Goal: Task Accomplishment & Management: Manage account settings

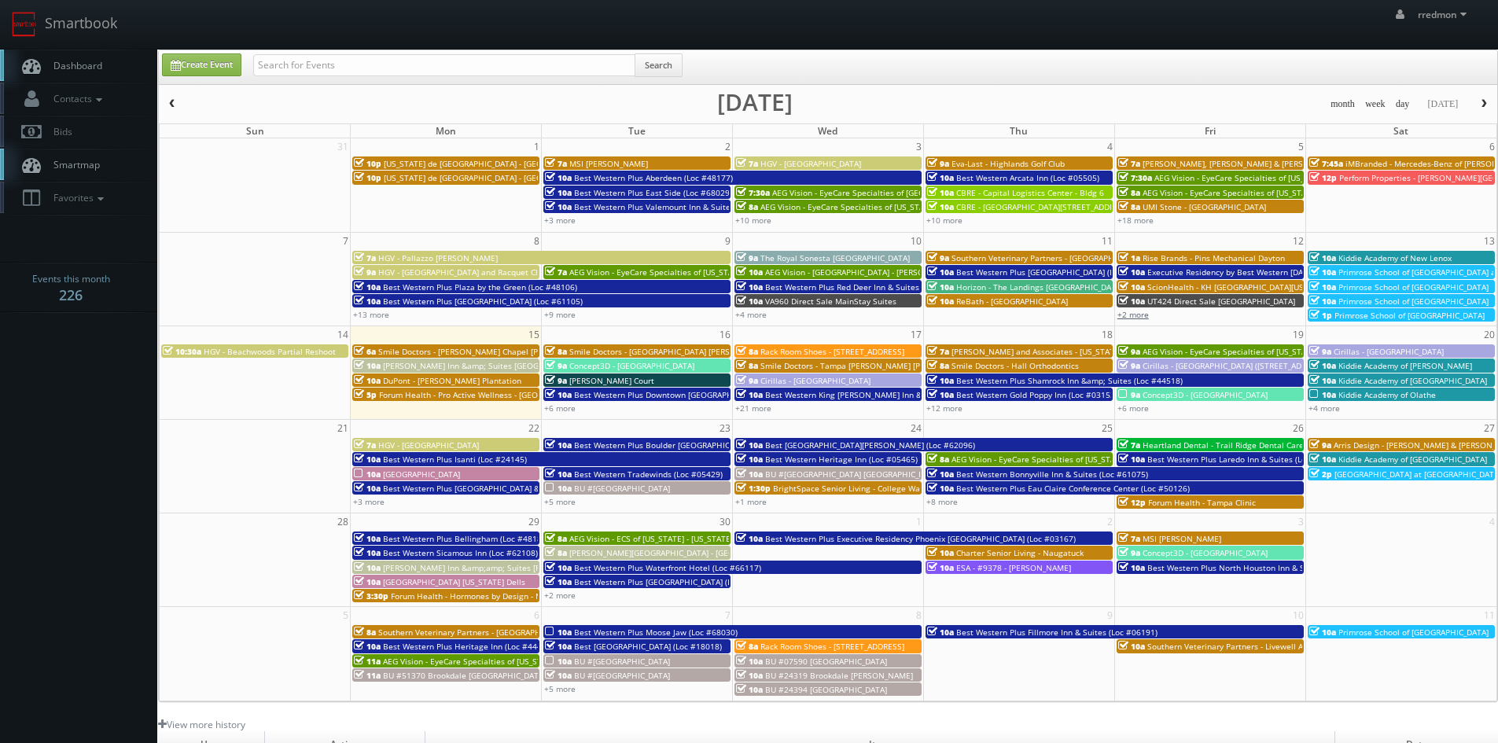
click at [1130, 317] on link "+2 more" at bounding box center [1132, 314] width 31 height 11
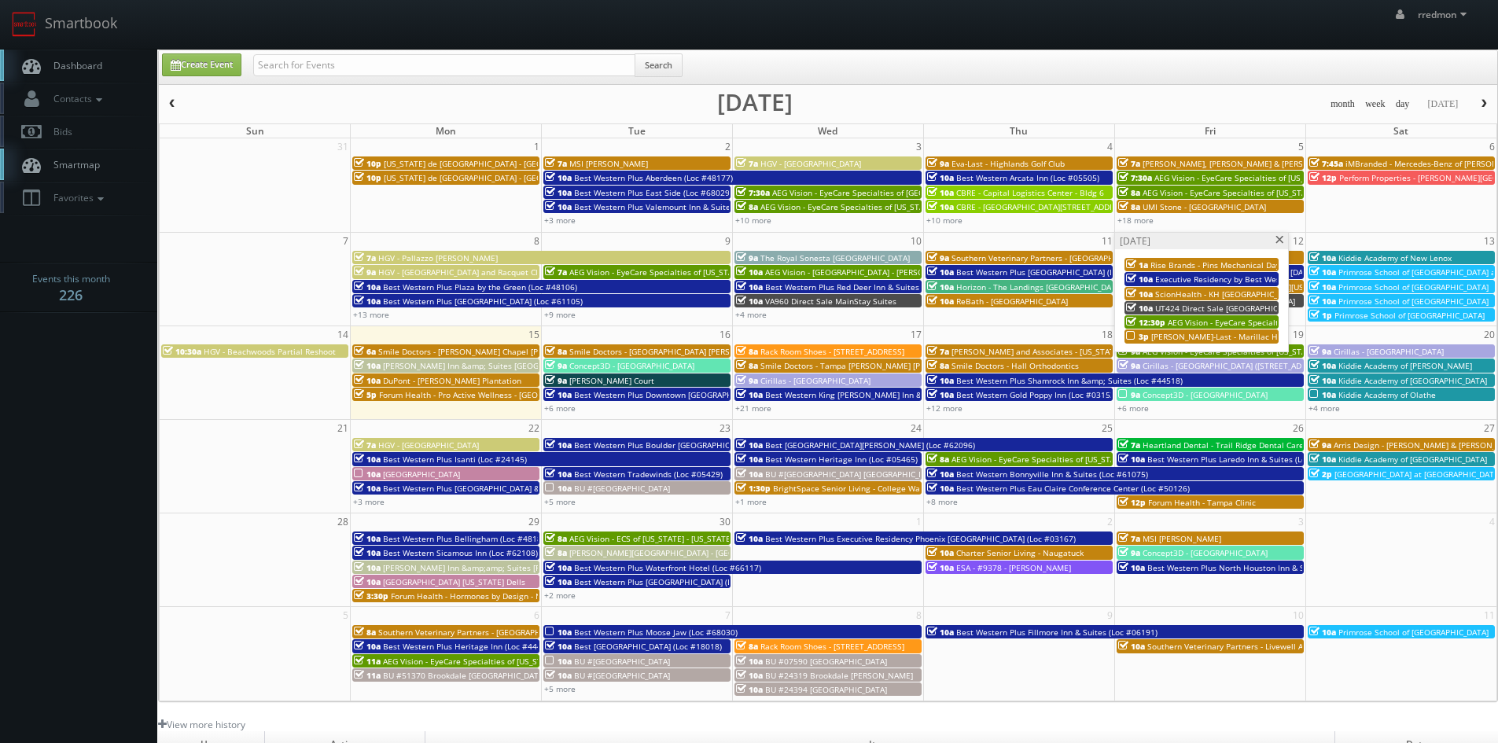
click at [1170, 333] on span "Eva-Last - Marillac Health Center" at bounding box center [1238, 336] width 174 height 11
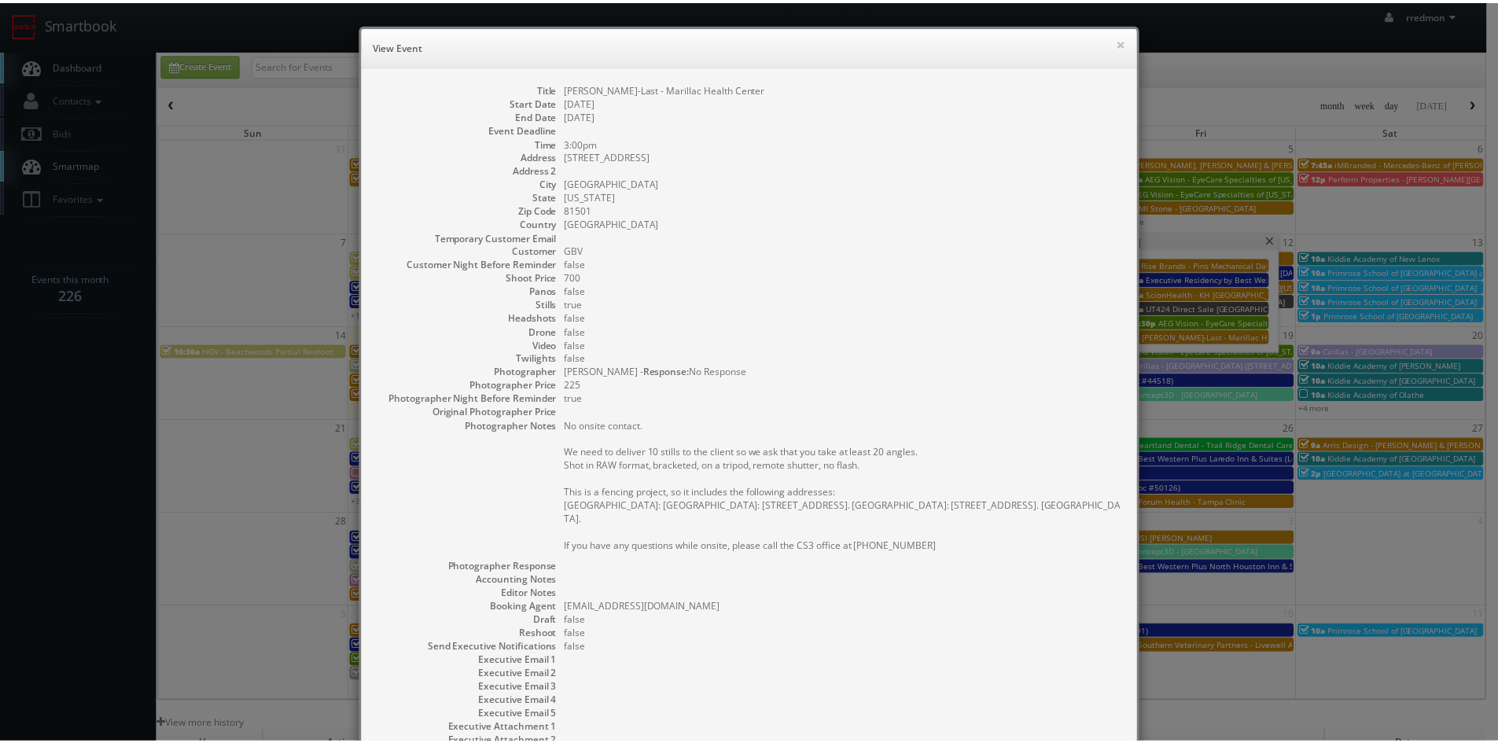
scroll to position [145, 0]
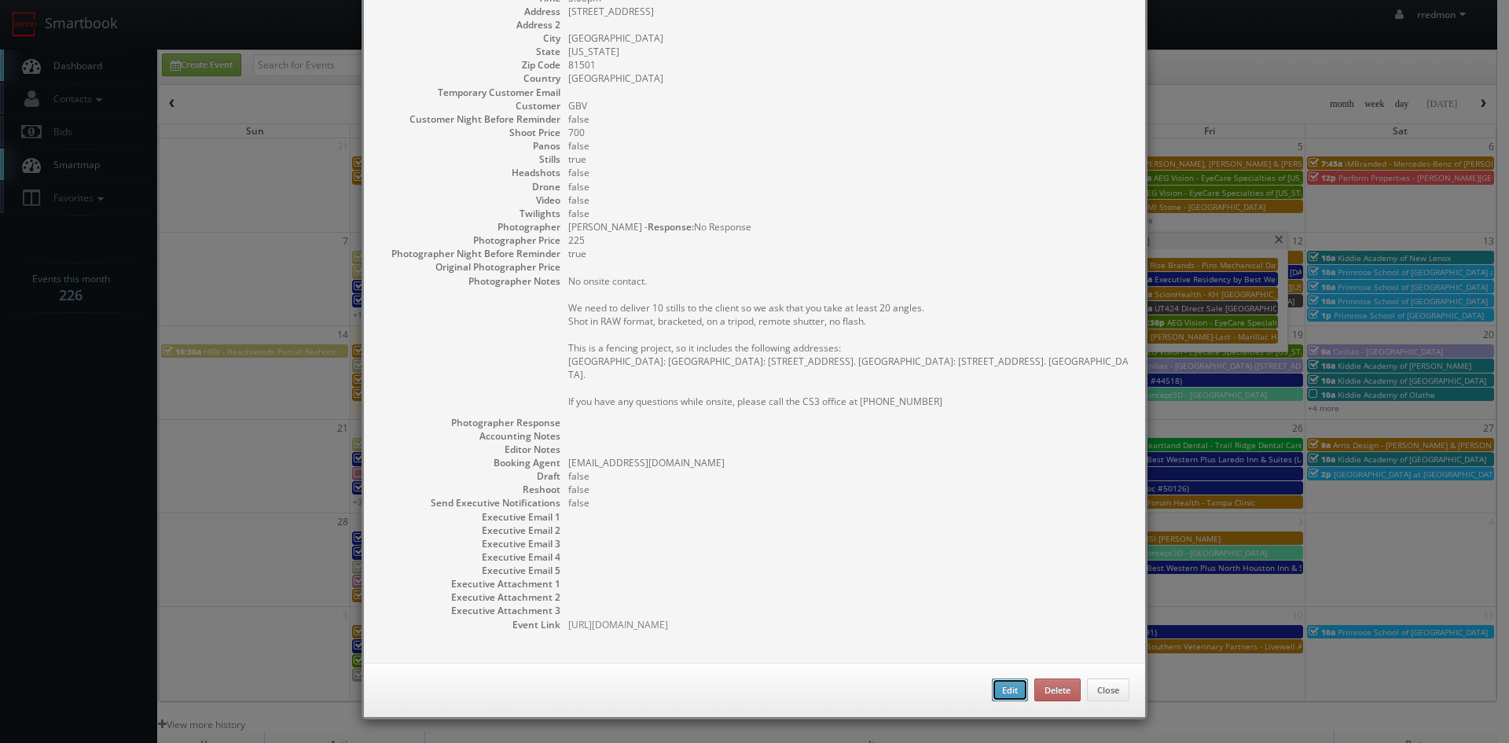
click at [997, 692] on button "Edit" at bounding box center [1010, 690] width 36 height 24
type input "Eva-Last - Marillac Health Center"
type input "2333 N 6th St"
type input "Grand Junction"
type input "81501"
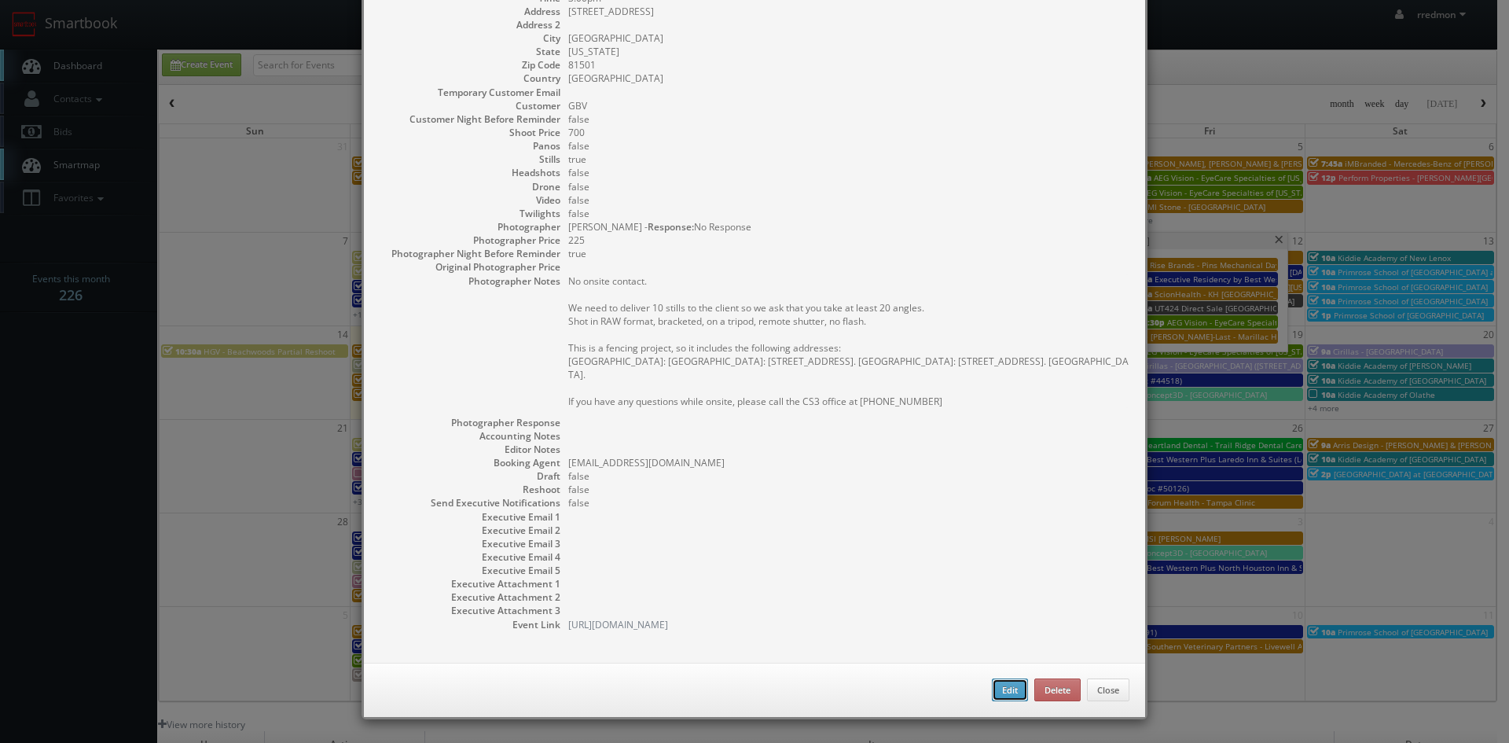
type input "700"
checkbox input "true"
type input "09/12/2025"
type input "3:00pm"
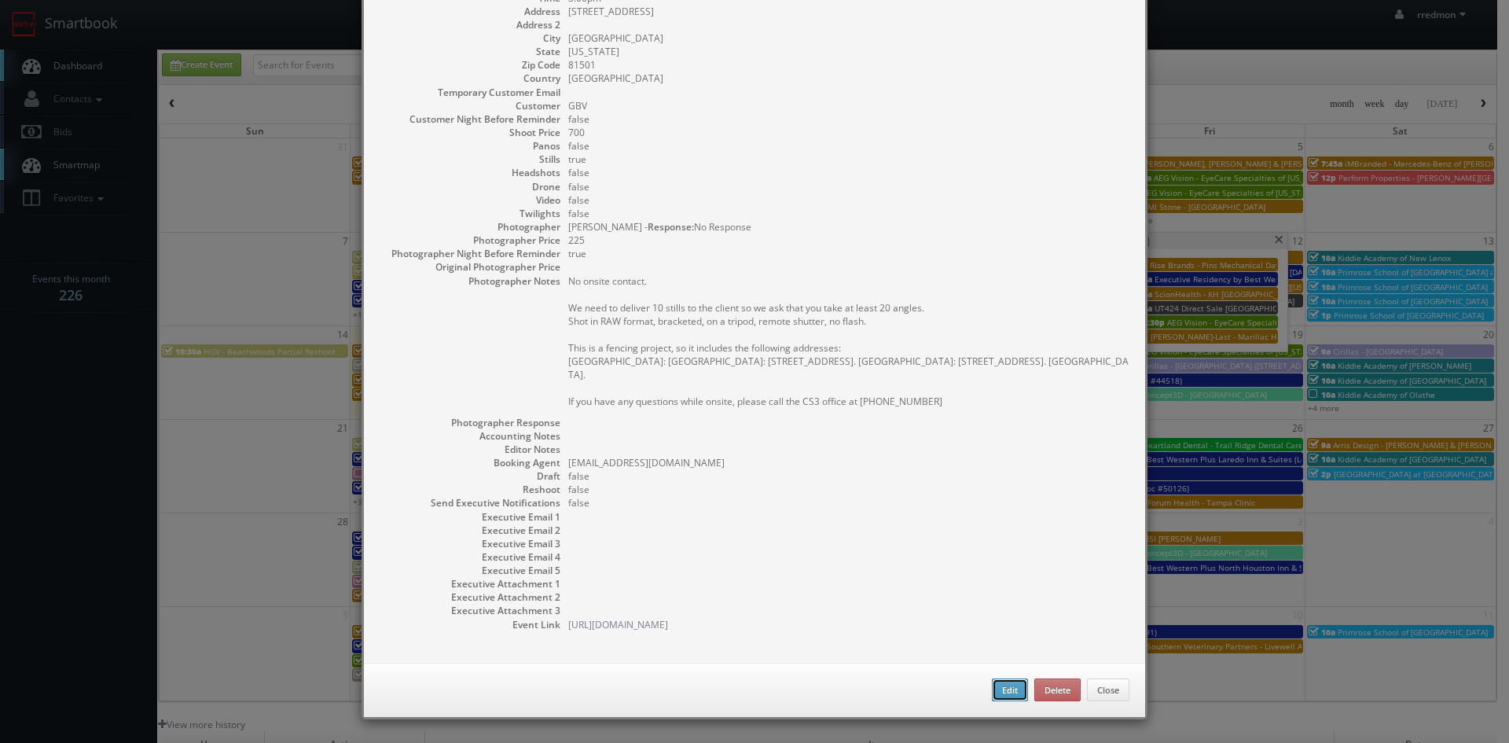
checkbox input "true"
type textarea "No onsite contact. We need to deliver 10 stills to the client so we ask that yo…"
type input "700"
type input "225"
select select "[US_STATE]"
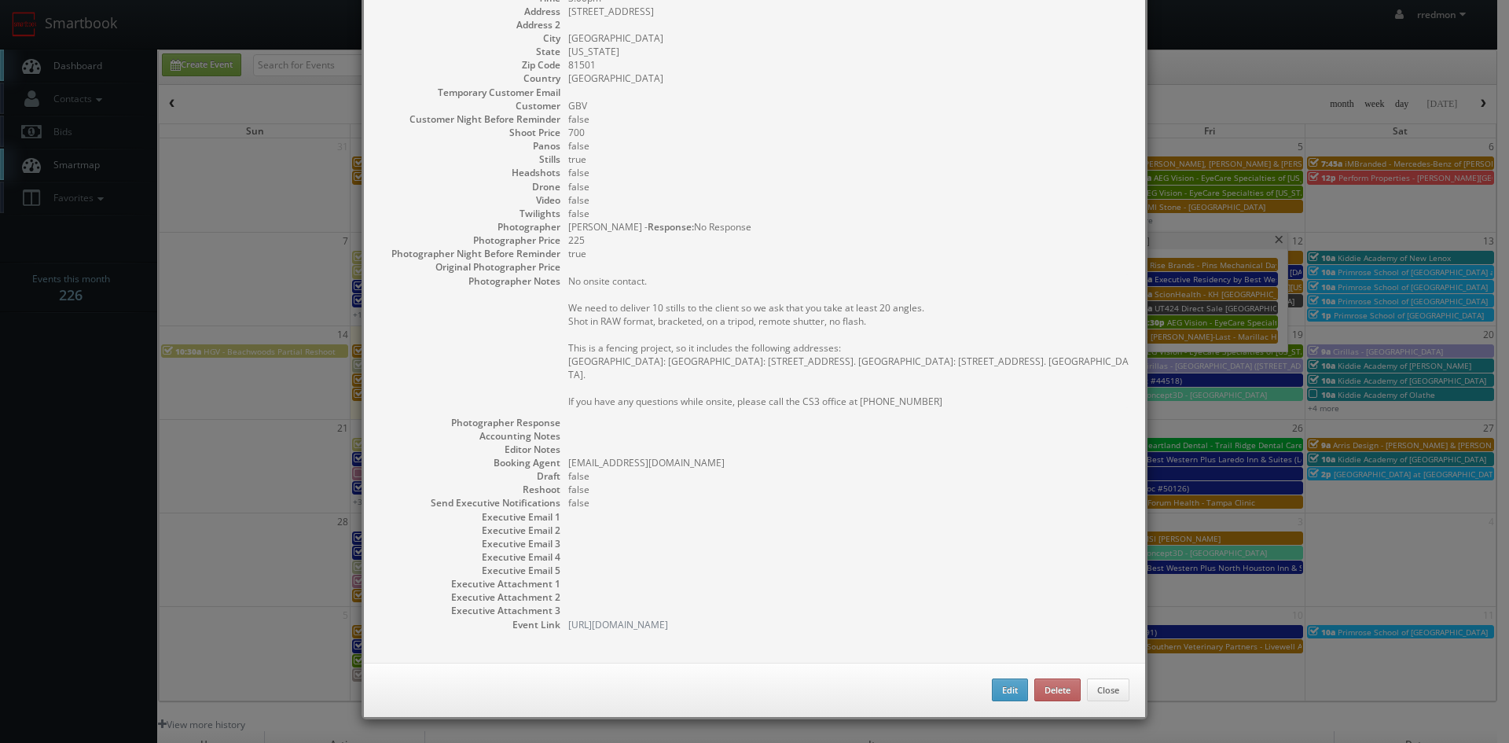
select select "fake72@mg.cs3calendar.com"
select select "peaklifephotography@gmail.com"
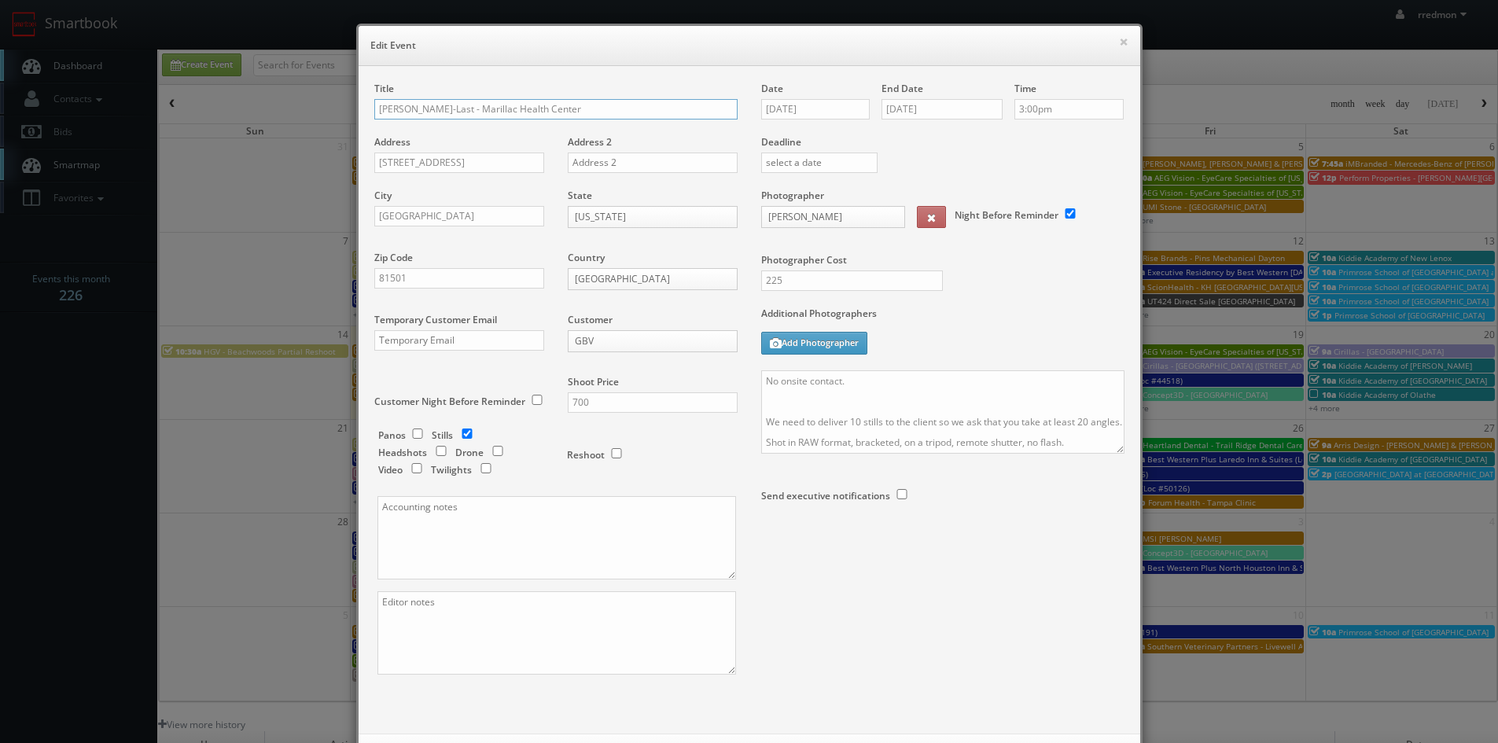
click at [374, 109] on input "Eva-Last - Marillac Health Center" at bounding box center [555, 109] width 363 height 20
type input "**RESCHEDULING** [PERSON_NAME]-Last - [GEOGRAPHIC_DATA]"
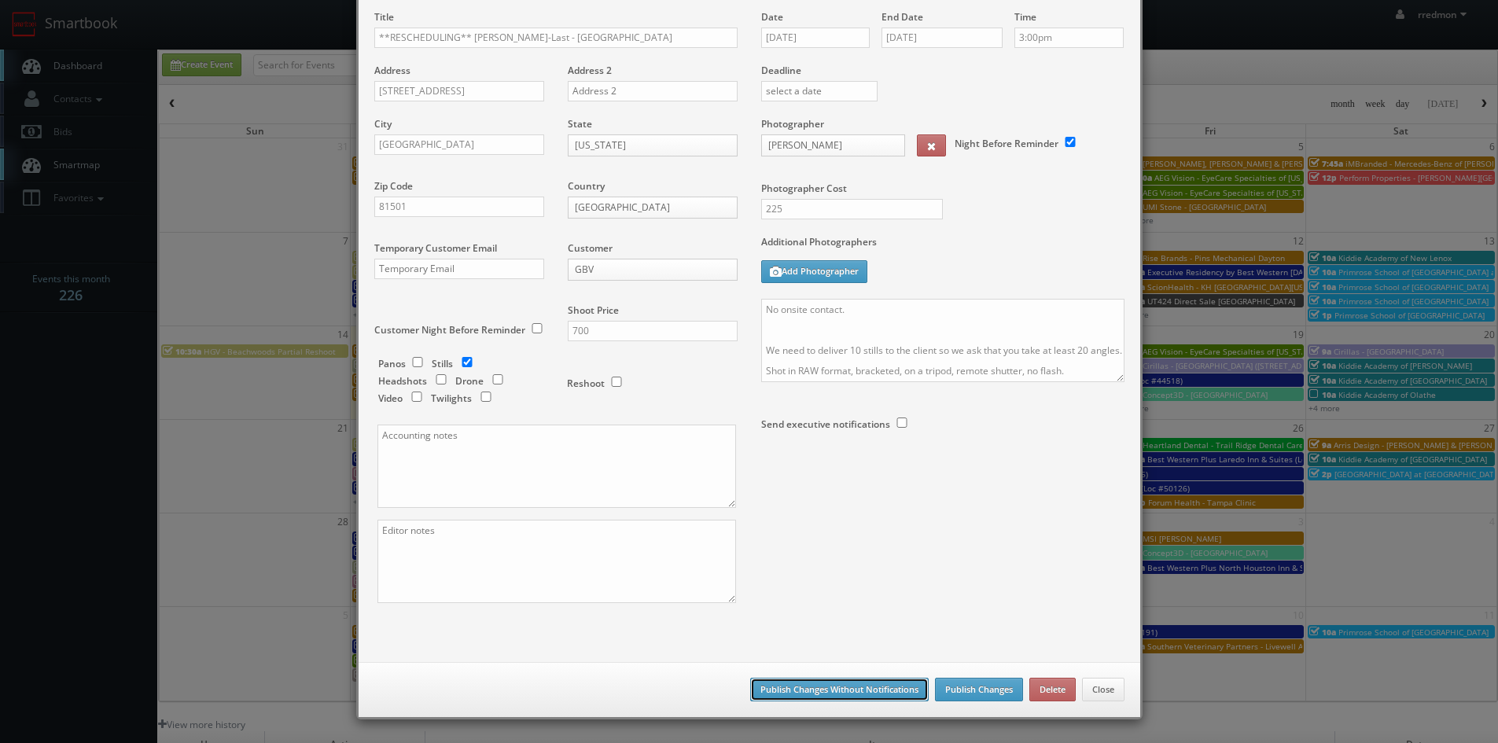
click at [877, 689] on button "Publish Changes Without Notifications" at bounding box center [839, 690] width 178 height 24
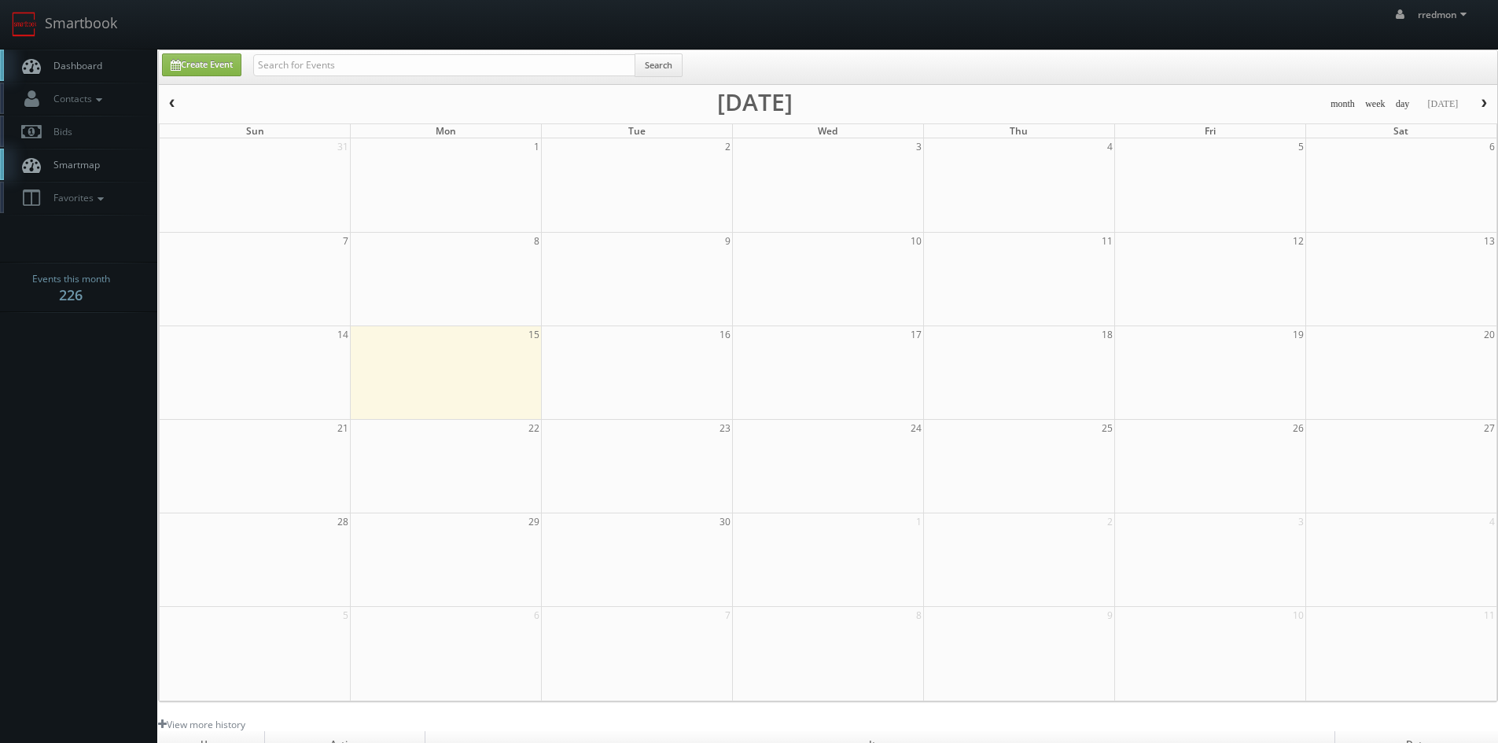
click at [61, 78] on link "Dashboard" at bounding box center [78, 66] width 157 height 32
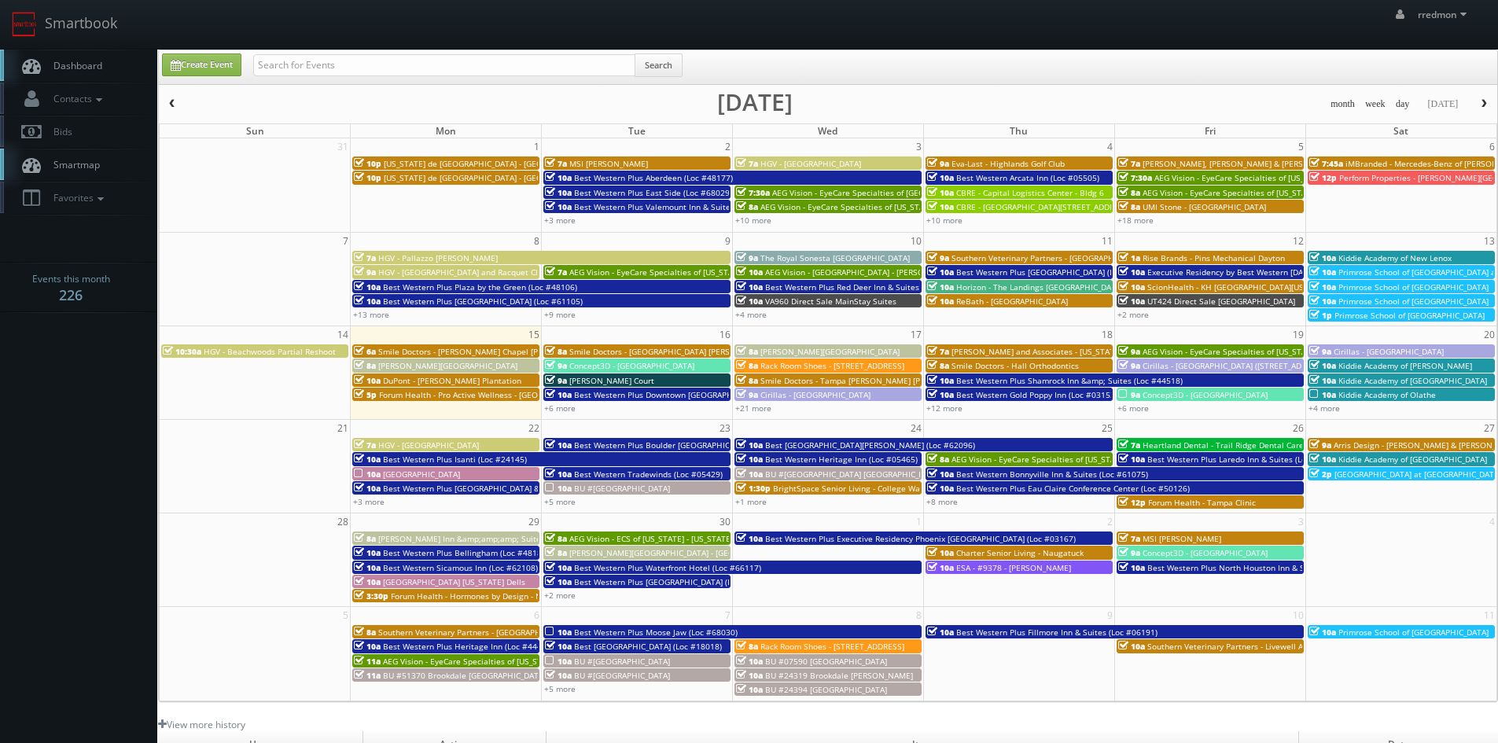
click at [1406, 255] on span "Kiddie Academy of New Lenox" at bounding box center [1394, 257] width 113 height 11
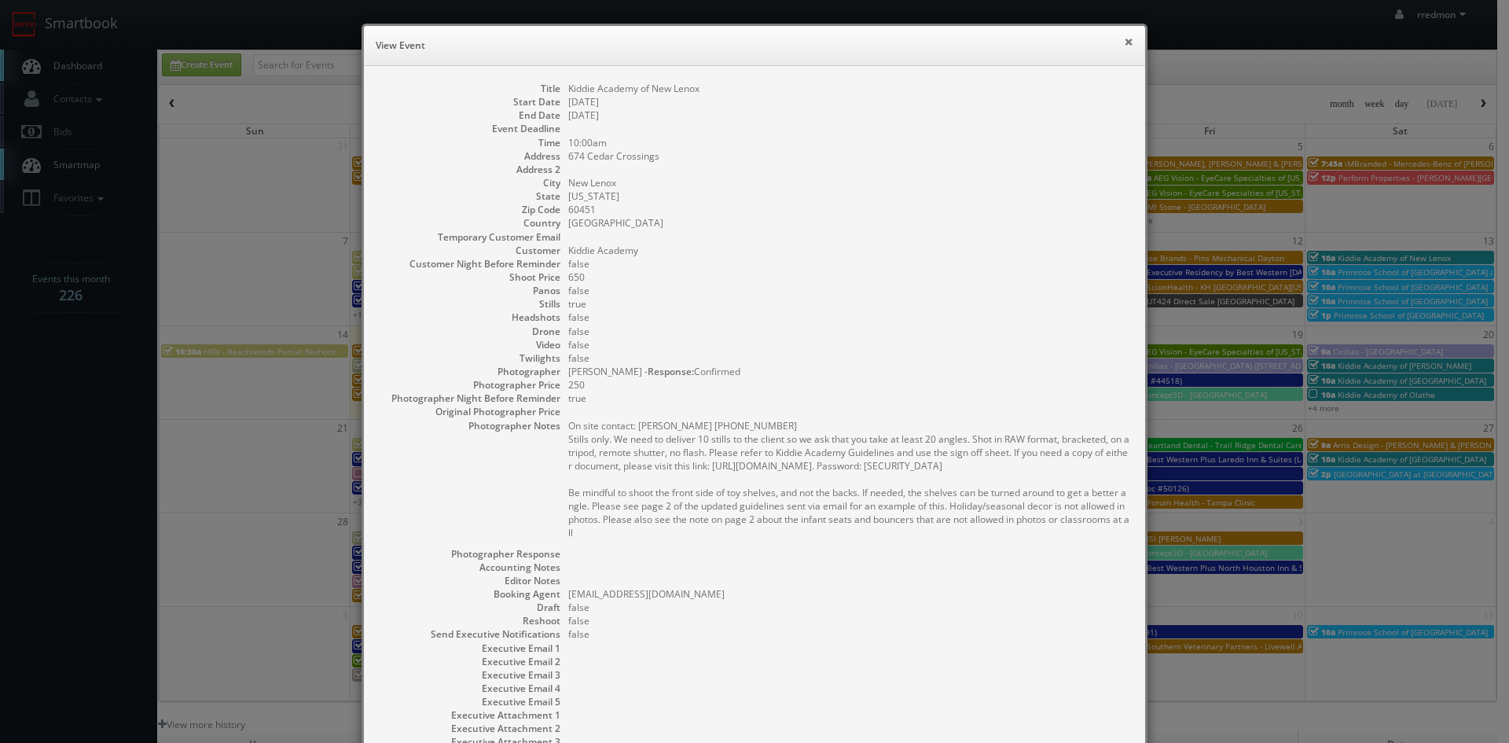
click at [1124, 43] on button "×" at bounding box center [1128, 41] width 9 height 11
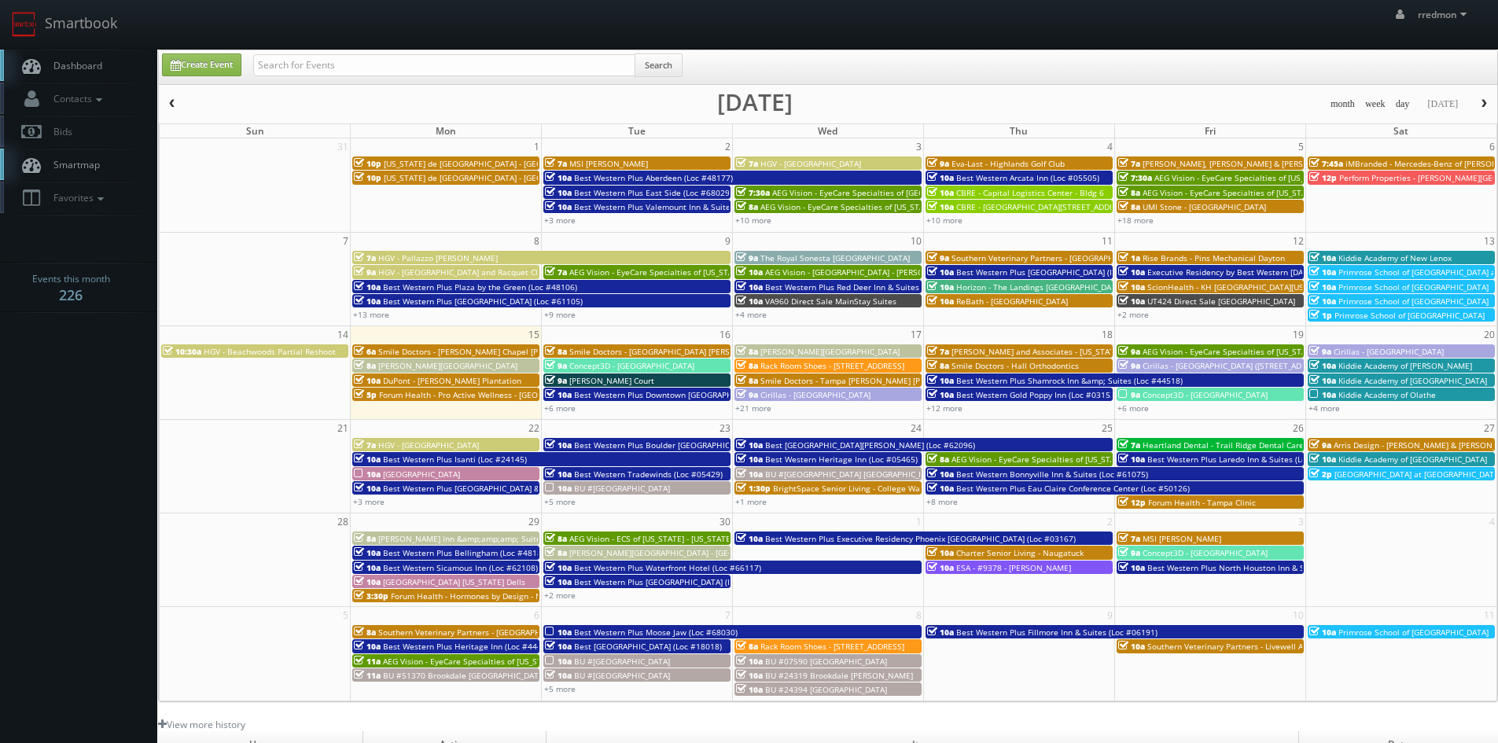
click at [491, 349] on span "Smile Doctors - [PERSON_NAME] Chapel [PERSON_NAME] Orthodontic" at bounding box center [509, 351] width 263 height 11
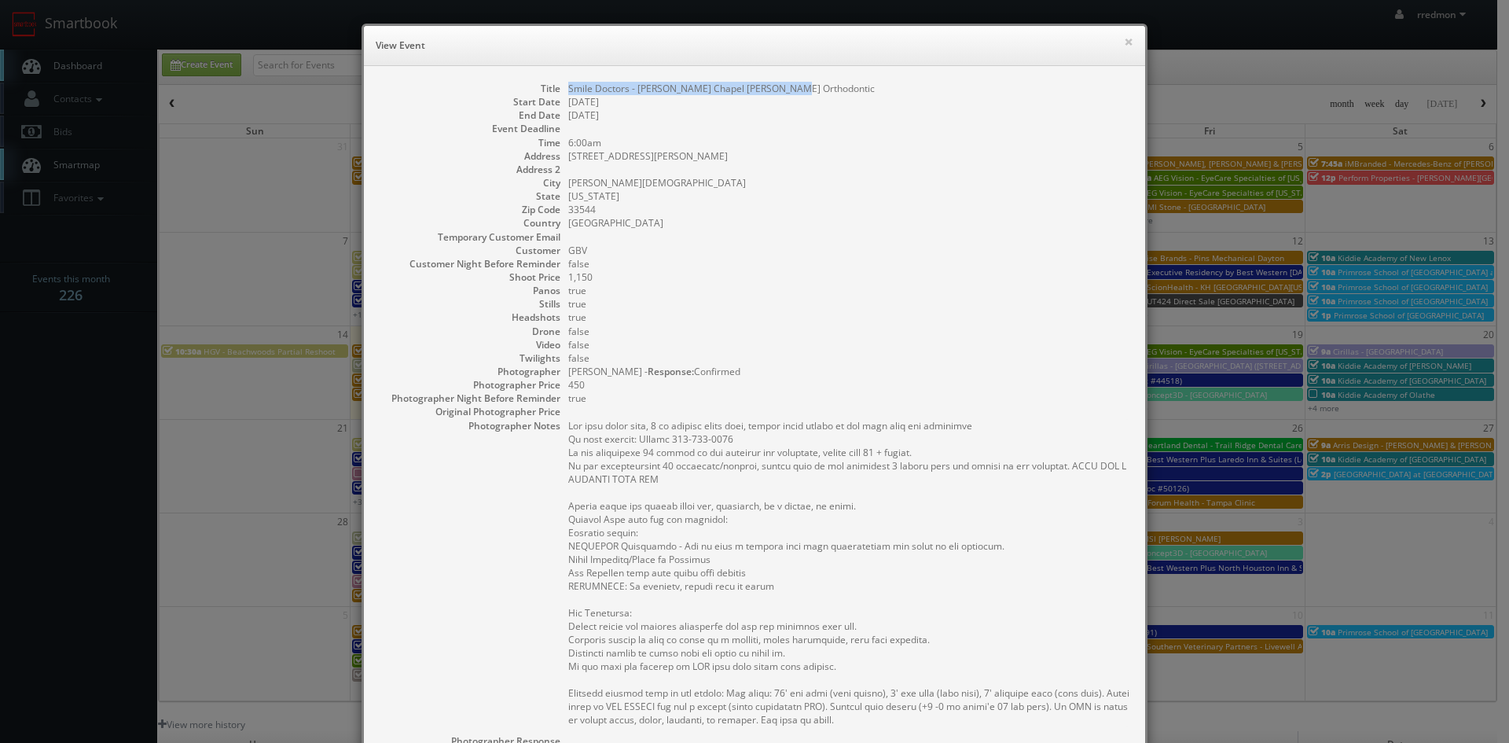
drag, startPoint x: 787, startPoint y: 92, endPoint x: 561, endPoint y: 94, distance: 225.6
click at [561, 94] on dl "Title Smile Doctors - [PERSON_NAME][GEOGRAPHIC_DATA] [PERSON_NAME] Orthodontic …" at bounding box center [755, 520] width 750 height 876
copy dd "Smile Doctors - [PERSON_NAME] Chapel [PERSON_NAME] Orthodontic"
click at [1124, 42] on button "×" at bounding box center [1128, 41] width 9 height 11
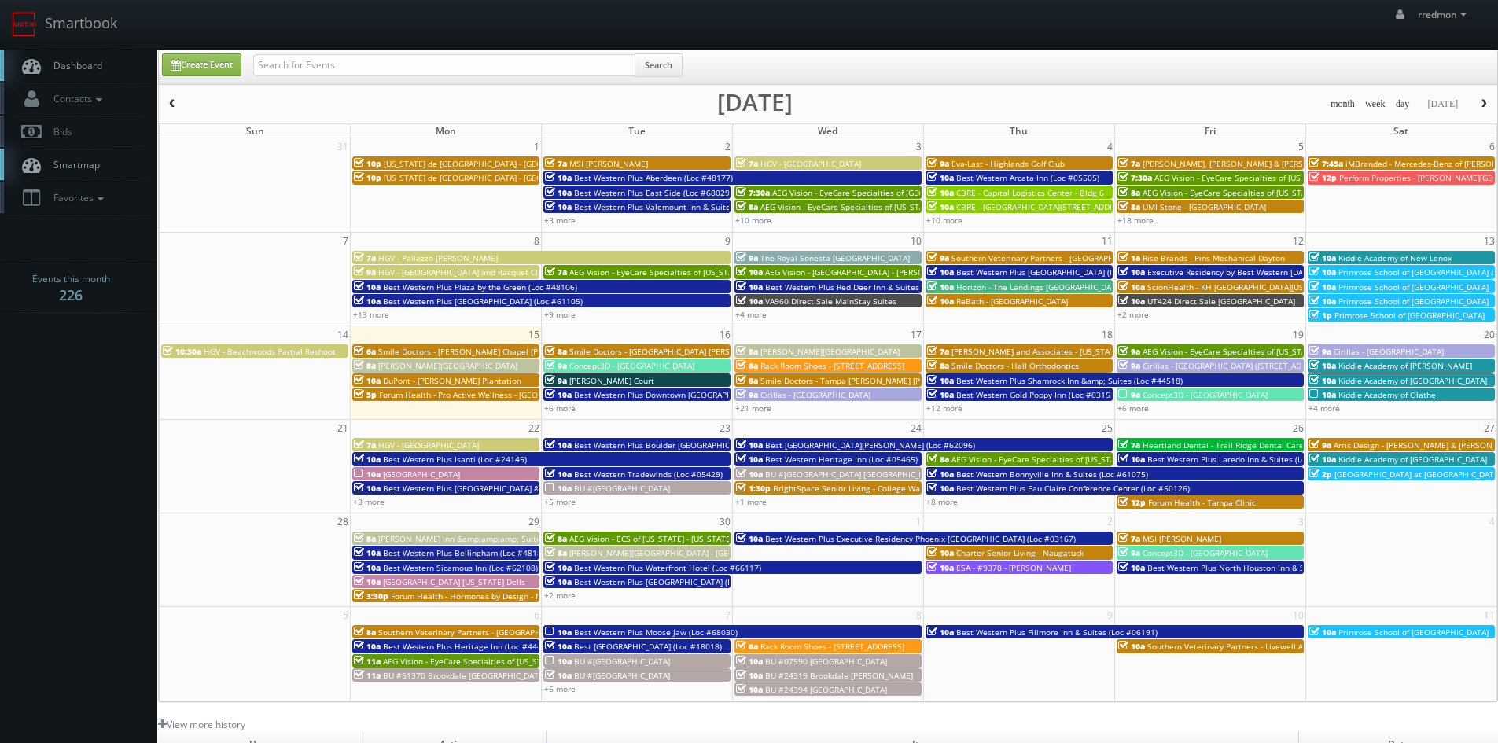
click at [483, 379] on span "DuPont - [PERSON_NAME] Plantation" at bounding box center [452, 380] width 138 height 11
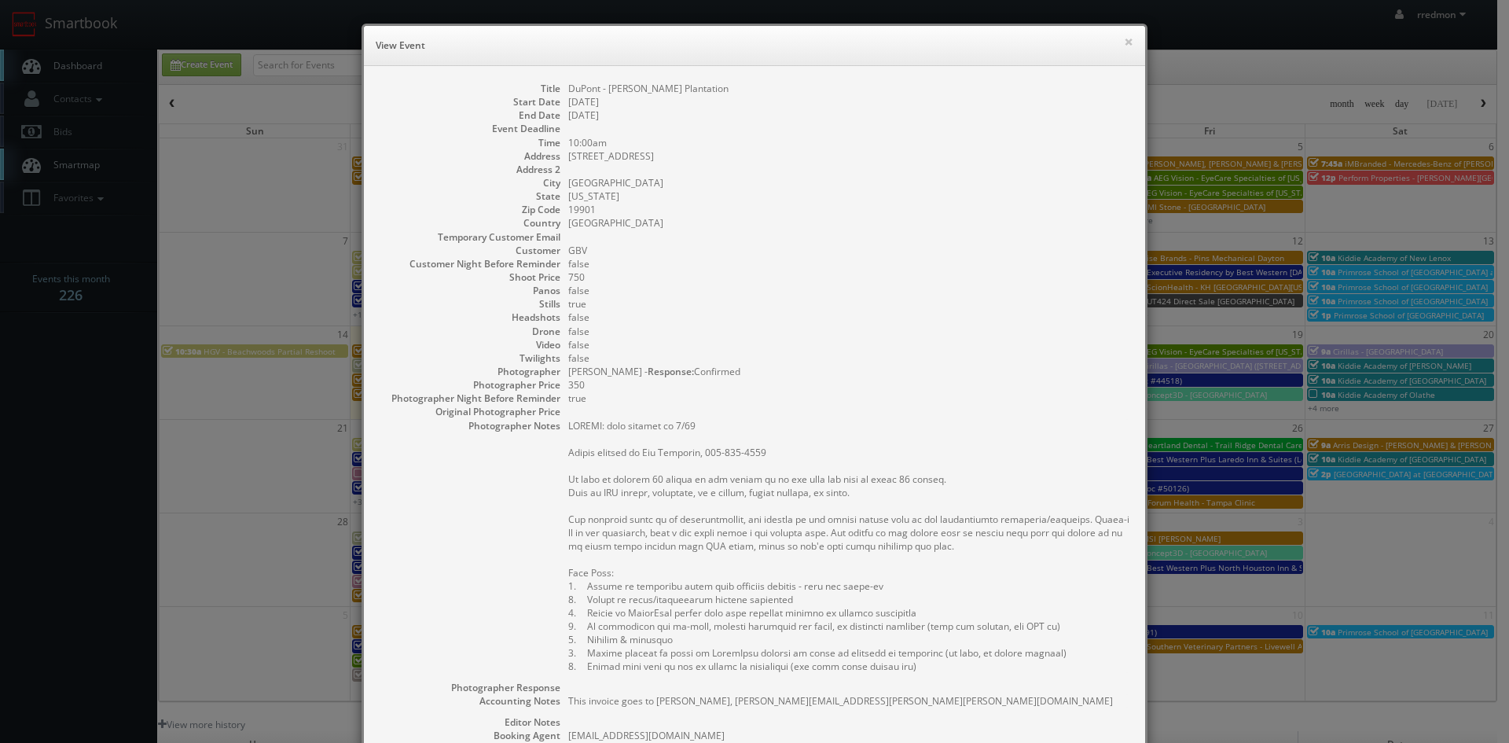
drag, startPoint x: 721, startPoint y: 89, endPoint x: 553, endPoint y: 91, distance: 168.2
click at [553, 91] on dl "Title DuPont - [PERSON_NAME] Plantation Start Date [DATE] End Date [DATE] Event…" at bounding box center [755, 493] width 750 height 822
copy dl "DuPont - [PERSON_NAME] Plantation"
click at [1124, 39] on button "×" at bounding box center [1128, 41] width 9 height 11
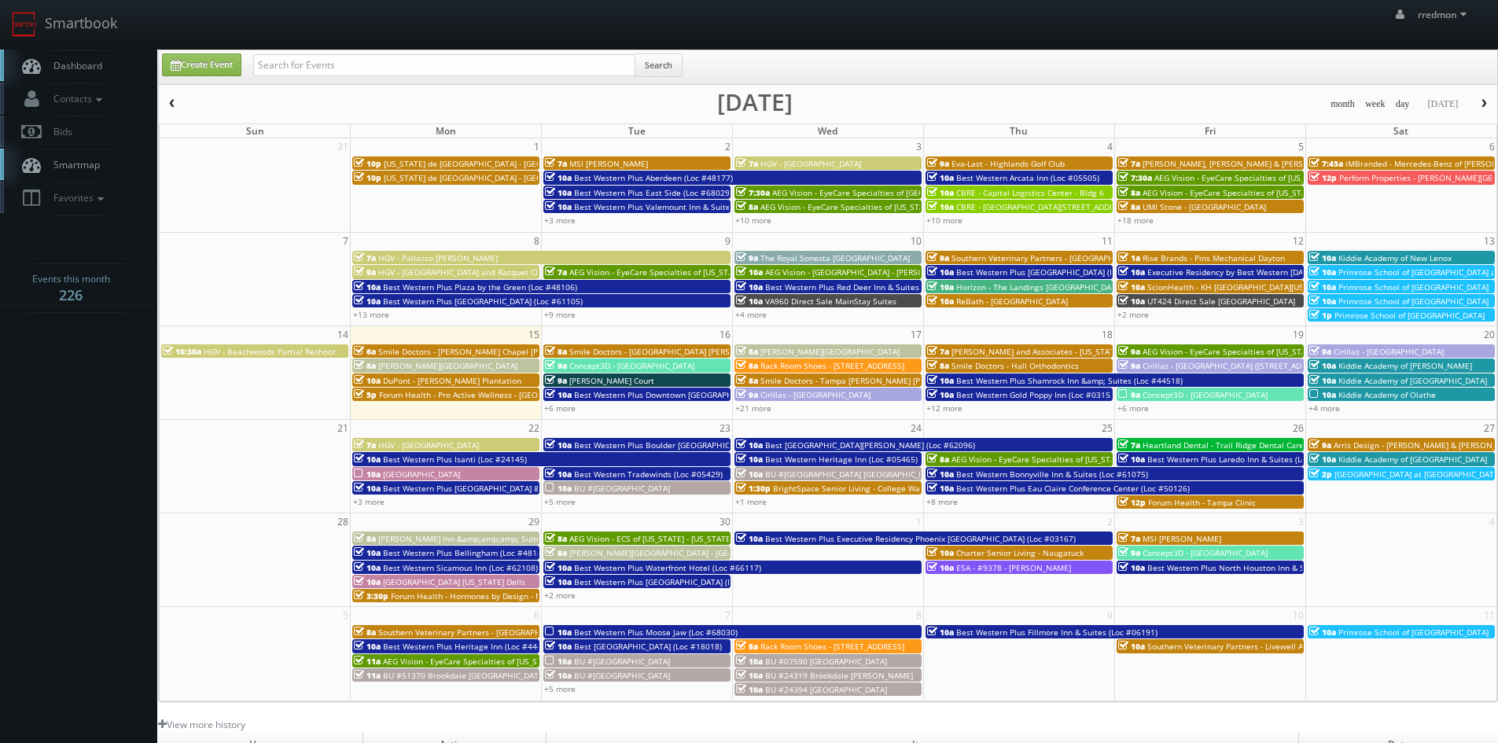
click at [630, 347] on span "Smile Doctors - [GEOGRAPHIC_DATA] [PERSON_NAME] Orthodontics" at bounding box center [695, 351] width 253 height 11
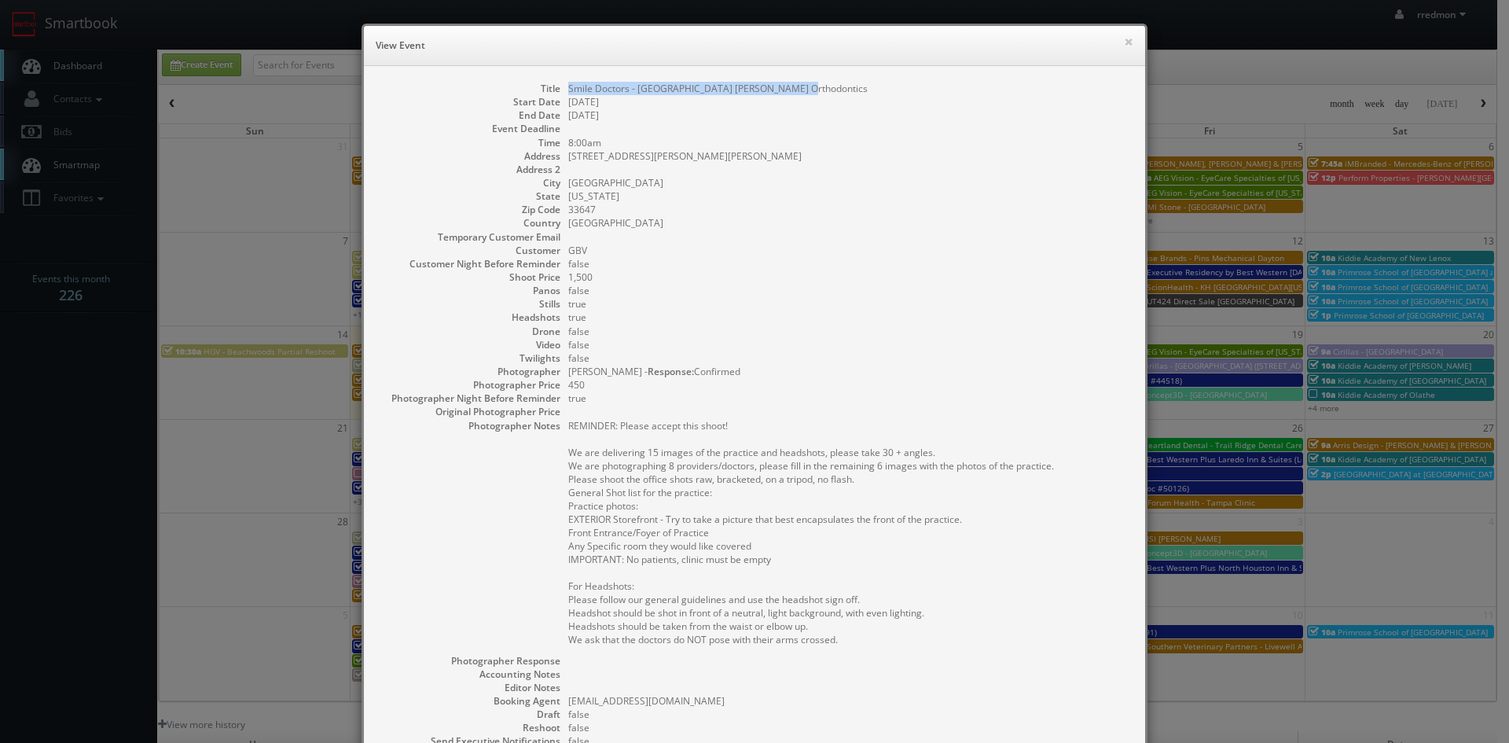
drag, startPoint x: 792, startPoint y: 88, endPoint x: 564, endPoint y: 82, distance: 227.3
click at [568, 82] on dd "Smile Doctors - [GEOGRAPHIC_DATA] [PERSON_NAME] Orthodontics" at bounding box center [848, 88] width 561 height 13
copy dd "Smile Doctors - [GEOGRAPHIC_DATA] [PERSON_NAME] Orthodontics"
click at [1125, 43] on button "×" at bounding box center [1128, 41] width 9 height 11
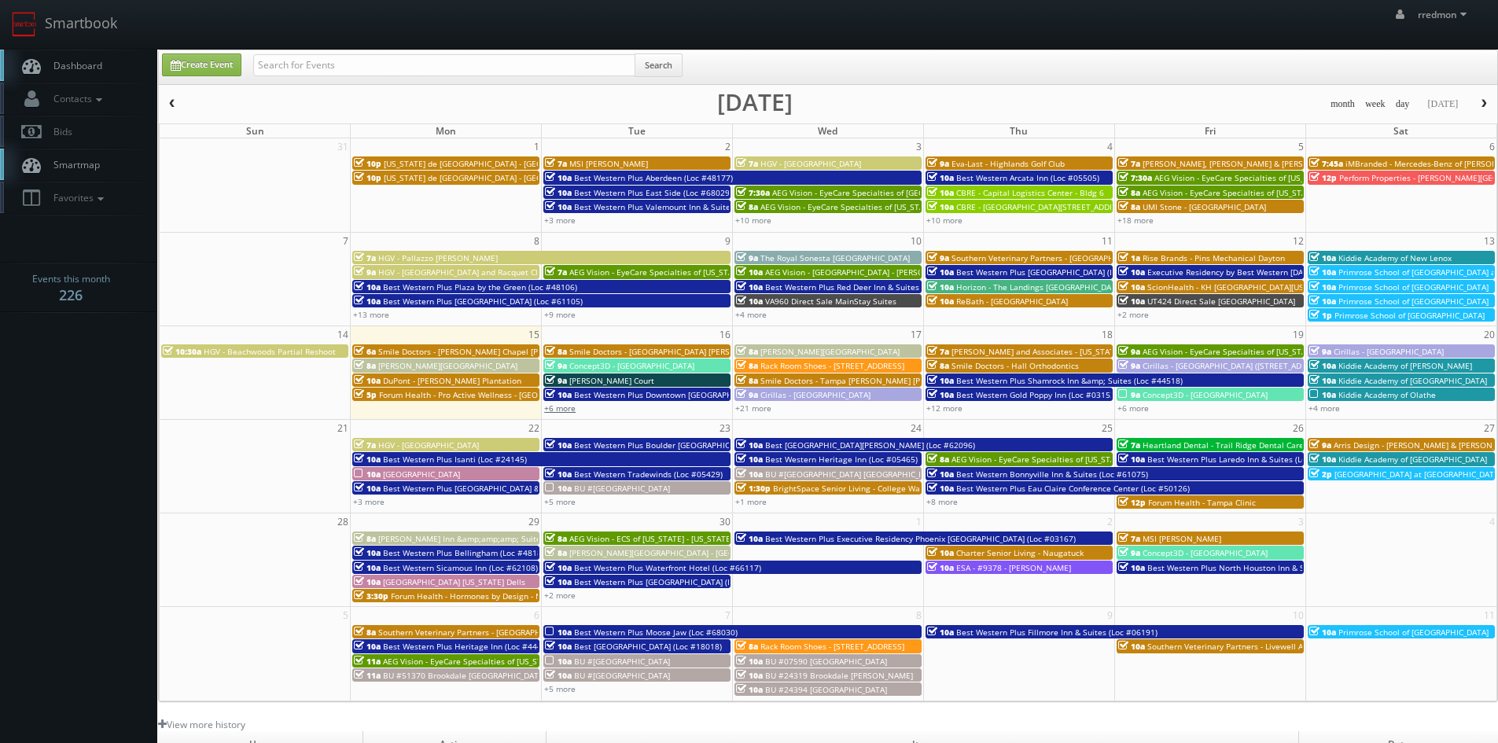
click at [573, 406] on link "+6 more" at bounding box center [559, 407] width 31 height 11
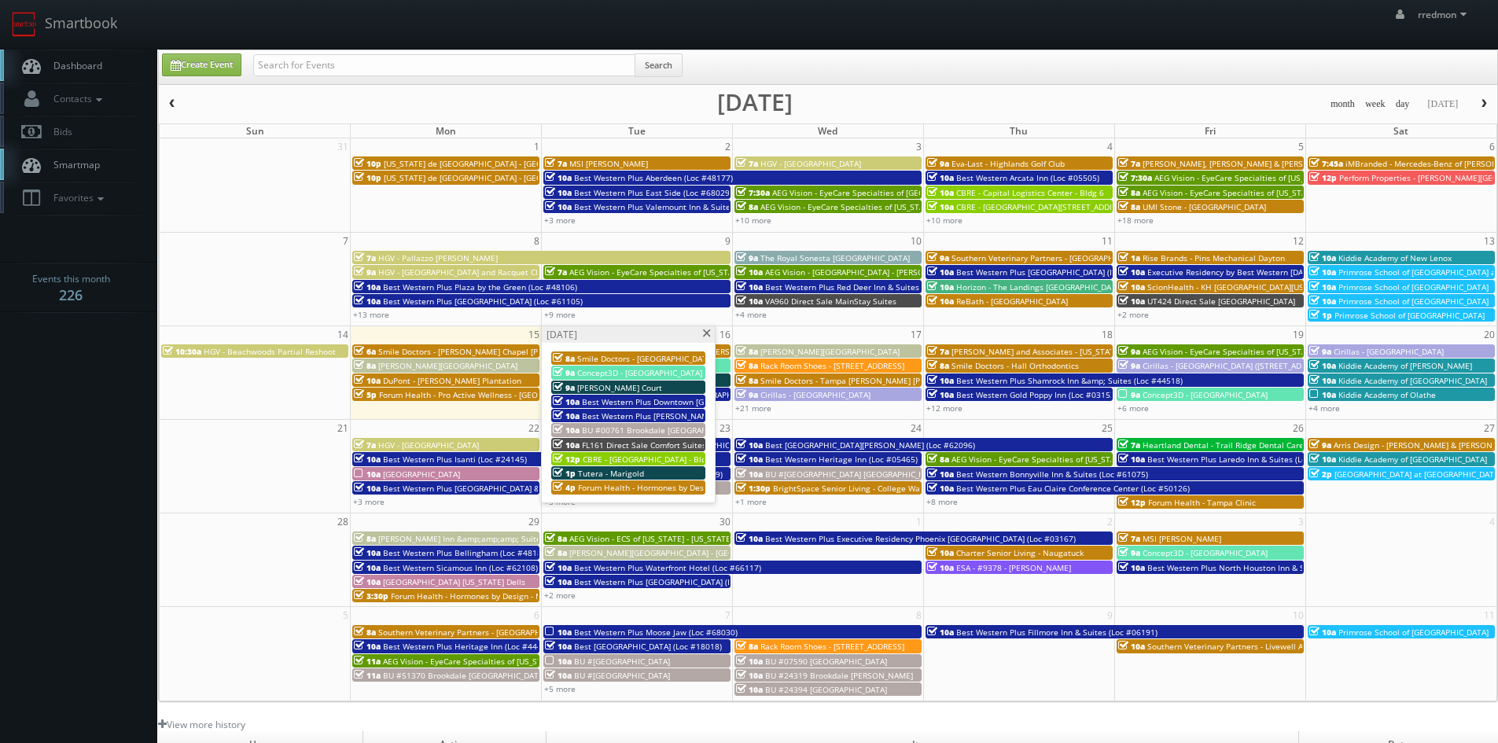
click at [623, 401] on span "Best Western Plus Downtown [GEOGRAPHIC_DATA] (Loc #48199)" at bounding box center [703, 401] width 242 height 11
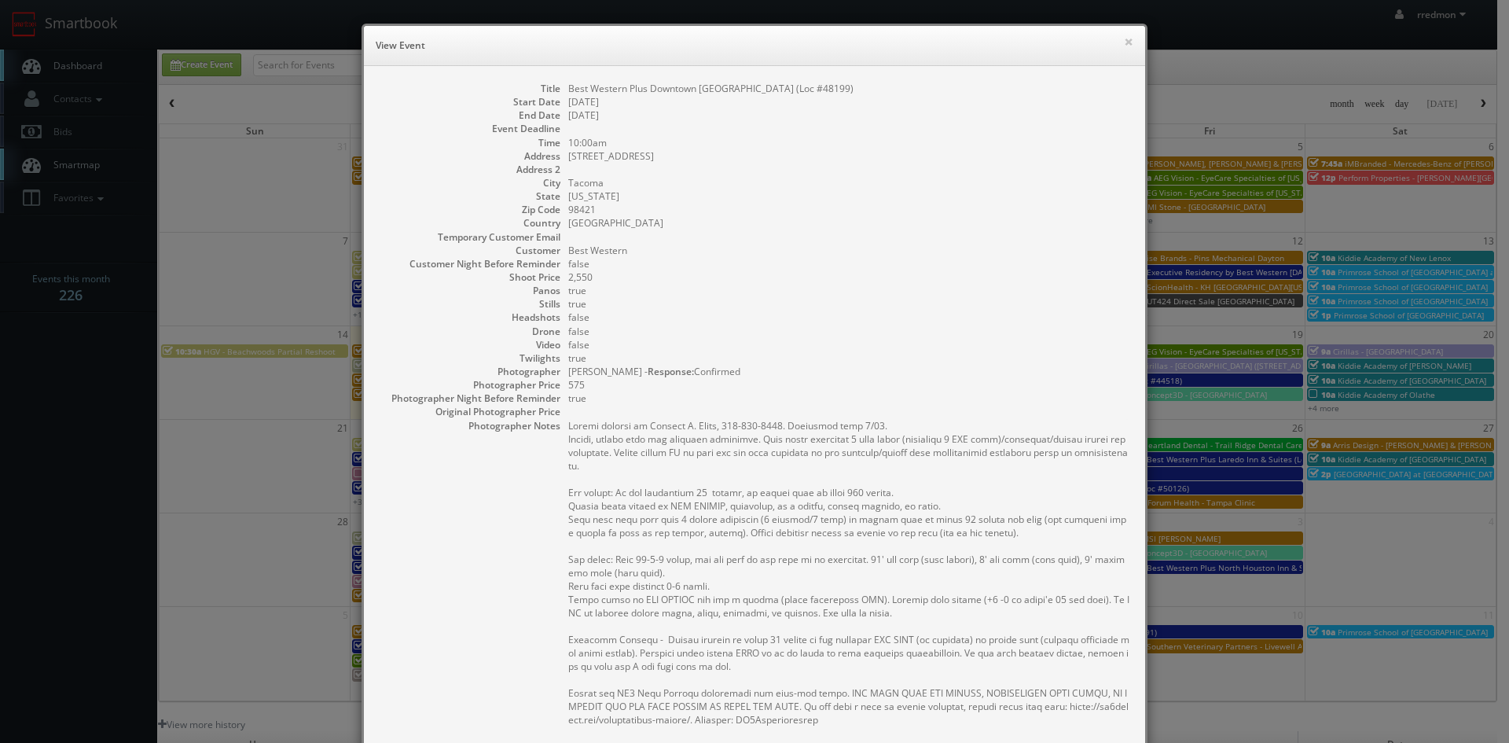
click at [1116, 43] on h6 "View Event" at bounding box center [755, 46] width 758 height 16
click at [1124, 42] on button "×" at bounding box center [1128, 41] width 9 height 11
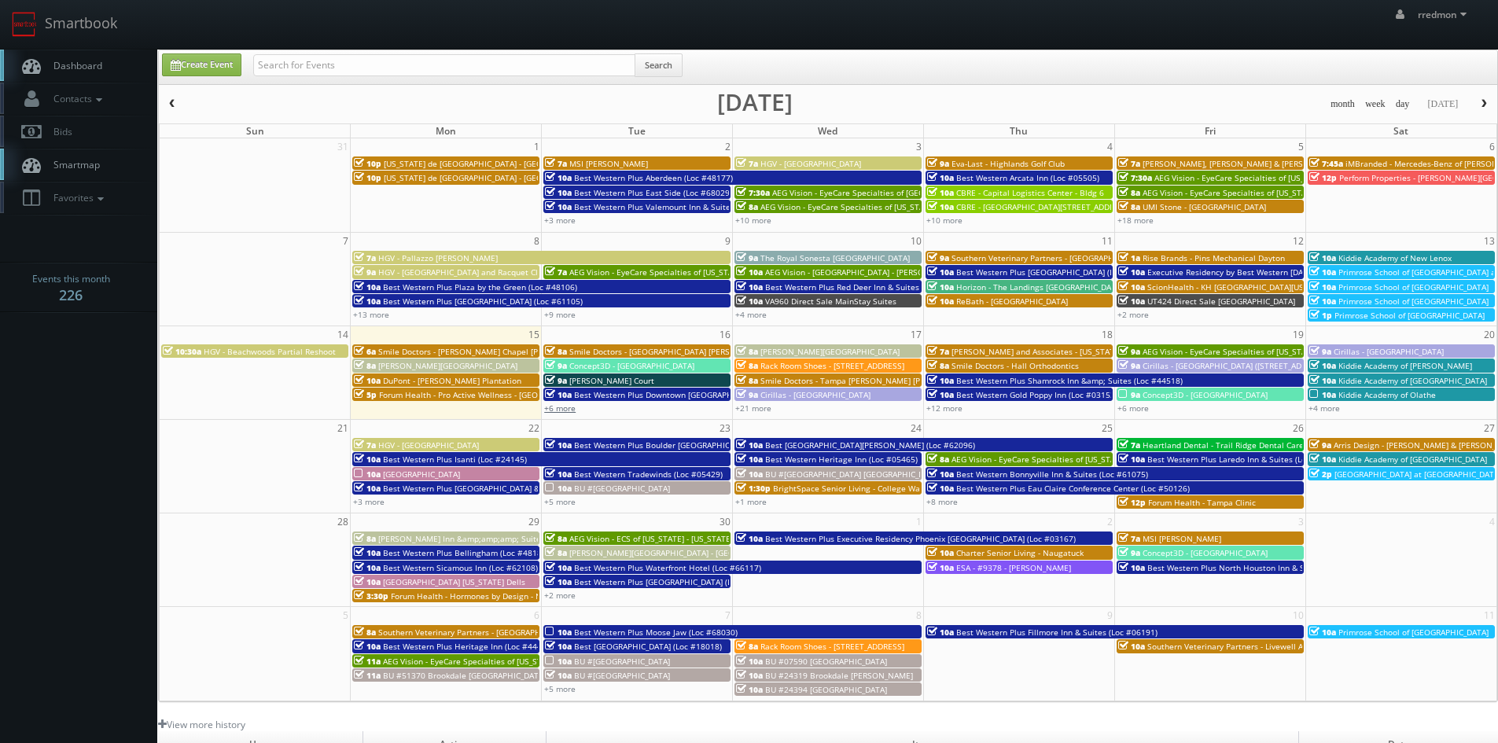
click at [558, 407] on link "+6 more" at bounding box center [559, 407] width 31 height 11
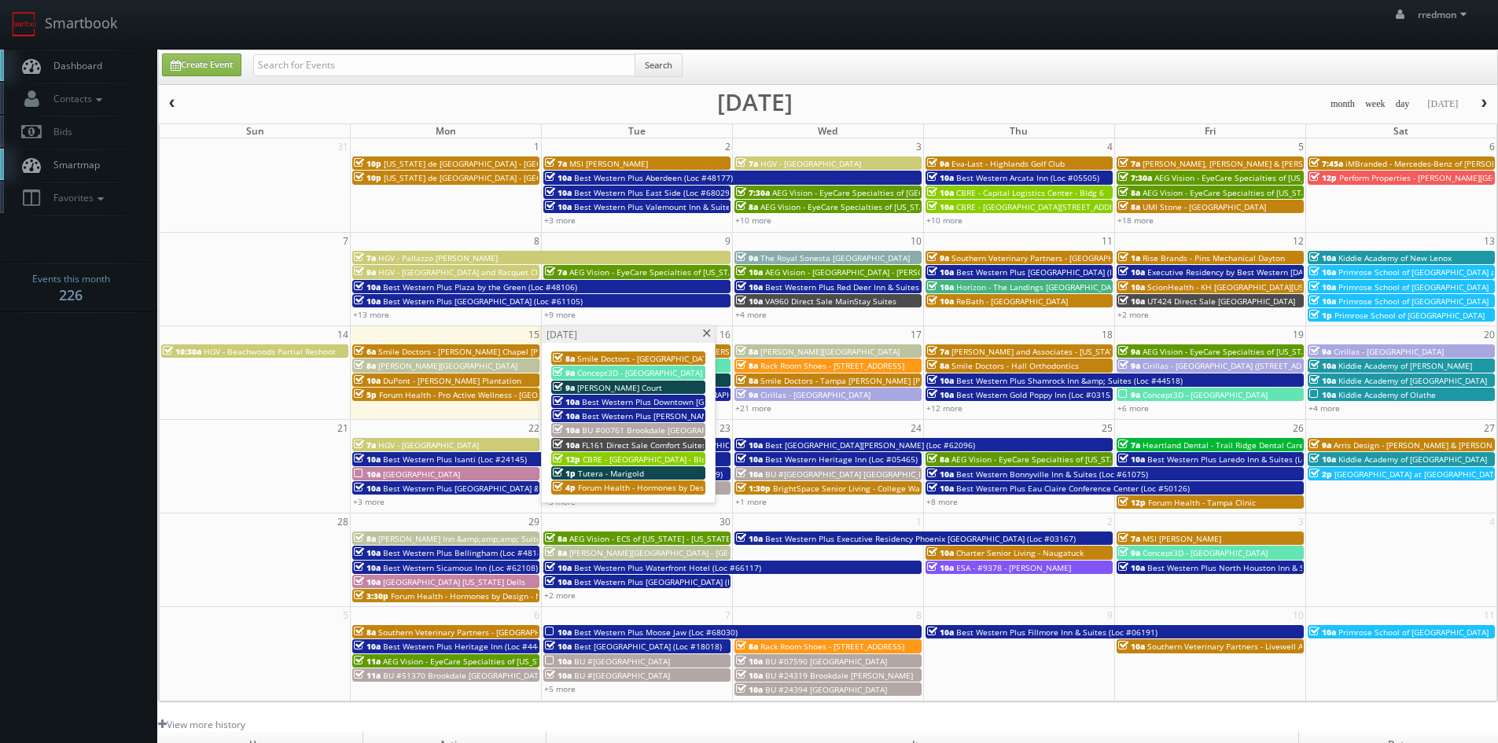
click at [645, 428] on span "BU #00761 Brookdale [GEOGRAPHIC_DATA]" at bounding box center [663, 430] width 163 height 11
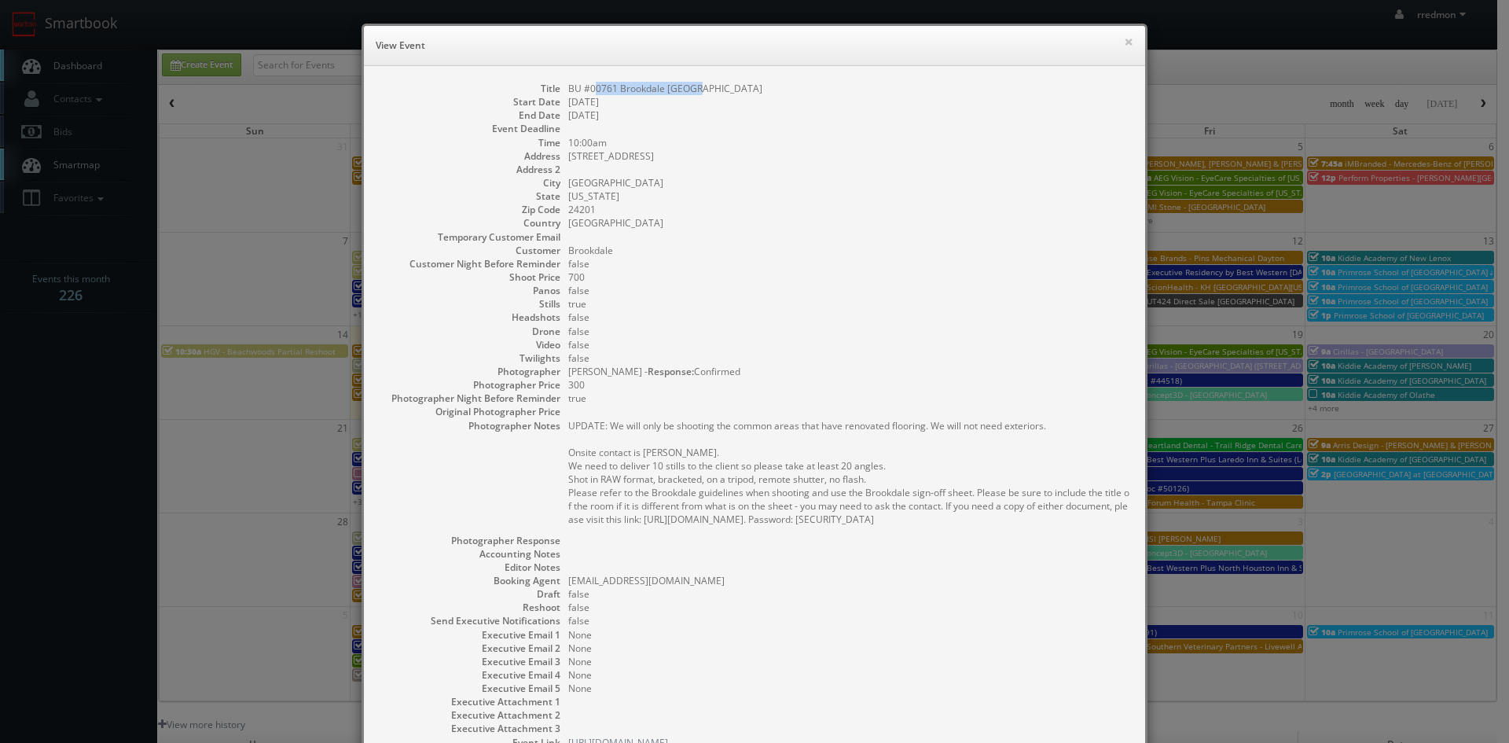
drag, startPoint x: 688, startPoint y: 86, endPoint x: 590, endPoint y: 85, distance: 97.5
click at [590, 85] on dd "BU #00761 Brookdale [GEOGRAPHIC_DATA]" at bounding box center [848, 88] width 561 height 13
click at [695, 94] on dd "BU #00761 Brookdale [GEOGRAPHIC_DATA]" at bounding box center [848, 88] width 561 height 13
drag, startPoint x: 695, startPoint y: 86, endPoint x: 562, endPoint y: 91, distance: 132.9
click at [568, 91] on dd "BU #00761 Brookdale [GEOGRAPHIC_DATA]" at bounding box center [848, 88] width 561 height 13
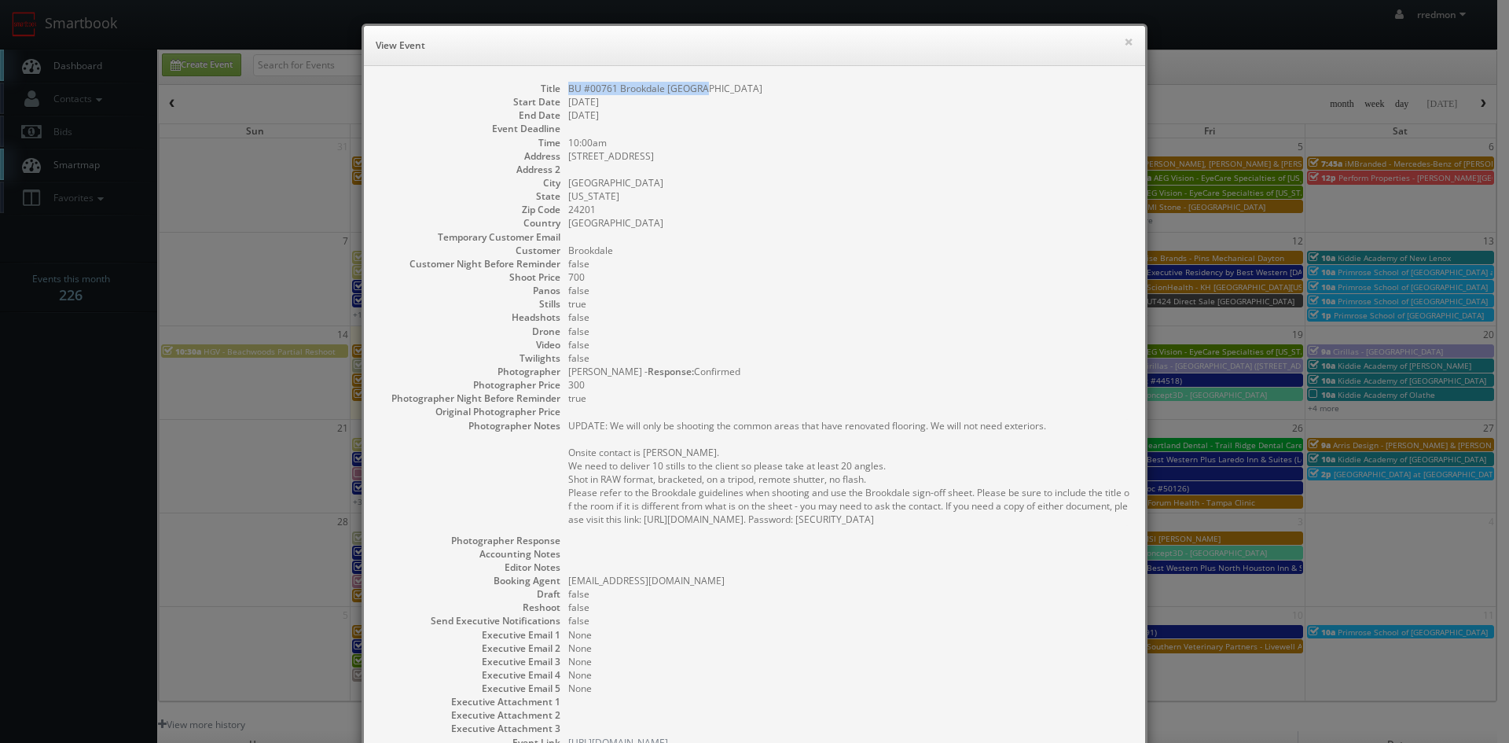
copy dd "BU #00761 Brookdale [GEOGRAPHIC_DATA]"
click at [1125, 41] on button "×" at bounding box center [1128, 41] width 9 height 11
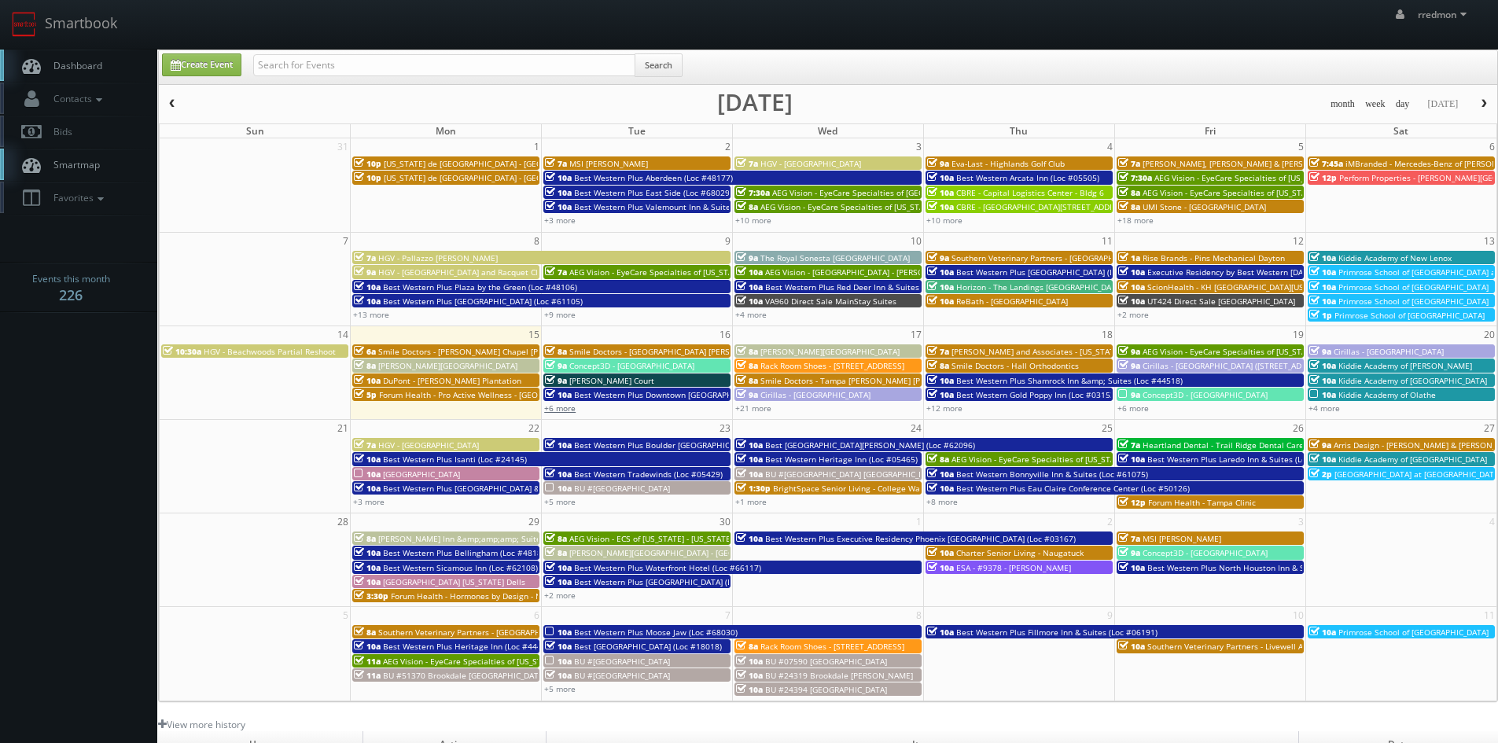
click at [551, 409] on link "+6 more" at bounding box center [559, 407] width 31 height 11
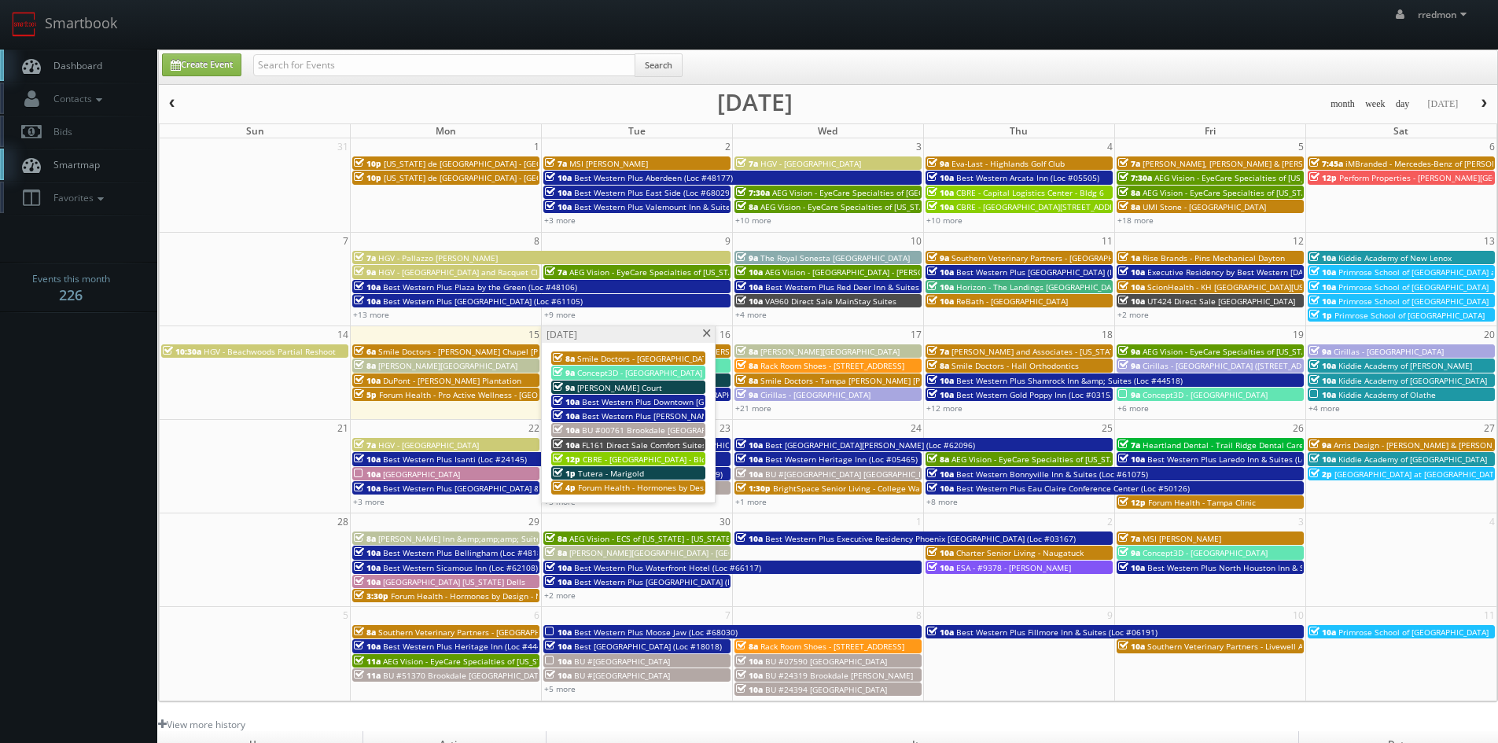
click at [646, 469] on div "1p Tutera - Marigold" at bounding box center [628, 473] width 151 height 12
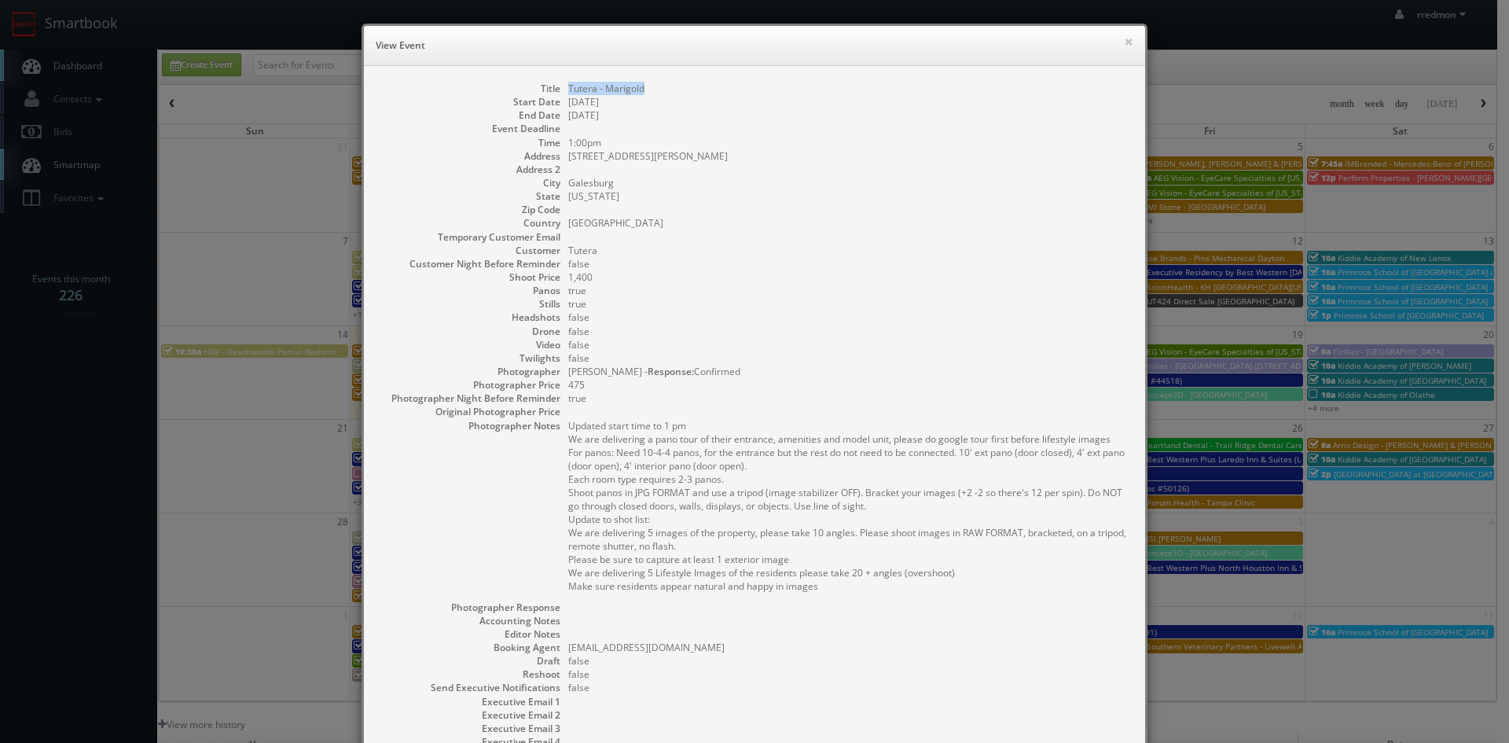
drag, startPoint x: 651, startPoint y: 86, endPoint x: 563, endPoint y: 92, distance: 88.3
click at [568, 92] on dd "Tutera - Marigold" at bounding box center [848, 88] width 561 height 13
copy dd "Tutera - Marigold"
click at [1124, 46] on button "×" at bounding box center [1128, 41] width 9 height 11
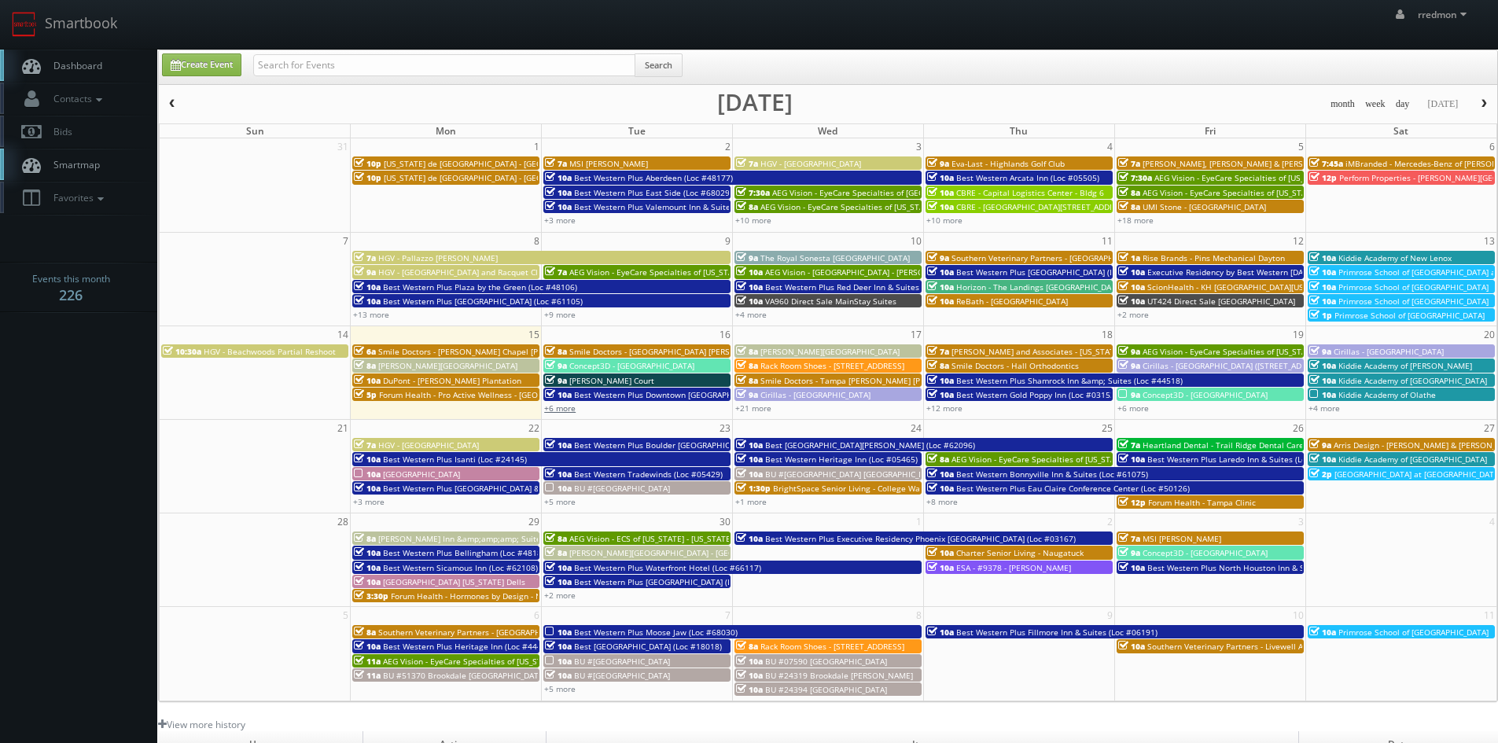
click at [566, 410] on link "+6 more" at bounding box center [559, 407] width 31 height 11
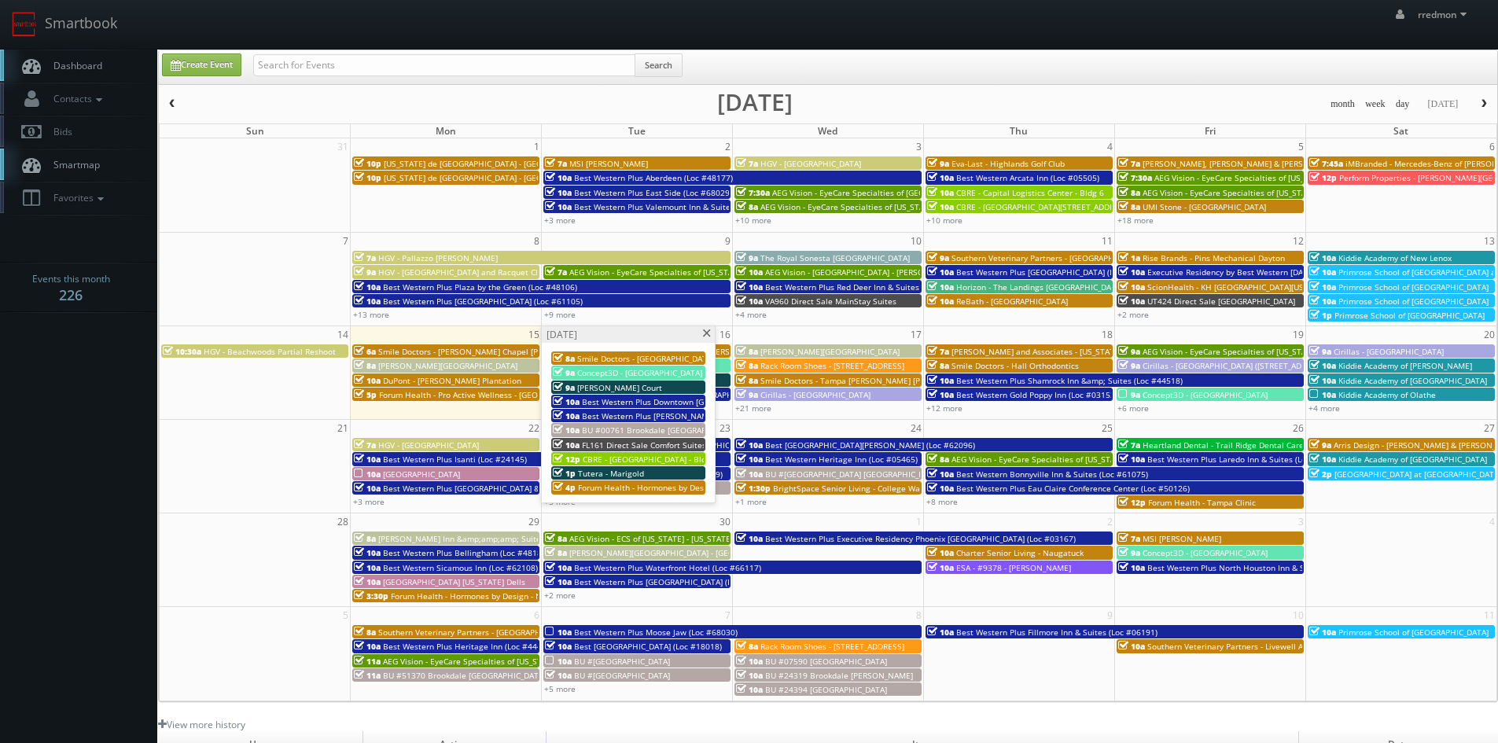
click at [708, 334] on span at bounding box center [706, 333] width 10 height 9
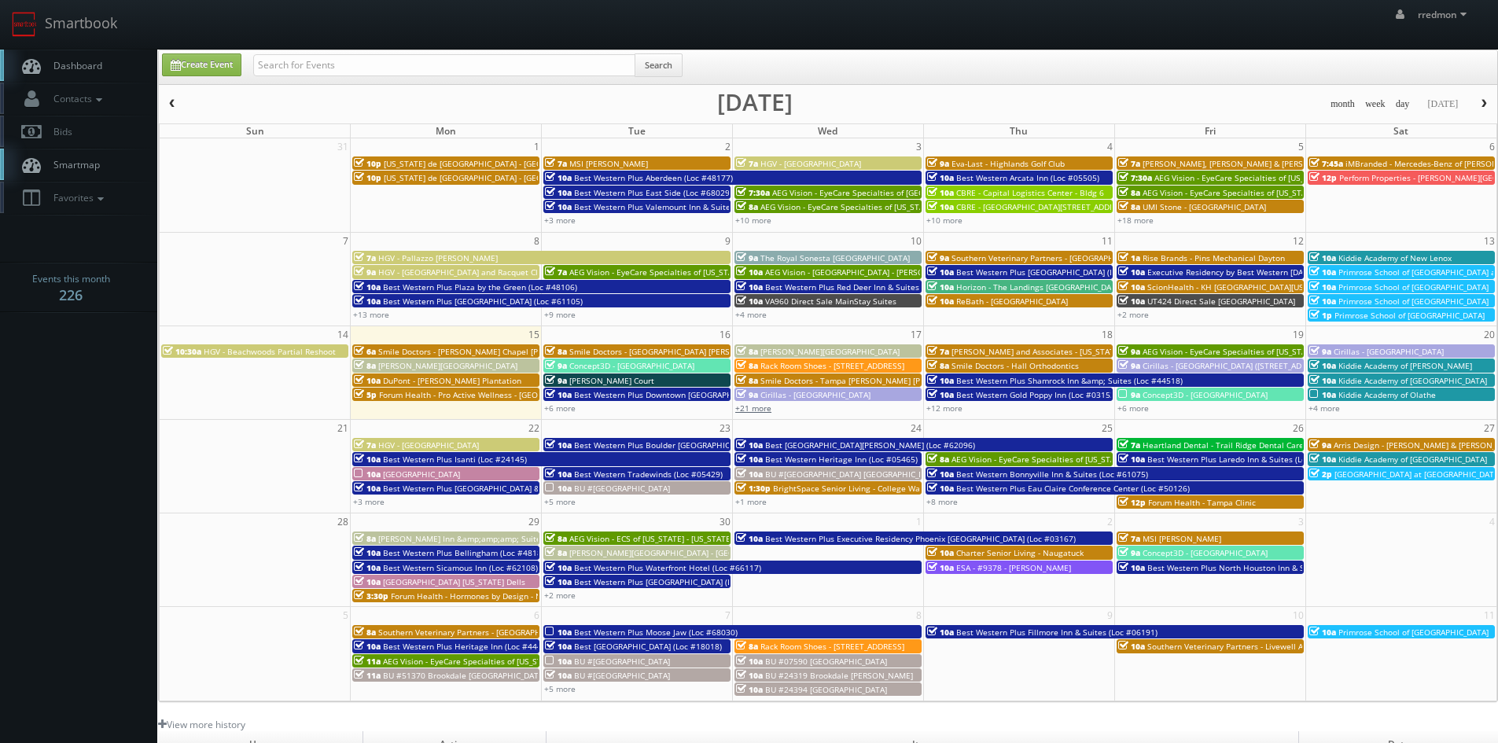
click at [766, 410] on link "+21 more" at bounding box center [753, 407] width 36 height 11
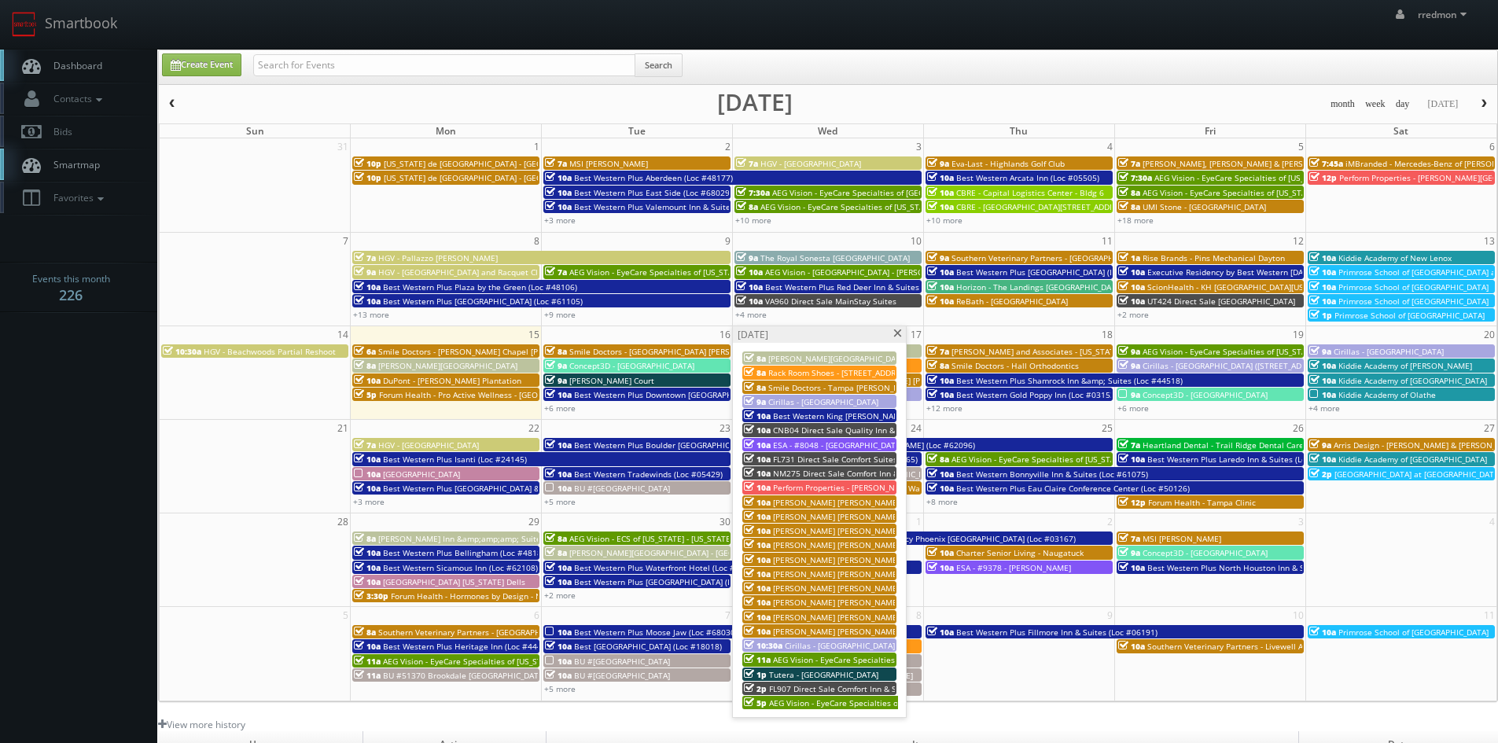
click at [847, 386] on span "Smile Doctors - Tampa [PERSON_NAME] [PERSON_NAME] Orthodontics" at bounding box center [901, 387] width 266 height 11
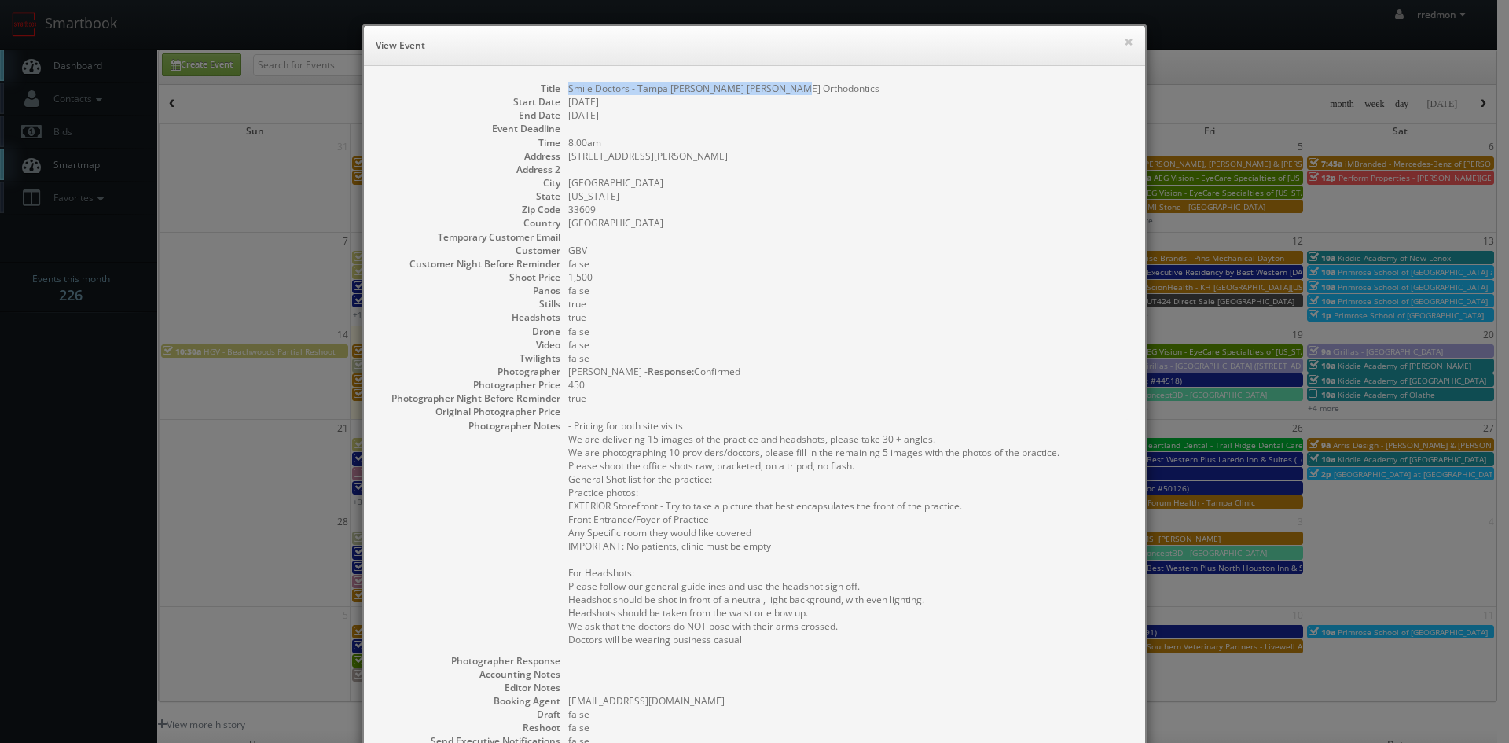
drag, startPoint x: 783, startPoint y: 89, endPoint x: 564, endPoint y: 90, distance: 219.3
click at [568, 90] on dd "Smile Doctors - Tampa [PERSON_NAME] [PERSON_NAME] Orthodontics" at bounding box center [848, 88] width 561 height 13
copy dd "Smile Doctors - Tampa [PERSON_NAME] [PERSON_NAME] Orthodontics"
click at [1124, 42] on button "×" at bounding box center [1128, 41] width 9 height 11
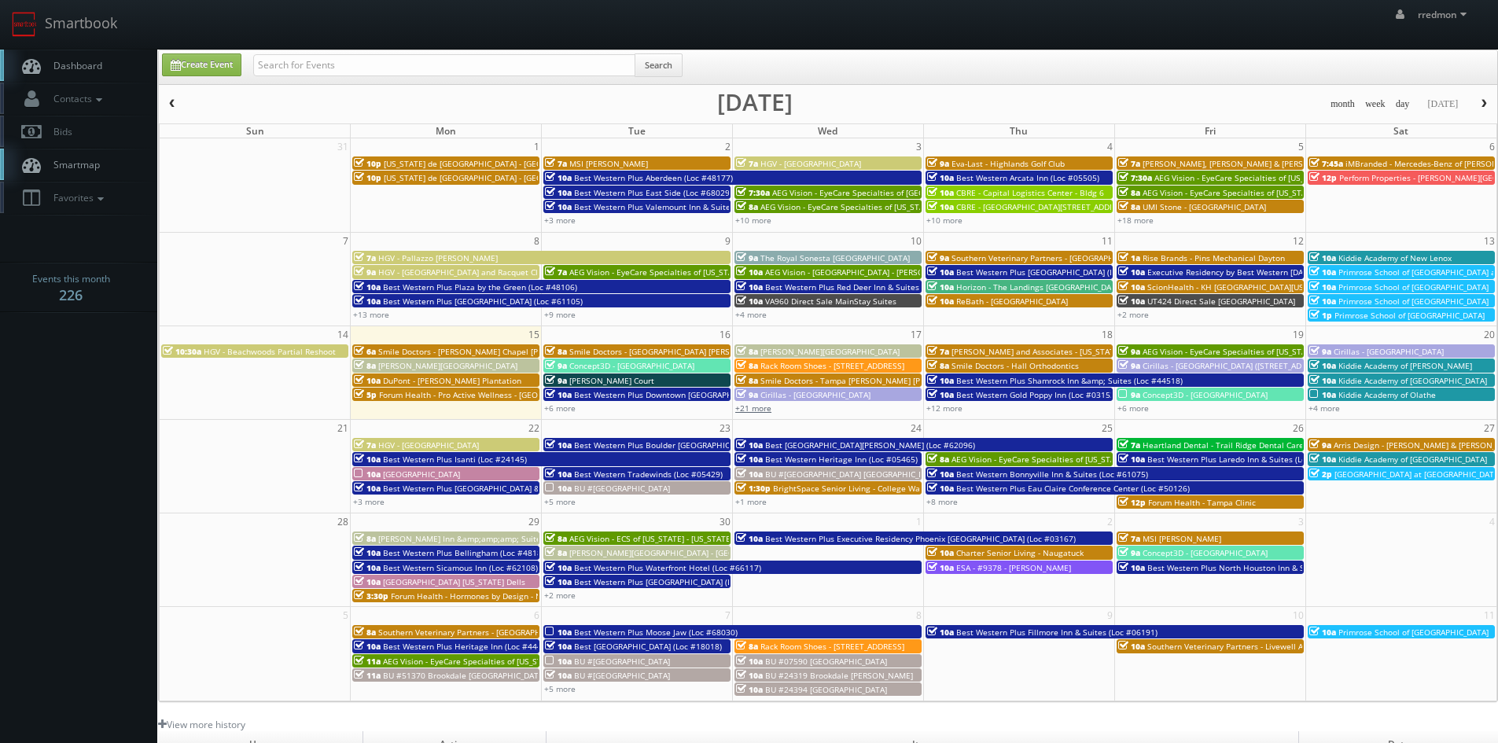
click at [763, 410] on link "+21 more" at bounding box center [753, 407] width 36 height 11
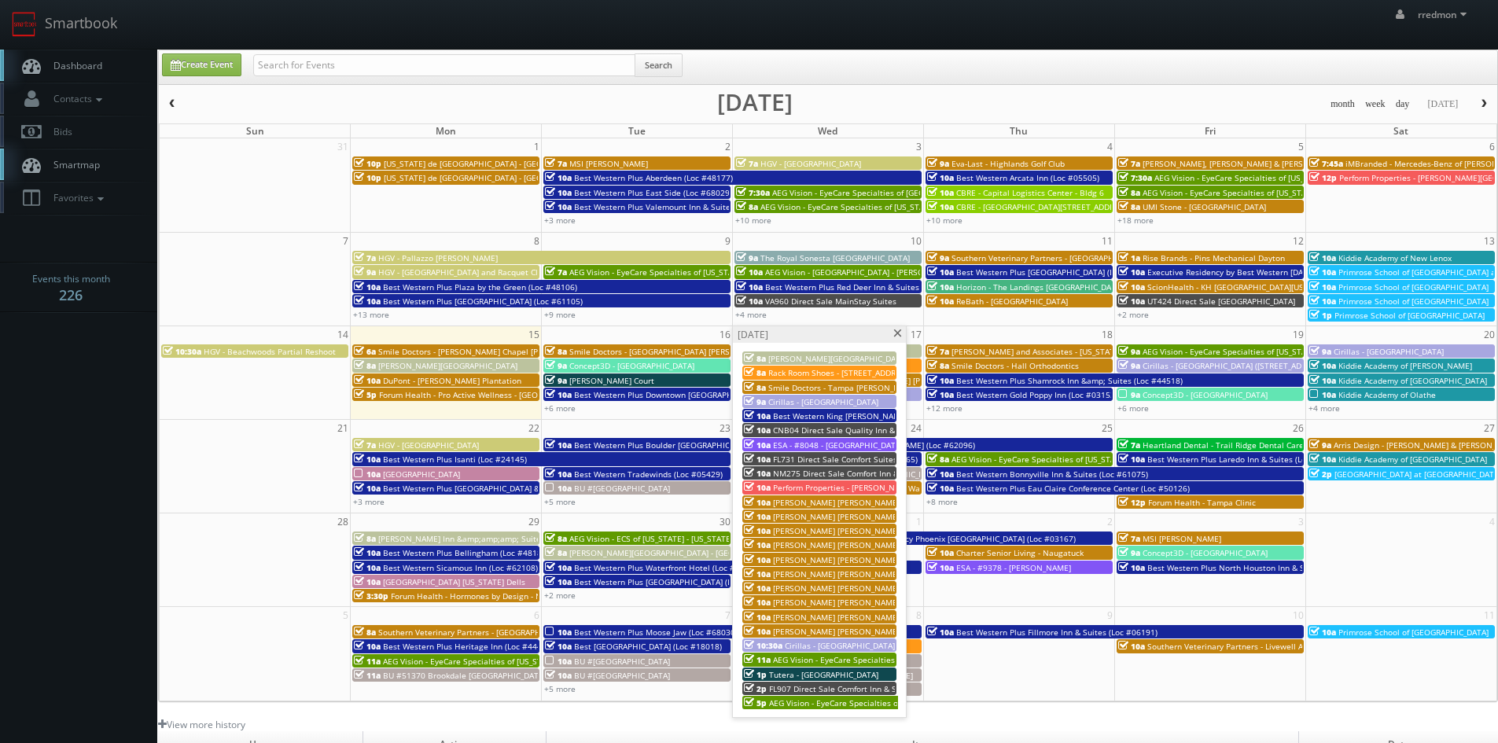
click at [834, 404] on span "Cirillas - [GEOGRAPHIC_DATA]" at bounding box center [823, 401] width 110 height 11
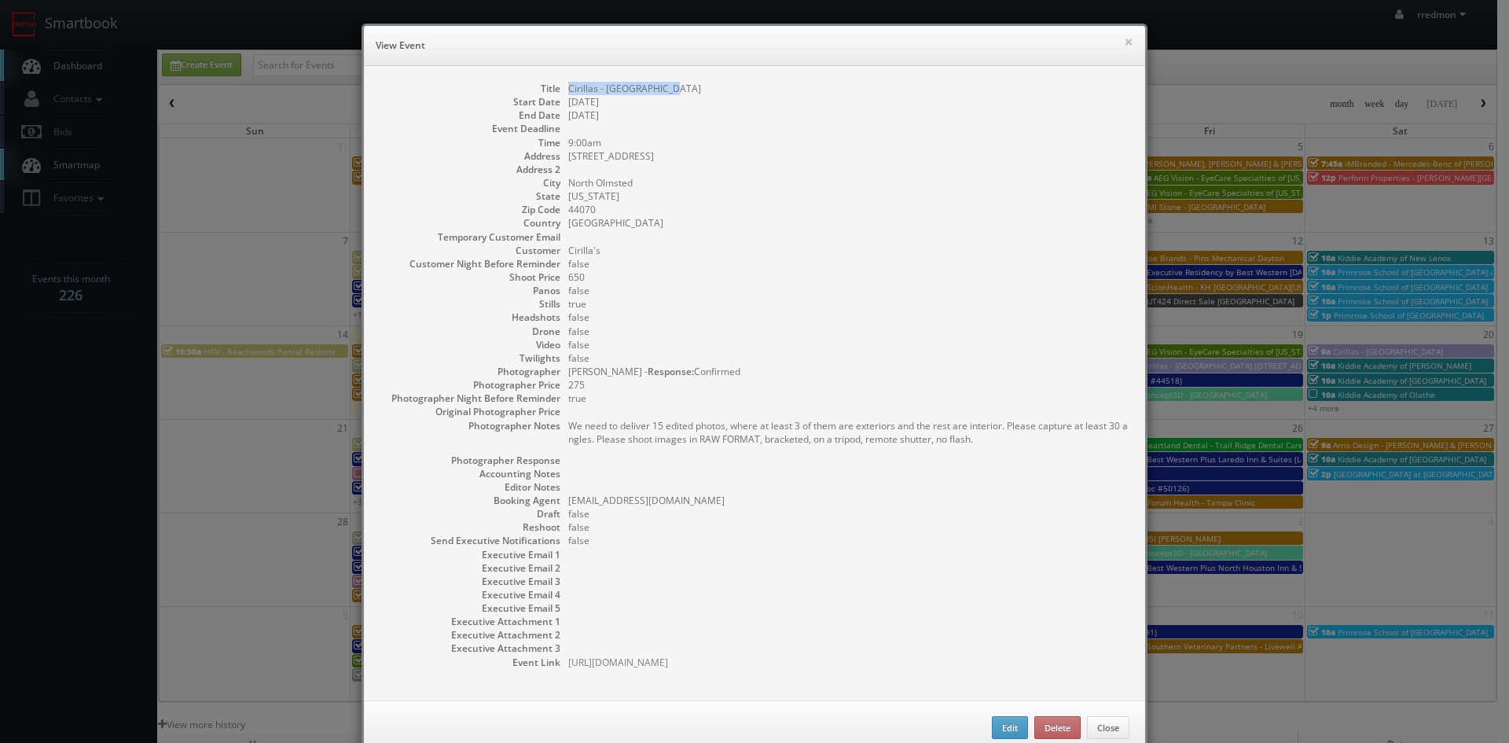
drag, startPoint x: 674, startPoint y: 90, endPoint x: 561, endPoint y: 95, distance: 114.1
click at [561, 95] on dl "Title Cirillas - [GEOGRAPHIC_DATA] Start Date [DATE] End Date [DATE] Event Dead…" at bounding box center [755, 375] width 750 height 587
copy dd "Cirillas - [GEOGRAPHIC_DATA]"
click at [1125, 47] on button "×" at bounding box center [1128, 41] width 9 height 11
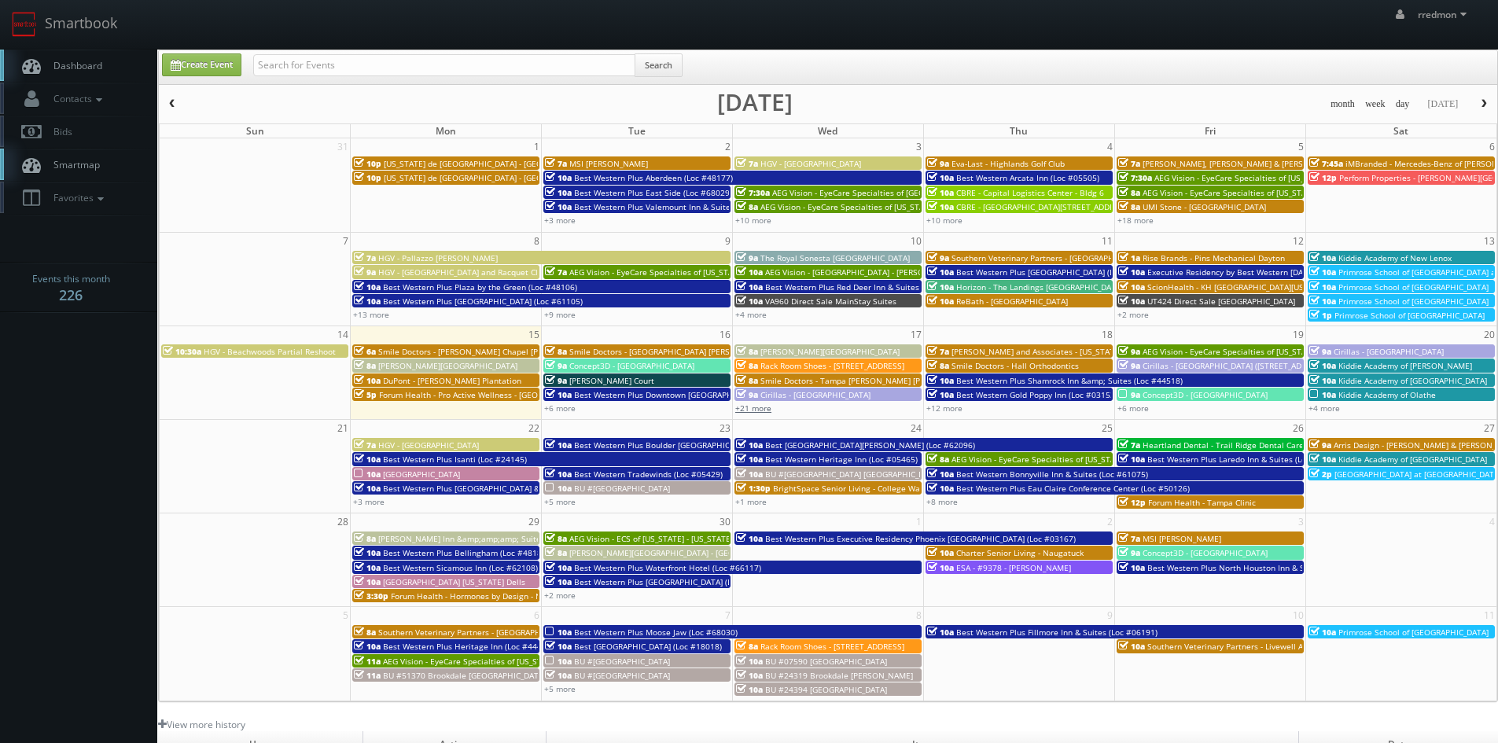
click at [752, 408] on link "+21 more" at bounding box center [753, 407] width 36 height 11
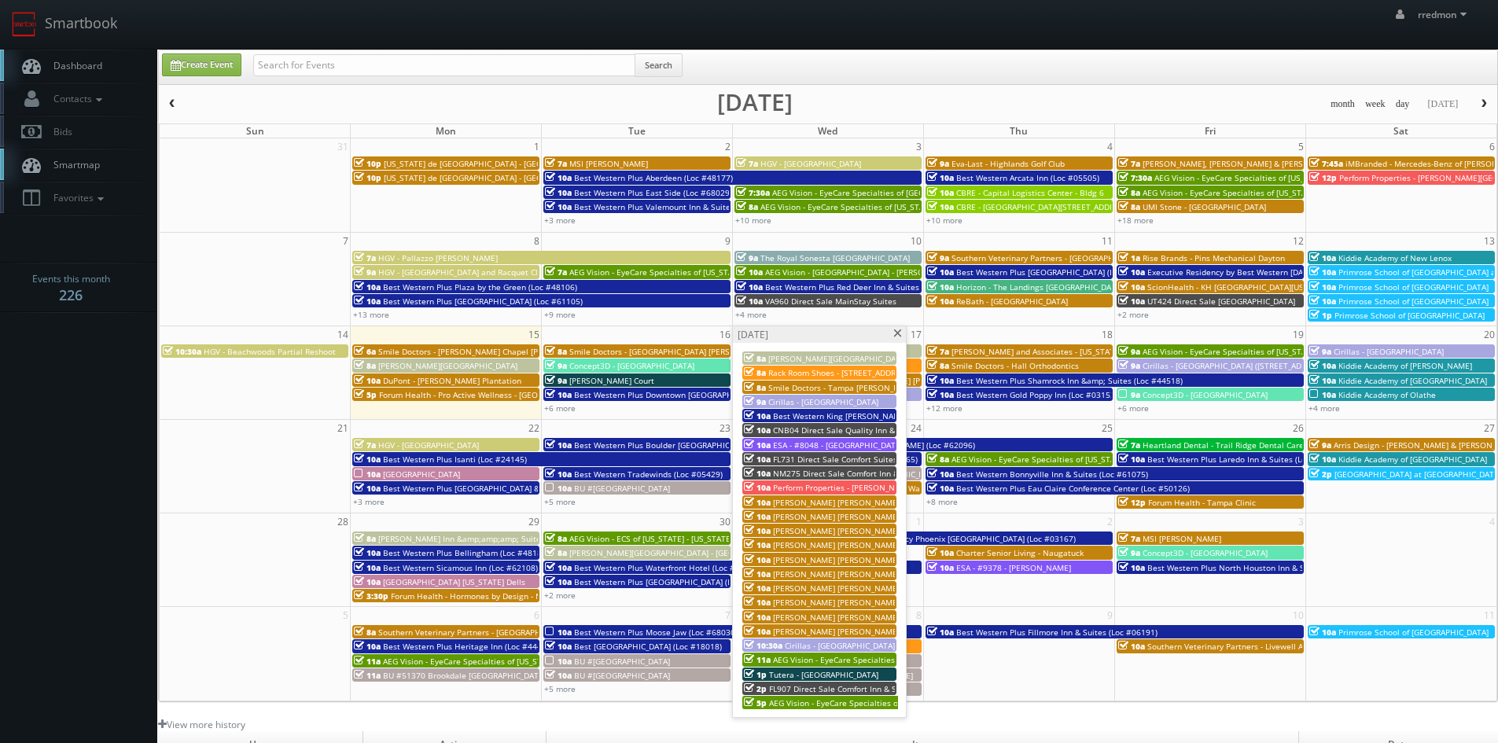
click at [792, 469] on span "NM275 Direct Sale Comfort Inn & Suites" at bounding box center [849, 473] width 152 height 11
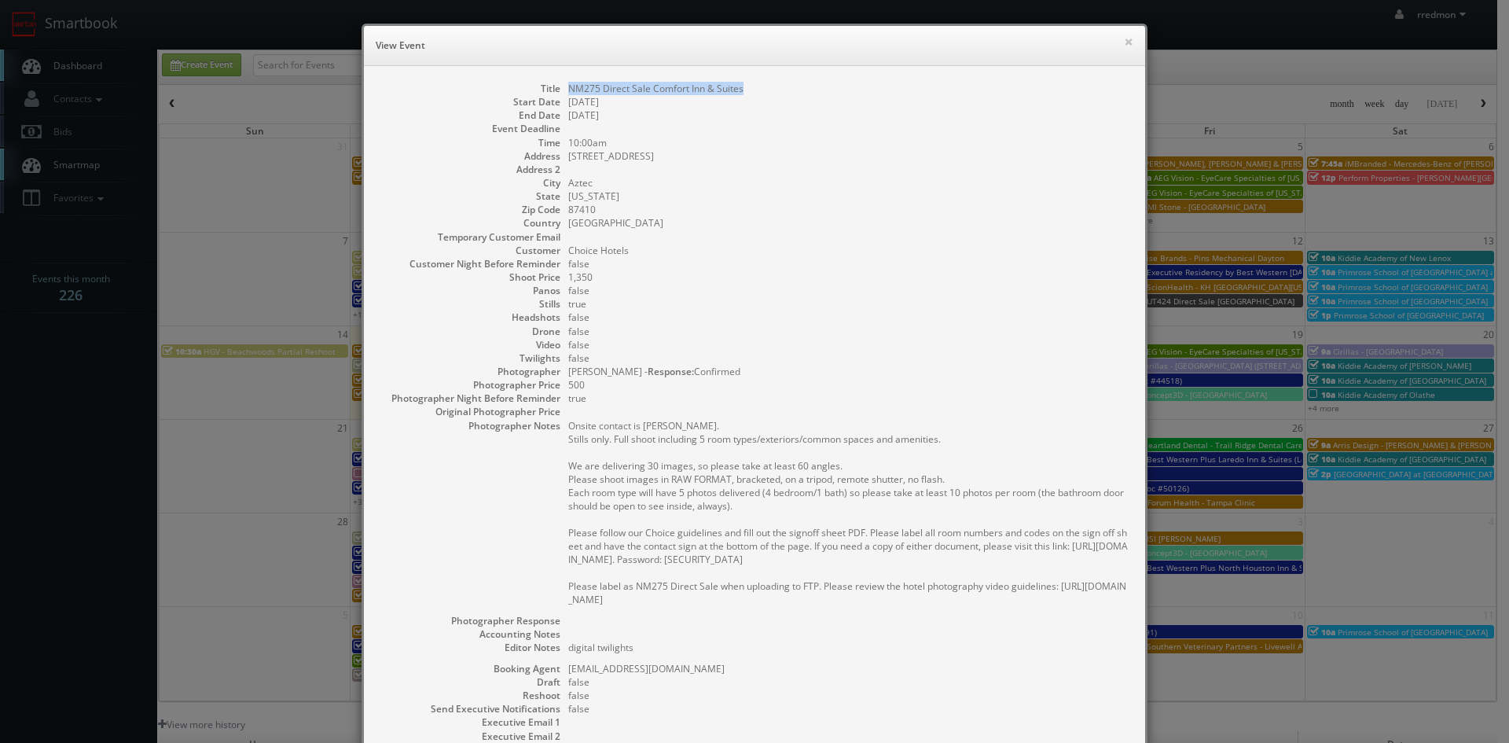
drag, startPoint x: 740, startPoint y: 89, endPoint x: 561, endPoint y: 90, distance: 178.5
click at [561, 90] on dl "Title NM275 Direct Sale Comfort Inn & Suites Start Date [DATE] End Date [DATE] …" at bounding box center [755, 459] width 750 height 755
copy dd "NM275 Direct Sale Comfort Inn & Suites"
click at [1124, 45] on button "×" at bounding box center [1128, 41] width 9 height 11
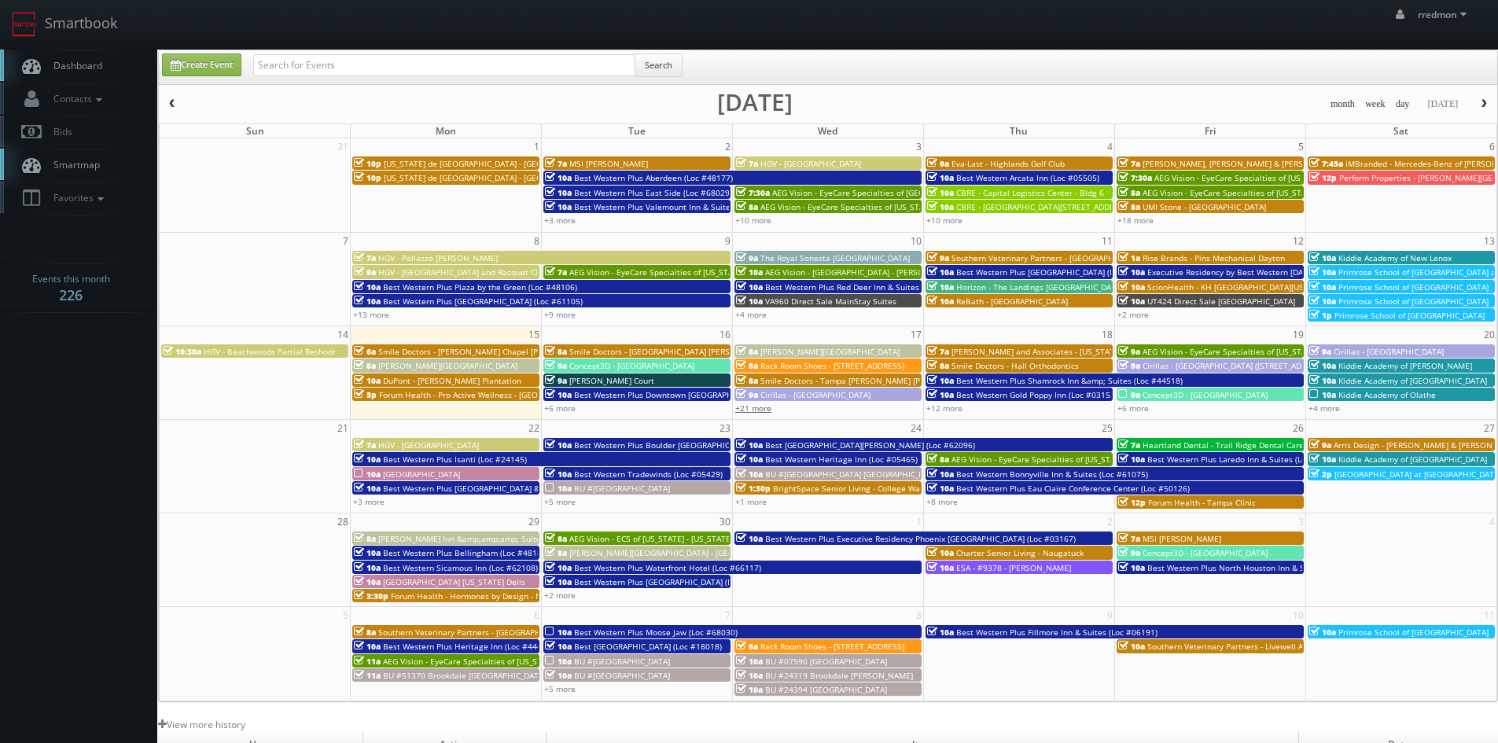
click at [749, 408] on link "+21 more" at bounding box center [753, 407] width 36 height 11
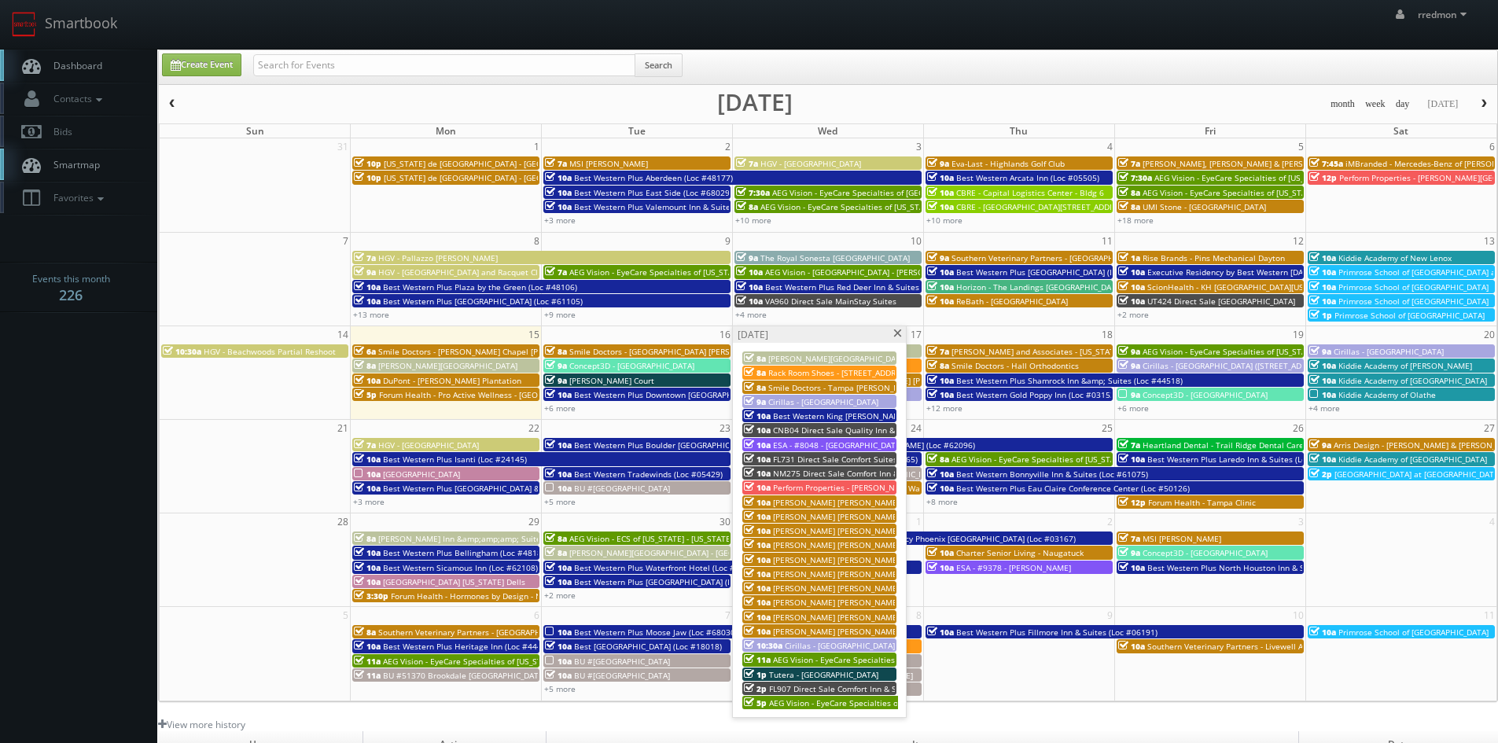
click at [801, 661] on span "AEG Vision - EyeCare Specialties of [US_STATE] – Accurate Eye Care" at bounding box center [899, 659] width 252 height 11
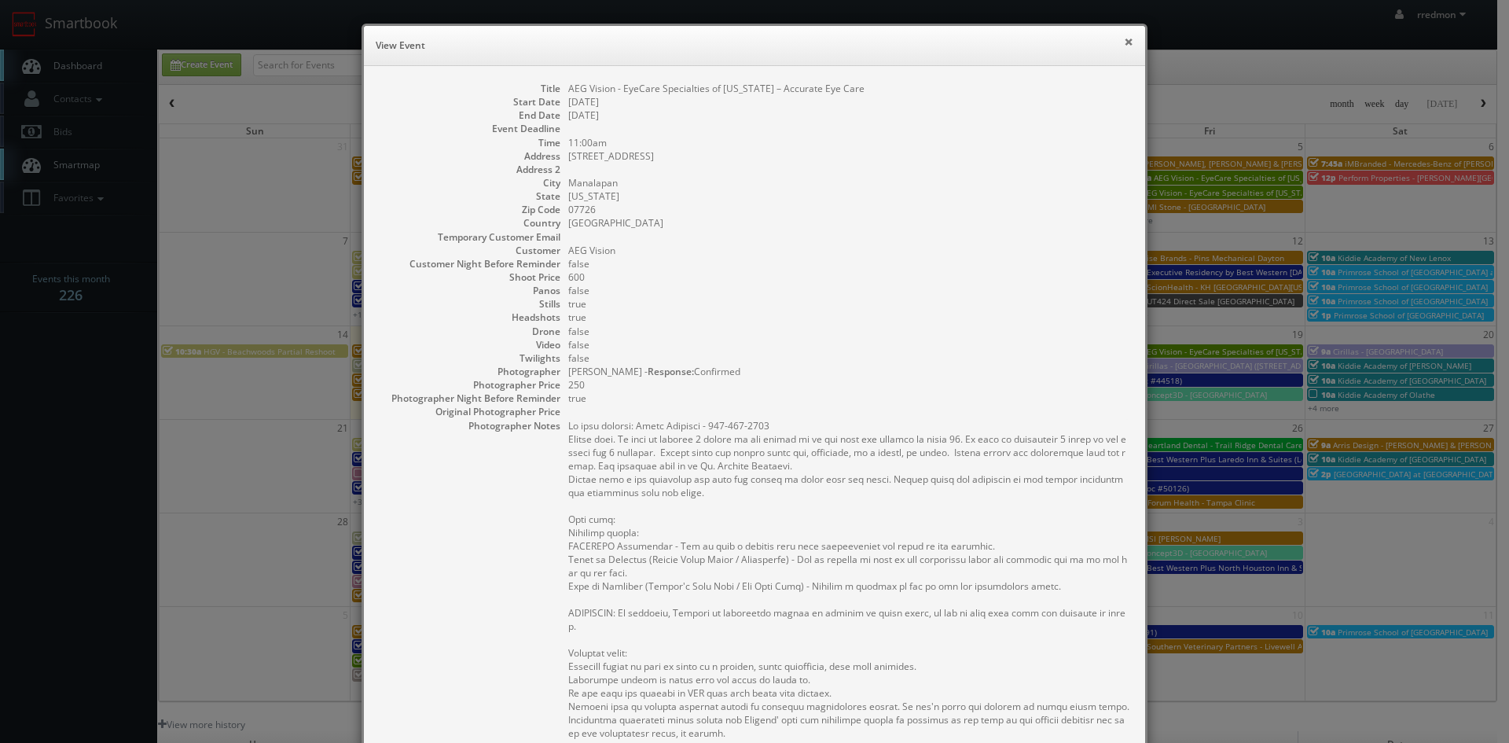
click at [1124, 40] on button "×" at bounding box center [1128, 41] width 9 height 11
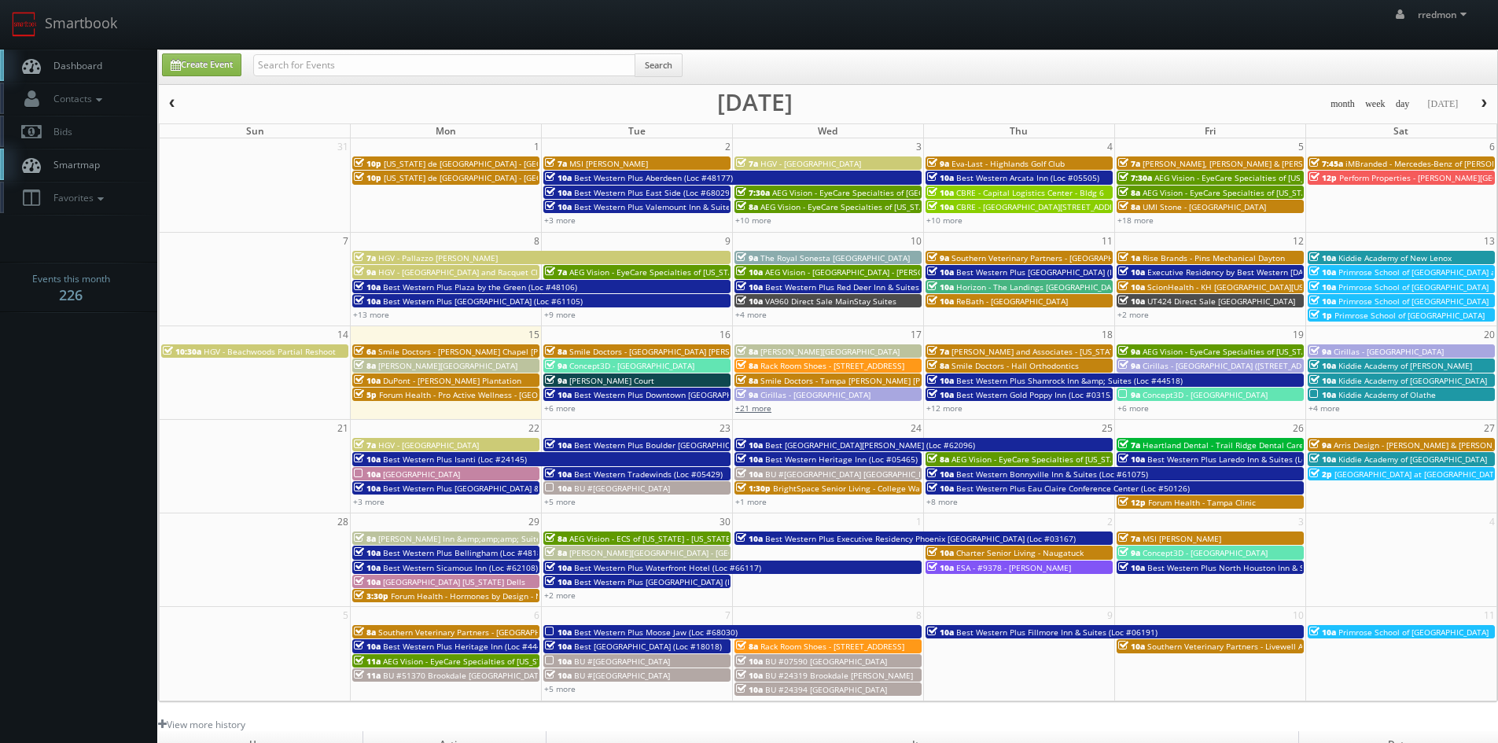
click at [748, 412] on link "+21 more" at bounding box center [753, 407] width 36 height 11
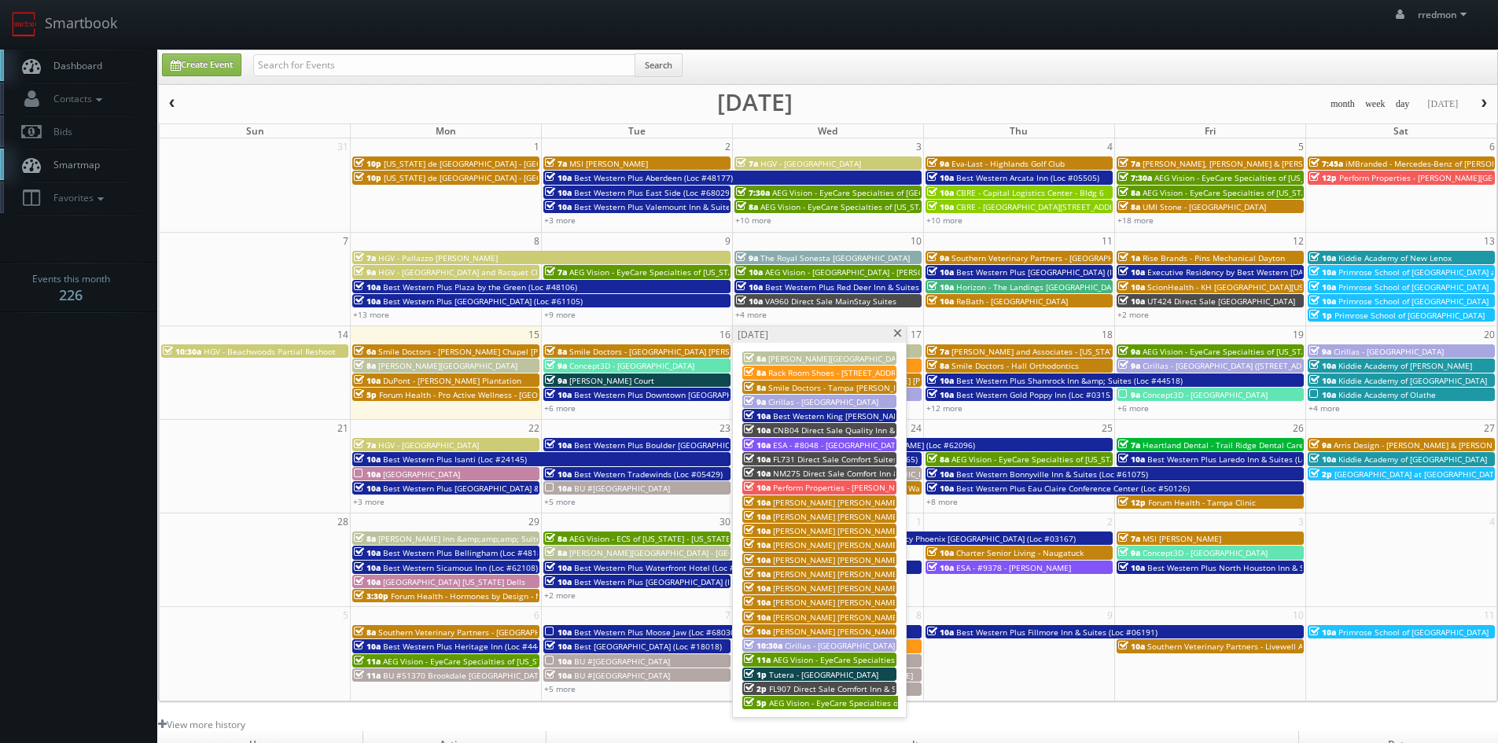
click at [807, 485] on span "Perform Properties - [PERSON_NAME][GEOGRAPHIC_DATA]" at bounding box center [882, 487] width 218 height 11
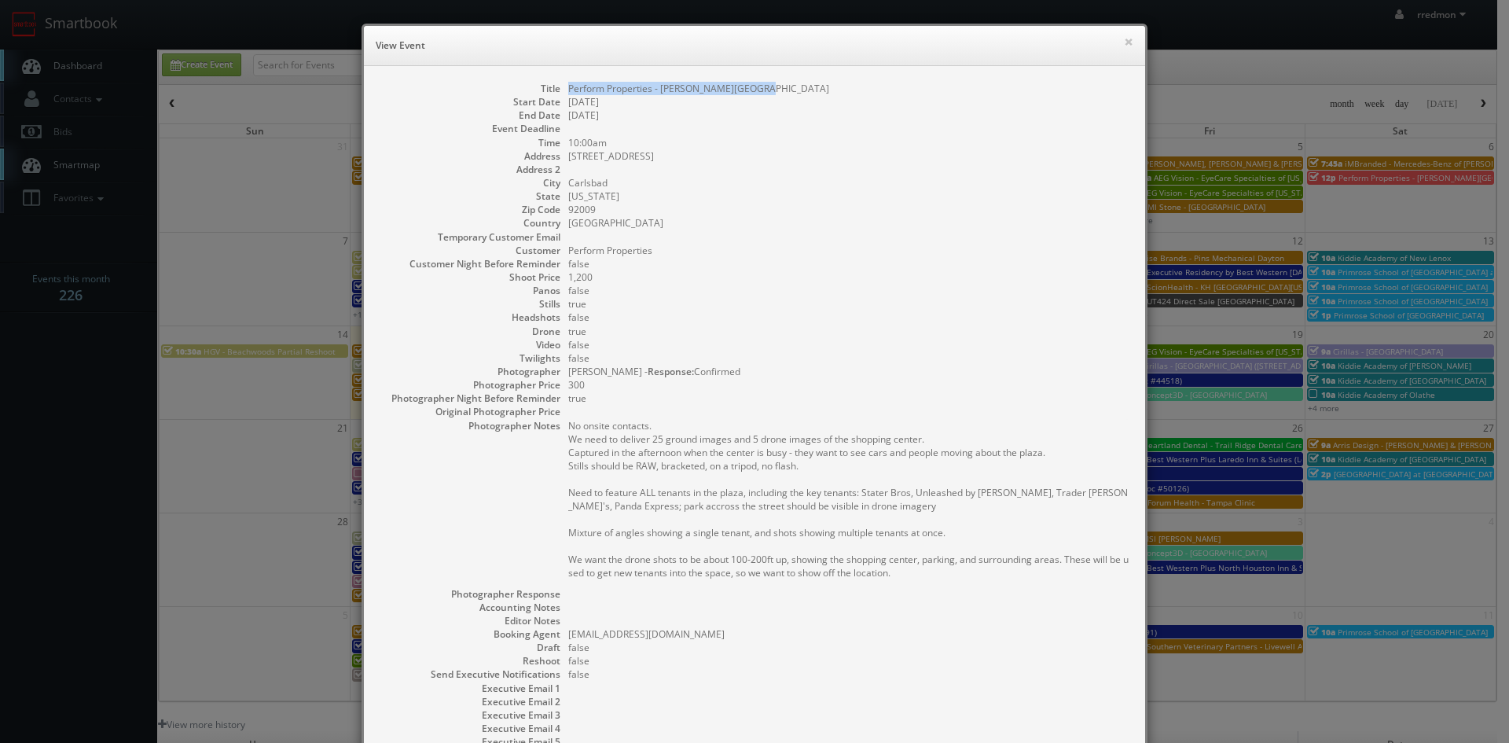
drag, startPoint x: 754, startPoint y: 90, endPoint x: 560, endPoint y: 94, distance: 194.2
click at [560, 94] on dl "Title Perform Properties - [PERSON_NAME][GEOGRAPHIC_DATA] Start Date [DATE] End…" at bounding box center [755, 442] width 750 height 721
copy dd "Perform Properties - [PERSON_NAME][GEOGRAPHIC_DATA]"
click at [1124, 42] on button "×" at bounding box center [1128, 41] width 9 height 11
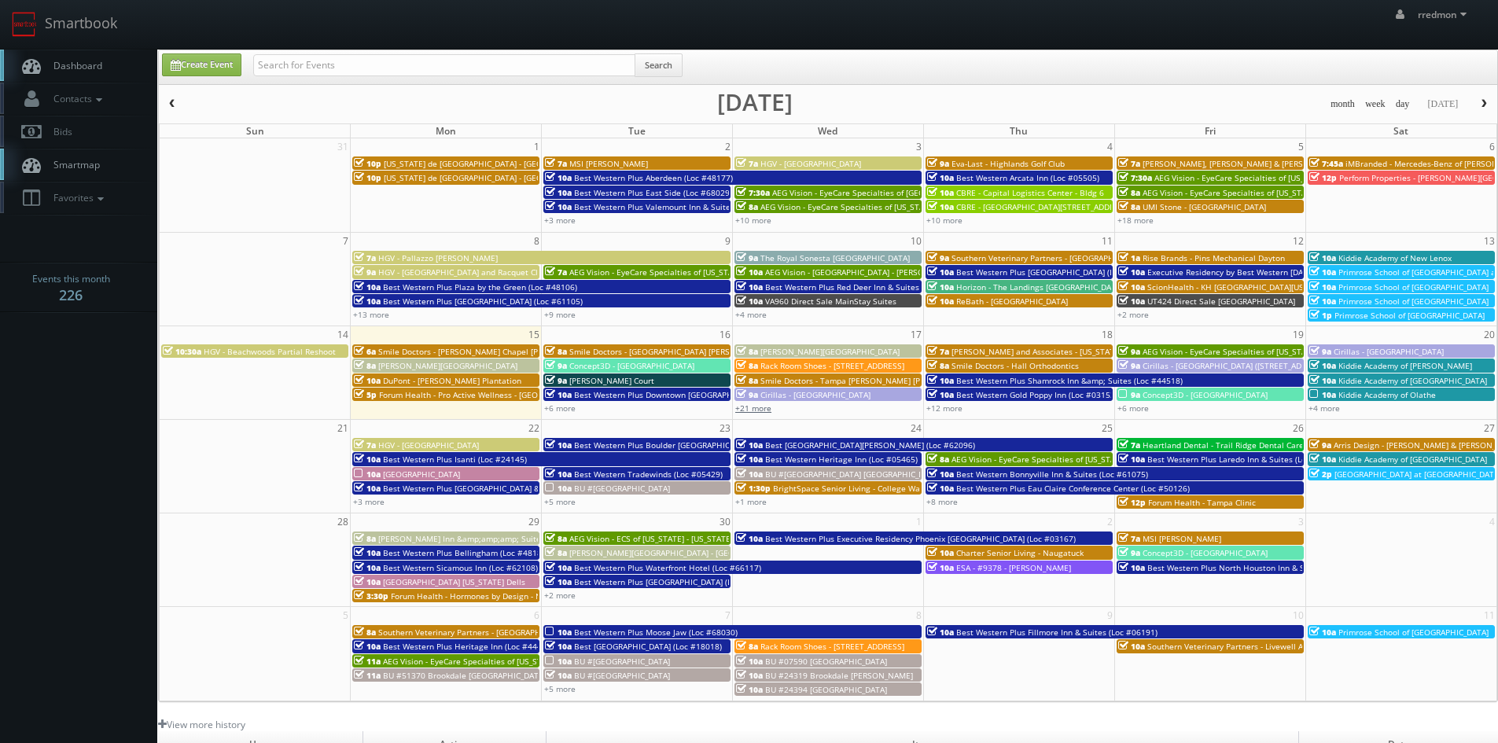
click at [755, 413] on link "+21 more" at bounding box center [753, 407] width 36 height 11
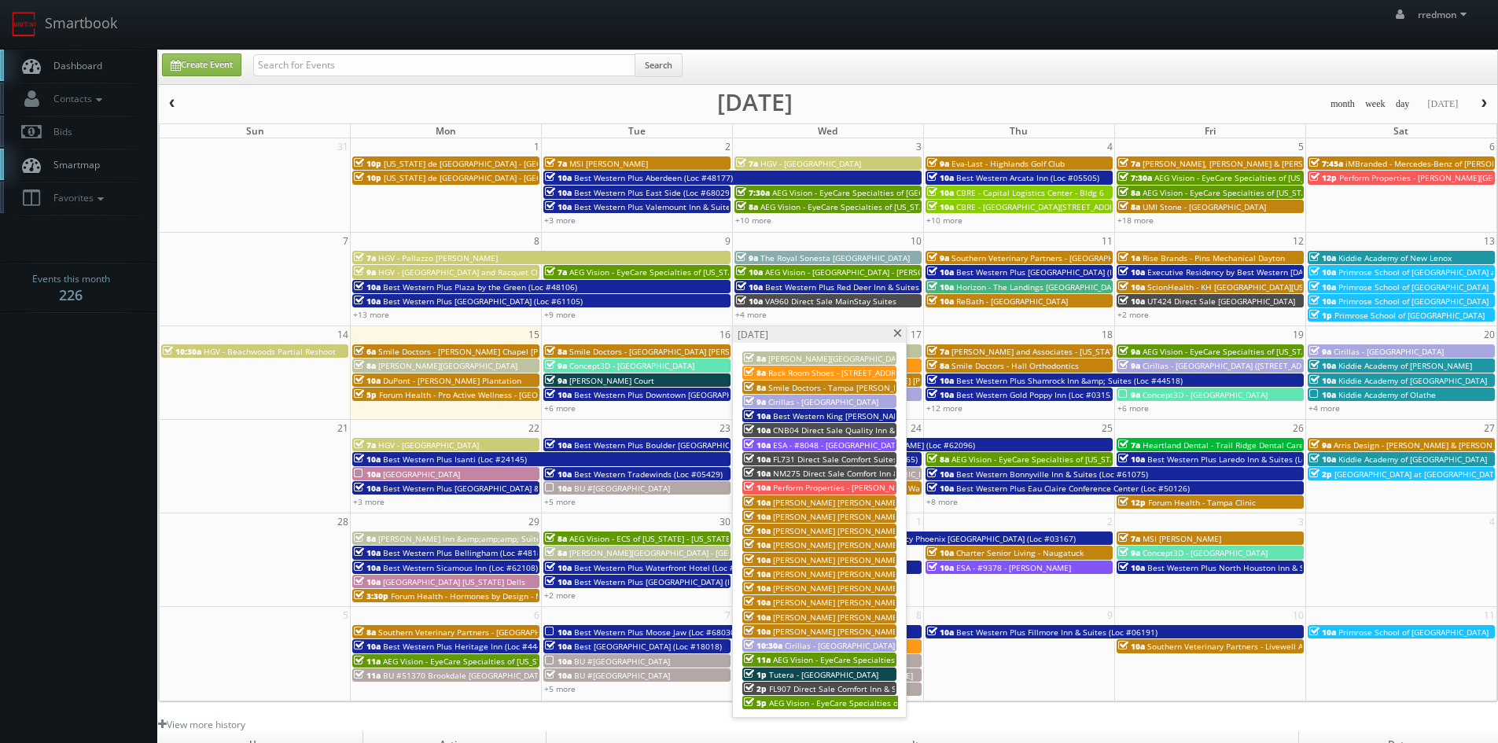
click at [836, 500] on span "[PERSON_NAME] [PERSON_NAME] Group - [GEOGRAPHIC_DATA], [GEOGRAPHIC_DATA] (Fry) …" at bounding box center [980, 502] width 414 height 11
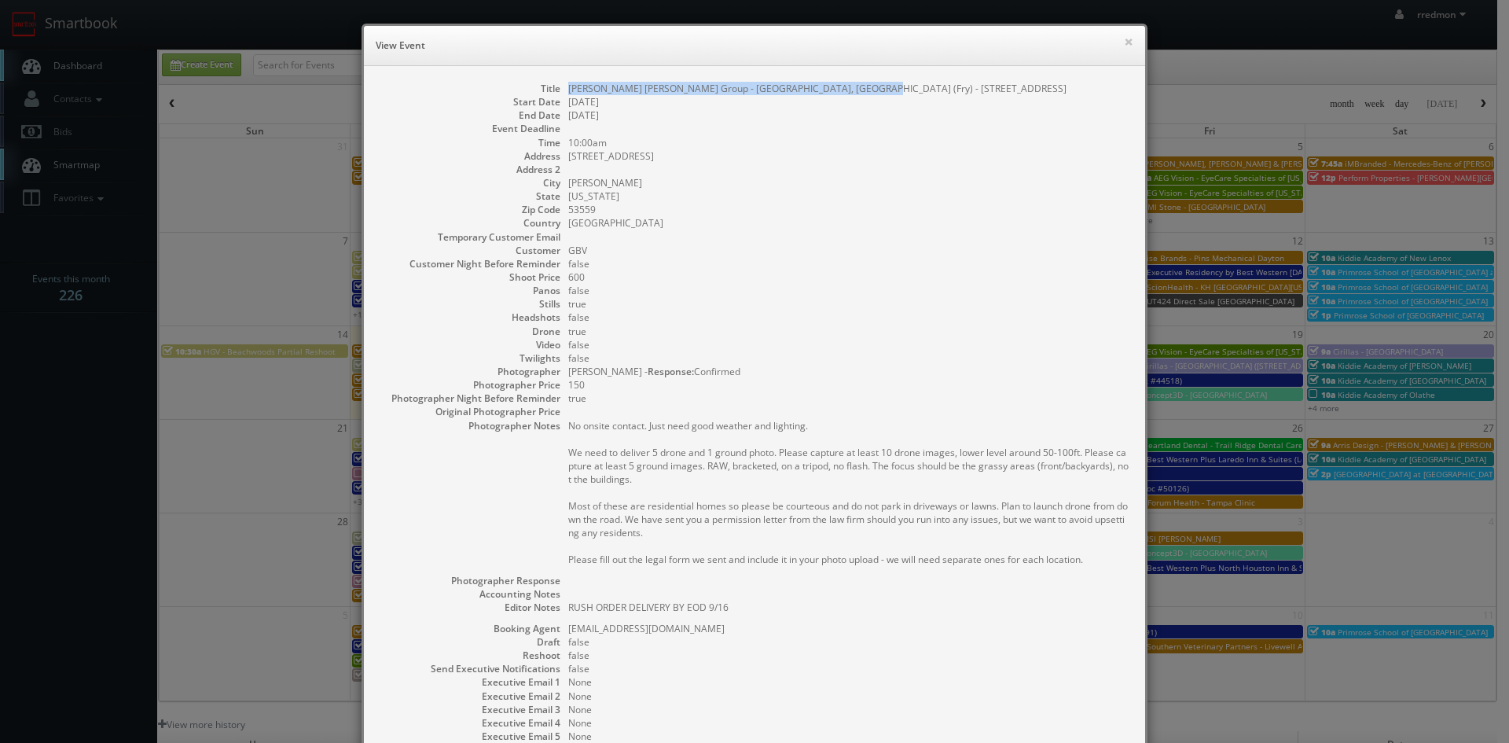
drag, startPoint x: 855, startPoint y: 86, endPoint x: 564, endPoint y: 87, distance: 291.7
click at [568, 87] on dd "[PERSON_NAME] [PERSON_NAME] Group - [GEOGRAPHIC_DATA], [GEOGRAPHIC_DATA] (Fry) …" at bounding box center [848, 88] width 561 height 13
copy dd "[PERSON_NAME] [PERSON_NAME] Group - [GEOGRAPHIC_DATA], [GEOGRAPHIC_DATA] (Fry) …"
click at [1124, 45] on button "×" at bounding box center [1128, 41] width 9 height 11
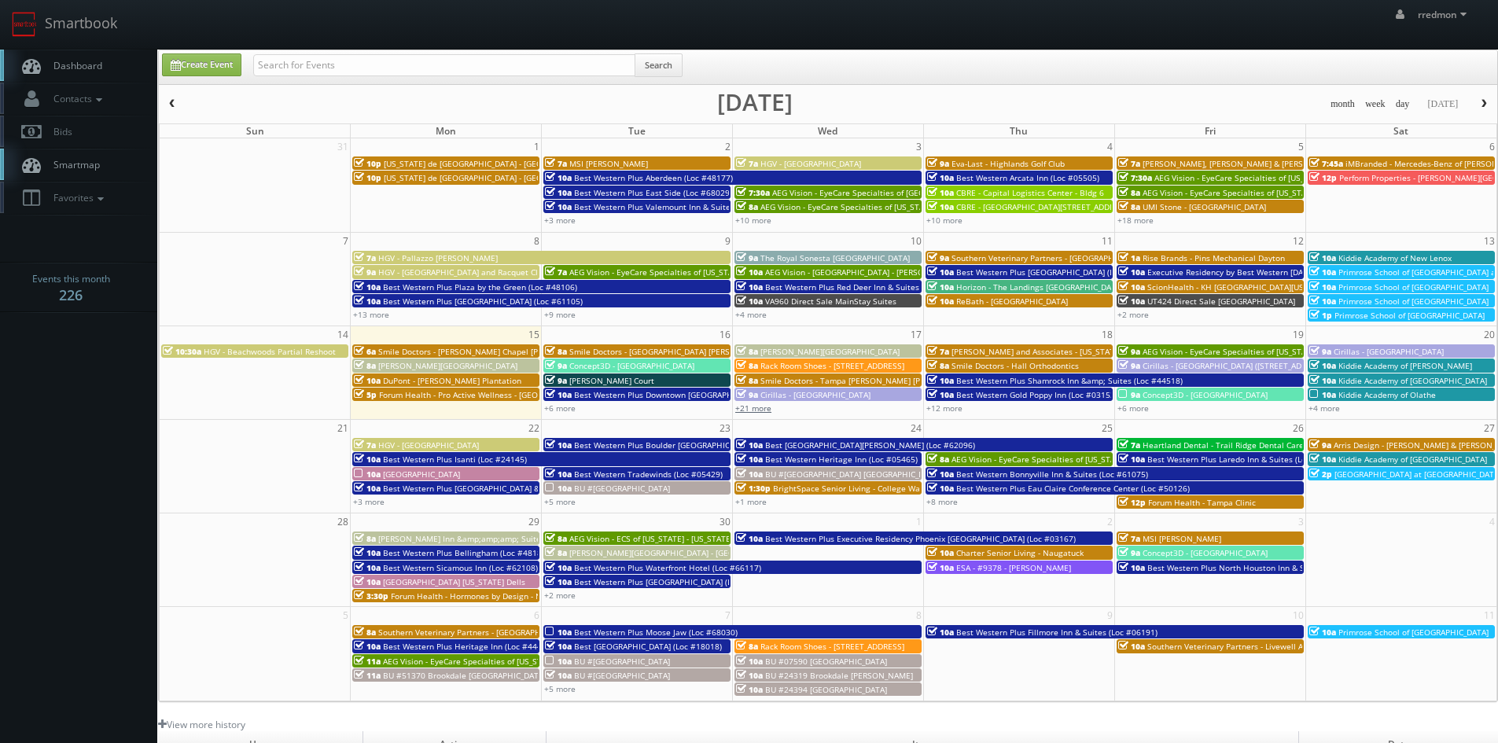
click at [758, 409] on link "+21 more" at bounding box center [753, 407] width 36 height 11
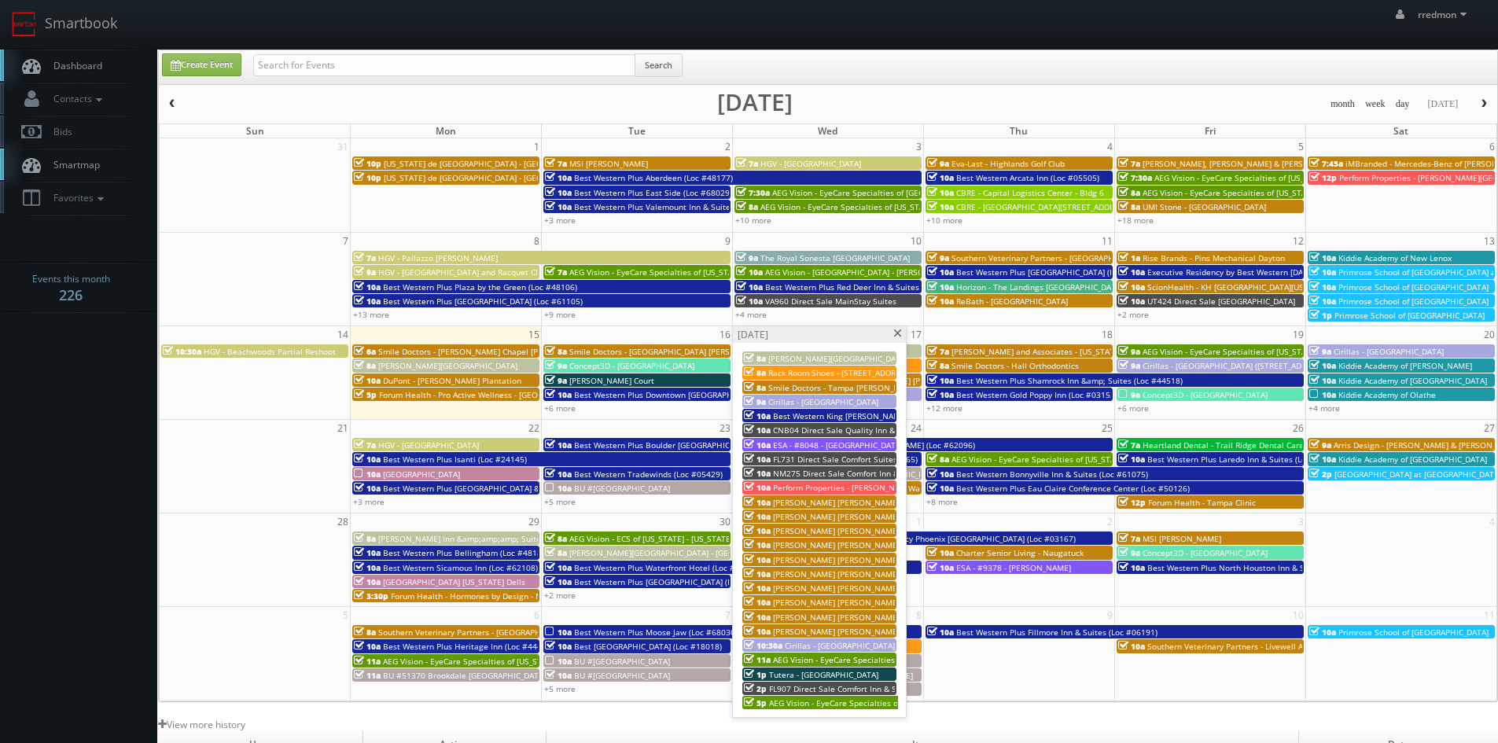
click at [825, 516] on span "[PERSON_NAME] [PERSON_NAME] Group - [GEOGRAPHIC_DATA], [GEOGRAPHIC_DATA] (Fry) …" at bounding box center [980, 516] width 414 height 11
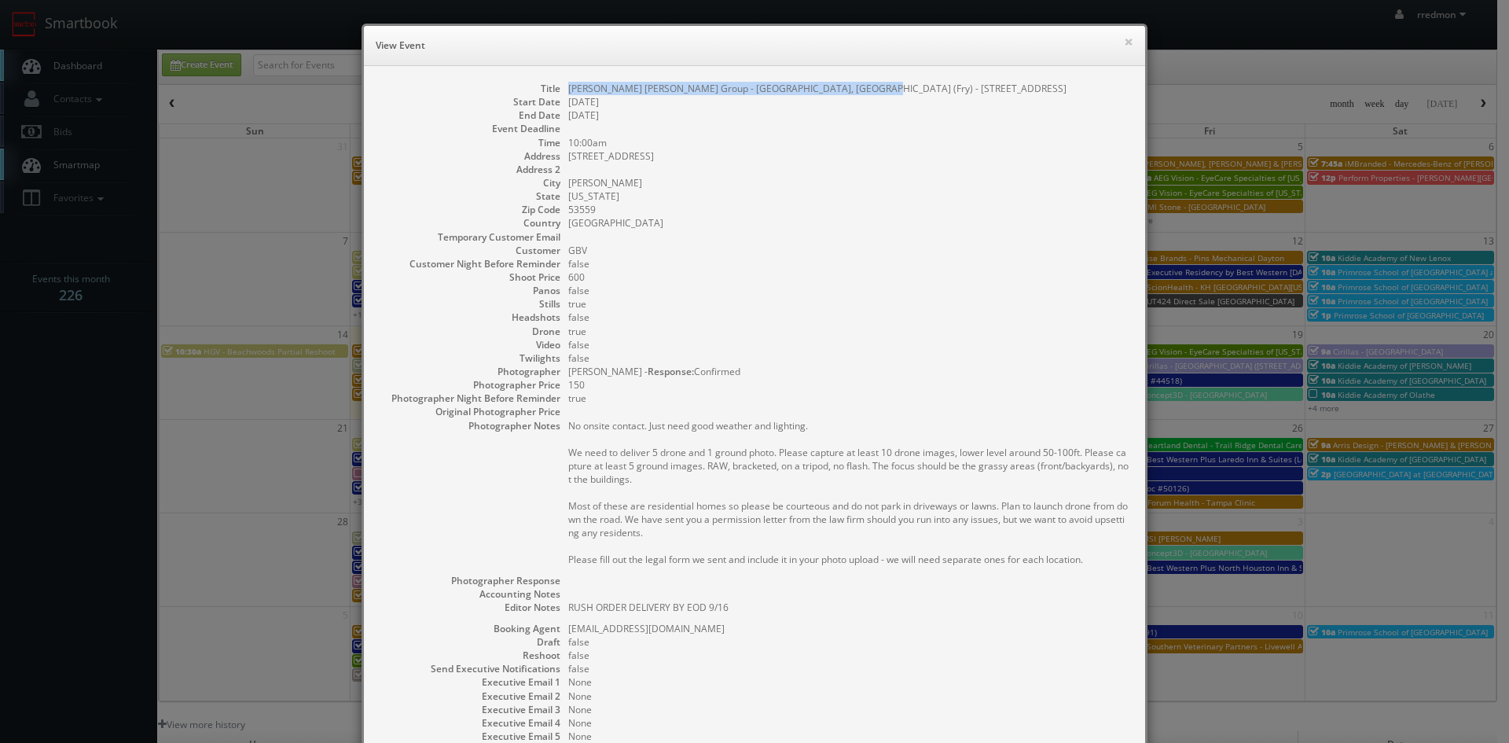
drag, startPoint x: 862, startPoint y: 90, endPoint x: 559, endPoint y: 93, distance: 302.7
click at [559, 93] on dl "Title [PERSON_NAME] [PERSON_NAME] Group - [GEOGRAPHIC_DATA], [GEOGRAPHIC_DATA] …" at bounding box center [755, 439] width 750 height 715
click at [1124, 46] on button "×" at bounding box center [1128, 41] width 9 height 11
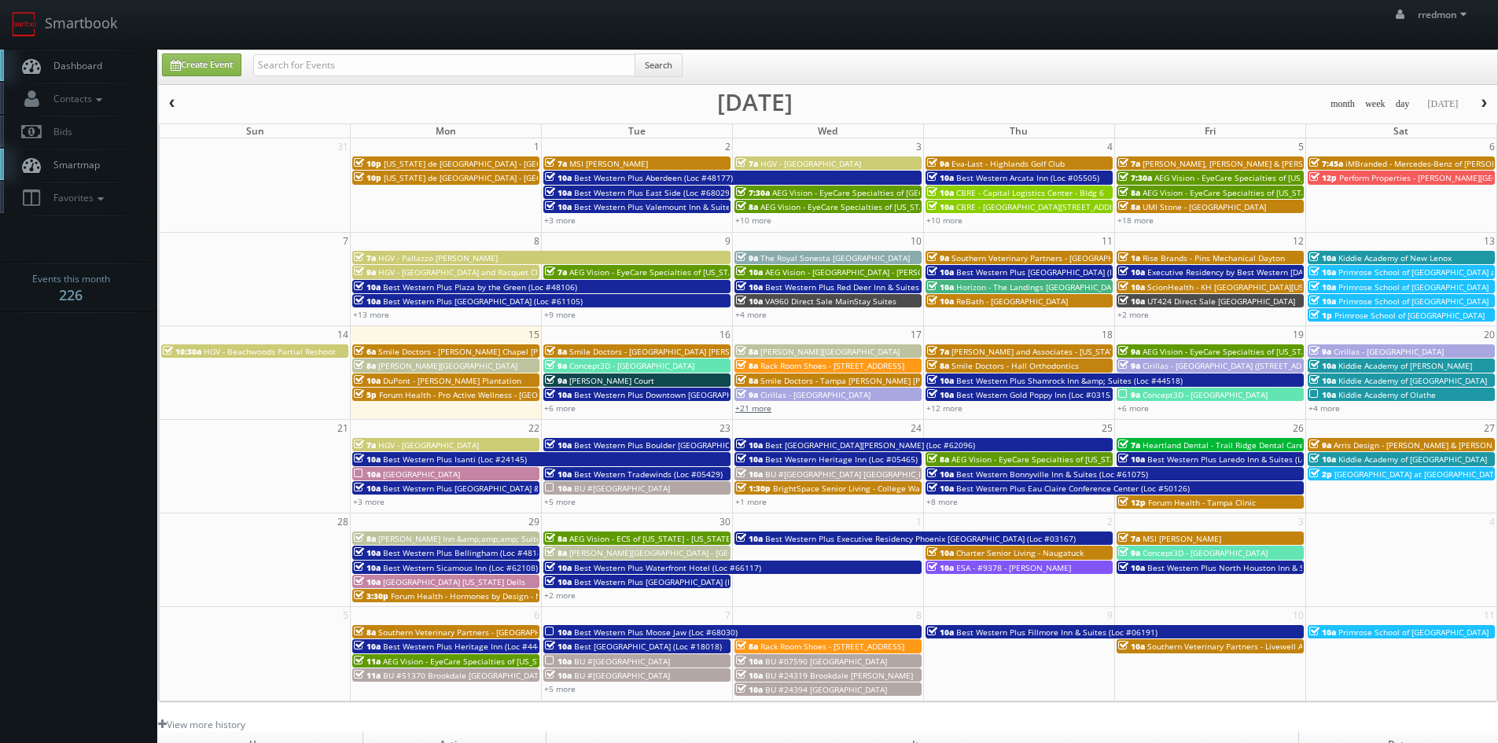
click at [754, 411] on link "+21 more" at bounding box center [753, 407] width 36 height 11
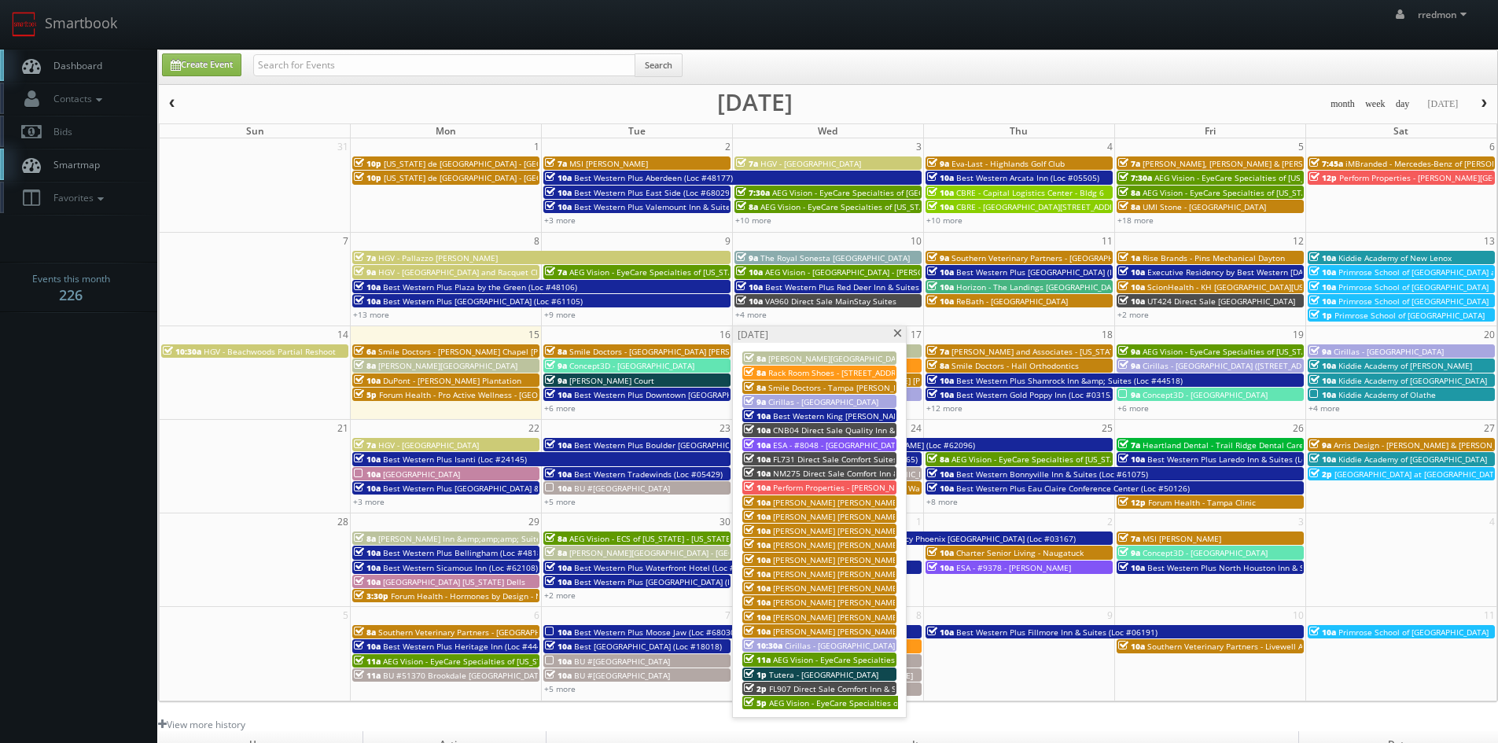
click at [853, 529] on span "[PERSON_NAME] [PERSON_NAME] Group - [GEOGRAPHIC_DATA], [GEOGRAPHIC_DATA] (Fry) …" at bounding box center [980, 530] width 414 height 11
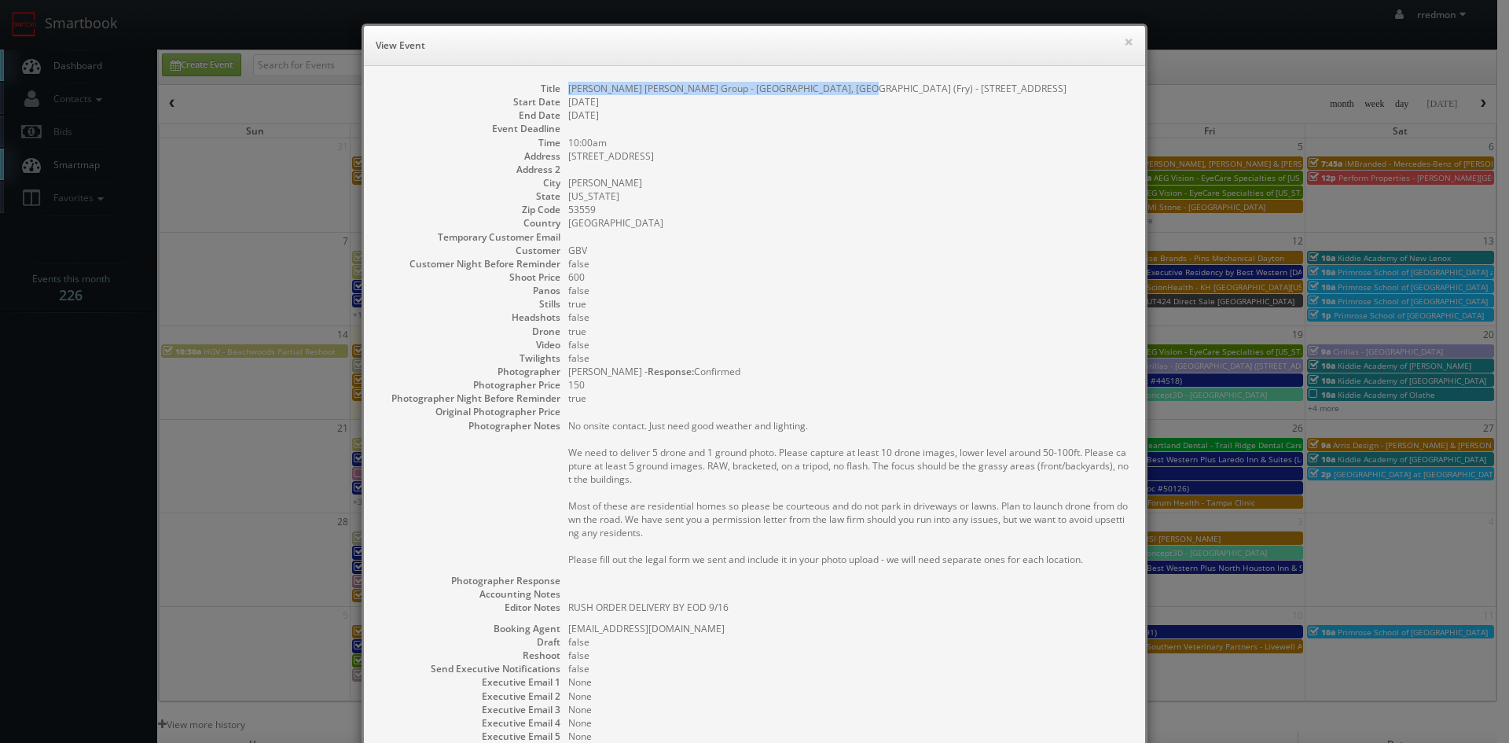
drag, startPoint x: 840, startPoint y: 86, endPoint x: 558, endPoint y: 94, distance: 282.3
click at [558, 94] on dl "Title [PERSON_NAME] [PERSON_NAME] Group - [GEOGRAPHIC_DATA], [GEOGRAPHIC_DATA] …" at bounding box center [755, 439] width 750 height 715
click at [1124, 46] on button "×" at bounding box center [1128, 41] width 9 height 11
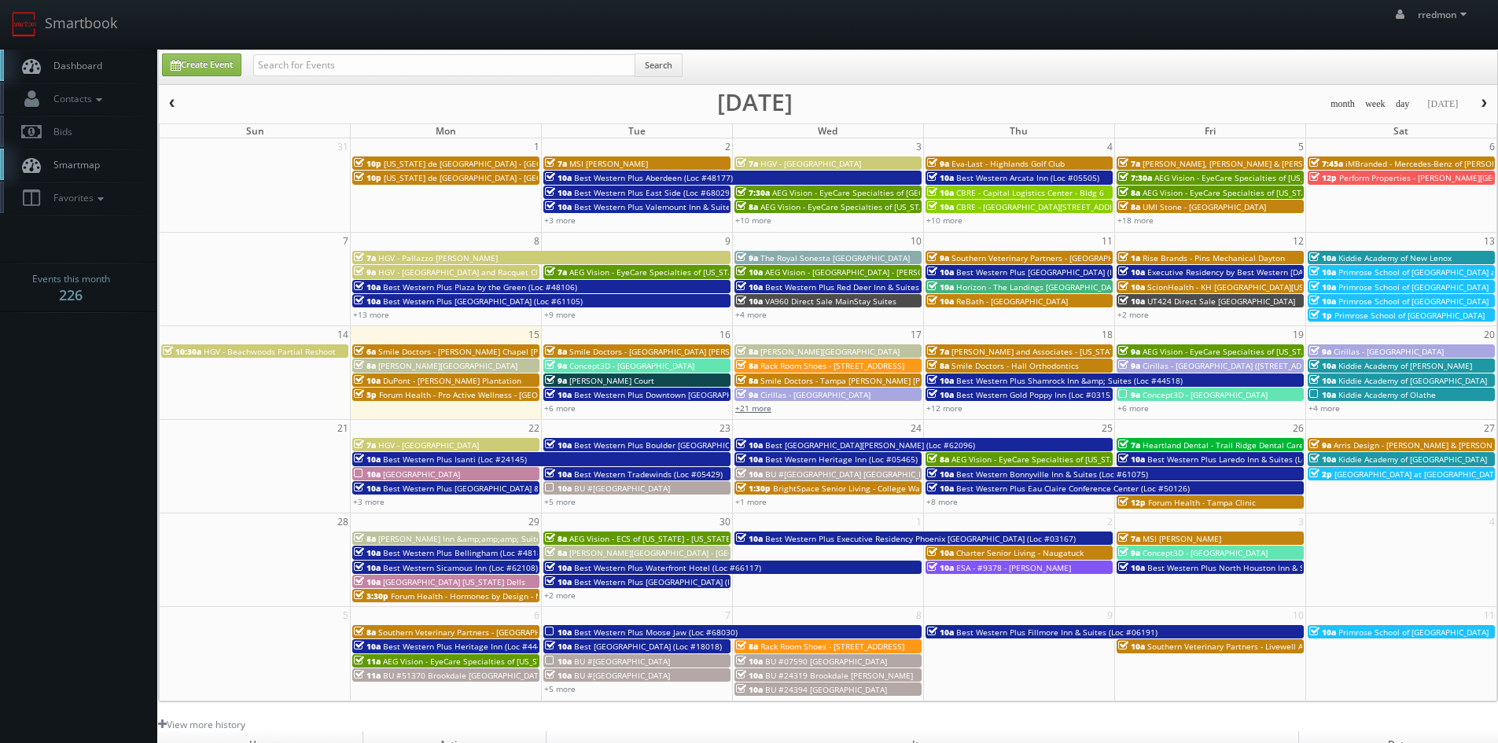
click at [758, 410] on link "+21 more" at bounding box center [753, 407] width 36 height 11
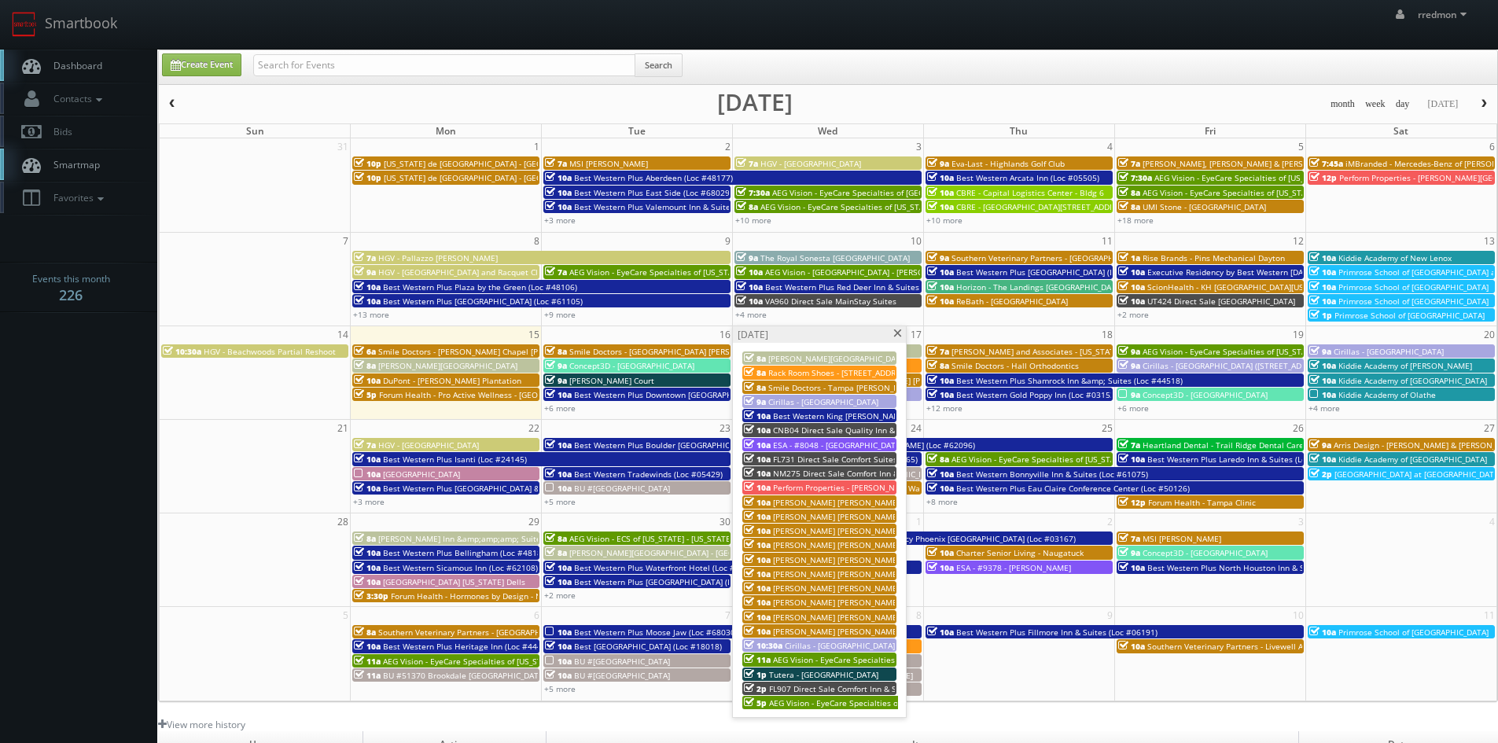
click at [851, 541] on span "[PERSON_NAME] [PERSON_NAME] Group - [GEOGRAPHIC_DATA], [GEOGRAPHIC_DATA] (Fry) …" at bounding box center [1094, 544] width 642 height 11
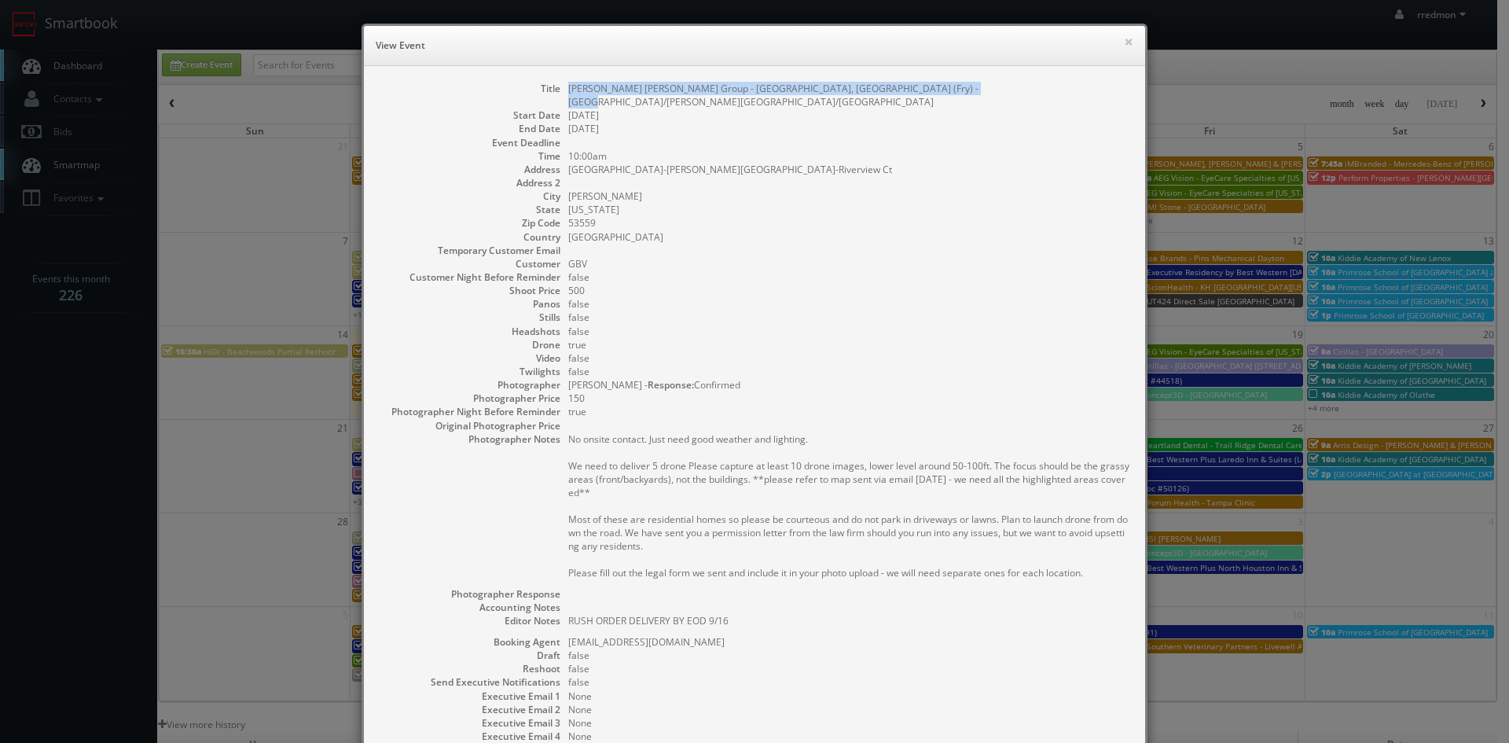
drag, startPoint x: 973, startPoint y: 91, endPoint x: 557, endPoint y: 90, distance: 416.7
click at [557, 90] on dl "Title [PERSON_NAME] [PERSON_NAME] Group - [GEOGRAPHIC_DATA], [GEOGRAPHIC_DATA] …" at bounding box center [755, 446] width 750 height 729
click at [1124, 44] on button "×" at bounding box center [1128, 41] width 9 height 11
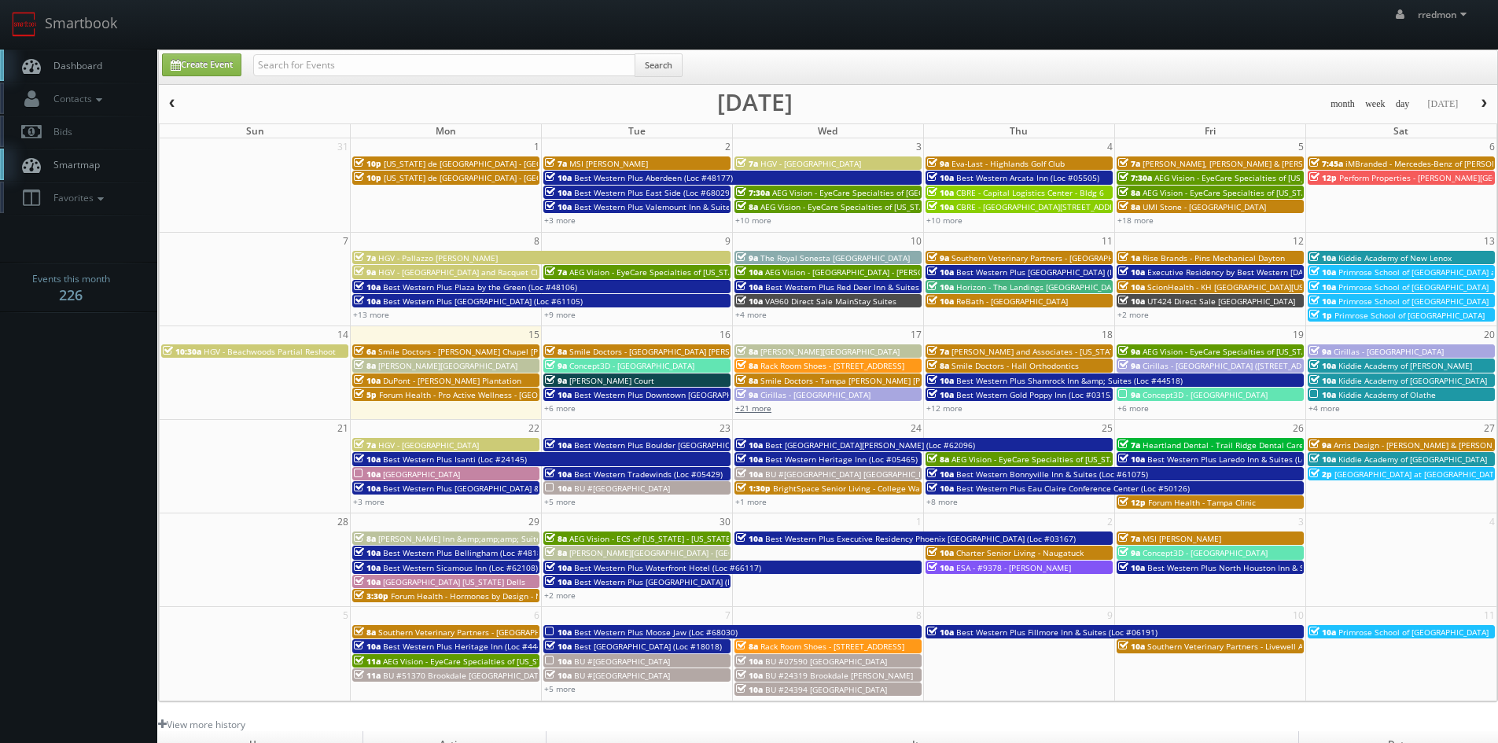
click at [756, 410] on link "+21 more" at bounding box center [753, 407] width 36 height 11
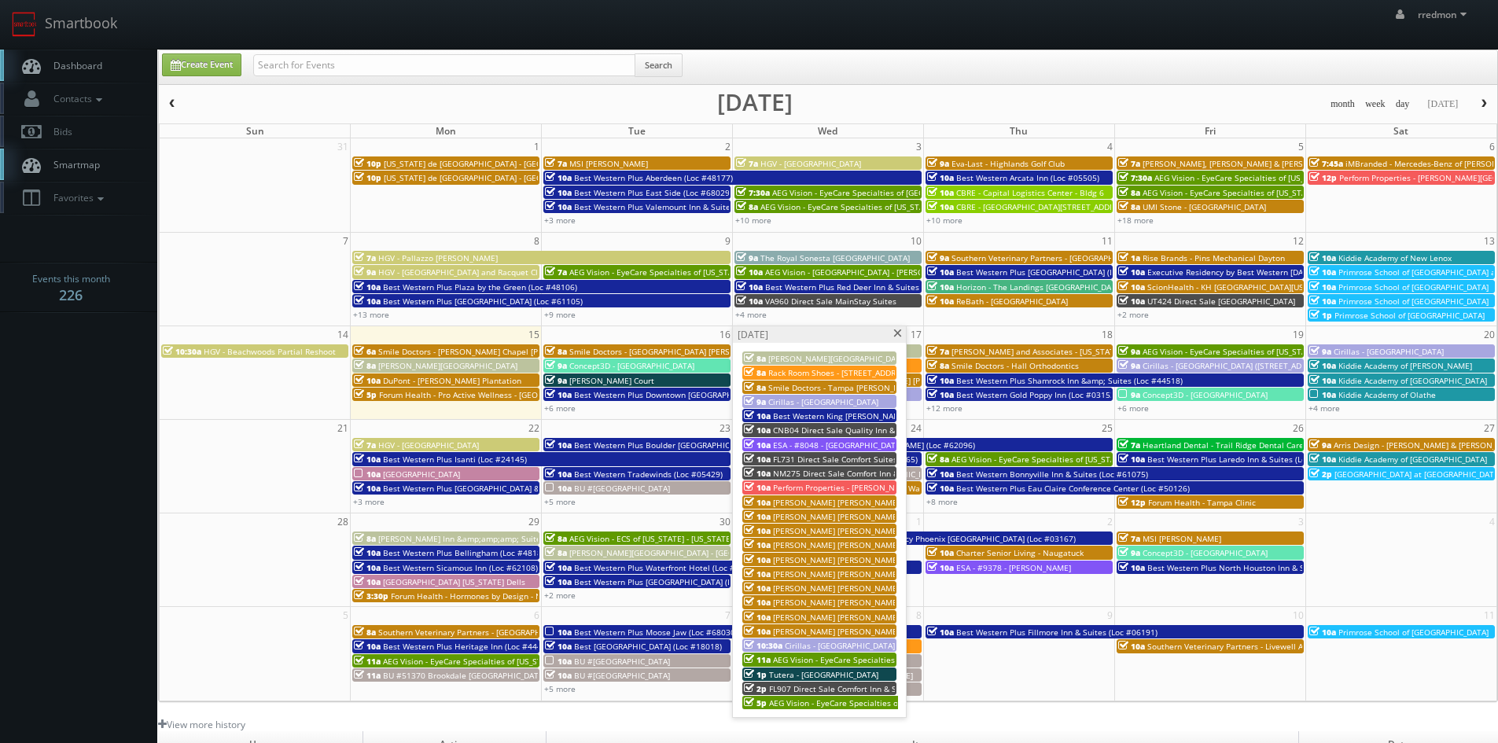
click at [879, 542] on span "[PERSON_NAME] [PERSON_NAME] Group - [GEOGRAPHIC_DATA], [GEOGRAPHIC_DATA] (Fry) …" at bounding box center [1094, 544] width 642 height 11
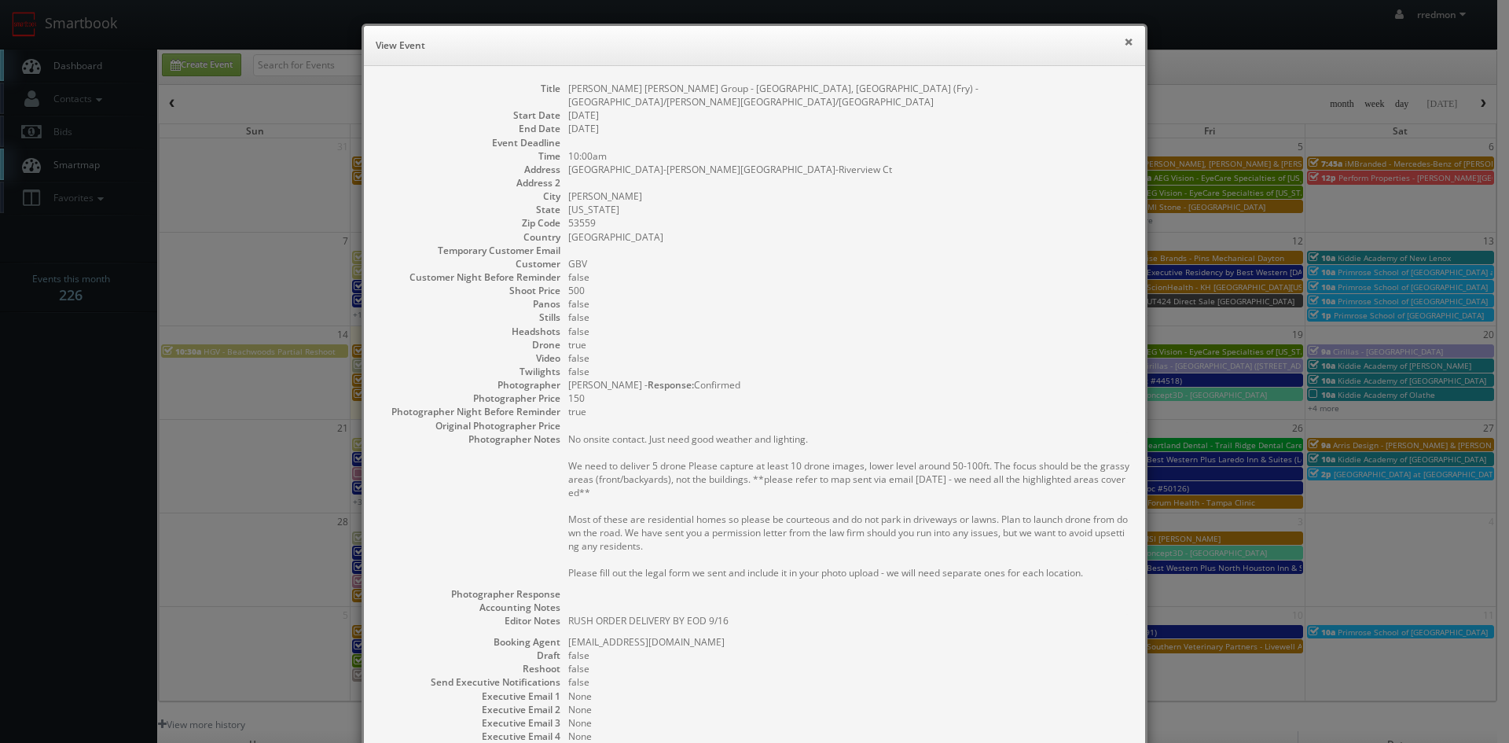
click at [1124, 37] on button "×" at bounding box center [1128, 41] width 9 height 11
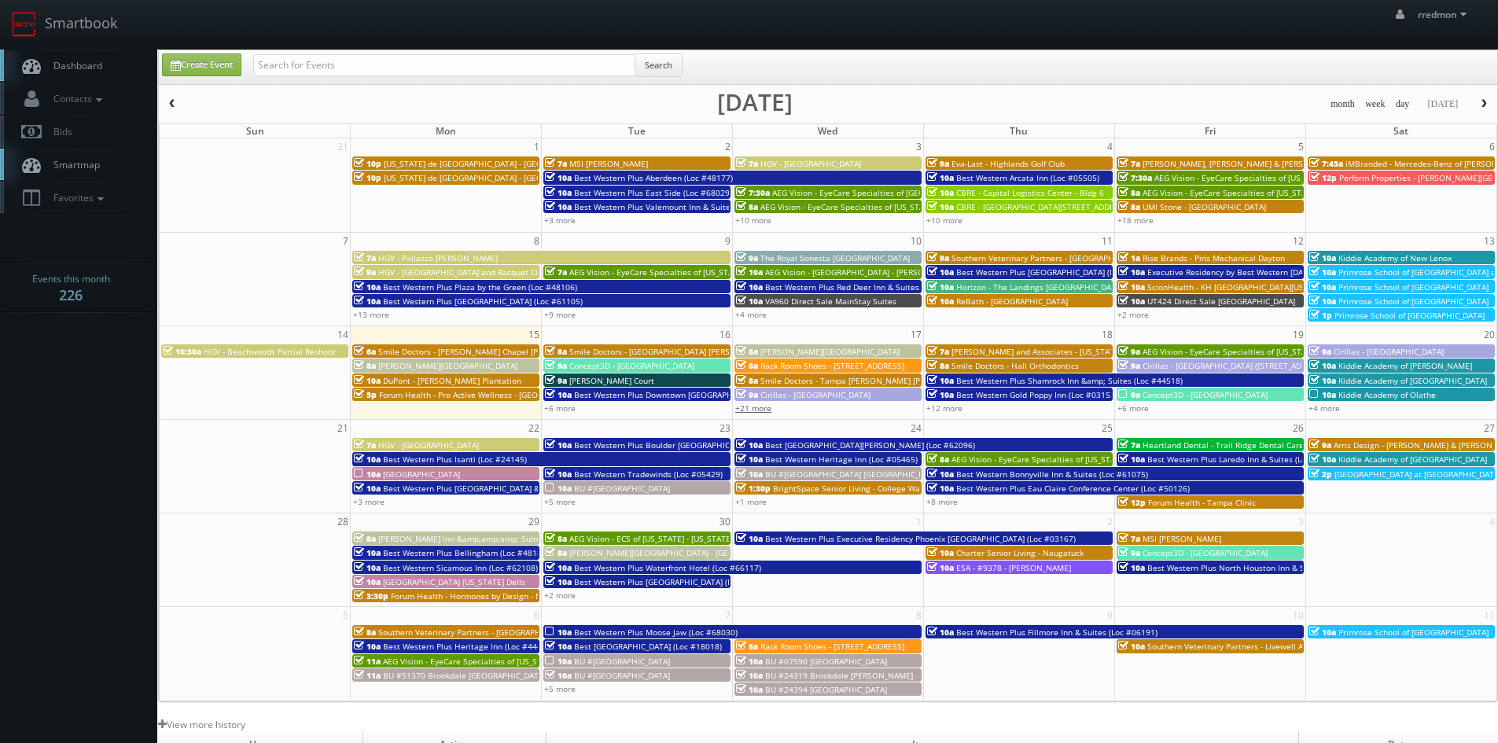
click at [754, 406] on link "+21 more" at bounding box center [753, 407] width 36 height 11
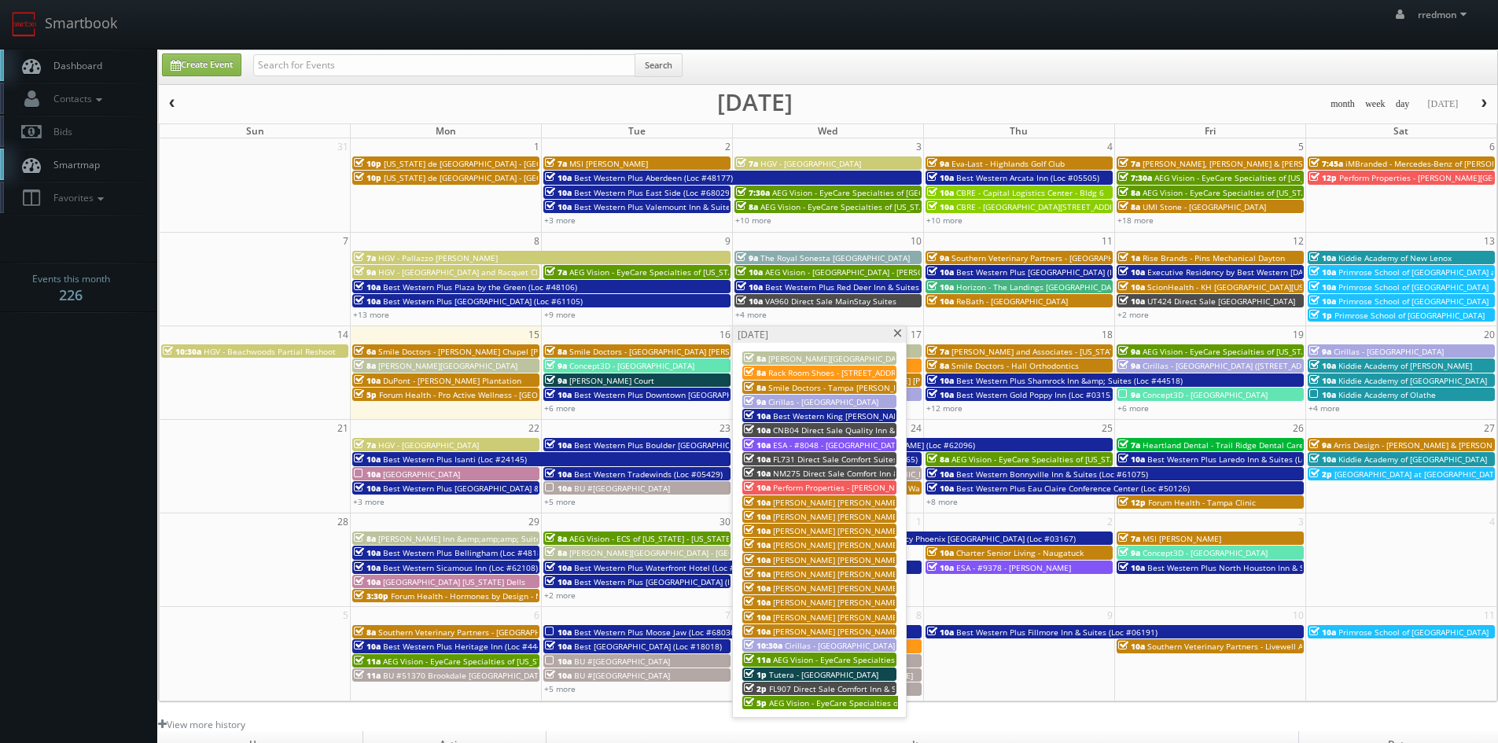
click at [868, 557] on span "[PERSON_NAME] [PERSON_NAME] Group - [GEOGRAPHIC_DATA], [GEOGRAPHIC_DATA] (Golde…" at bounding box center [987, 559] width 429 height 11
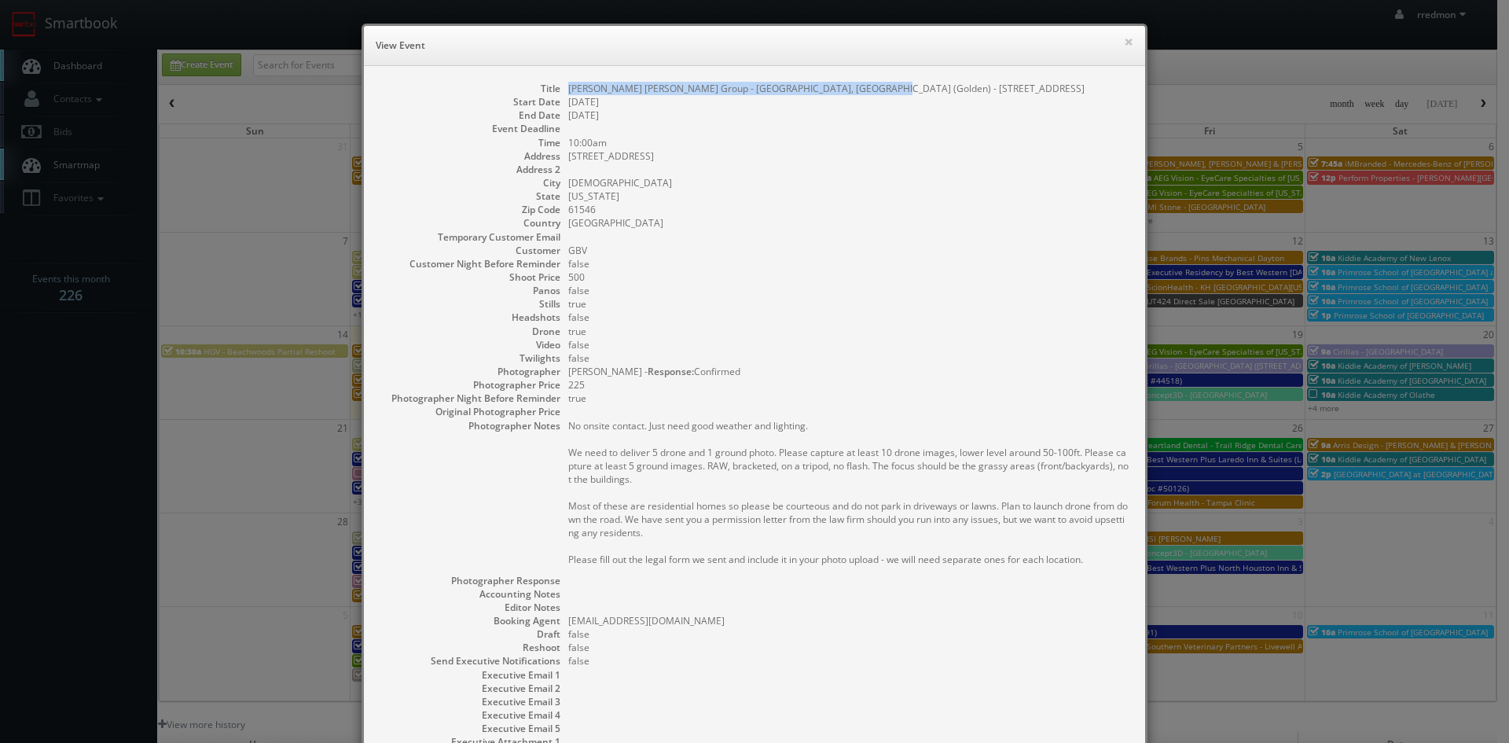
drag, startPoint x: 872, startPoint y: 83, endPoint x: 564, endPoint y: 94, distance: 307.5
click at [568, 94] on dd "[PERSON_NAME] [PERSON_NAME] Group - [GEOGRAPHIC_DATA], [GEOGRAPHIC_DATA] (Golde…" at bounding box center [848, 88] width 561 height 13
click at [1125, 44] on button "×" at bounding box center [1128, 41] width 9 height 11
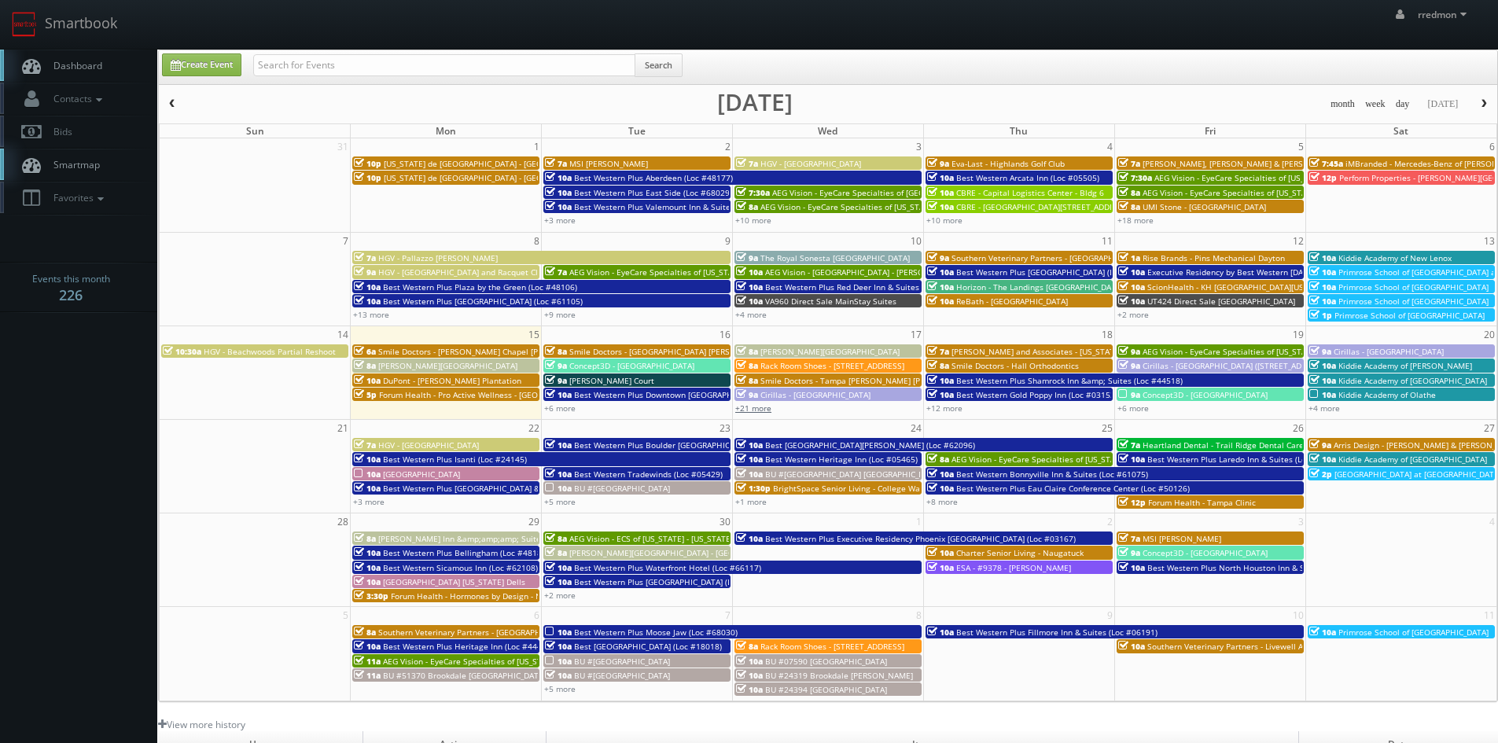
click at [757, 410] on link "+21 more" at bounding box center [753, 407] width 36 height 11
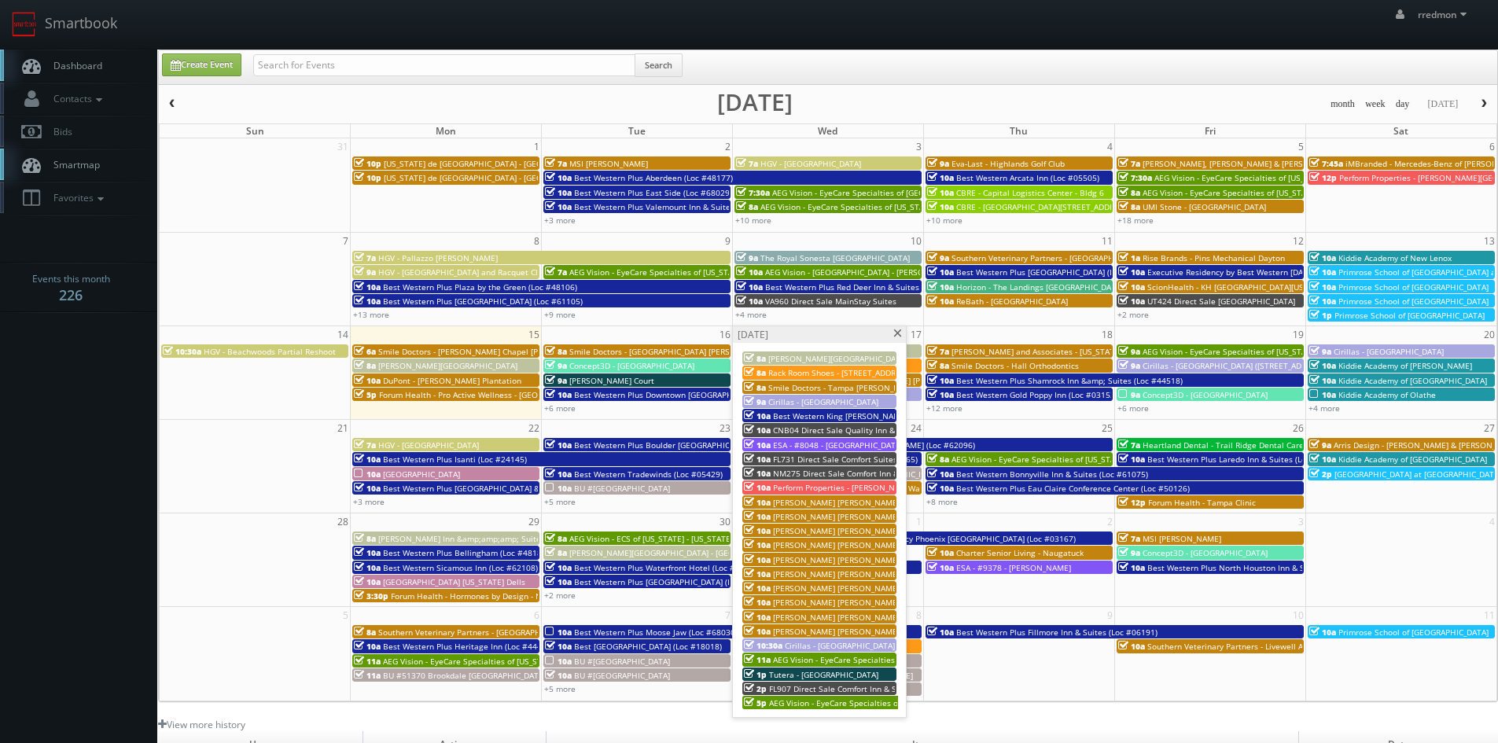
click at [854, 573] on span "[PERSON_NAME] [PERSON_NAME] Group - [GEOGRAPHIC_DATA], [GEOGRAPHIC_DATA] (Golde…" at bounding box center [1018, 573] width 491 height 11
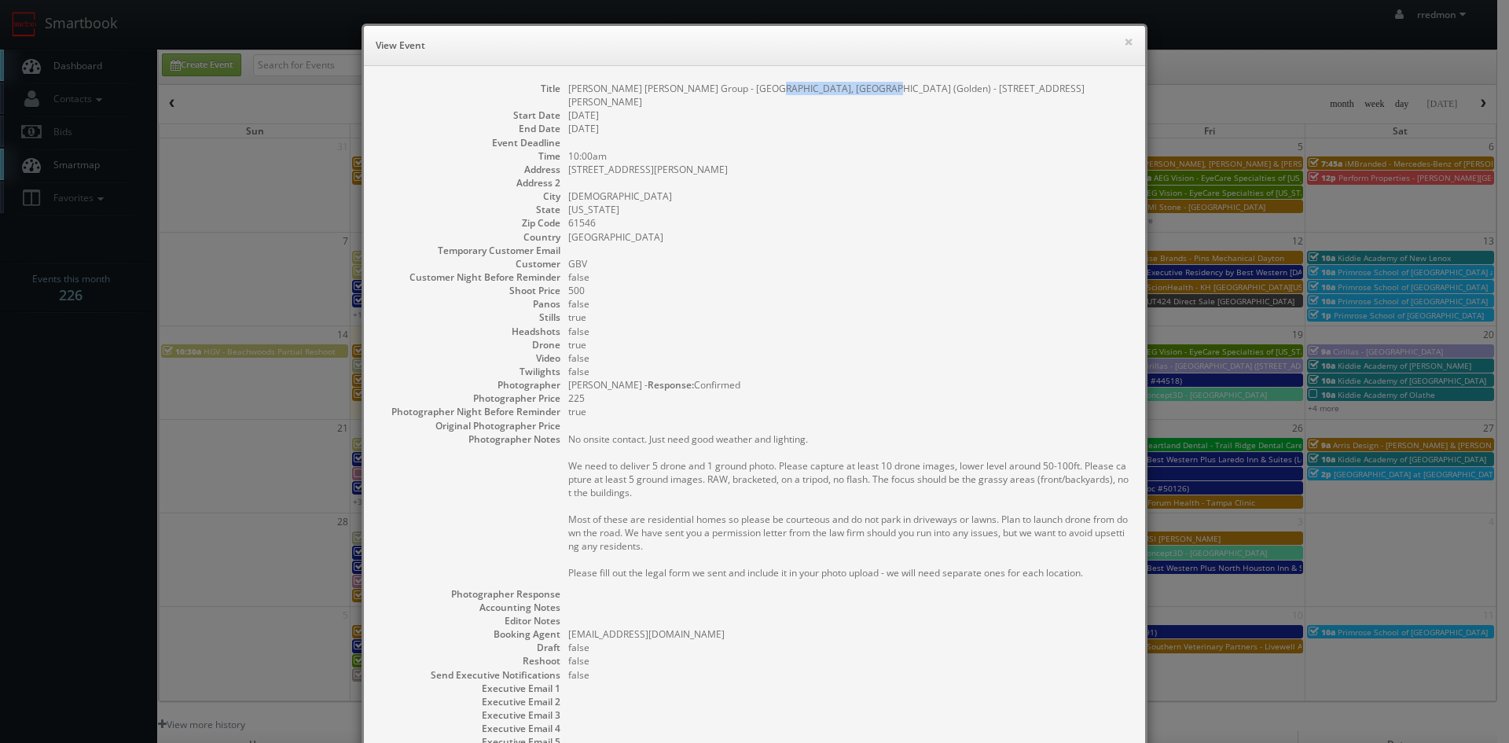
drag, startPoint x: 865, startPoint y: 89, endPoint x: 756, endPoint y: 83, distance: 108.6
click at [756, 83] on dd "[PERSON_NAME] [PERSON_NAME] Group - [GEOGRAPHIC_DATA], [GEOGRAPHIC_DATA] (Golde…" at bounding box center [848, 95] width 561 height 27
drag, startPoint x: 873, startPoint y: 87, endPoint x: 564, endPoint y: 92, distance: 308.2
click at [568, 92] on dd "[PERSON_NAME] [PERSON_NAME] Group - [GEOGRAPHIC_DATA], [GEOGRAPHIC_DATA] (Golde…" at bounding box center [848, 95] width 561 height 27
click at [1124, 42] on button "×" at bounding box center [1128, 41] width 9 height 11
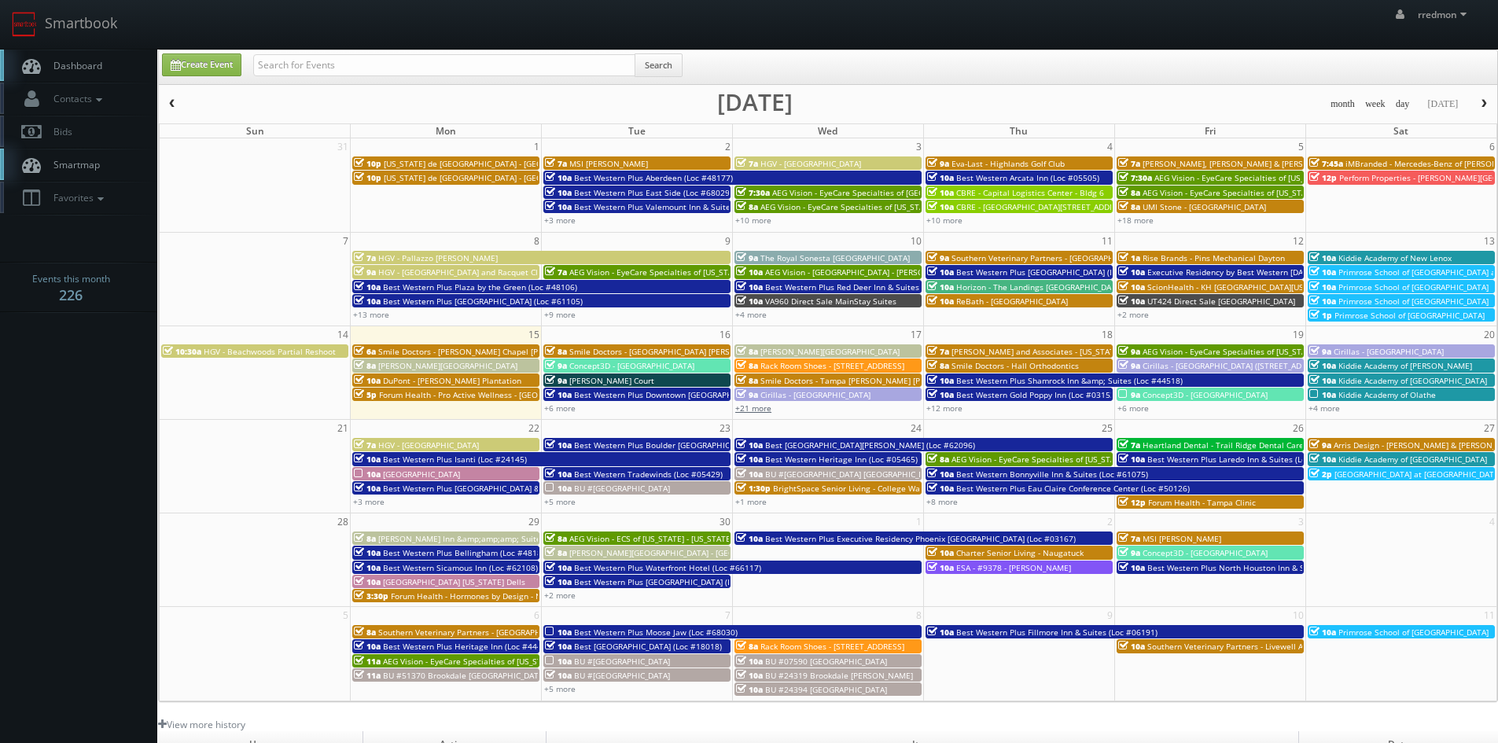
click at [756, 410] on link "+21 more" at bounding box center [753, 407] width 36 height 11
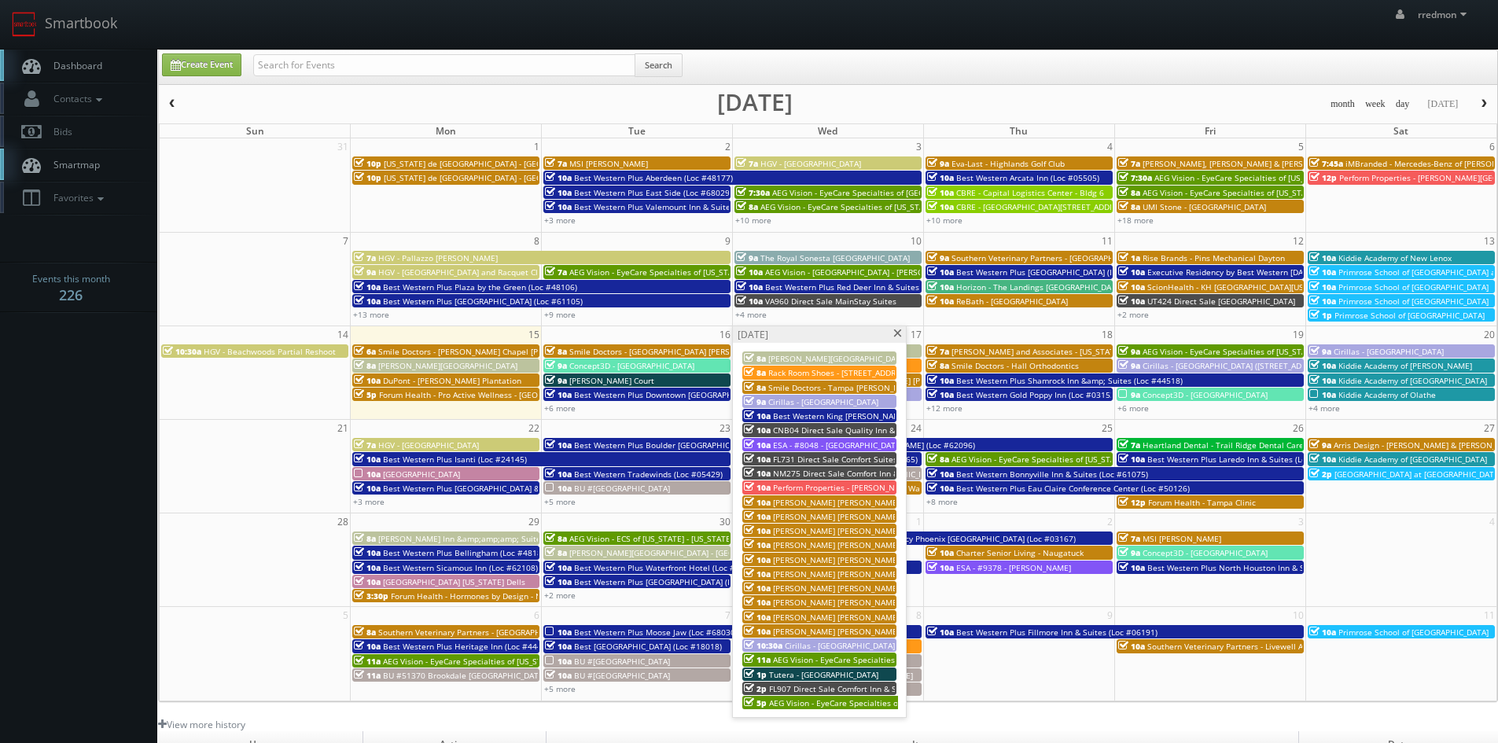
click at [848, 586] on span "[PERSON_NAME] [PERSON_NAME] Group - [GEOGRAPHIC_DATA], [GEOGRAPHIC_DATA] (Golde…" at bounding box center [987, 588] width 429 height 11
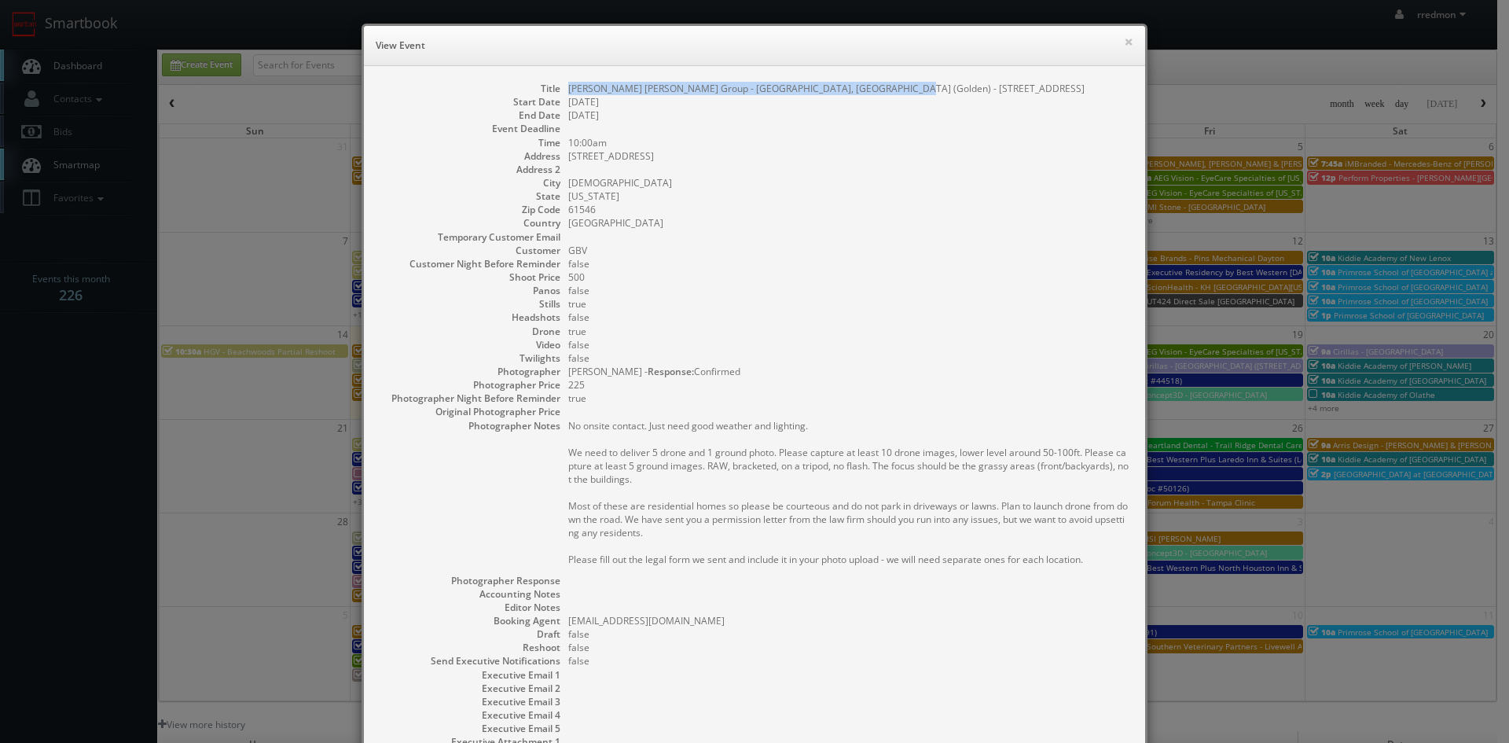
drag, startPoint x: 901, startPoint y: 87, endPoint x: 561, endPoint y: 91, distance: 340.4
click at [561, 91] on dl "Title [PERSON_NAME] [PERSON_NAME] Group - [GEOGRAPHIC_DATA], [GEOGRAPHIC_DATA] …" at bounding box center [755, 436] width 750 height 708
click at [1124, 46] on button "×" at bounding box center [1128, 41] width 9 height 11
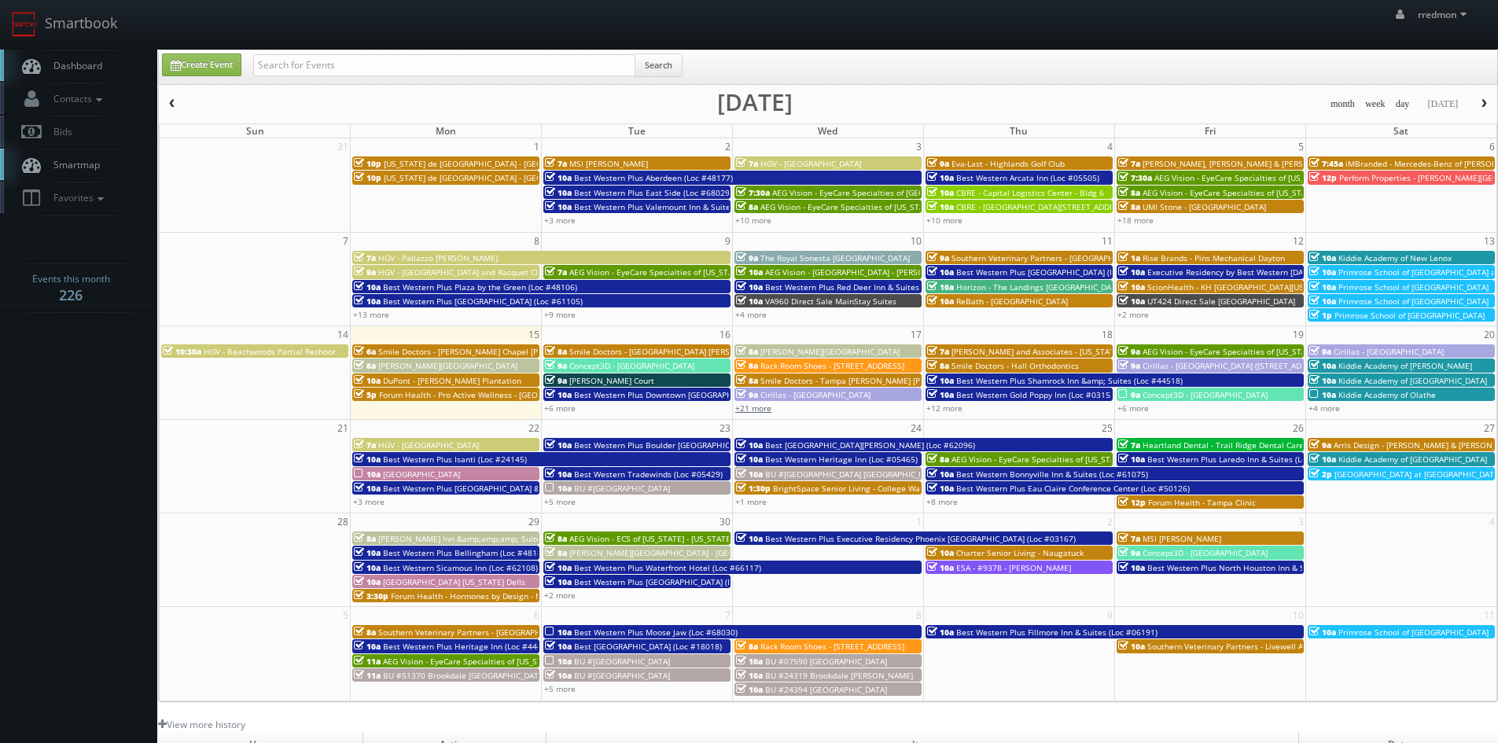
click at [755, 411] on link "+21 more" at bounding box center [753, 407] width 36 height 11
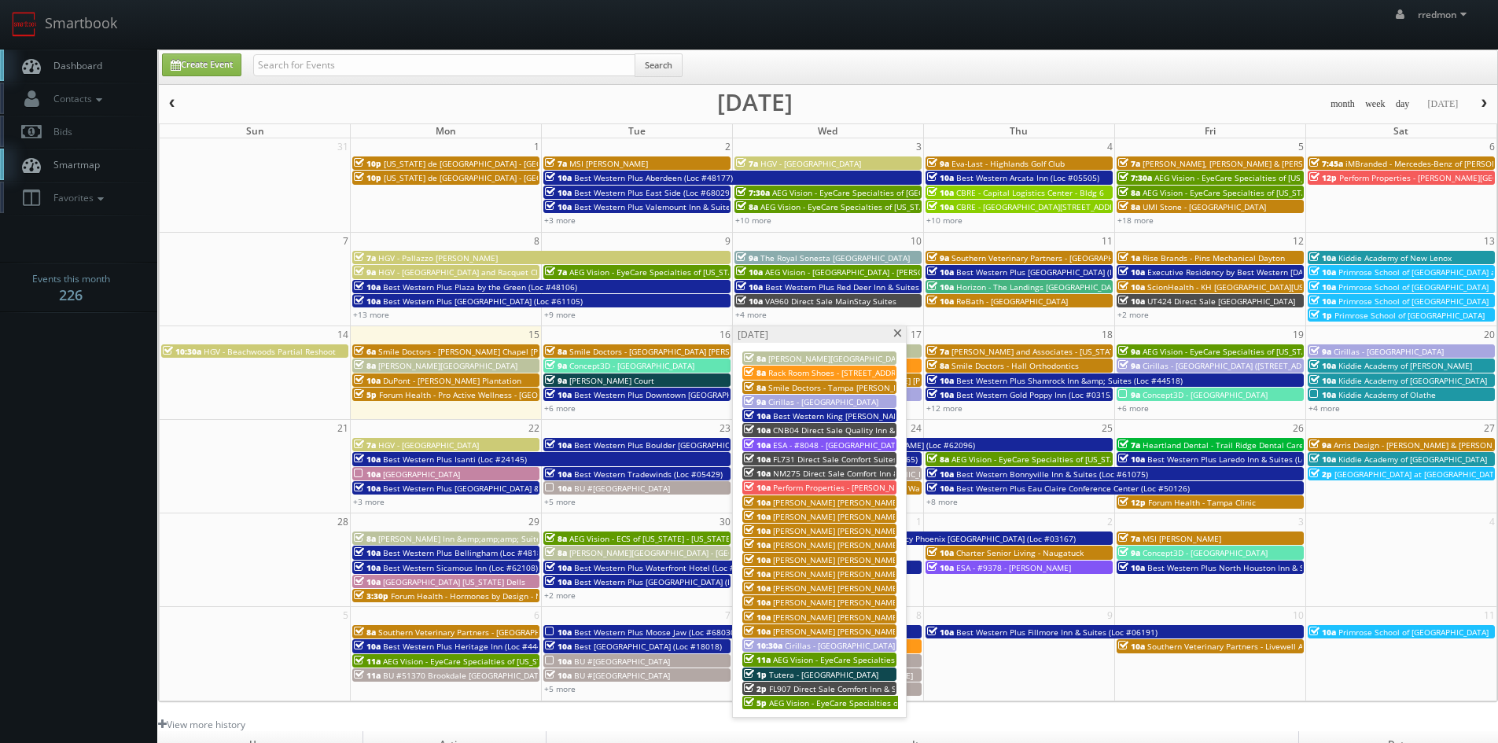
click at [882, 605] on span "[PERSON_NAME] [PERSON_NAME] Group - [GEOGRAPHIC_DATA], [GEOGRAPHIC_DATA] ([GEOG…" at bounding box center [1013, 602] width 480 height 11
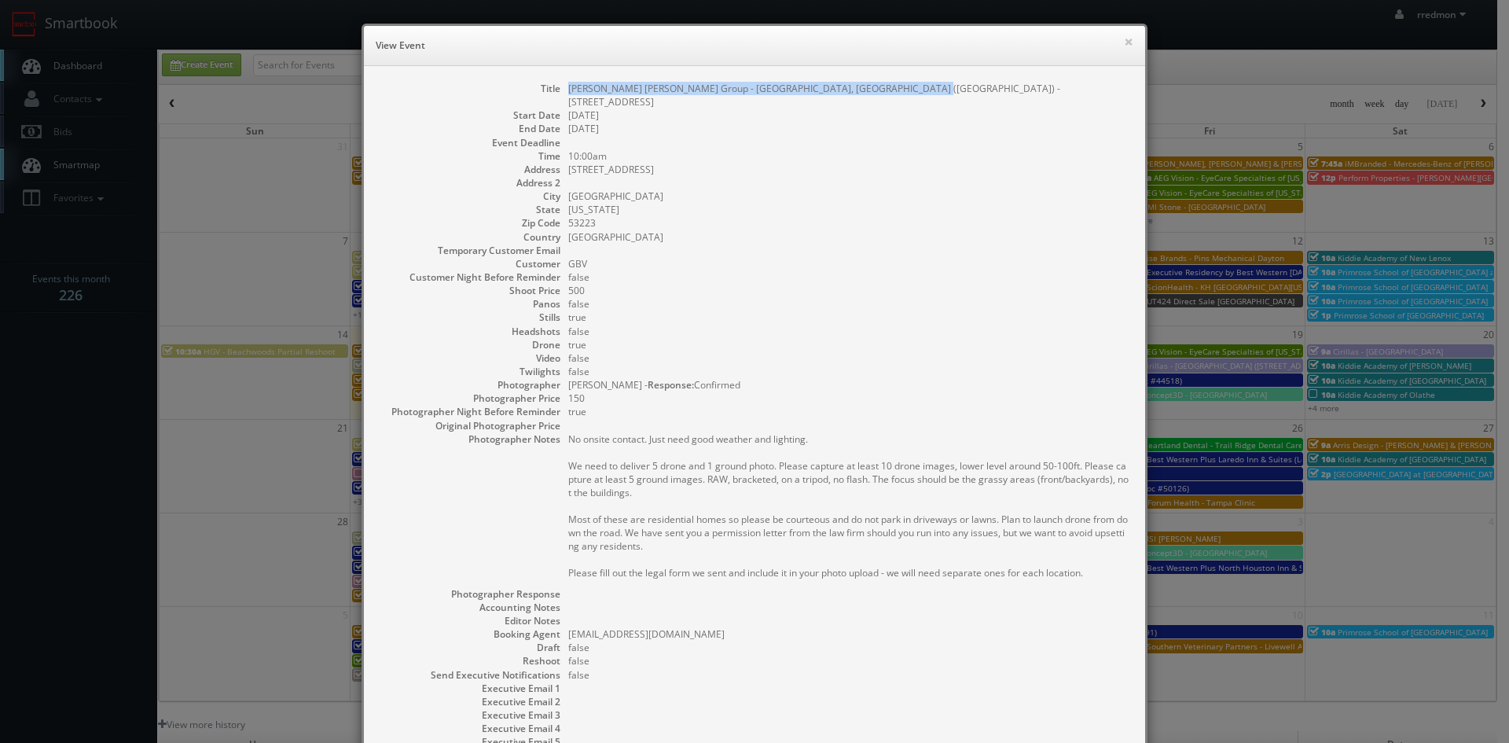
drag, startPoint x: 911, startPoint y: 88, endPoint x: 555, endPoint y: 87, distance: 356.1
click at [555, 87] on dl "Title [PERSON_NAME] [PERSON_NAME] Group - [GEOGRAPHIC_DATA], [GEOGRAPHIC_DATA] …" at bounding box center [755, 442] width 750 height 721
click at [1124, 42] on button "×" at bounding box center [1128, 41] width 9 height 11
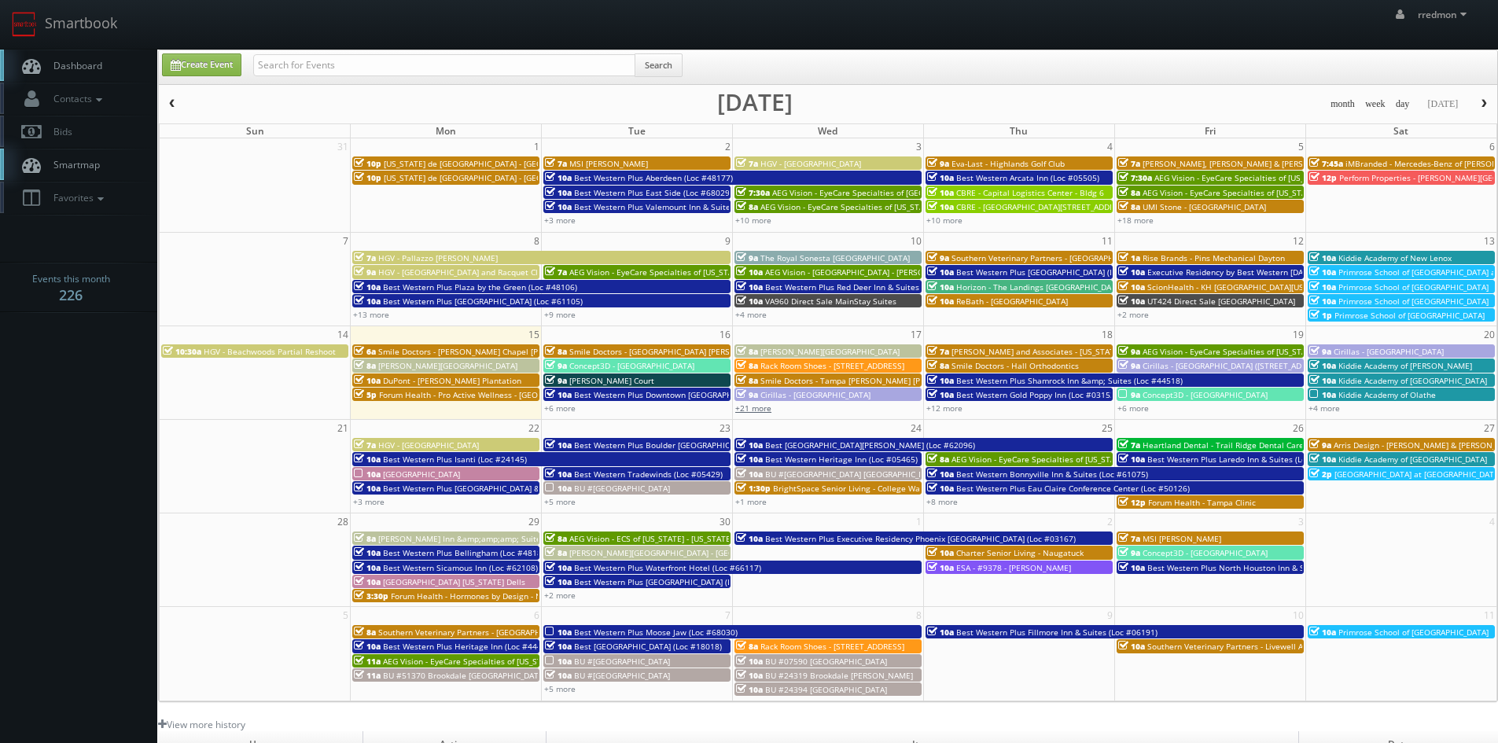
click at [759, 410] on link "+21 more" at bounding box center [753, 407] width 36 height 11
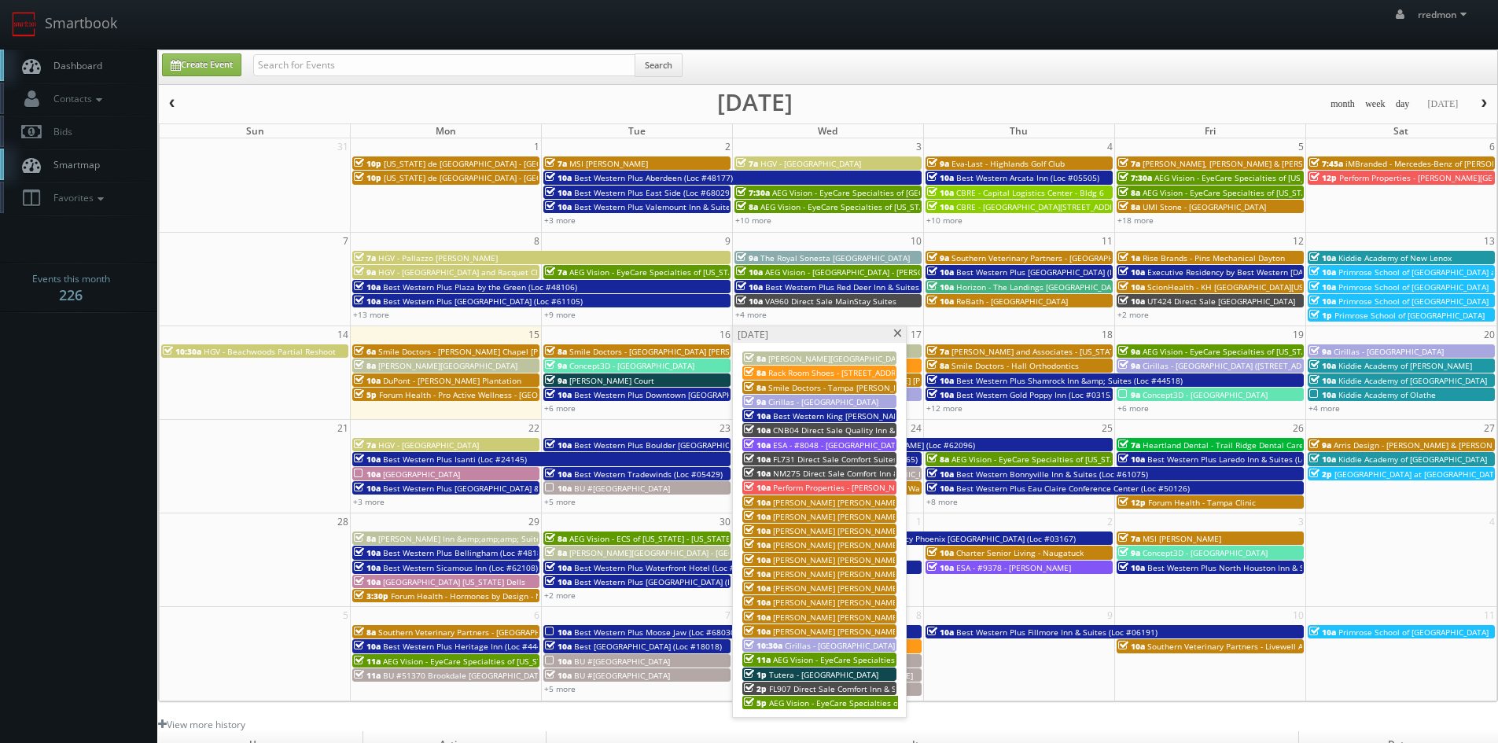
click at [858, 616] on span "[PERSON_NAME] [PERSON_NAME] Group - [GEOGRAPHIC_DATA], [GEOGRAPHIC_DATA] ([GEOG…" at bounding box center [1013, 617] width 480 height 11
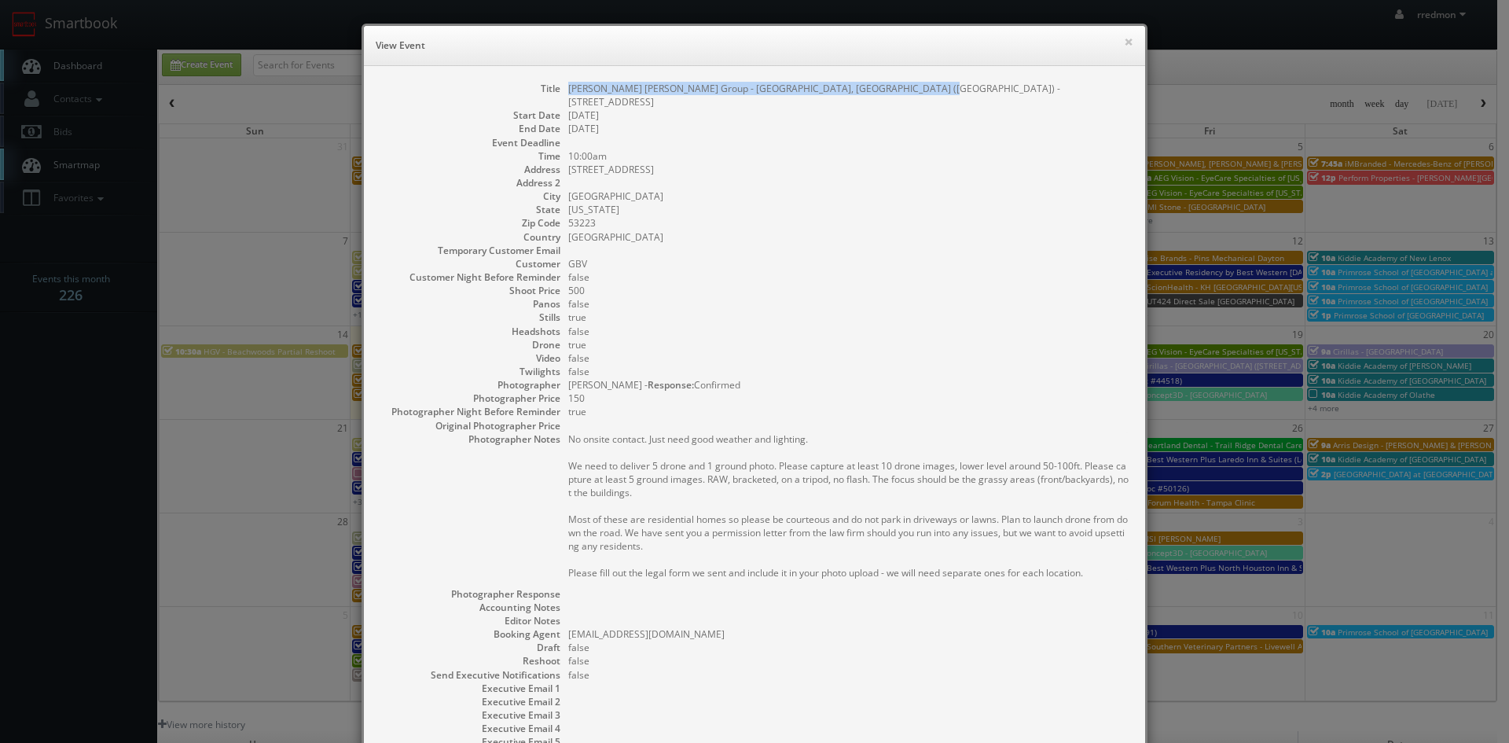
drag, startPoint x: 919, startPoint y: 91, endPoint x: 556, endPoint y: 92, distance: 363.2
click at [556, 92] on dl "Title [PERSON_NAME] [PERSON_NAME] Group - [GEOGRAPHIC_DATA], [GEOGRAPHIC_DATA] …" at bounding box center [755, 442] width 750 height 721
click at [1127, 44] on button "×" at bounding box center [1128, 41] width 9 height 11
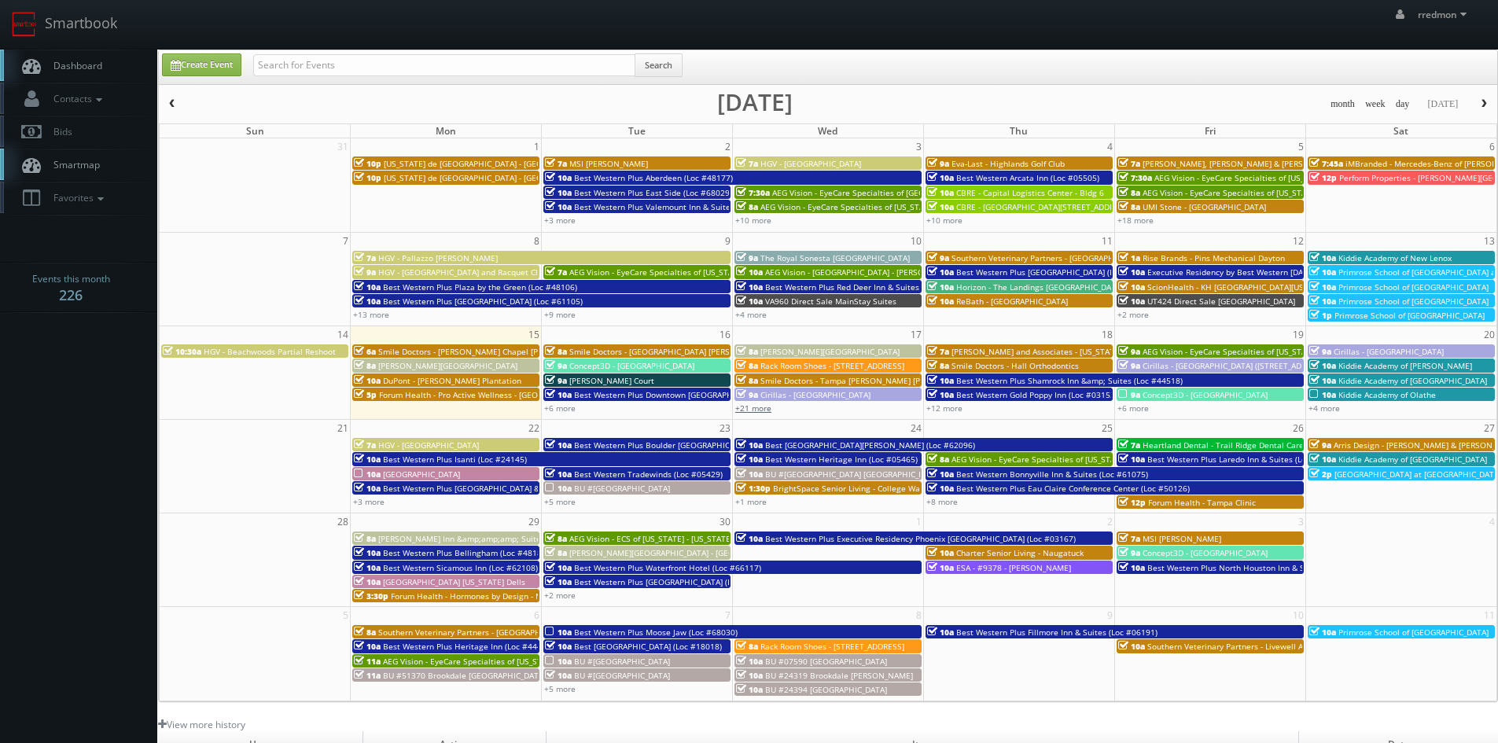
click at [755, 407] on link "+21 more" at bounding box center [753, 407] width 36 height 11
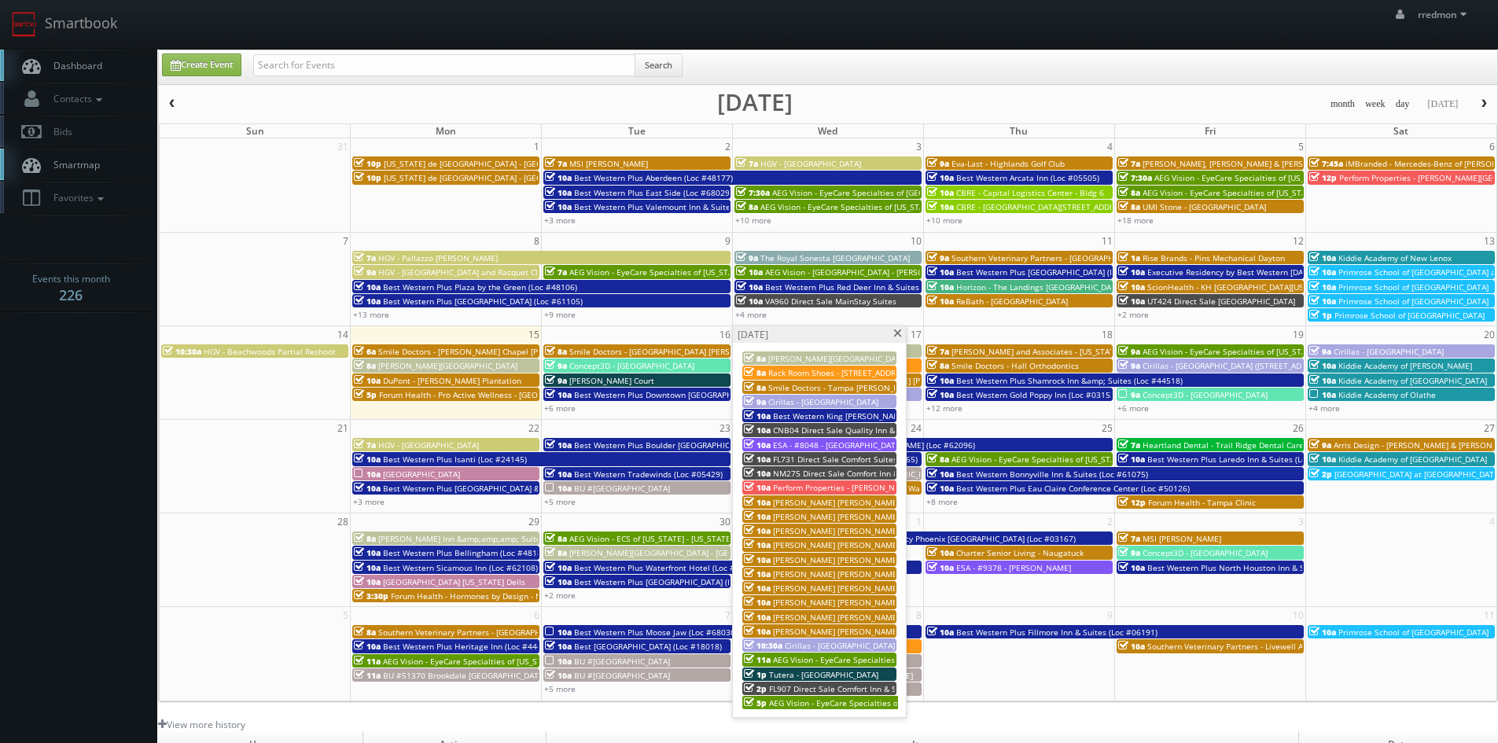
click at [875, 628] on span "[PERSON_NAME] [PERSON_NAME] Group - [GEOGRAPHIC_DATA], [GEOGRAPHIC_DATA] ([GEOG…" at bounding box center [1013, 631] width 480 height 11
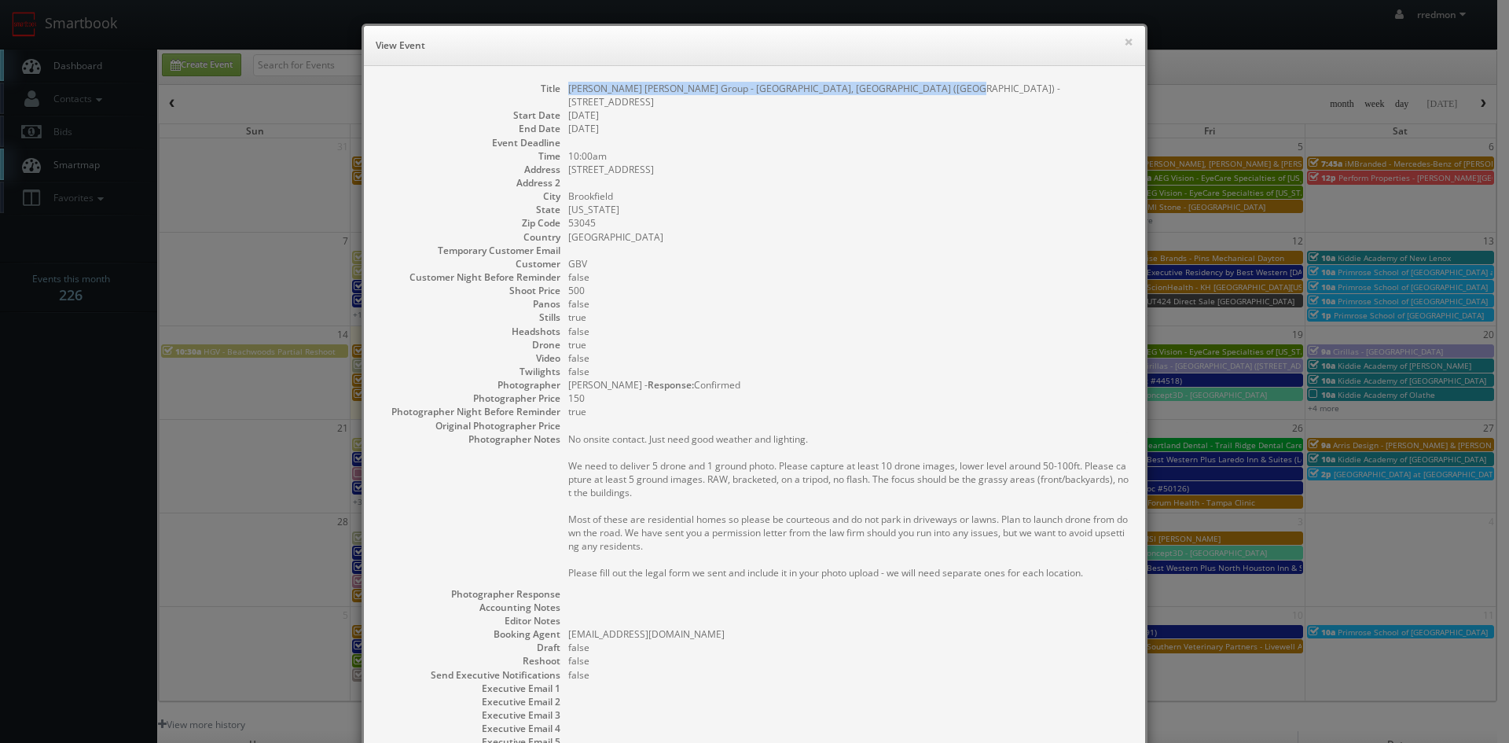
drag, startPoint x: 935, startPoint y: 90, endPoint x: 564, endPoint y: 94, distance: 371.1
click at [568, 94] on dd "[PERSON_NAME] [PERSON_NAME] Group - [GEOGRAPHIC_DATA], [GEOGRAPHIC_DATA] ([GEOG…" at bounding box center [848, 95] width 561 height 27
click at [1124, 47] on button "×" at bounding box center [1128, 41] width 9 height 11
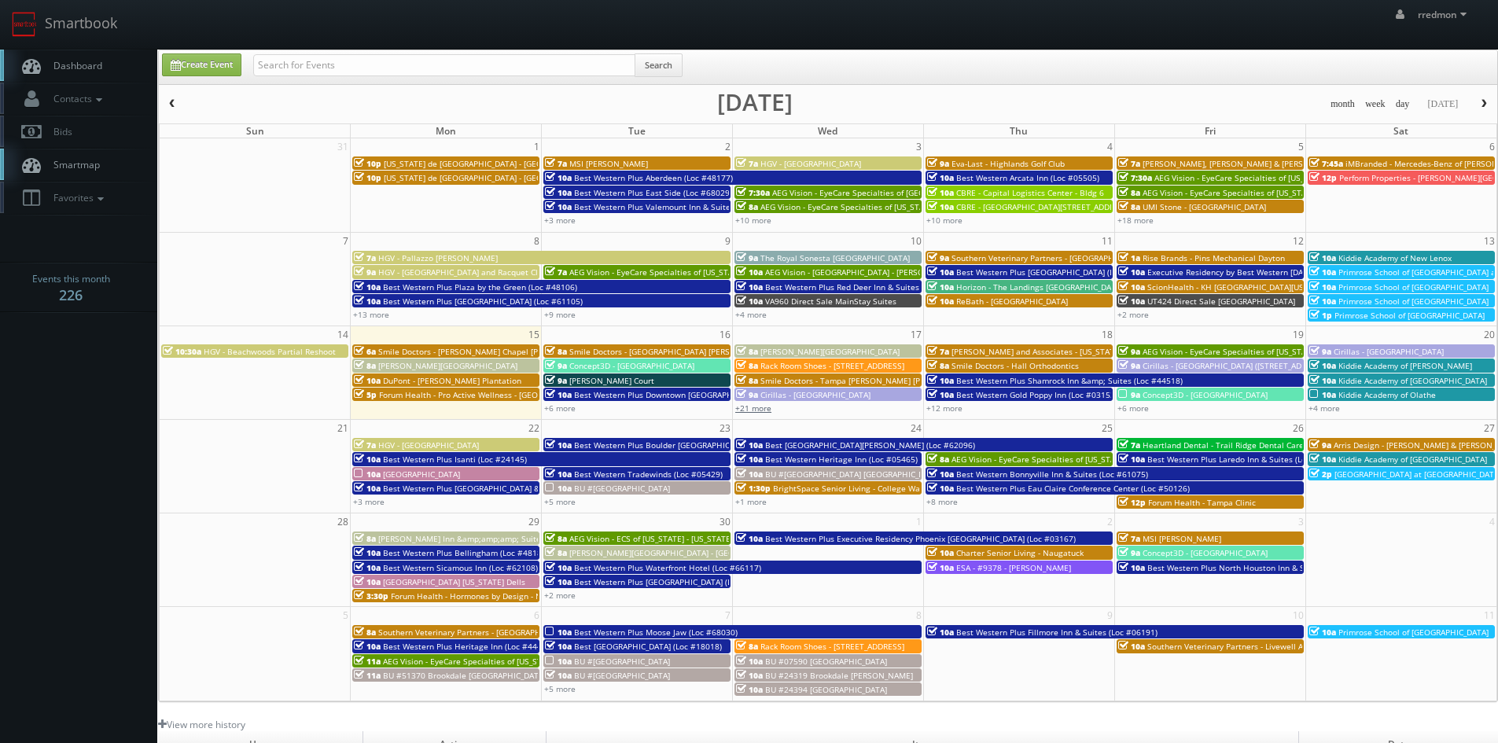
click at [760, 408] on link "+21 more" at bounding box center [753, 407] width 36 height 11
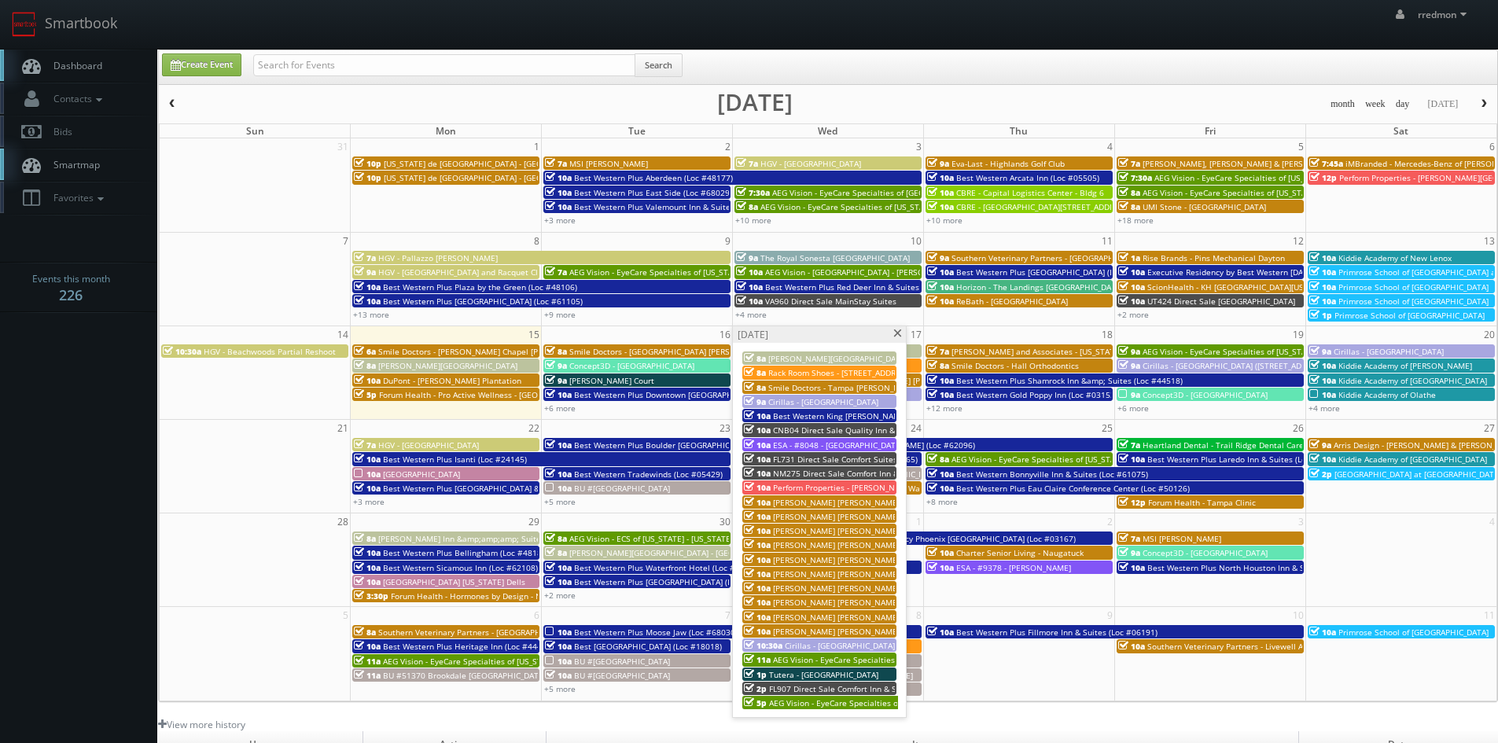
click at [856, 657] on span "AEG Vision - EyeCare Specialties of [US_STATE] – Accurate Eye Care" at bounding box center [899, 659] width 252 height 11
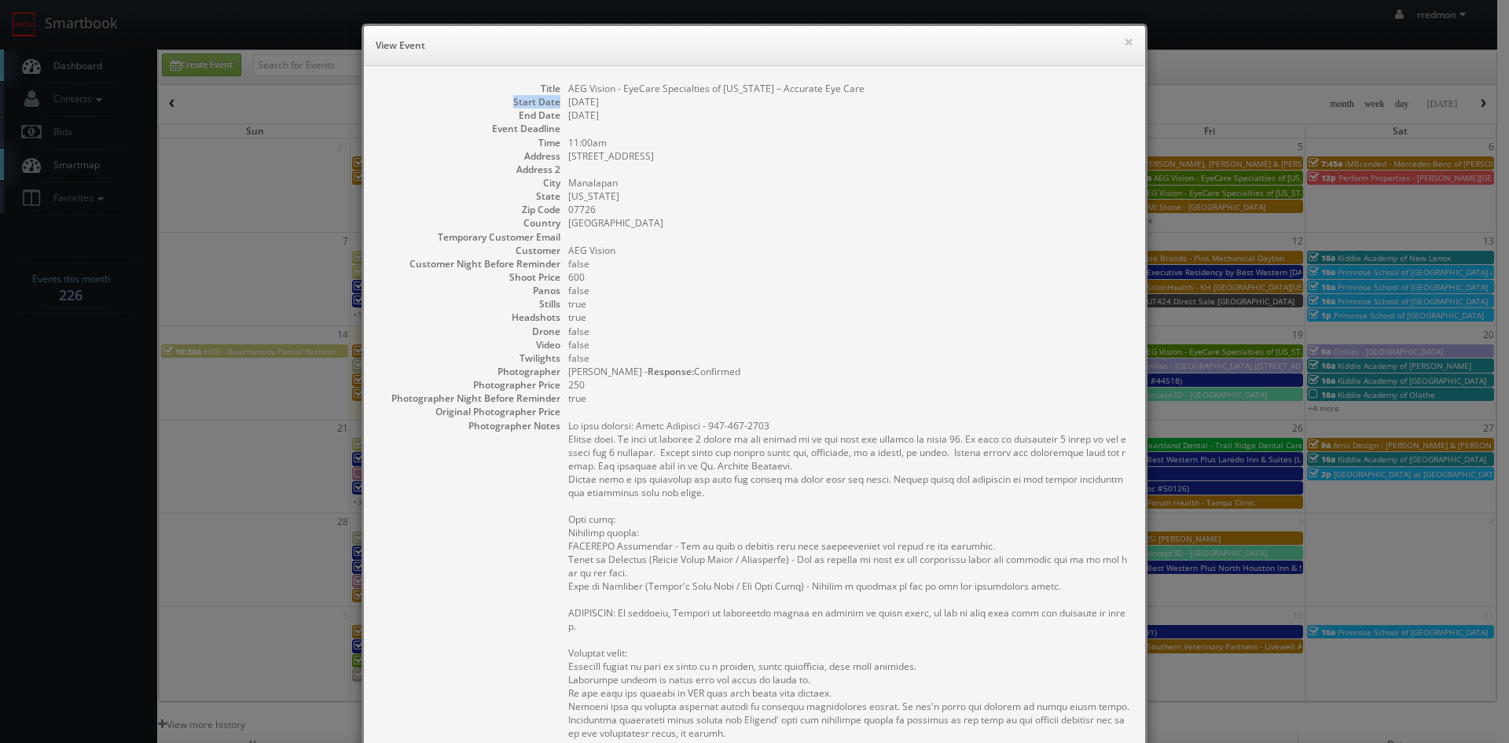
drag, startPoint x: 851, startPoint y: 87, endPoint x: 563, endPoint y: 95, distance: 288.6
click at [563, 95] on dl "Title AEG Vision - EyeCare Specialties of [US_STATE] – Accurate Eye Care Start …" at bounding box center [755, 556] width 750 height 948
click at [775, 123] on dd at bounding box center [848, 128] width 561 height 13
drag, startPoint x: 854, startPoint y: 86, endPoint x: 563, endPoint y: 90, distance: 290.9
click at [568, 90] on dd "AEG Vision - EyeCare Specialties of [US_STATE] – Accurate Eye Care" at bounding box center [848, 88] width 561 height 13
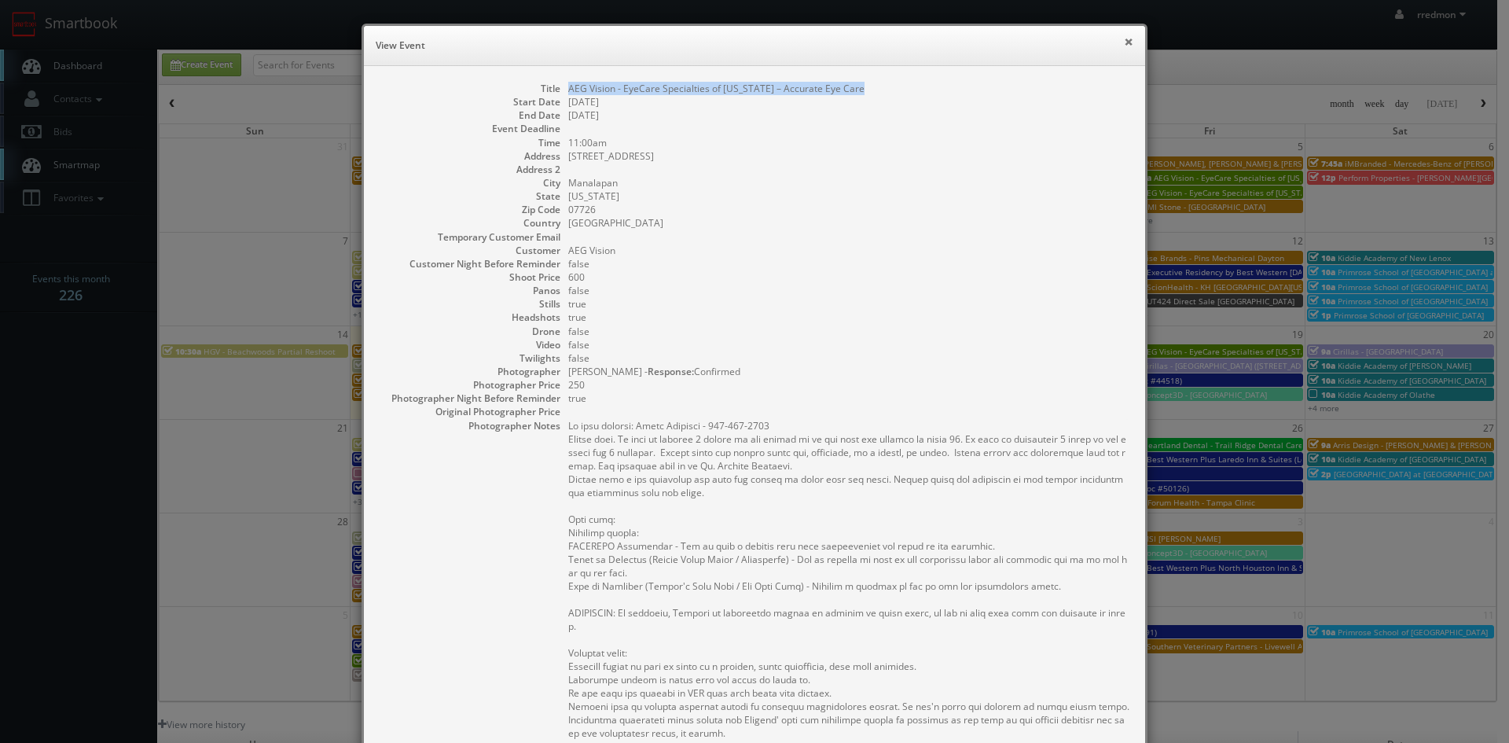
click at [1126, 42] on button "×" at bounding box center [1128, 41] width 9 height 11
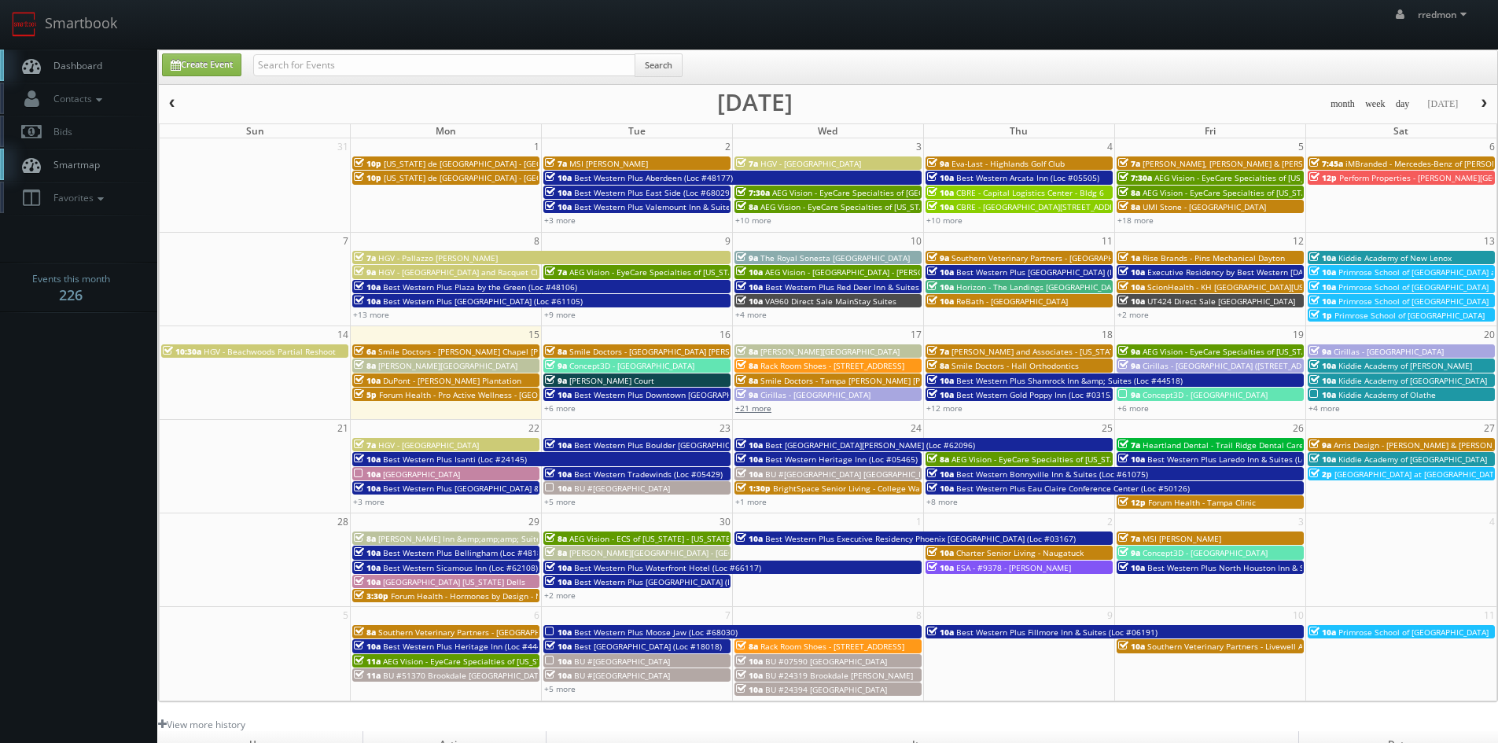
click at [744, 406] on link "+21 more" at bounding box center [753, 407] width 36 height 11
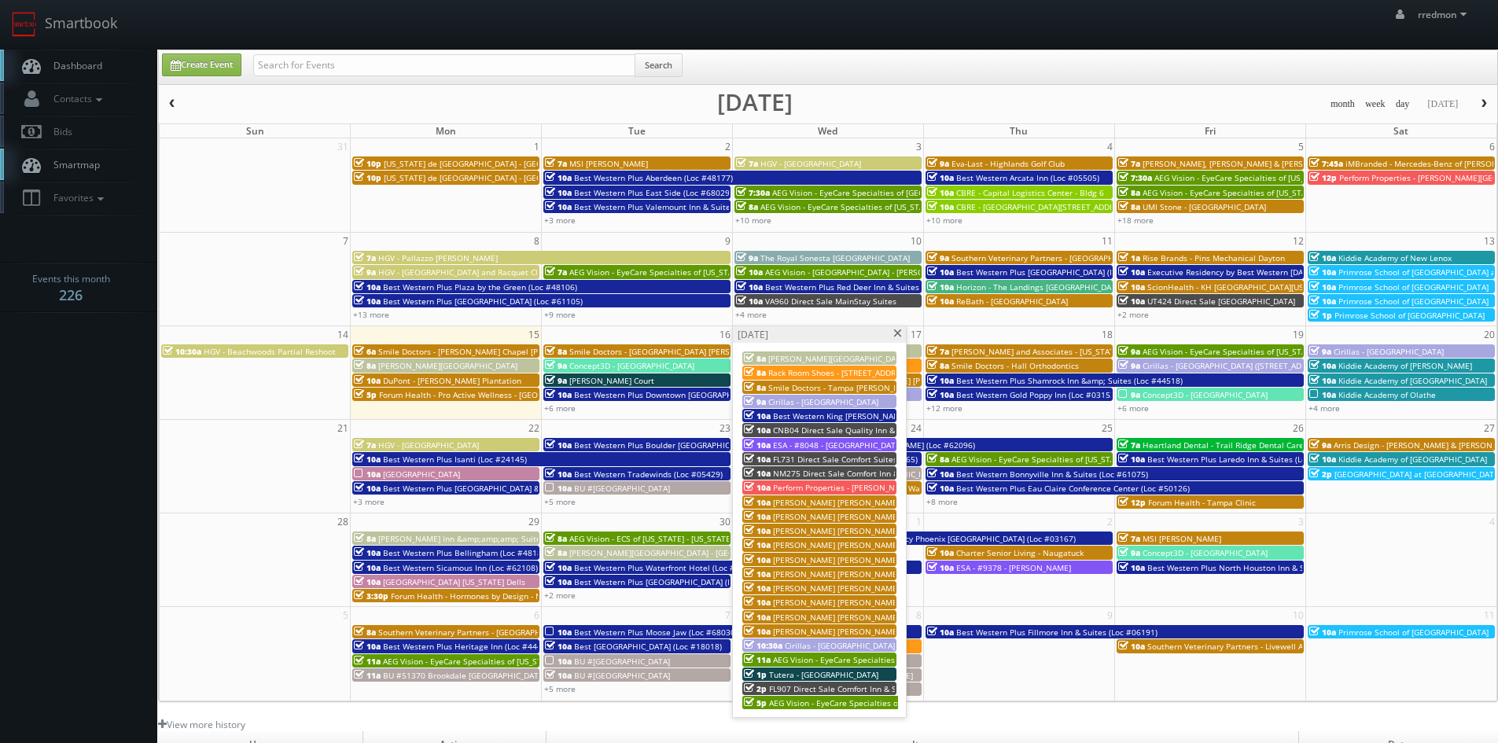
click at [830, 644] on span "Cirillas - [GEOGRAPHIC_DATA]" at bounding box center [840, 645] width 110 height 11
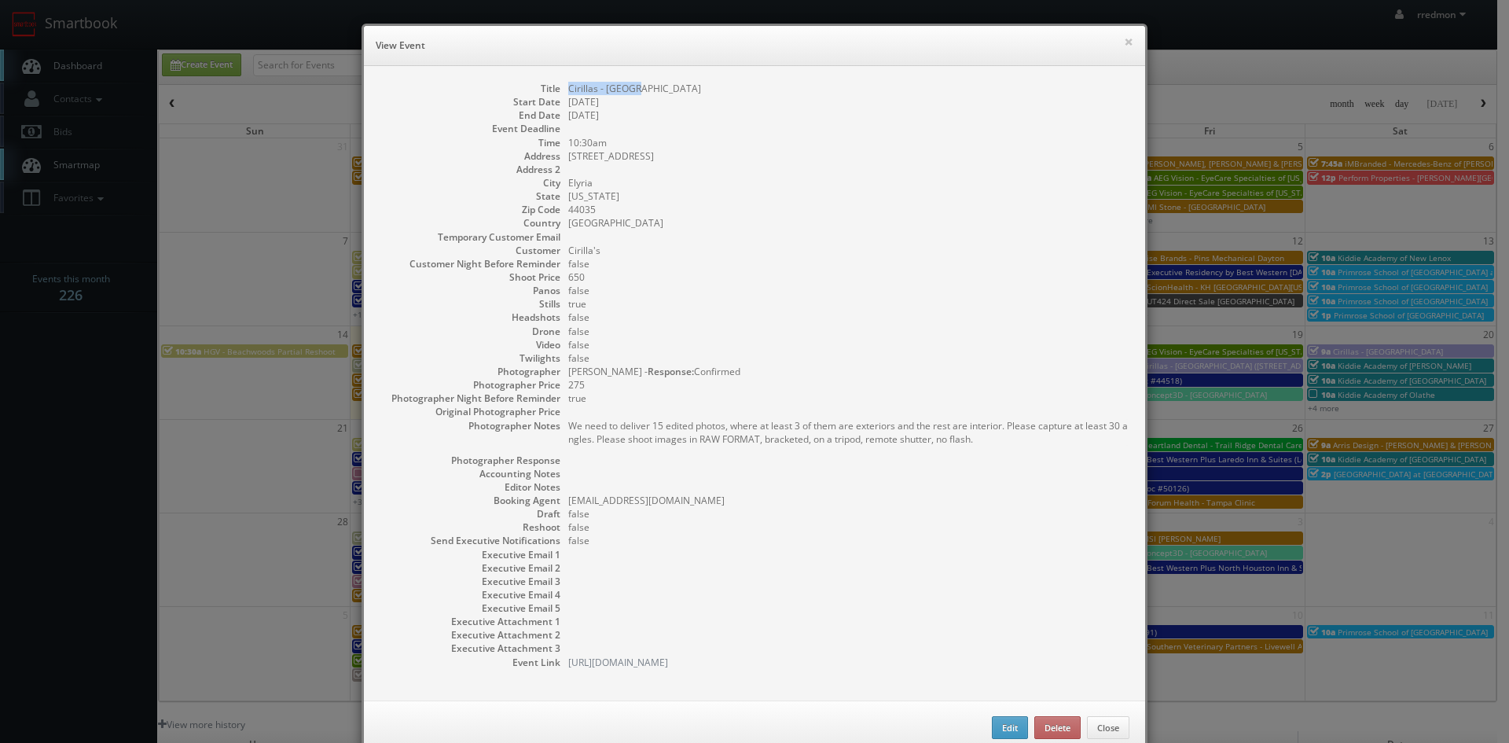
drag, startPoint x: 638, startPoint y: 93, endPoint x: 562, endPoint y: 93, distance: 76.3
click at [568, 93] on dd "Cirillas - [GEOGRAPHIC_DATA]" at bounding box center [848, 88] width 561 height 13
click at [1124, 37] on button "×" at bounding box center [1128, 41] width 9 height 11
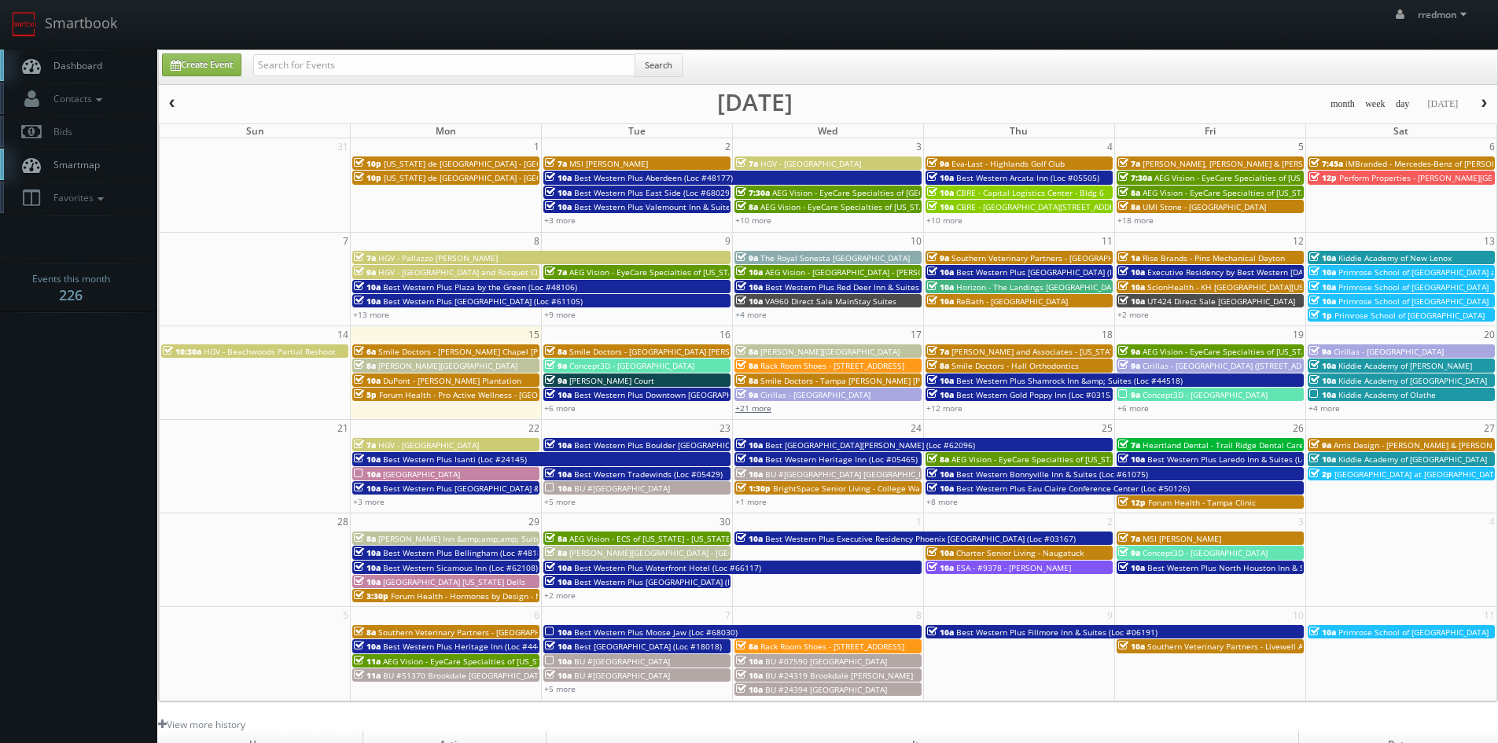
click at [765, 410] on link "+21 more" at bounding box center [753, 407] width 36 height 11
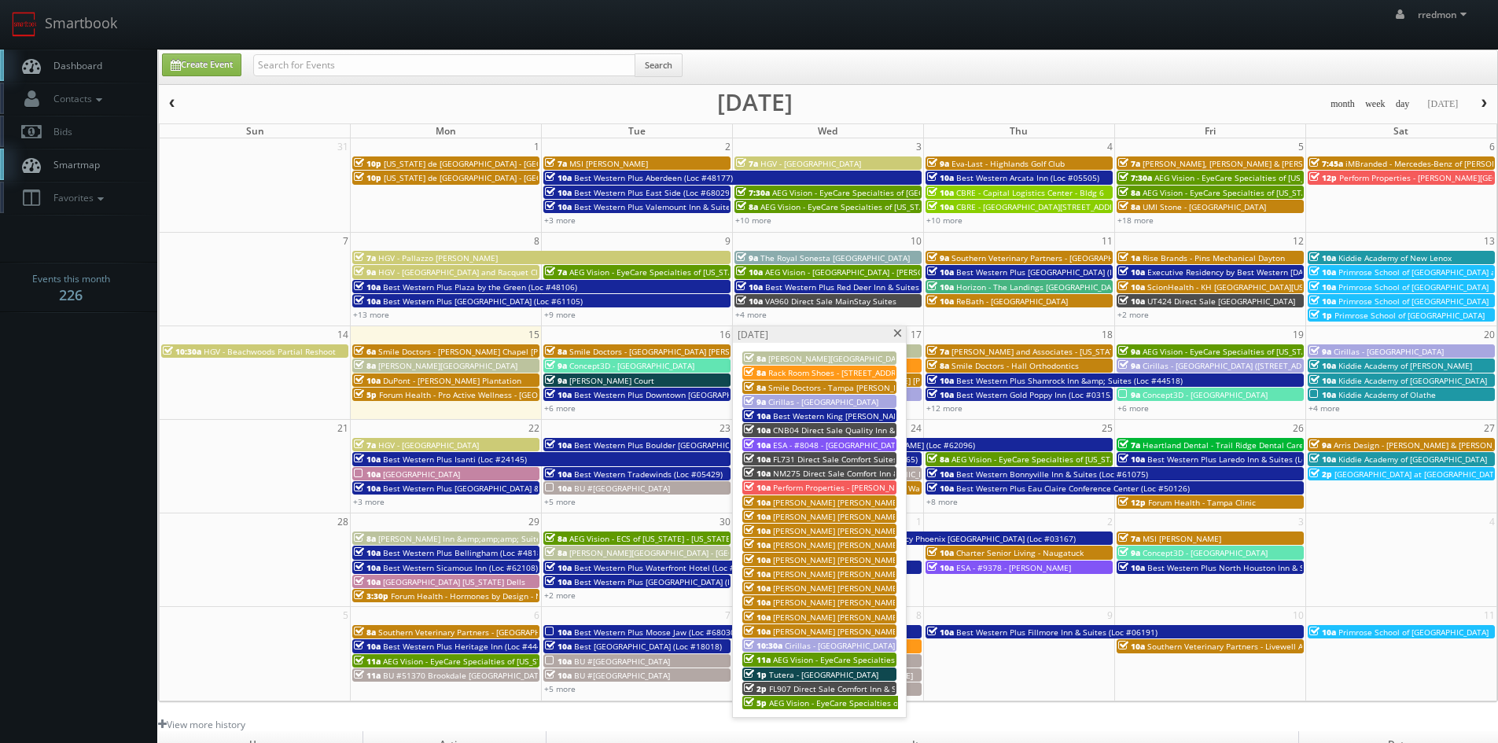
click at [848, 671] on div "1p Tutera - [GEOGRAPHIC_DATA]" at bounding box center [819, 674] width 151 height 12
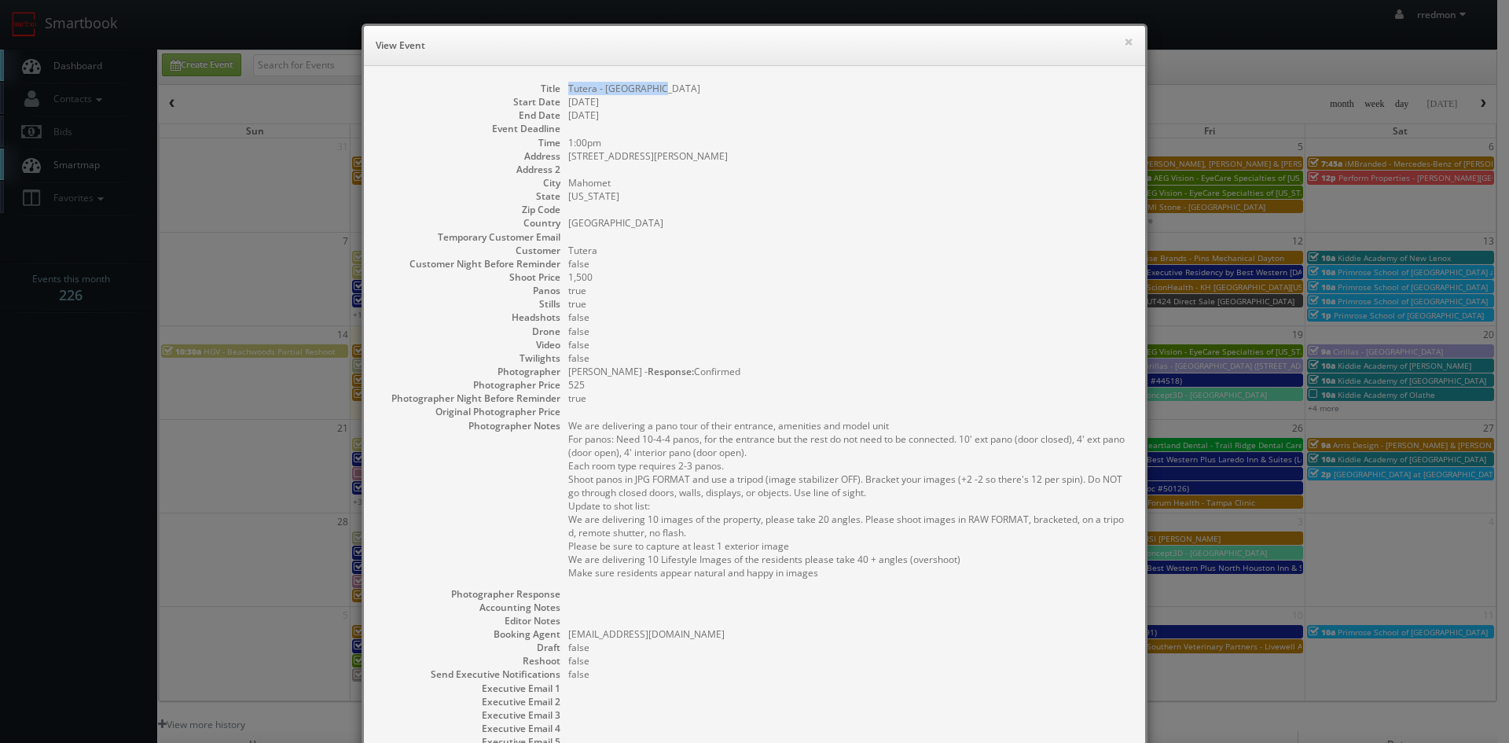
drag, startPoint x: 662, startPoint y: 86, endPoint x: 557, endPoint y: 87, distance: 105.3
click at [557, 87] on dl "Title Tutera - [GEOGRAPHIC_DATA] Start Date [DATE] End Date [DATE] Event Deadli…" at bounding box center [755, 442] width 750 height 721
click at [1124, 42] on button "×" at bounding box center [1128, 41] width 9 height 11
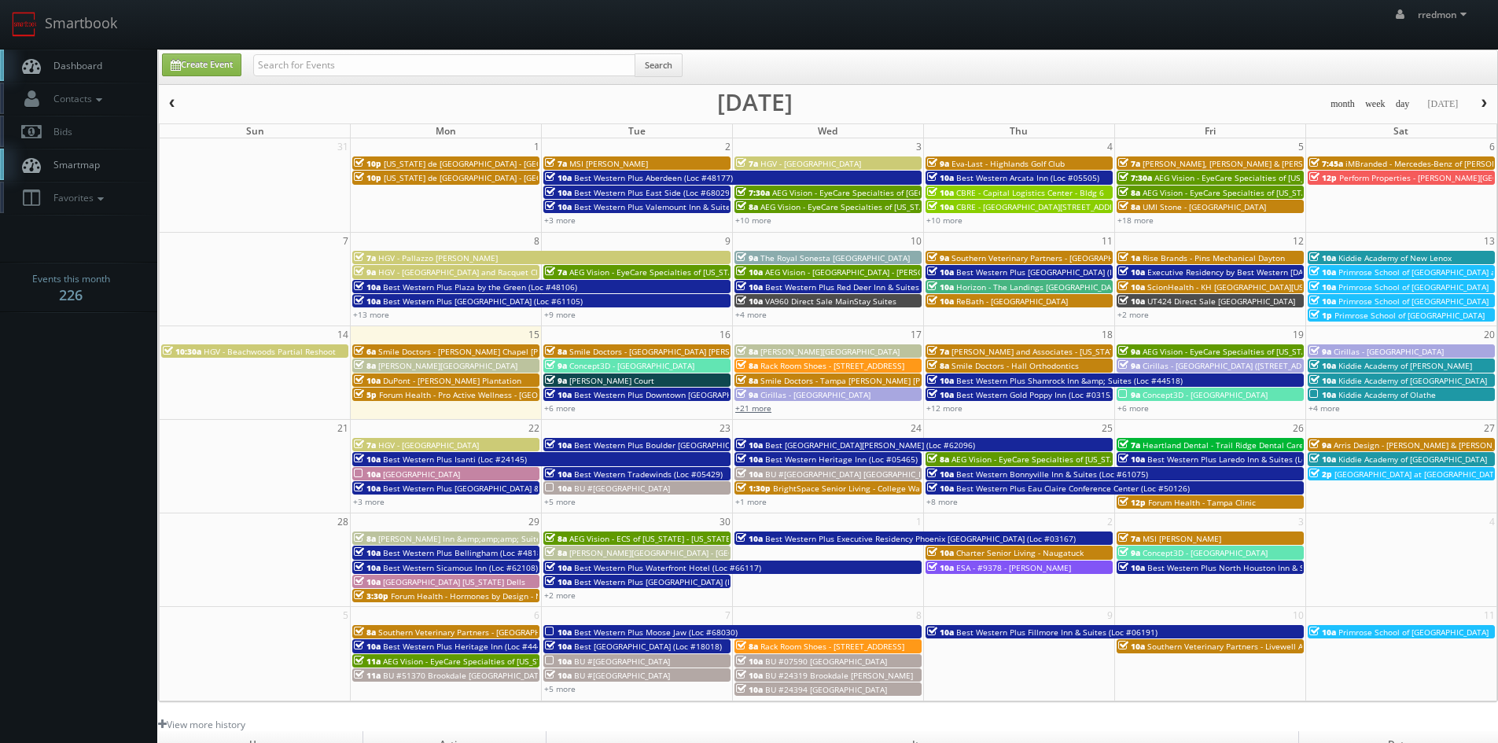
click at [761, 413] on link "+21 more" at bounding box center [753, 407] width 36 height 11
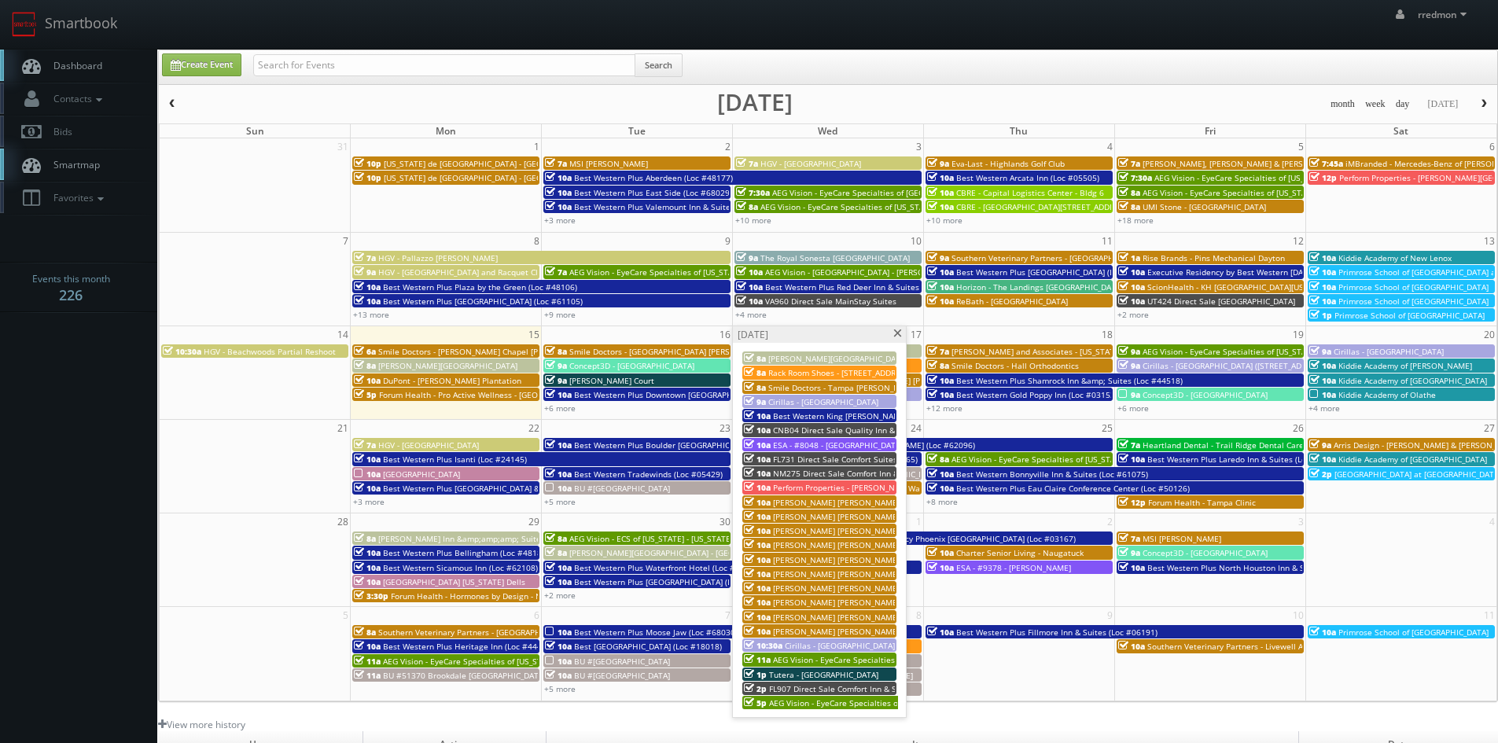
click at [853, 683] on span "FL907 Direct Sale Comfort Inn & Suites Wildwood - The Villages" at bounding box center [888, 688] width 239 height 11
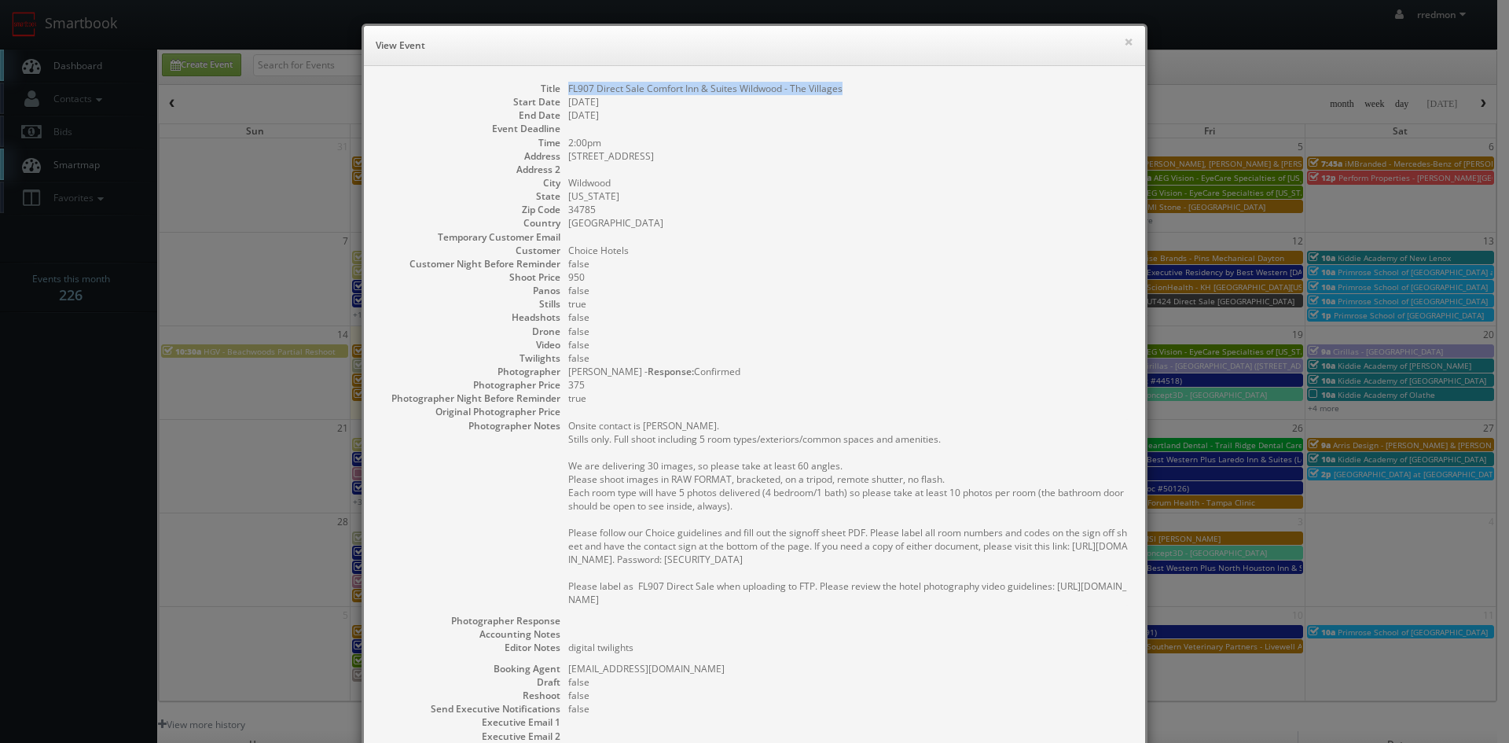
drag, startPoint x: 849, startPoint y: 90, endPoint x: 561, endPoint y: 82, distance: 287.8
click at [561, 82] on dl "Title FL907 Direct Sale Comfort Inn & Suites [GEOGRAPHIC_DATA] - The Villages S…" at bounding box center [755, 459] width 750 height 755
click at [1124, 42] on button "×" at bounding box center [1128, 41] width 9 height 11
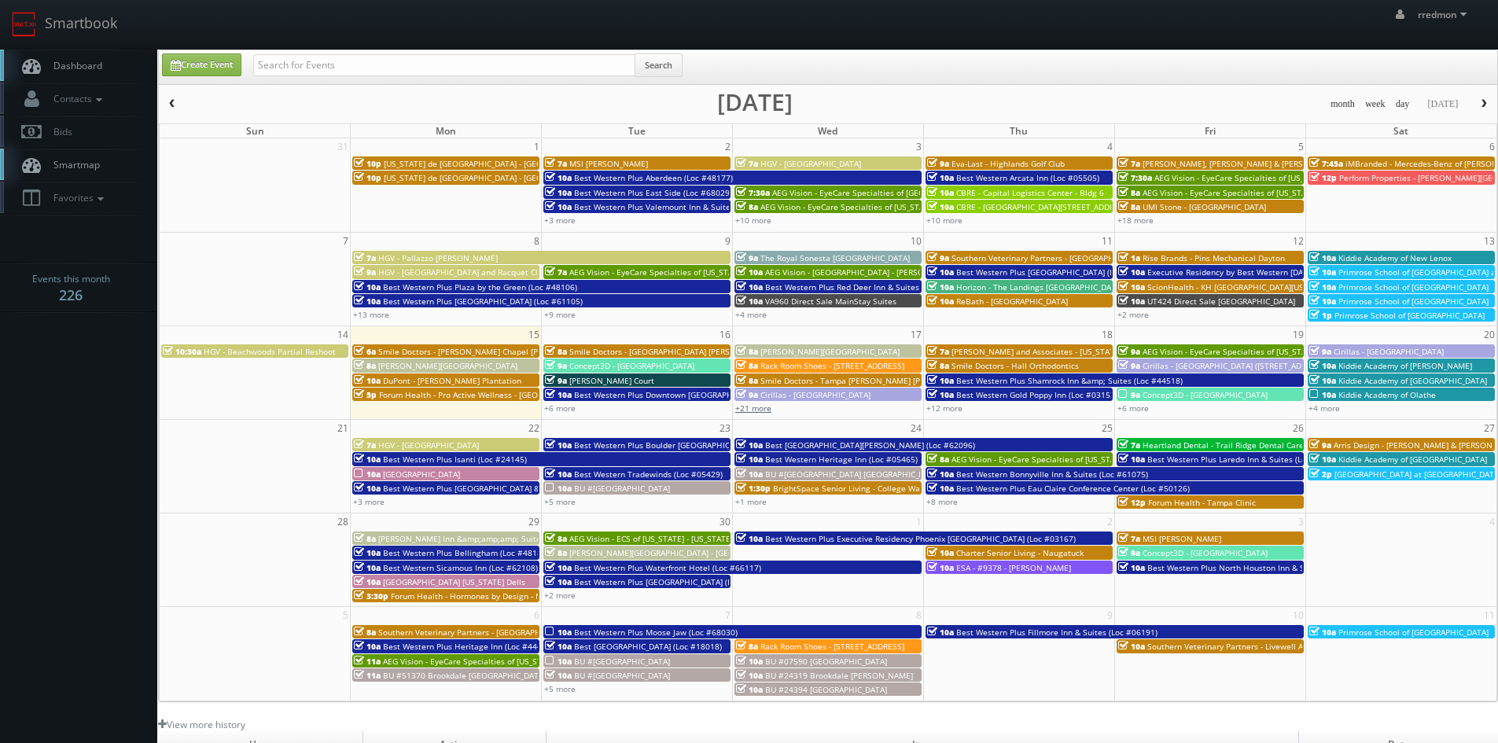
click at [763, 407] on link "+21 more" at bounding box center [753, 407] width 36 height 11
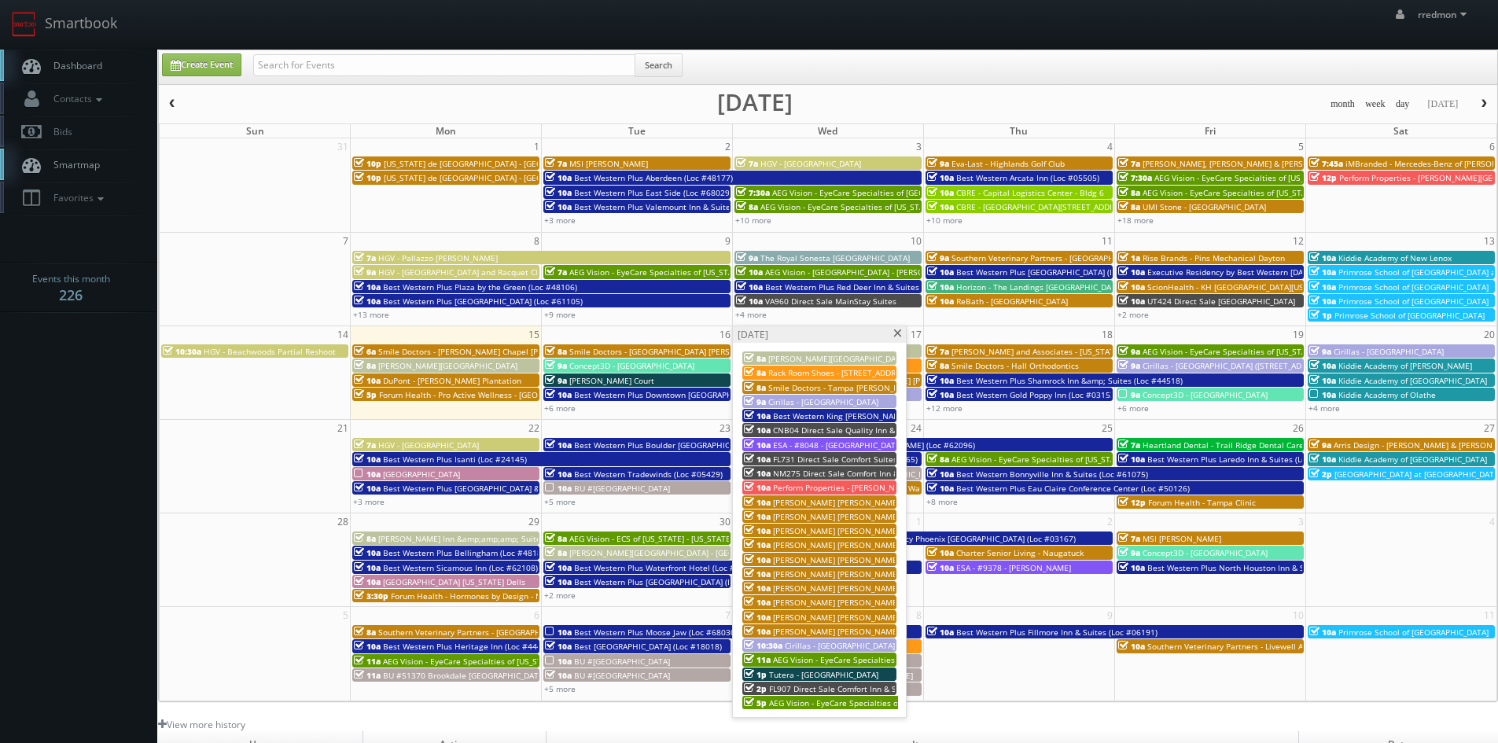
click at [827, 686] on span "FL907 Direct Sale Comfort Inn & Suites Wildwood - The Villages" at bounding box center [888, 688] width 239 height 11
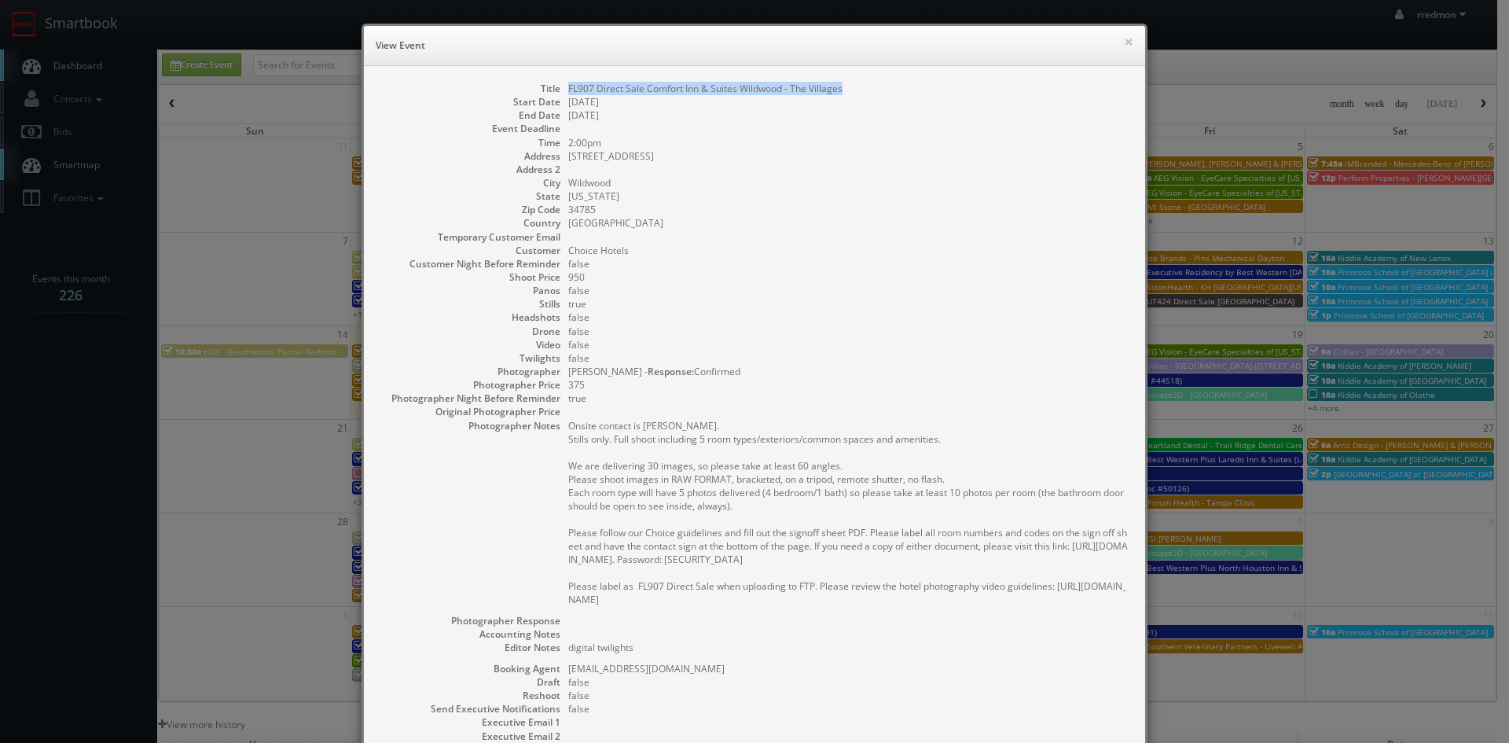
drag, startPoint x: 843, startPoint y: 86, endPoint x: 561, endPoint y: 86, distance: 281.4
click at [561, 86] on dl "Title FL907 Direct Sale Comfort Inn & Suites [GEOGRAPHIC_DATA] - The Villages S…" at bounding box center [755, 459] width 750 height 755
click at [1124, 42] on button "×" at bounding box center [1128, 41] width 9 height 11
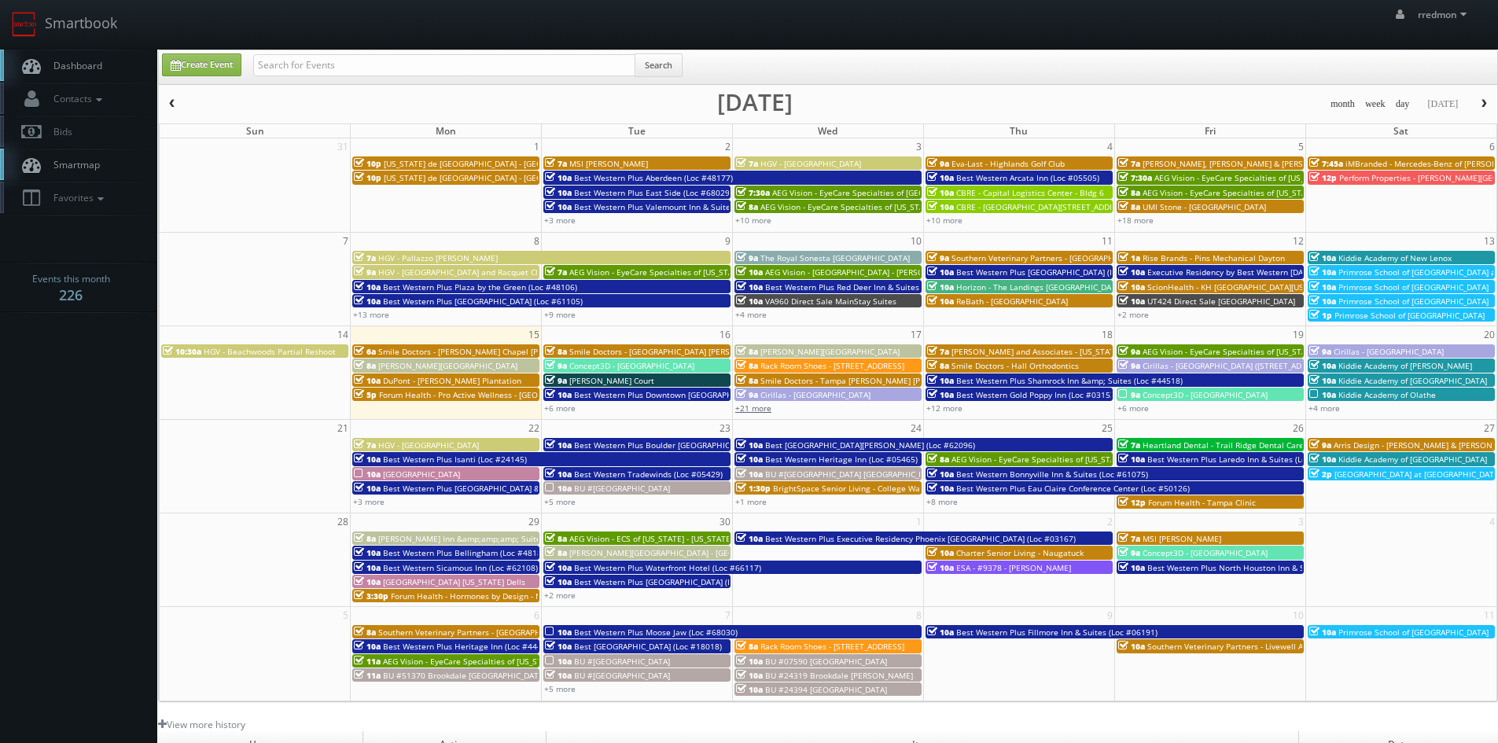
click at [745, 413] on link "+21 more" at bounding box center [753, 407] width 36 height 11
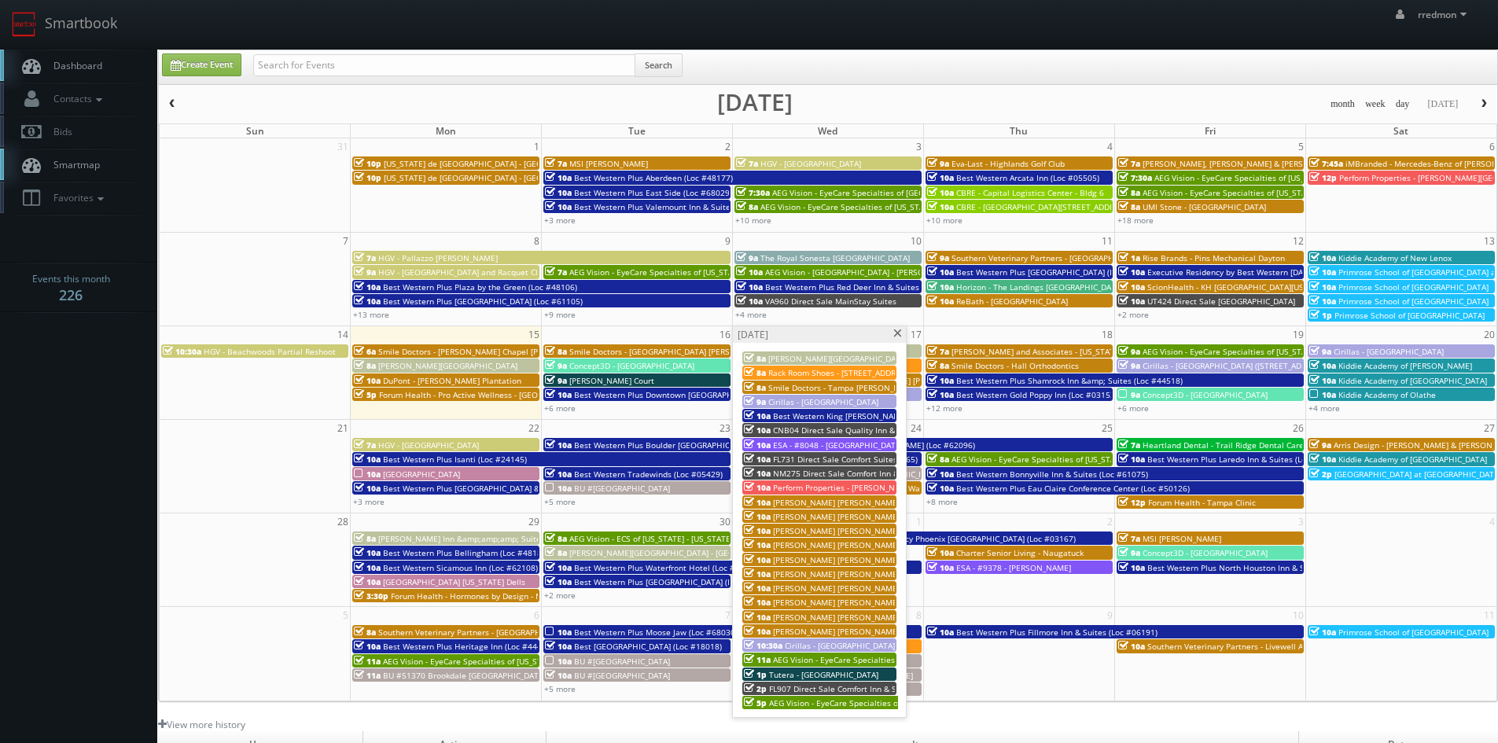
click at [839, 703] on span "AEG Vision - EyeCare Specialties of [US_STATE] - Brownsburg Family Eye Care" at bounding box center [914, 702] width 290 height 11
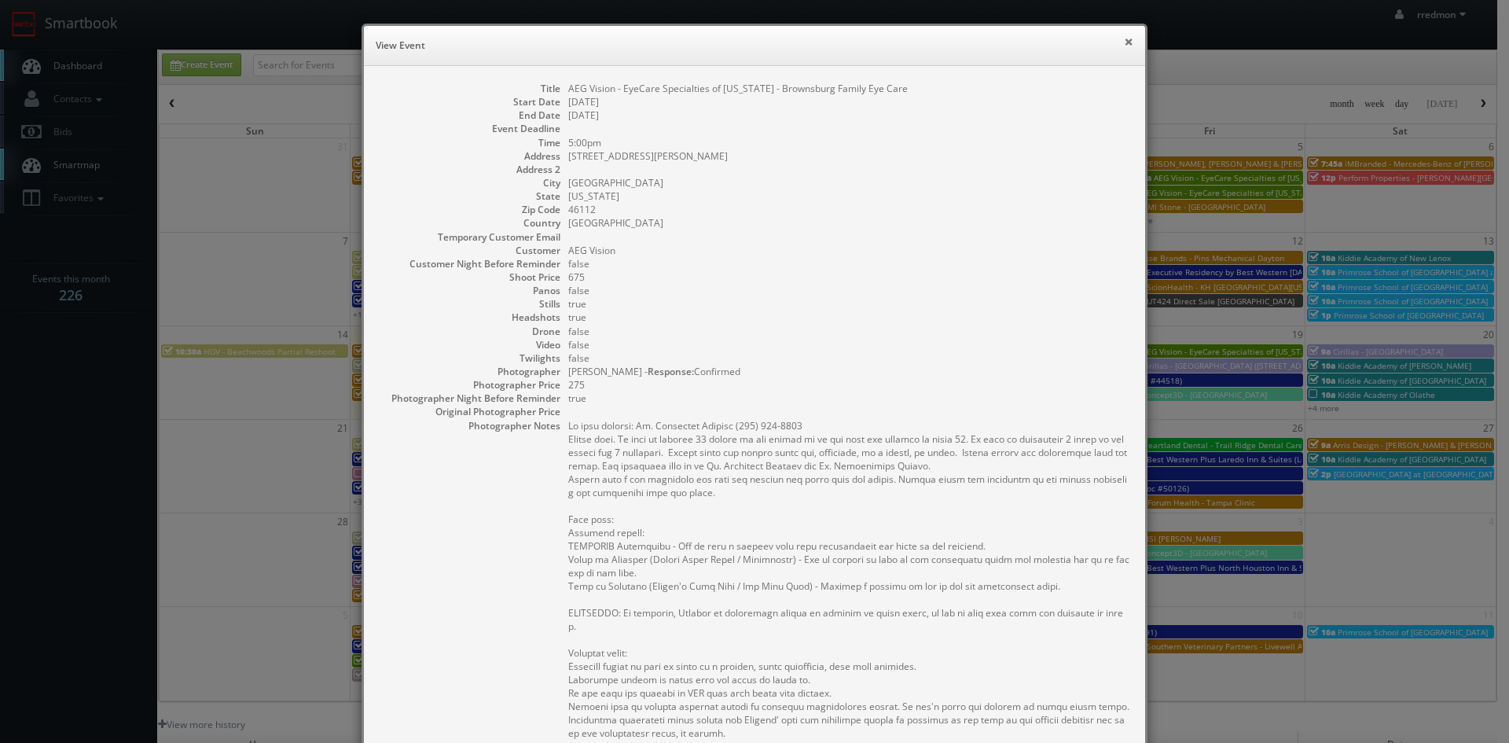
click at [1124, 47] on button "×" at bounding box center [1128, 41] width 9 height 11
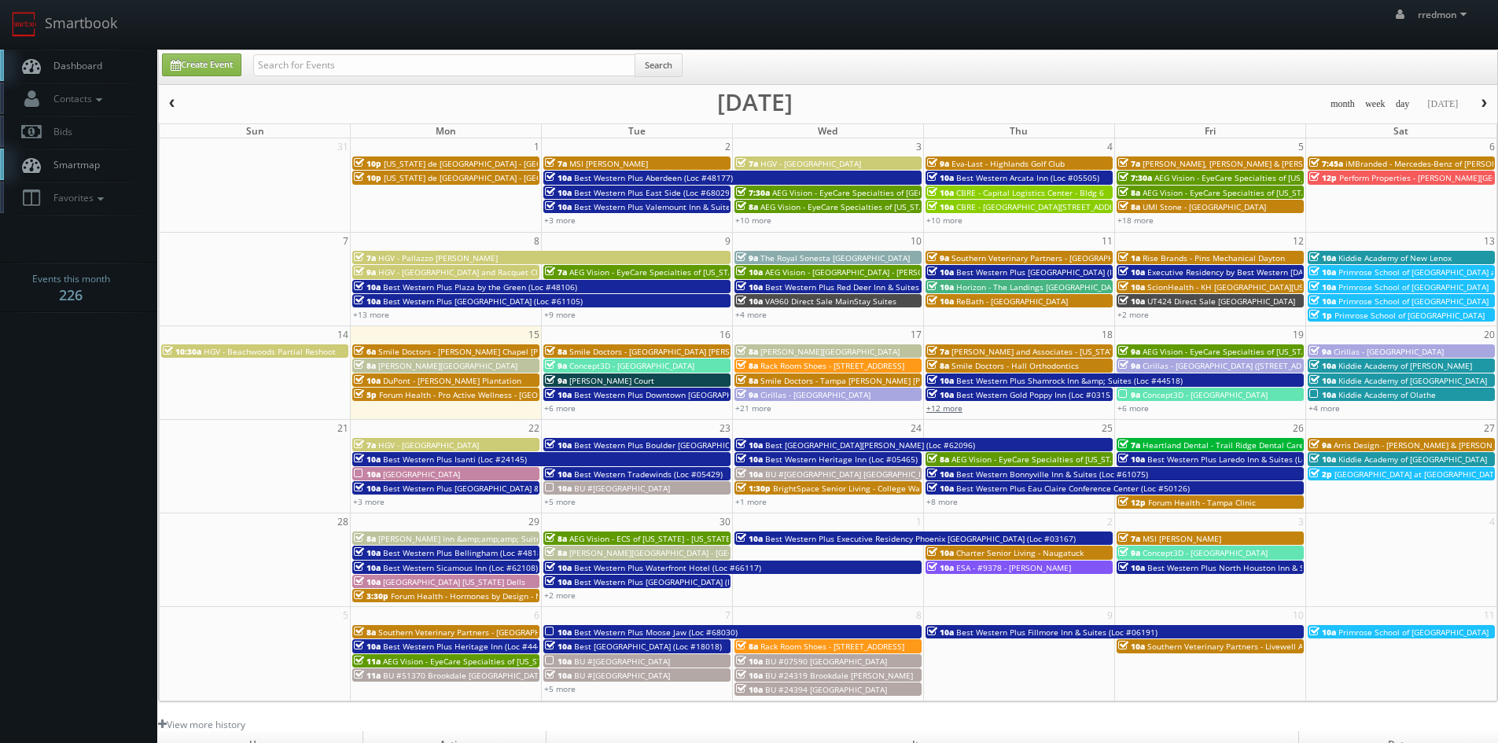
click at [958, 408] on link "+12 more" at bounding box center [944, 407] width 36 height 11
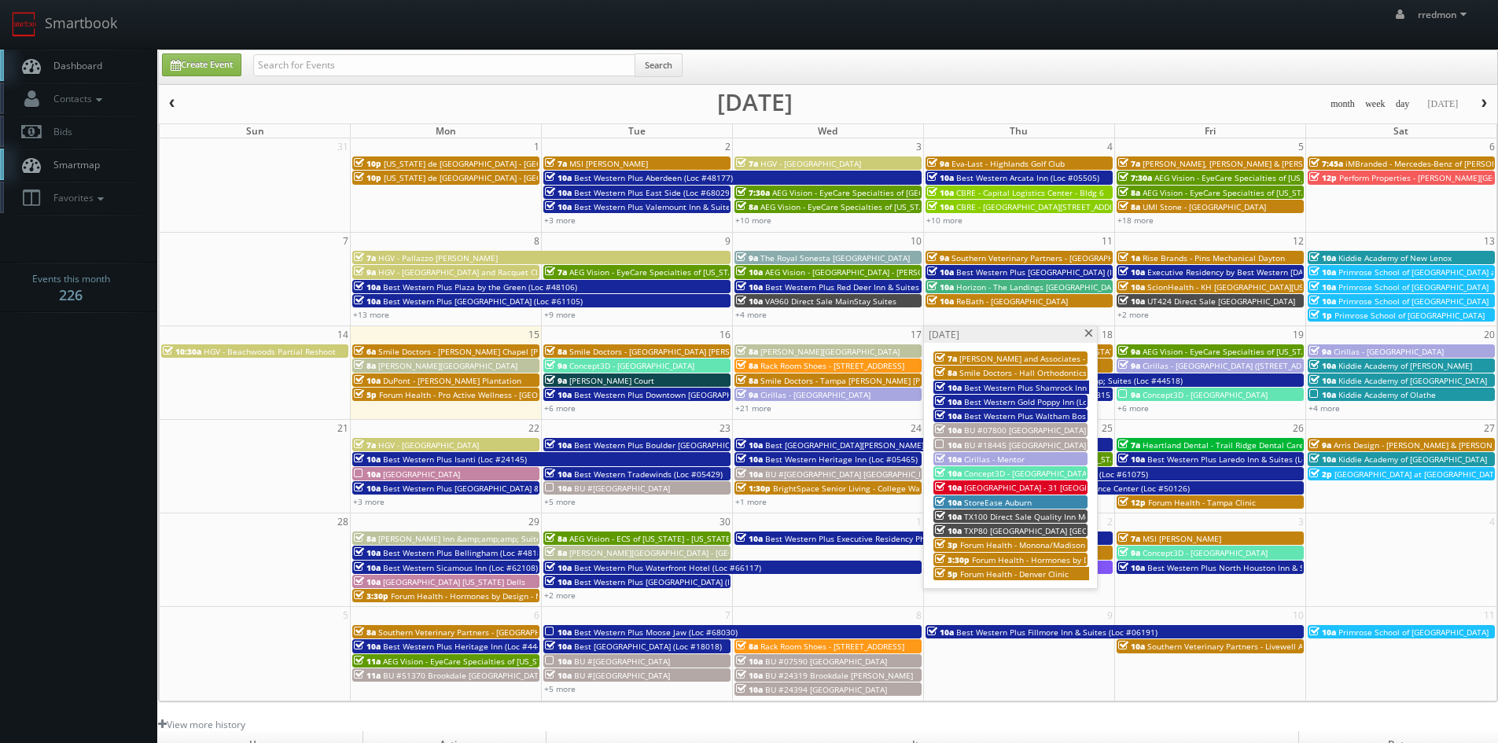
click at [1039, 374] on span "Smile Doctors - Hall Orthodontics" at bounding box center [1022, 372] width 127 height 11
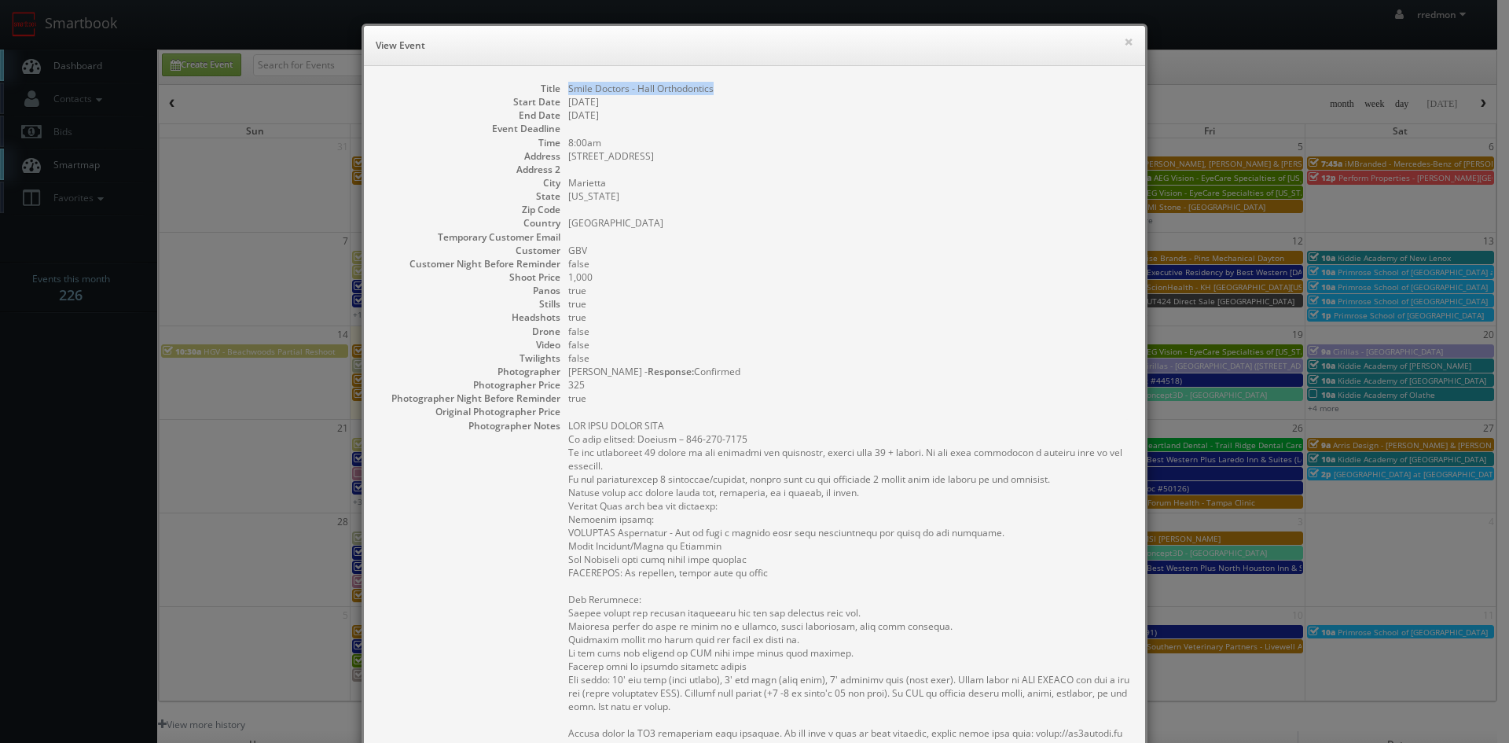
drag, startPoint x: 713, startPoint y: 90, endPoint x: 563, endPoint y: 86, distance: 150.2
click at [568, 86] on dd "Smile Doctors - Hall Orthodontics" at bounding box center [848, 88] width 561 height 13
click at [1124, 37] on button "×" at bounding box center [1128, 41] width 9 height 11
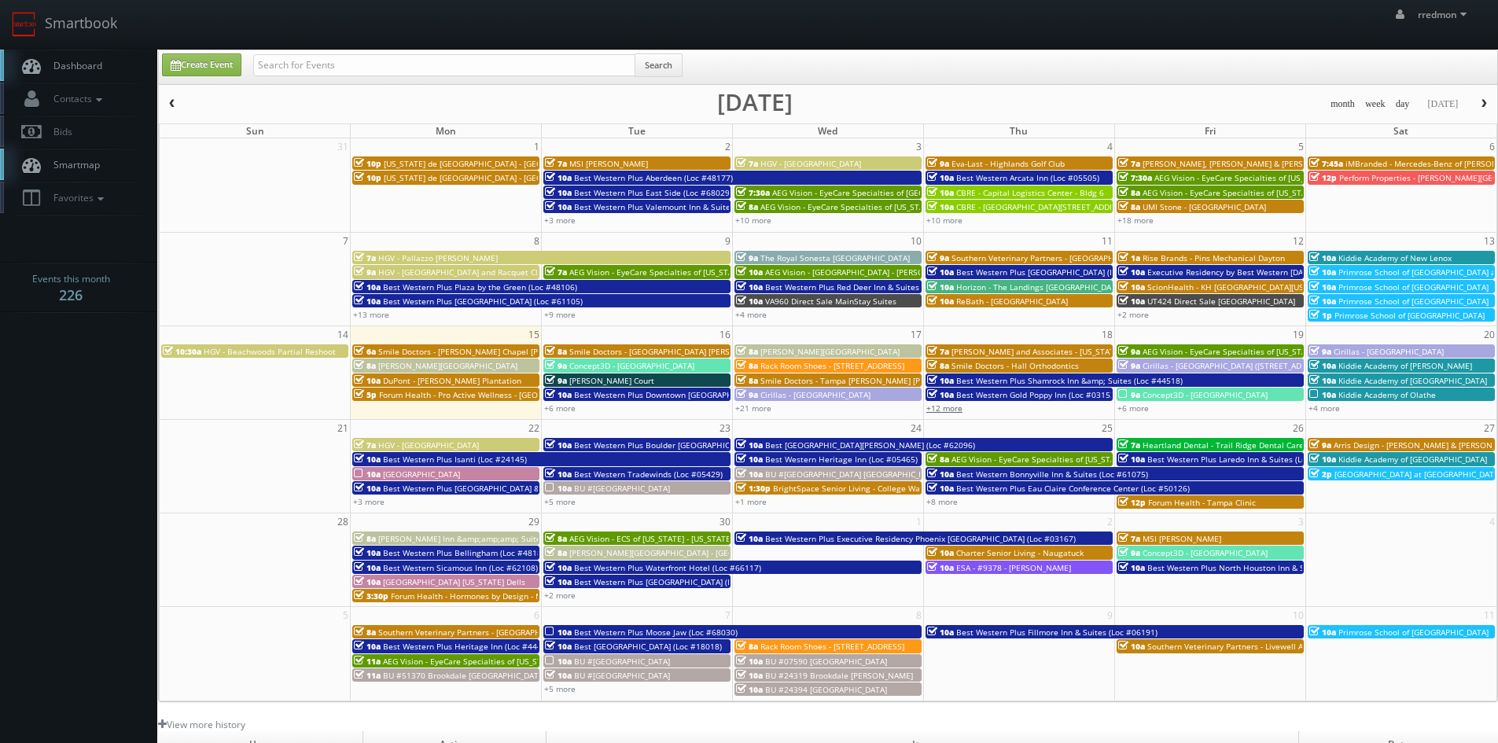
click at [950, 410] on link "+12 more" at bounding box center [944, 407] width 36 height 11
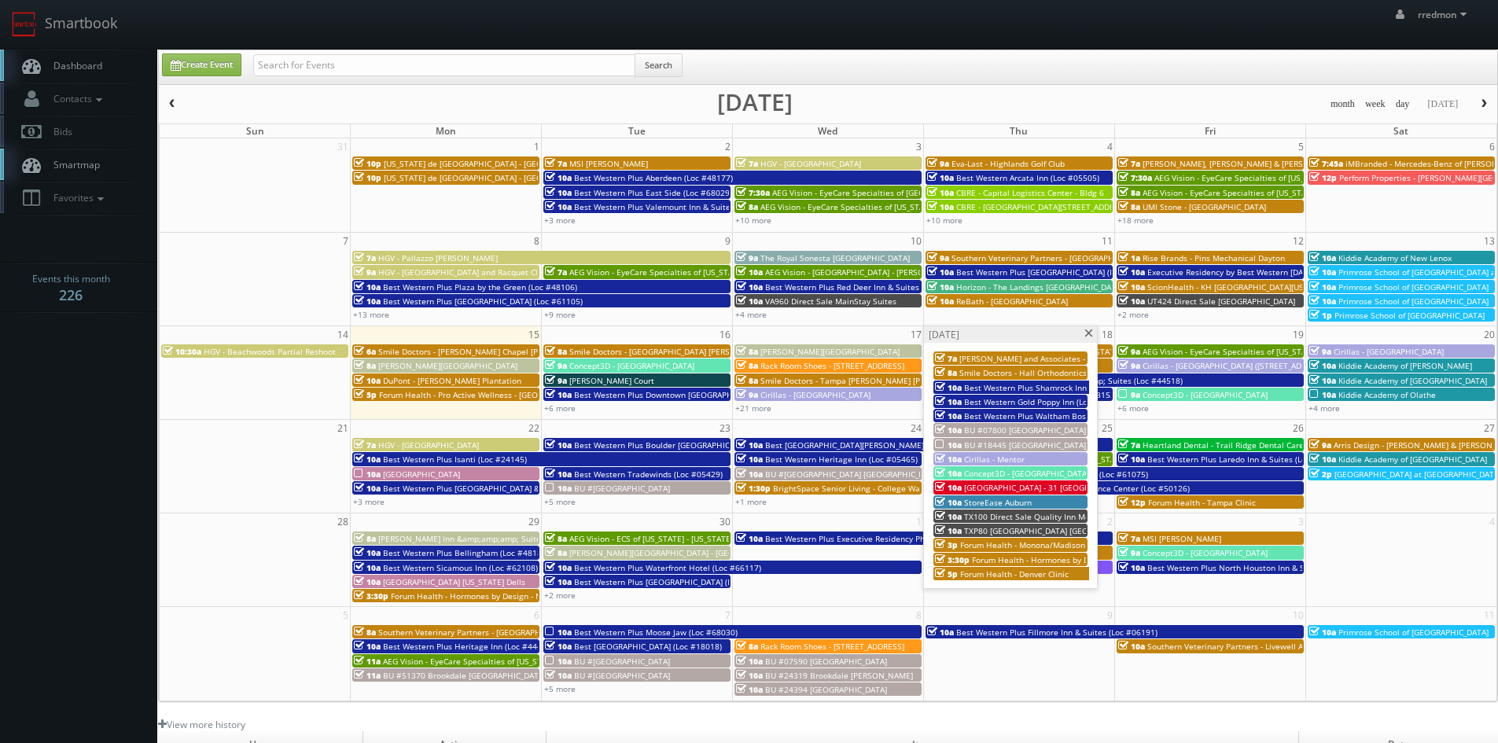
click at [1017, 396] on span "Best Western Gold Poppy Inn (Loc #03153)" at bounding box center [1044, 401] width 161 height 11
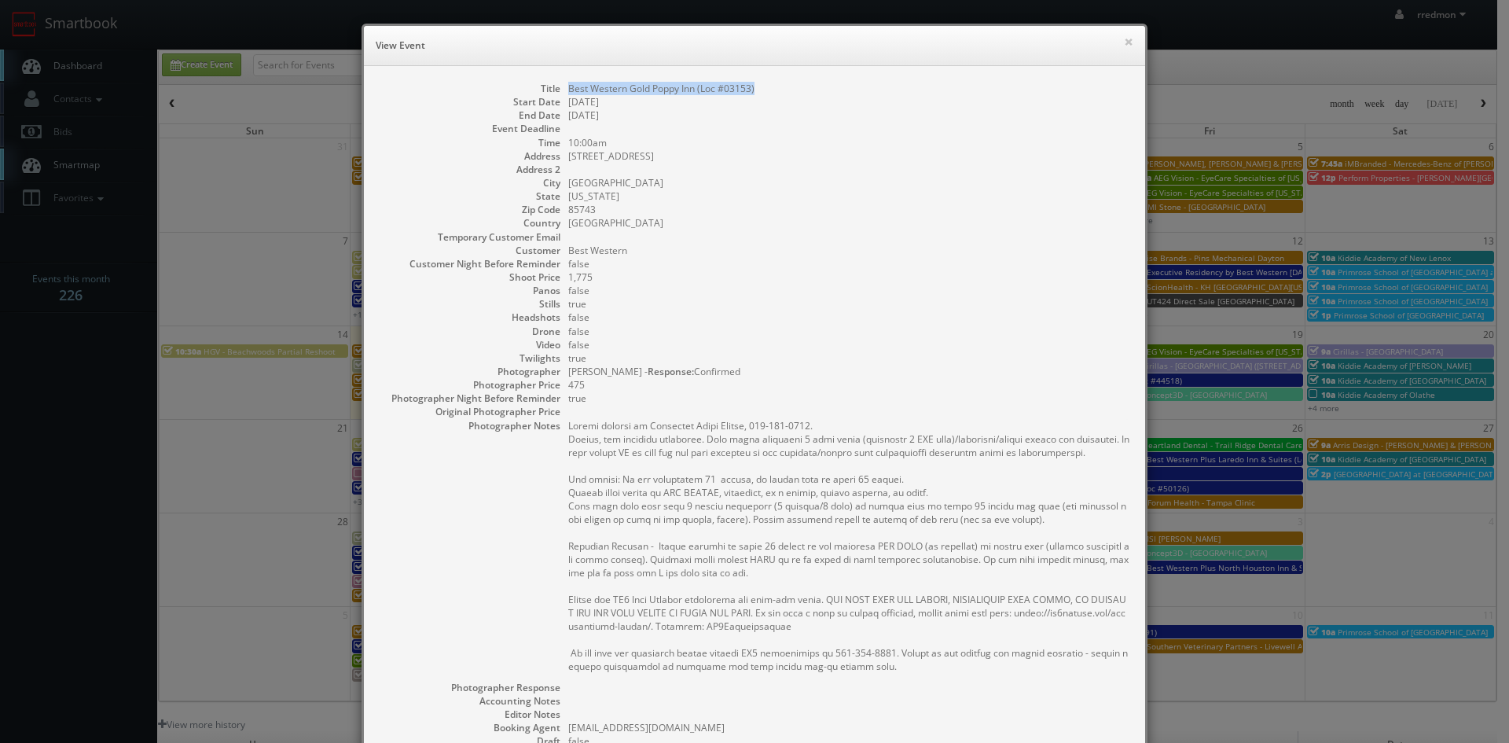
drag, startPoint x: 774, startPoint y: 90, endPoint x: 564, endPoint y: 94, distance: 210.7
click at [568, 94] on dd "Best Western Gold Poppy Inn (Loc #03153)" at bounding box center [848, 88] width 561 height 13
click at [1124, 42] on button "×" at bounding box center [1128, 41] width 9 height 11
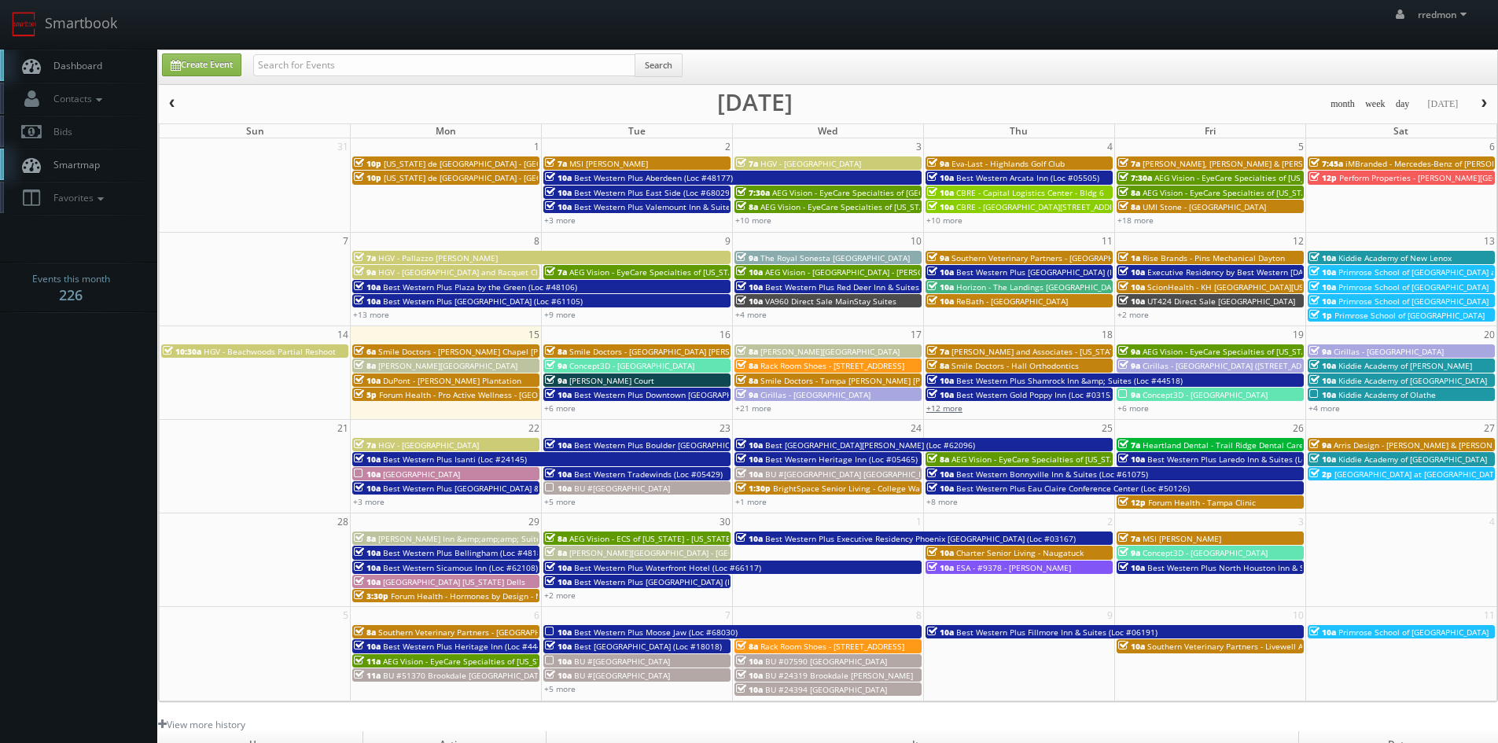
click at [959, 410] on link "+12 more" at bounding box center [944, 407] width 36 height 11
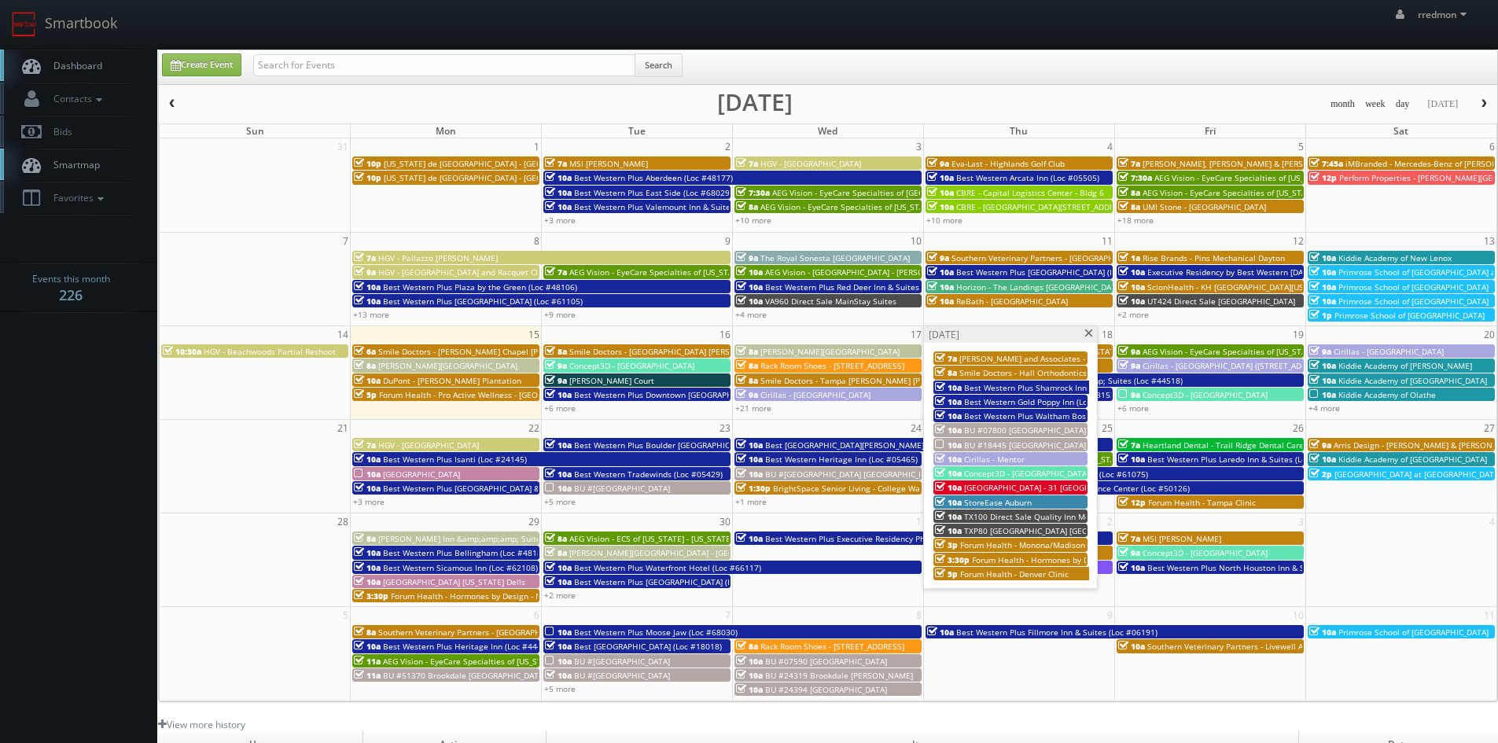
click at [999, 426] on span "BU #07800 [GEOGRAPHIC_DATA] [GEOGRAPHIC_DATA] [GEOGRAPHIC_DATA]" at bounding box center [1104, 430] width 281 height 11
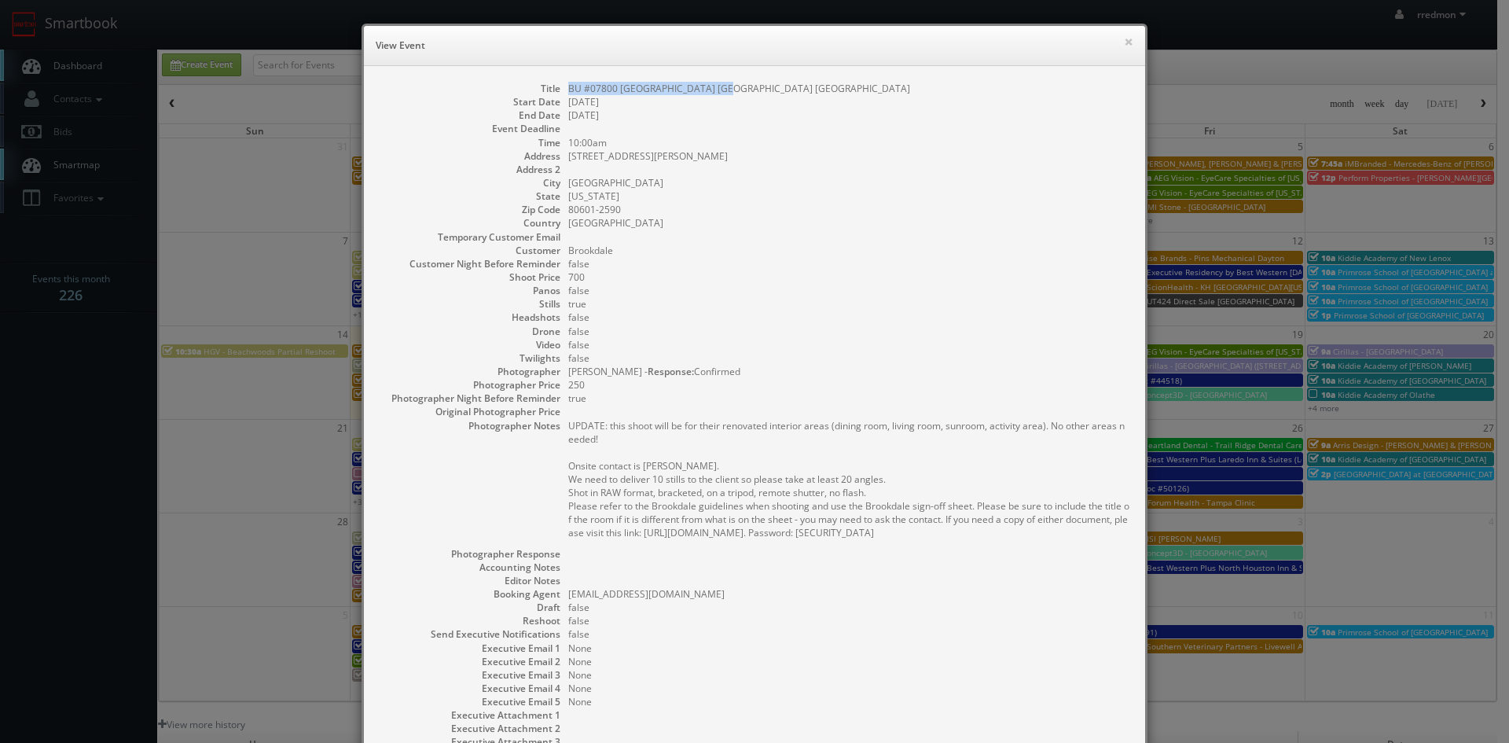
drag, startPoint x: 723, startPoint y: 90, endPoint x: 563, endPoint y: 90, distance: 160.4
click at [568, 90] on dd "BU #07800 [GEOGRAPHIC_DATA] [GEOGRAPHIC_DATA] [GEOGRAPHIC_DATA]" at bounding box center [848, 88] width 561 height 13
click at [1124, 42] on button "×" at bounding box center [1128, 41] width 9 height 11
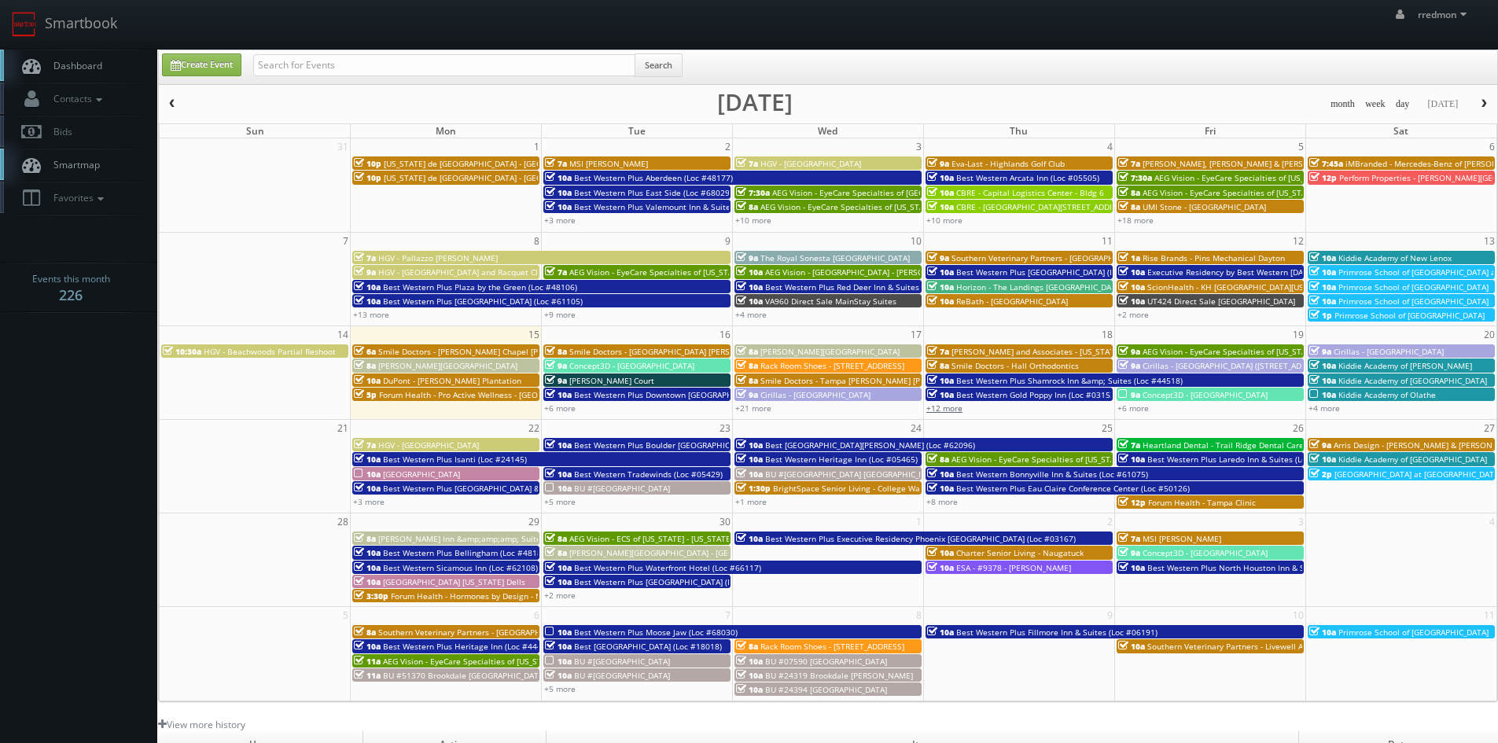
click at [958, 410] on link "+12 more" at bounding box center [944, 407] width 36 height 11
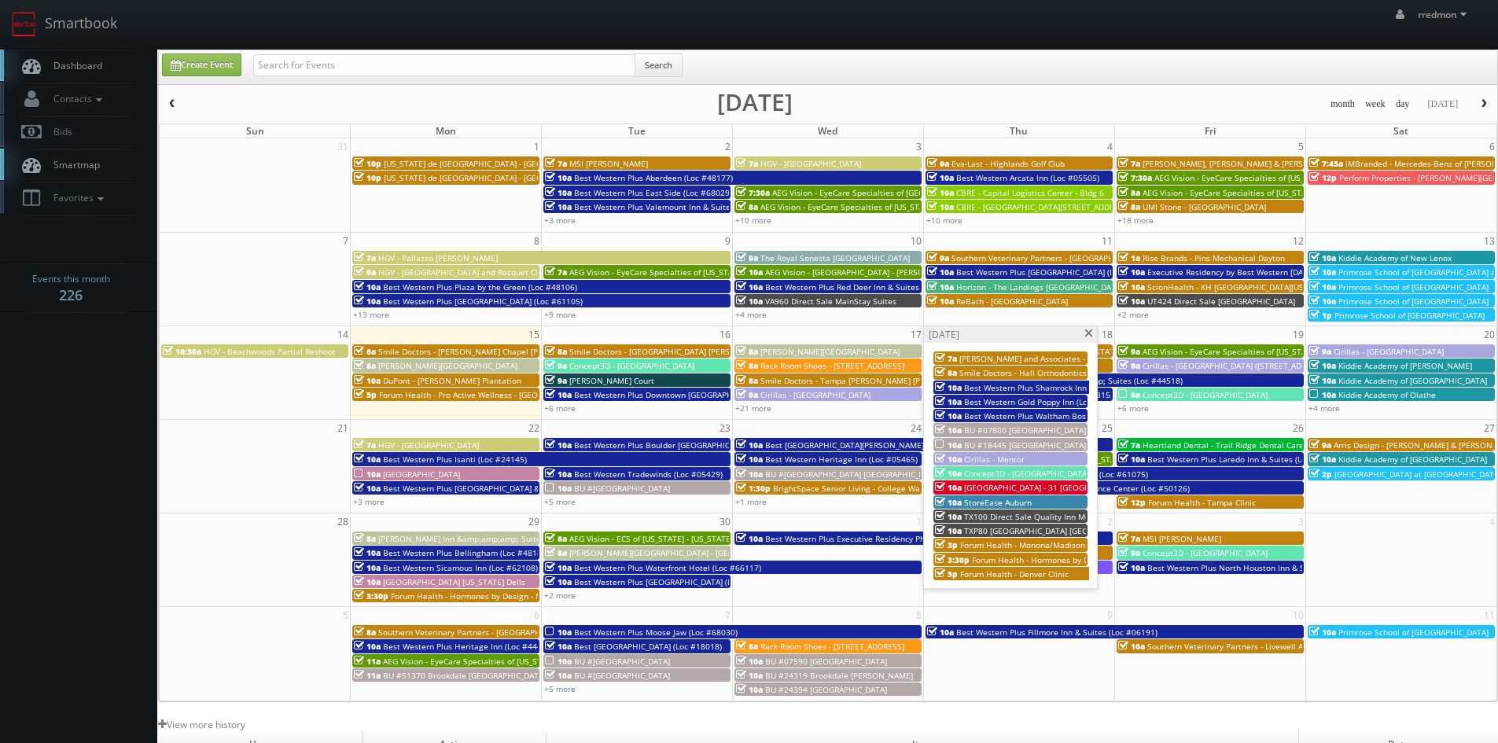
click at [1012, 442] on span "BU #18445 [GEOGRAPHIC_DATA]" at bounding box center [1025, 444] width 122 height 11
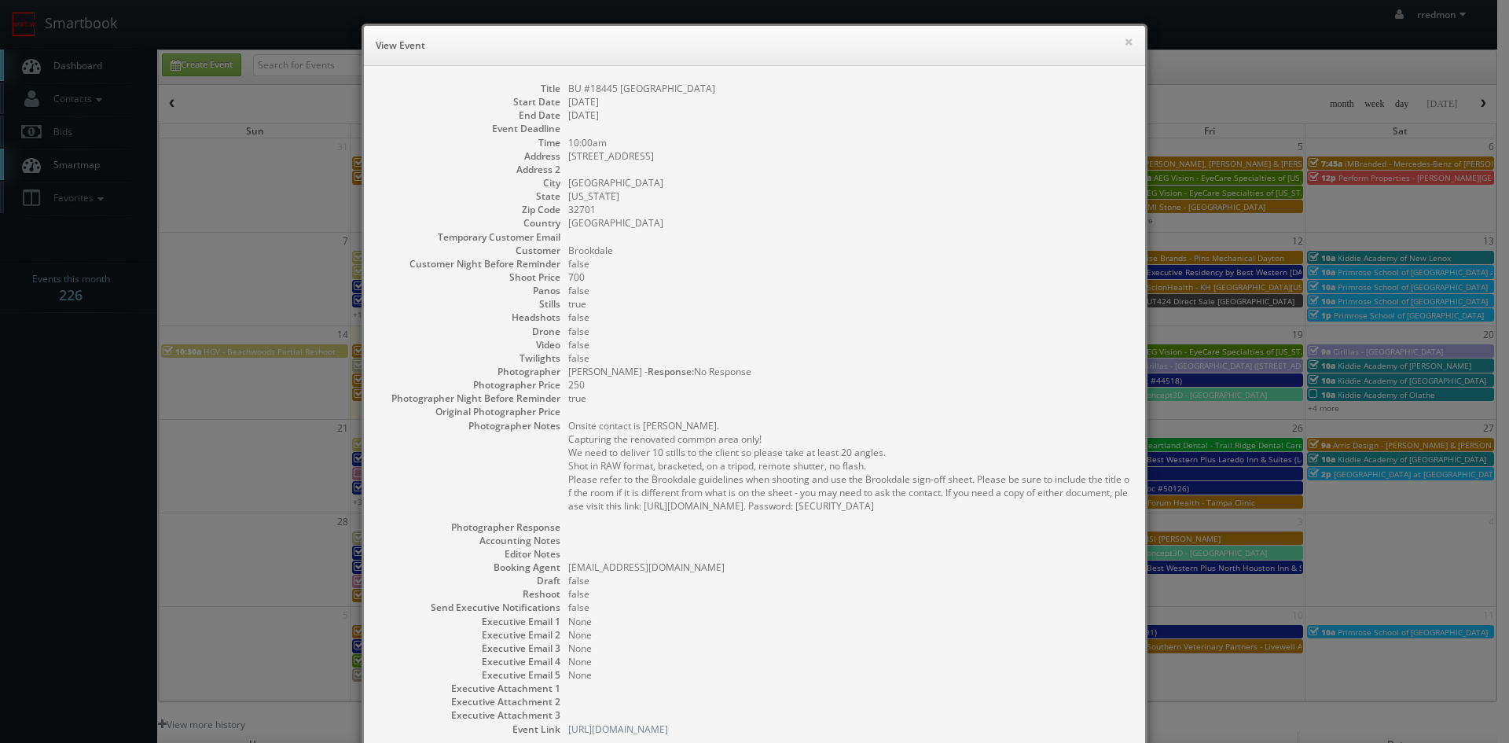
drag, startPoint x: 733, startPoint y: 92, endPoint x: 560, endPoint y: 93, distance: 173.7
click at [560, 93] on dl "Title BU #18445 [GEOGRAPHIC_DATA] Start Date [DATE] End Date [DATE] Event Deadl…" at bounding box center [755, 409] width 750 height 654
click at [1124, 42] on button "×" at bounding box center [1128, 41] width 9 height 11
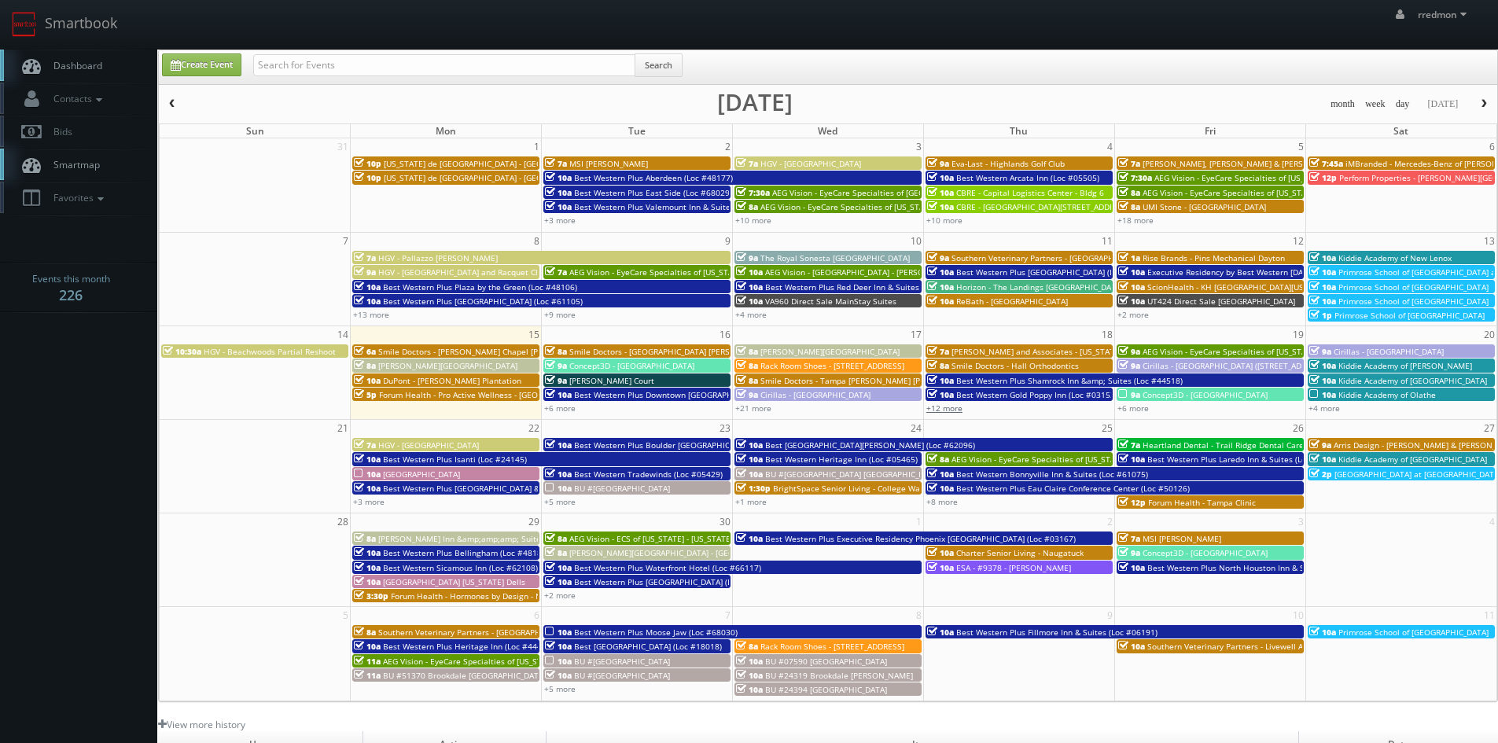
click at [954, 408] on link "+12 more" at bounding box center [944, 407] width 36 height 11
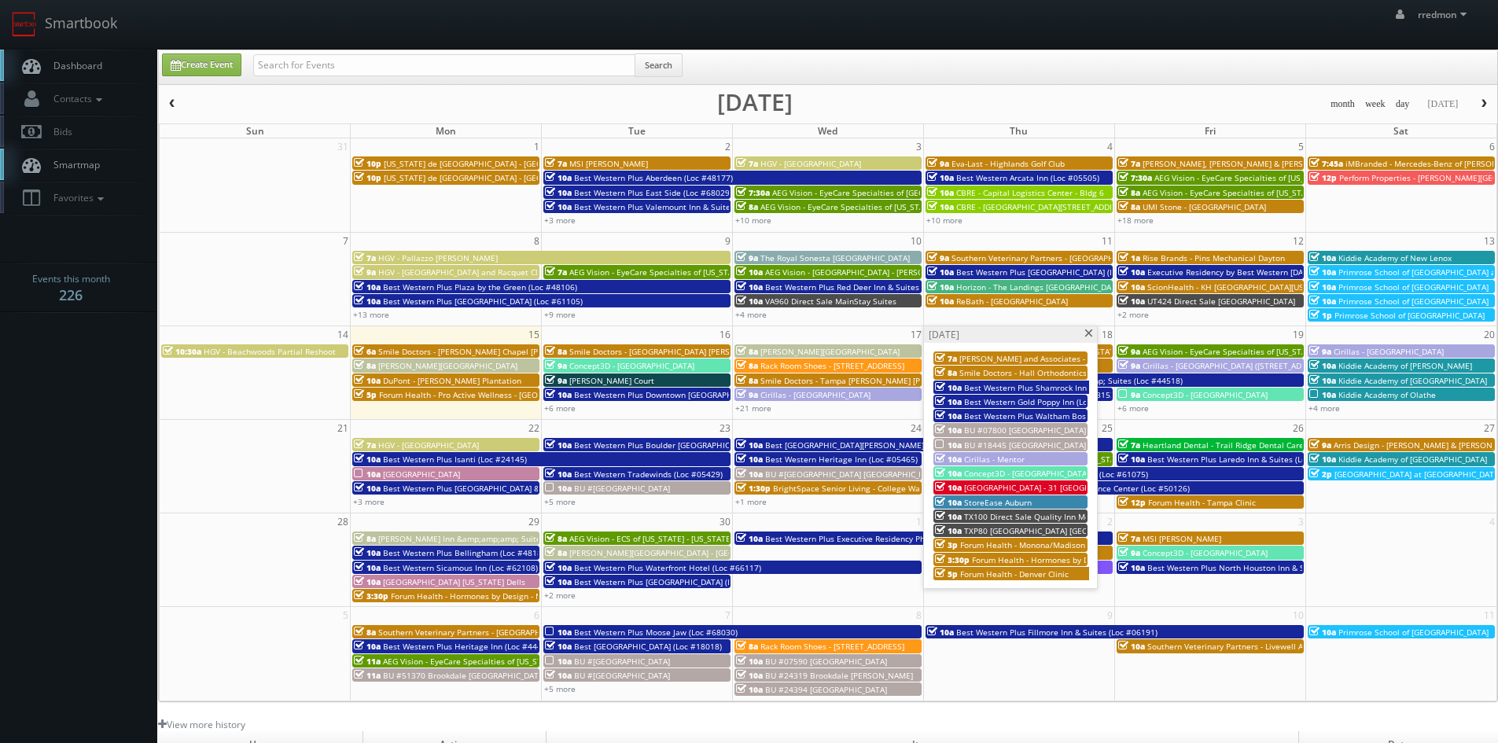
click at [1018, 458] on span "Cirillas - Mentor" at bounding box center [994, 459] width 61 height 11
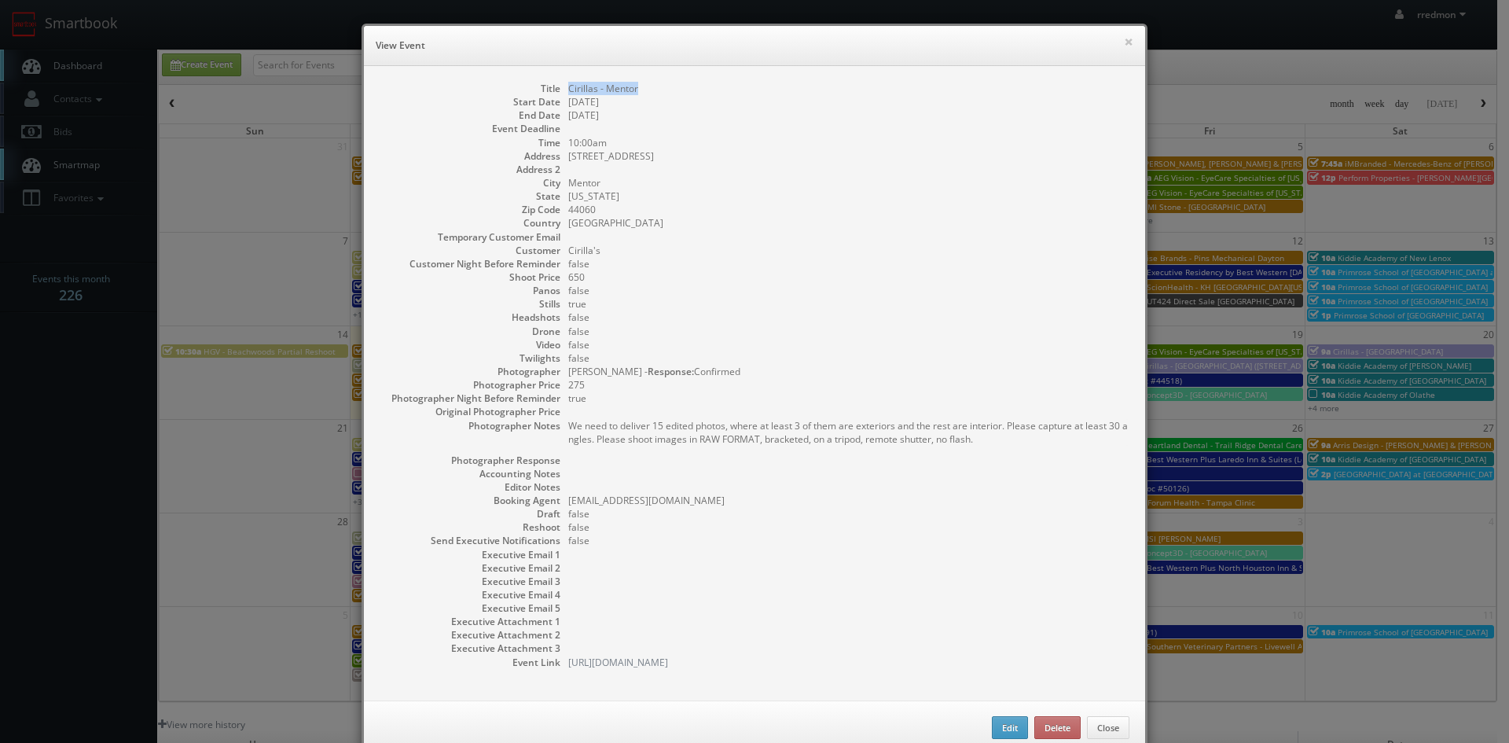
drag, startPoint x: 647, startPoint y: 91, endPoint x: 562, endPoint y: 84, distance: 85.2
click at [568, 84] on dd "Cirillas - Mentor" at bounding box center [848, 88] width 561 height 13
click at [1124, 42] on button "×" at bounding box center [1128, 41] width 9 height 11
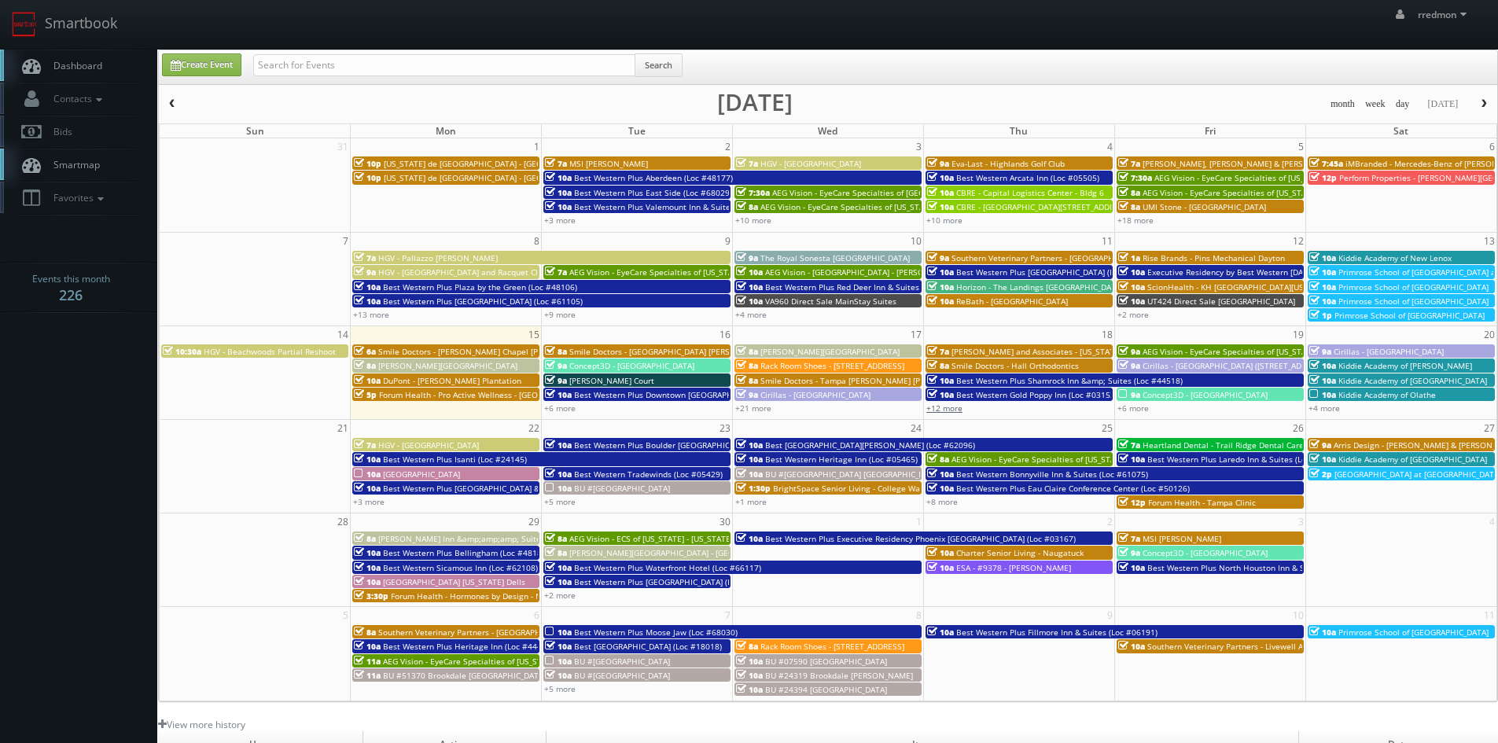
click at [954, 410] on link "+12 more" at bounding box center [944, 407] width 36 height 11
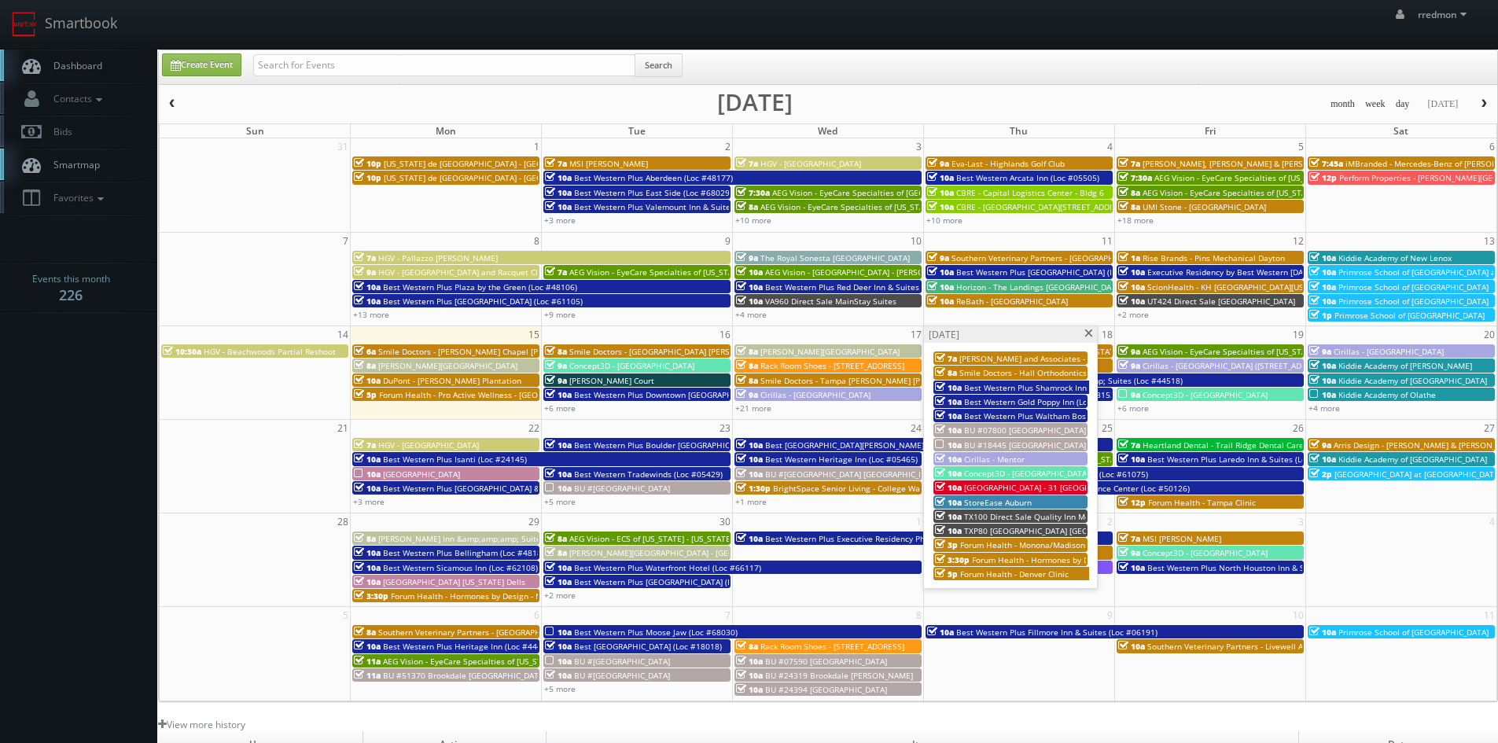
click at [1005, 472] on span "Concept3D - [GEOGRAPHIC_DATA][PERSON_NAME][US_STATE]" at bounding box center [1078, 473] width 229 height 11
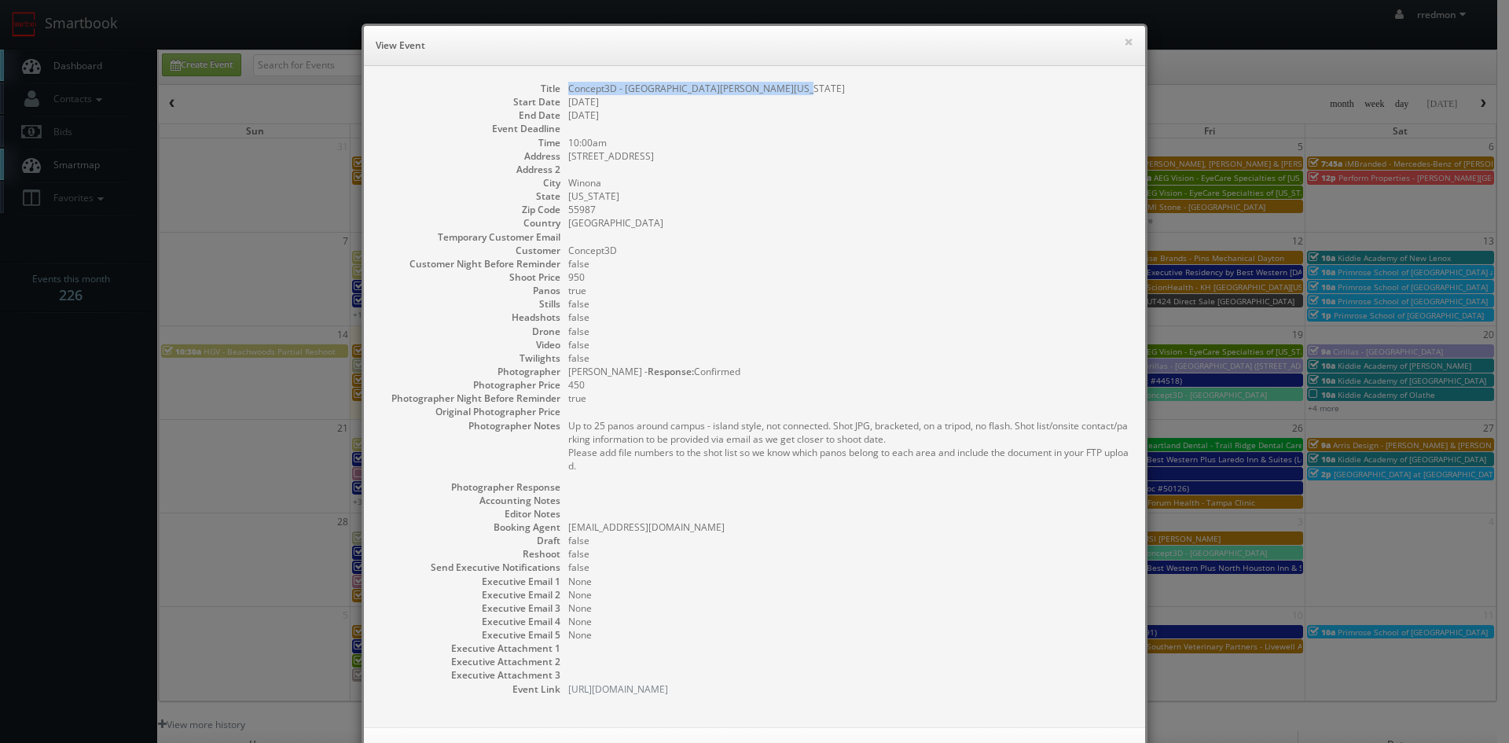
drag, startPoint x: 777, startPoint y: 90, endPoint x: 562, endPoint y: 90, distance: 215.4
click at [568, 90] on dd "Concept3D - [GEOGRAPHIC_DATA][PERSON_NAME][US_STATE]" at bounding box center [848, 88] width 561 height 13
click at [1124, 46] on button "×" at bounding box center [1128, 41] width 9 height 11
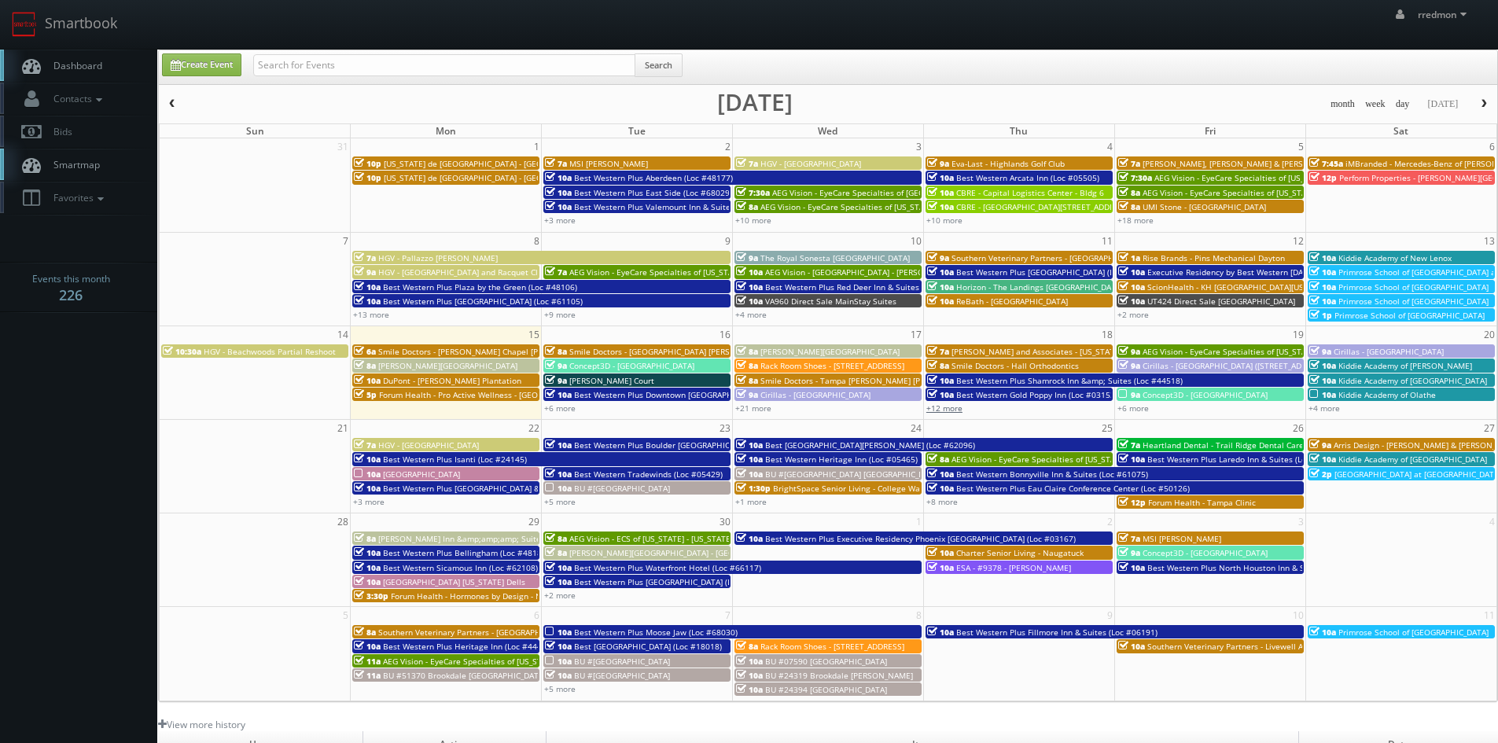
click at [954, 412] on link "+12 more" at bounding box center [944, 407] width 36 height 11
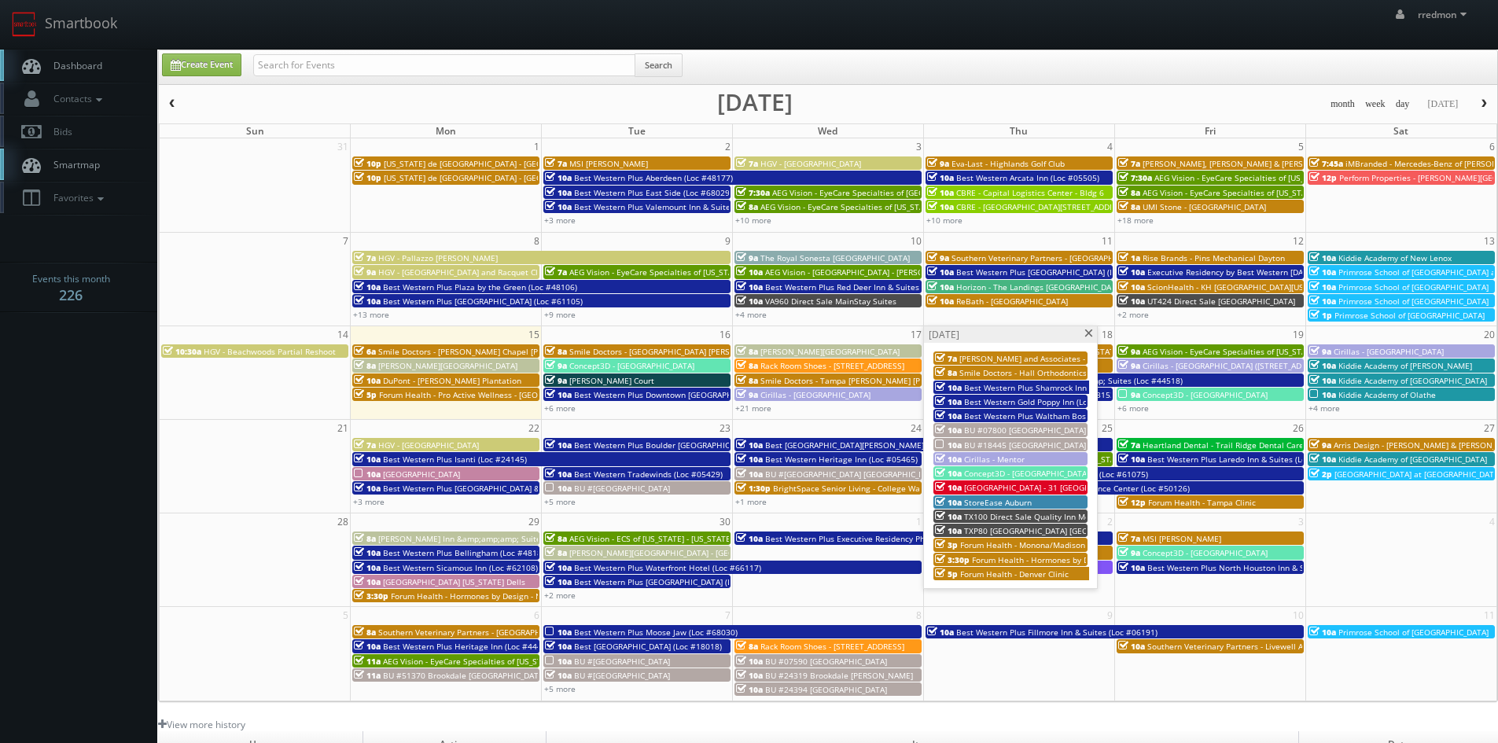
click at [1023, 486] on span "[GEOGRAPHIC_DATA] - 31 [GEOGRAPHIC_DATA] [GEOGRAPHIC_DATA]/ [GEOGRAPHIC_DATA]" at bounding box center [1131, 487] width 335 height 11
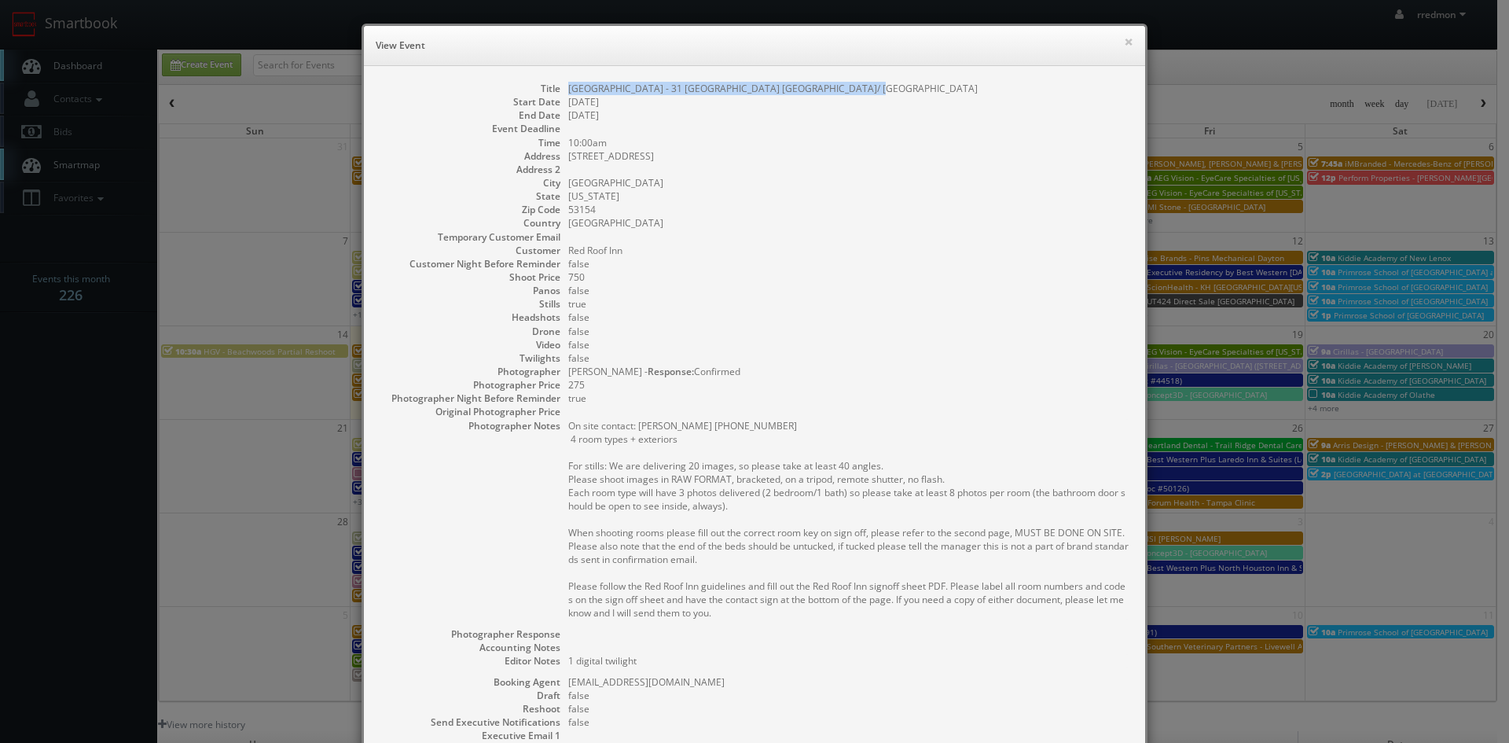
drag, startPoint x: 845, startPoint y: 92, endPoint x: 563, endPoint y: 91, distance: 282.2
click at [568, 91] on dd "[GEOGRAPHIC_DATA] - 31 [GEOGRAPHIC_DATA] [GEOGRAPHIC_DATA]/ [GEOGRAPHIC_DATA]" at bounding box center [848, 88] width 561 height 13
click at [1124, 46] on button "×" at bounding box center [1128, 41] width 9 height 11
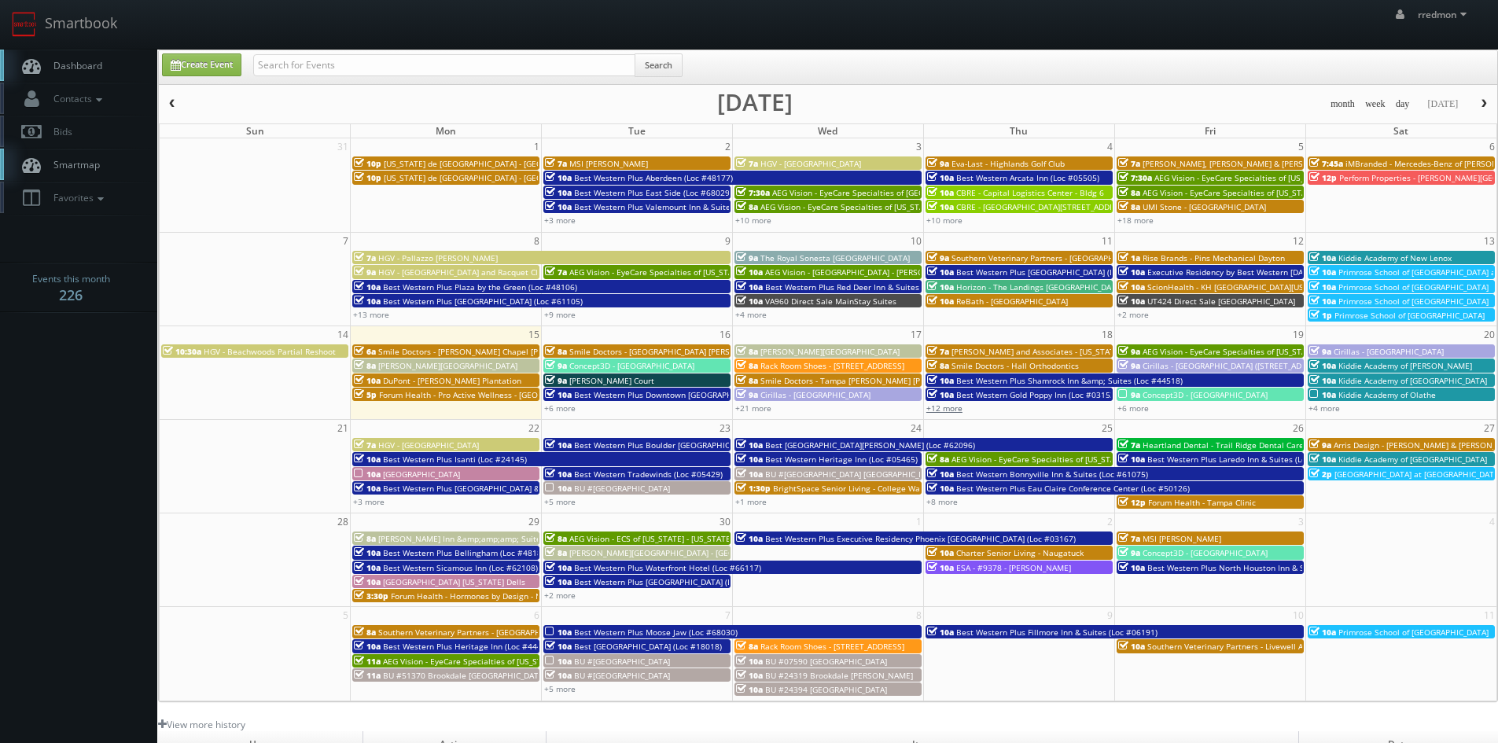
click at [947, 409] on link "+12 more" at bounding box center [944, 407] width 36 height 11
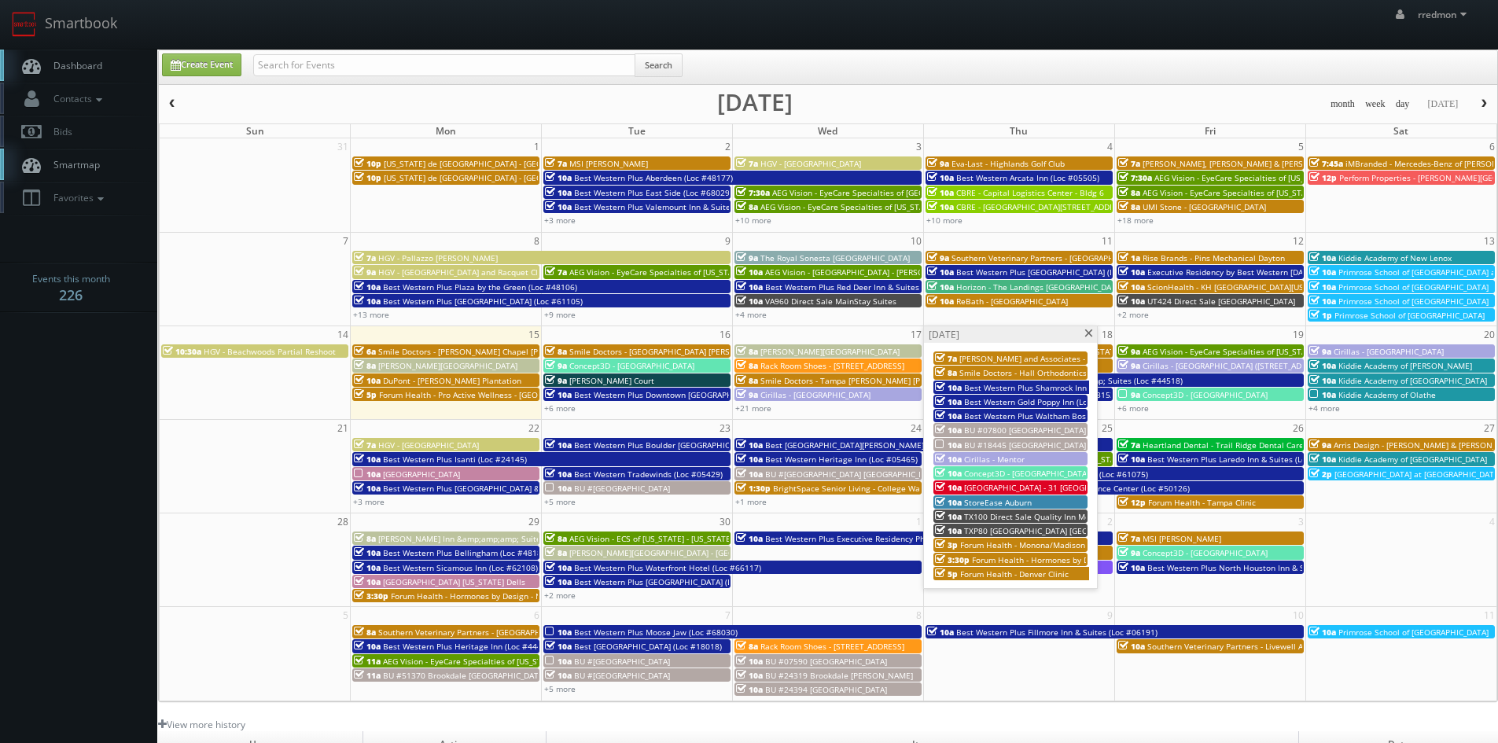
click at [1015, 502] on span "StoreEase Auburn" at bounding box center [998, 502] width 68 height 11
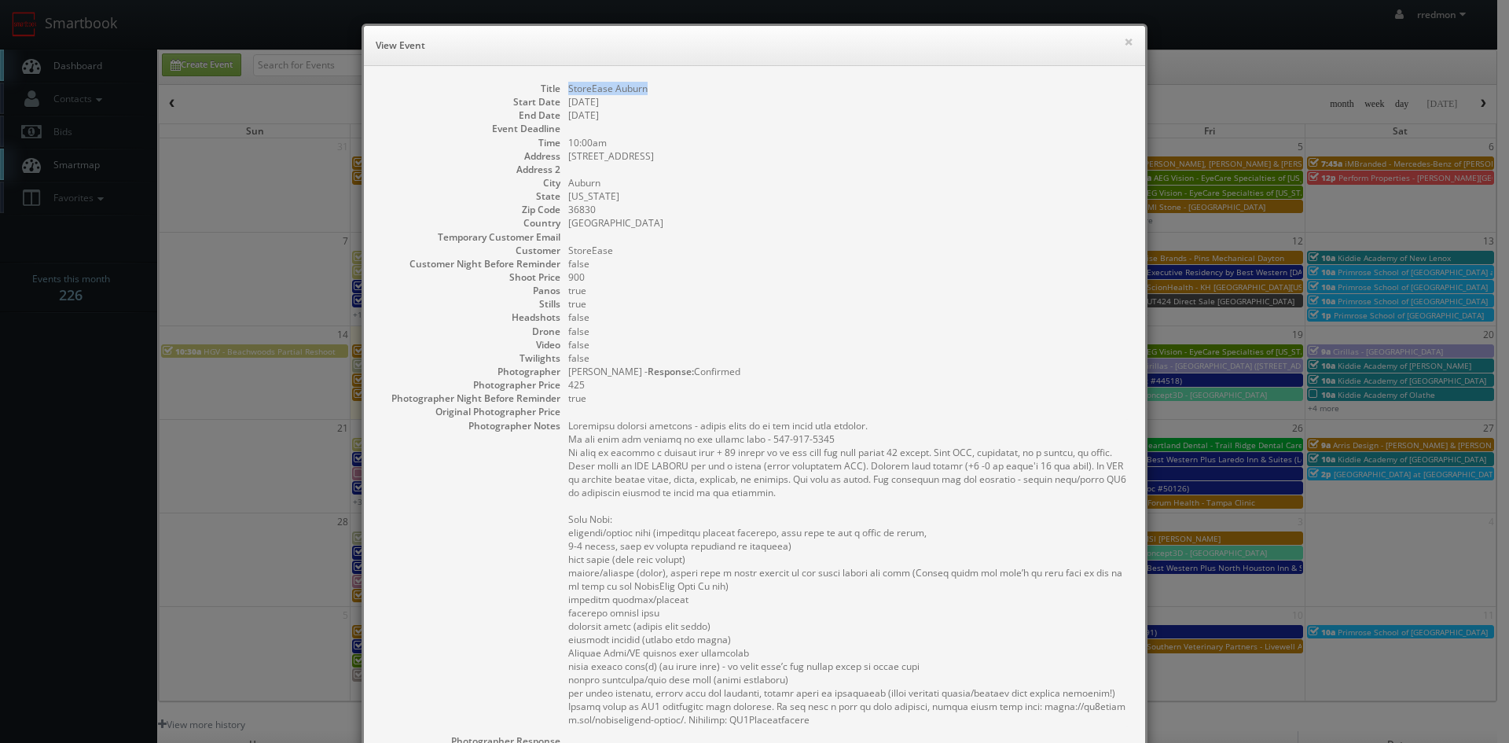
drag, startPoint x: 649, startPoint y: 89, endPoint x: 563, endPoint y: 85, distance: 85.8
click at [559, 85] on dl "Title StoreEase [GEOGRAPHIC_DATA] Start Date [DATE] End Date [DATE] Event Deadl…" at bounding box center [755, 516] width 750 height 868
click at [1124, 40] on button "×" at bounding box center [1128, 41] width 9 height 11
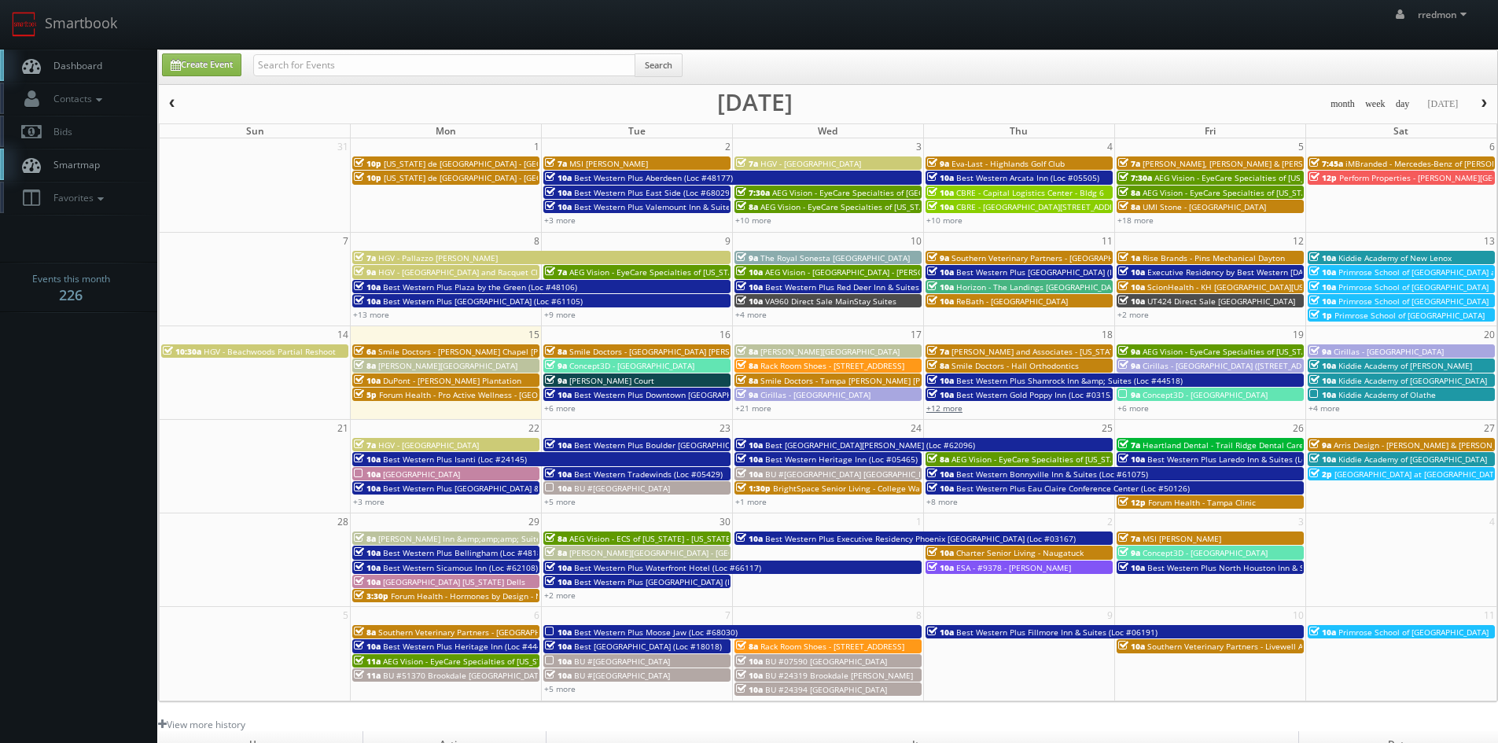
click at [953, 406] on link "+12 more" at bounding box center [944, 407] width 36 height 11
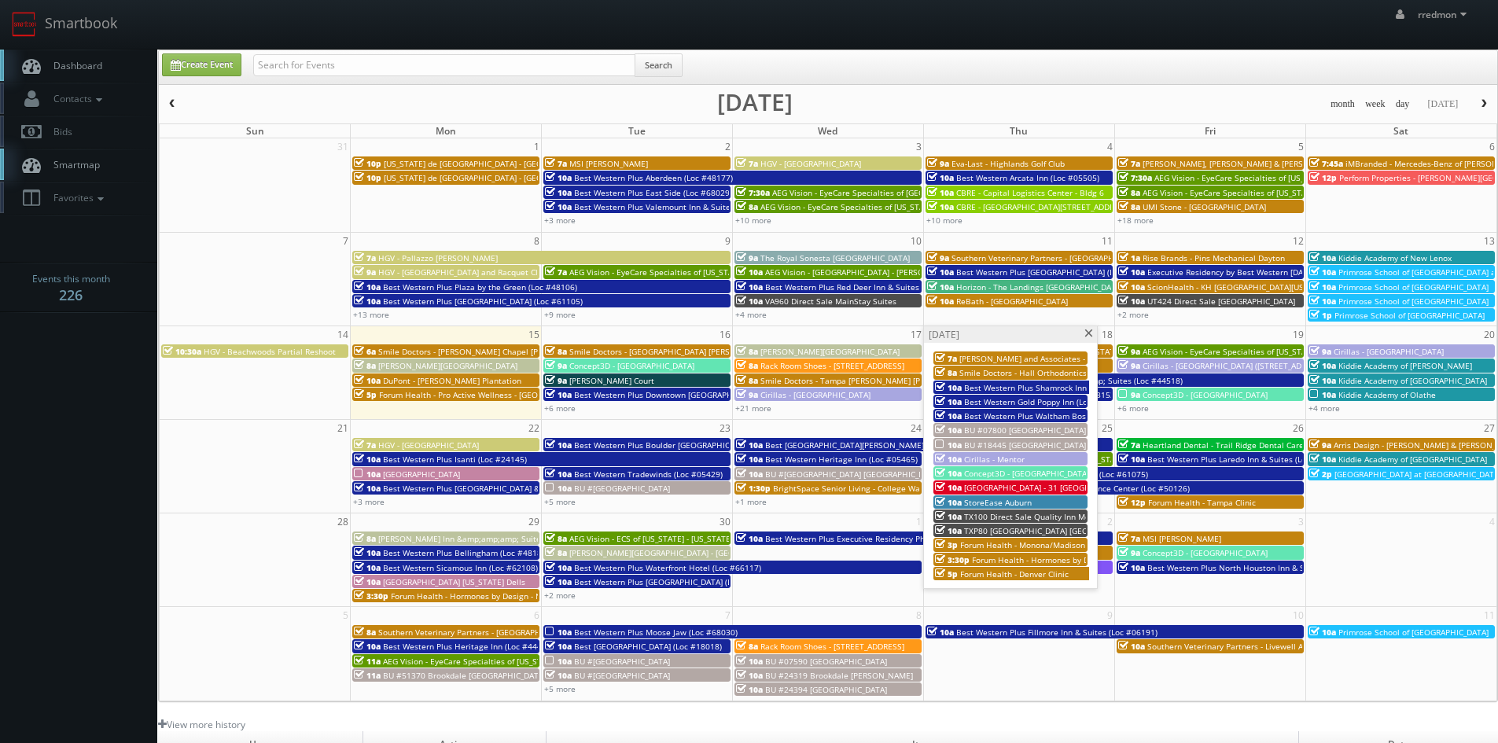
click at [1045, 520] on span "TX100 Direct Sale Quality Inn Mesquite - [GEOGRAPHIC_DATA]" at bounding box center [1080, 516] width 233 height 11
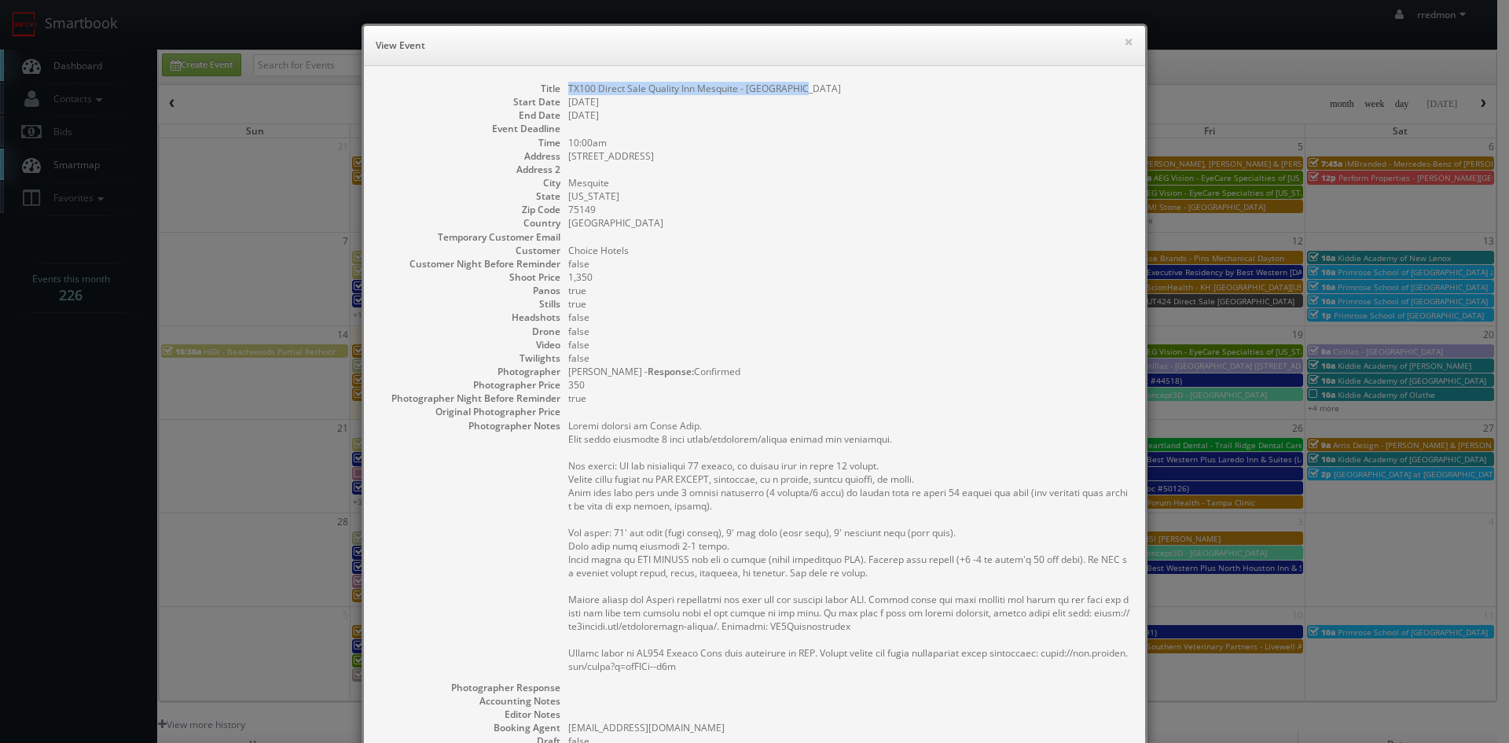
drag, startPoint x: 793, startPoint y: 90, endPoint x: 563, endPoint y: 92, distance: 230.3
click at [568, 92] on dd "TX100 Direct Sale Quality Inn Mesquite - [GEOGRAPHIC_DATA]" at bounding box center [848, 88] width 561 height 13
click at [1124, 42] on button "×" at bounding box center [1128, 41] width 9 height 11
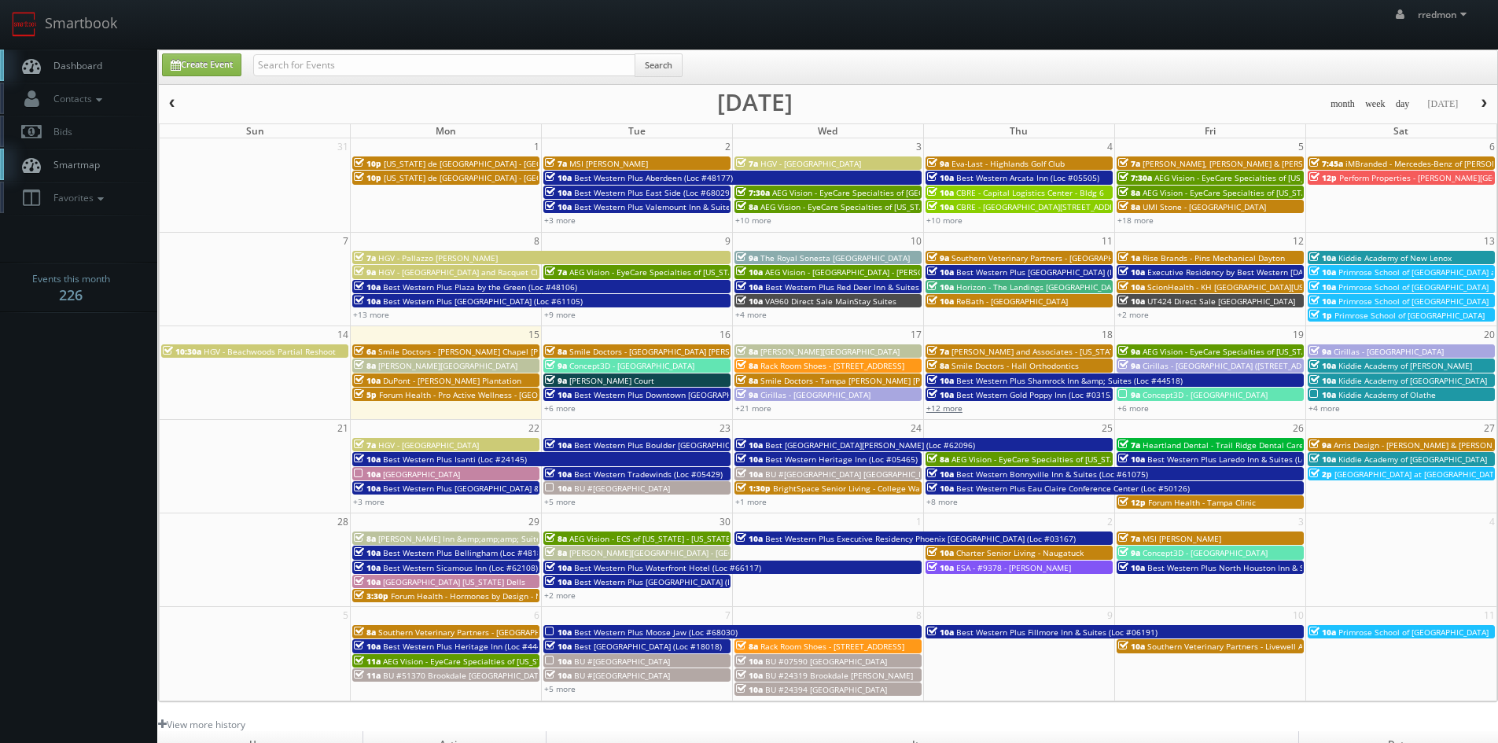
click at [947, 408] on link "+12 more" at bounding box center [944, 407] width 36 height 11
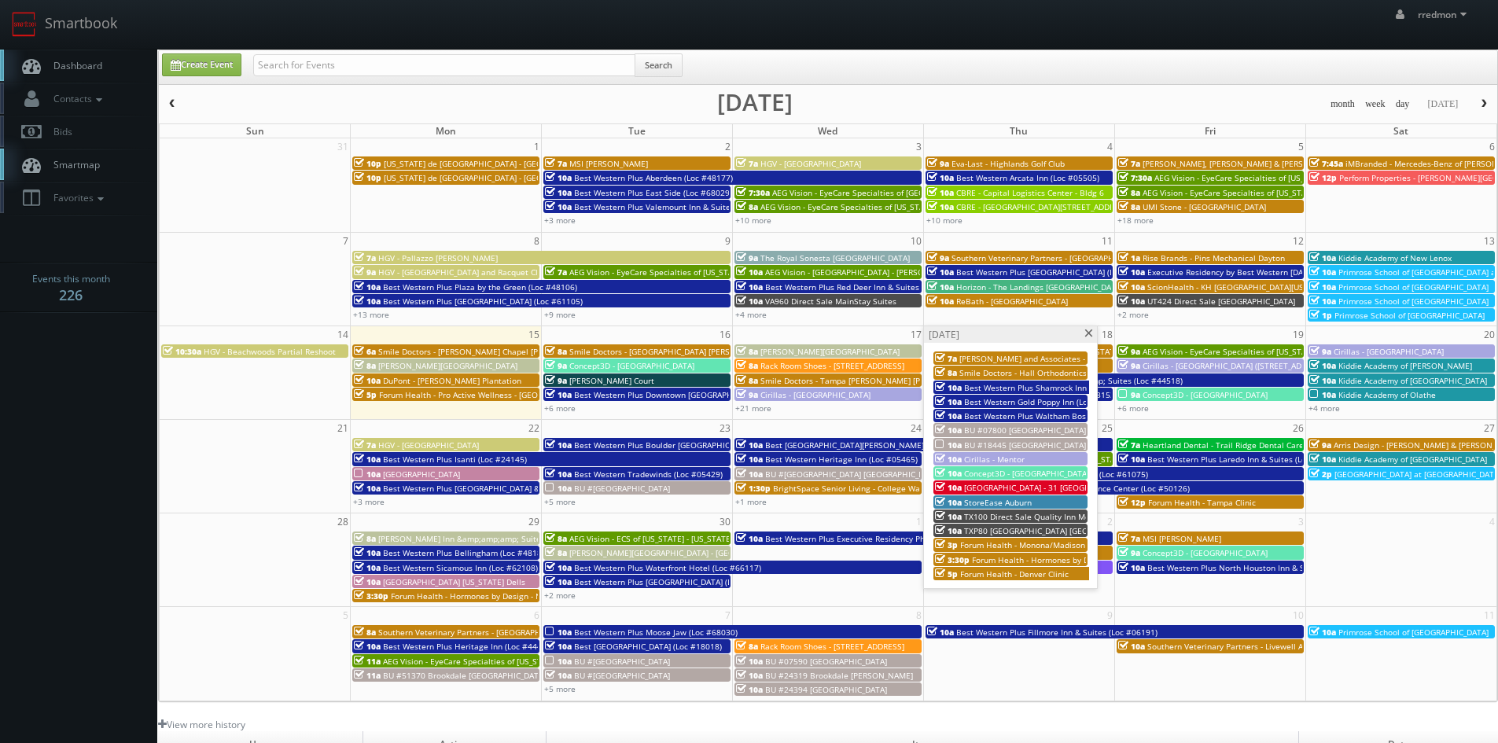
click at [1035, 544] on span "Forum Health - Monona/Madison Clinic" at bounding box center [1034, 544] width 148 height 11
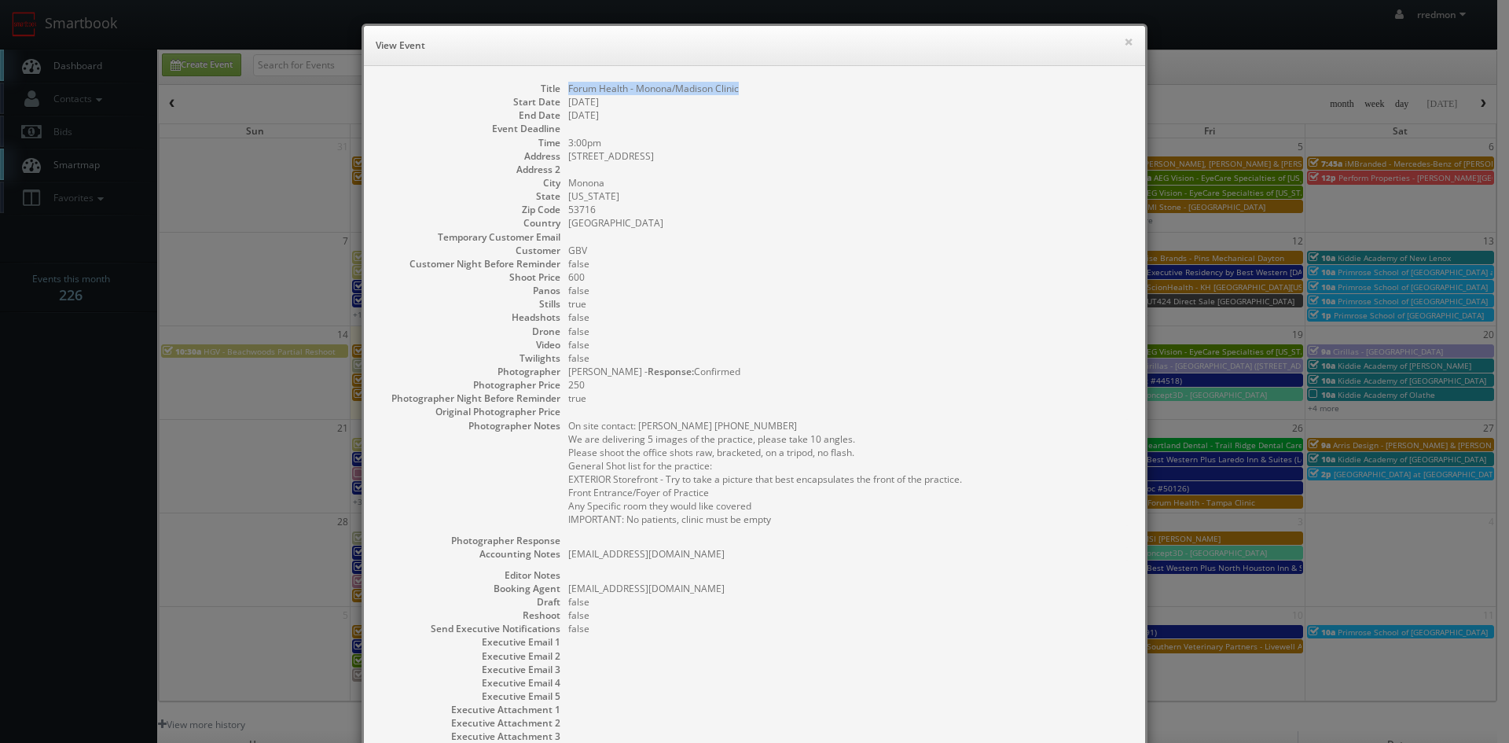
drag, startPoint x: 739, startPoint y: 92, endPoint x: 562, endPoint y: 91, distance: 176.9
click at [568, 91] on dd "Forum Health - Monona/Madison Clinic" at bounding box center [848, 88] width 561 height 13
click at [1124, 44] on button "×" at bounding box center [1128, 41] width 9 height 11
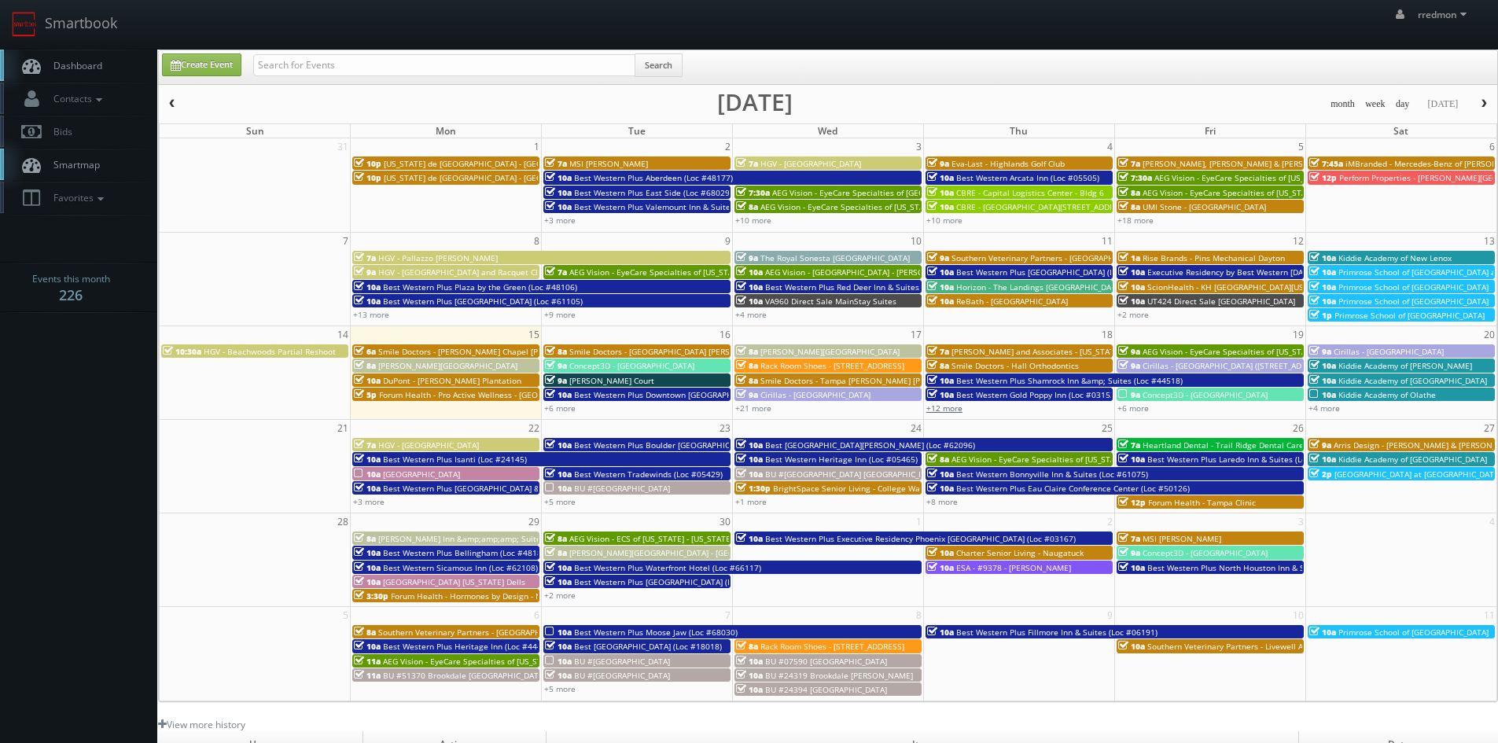
click at [954, 406] on link "+12 more" at bounding box center [944, 407] width 36 height 11
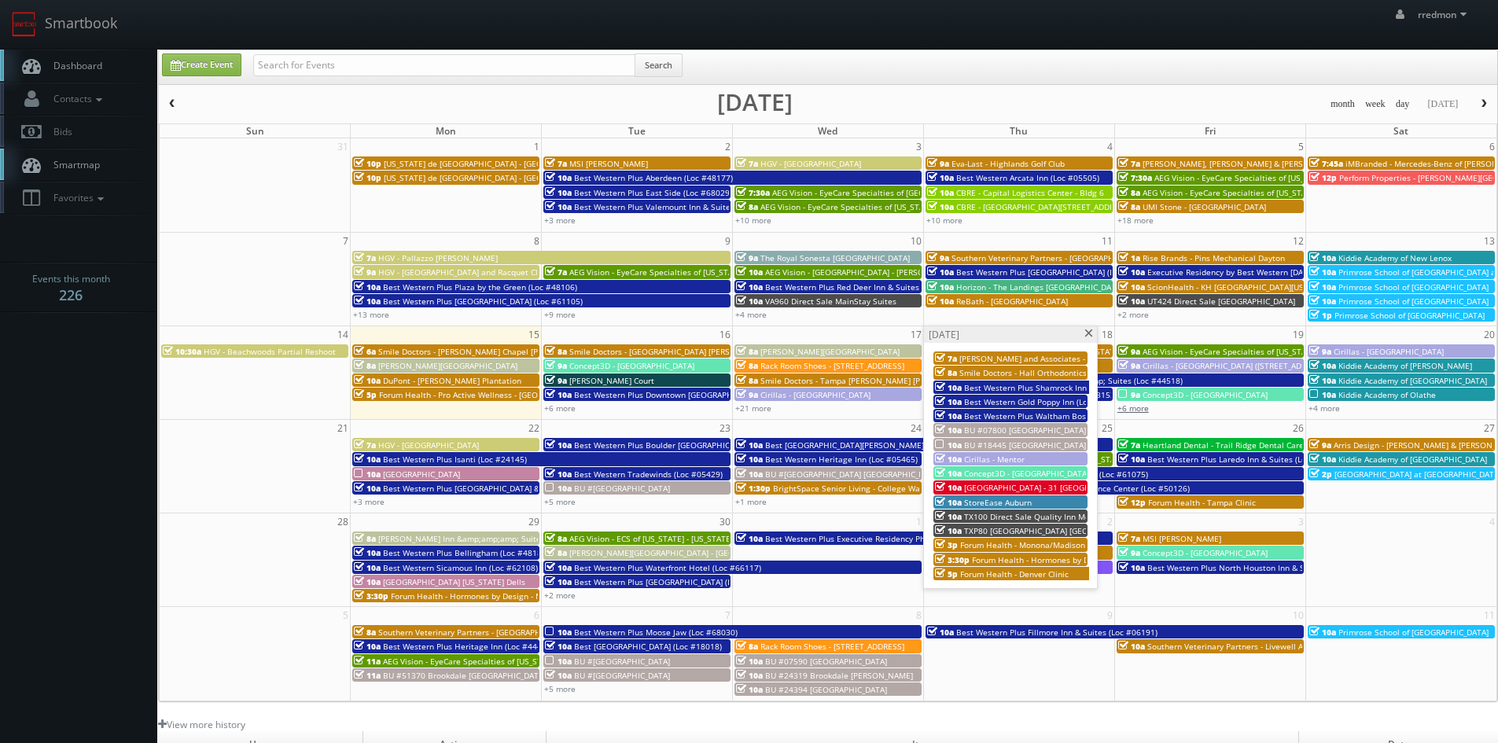
click at [1136, 410] on link "+6 more" at bounding box center [1132, 407] width 31 height 11
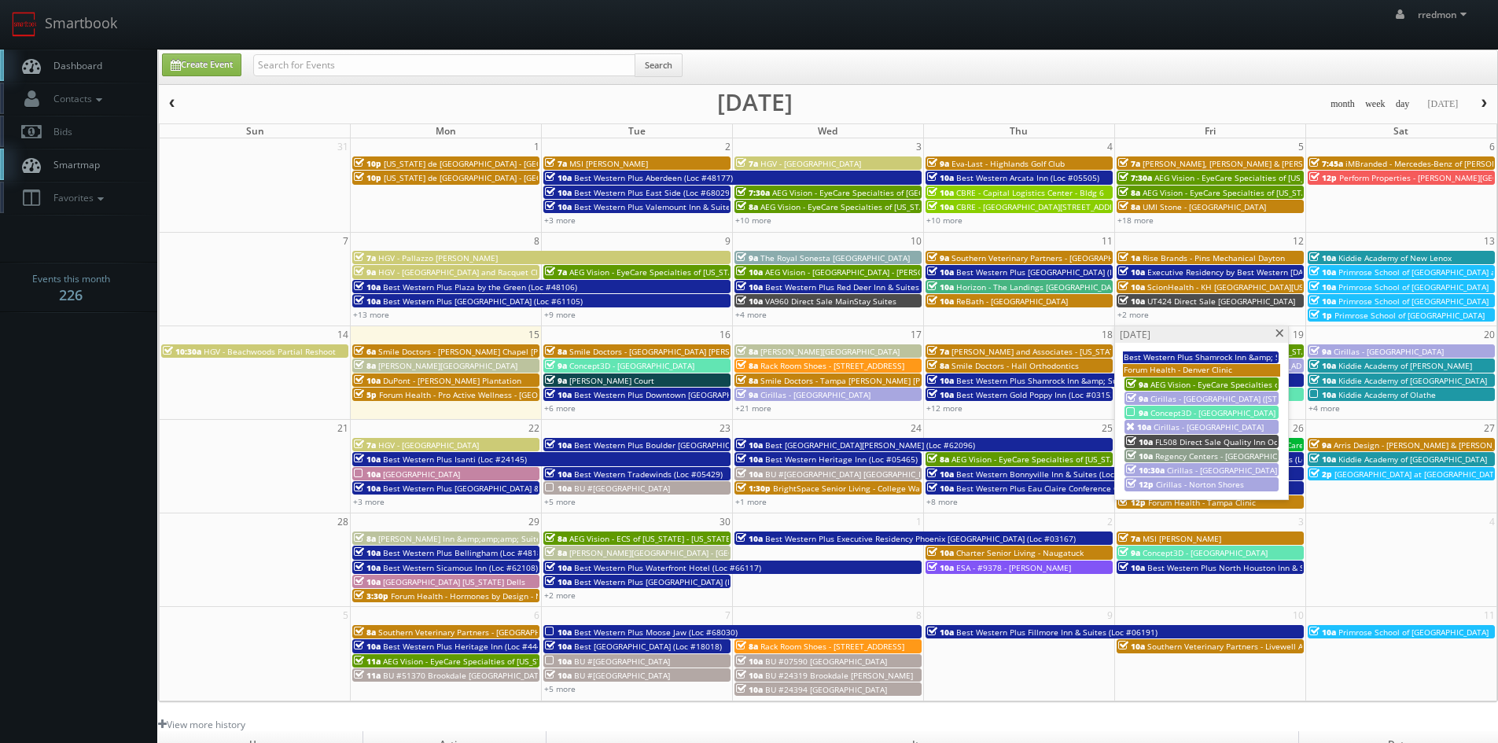
click at [1233, 380] on span "AEG Vision - EyeCare Specialties of [US_STATE] – [PERSON_NAME] Eye Care" at bounding box center [1290, 384] width 281 height 11
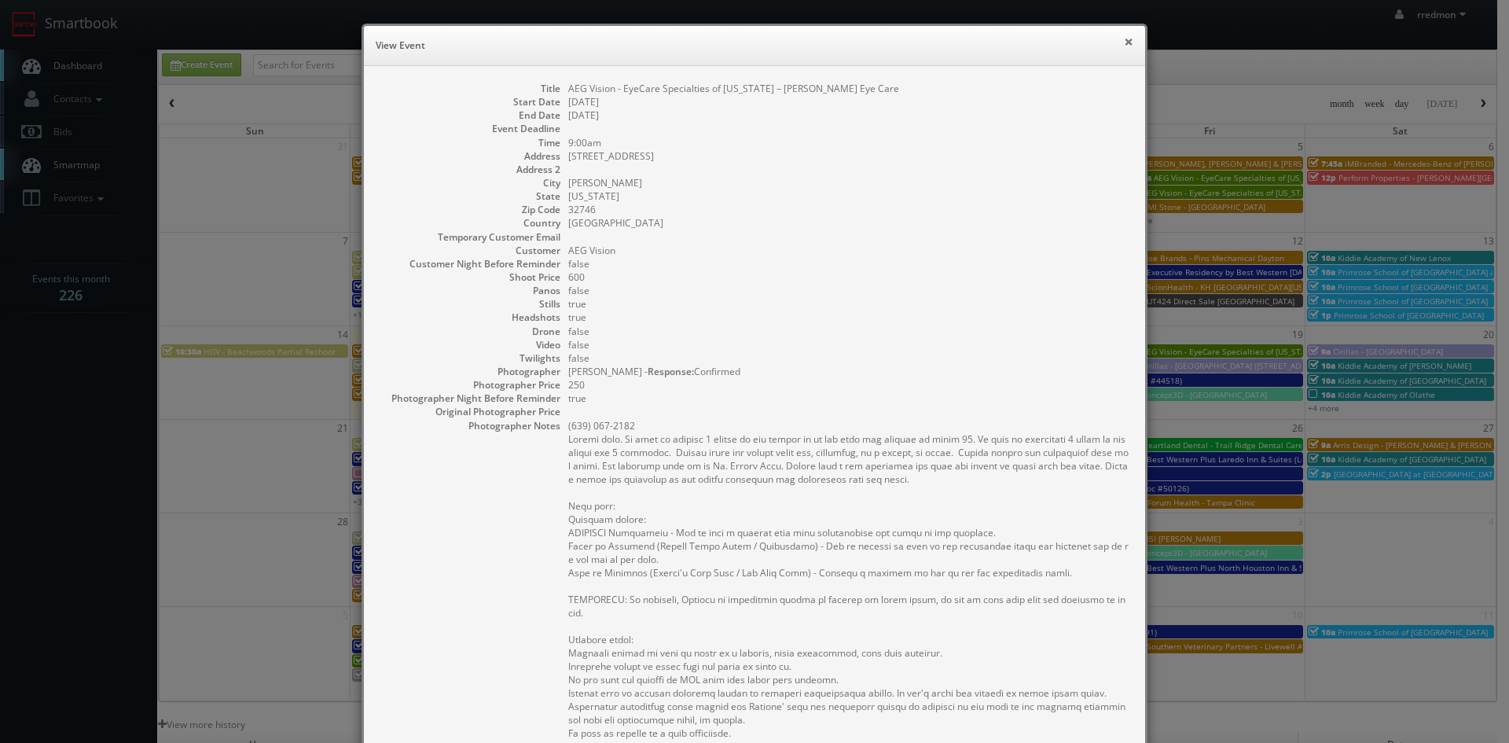
click at [1124, 42] on button "×" at bounding box center [1128, 41] width 9 height 11
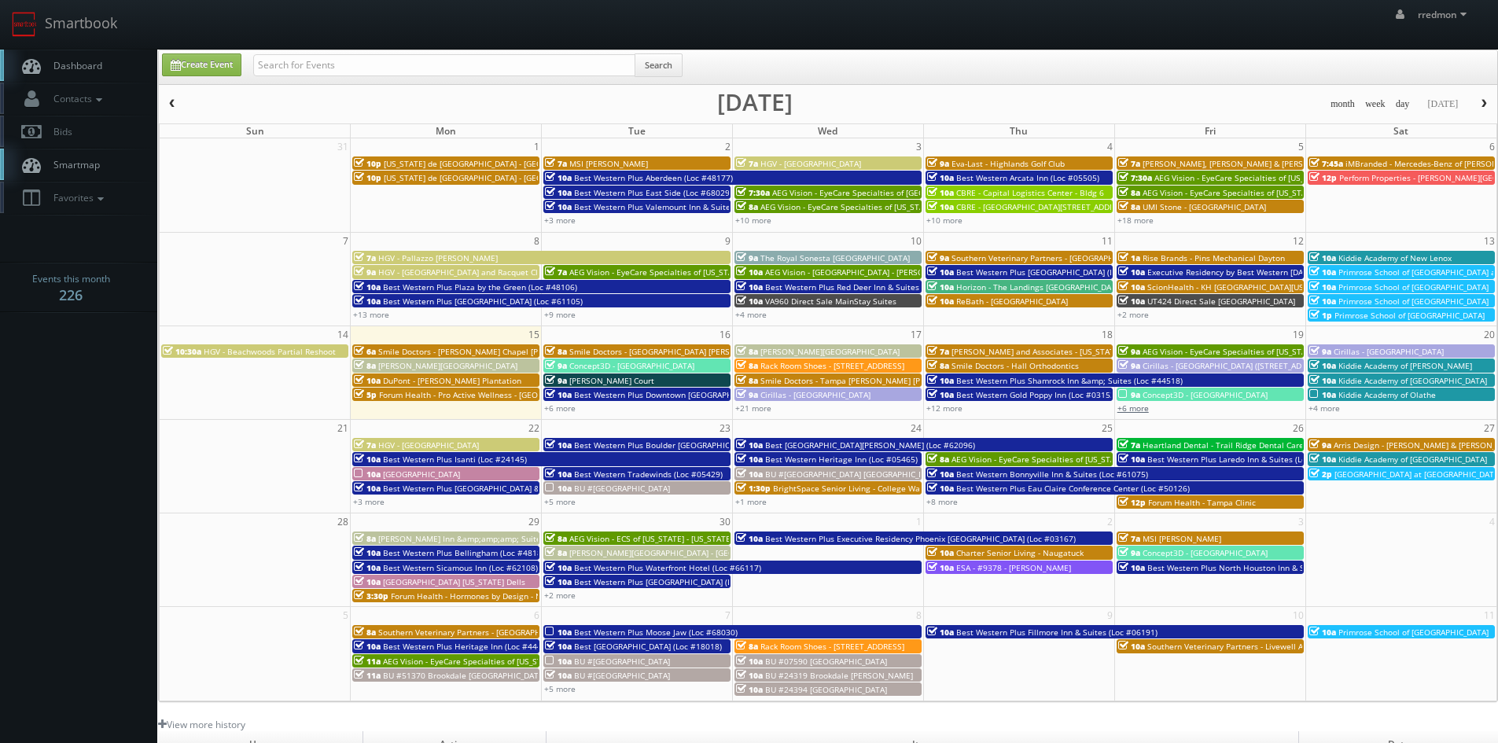
click at [1139, 408] on link "+6 more" at bounding box center [1132, 407] width 31 height 11
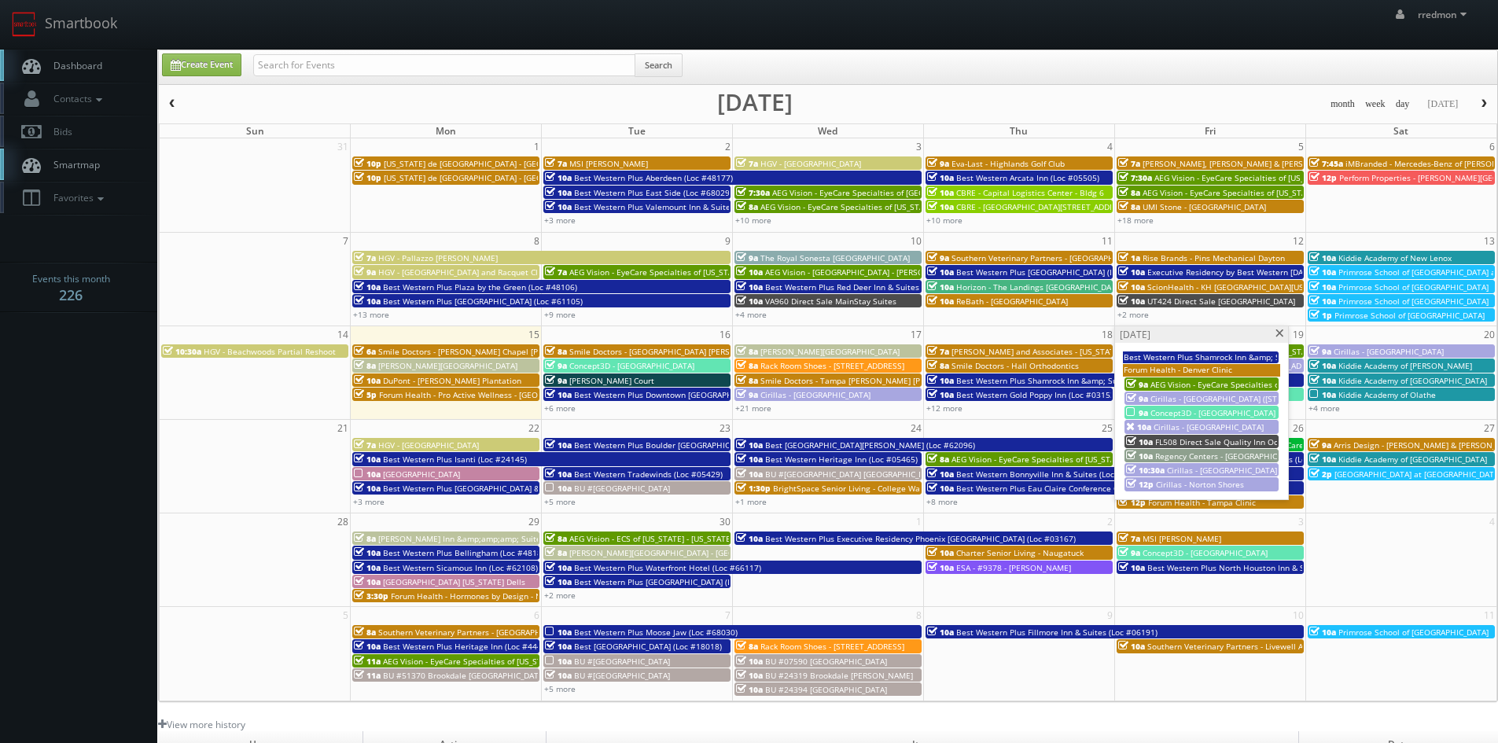
click at [1184, 411] on span "Concept3D - [GEOGRAPHIC_DATA]" at bounding box center [1212, 412] width 125 height 11
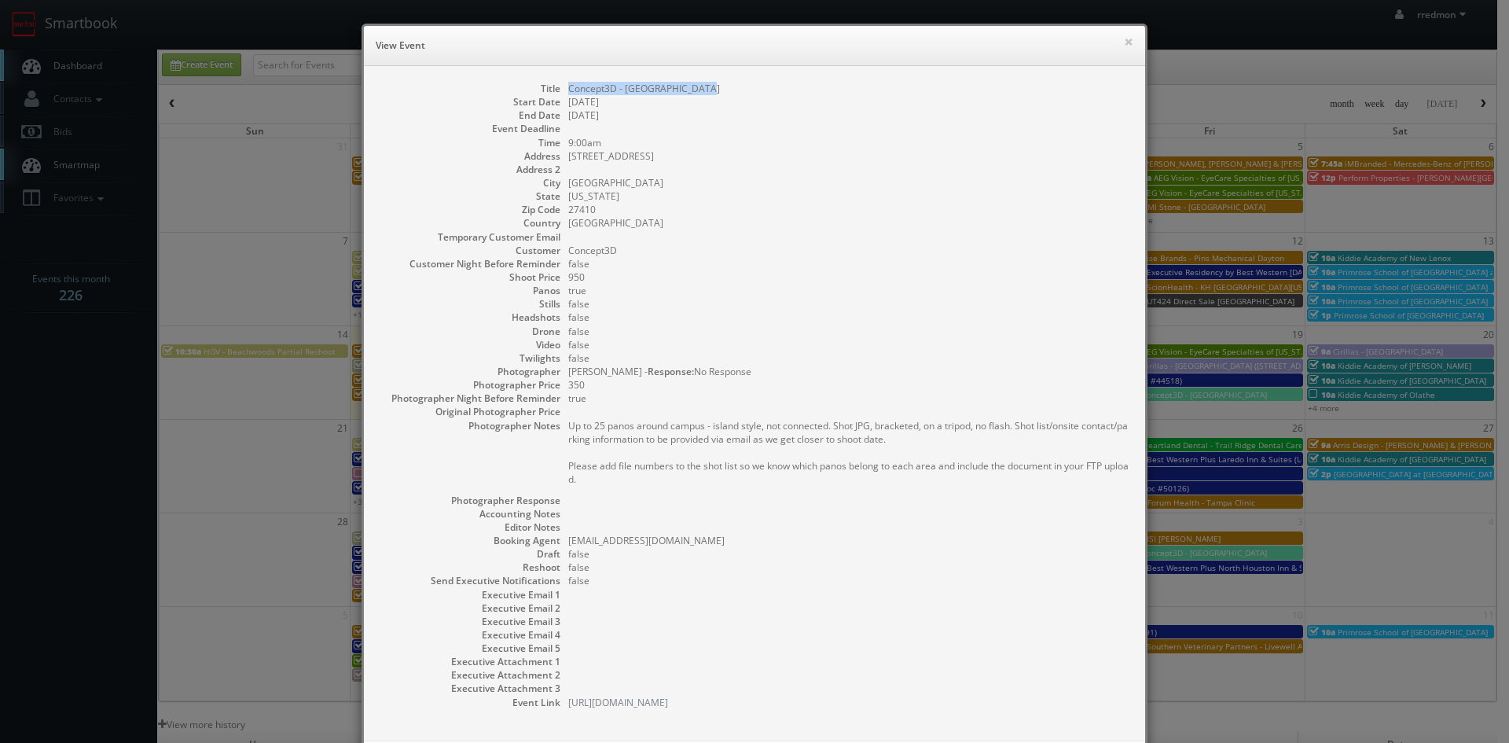
drag, startPoint x: 694, startPoint y: 87, endPoint x: 564, endPoint y: 90, distance: 130.5
click at [568, 90] on dd "Concept3D - [GEOGRAPHIC_DATA]" at bounding box center [848, 88] width 561 height 13
click at [1124, 44] on button "×" at bounding box center [1128, 41] width 9 height 11
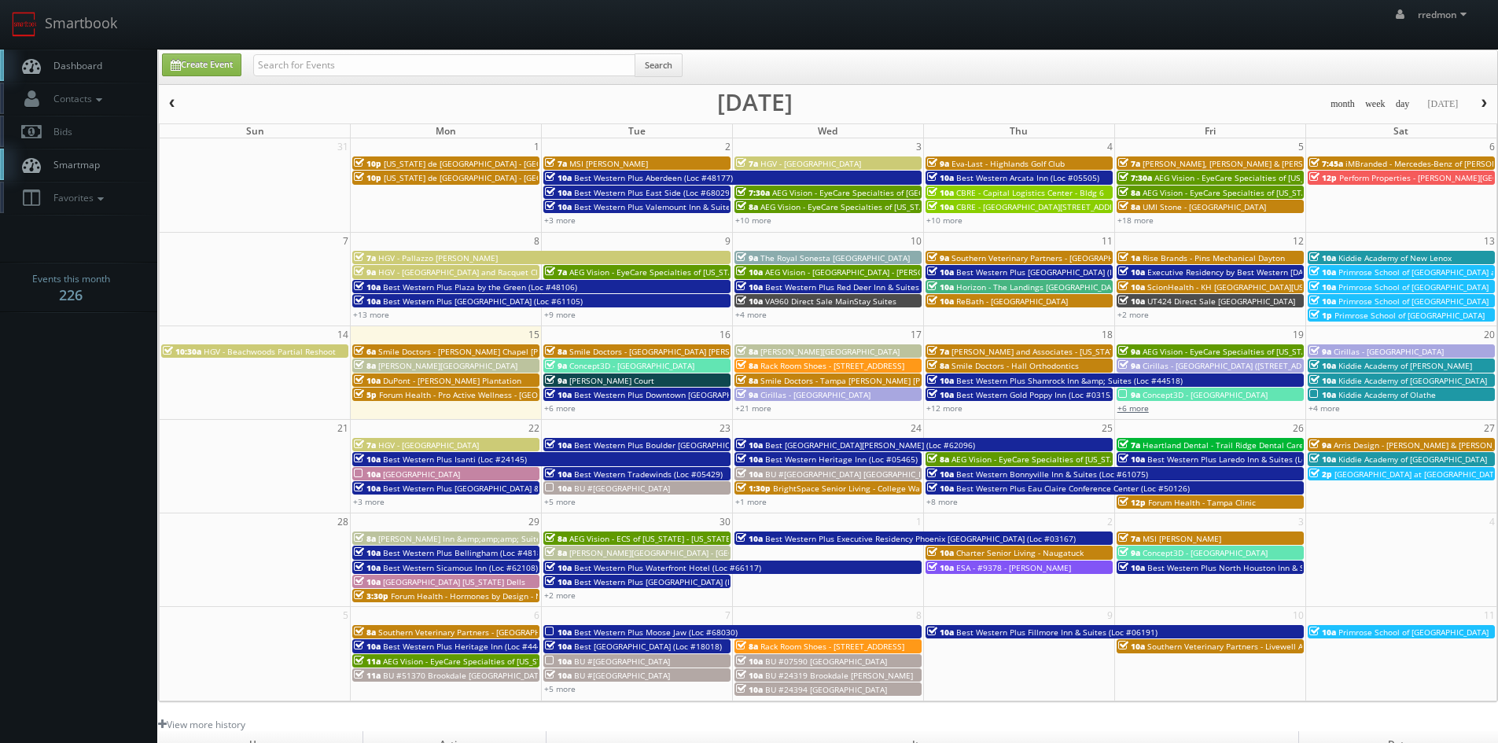
click at [1131, 410] on link "+6 more" at bounding box center [1132, 407] width 31 height 11
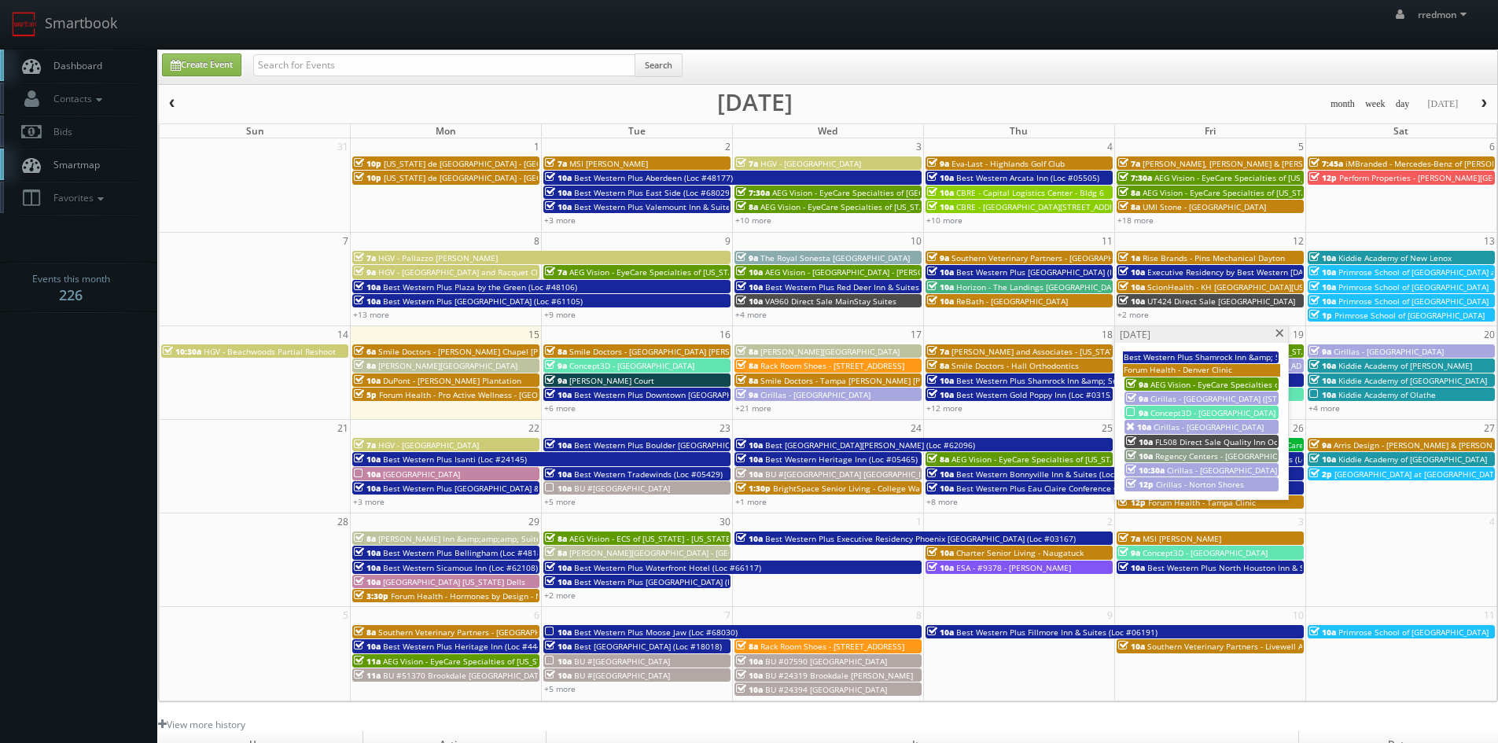
click at [1164, 427] on span "Cirillas - [GEOGRAPHIC_DATA]" at bounding box center [1208, 426] width 110 height 11
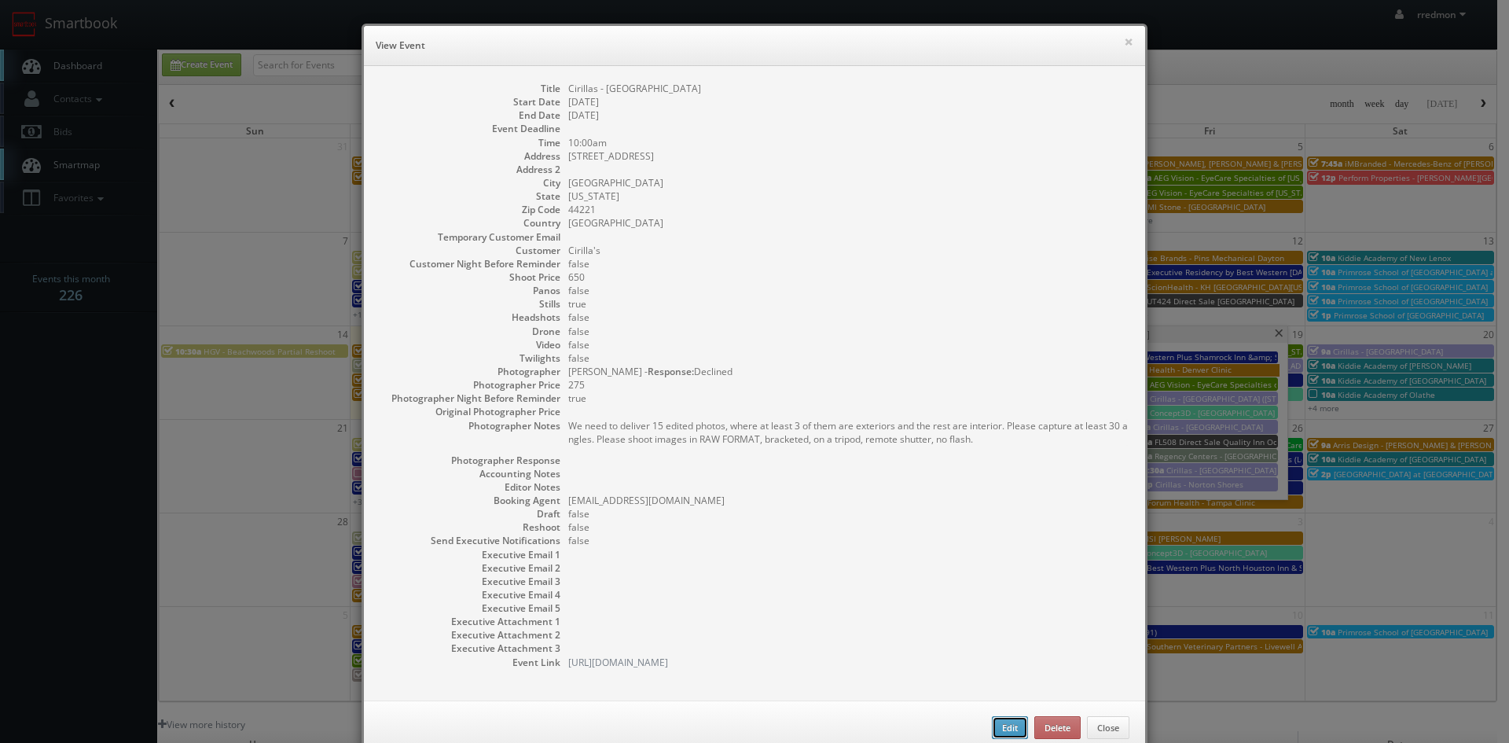
click at [1006, 727] on button "Edit" at bounding box center [1010, 728] width 36 height 24
type input "Cirillas - [GEOGRAPHIC_DATA]"
type input "[STREET_ADDRESS]"
type input "[GEOGRAPHIC_DATA]"
type input "44221"
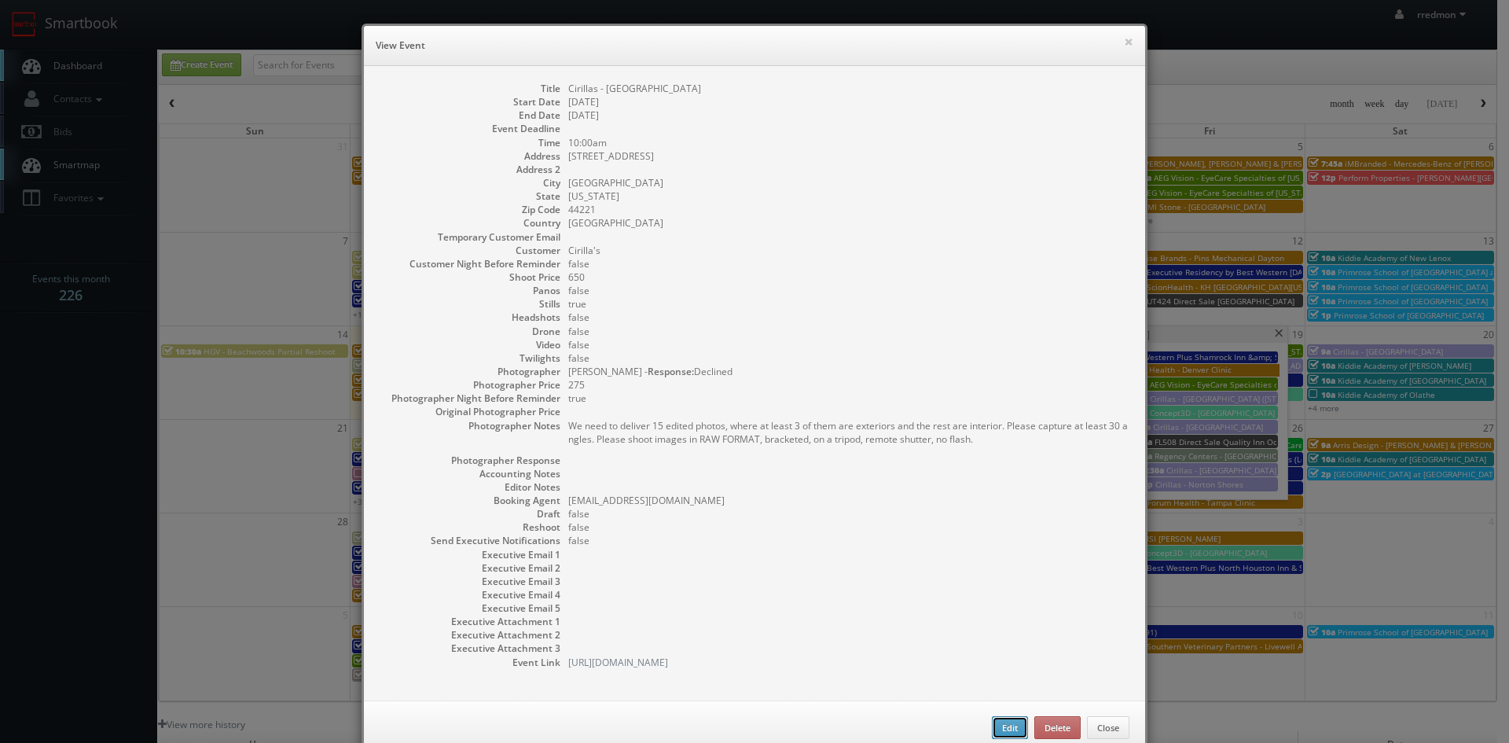
type input "650"
checkbox input "true"
type input "[DATE]"
type input "10:00am"
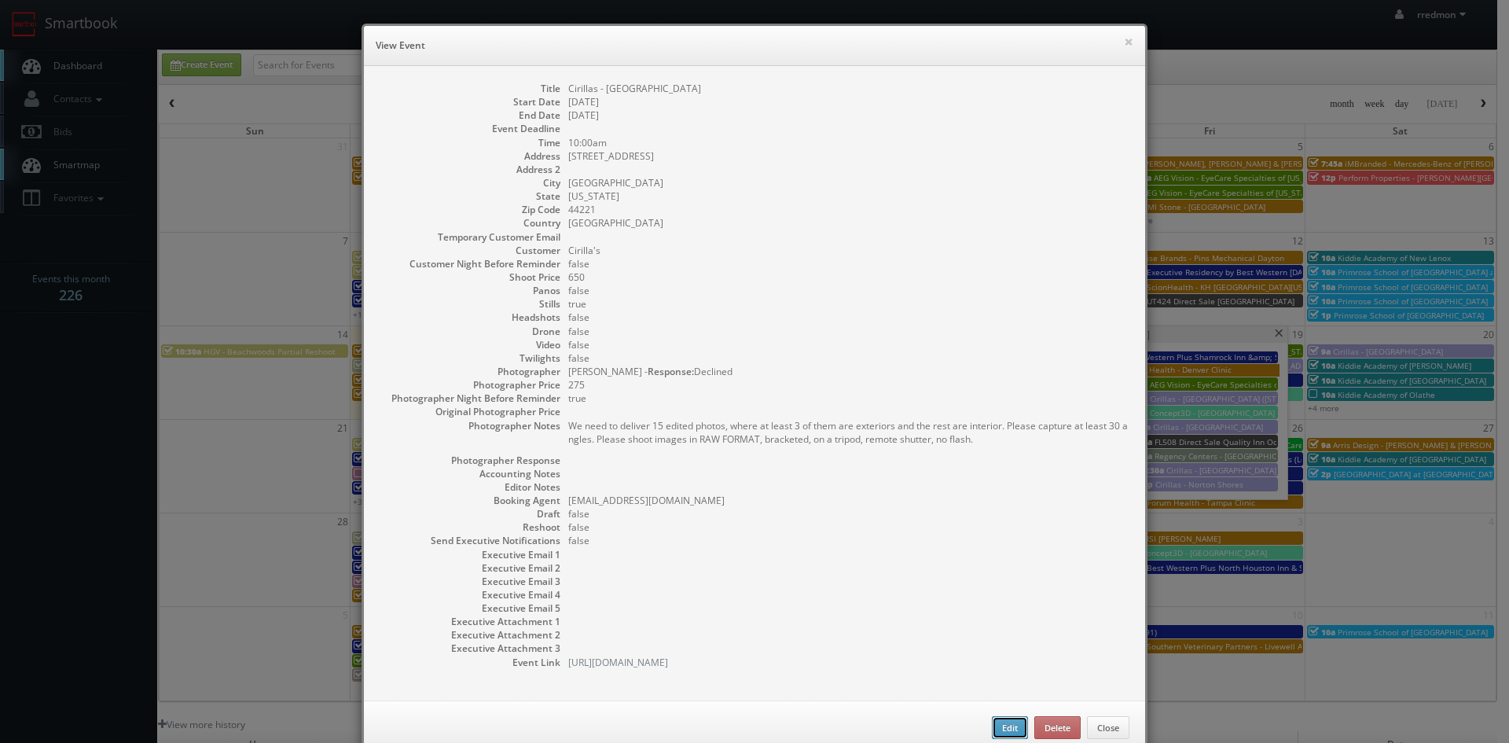
checkbox input "true"
type textarea "We need to deliver 15 edited photos, where at least 3 of them are exteriors and…"
select select "[US_STATE]"
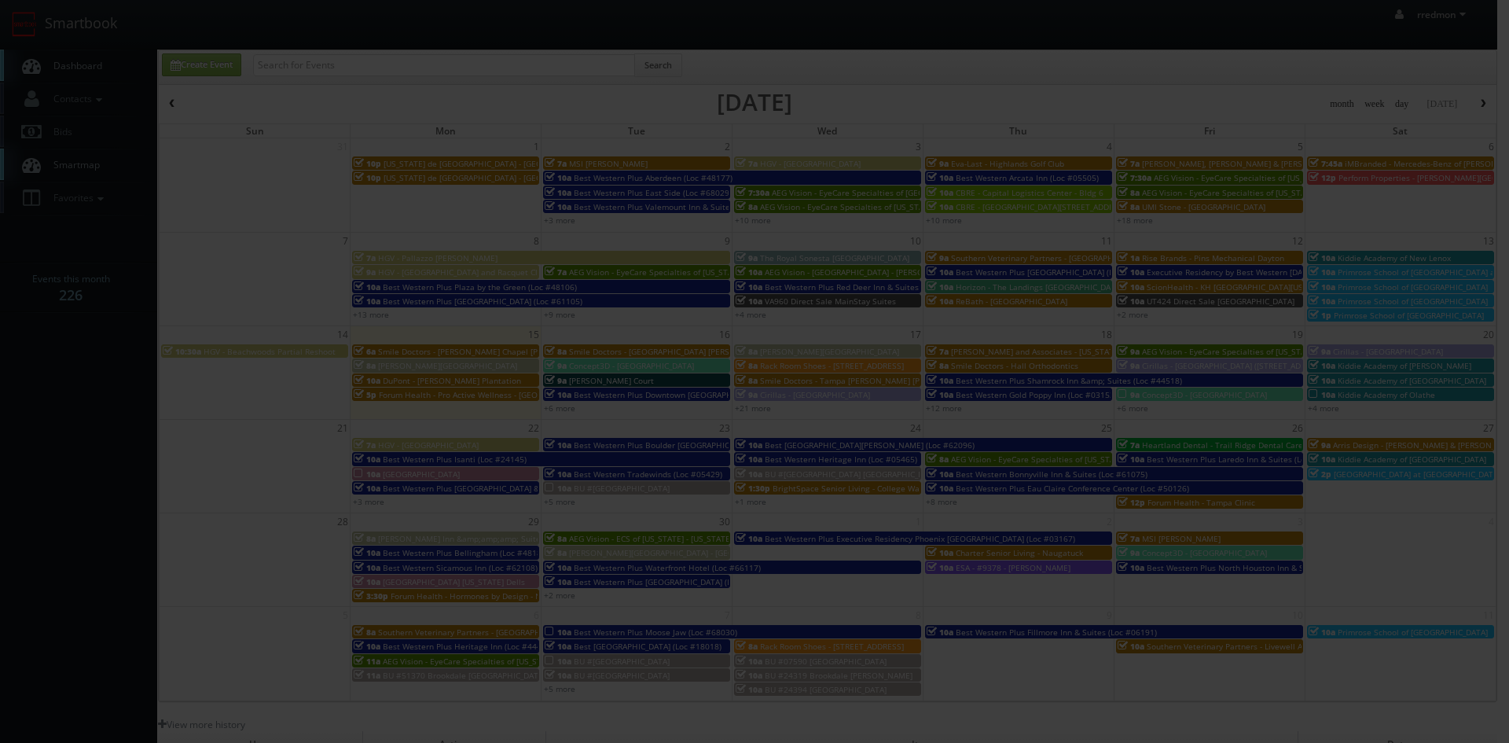
type input "275"
select select "[EMAIL_ADDRESS][DOMAIN_NAME]"
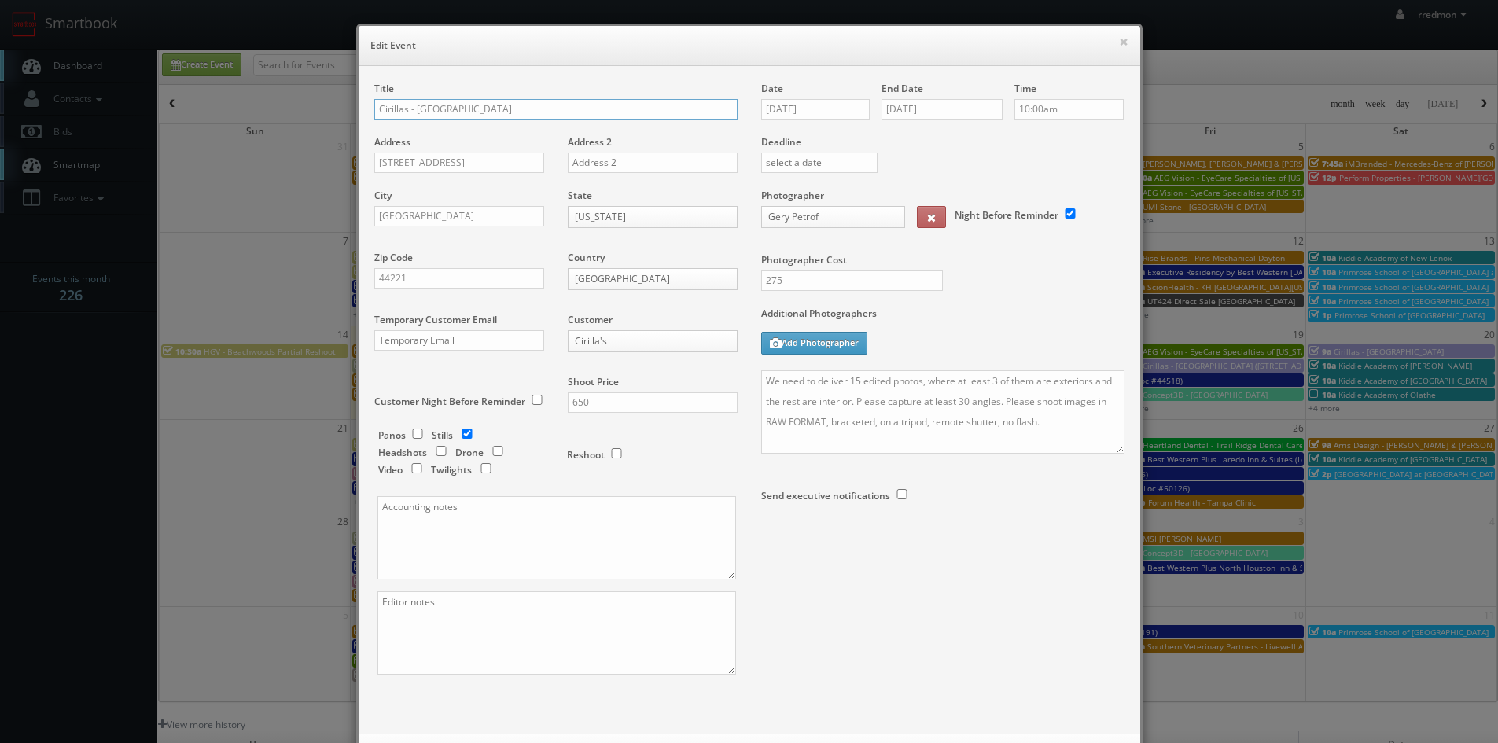
click at [374, 110] on input "Cirillas - [GEOGRAPHIC_DATA]" at bounding box center [555, 109] width 363 height 20
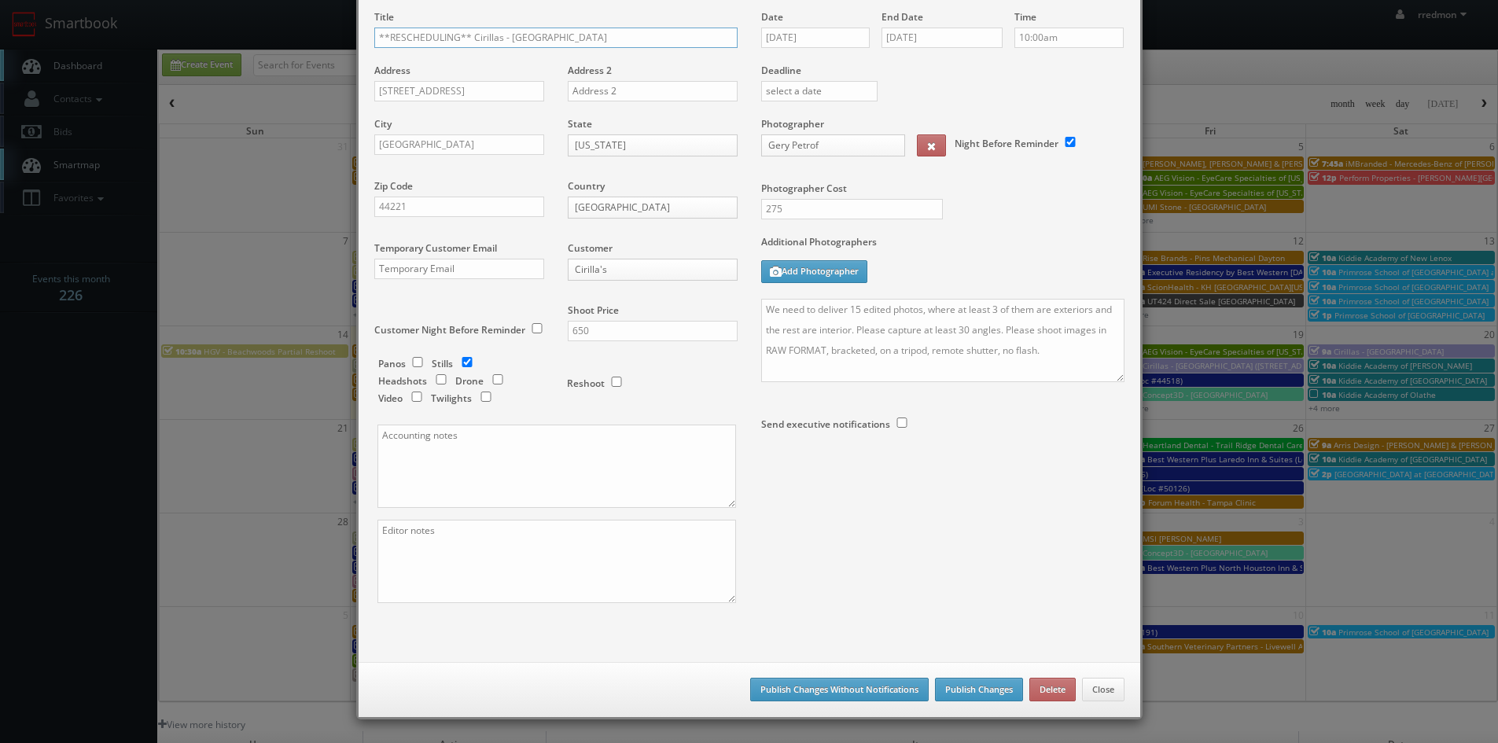
type input "**RESCHEDULING** Cirillas - [GEOGRAPHIC_DATA]"
click at [886, 683] on button "Publish Changes Without Notifications" at bounding box center [839, 690] width 178 height 24
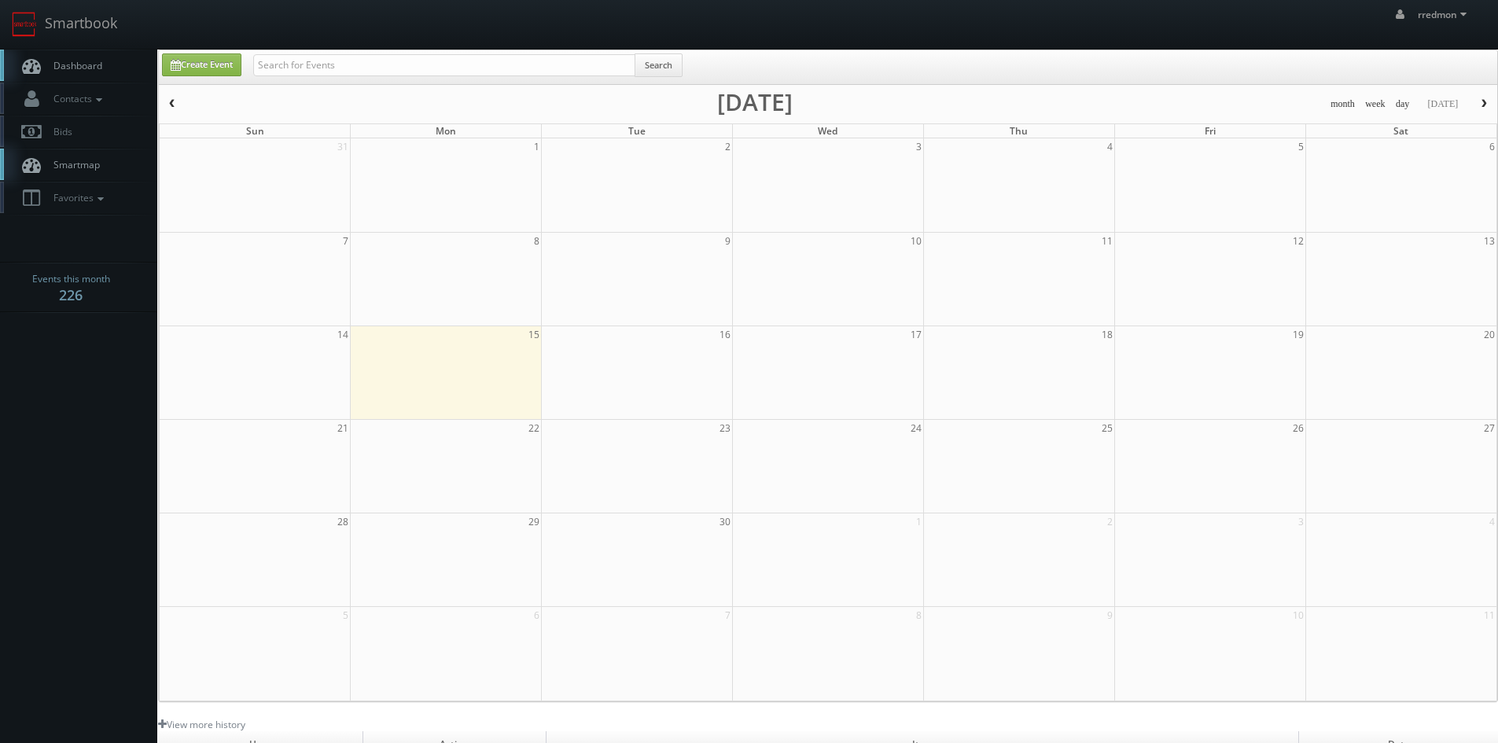
click at [95, 70] on span "Dashboard" at bounding box center [74, 65] width 57 height 13
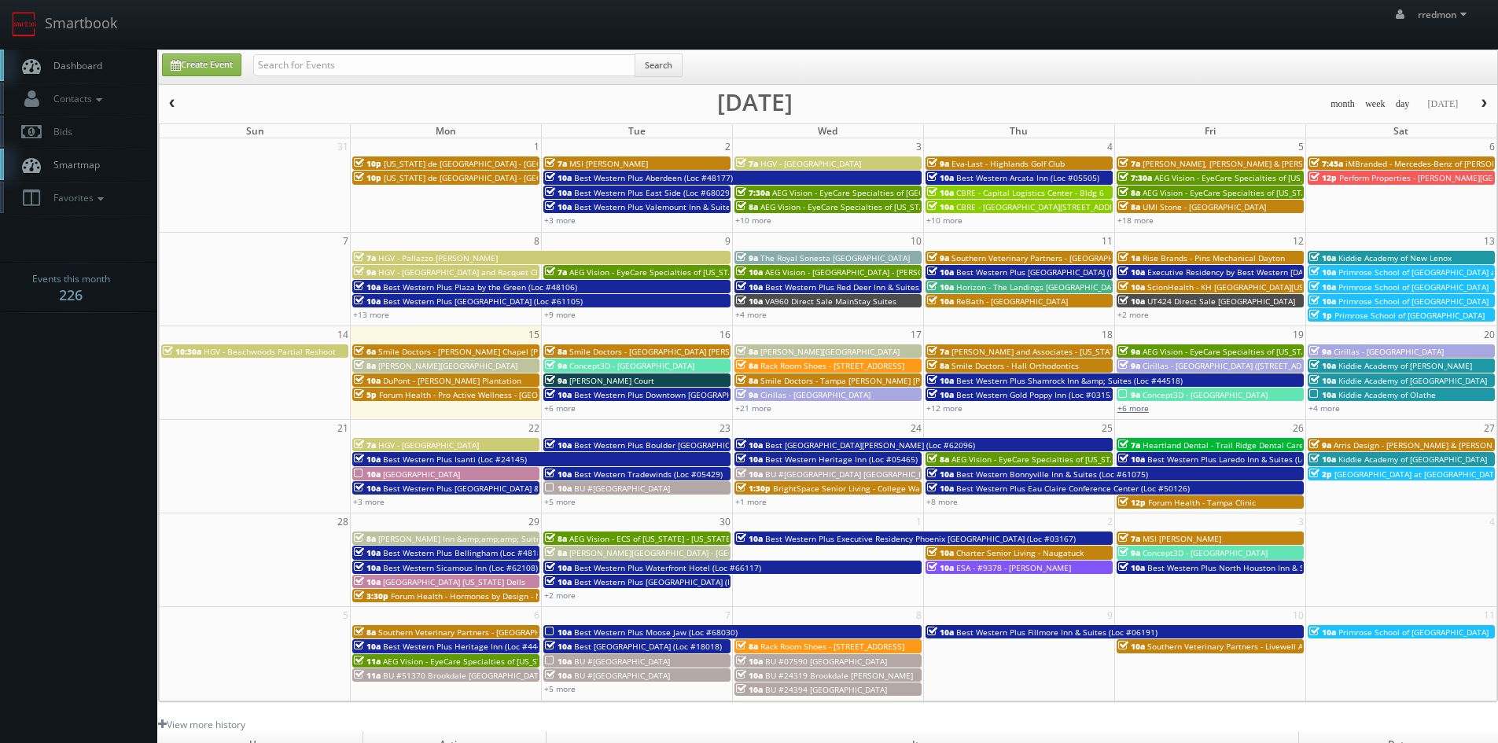
click at [1128, 404] on link "+6 more" at bounding box center [1132, 407] width 31 height 11
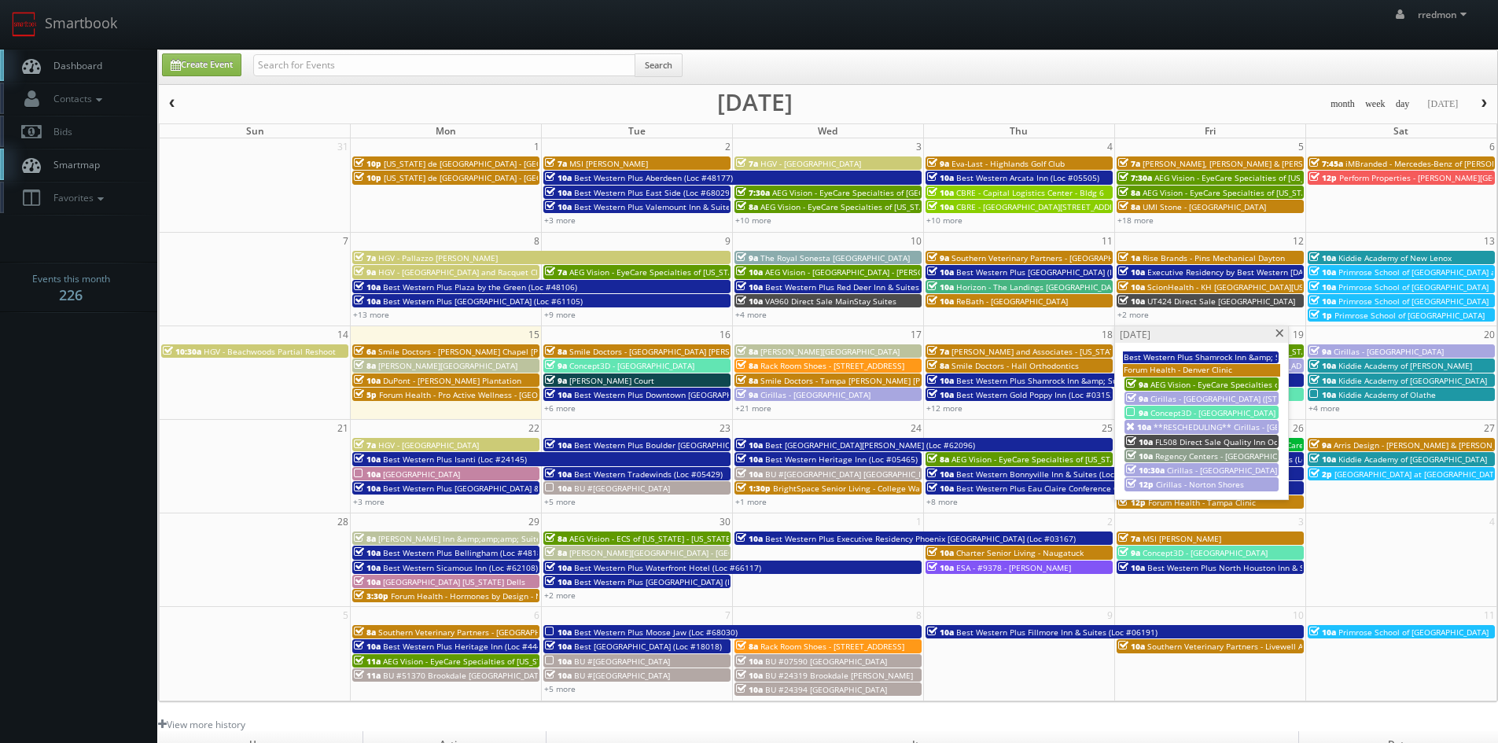
click at [1217, 454] on span "Regency Centers - [GEOGRAPHIC_DATA] (159)" at bounding box center [1239, 455] width 168 height 11
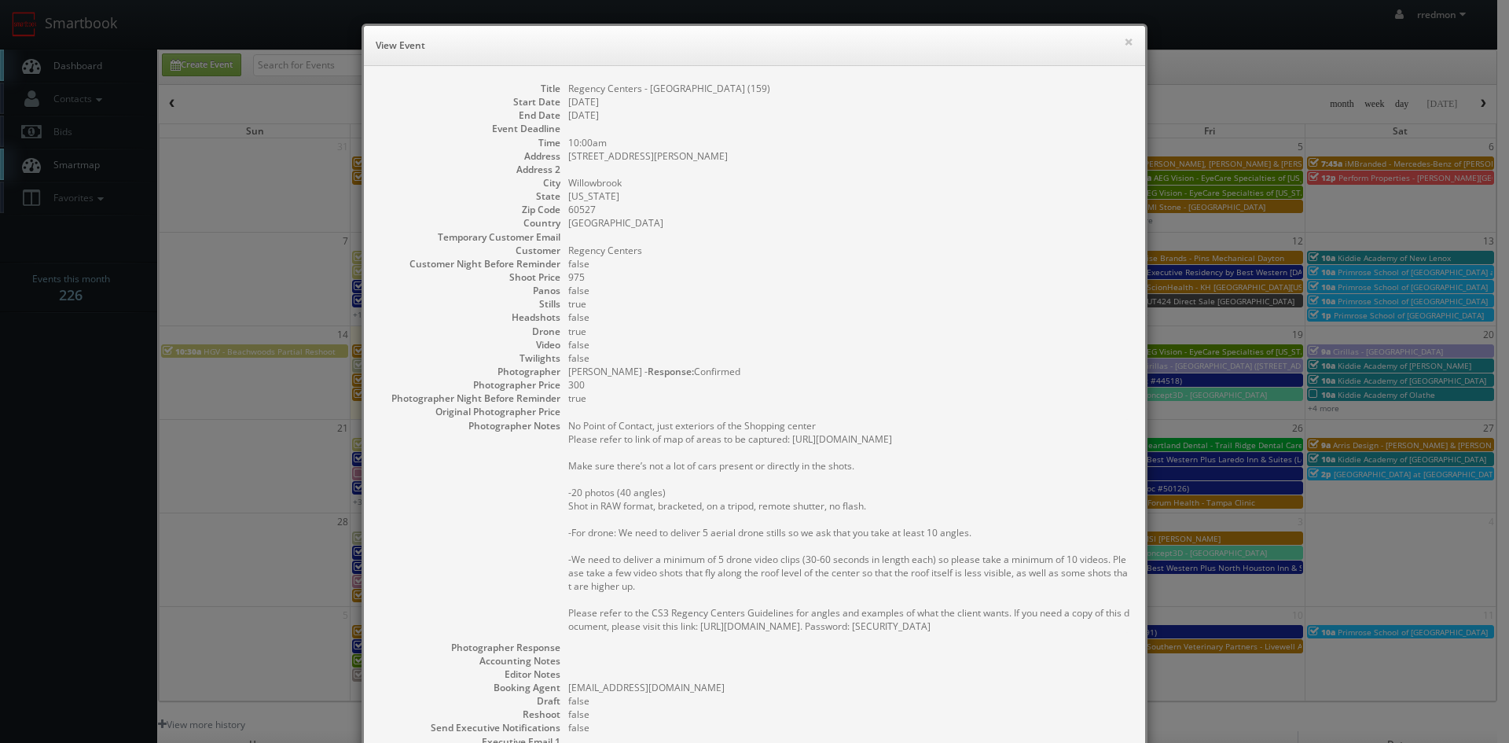
drag, startPoint x: 791, startPoint y: 94, endPoint x: 559, endPoint y: 90, distance: 231.9
click at [559, 90] on dl "Title Regency Centers - Hinsdale Lake Commons (159) Start Date 09/19/2025 End D…" at bounding box center [755, 469] width 750 height 774
copy dd "Regency Centers - [GEOGRAPHIC_DATA] (159)"
click at [1124, 36] on button "×" at bounding box center [1128, 41] width 9 height 11
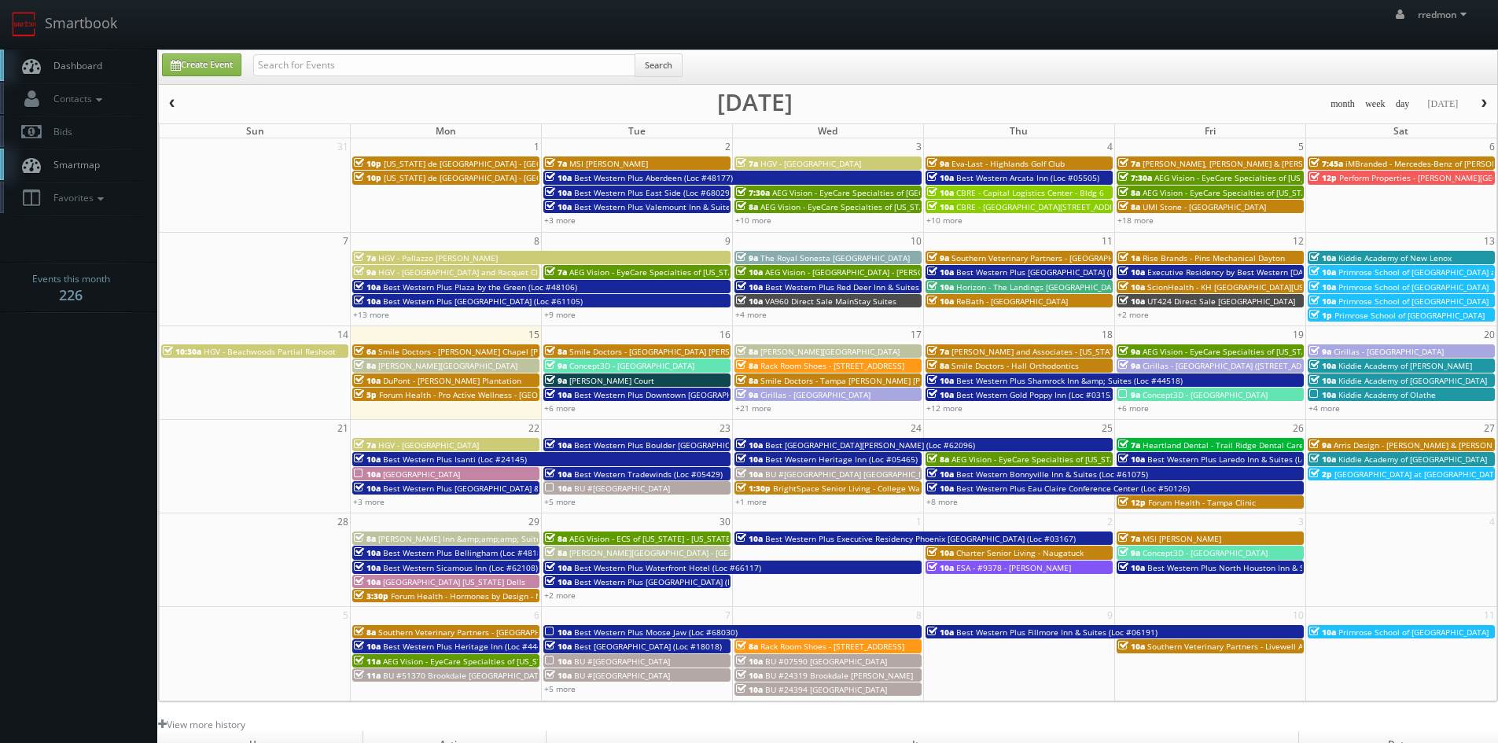
click at [1136, 416] on div "14 15 16 17 18 19 20 10:30a HGV - Beachwoods Partial Reshoot 6a Smile Doctors -…" at bounding box center [828, 370] width 1336 height 90
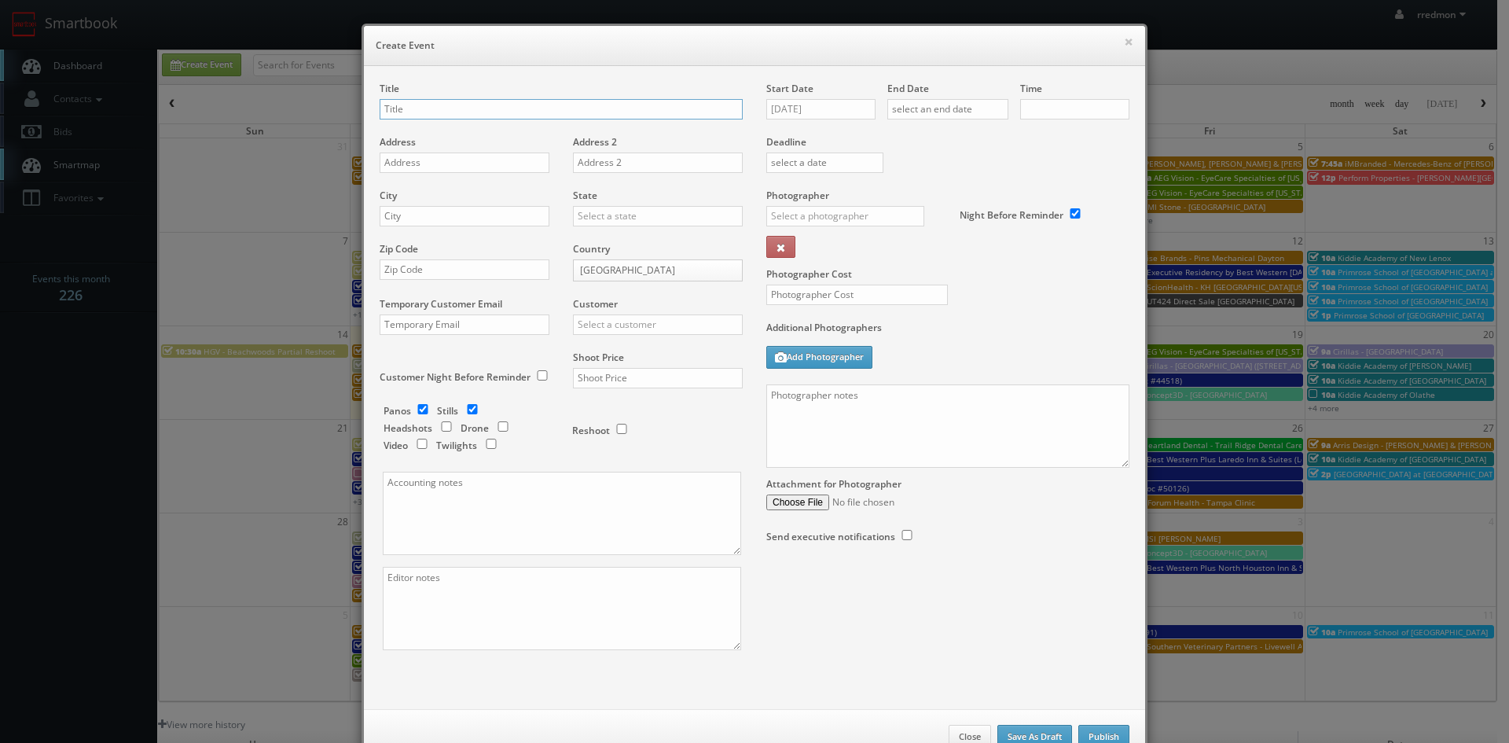
checkbox input "true"
type input "10:00am"
checkbox input "true"
click at [1124, 47] on button "×" at bounding box center [1128, 41] width 9 height 11
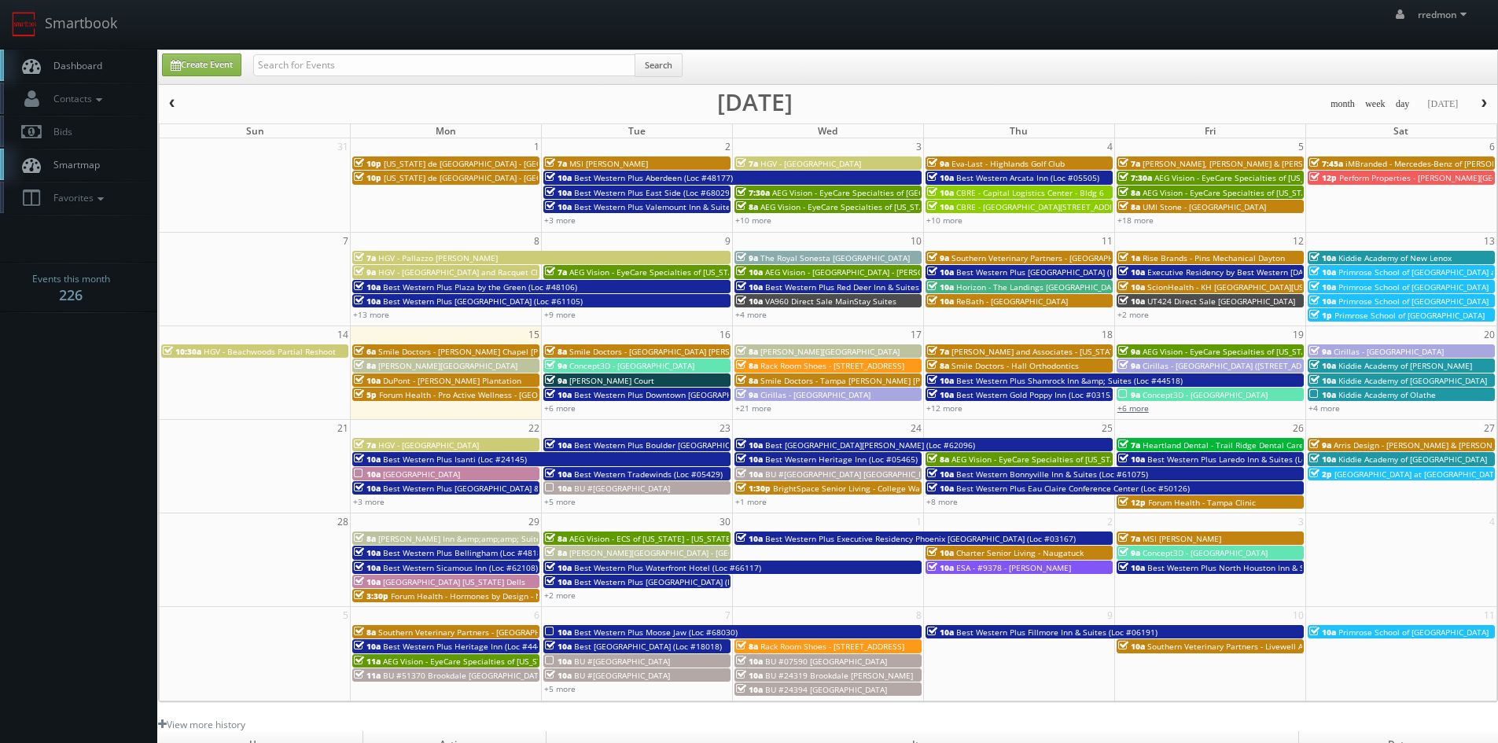
click at [1139, 403] on link "+6 more" at bounding box center [1132, 407] width 31 height 11
click at [1328, 407] on link "+4 more" at bounding box center [1323, 407] width 31 height 11
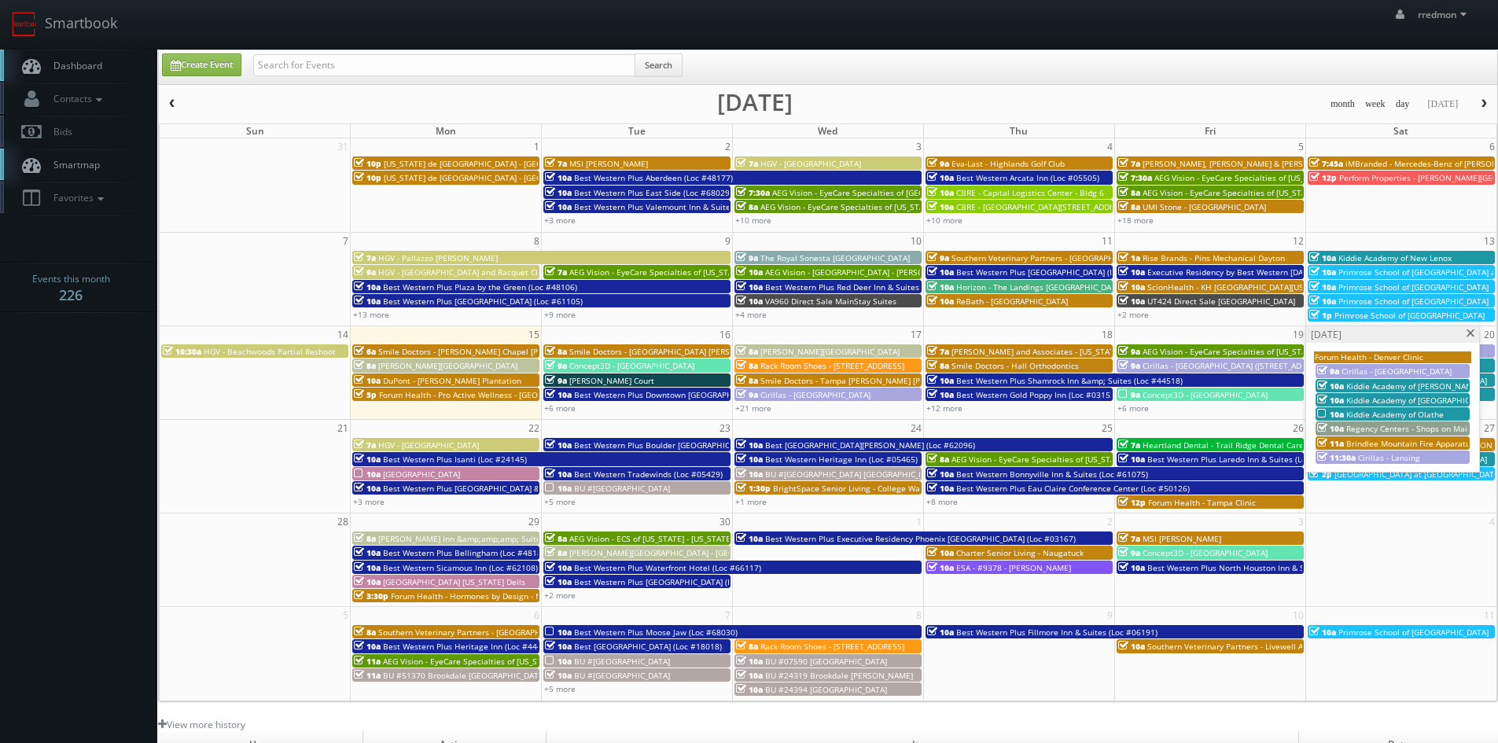
click at [1399, 384] on span "Kiddie Academy of [PERSON_NAME]" at bounding box center [1413, 385] width 134 height 11
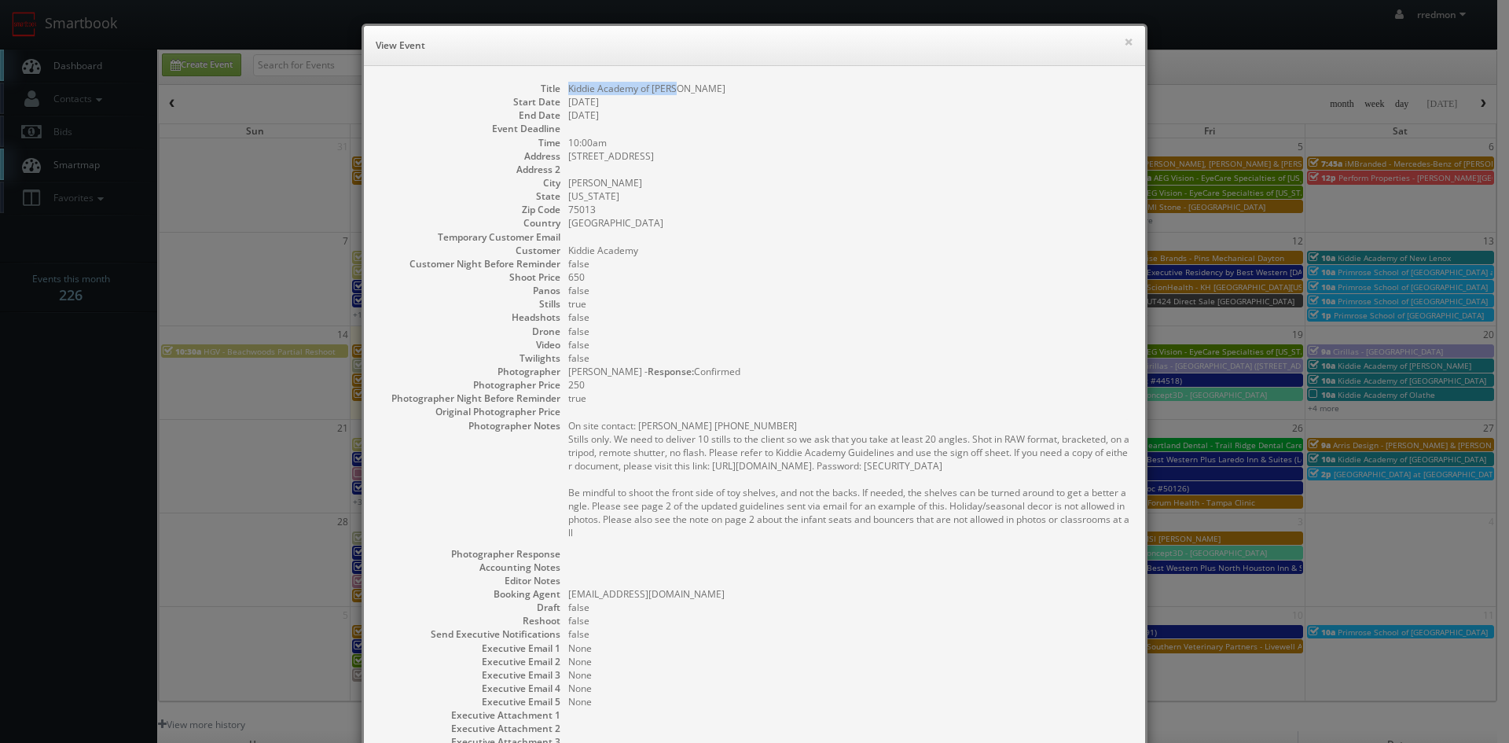
drag, startPoint x: 667, startPoint y: 86, endPoint x: 559, endPoint y: 88, distance: 107.7
click at [559, 88] on dl "Title Kiddie Academy of Allen Start Date 09/20/2025 End Date 09/20/2025 Event D…" at bounding box center [755, 422] width 750 height 681
copy dd "Kiddie Academy of [PERSON_NAME]"
click at [1127, 44] on button "×" at bounding box center [1128, 41] width 9 height 11
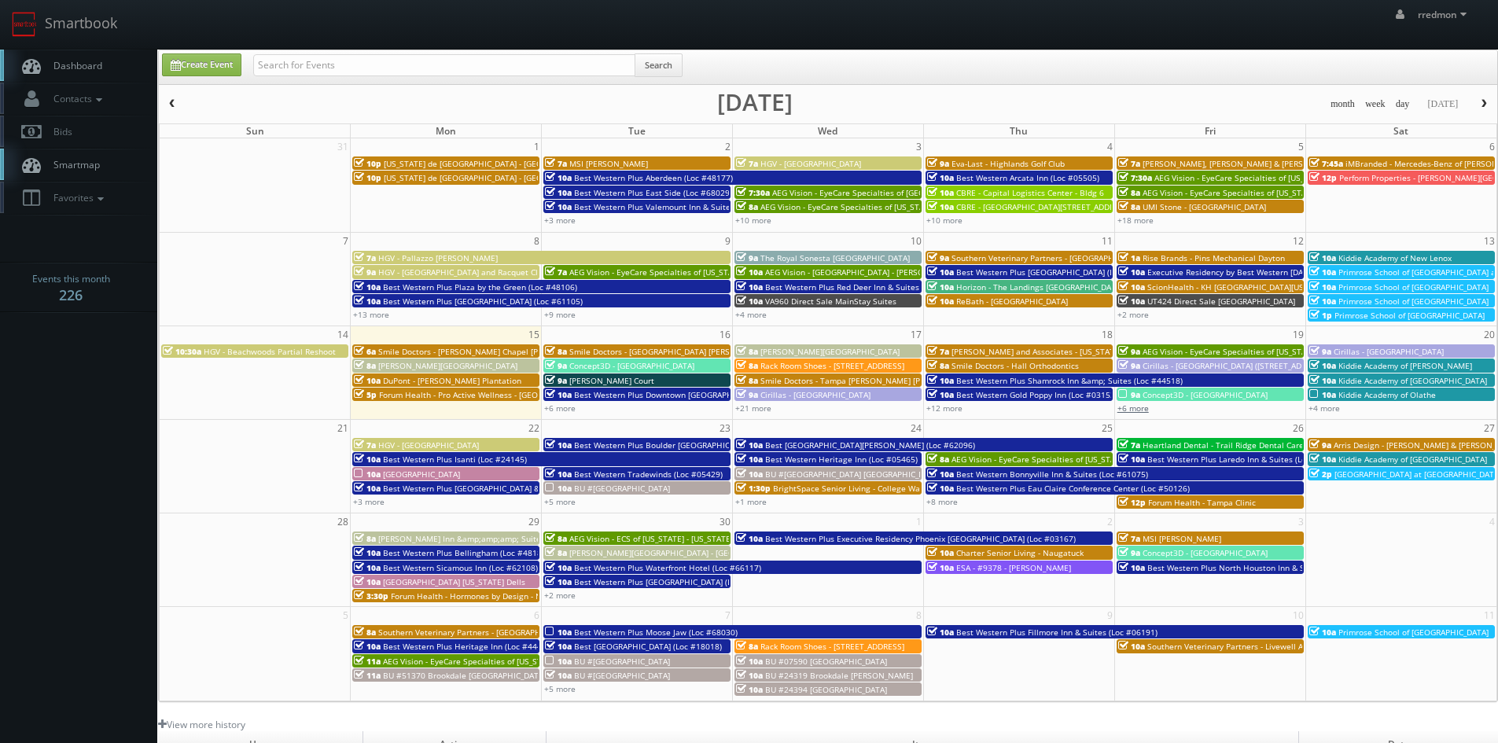
click at [1141, 409] on link "+6 more" at bounding box center [1132, 407] width 31 height 11
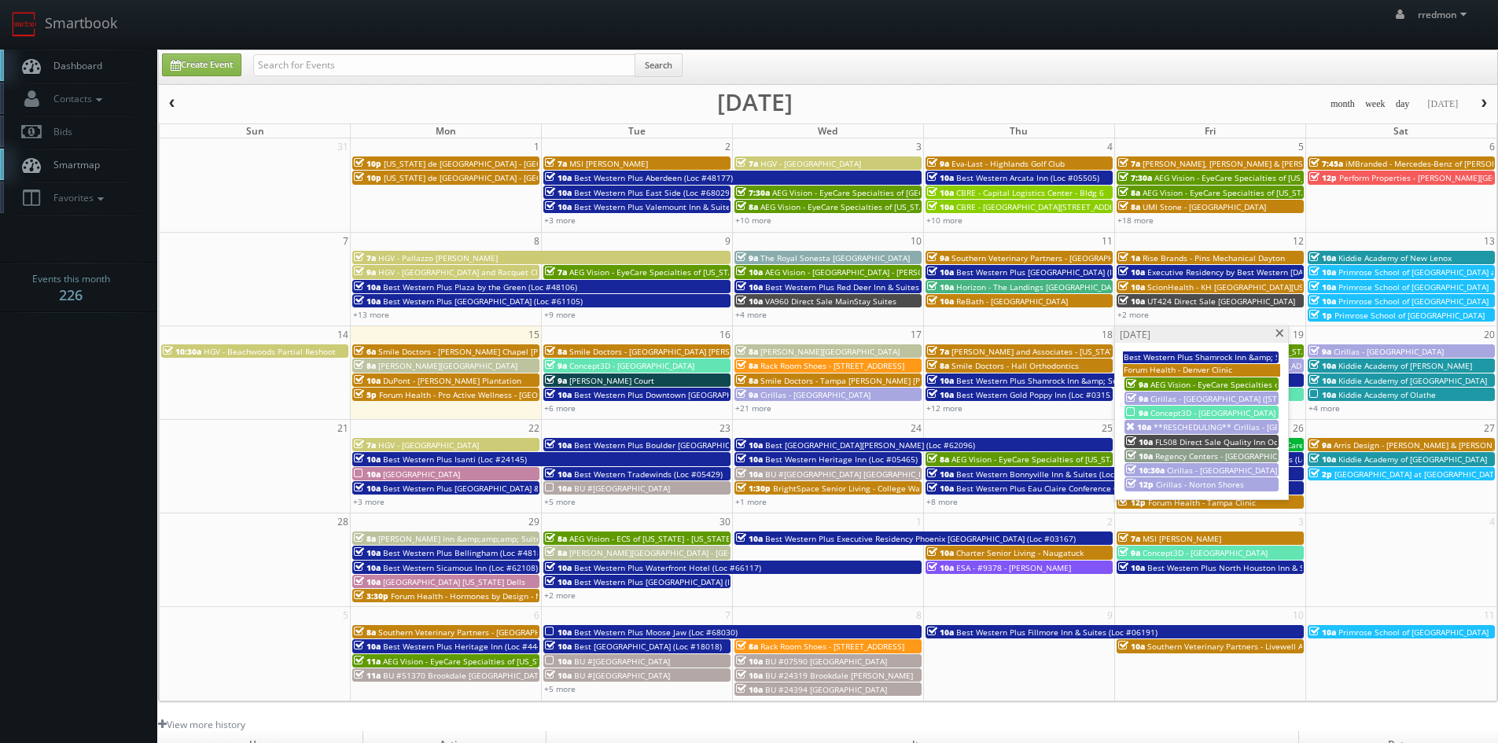
click at [1280, 333] on span at bounding box center [1279, 333] width 10 height 9
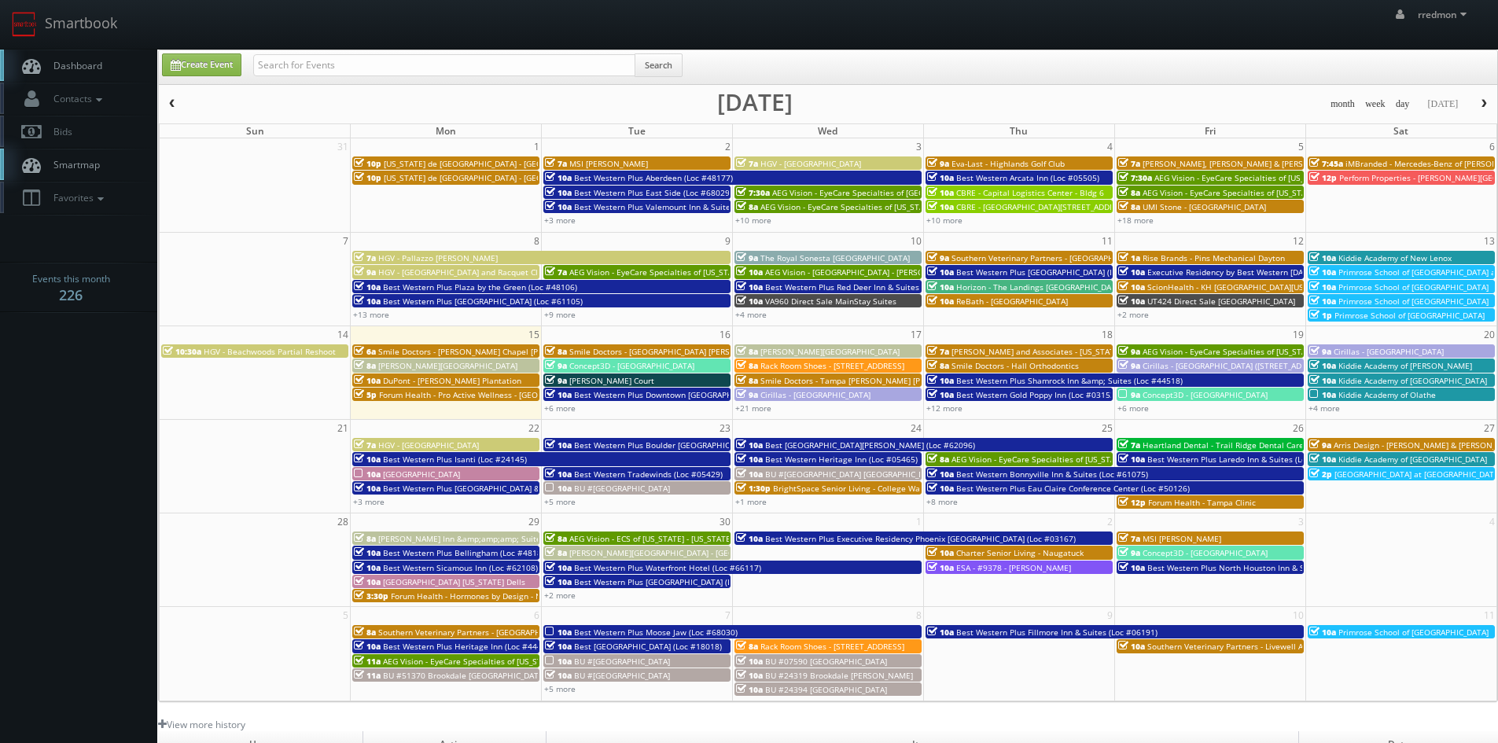
click at [1367, 395] on span "Kiddie Academy of Olathe" at bounding box center [1386, 394] width 97 height 11
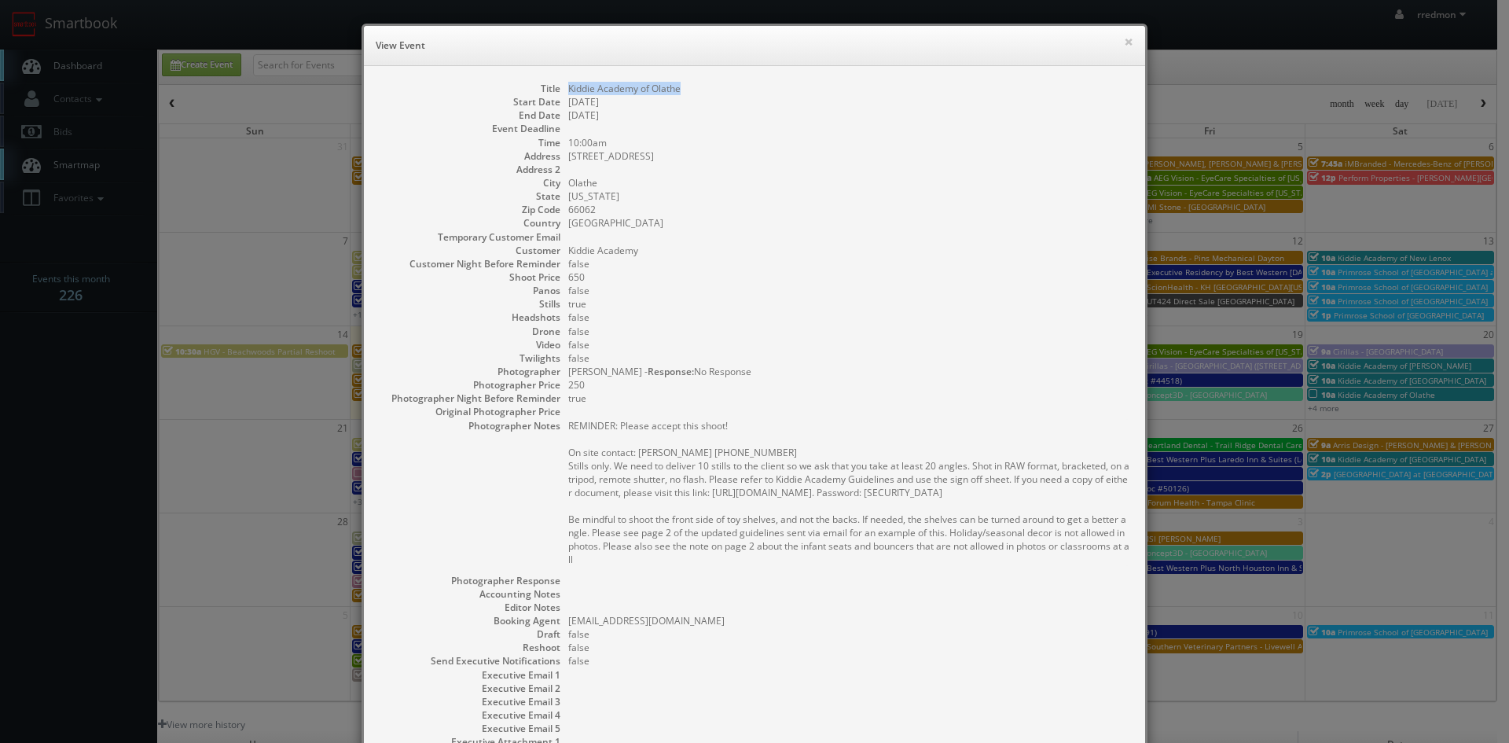
drag, startPoint x: 685, startPoint y: 90, endPoint x: 561, endPoint y: 89, distance: 123.4
click at [558, 89] on dl "Title Kiddie Academy of Olathe Start Date 09/20/2025 End Date 09/20/2025 Event …" at bounding box center [755, 436] width 750 height 708
copy dd "Kiddie Academy of Olathe"
click at [1124, 39] on button "×" at bounding box center [1128, 41] width 9 height 11
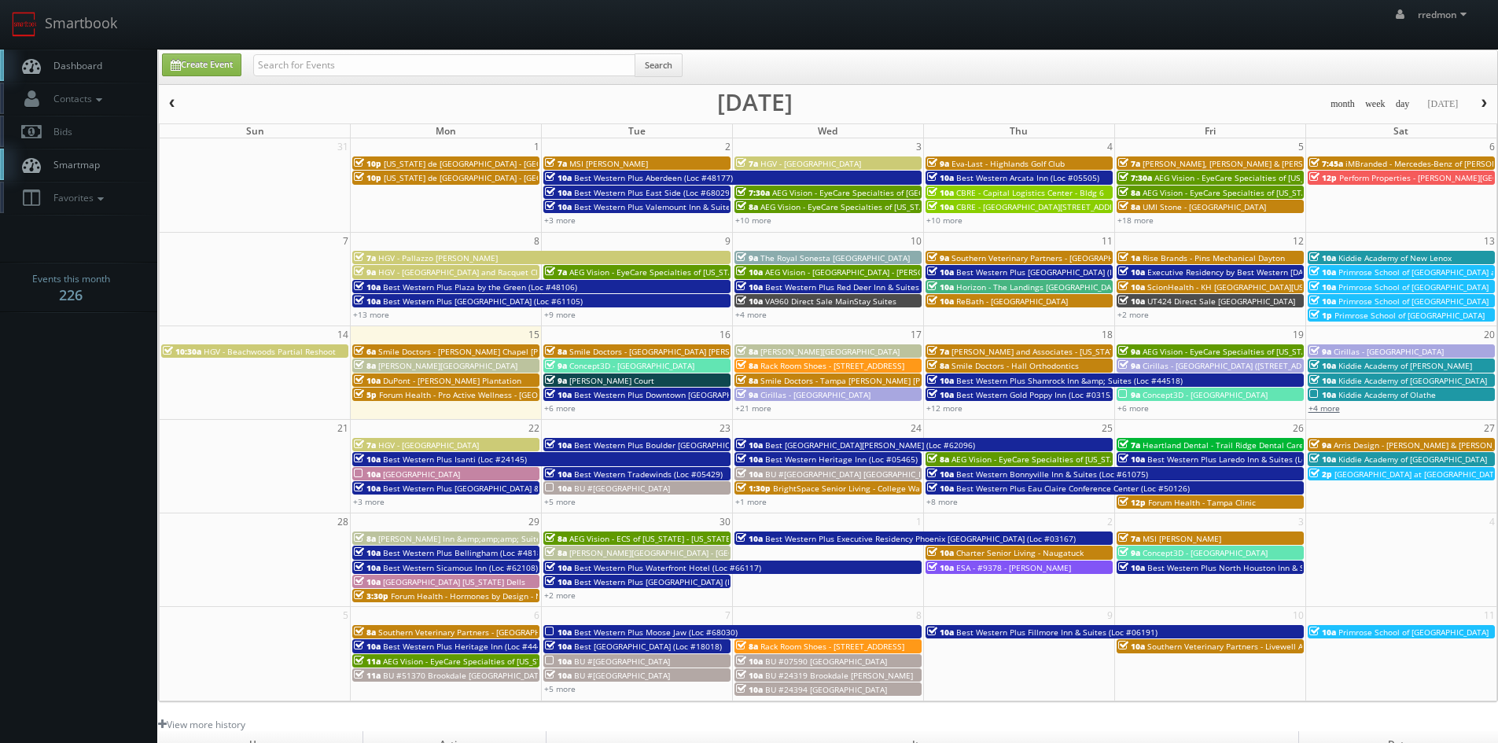
click at [1323, 405] on link "+4 more" at bounding box center [1323, 407] width 31 height 11
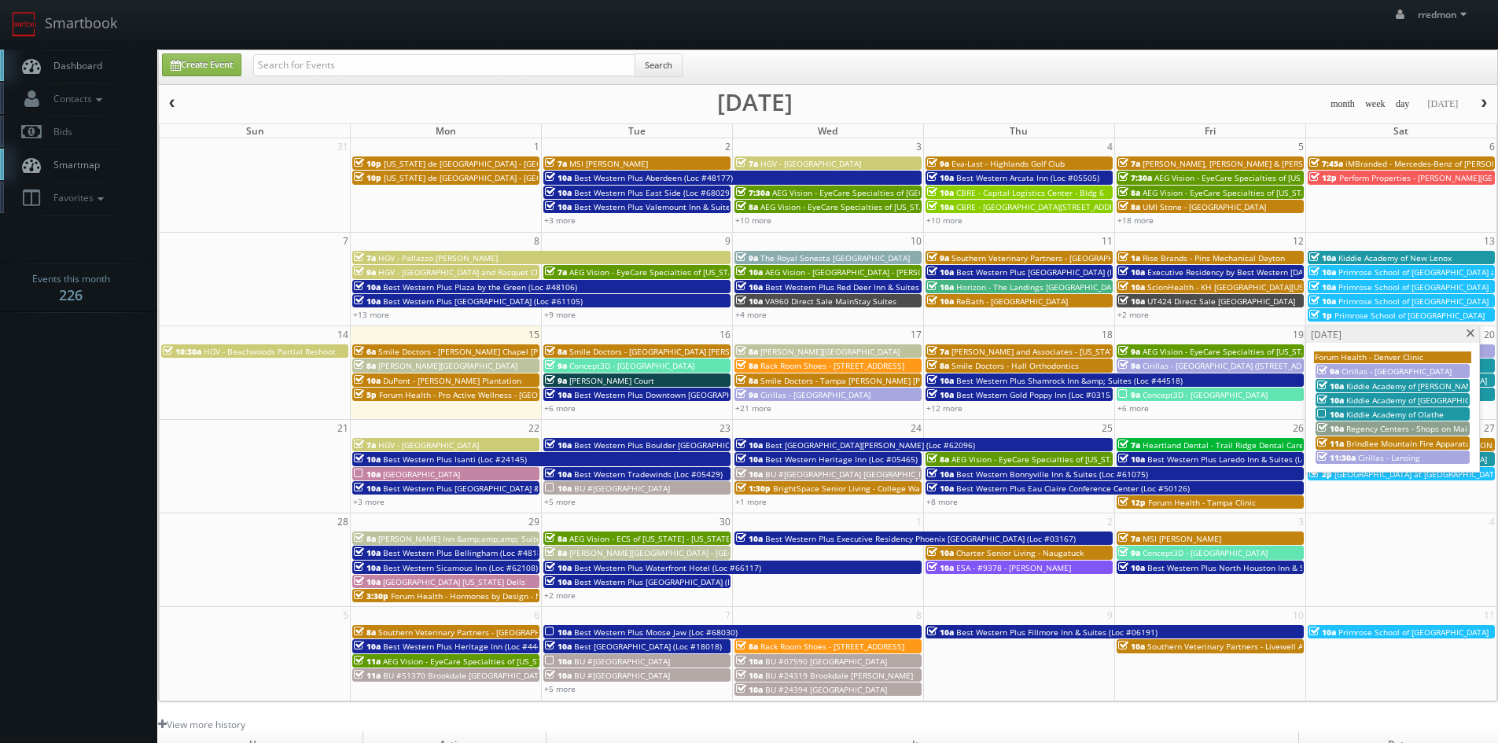
click at [1419, 427] on span "Regency Centers - Shops on Main (60023)" at bounding box center [1424, 428] width 156 height 11
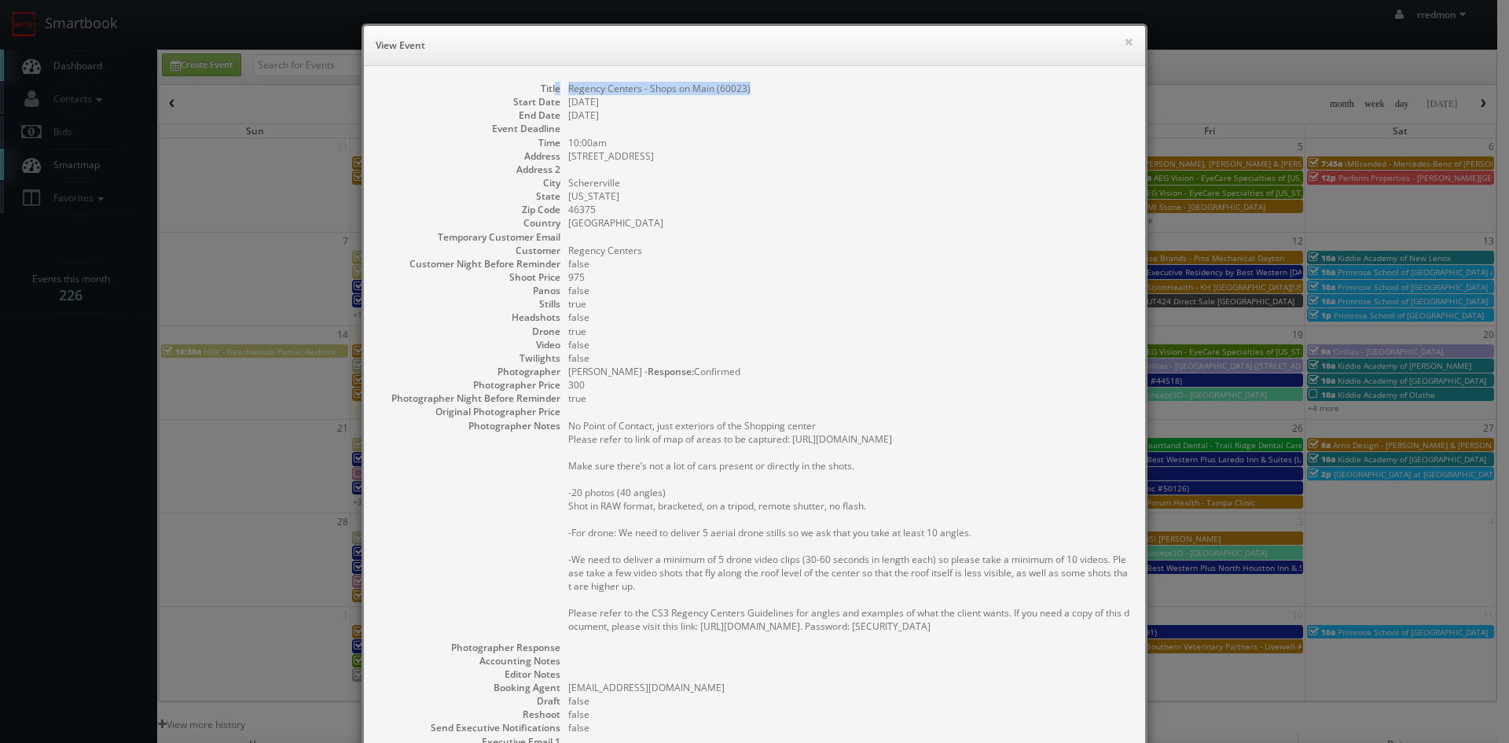
drag, startPoint x: 752, startPoint y: 90, endPoint x: 551, endPoint y: 85, distance: 200.5
click at [551, 85] on dl "Title Regency Centers - Shops on Main (60023) Start Date 09/20/2025 End Date 09…" at bounding box center [755, 469] width 750 height 774
click at [704, 131] on dd at bounding box center [848, 128] width 561 height 13
drag, startPoint x: 751, startPoint y: 88, endPoint x: 562, endPoint y: 92, distance: 188.7
click at [568, 92] on dd "Regency Centers - Shops on Main (60023)" at bounding box center [848, 88] width 561 height 13
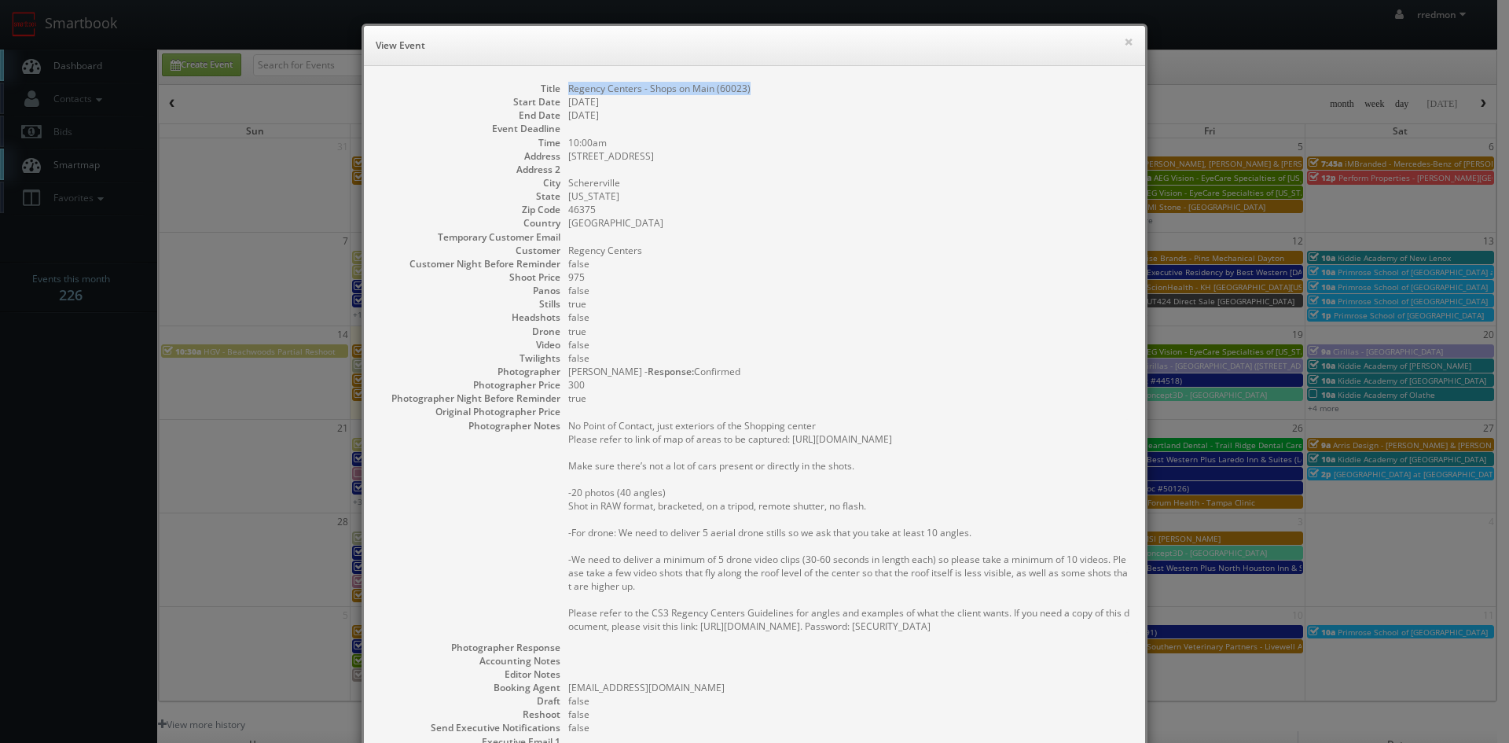
copy dd "Regency Centers - Shops on Main (60023)"
click at [1124, 39] on button "×" at bounding box center [1128, 41] width 9 height 11
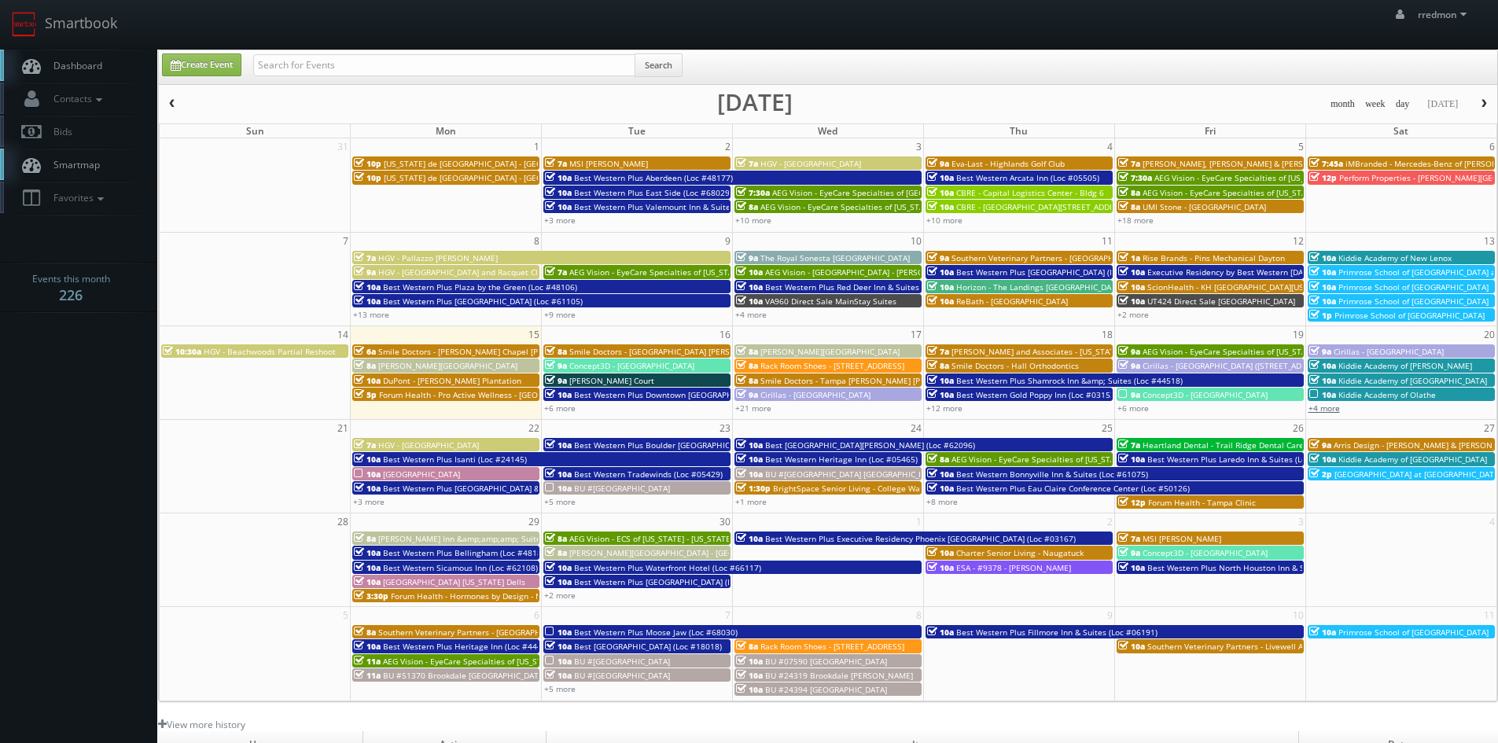
click at [1331, 412] on link "+4 more" at bounding box center [1323, 407] width 31 height 11
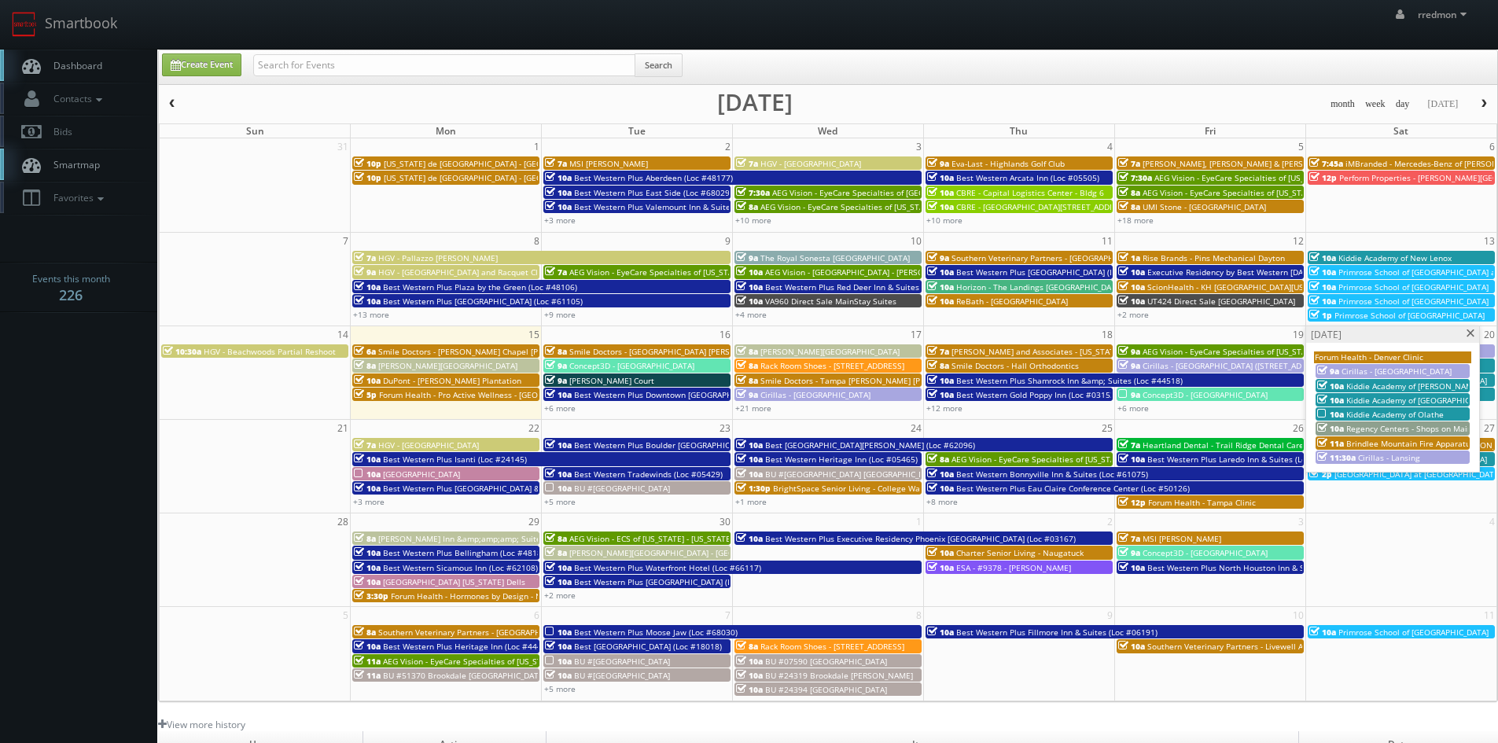
click at [1450, 440] on span "Brindlee Mountain Fire Apparatus - [GEOGRAPHIC_DATA]" at bounding box center [1452, 443] width 212 height 11
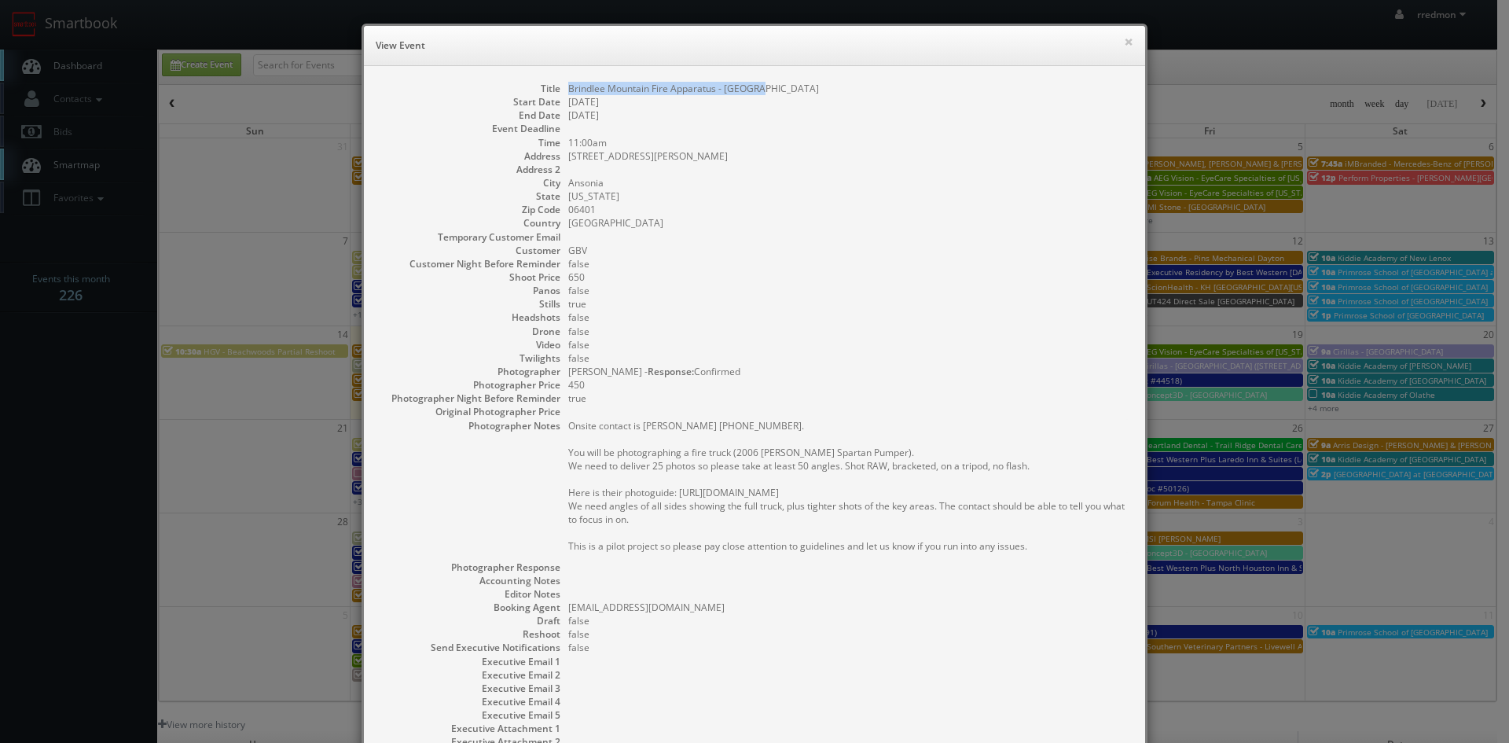
drag, startPoint x: 768, startPoint y: 89, endPoint x: 561, endPoint y: 91, distance: 206.8
click at [561, 91] on dl "Title Brindlee Mountain Fire Apparatus - Ansonia Start Date 09/20/2025 End Date…" at bounding box center [755, 429] width 750 height 694
copy dd "Brindlee Mountain Fire Apparatus - [GEOGRAPHIC_DATA]"
click at [1127, 43] on button "×" at bounding box center [1128, 41] width 9 height 11
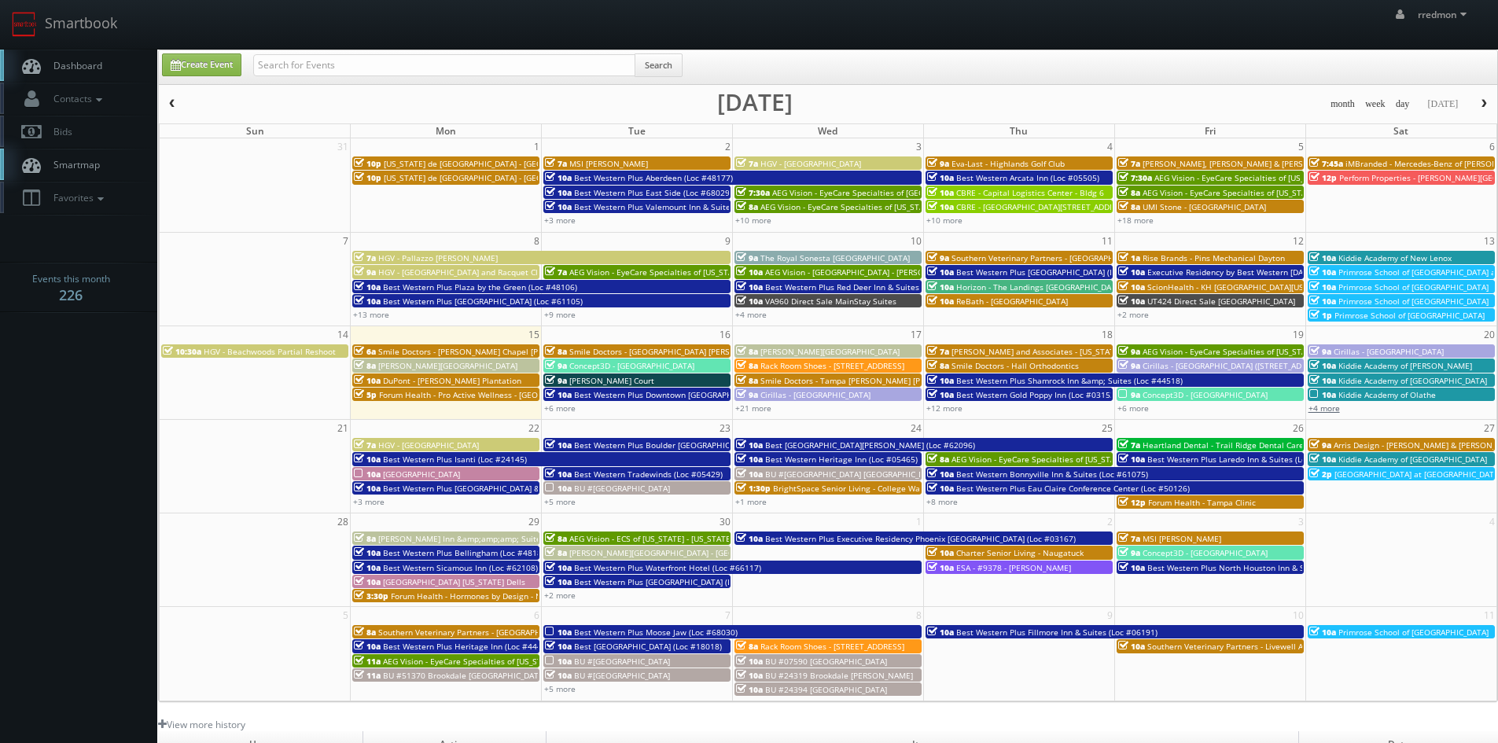
click at [1336, 411] on link "+4 more" at bounding box center [1323, 407] width 31 height 11
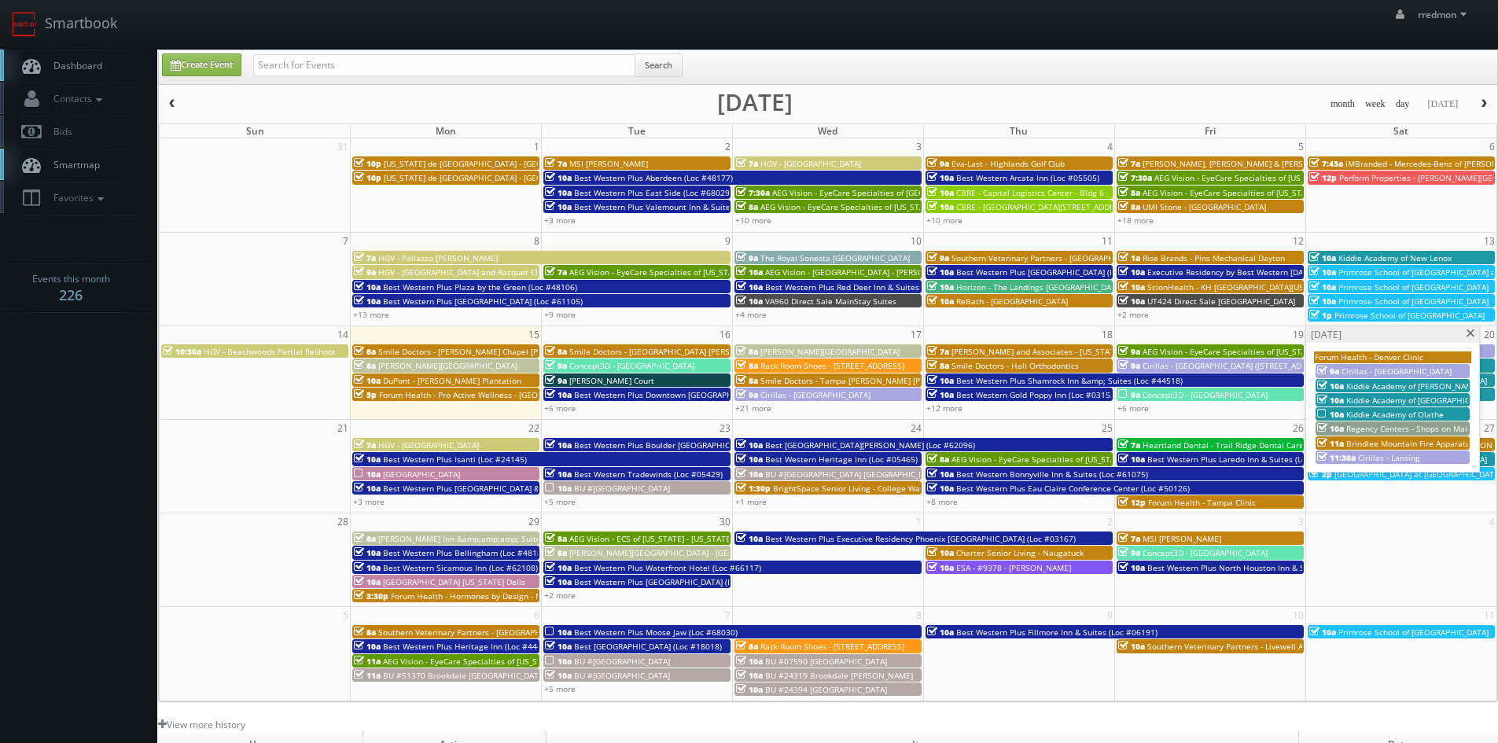
click at [1419, 458] on div "11:30a Cirillas - Lansing" at bounding box center [1392, 457] width 151 height 12
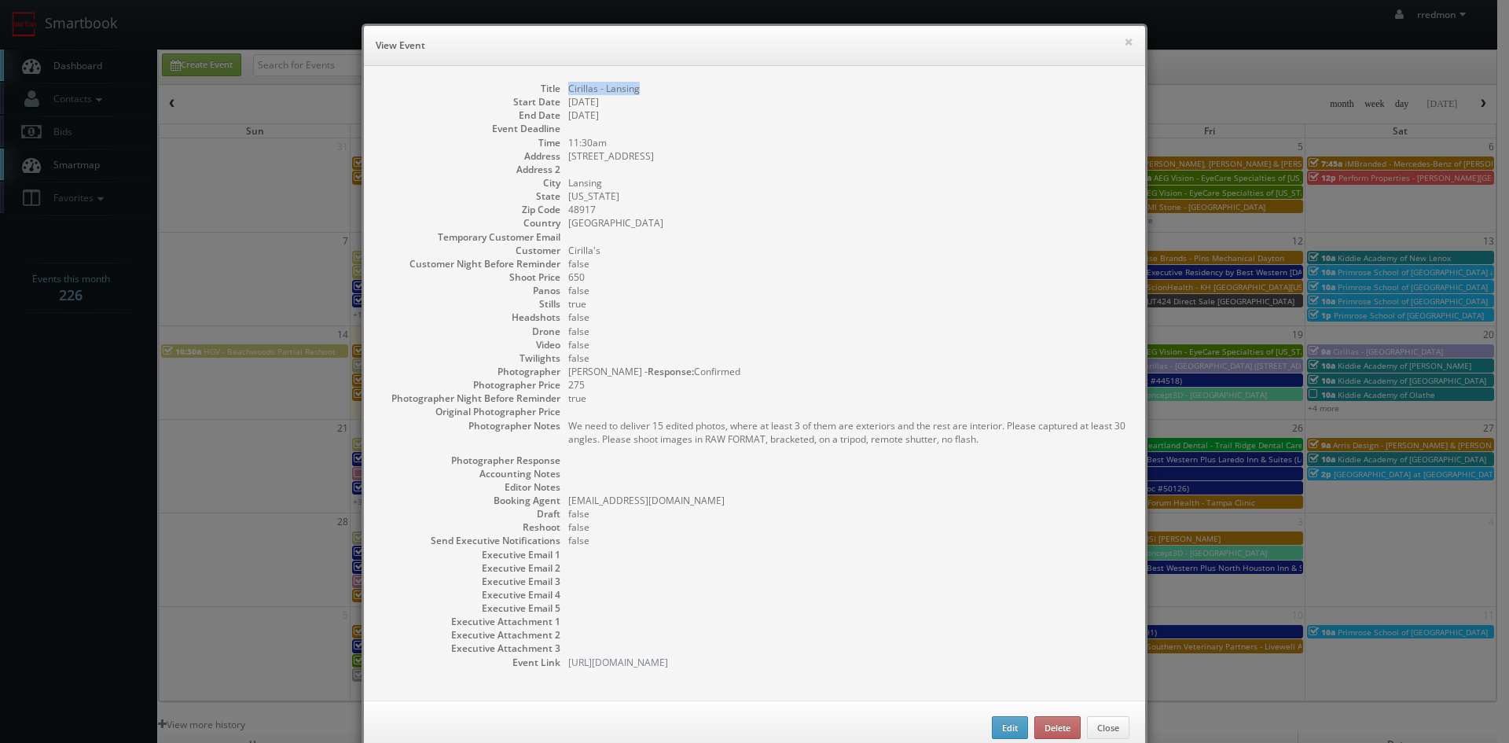
drag, startPoint x: 639, startPoint y: 90, endPoint x: 560, endPoint y: 89, distance: 79.4
click at [560, 89] on dl "Title Cirillas - Lansing Start Date 09/20/2025 End Date 09/20/2025 Event Deadli…" at bounding box center [755, 375] width 750 height 587
copy dd "Cirillas - Lansing"
click at [1124, 43] on button "×" at bounding box center [1128, 41] width 9 height 11
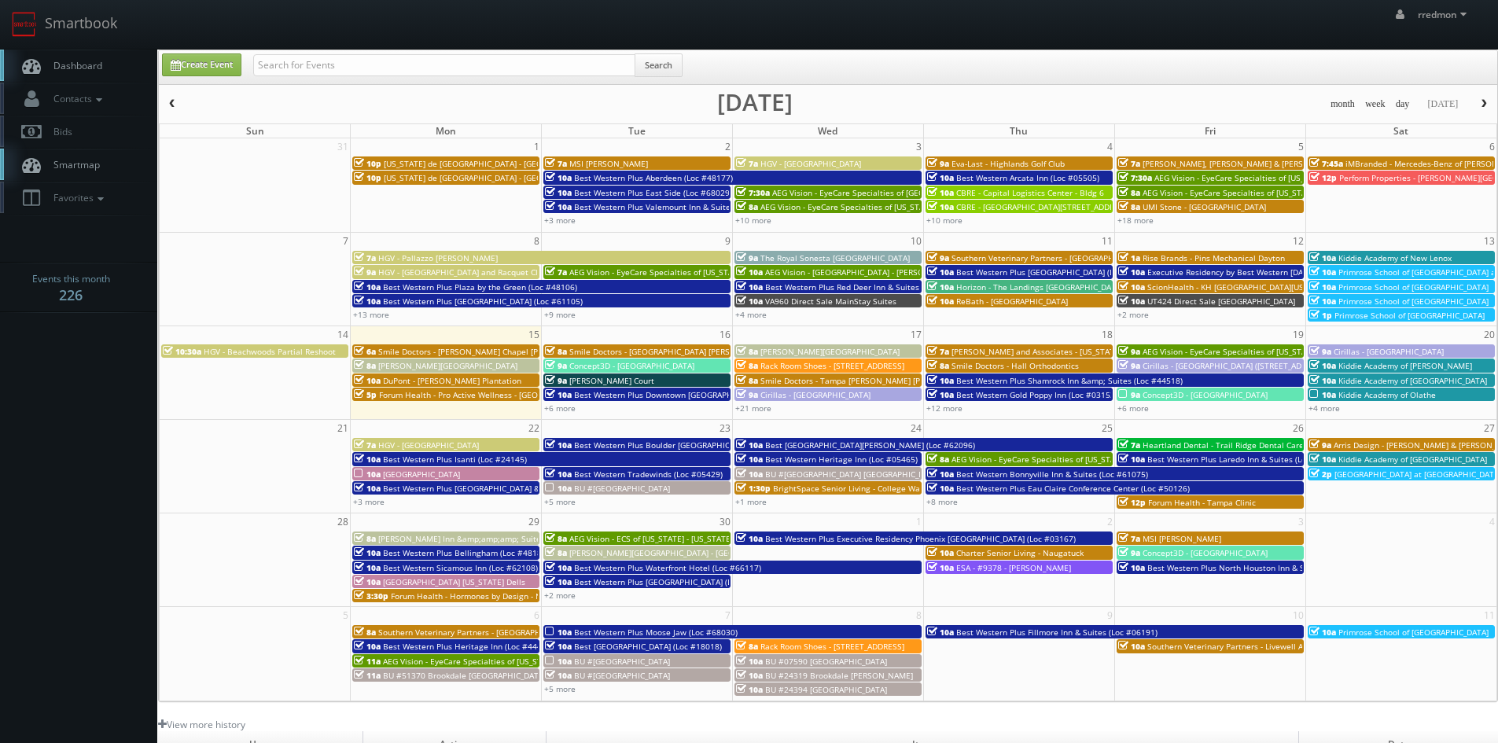
click at [409, 440] on span "HGV - [GEOGRAPHIC_DATA]" at bounding box center [428, 444] width 101 height 11
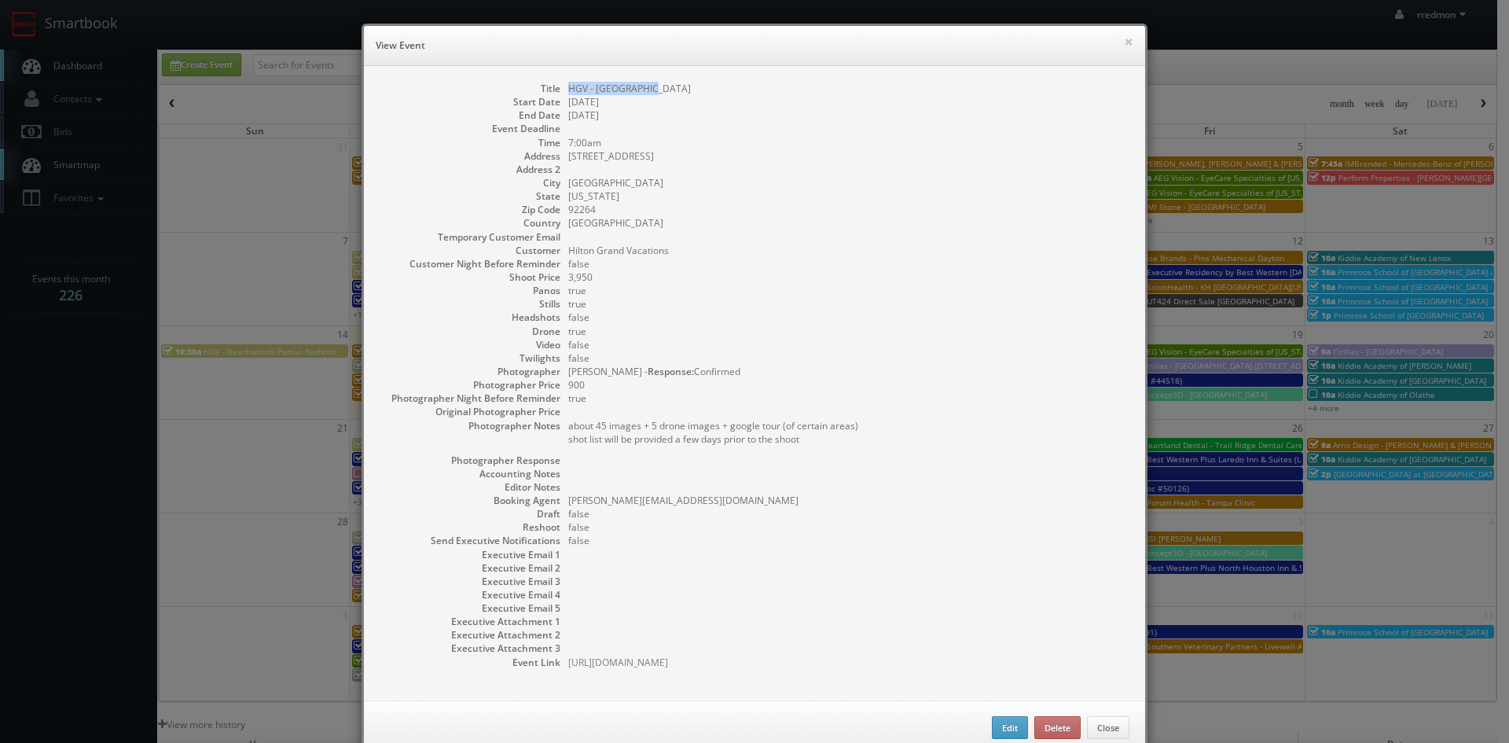
drag, startPoint x: 652, startPoint y: 89, endPoint x: 561, endPoint y: 92, distance: 91.2
click at [561, 92] on dl "Title HGV - Palm Canyon Start Date 09/22/2025 End Date 09/22/2025 Event Deadlin…" at bounding box center [755, 375] width 750 height 587
copy dd "HGV - [GEOGRAPHIC_DATA]"
click at [1124, 44] on button "×" at bounding box center [1128, 41] width 9 height 11
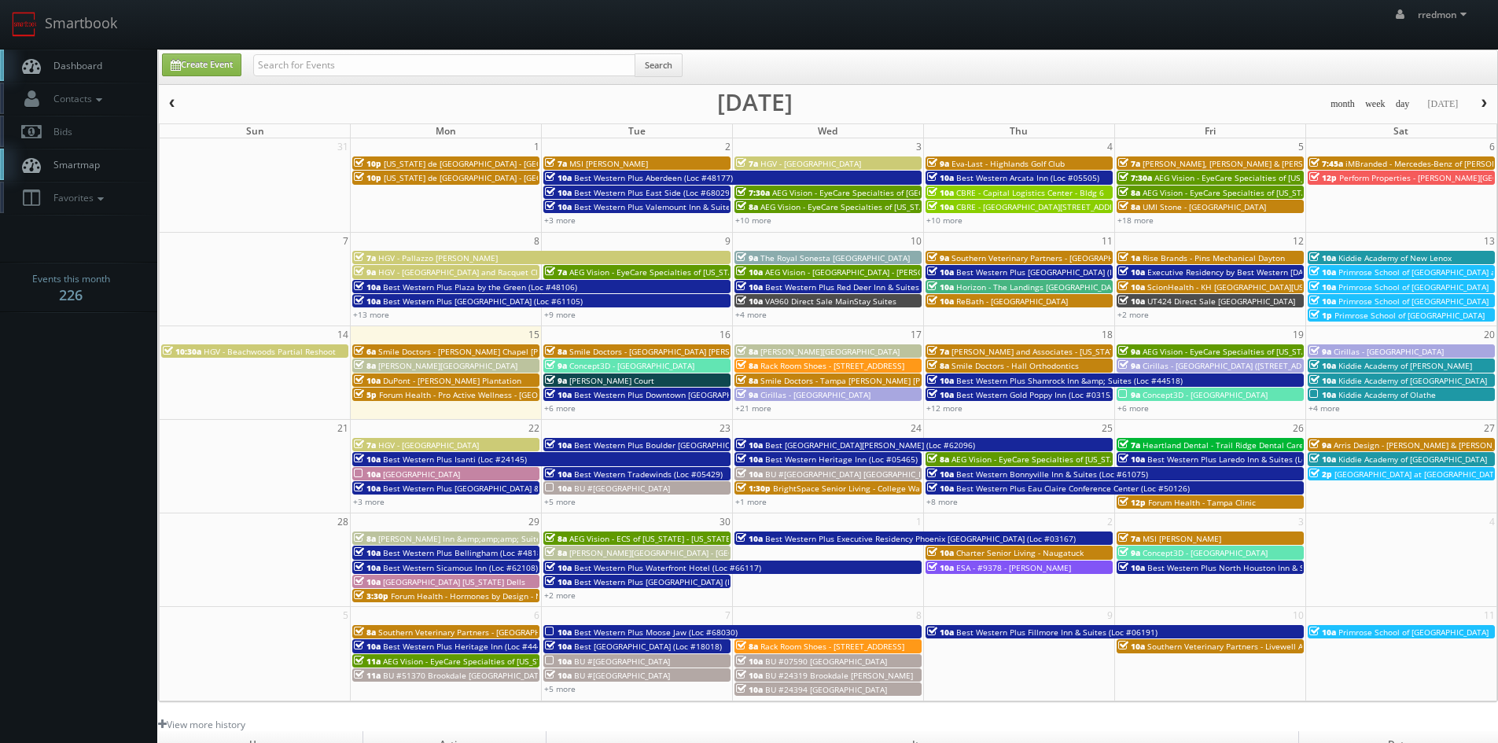
click at [406, 458] on span "Best Western Plus Isanti (Loc #24145)" at bounding box center [455, 459] width 144 height 11
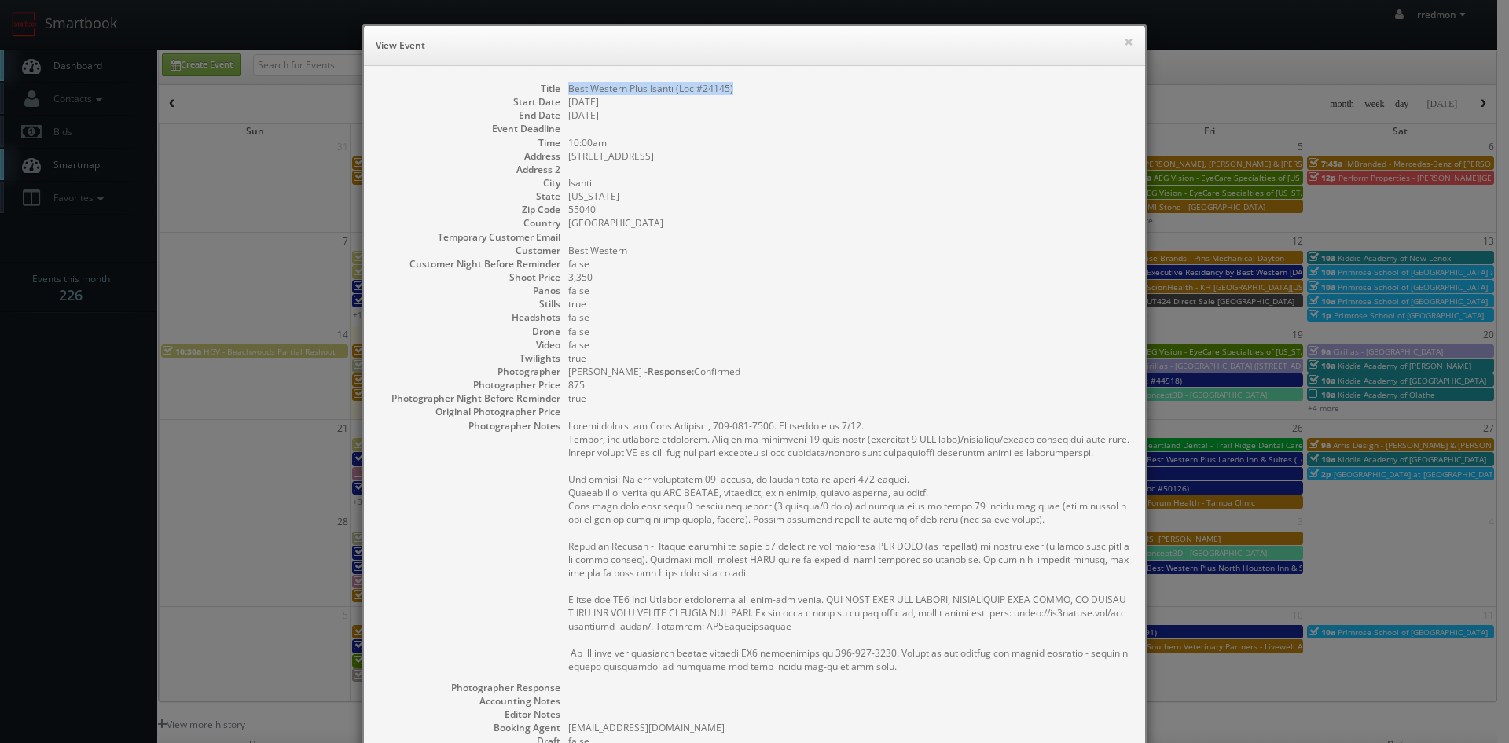
drag, startPoint x: 747, startPoint y: 90, endPoint x: 564, endPoint y: 94, distance: 183.2
click at [568, 94] on dd "Best Western Plus Isanti (Loc #24145)" at bounding box center [848, 88] width 561 height 13
copy dd "Best Western Plus Isanti (Loc #24145)"
click at [1124, 41] on button "×" at bounding box center [1128, 41] width 9 height 11
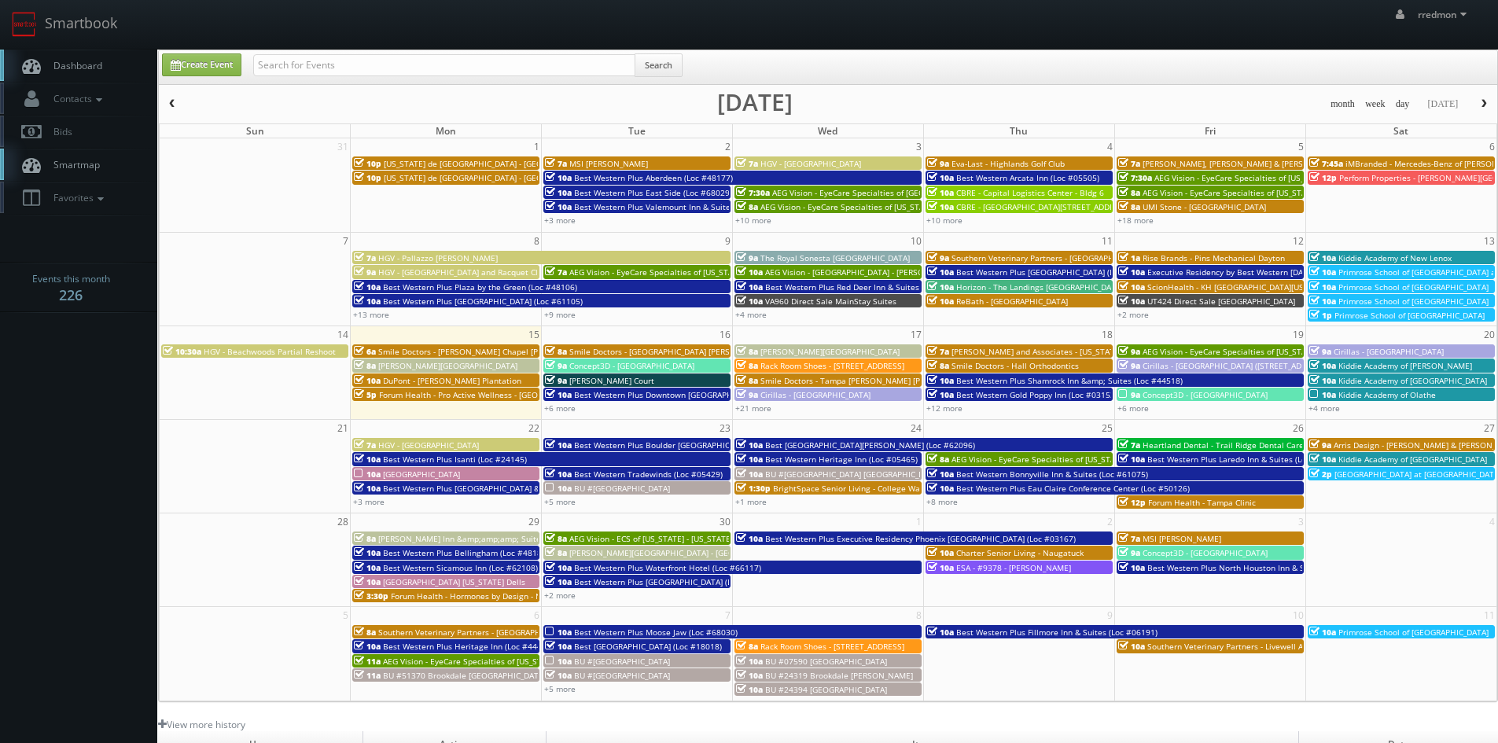
click at [441, 472] on span "[GEOGRAPHIC_DATA]" at bounding box center [421, 474] width 77 height 11
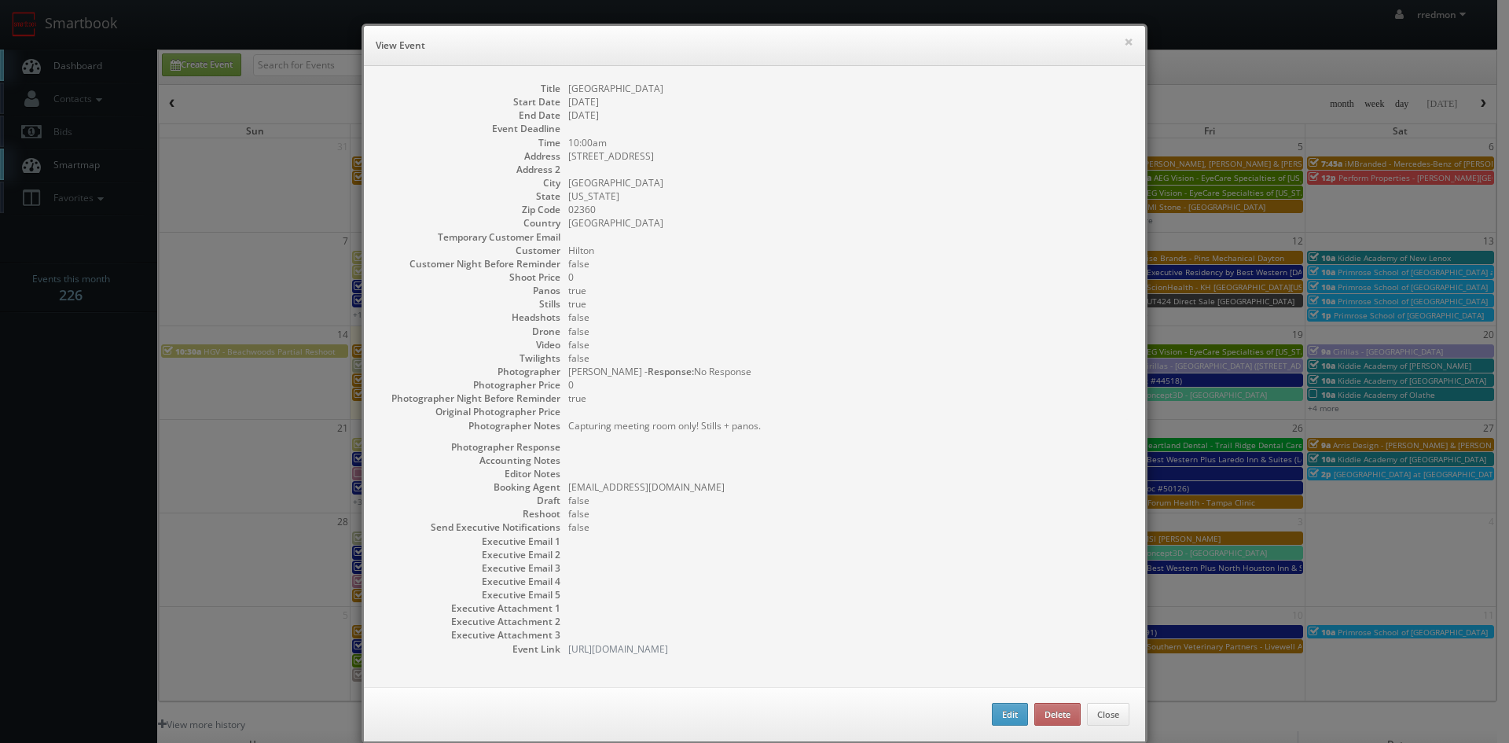
drag, startPoint x: 723, startPoint y: 91, endPoint x: 564, endPoint y: 91, distance: 159.6
click at [568, 91] on dd "[GEOGRAPHIC_DATA]" at bounding box center [848, 88] width 561 height 13
copy dd "[GEOGRAPHIC_DATA]"
click at [1124, 47] on button "×" at bounding box center [1128, 41] width 9 height 11
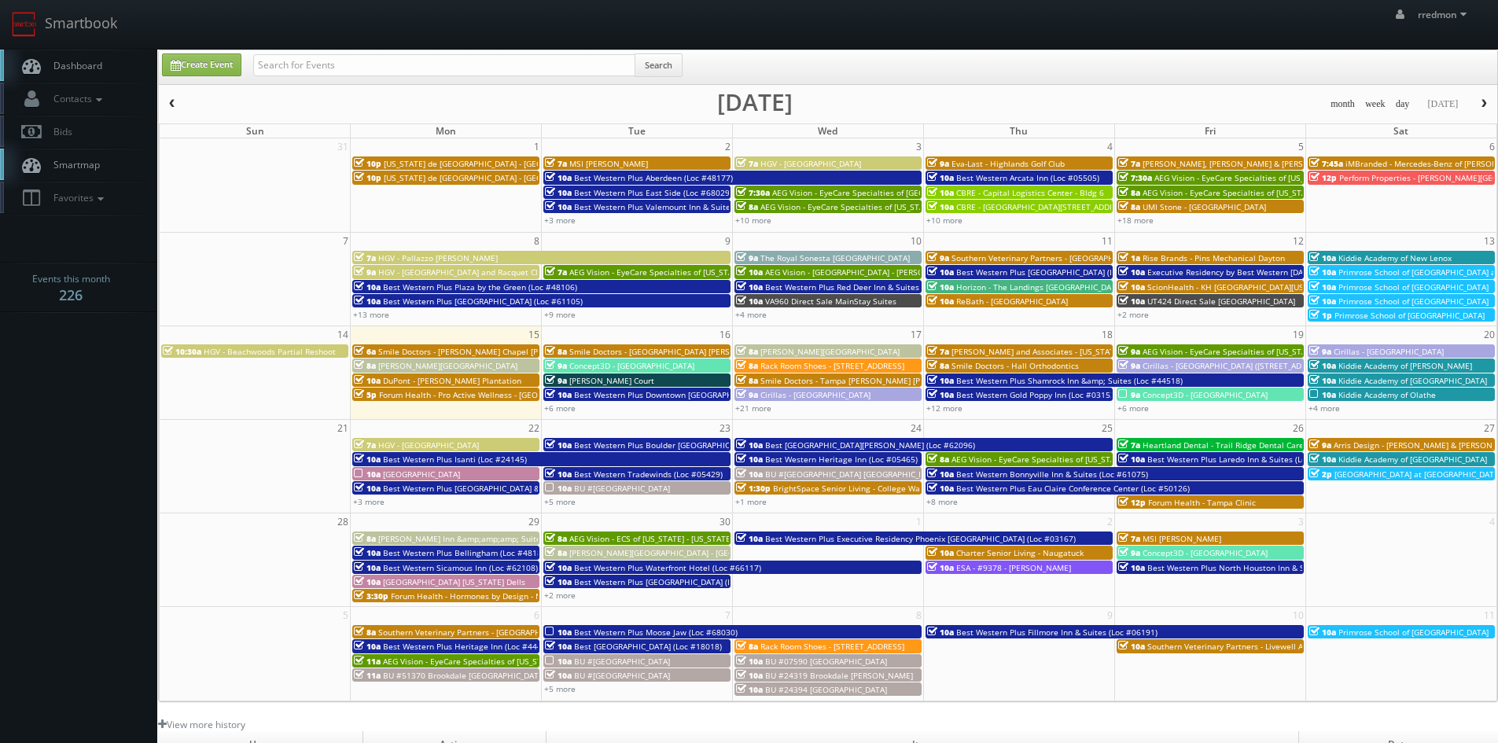
click at [432, 491] on span "Best Western Plus [GEOGRAPHIC_DATA] & Suites (Loc #61086)" at bounding box center [499, 488] width 233 height 11
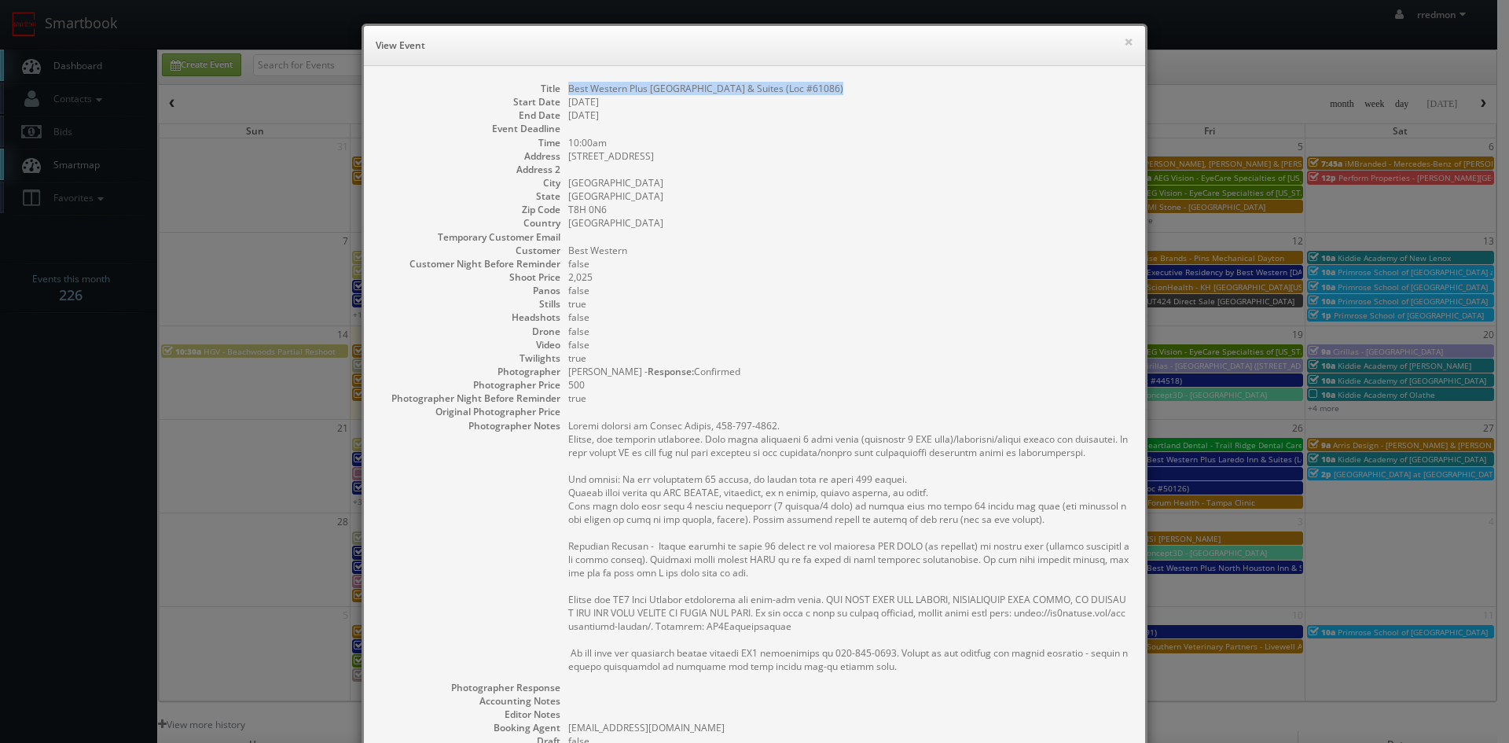
drag, startPoint x: 843, startPoint y: 85, endPoint x: 563, endPoint y: 84, distance: 279.9
click at [568, 84] on dd "Best Western Plus [GEOGRAPHIC_DATA] & Suites (Loc #61086)" at bounding box center [848, 88] width 561 height 13
copy dd "Best Western Plus [GEOGRAPHIC_DATA] & Suites (Loc #61086)"
click at [1127, 43] on button "×" at bounding box center [1128, 41] width 9 height 11
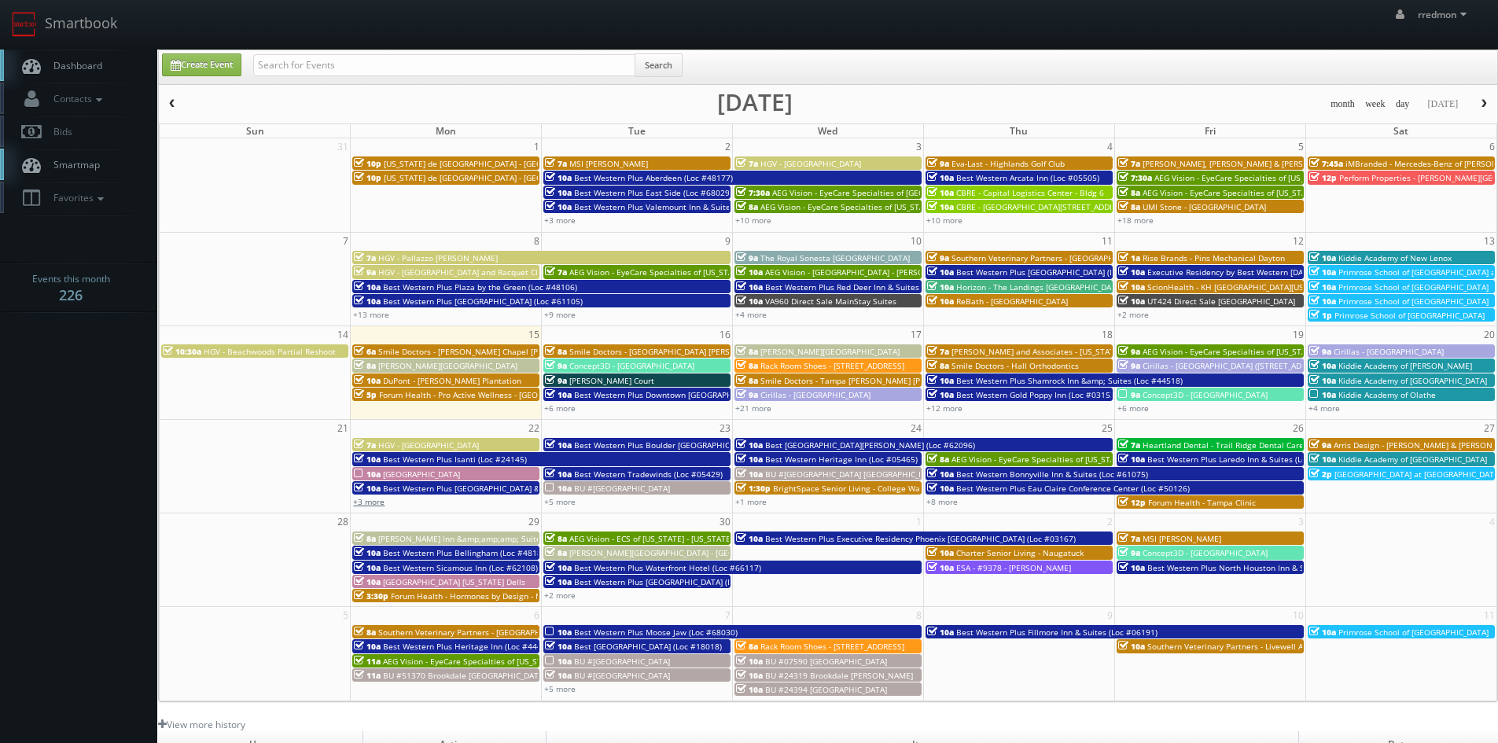
click at [372, 505] on link "+3 more" at bounding box center [368, 501] width 31 height 11
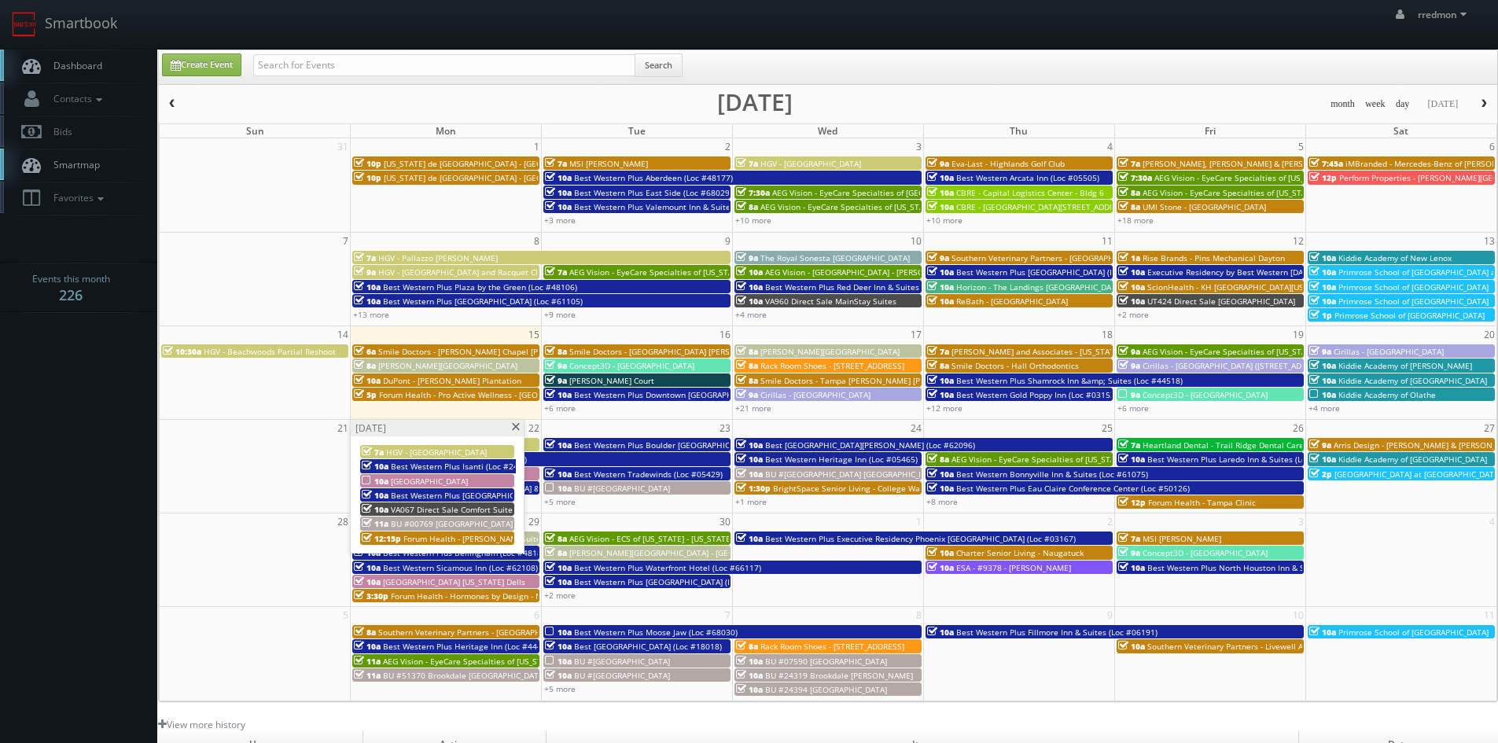
click at [416, 505] on span "VA067 Direct Sale Comfort Suites [GEOGRAPHIC_DATA]" at bounding box center [493, 509] width 205 height 11
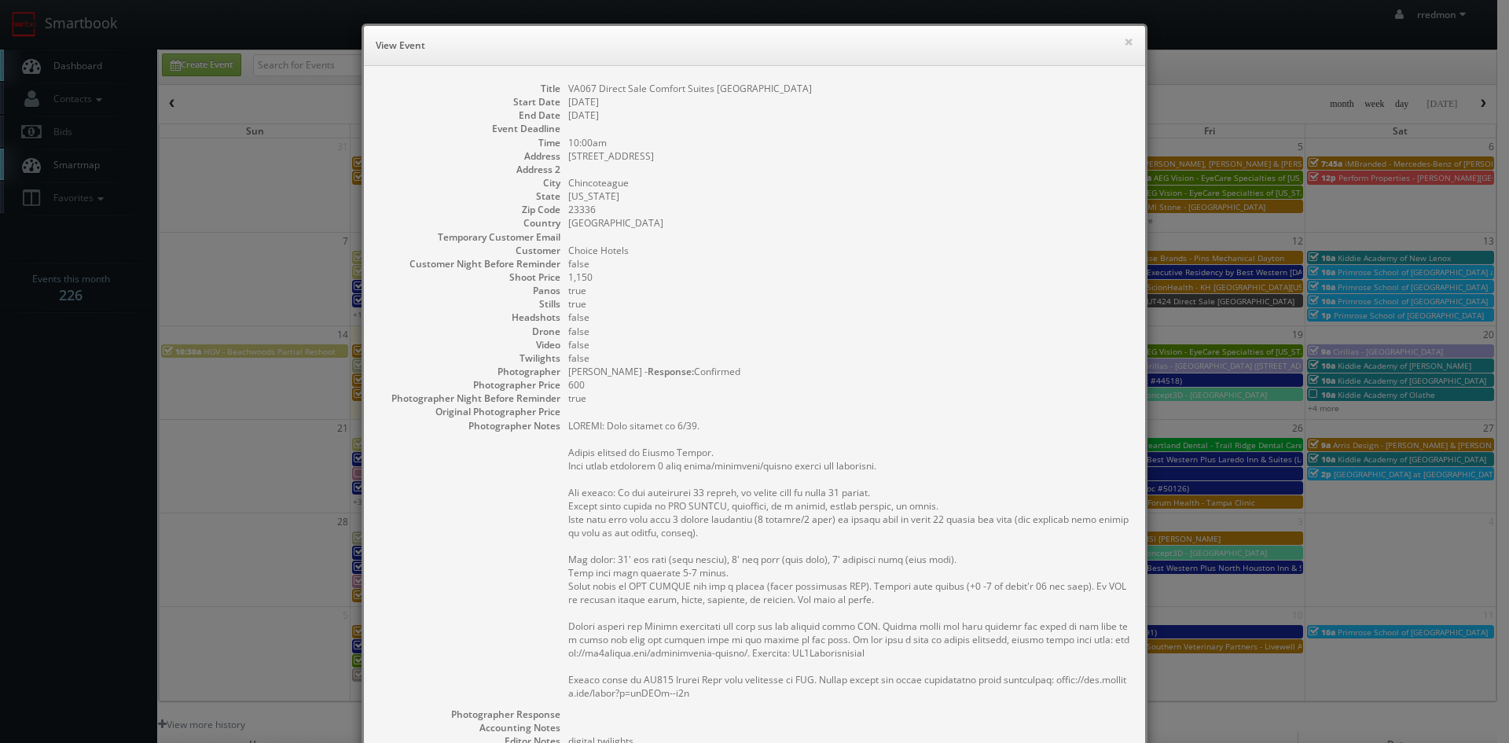
drag, startPoint x: 877, startPoint y: 88, endPoint x: 559, endPoint y: 93, distance: 317.6
click at [559, 93] on dl "Title VA067 Direct Sale Comfort Suites Chincoteague Island Bayfront Resort Star…" at bounding box center [755, 506] width 750 height 849
click at [1124, 42] on button "×" at bounding box center [1128, 41] width 9 height 11
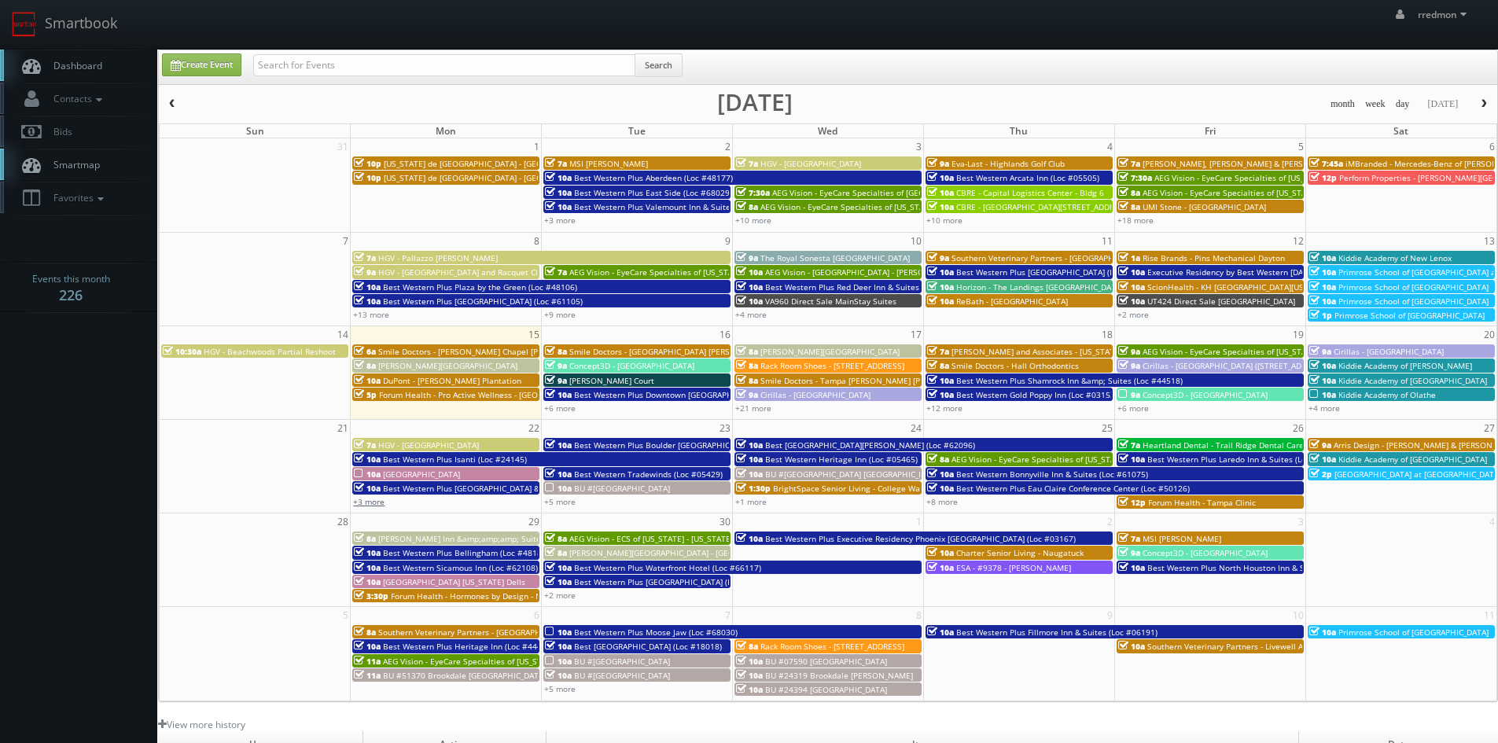
click at [364, 504] on link "+3 more" at bounding box center [368, 501] width 31 height 11
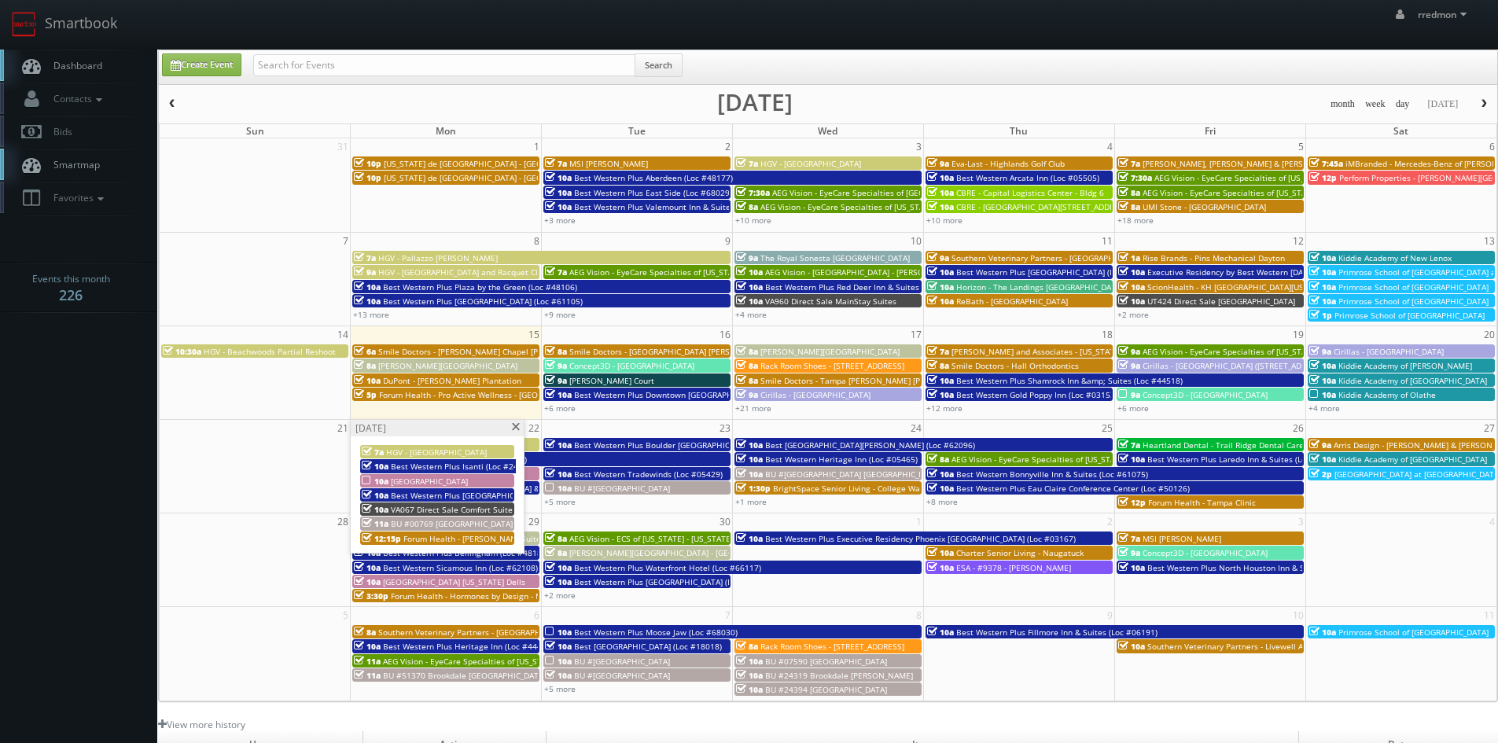
click at [461, 521] on span "BU #00769 [GEOGRAPHIC_DATA]" at bounding box center [452, 523] width 122 height 11
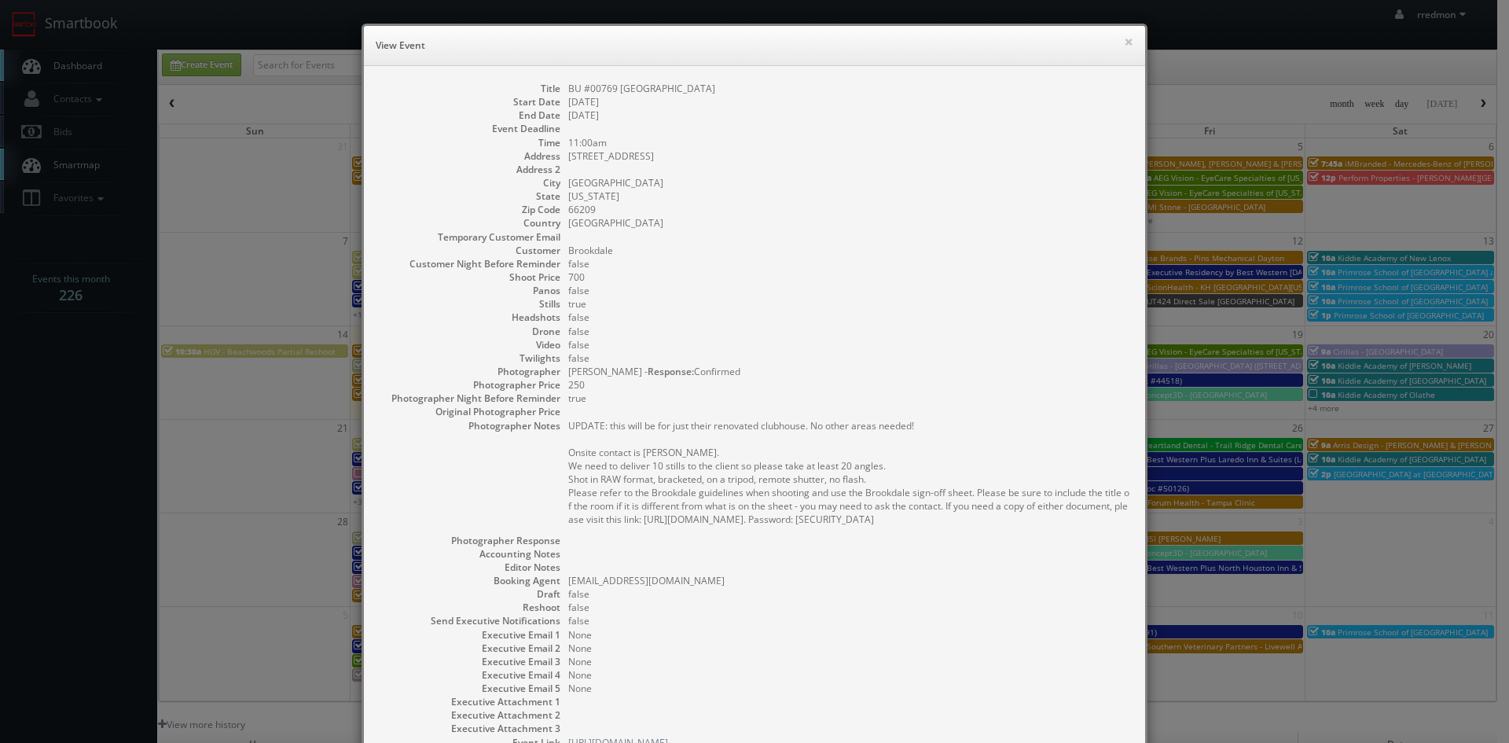
drag, startPoint x: 729, startPoint y: 91, endPoint x: 564, endPoint y: 93, distance: 165.1
click at [568, 93] on dd "BU #00769 [GEOGRAPHIC_DATA]" at bounding box center [848, 88] width 561 height 13
click at [1125, 42] on button "×" at bounding box center [1128, 41] width 9 height 11
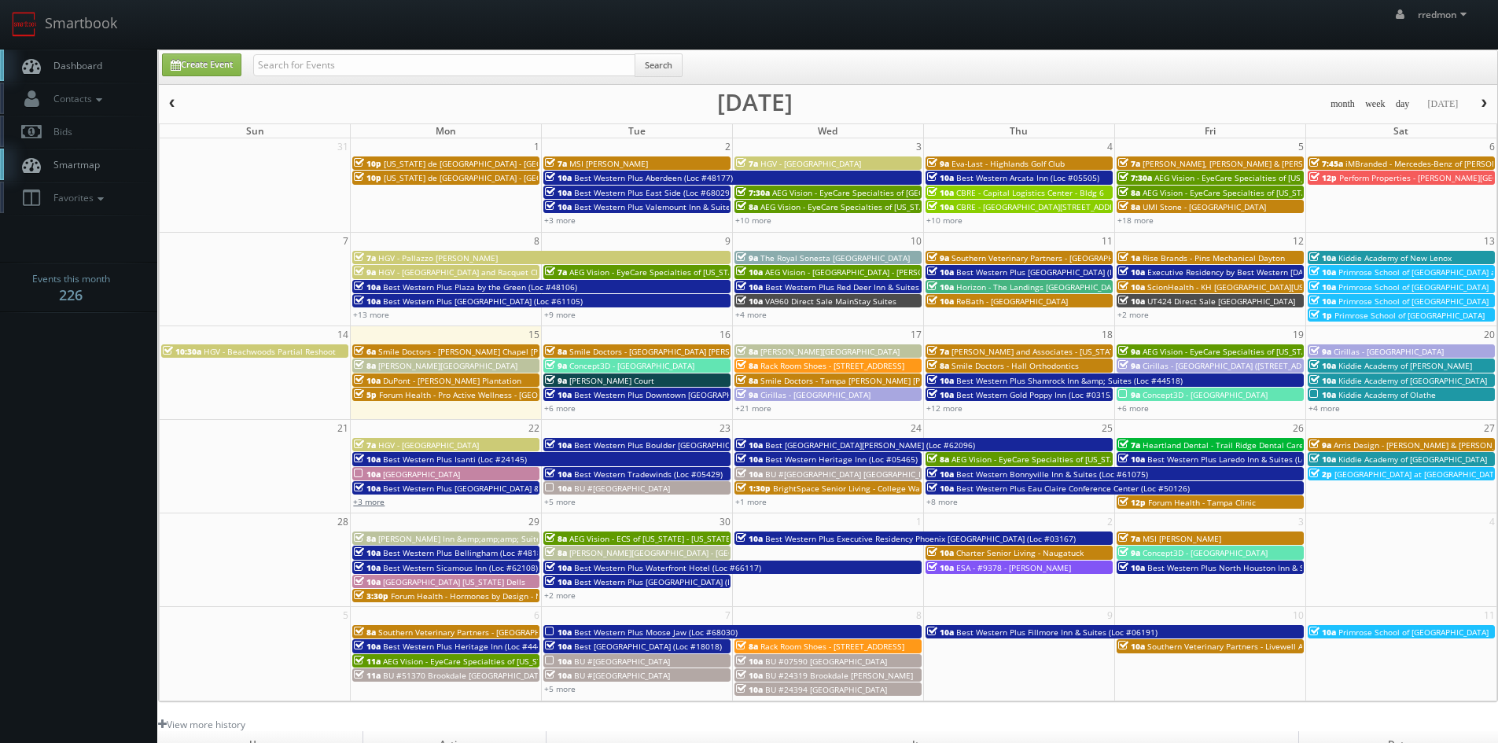
click at [358, 501] on link "+3 more" at bounding box center [368, 501] width 31 height 11
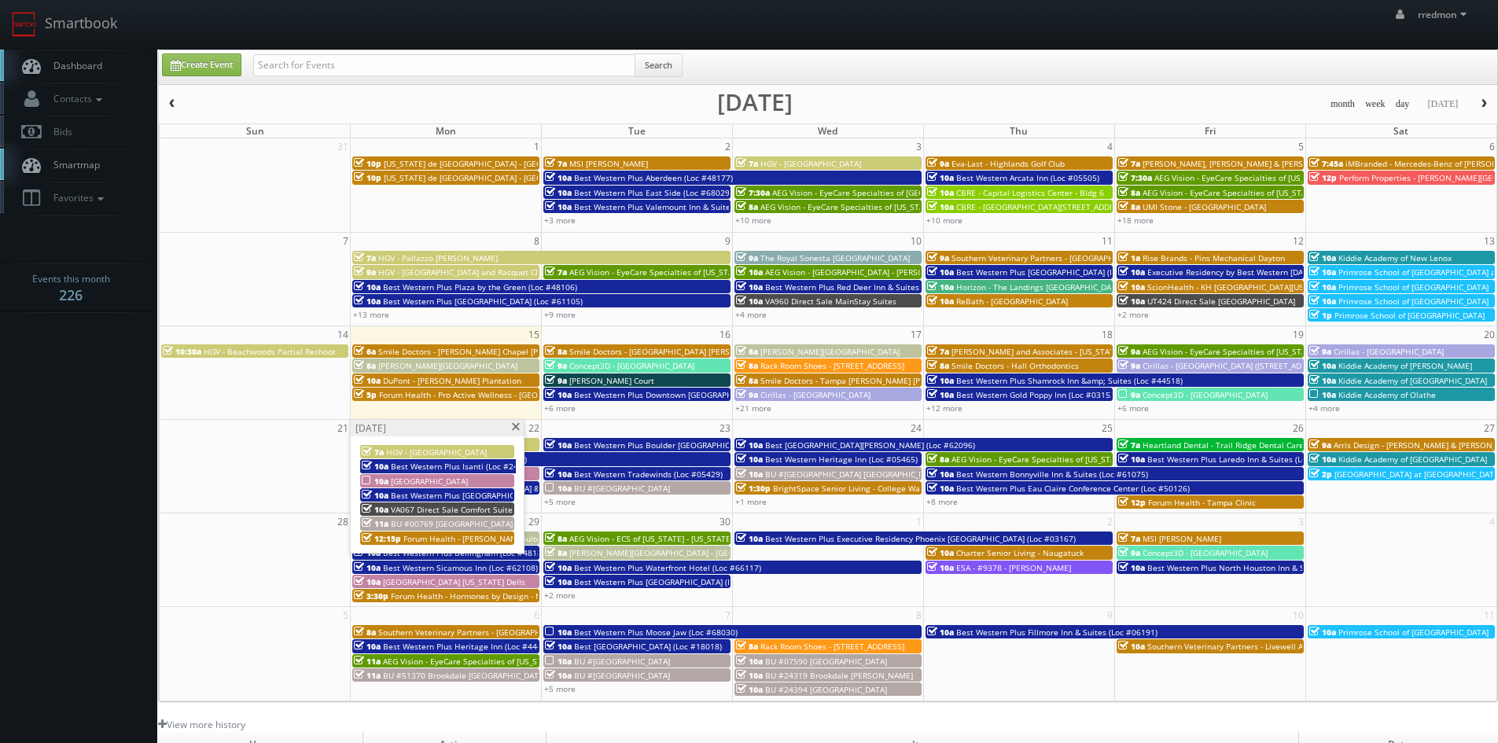
click at [430, 540] on span "Forum Health - [PERSON_NAME] Clinic" at bounding box center [475, 538] width 144 height 11
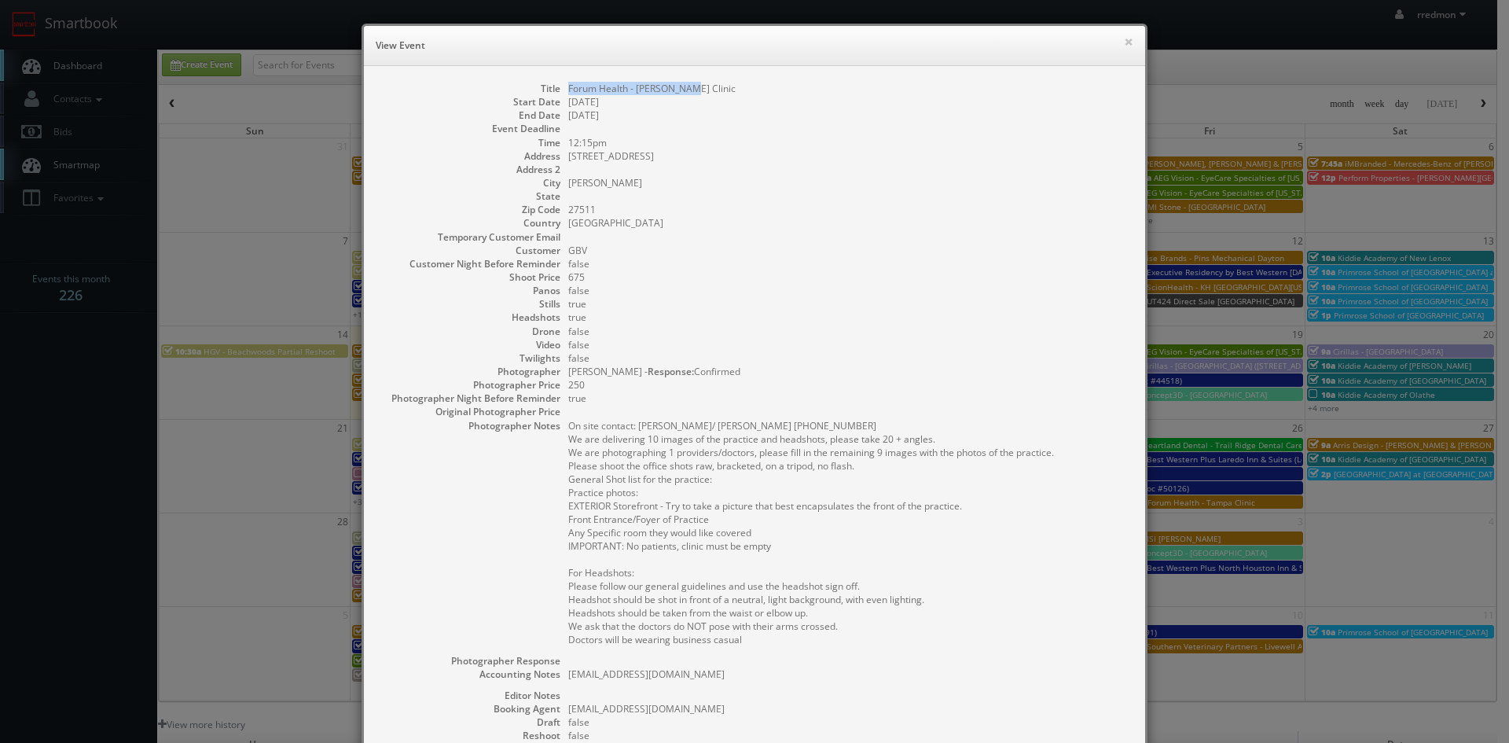
drag, startPoint x: 678, startPoint y: 86, endPoint x: 561, endPoint y: 89, distance: 117.2
click at [561, 89] on dl "Title Forum Health - Cary Clinic Start Date 09/22/2025 End Date 09/22/2025 Even…" at bounding box center [755, 480] width 750 height 796
click at [1124, 42] on button "×" at bounding box center [1128, 41] width 9 height 11
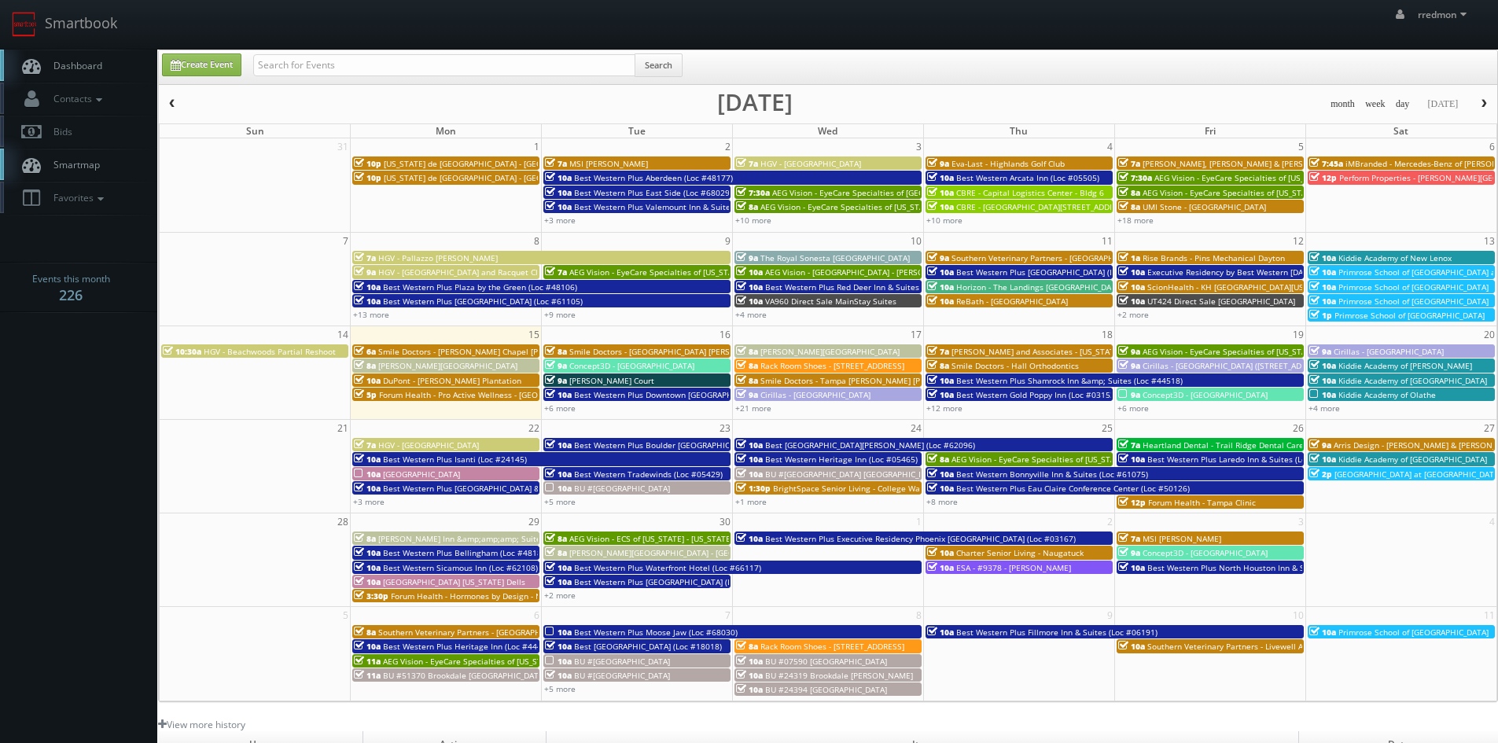
click at [598, 441] on span "Best Western Plus Boulder [GEOGRAPHIC_DATA] (Loc #06179)" at bounding box center [690, 444] width 232 height 11
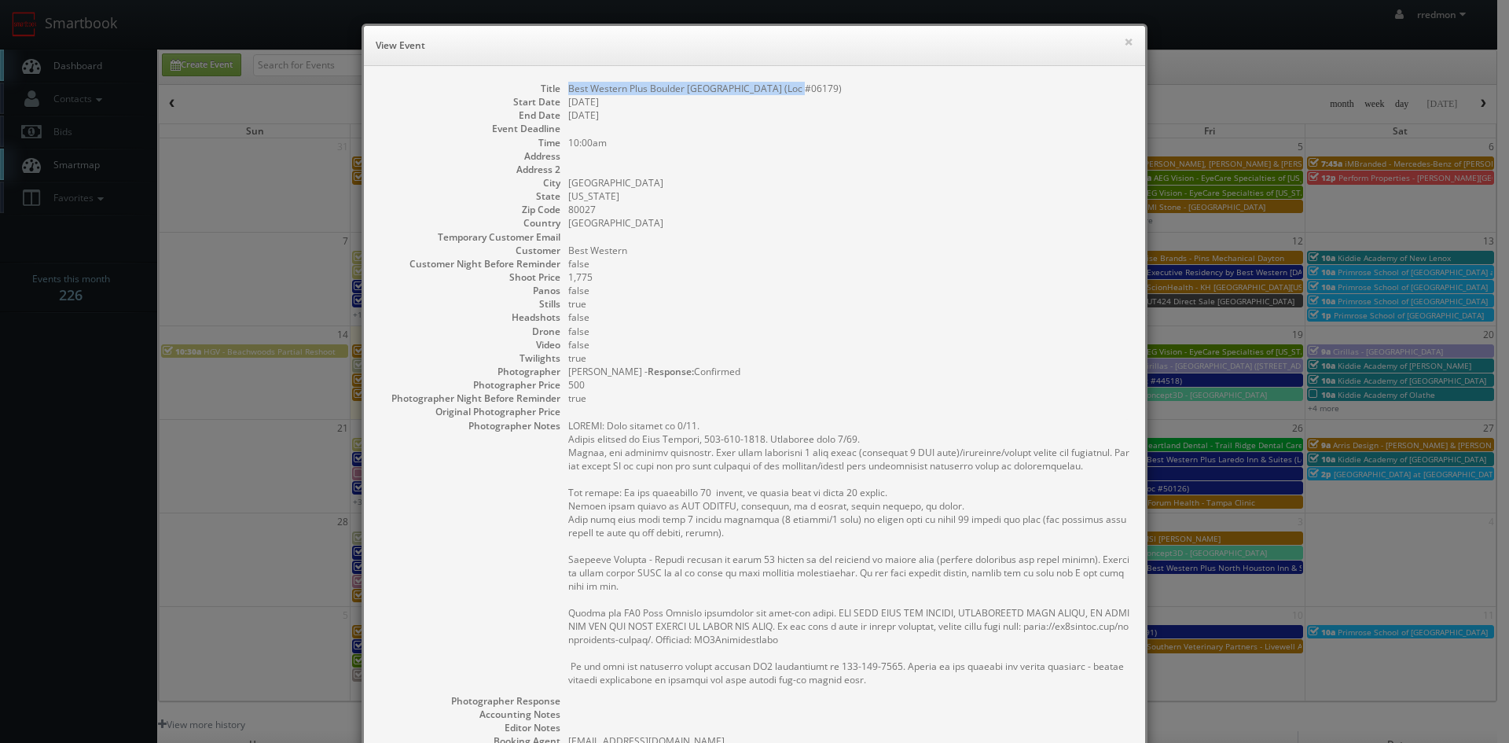
drag, startPoint x: 781, startPoint y: 89, endPoint x: 562, endPoint y: 90, distance: 219.3
click at [568, 90] on dd "Best Western Plus Boulder [GEOGRAPHIC_DATA] (Loc #06179)" at bounding box center [848, 88] width 561 height 13
click at [1124, 46] on button "×" at bounding box center [1128, 41] width 9 height 11
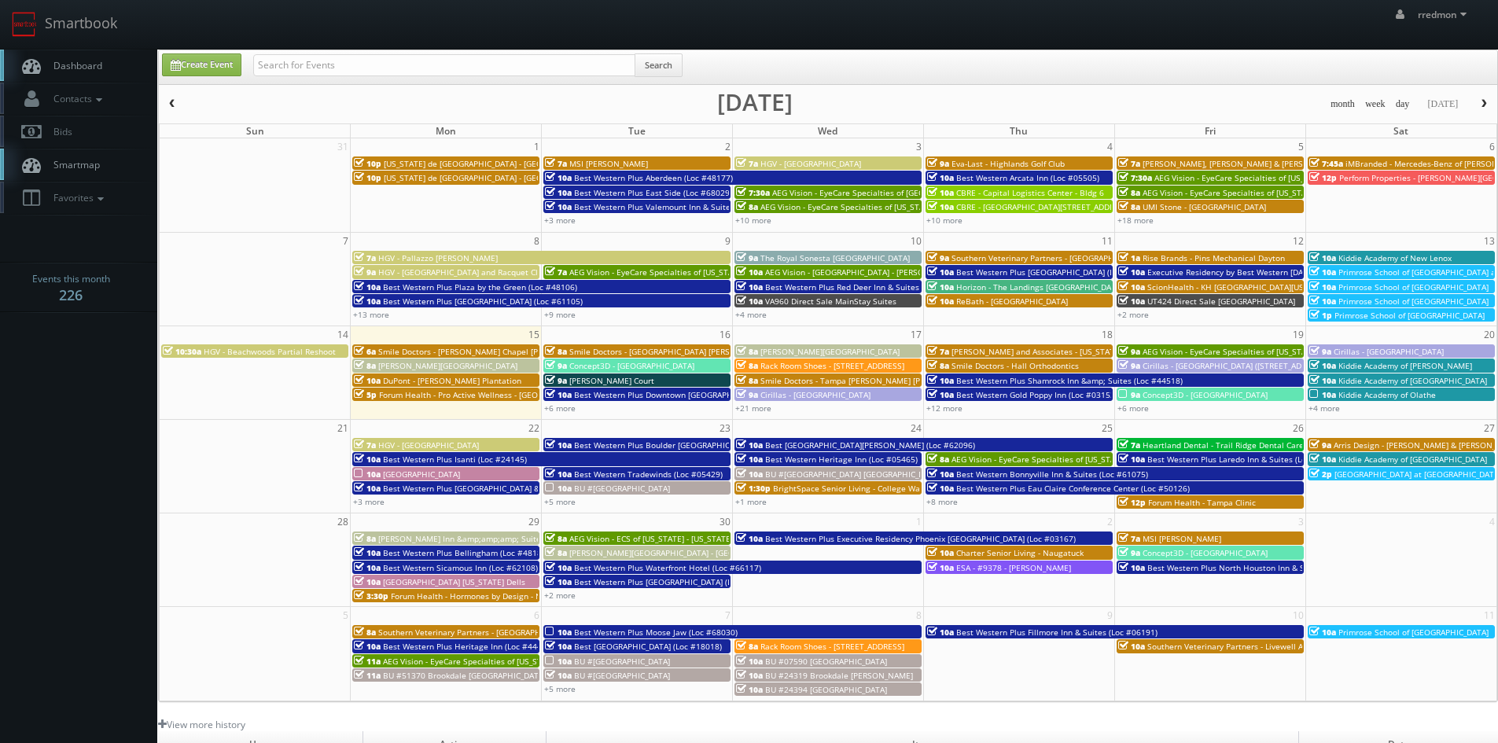
click at [598, 472] on span "Best Western Tradewinds (Loc #05429)" at bounding box center [648, 474] width 149 height 11
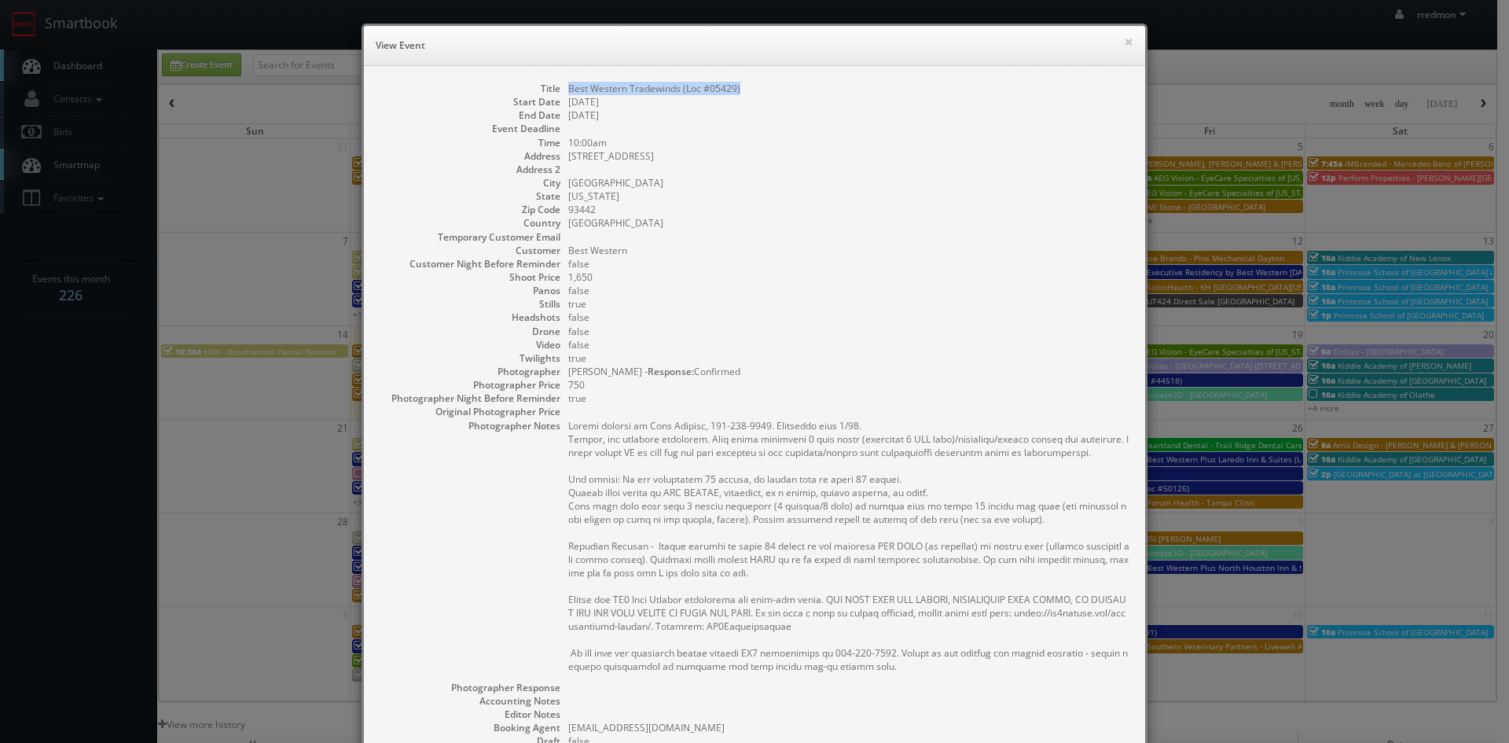
drag, startPoint x: 741, startPoint y: 86, endPoint x: 561, endPoint y: 92, distance: 180.1
click at [561, 92] on dl "Title Best Western Tradewinds (Loc #05429) Start Date 09/23/2025 End Date 09/23…" at bounding box center [755, 489] width 750 height 814
click at [1124, 43] on button "×" at bounding box center [1128, 41] width 9 height 11
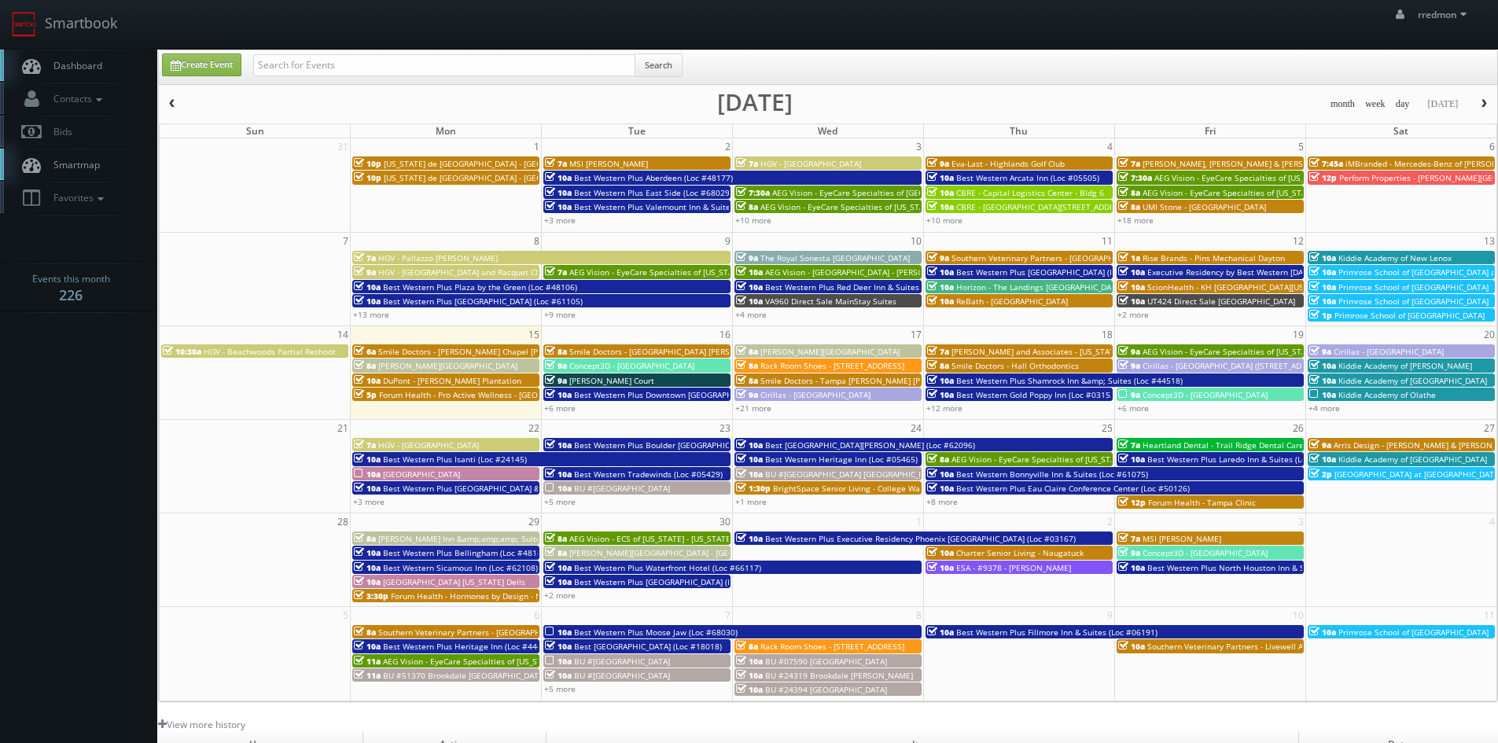
click at [599, 490] on span "BU #[GEOGRAPHIC_DATA]" at bounding box center [622, 488] width 96 height 11
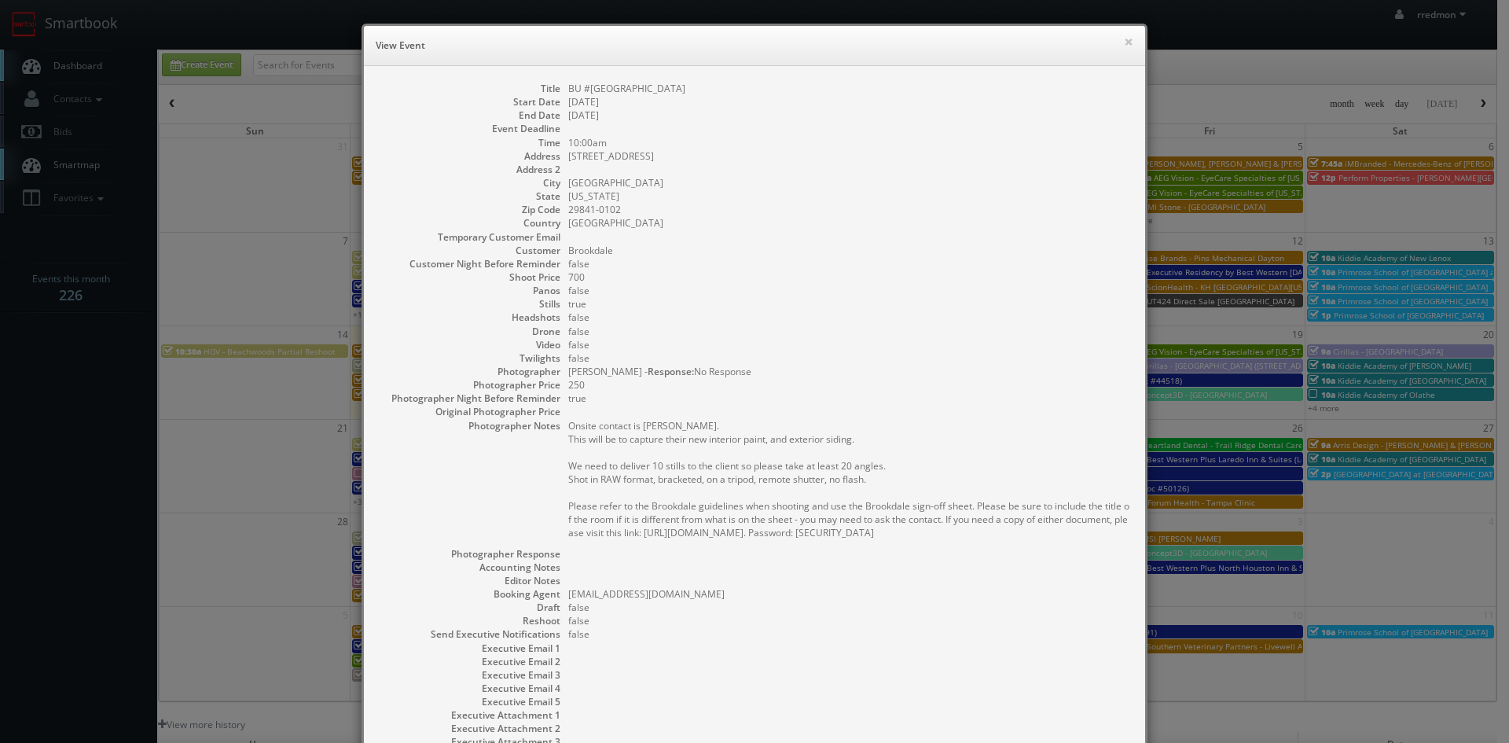
drag, startPoint x: 733, startPoint y: 83, endPoint x: 559, endPoint y: 93, distance: 174.0
click at [559, 93] on dl "Title BU #03500 Brookdale North Augusta Start Date 09/23/2025 End Date 09/23/20…" at bounding box center [755, 422] width 750 height 681
click at [1124, 43] on button "×" at bounding box center [1128, 41] width 9 height 11
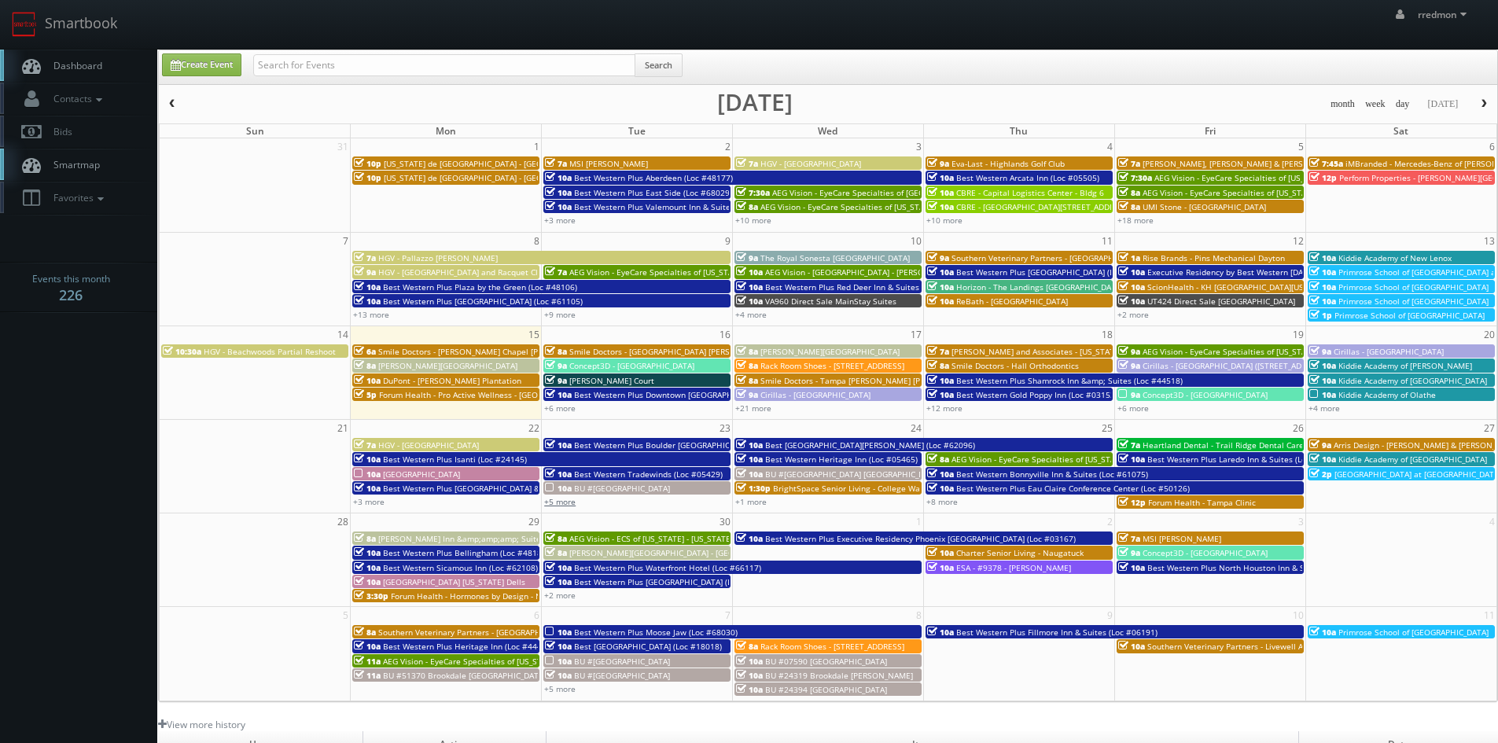
click at [566, 504] on link "+5 more" at bounding box center [559, 501] width 31 height 11
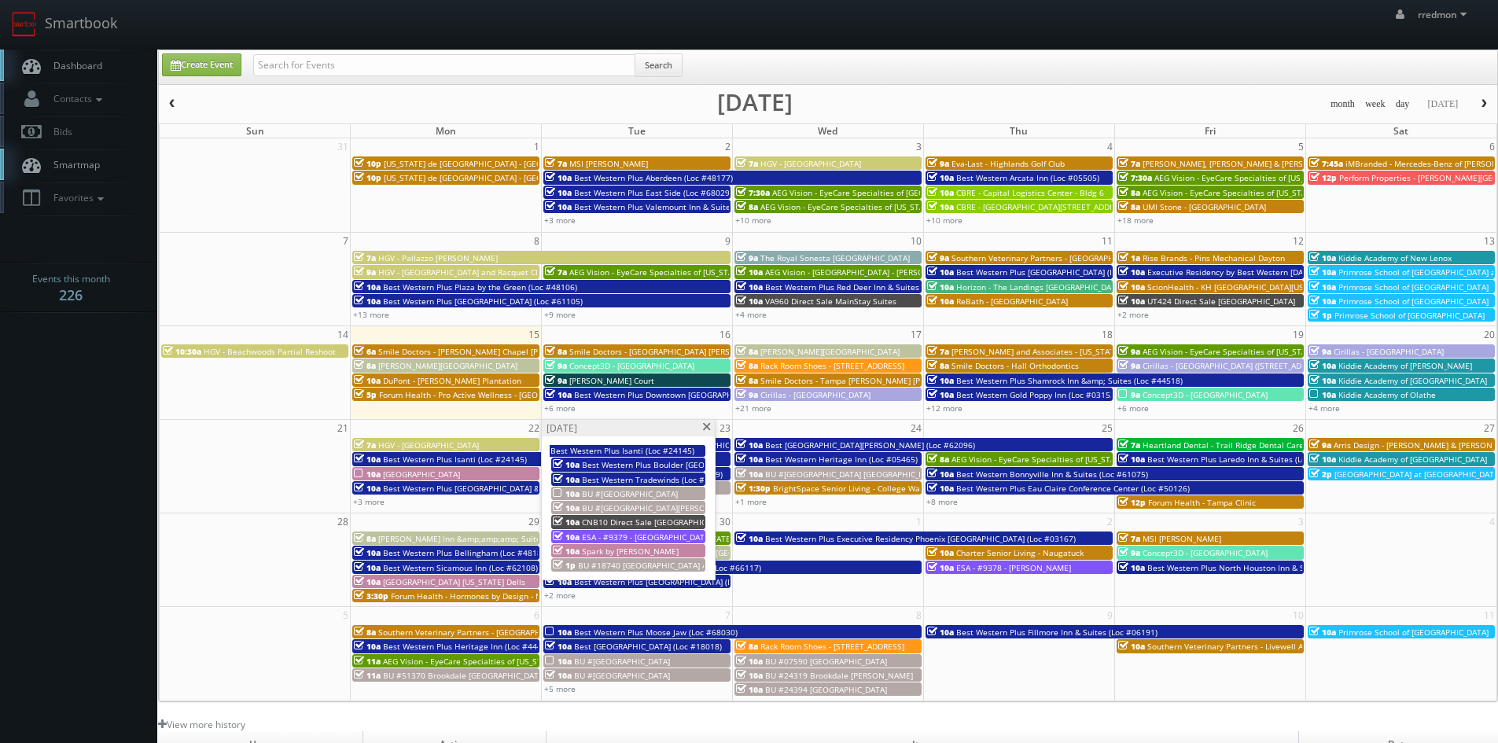
click at [660, 507] on span "BU #[GEOGRAPHIC_DATA][PERSON_NAME]" at bounding box center [661, 507] width 158 height 11
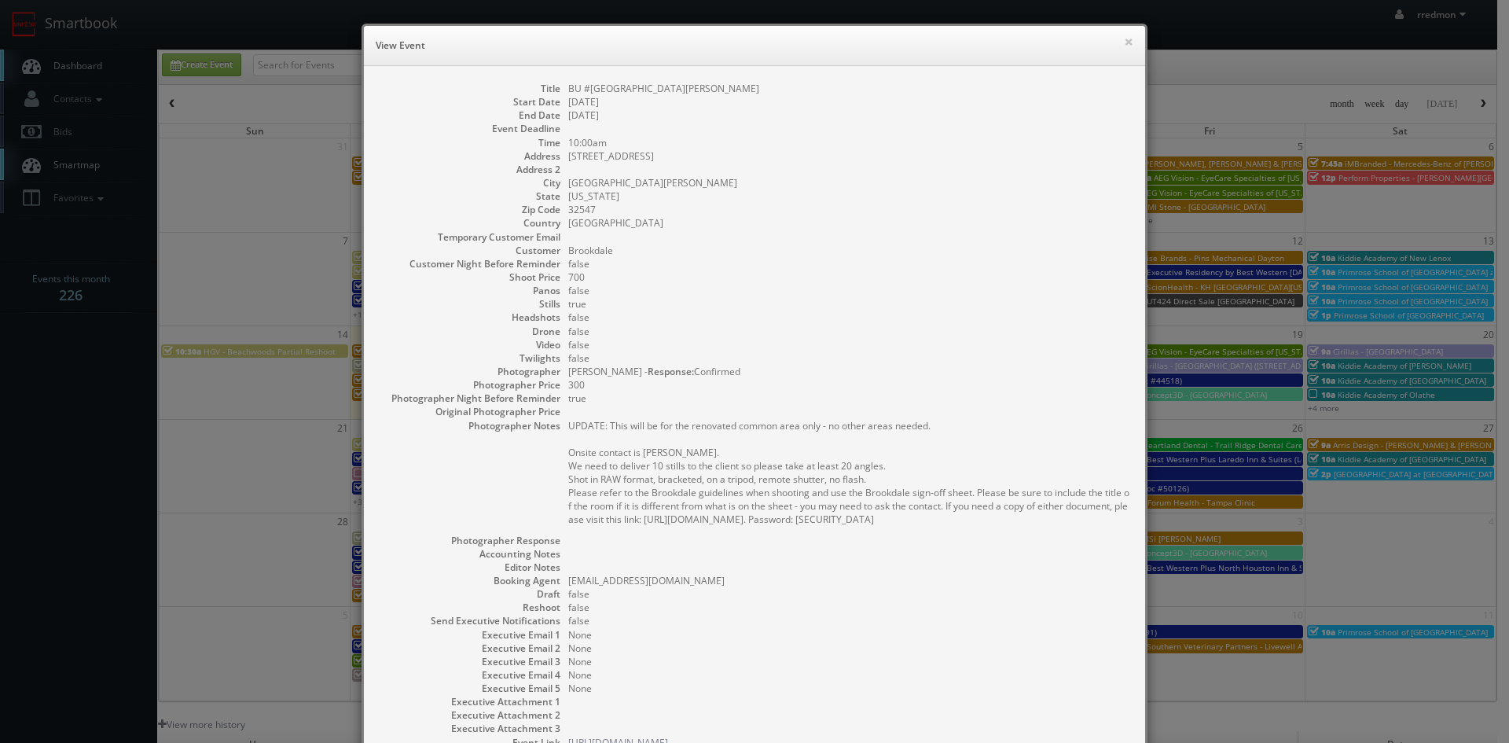
drag, startPoint x: 741, startPoint y: 90, endPoint x: 557, endPoint y: 90, distance: 184.0
click at [557, 90] on dl "Title BU #17830 Brookdale Fort Walton Beach Start Date 09/23/2025 End Date 09/2…" at bounding box center [755, 415] width 750 height 667
click at [1124, 42] on button "×" at bounding box center [1128, 41] width 9 height 11
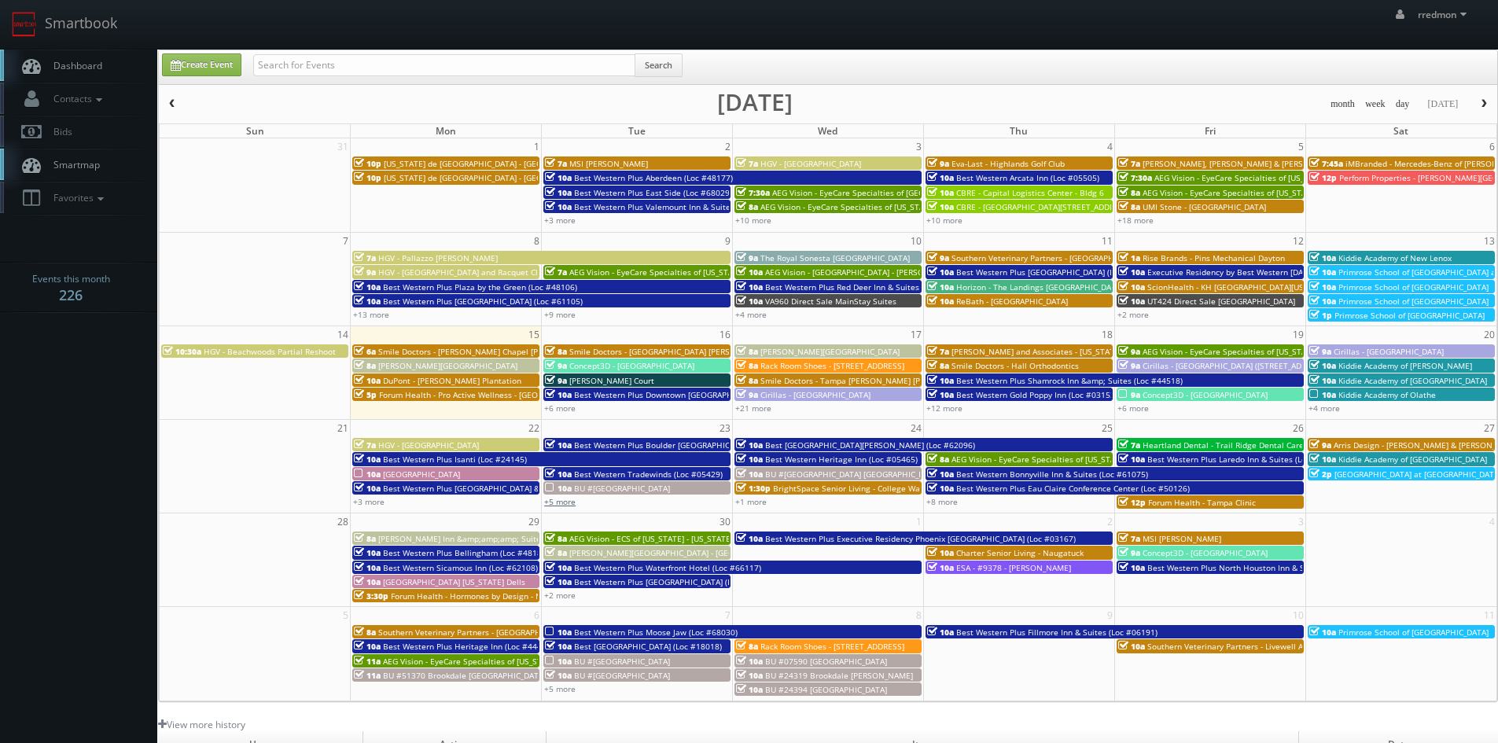
click at [567, 503] on link "+5 more" at bounding box center [559, 501] width 31 height 11
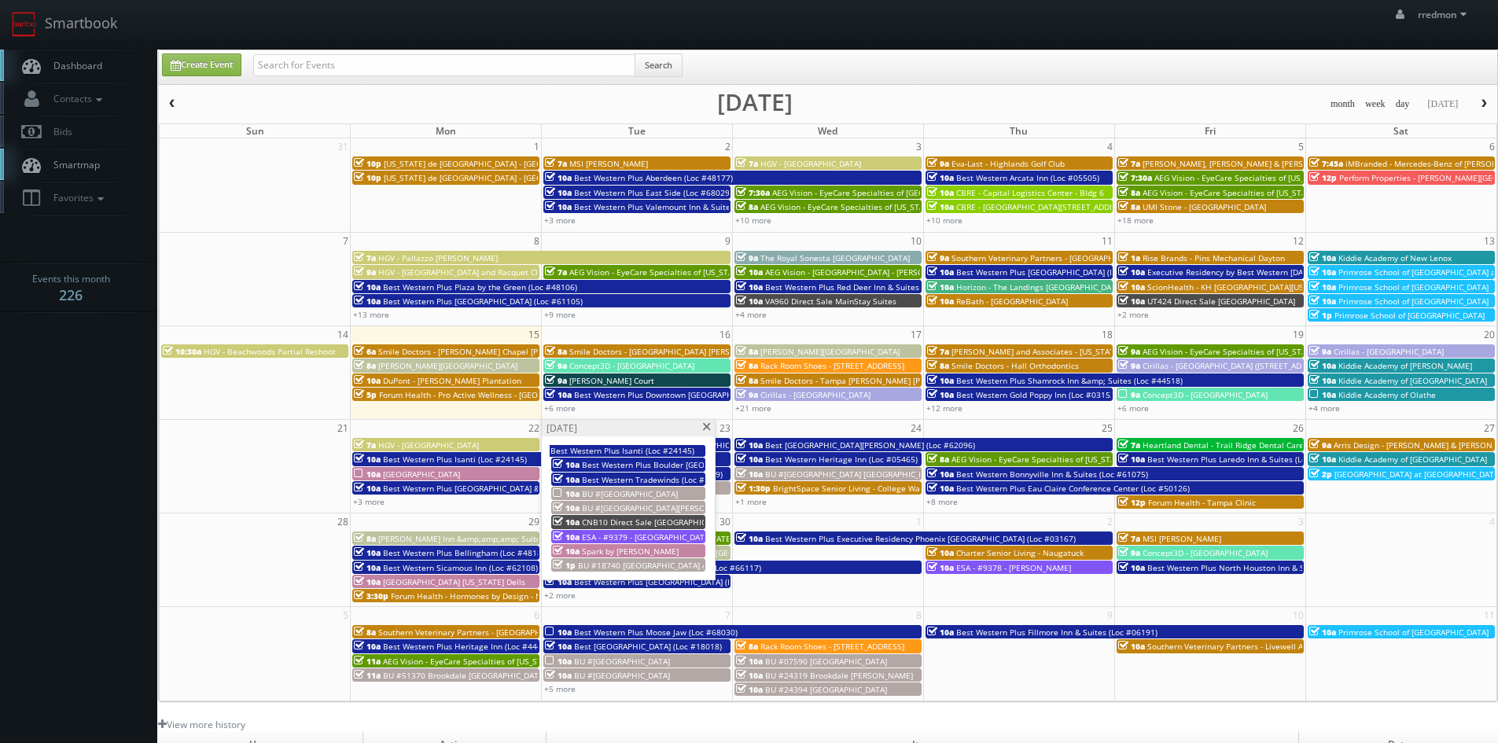
click at [657, 517] on span "CNB10 Direct Sale [GEOGRAPHIC_DATA], Ascend Hotel Collection" at bounding box center [704, 521] width 244 height 11
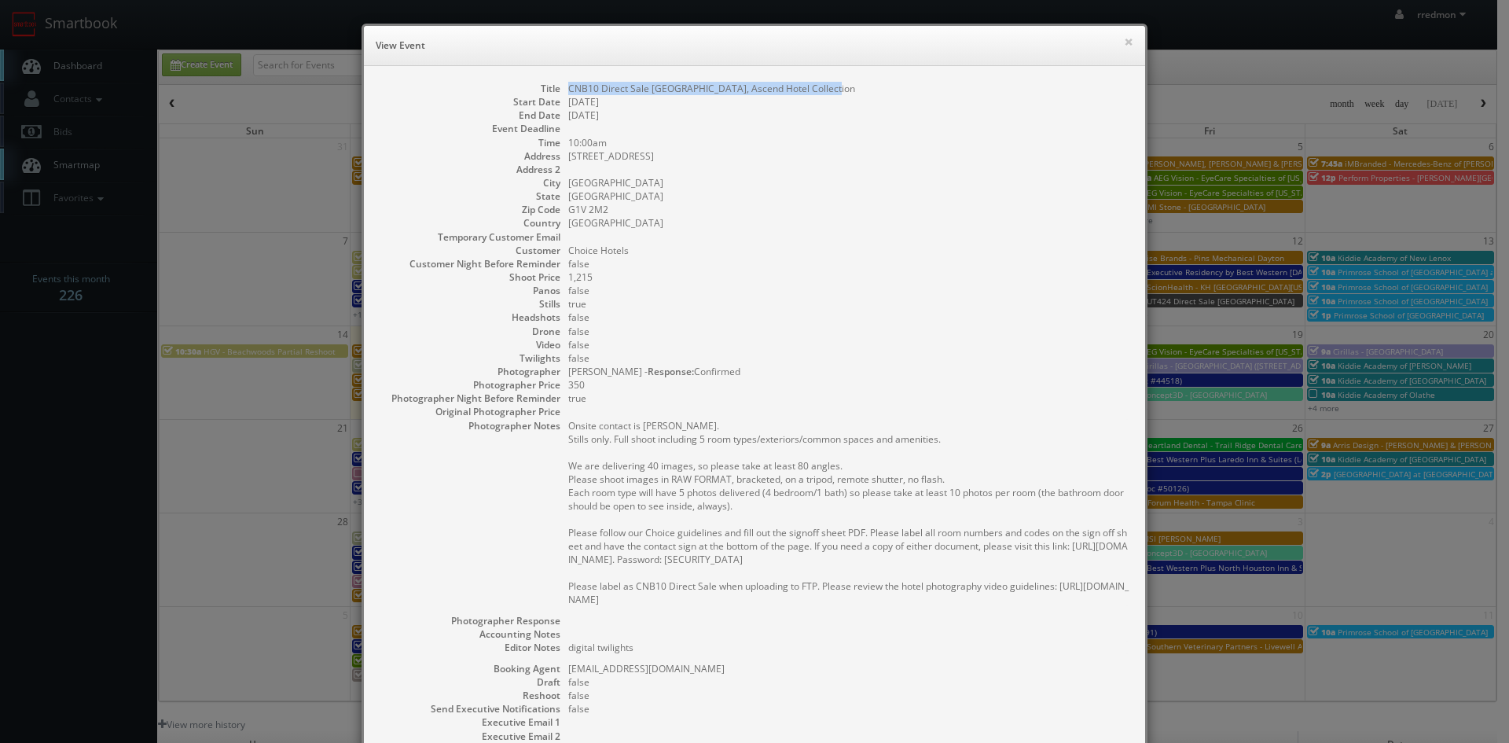
drag, startPoint x: 832, startPoint y: 89, endPoint x: 560, endPoint y: 89, distance: 272.0
click at [560, 89] on dl "Title CNB10 Direct Sale Hotel Quartier, Ascend Hotel Collection Start Date 09/2…" at bounding box center [755, 459] width 750 height 755
click at [1124, 46] on button "×" at bounding box center [1128, 41] width 9 height 11
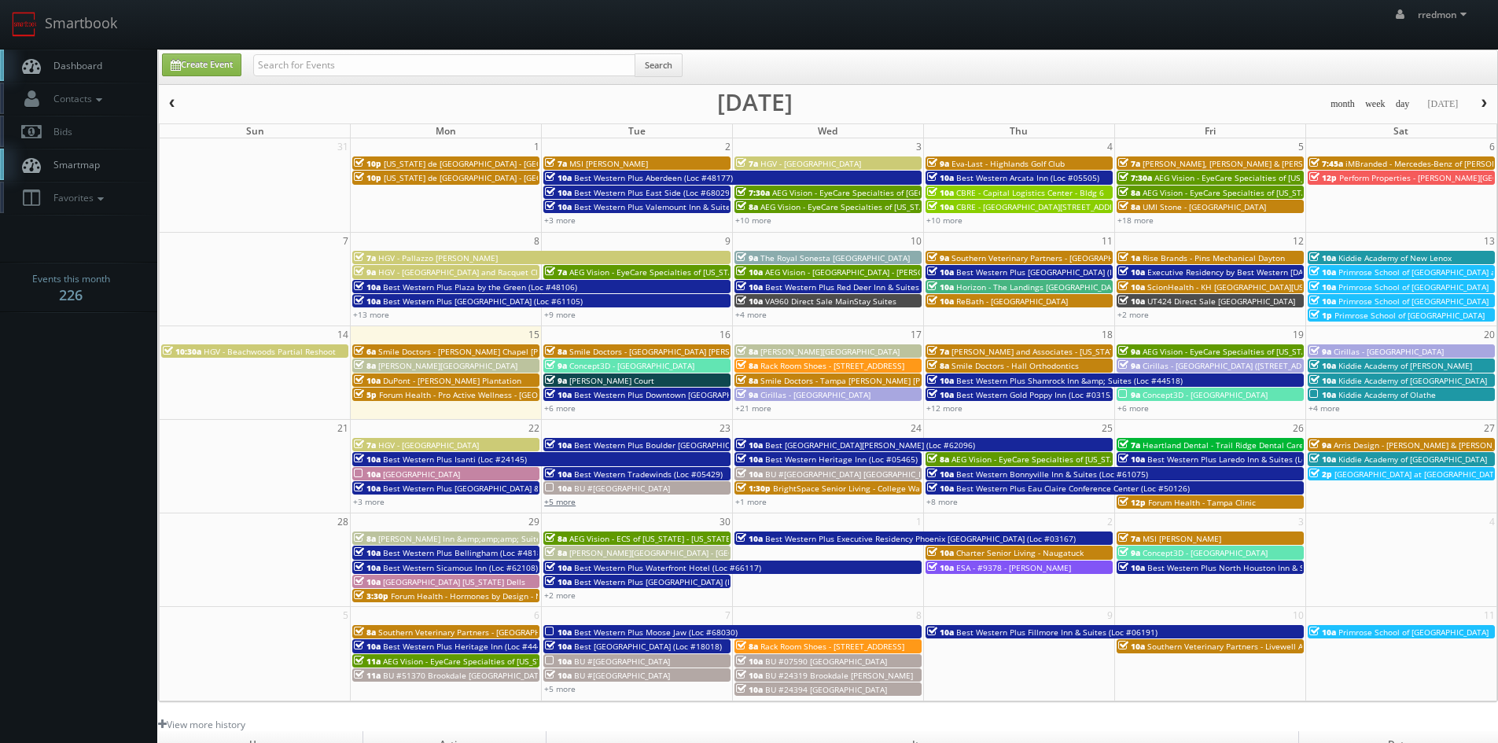
click at [562, 502] on link "+5 more" at bounding box center [559, 501] width 31 height 11
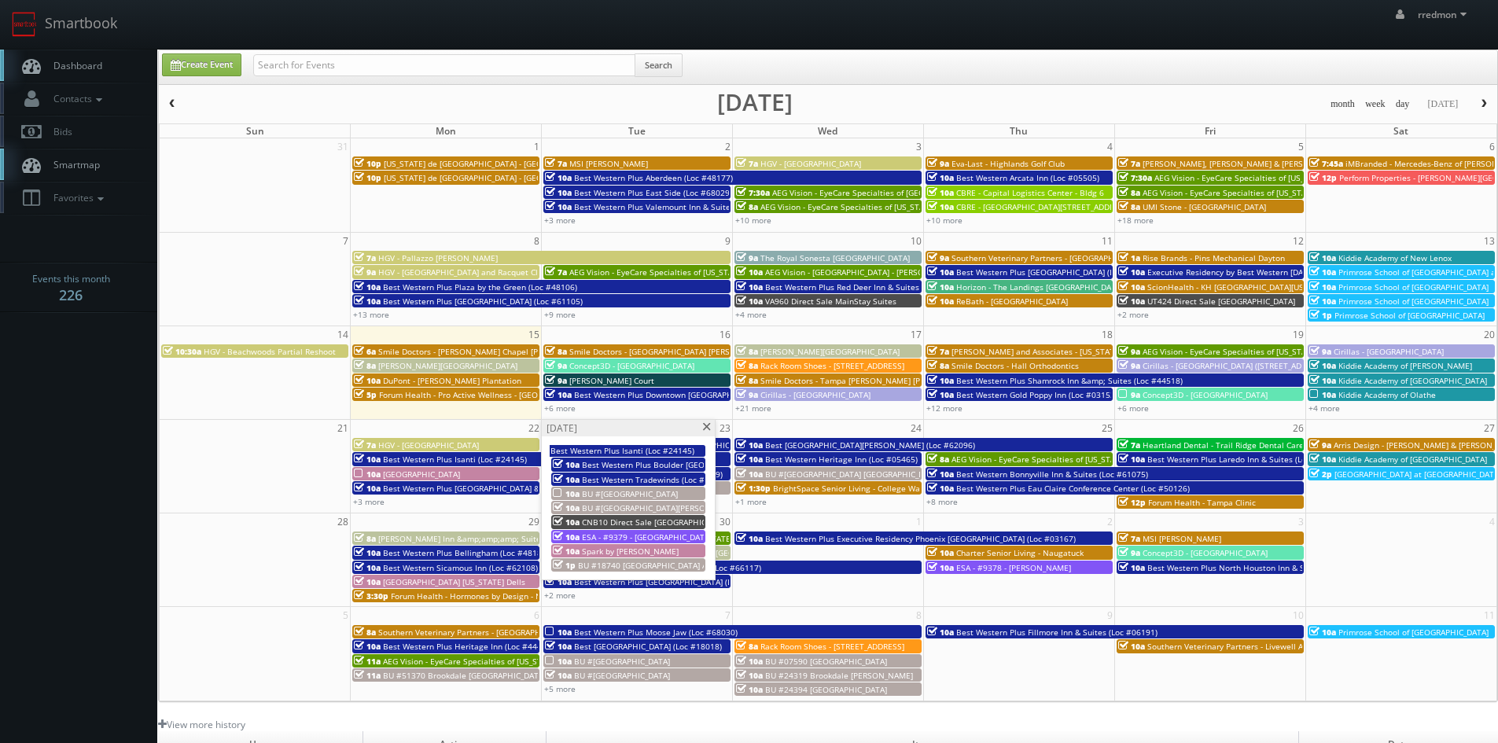
click at [615, 531] on span "ESA - #9379 - [GEOGRAPHIC_DATA]" at bounding box center [647, 536] width 130 height 11
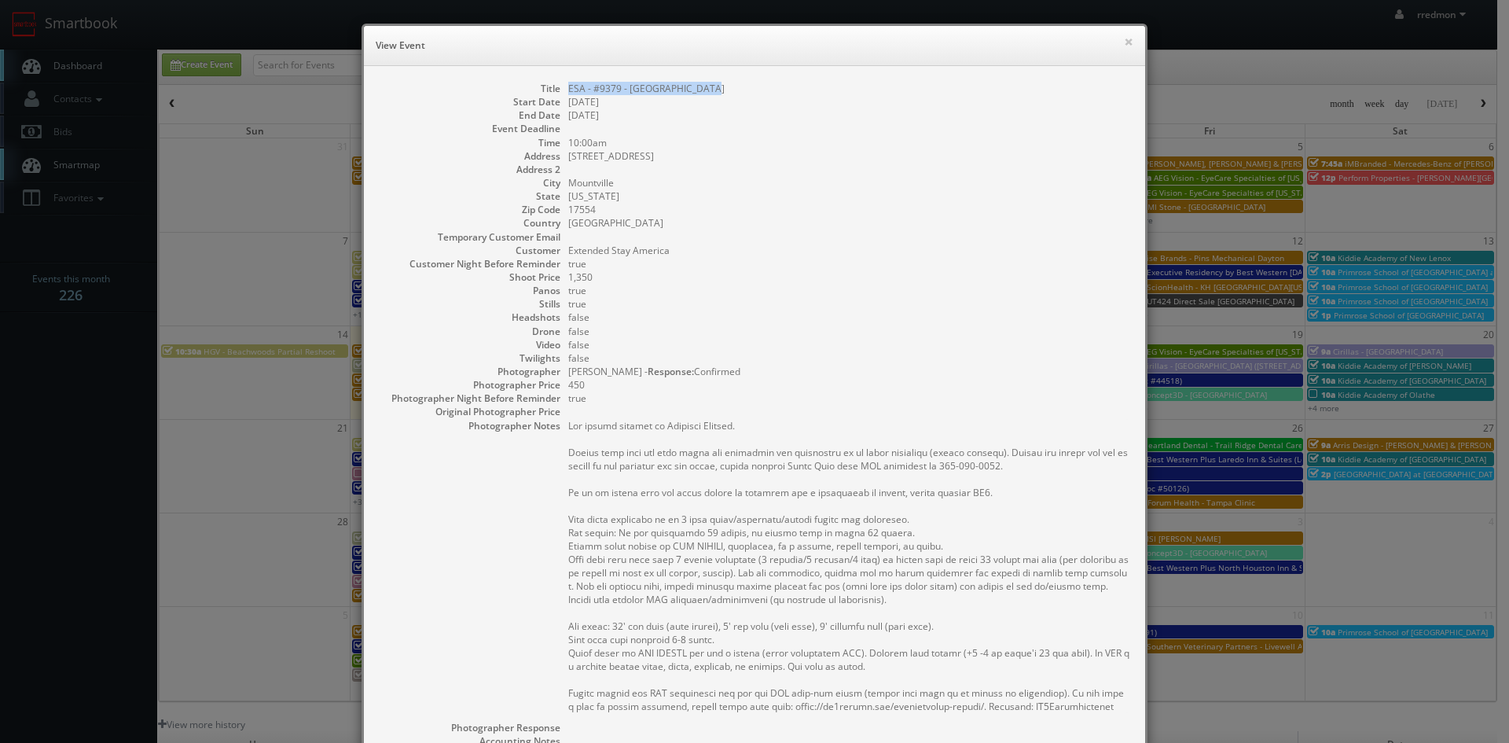
drag, startPoint x: 709, startPoint y: 86, endPoint x: 561, endPoint y: 89, distance: 148.6
click at [561, 89] on dl "Title ESA - #9379 - Lancaster County Start Date 09/23/2025 End Date 09/23/2025 …" at bounding box center [755, 509] width 750 height 855
click at [1124, 36] on button "×" at bounding box center [1128, 41] width 9 height 11
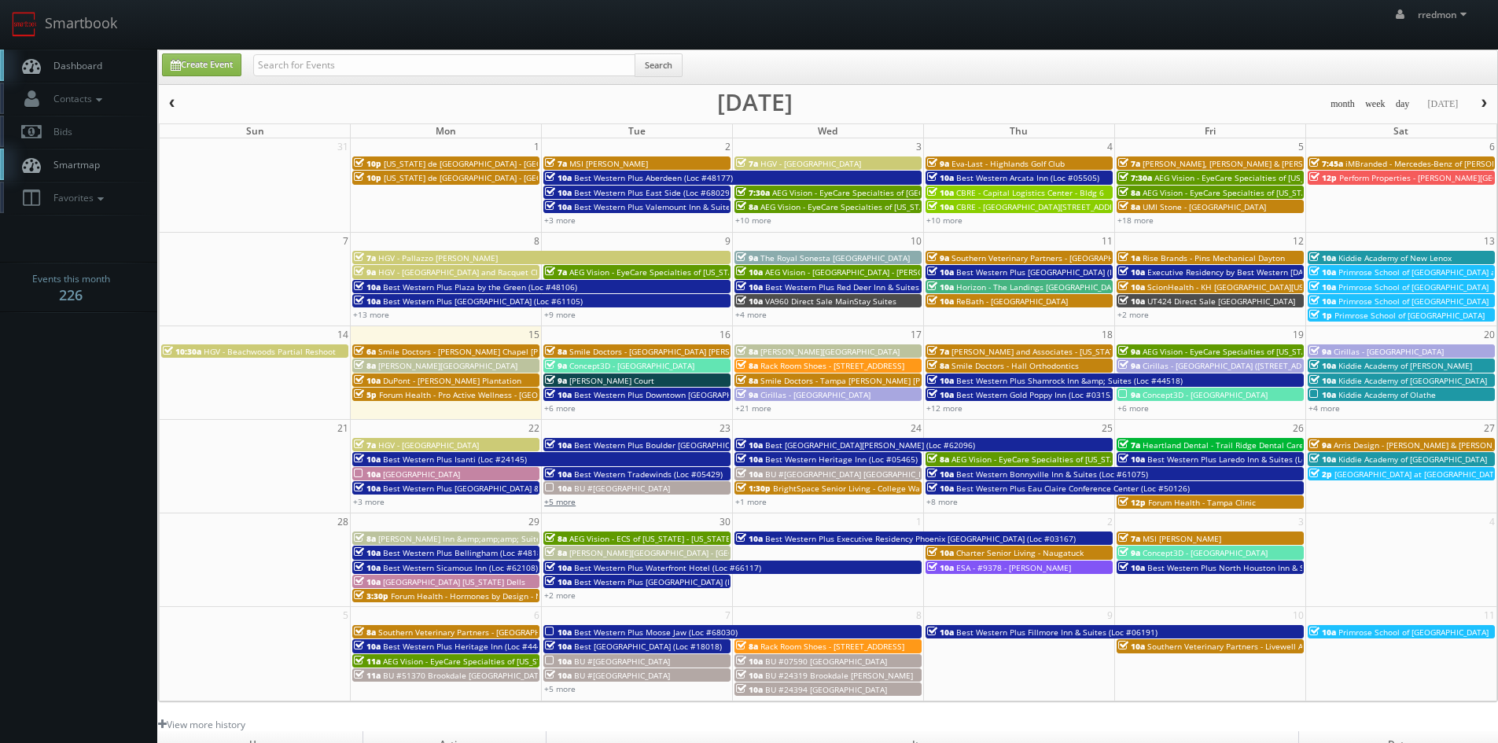
click at [571, 499] on link "+5 more" at bounding box center [559, 501] width 31 height 11
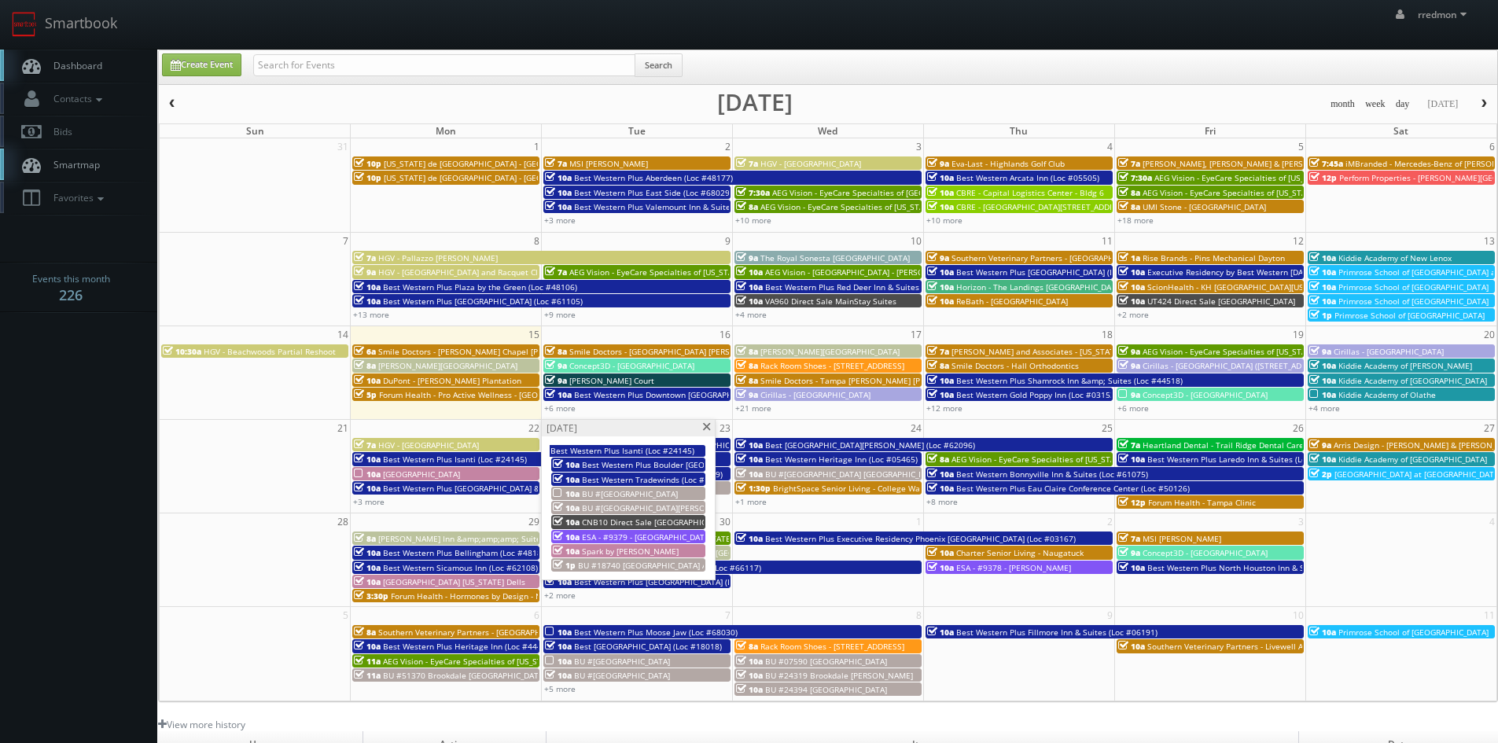
click at [627, 550] on span "Spark by [PERSON_NAME]" at bounding box center [630, 551] width 97 height 11
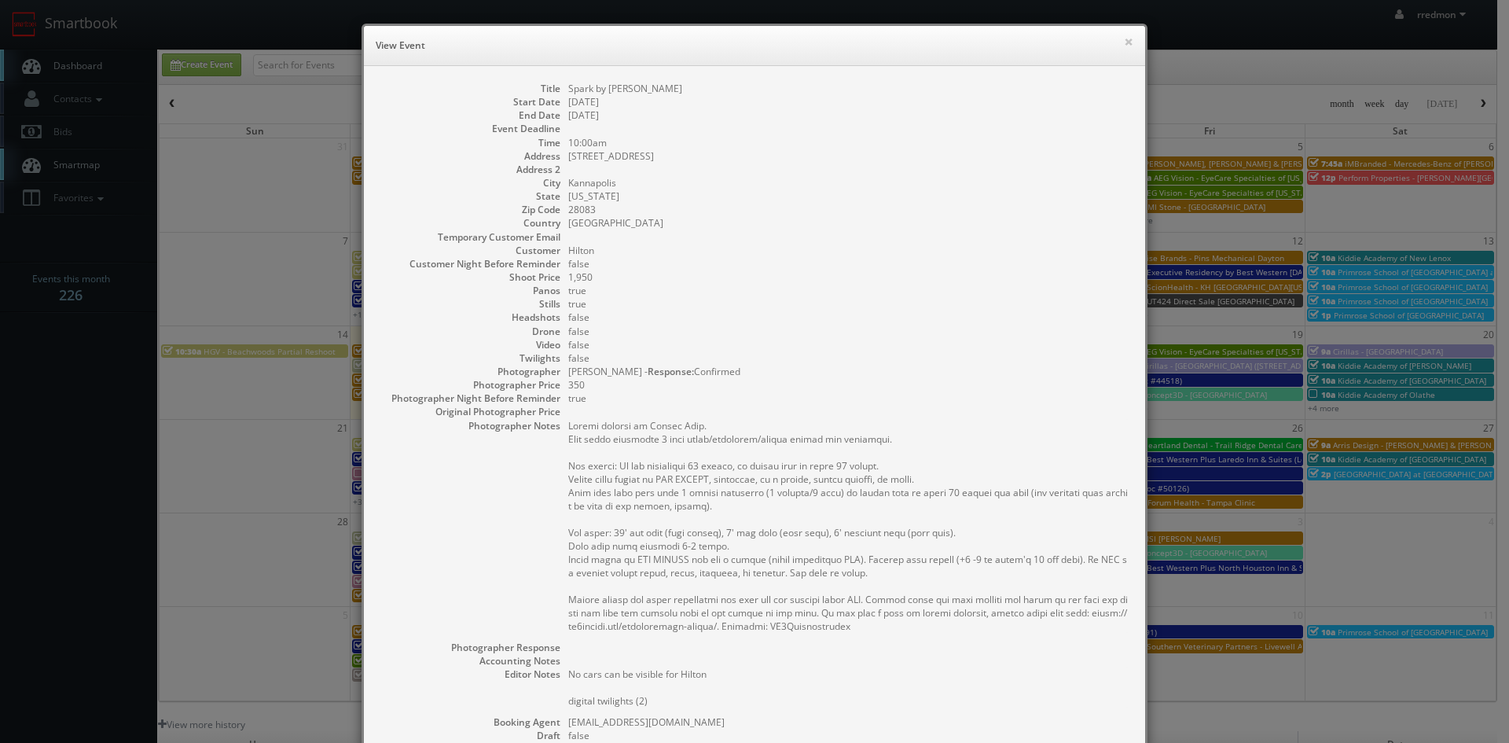
drag, startPoint x: 679, startPoint y: 90, endPoint x: 562, endPoint y: 90, distance: 117.1
click at [568, 90] on dd "Spark by [PERSON_NAME]" at bounding box center [848, 88] width 561 height 13
click at [1124, 42] on button "×" at bounding box center [1128, 41] width 9 height 11
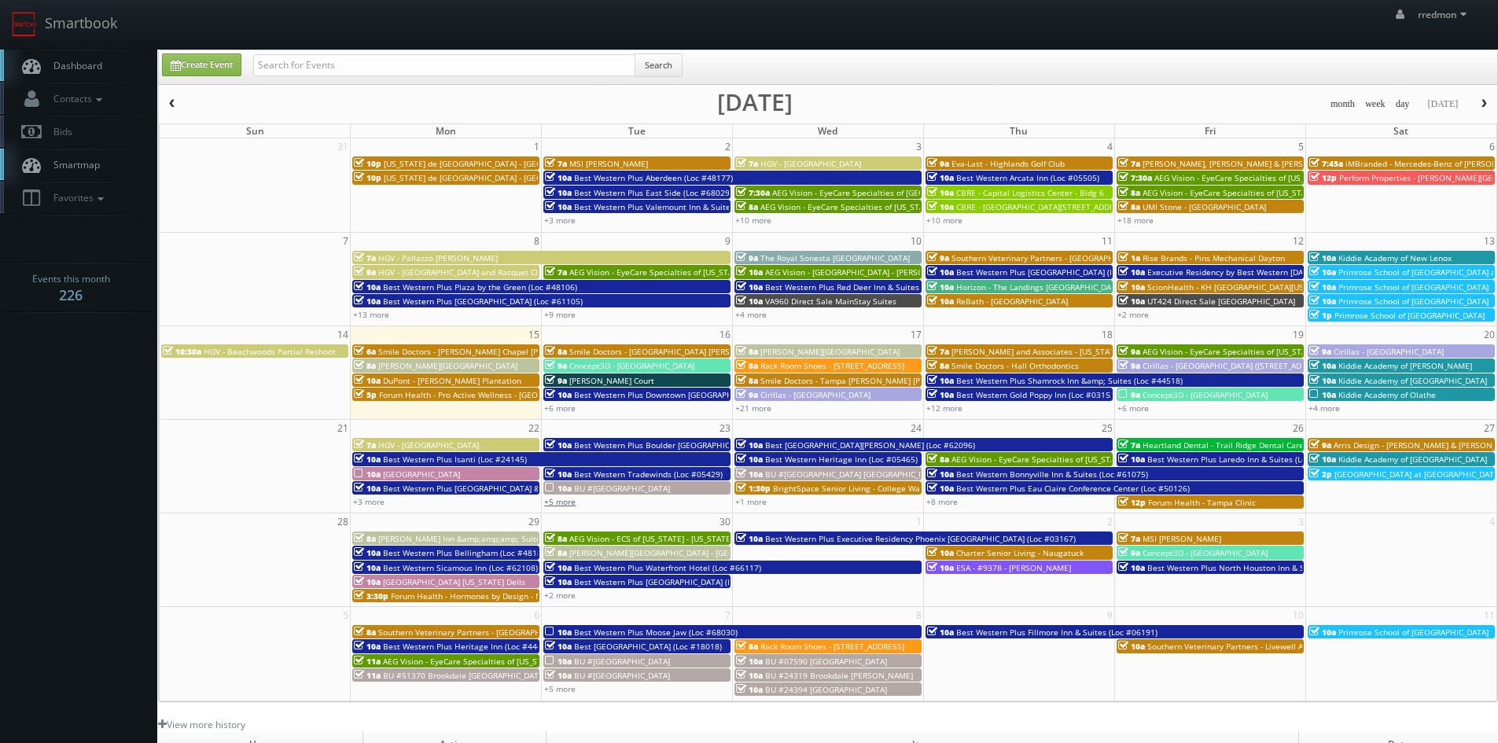
click at [562, 504] on link "+5 more" at bounding box center [559, 501] width 31 height 11
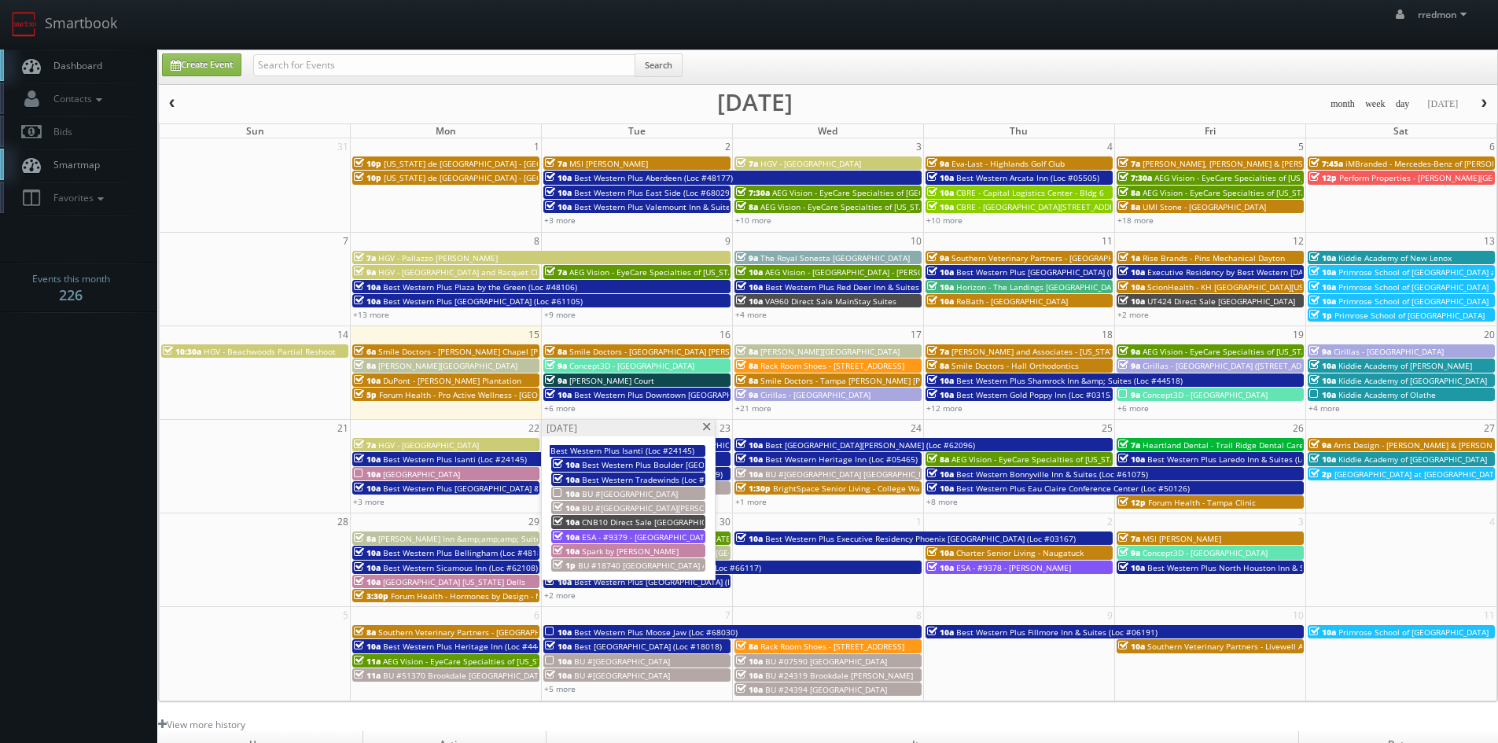
click at [630, 563] on span "BU #18740 [GEOGRAPHIC_DATA] AL" at bounding box center [644, 565] width 133 height 11
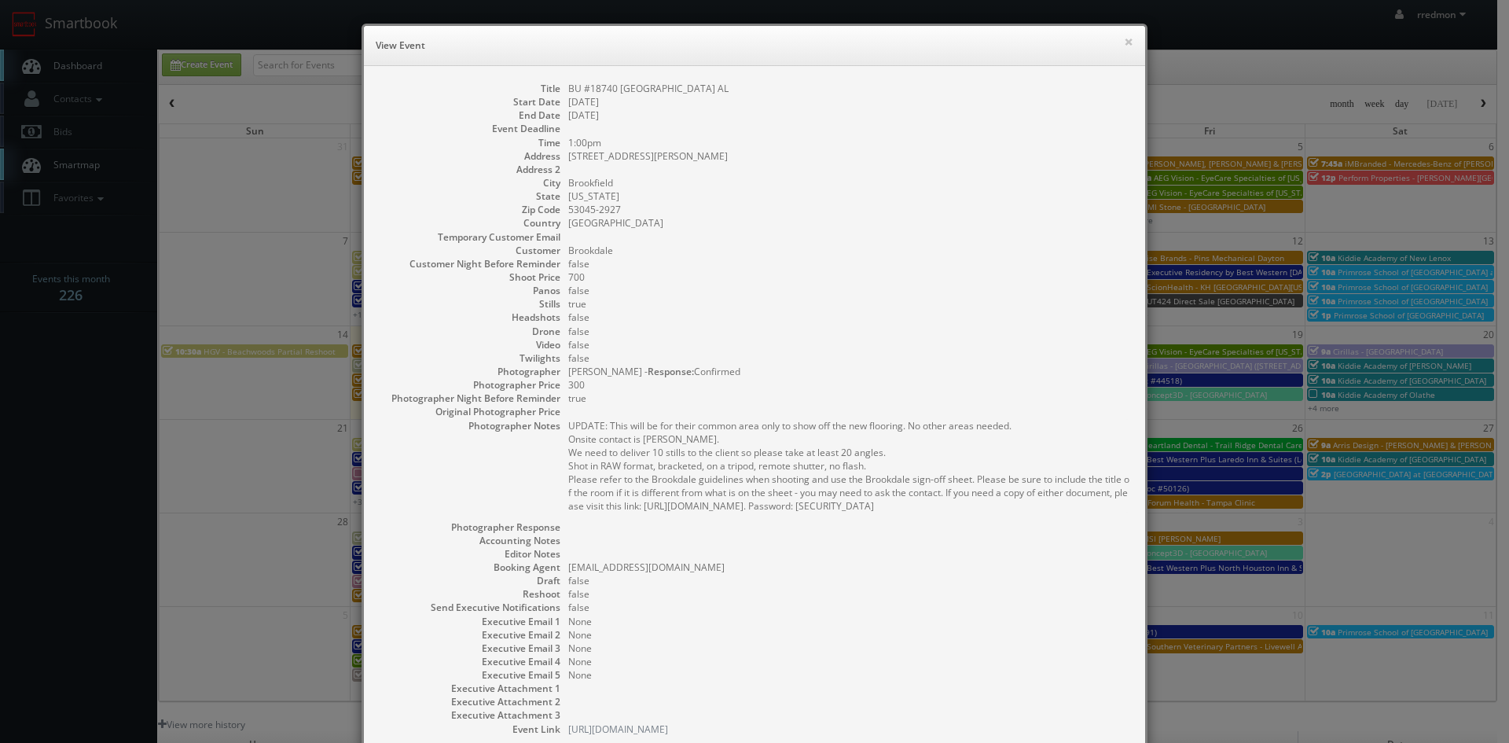
drag, startPoint x: 723, startPoint y: 90, endPoint x: 561, endPoint y: 90, distance: 161.9
click at [561, 90] on dl "Title BU #18740 Brookdale Brookfield AL Start Date 09/23/2025 End Date 09/23/20…" at bounding box center [755, 409] width 750 height 654
click at [1125, 39] on button "×" at bounding box center [1128, 41] width 9 height 11
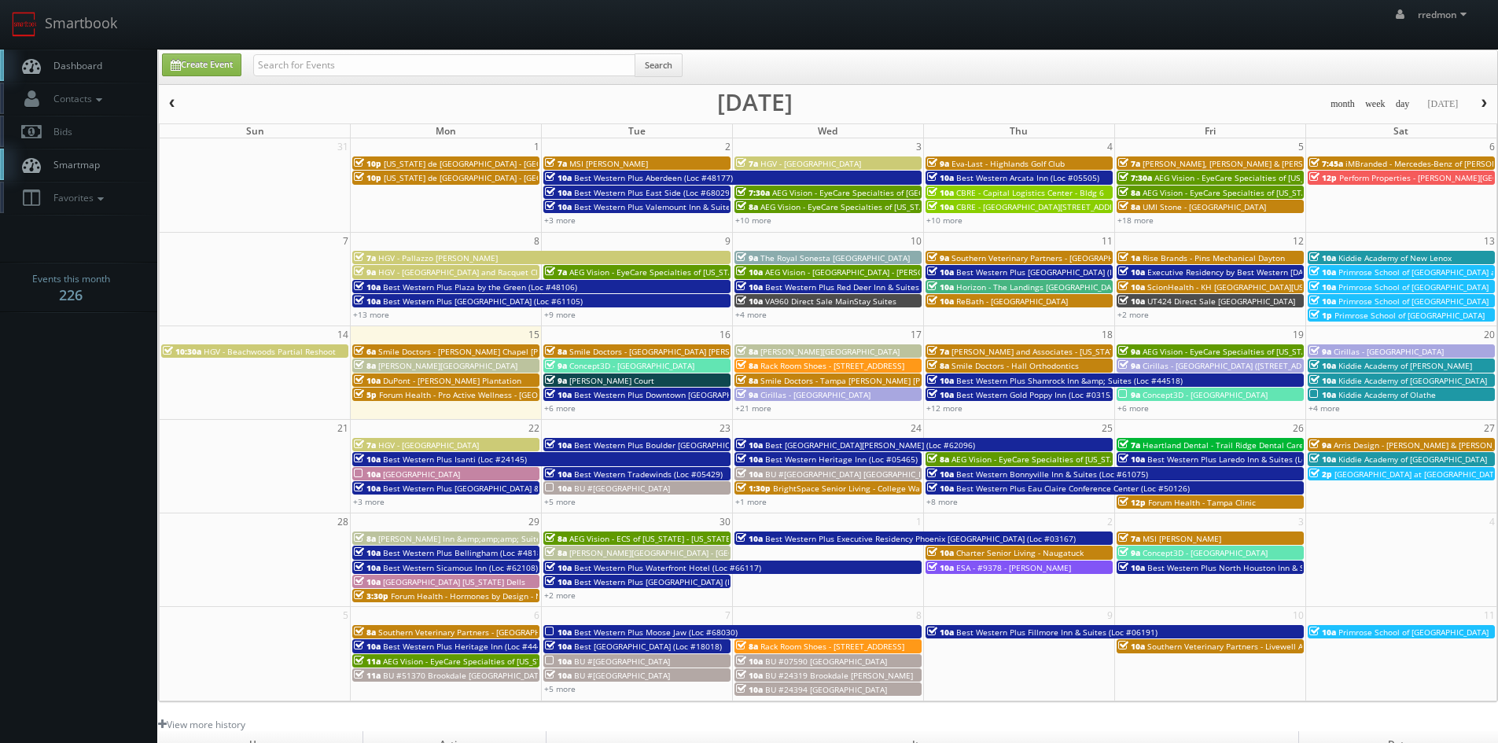
click at [768, 443] on span "Best [GEOGRAPHIC_DATA][PERSON_NAME] (Loc #62096)" at bounding box center [870, 444] width 210 height 11
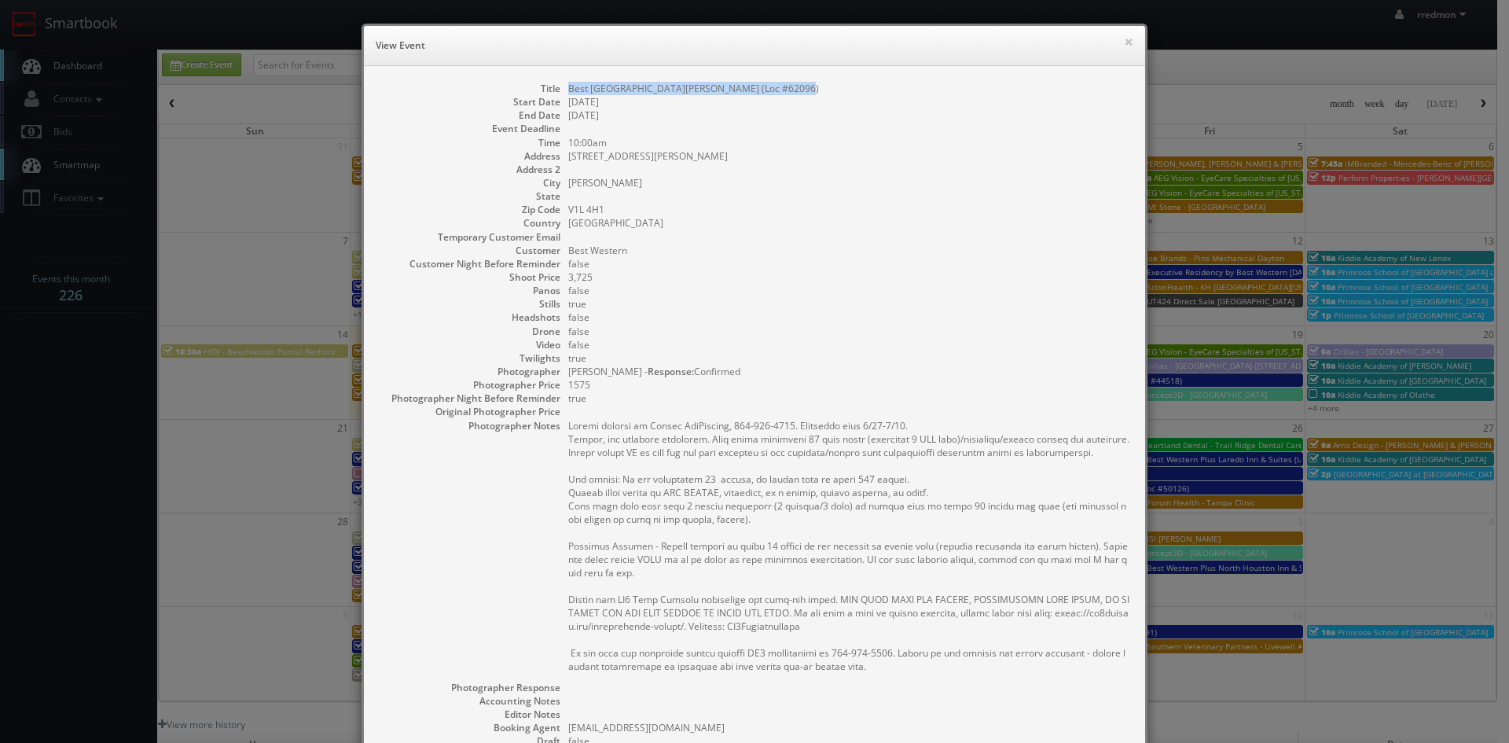
drag, startPoint x: 799, startPoint y: 86, endPoint x: 561, endPoint y: 93, distance: 237.5
click at [561, 93] on dl "Title Best Western Plus Baker Street Inn (Loc #62096) Start Date 09/24/2025 End…" at bounding box center [755, 489] width 750 height 814
click at [1125, 44] on button "×" at bounding box center [1128, 41] width 9 height 11
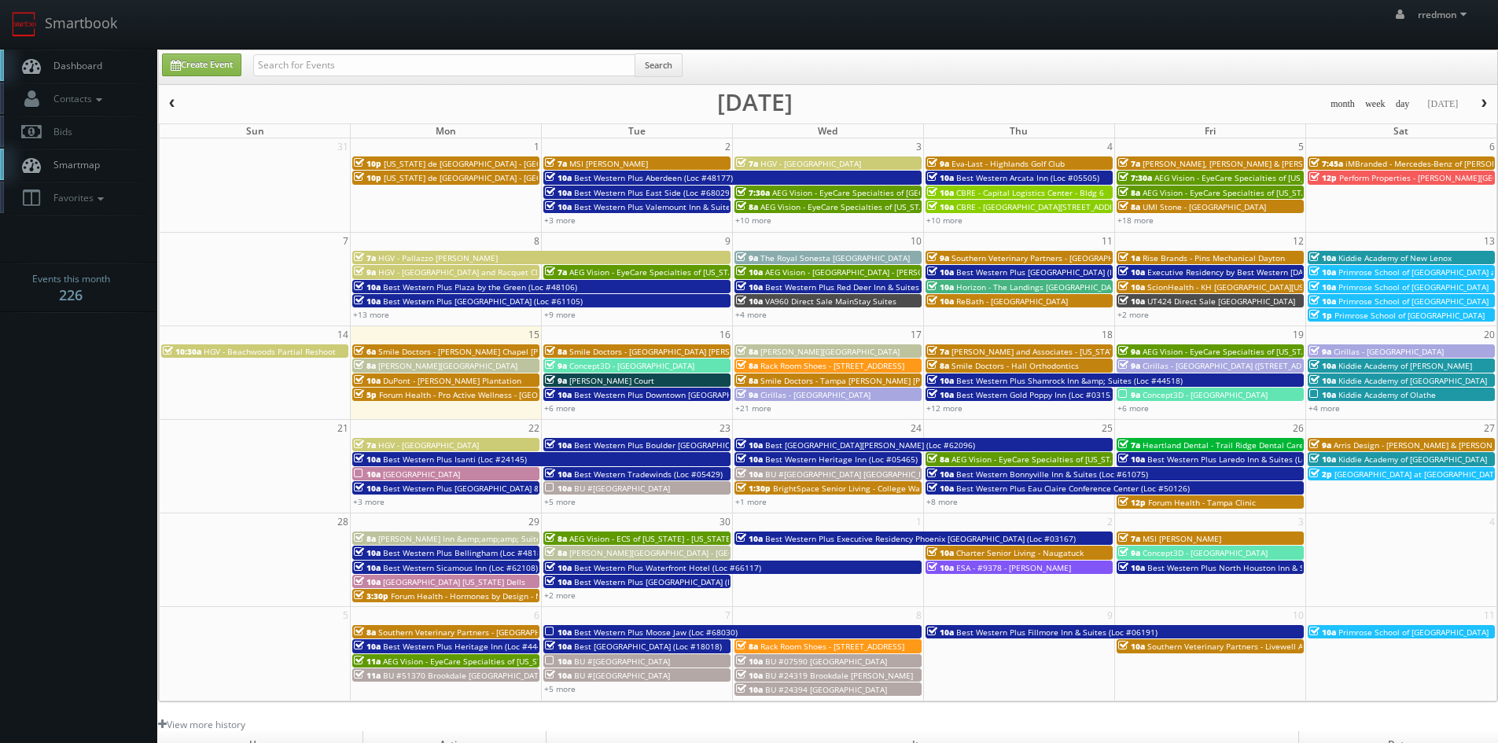
click at [811, 460] on span "Best Western Heritage Inn (Loc #05465)" at bounding box center [841, 459] width 153 height 11
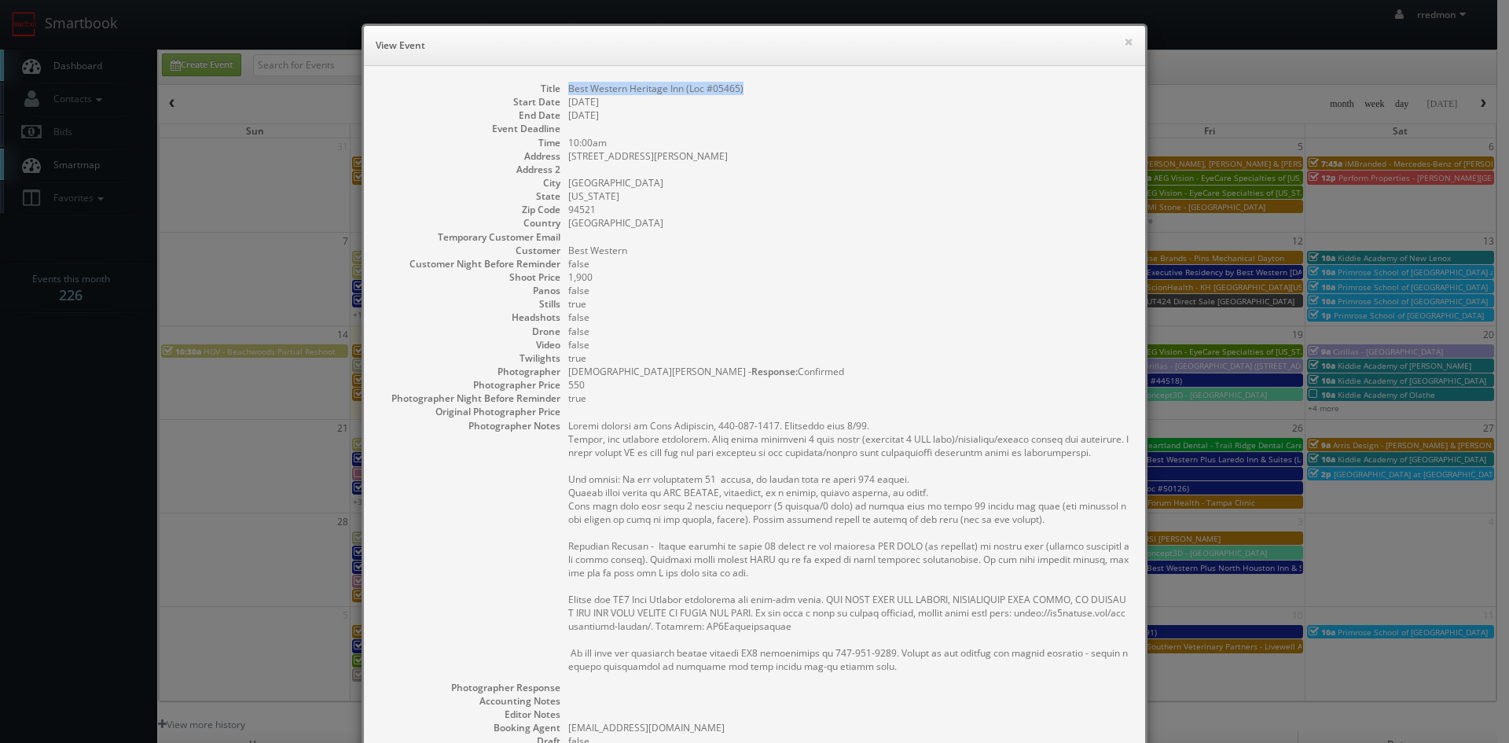
drag, startPoint x: 740, startPoint y: 89, endPoint x: 562, endPoint y: 90, distance: 177.7
click at [568, 90] on dd "Best Western Heritage Inn (Loc #05465)" at bounding box center [848, 88] width 561 height 13
click at [1124, 43] on button "×" at bounding box center [1128, 41] width 9 height 11
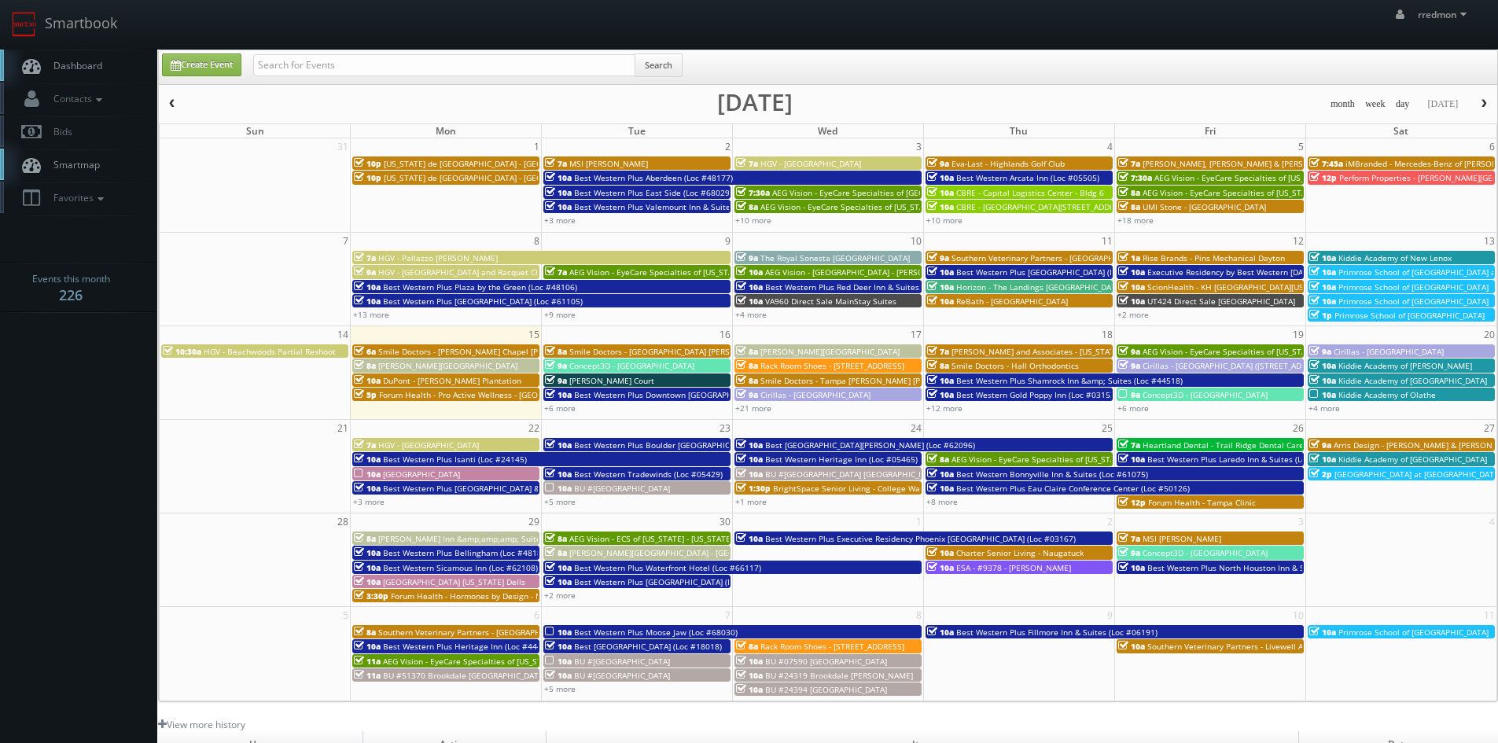
click at [833, 473] on span "BU #[GEOGRAPHIC_DATA] [GEOGRAPHIC_DATA]" at bounding box center [852, 474] width 175 height 11
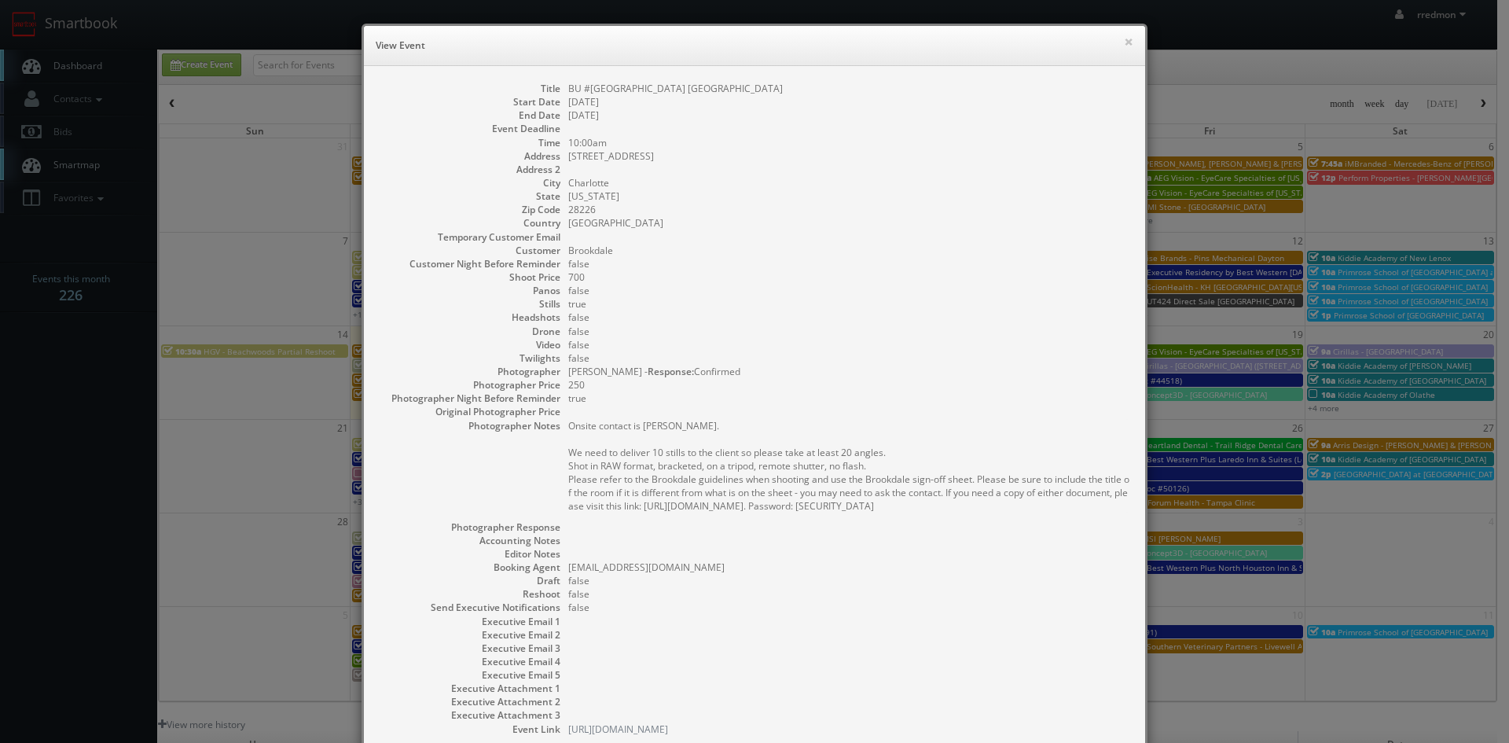
drag, startPoint x: 773, startPoint y: 89, endPoint x: 561, endPoint y: 90, distance: 211.5
click at [561, 90] on dl "Title BU #50610 Brookdale Carriage Club Providence Start Date 09/24/2025 End Da…" at bounding box center [755, 409] width 750 height 654
click at [1124, 41] on button "×" at bounding box center [1128, 41] width 9 height 11
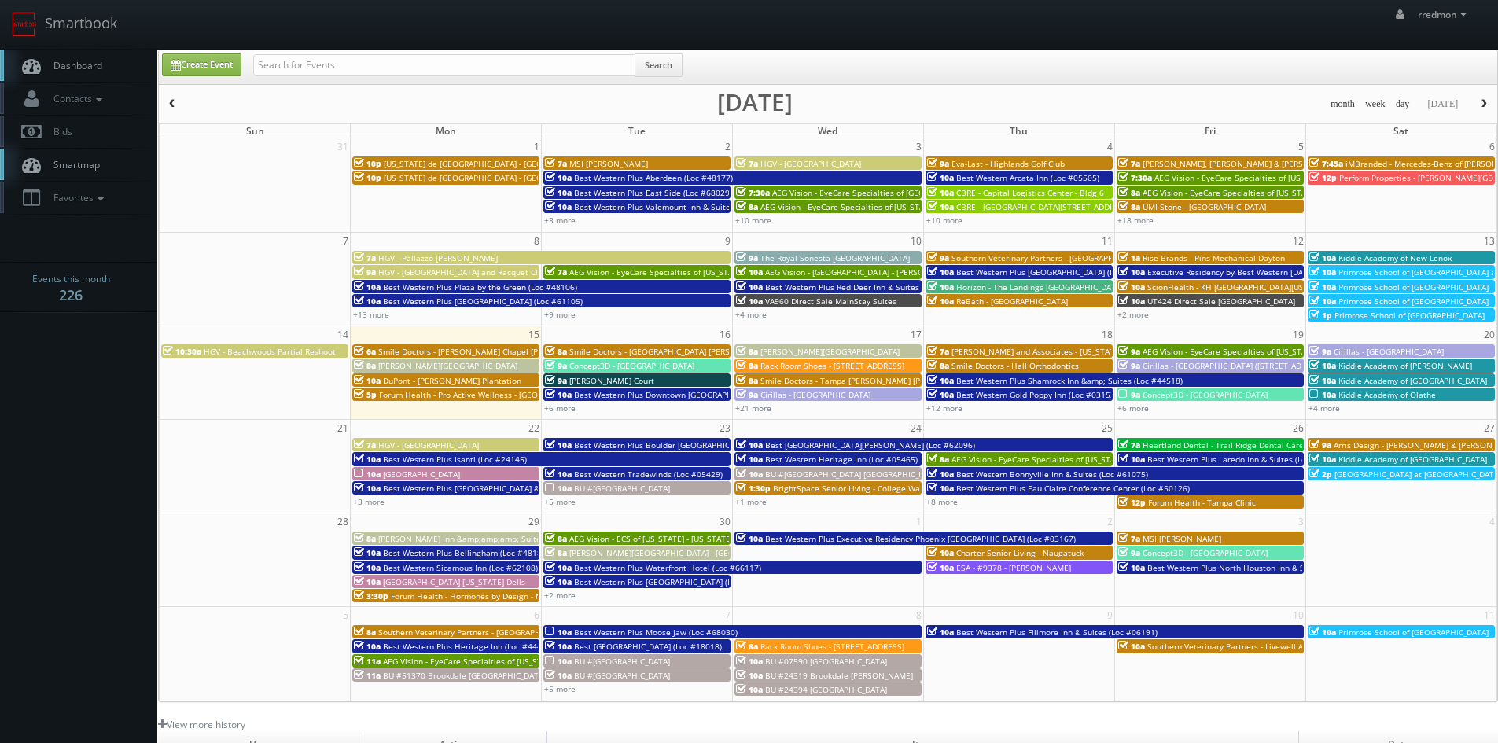
click at [803, 486] on span "BrightSpace Senior Living - College Walk" at bounding box center [849, 488] width 153 height 11
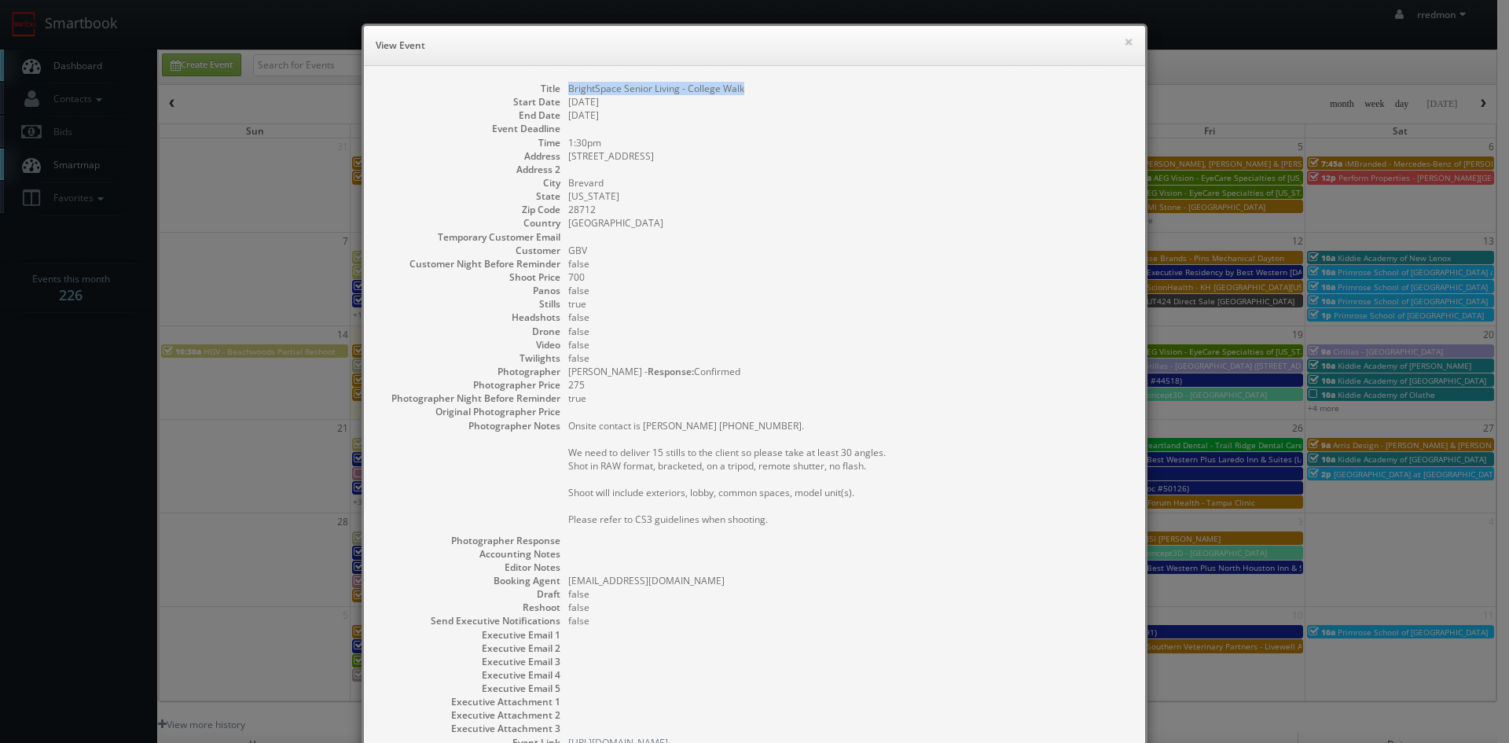
drag, startPoint x: 743, startPoint y: 87, endPoint x: 564, endPoint y: 91, distance: 179.3
click at [568, 91] on dd "BrightSpace Senior Living - College Walk" at bounding box center [848, 88] width 561 height 13
click at [1124, 43] on button "×" at bounding box center [1128, 41] width 9 height 11
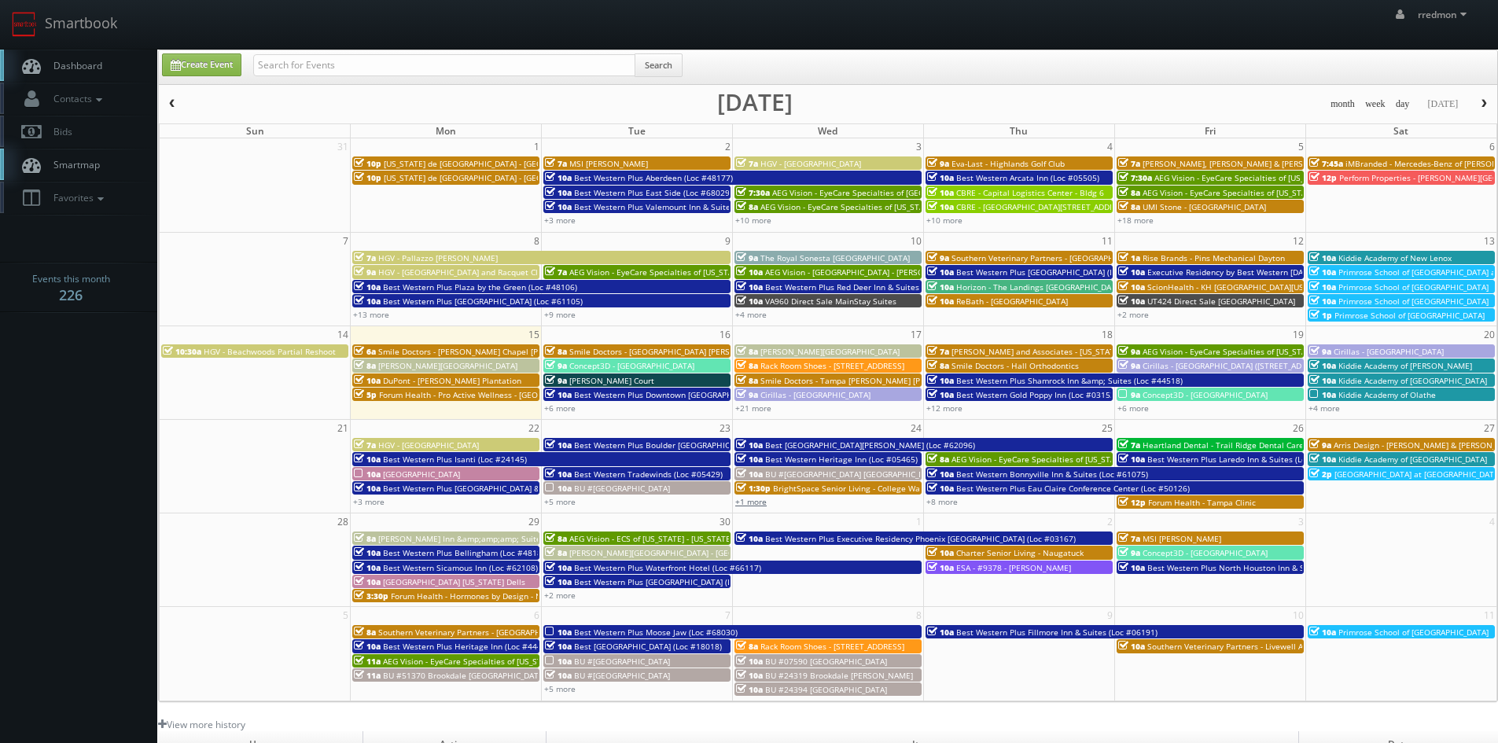
click at [753, 501] on link "+1 more" at bounding box center [750, 501] width 31 height 11
click at [835, 508] on span "TeamSnap - Eritrean American Youth Sports Association Of [US_STATE] (EriStars S…" at bounding box center [957, 509] width 352 height 11
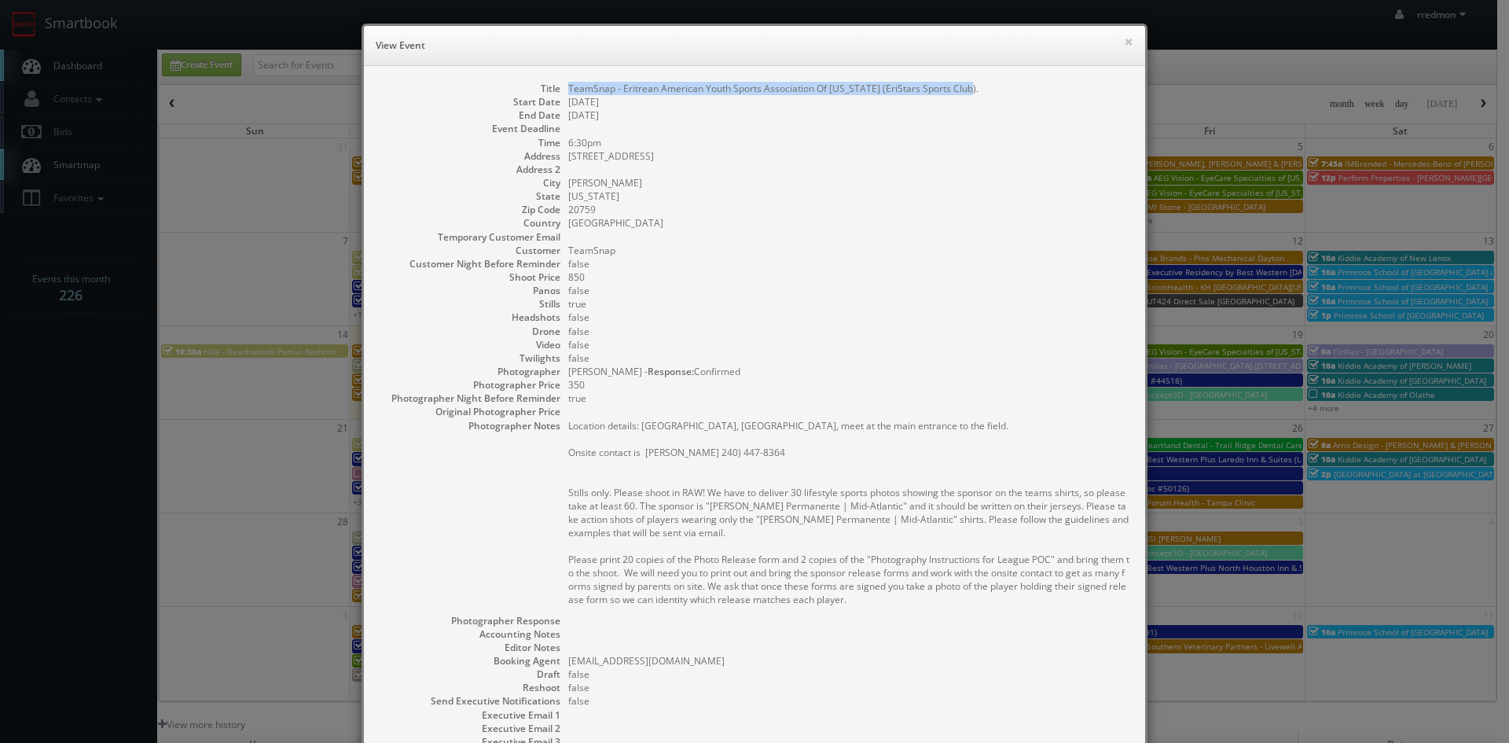
drag, startPoint x: 961, startPoint y: 89, endPoint x: 561, endPoint y: 93, distance: 400.9
click at [561, 93] on dl "Title TeamSnap - Eritrean American Youth Sports Association Of Maryland (EriSta…" at bounding box center [755, 456] width 750 height 748
click at [1125, 42] on button "×" at bounding box center [1128, 41] width 9 height 11
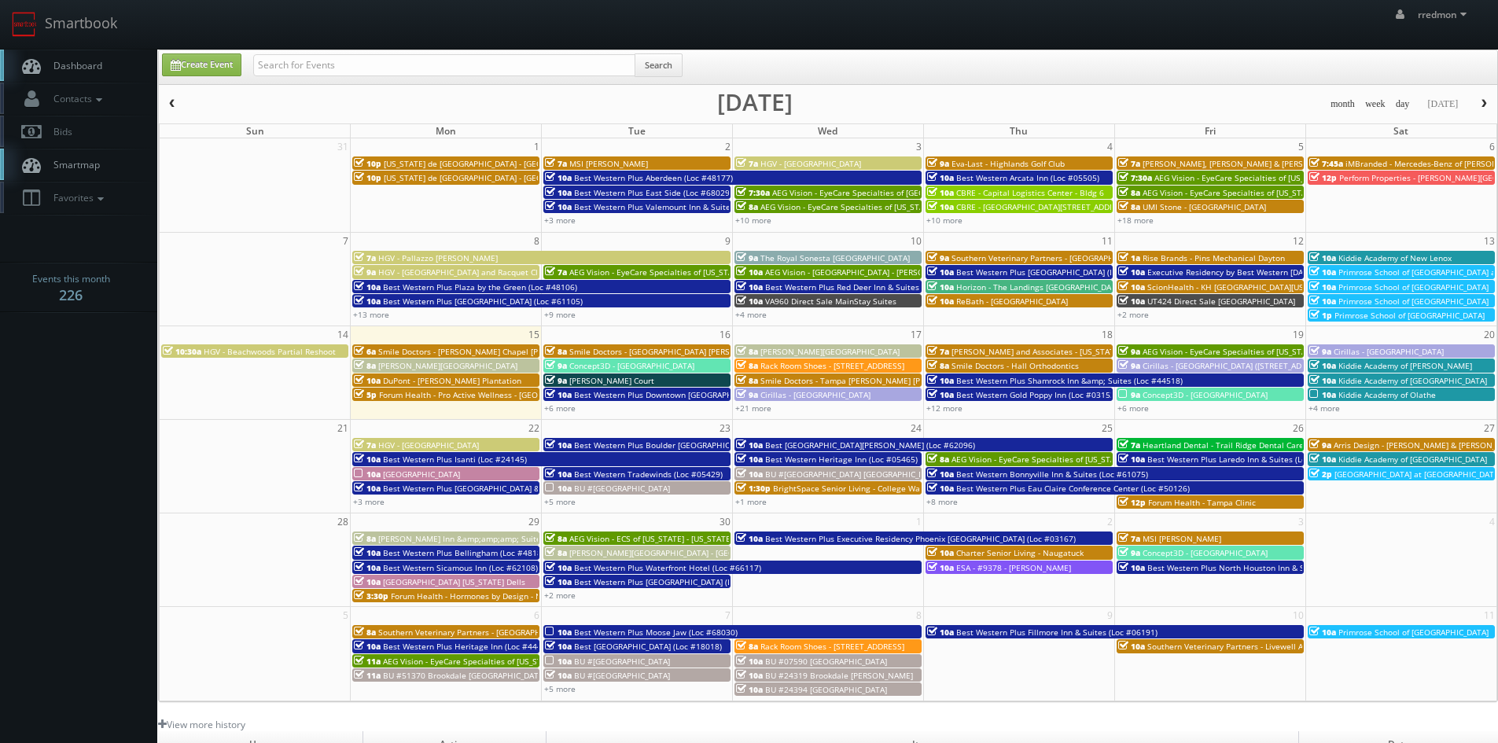
click at [1035, 454] on span "AEG Vision - EyeCare Specialties of [US_STATE] – Drs. [PERSON_NAME] and [PERSON…" at bounding box center [1182, 459] width 463 height 11
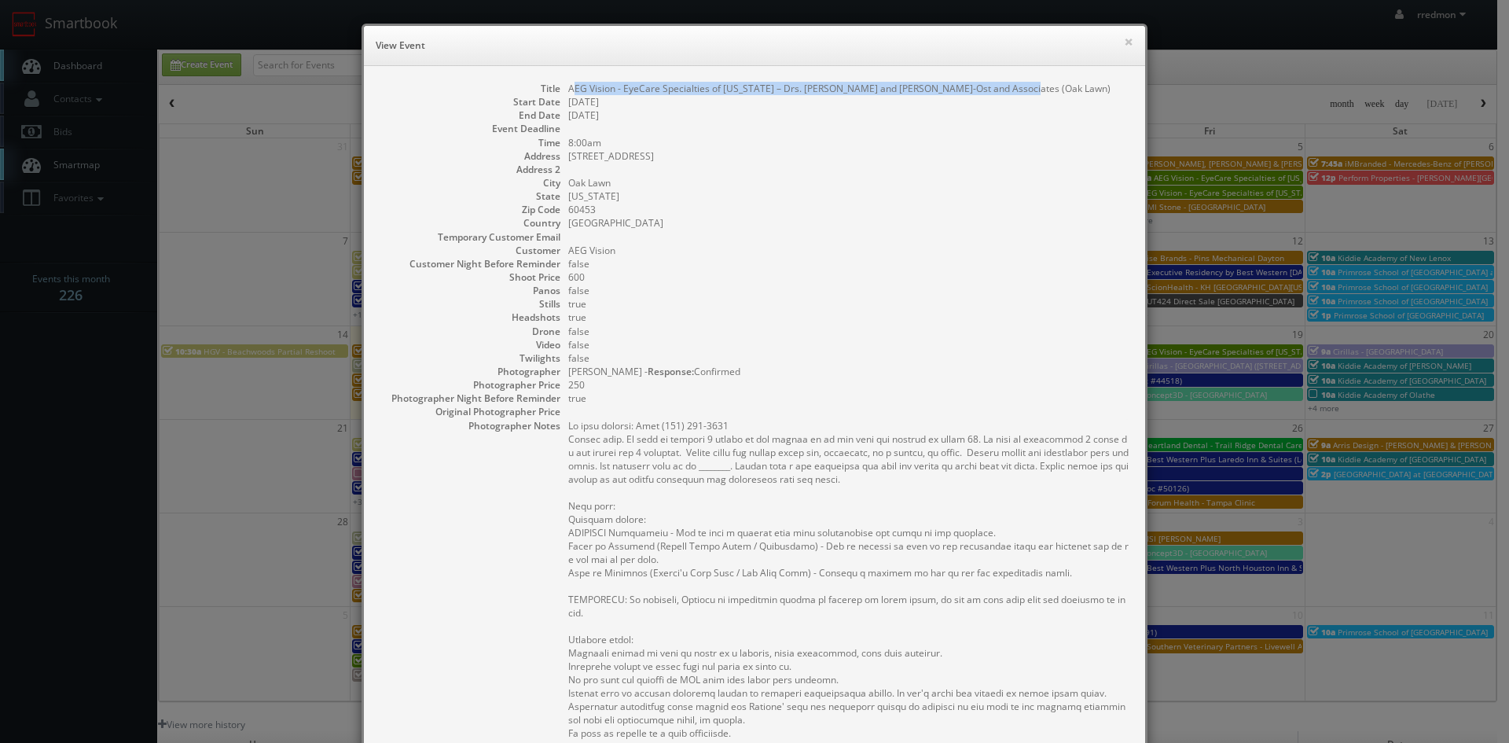
drag, startPoint x: 996, startPoint y: 90, endPoint x: 564, endPoint y: 93, distance: 432.4
click at [568, 93] on dd "AEG Vision - EyeCare Specialties of [US_STATE] – Drs. [PERSON_NAME] and [PERSON…" at bounding box center [848, 88] width 561 height 13
click at [1124, 46] on button "×" at bounding box center [1128, 41] width 9 height 11
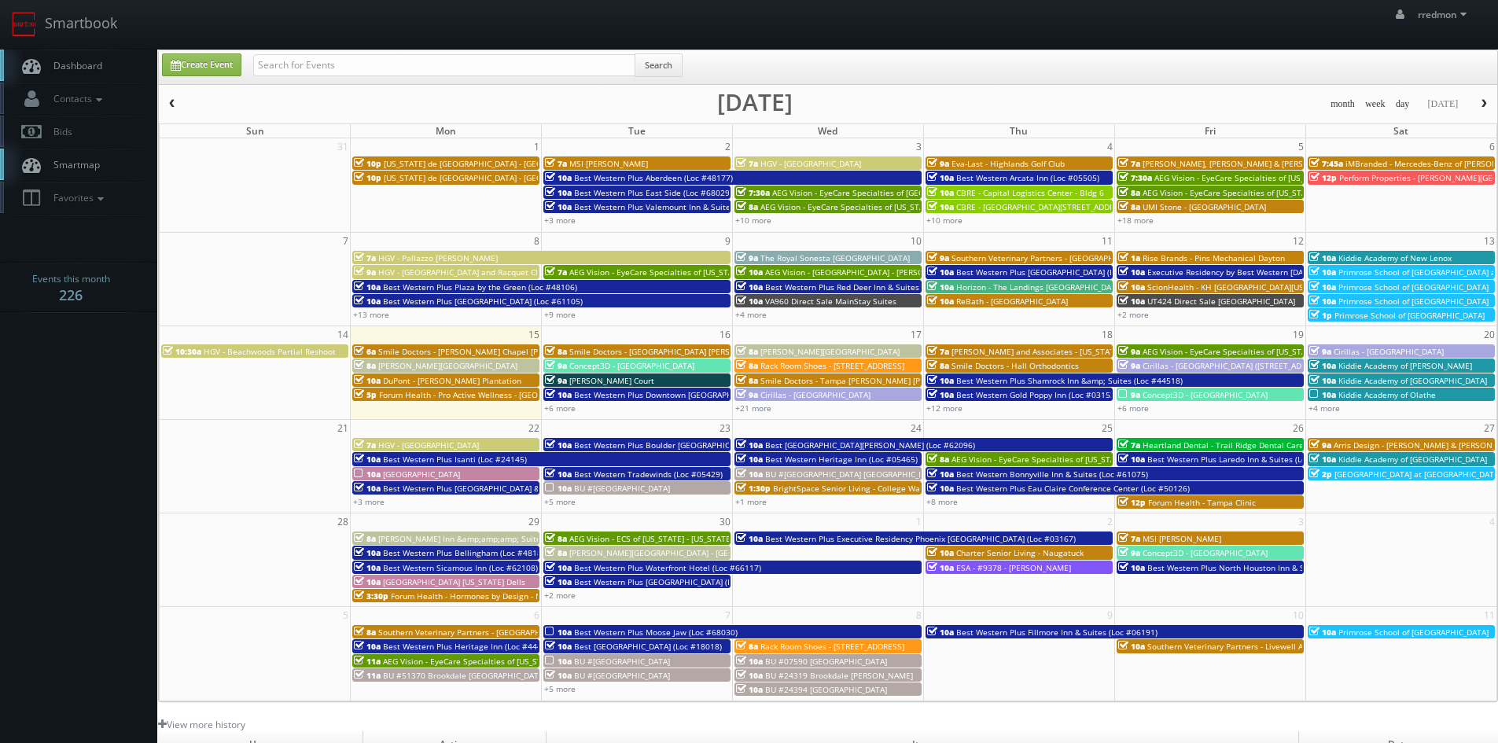
click at [1027, 471] on span "Best Western Bonnyville Inn & Suites (Loc #61075)" at bounding box center [1052, 474] width 192 height 11
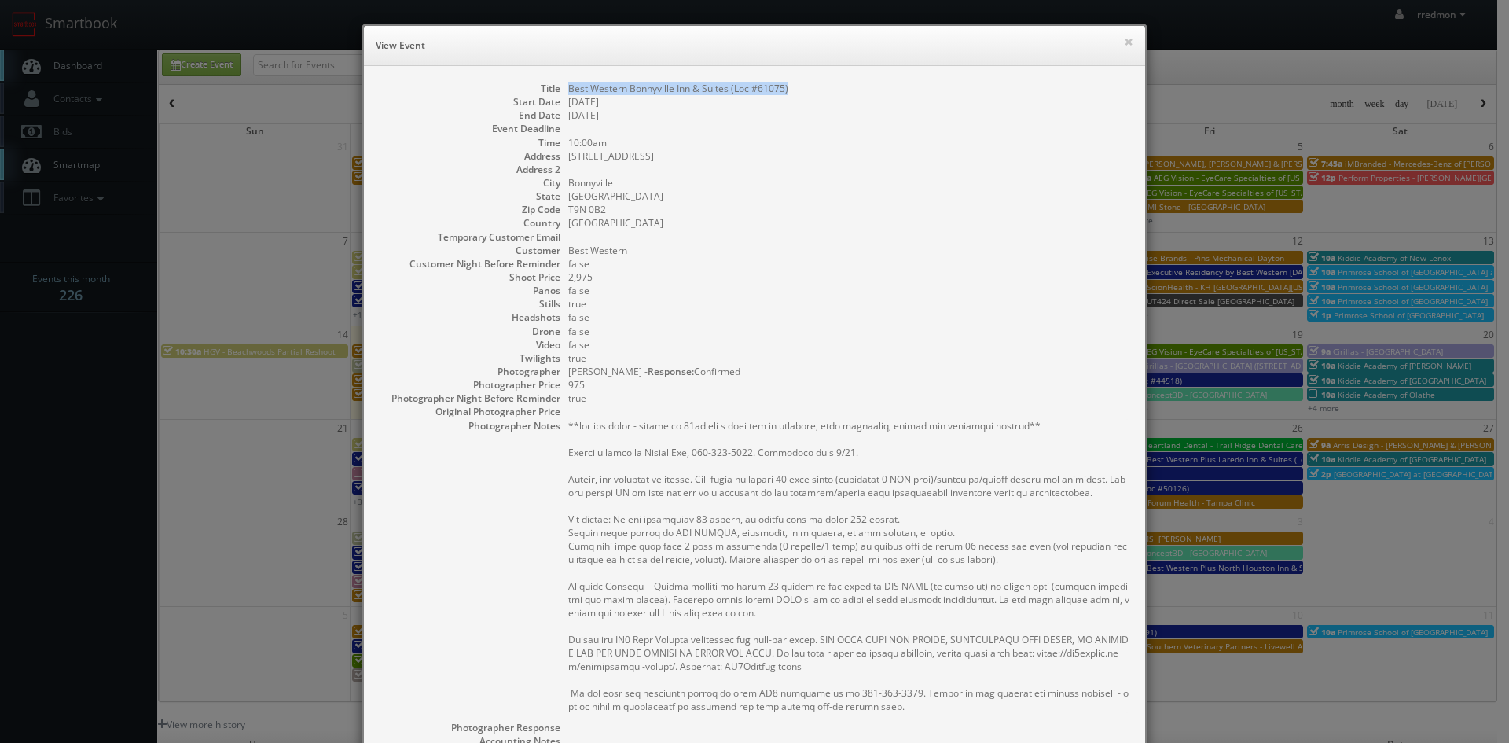
drag, startPoint x: 798, startPoint y: 90, endPoint x: 563, endPoint y: 85, distance: 235.1
click at [568, 85] on dd "Best Western Bonnyville Inn & Suites (Loc #61075)" at bounding box center [848, 88] width 561 height 13
click at [1124, 43] on button "×" at bounding box center [1128, 41] width 9 height 11
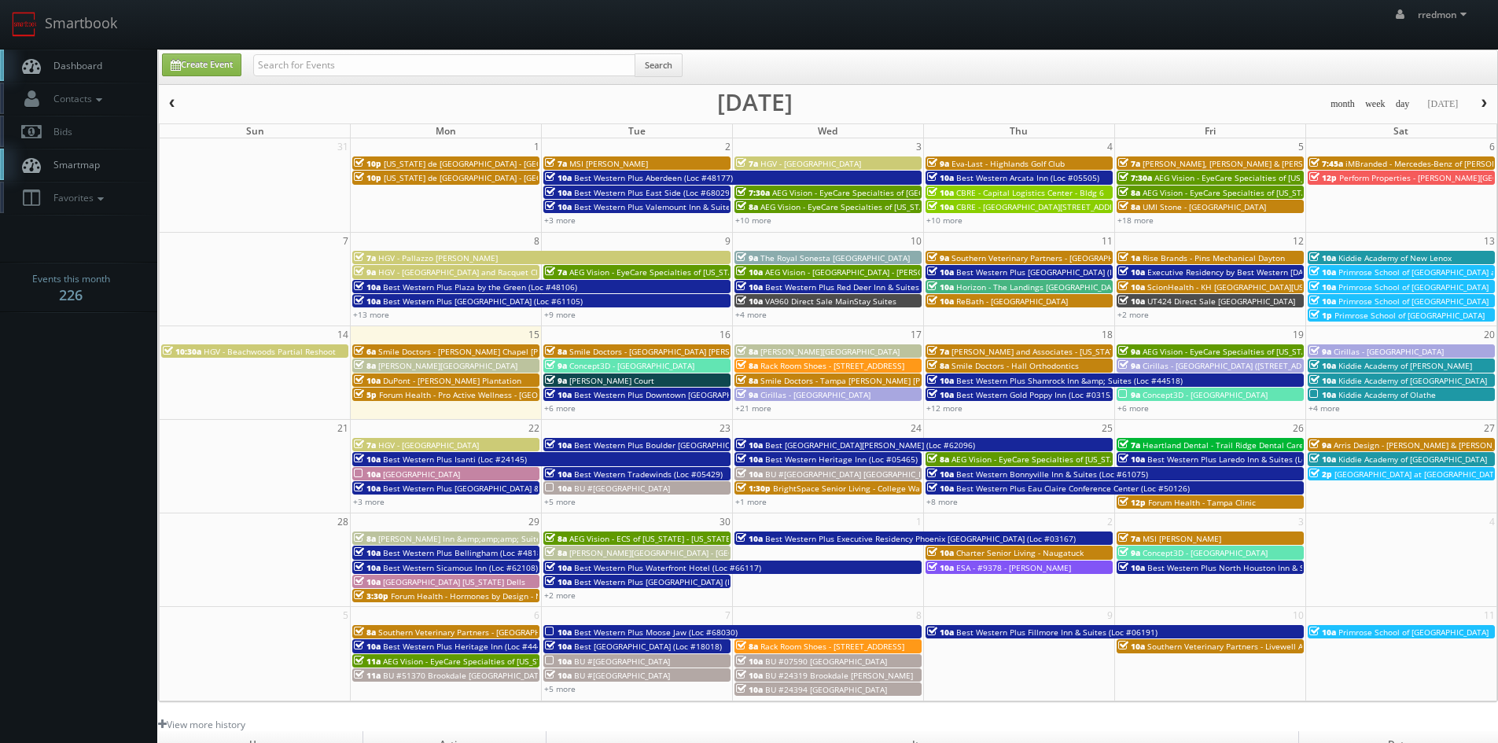
click at [1008, 487] on span "Best Western Plus Eau Claire Conference Center (Loc #50126)" at bounding box center [1072, 488] width 233 height 11
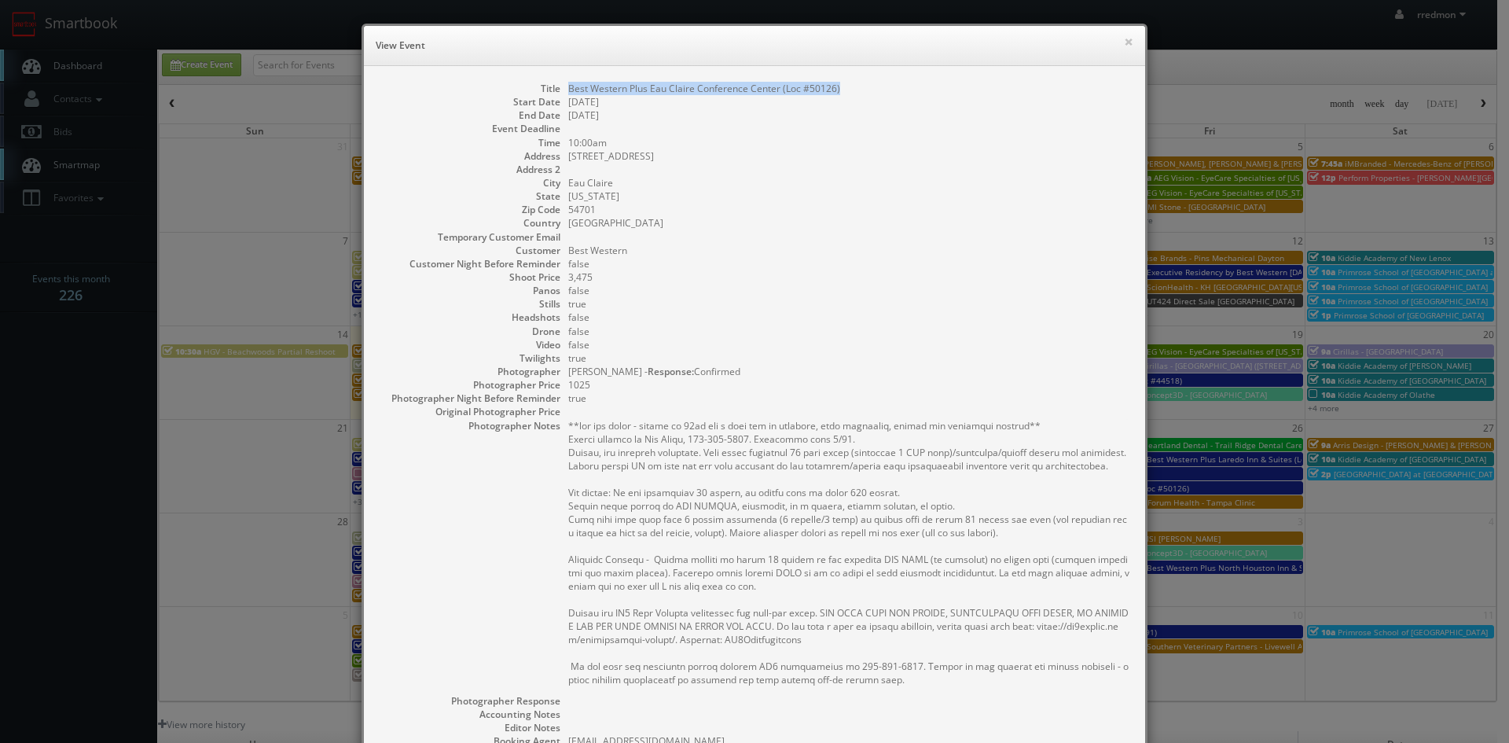
drag, startPoint x: 850, startPoint y: 89, endPoint x: 562, endPoint y: 91, distance: 287.7
click at [568, 91] on dd "Best Western Plus Eau Claire Conference Center (Loc #50126)" at bounding box center [848, 88] width 561 height 13
click at [1125, 44] on button "×" at bounding box center [1128, 41] width 9 height 11
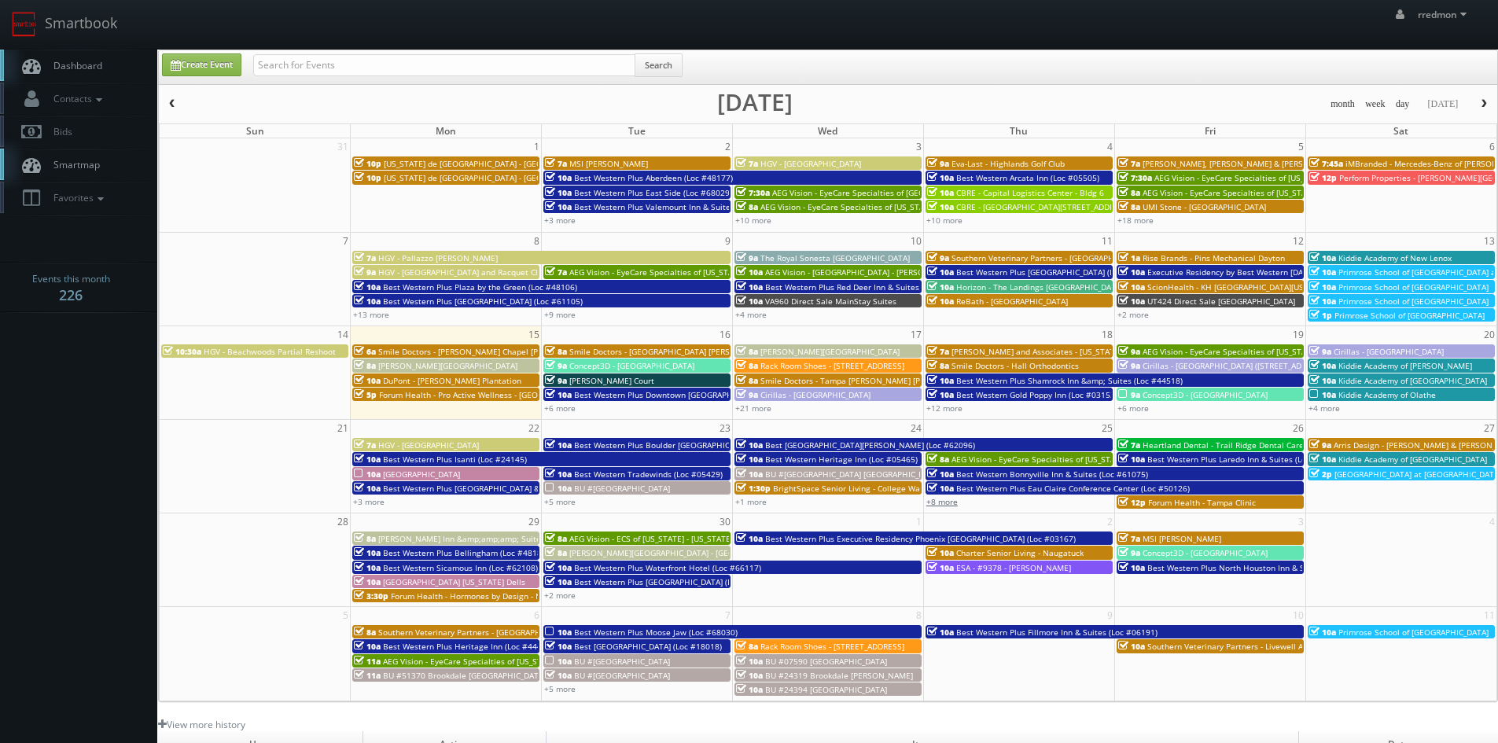
click at [944, 504] on link "+8 more" at bounding box center [941, 501] width 31 height 11
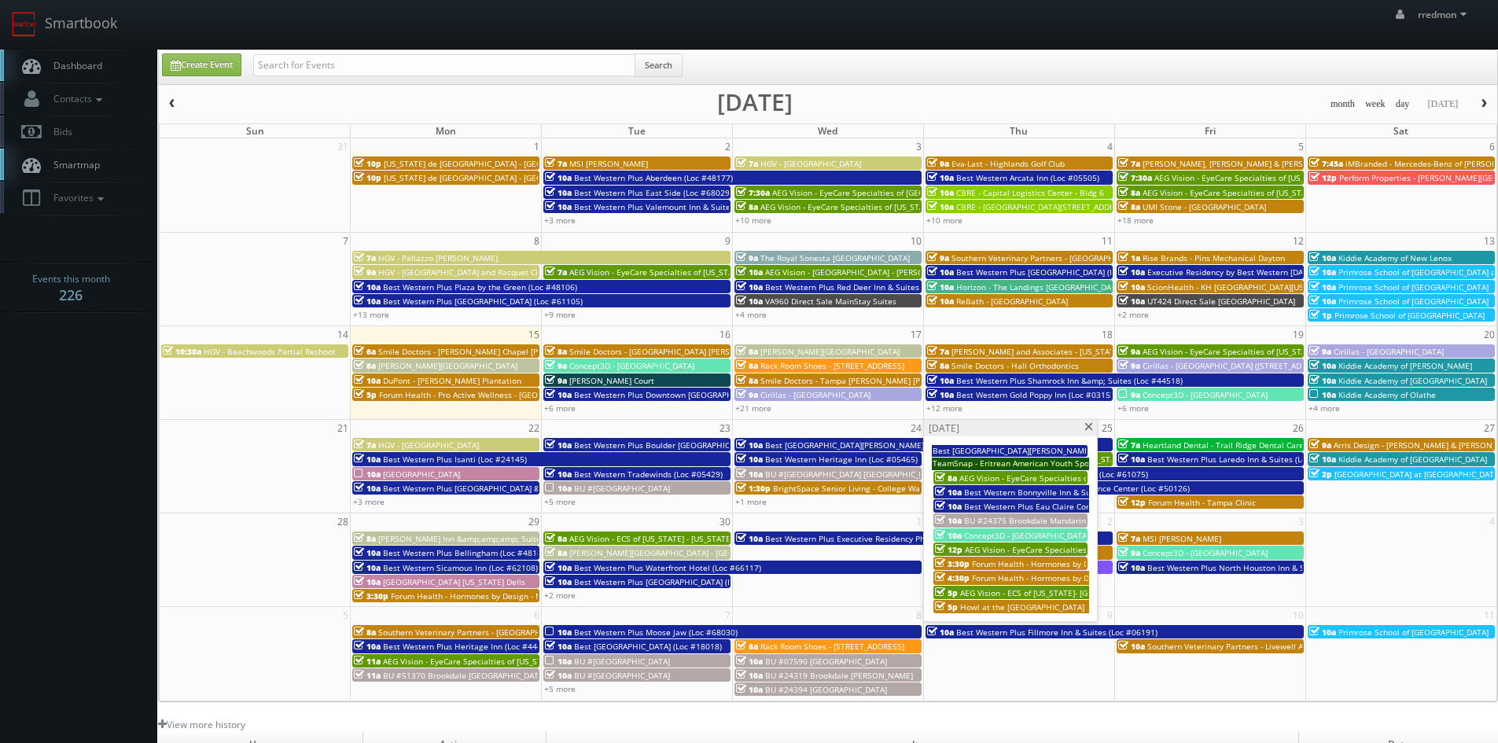
click at [993, 515] on span "BU #24375 Brookdale Mandarin" at bounding box center [1025, 520] width 122 height 11
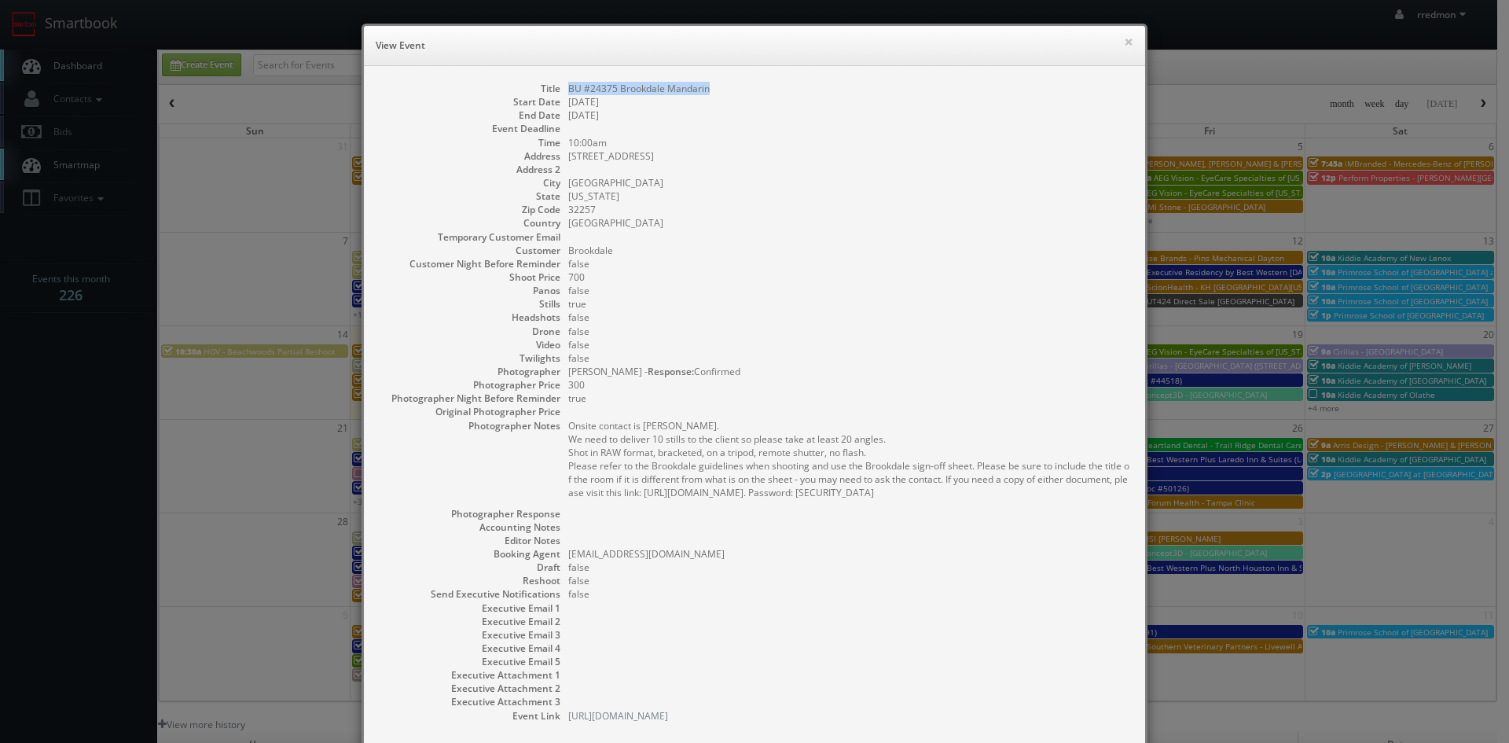
drag, startPoint x: 715, startPoint y: 90, endPoint x: 564, endPoint y: 94, distance: 151.0
click at [568, 94] on dd "BU #24375 Brookdale Mandarin" at bounding box center [848, 88] width 561 height 13
click at [1124, 46] on button "×" at bounding box center [1128, 41] width 9 height 11
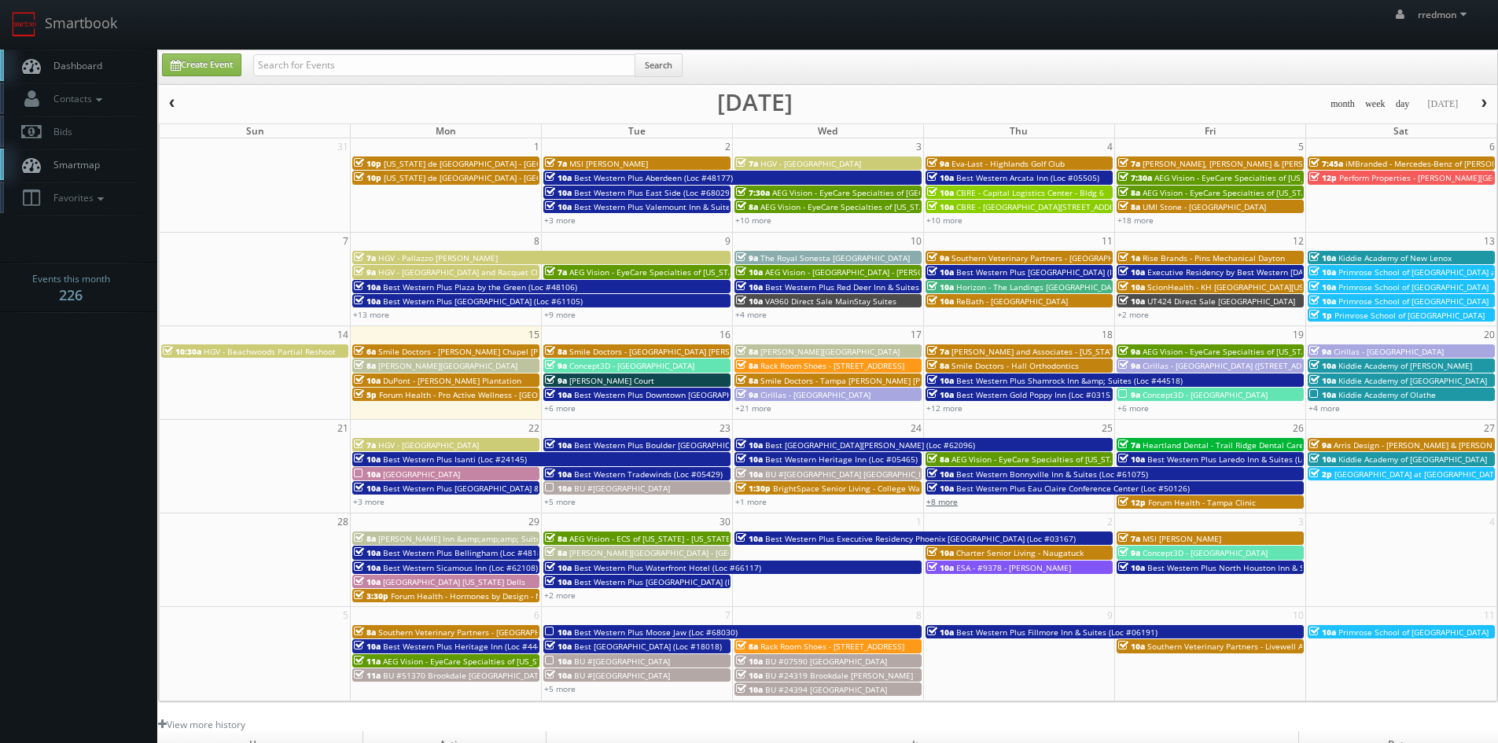
click at [947, 505] on link "+8 more" at bounding box center [941, 501] width 31 height 11
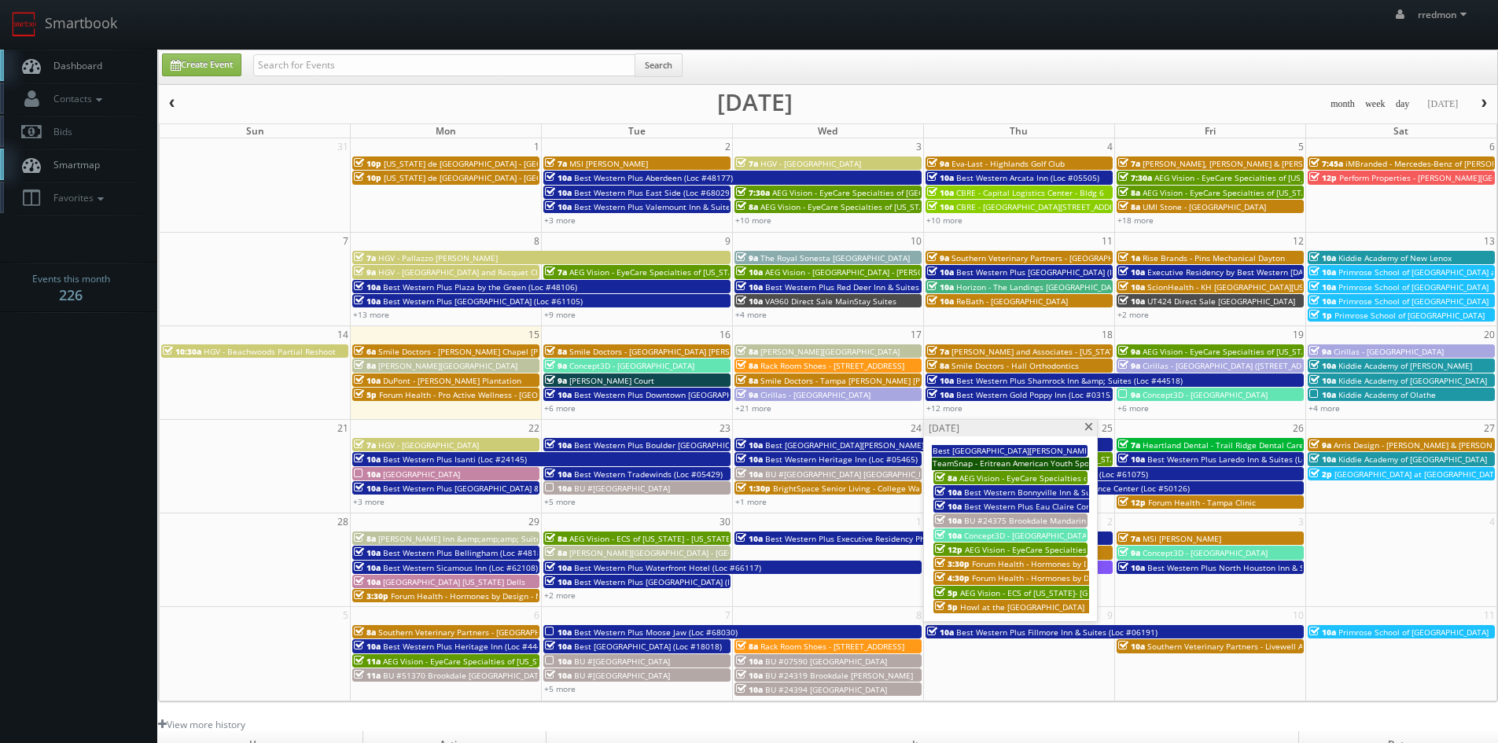
click at [976, 534] on span "Concept3D - [GEOGRAPHIC_DATA][US_STATE][PERSON_NAME]" at bounding box center [1078, 535] width 229 height 11
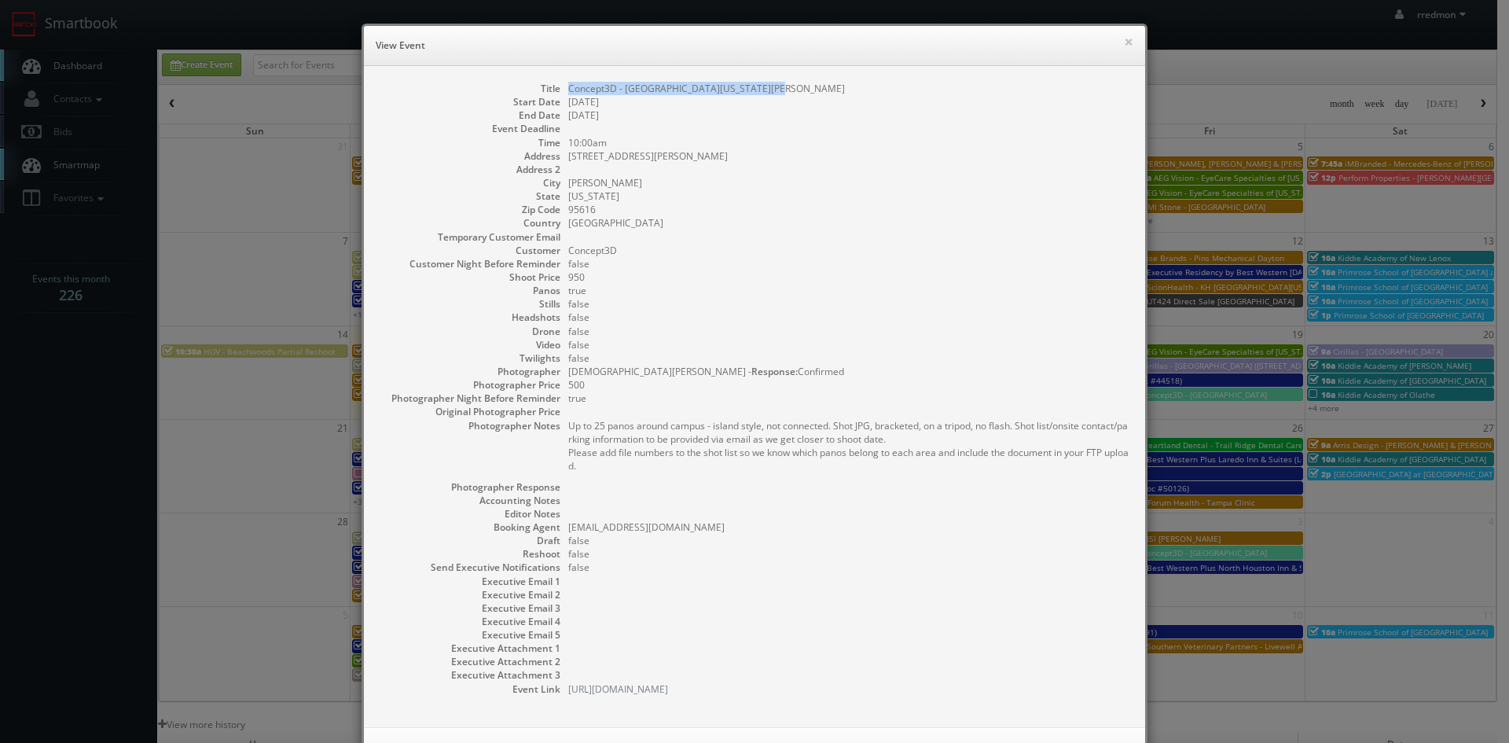
drag, startPoint x: 747, startPoint y: 92, endPoint x: 561, endPoint y: 93, distance: 185.5
click at [561, 93] on dl "Title Concept3D - University of California Davis Start Date 09/25/2025 End Date…" at bounding box center [755, 389] width 750 height 614
click at [1124, 41] on button "×" at bounding box center [1128, 41] width 9 height 11
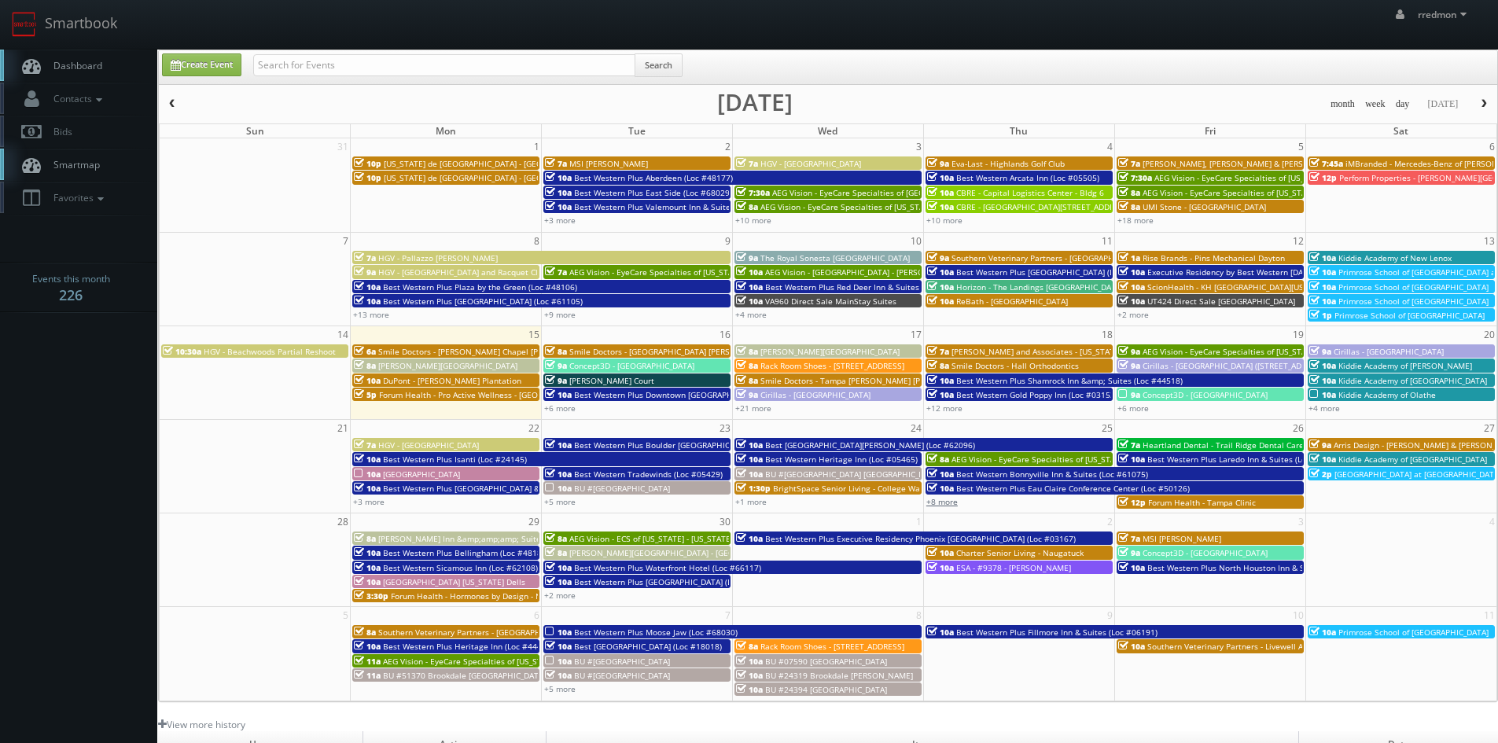
click at [939, 501] on link "+8 more" at bounding box center [941, 501] width 31 height 11
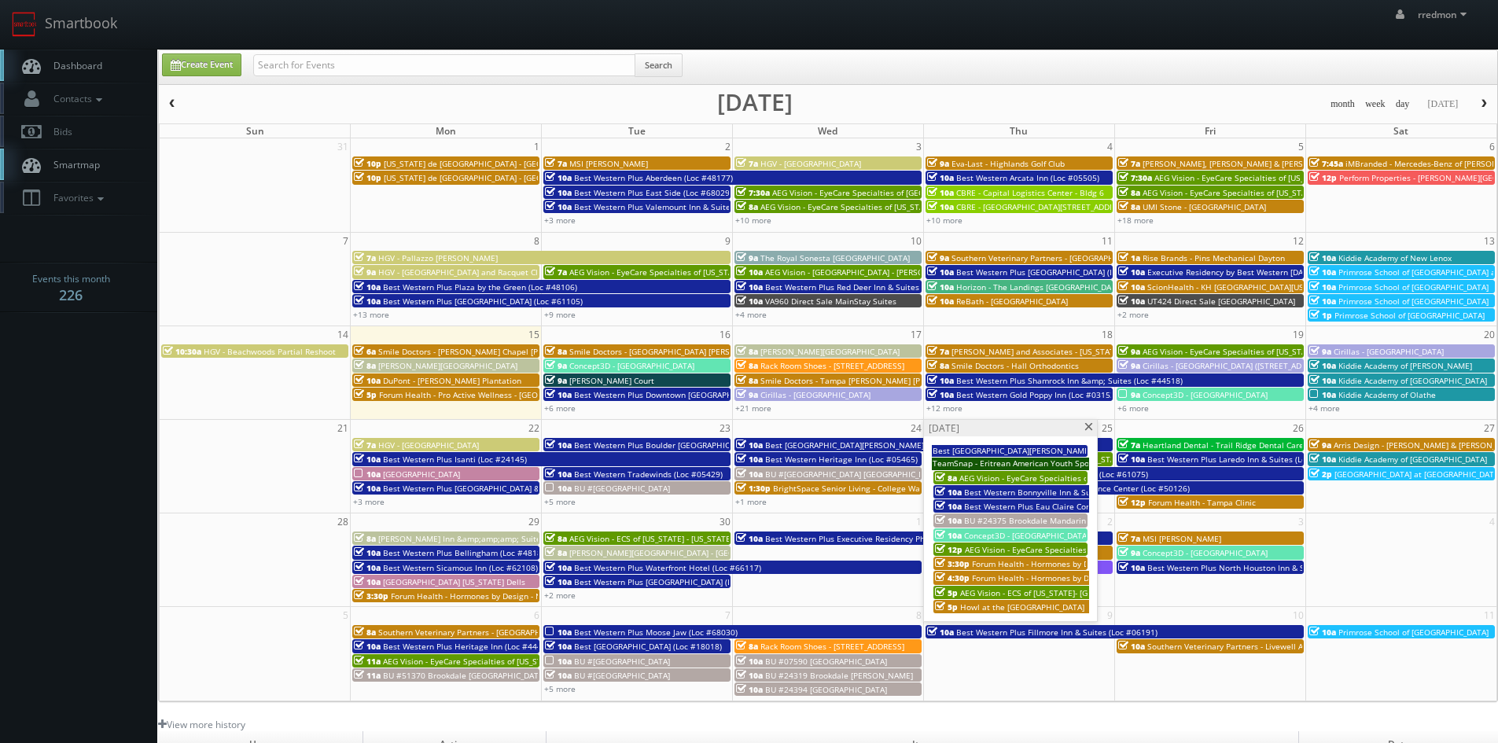
click at [1007, 546] on span "AEG Vision - EyeCare Specialties of [US_STATE] – Primary EyeCare ([GEOGRAPHIC_D…" at bounding box center [1130, 549] width 330 height 11
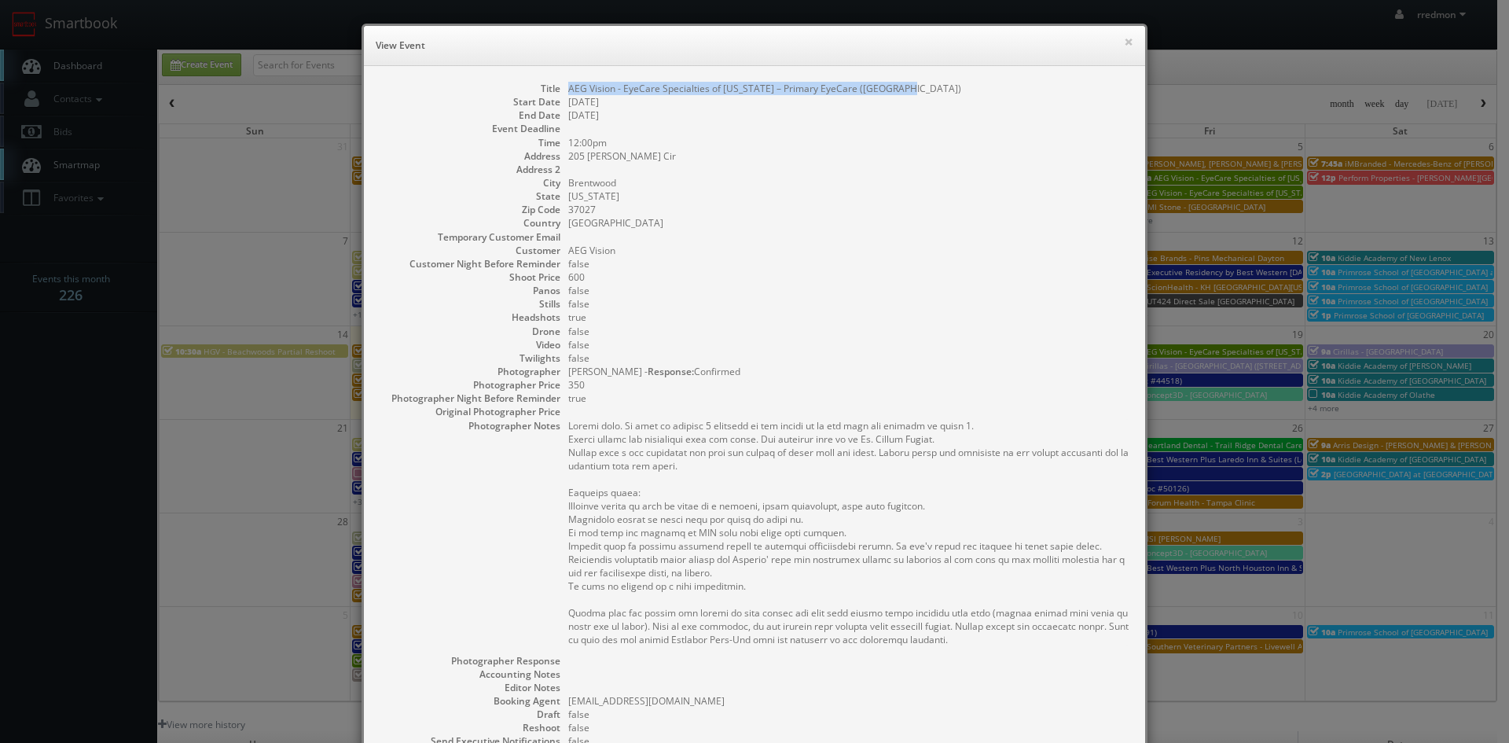
drag, startPoint x: 905, startPoint y: 88, endPoint x: 562, endPoint y: 90, distance: 342.8
click at [568, 90] on dd "AEG Vision - EyeCare Specialties of [US_STATE] – Primary EyeCare ([GEOGRAPHIC_D…" at bounding box center [848, 88] width 561 height 13
click at [1125, 42] on button "×" at bounding box center [1128, 41] width 9 height 11
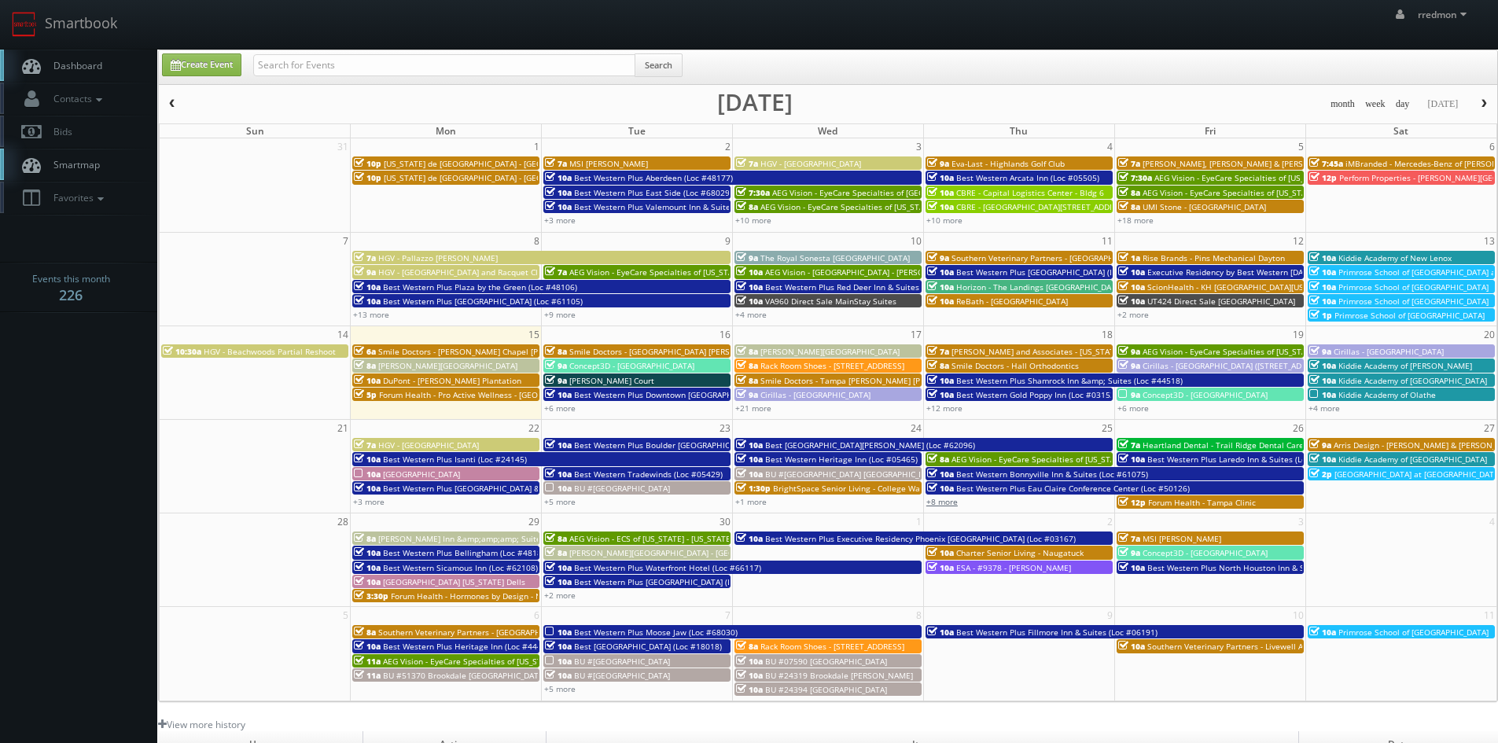
click at [945, 500] on link "+8 more" at bounding box center [941, 501] width 31 height 11
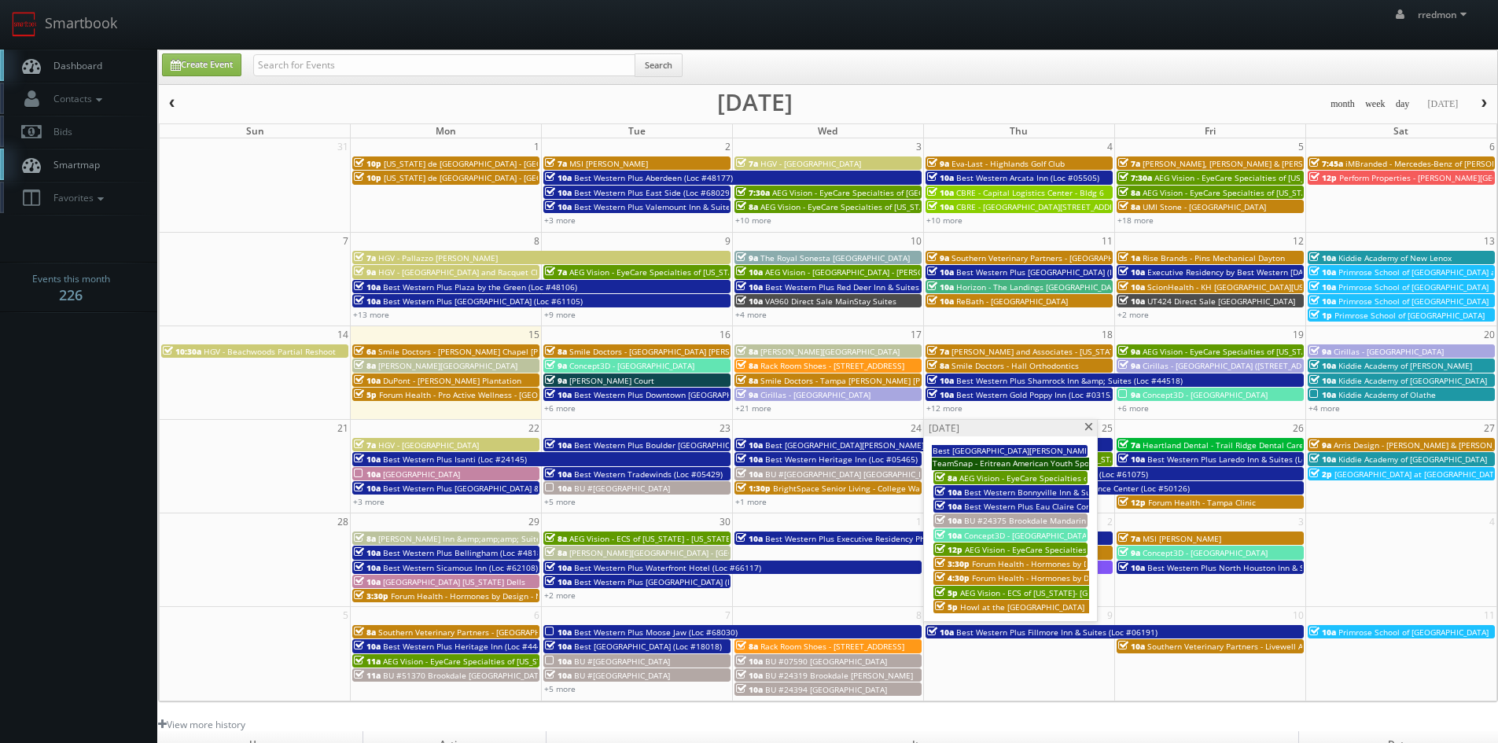
click at [1001, 563] on span "Forum Health - Hormones by Design - Waco Clinic" at bounding box center [1066, 563] width 188 height 11
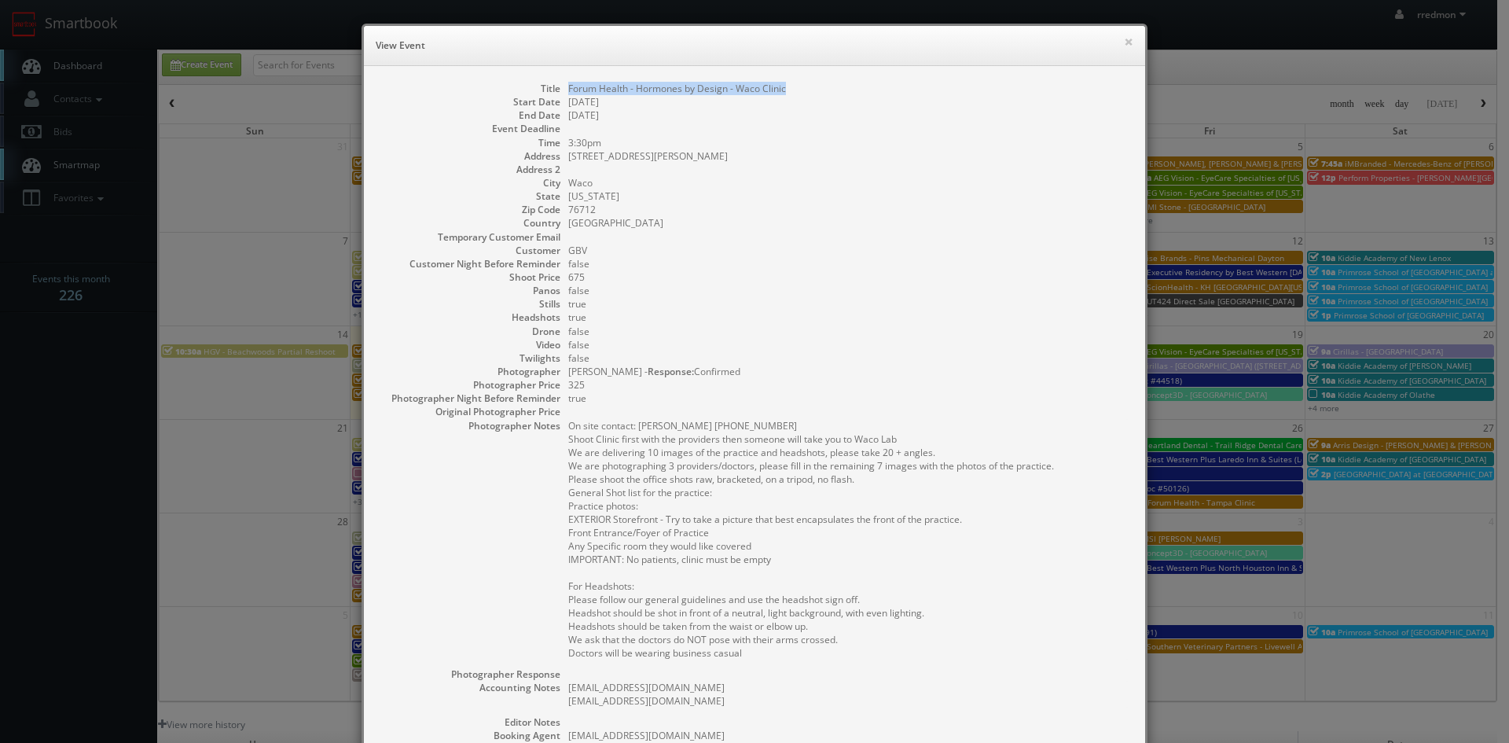
drag, startPoint x: 783, startPoint y: 89, endPoint x: 564, endPoint y: 89, distance: 218.5
click at [568, 89] on dd "Forum Health - Hormones by Design - Waco Clinic" at bounding box center [848, 88] width 561 height 13
click at [1124, 45] on button "×" at bounding box center [1128, 41] width 9 height 11
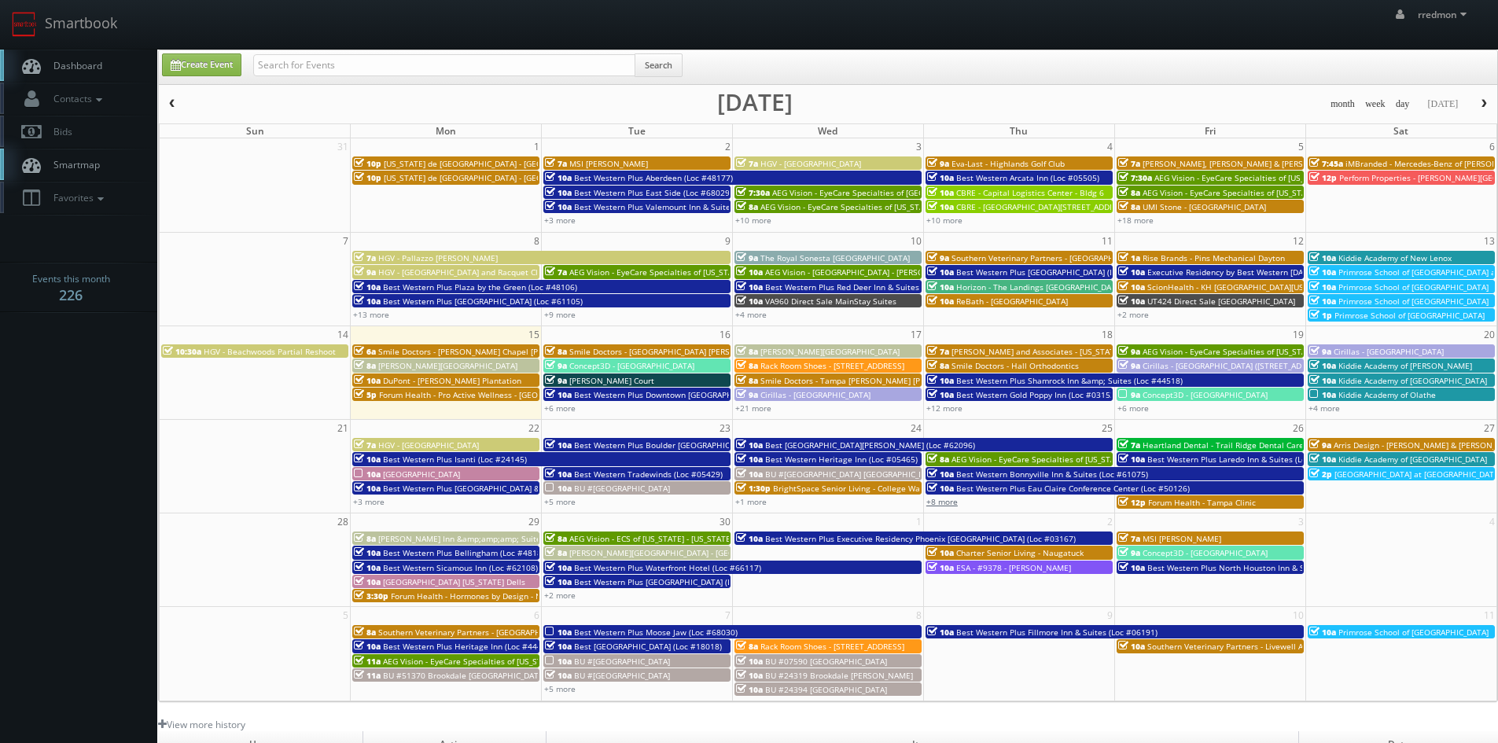
click at [950, 502] on link "+8 more" at bounding box center [941, 501] width 31 height 11
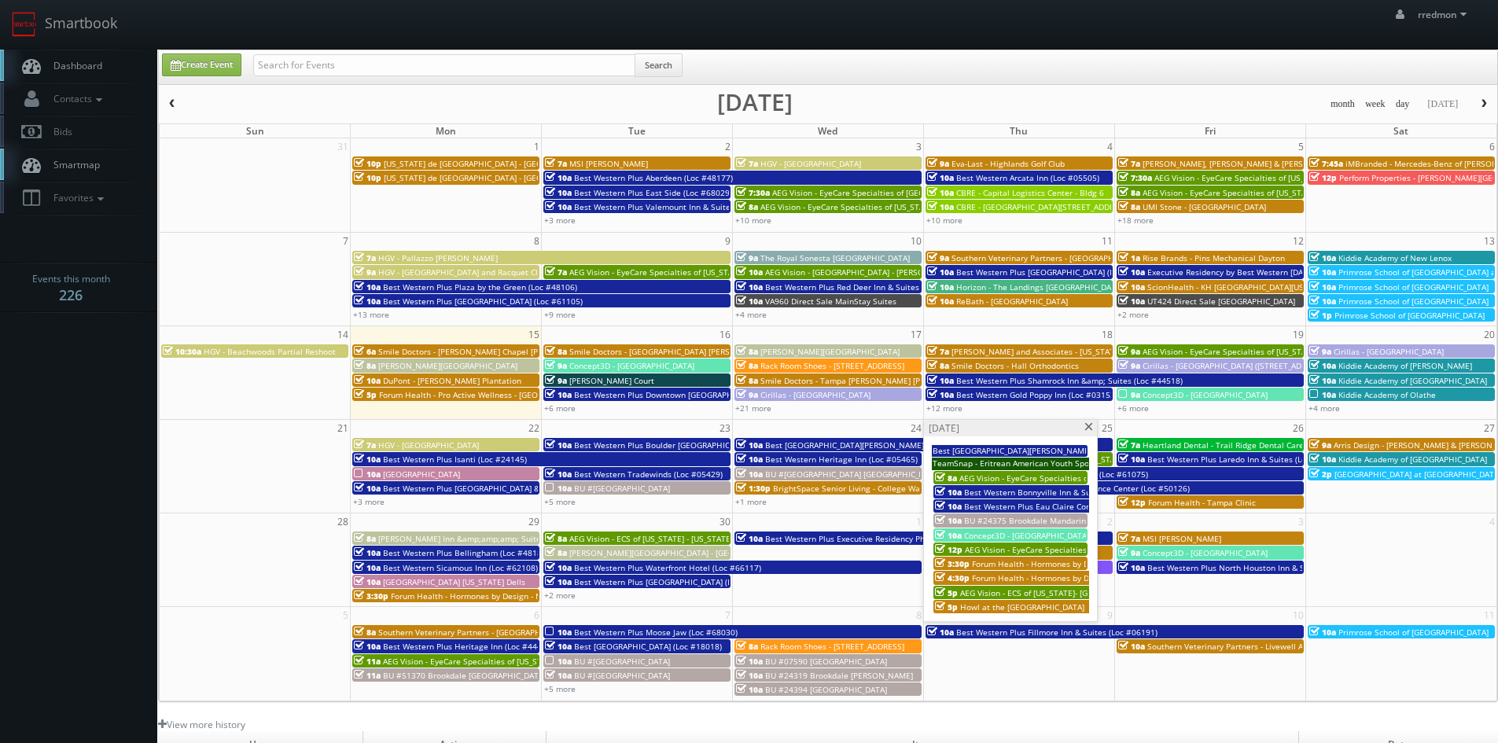
click at [1015, 580] on span "Forum Health - Hormones by Design -Waco Lab" at bounding box center [1061, 577] width 178 height 11
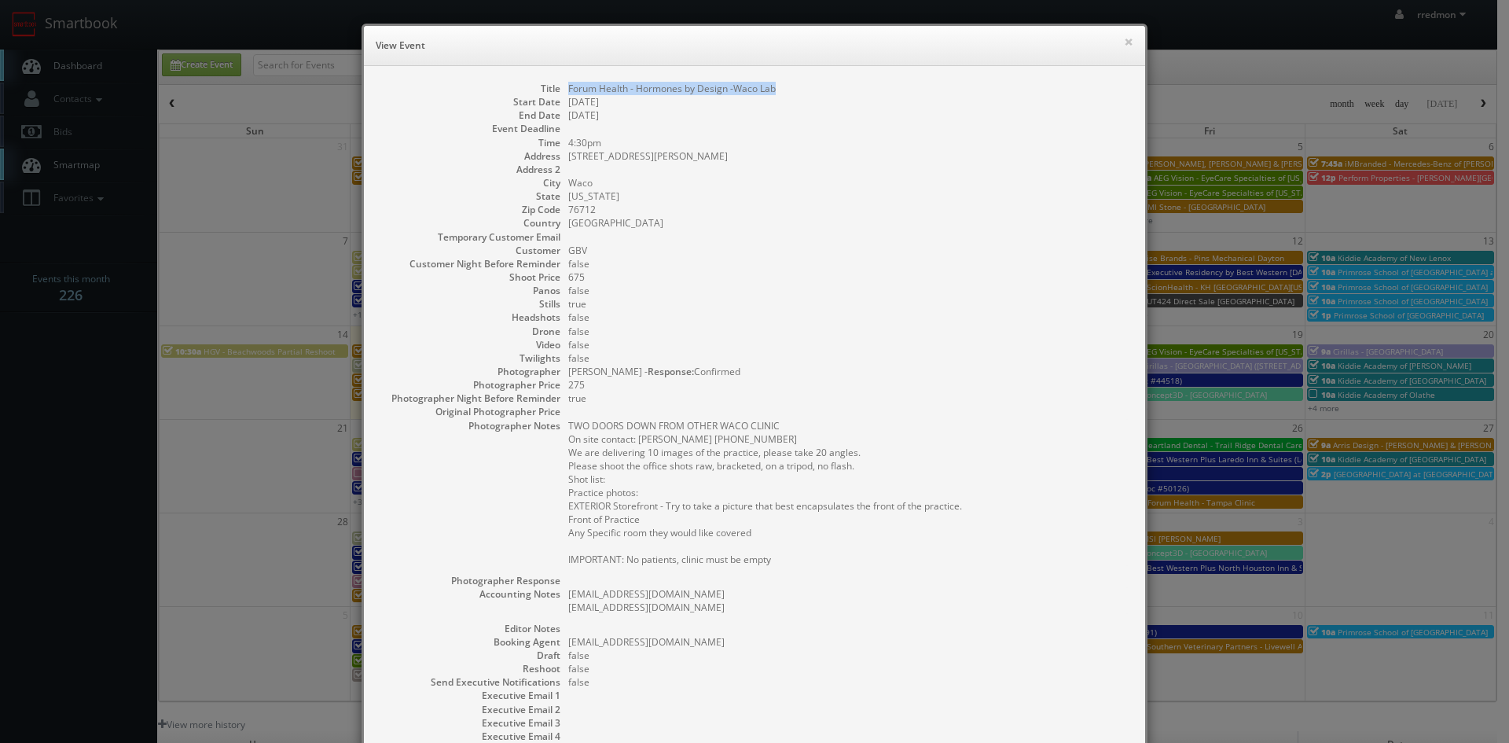
drag, startPoint x: 785, startPoint y: 85, endPoint x: 562, endPoint y: 84, distance: 222.5
click at [568, 84] on dd "Forum Health - Hormones by Design -Waco Lab" at bounding box center [848, 88] width 561 height 13
click at [1124, 41] on button "×" at bounding box center [1128, 41] width 9 height 11
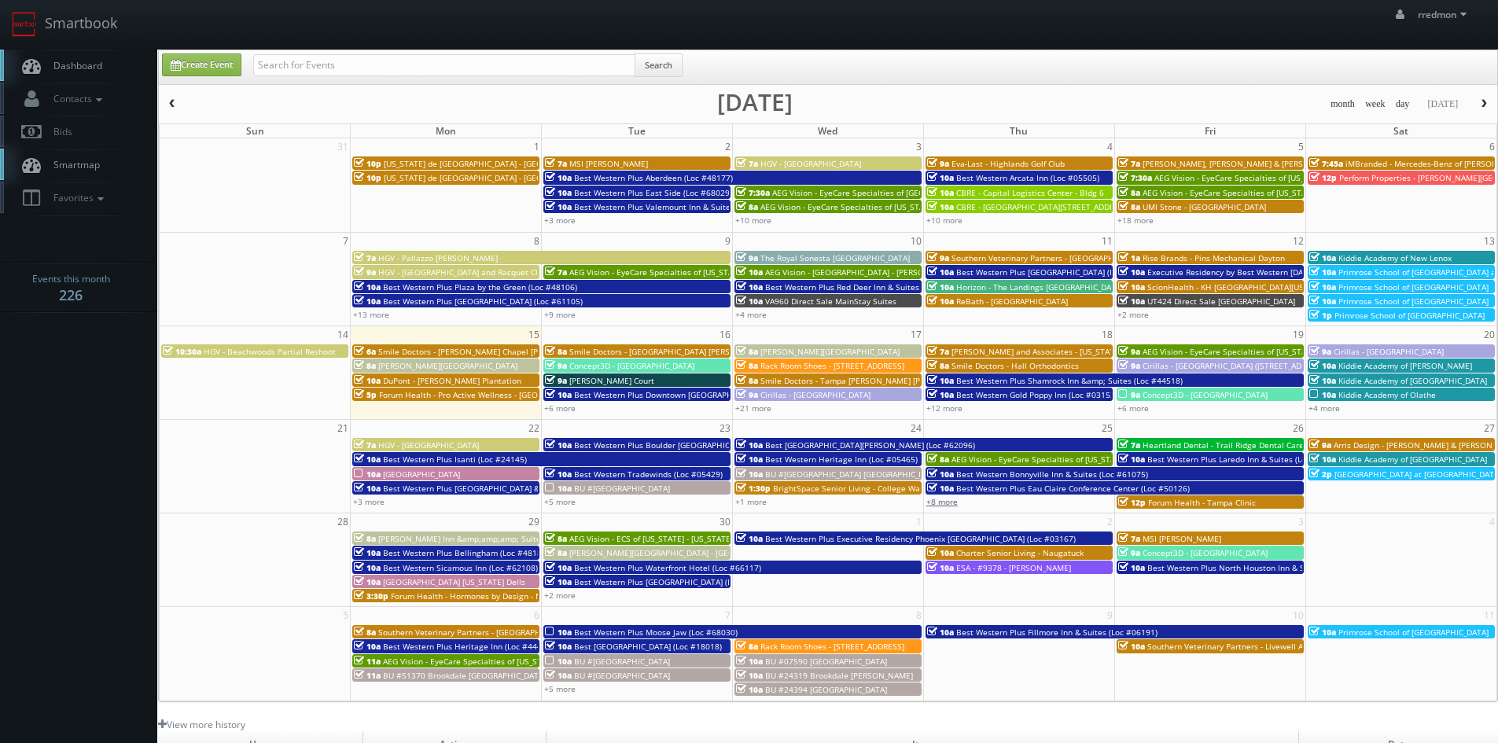
click at [947, 505] on link "+8 more" at bounding box center [941, 501] width 31 height 11
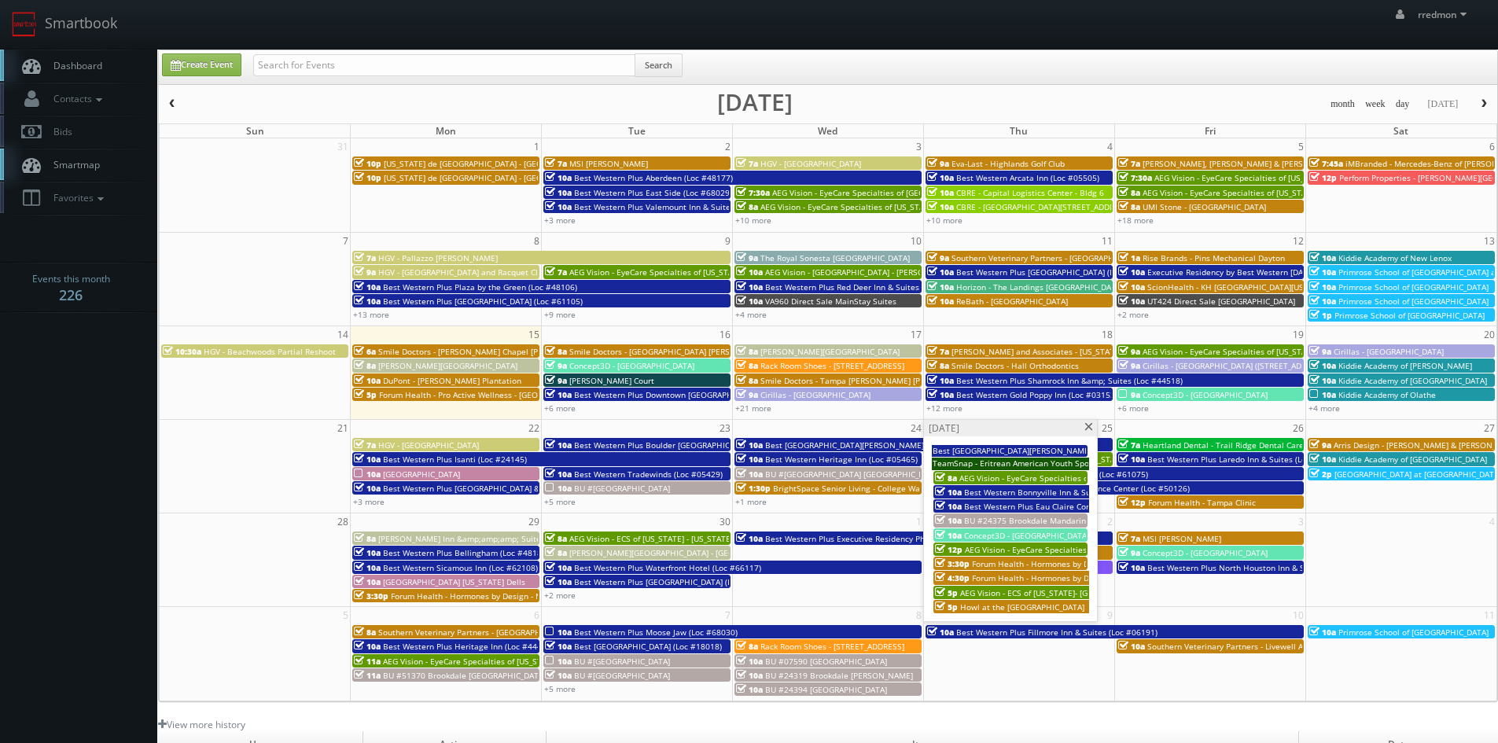
click at [1033, 590] on span "AEG Vision - ECS of [US_STATE]- [GEOGRAPHIC_DATA]" at bounding box center [1058, 592] width 197 height 11
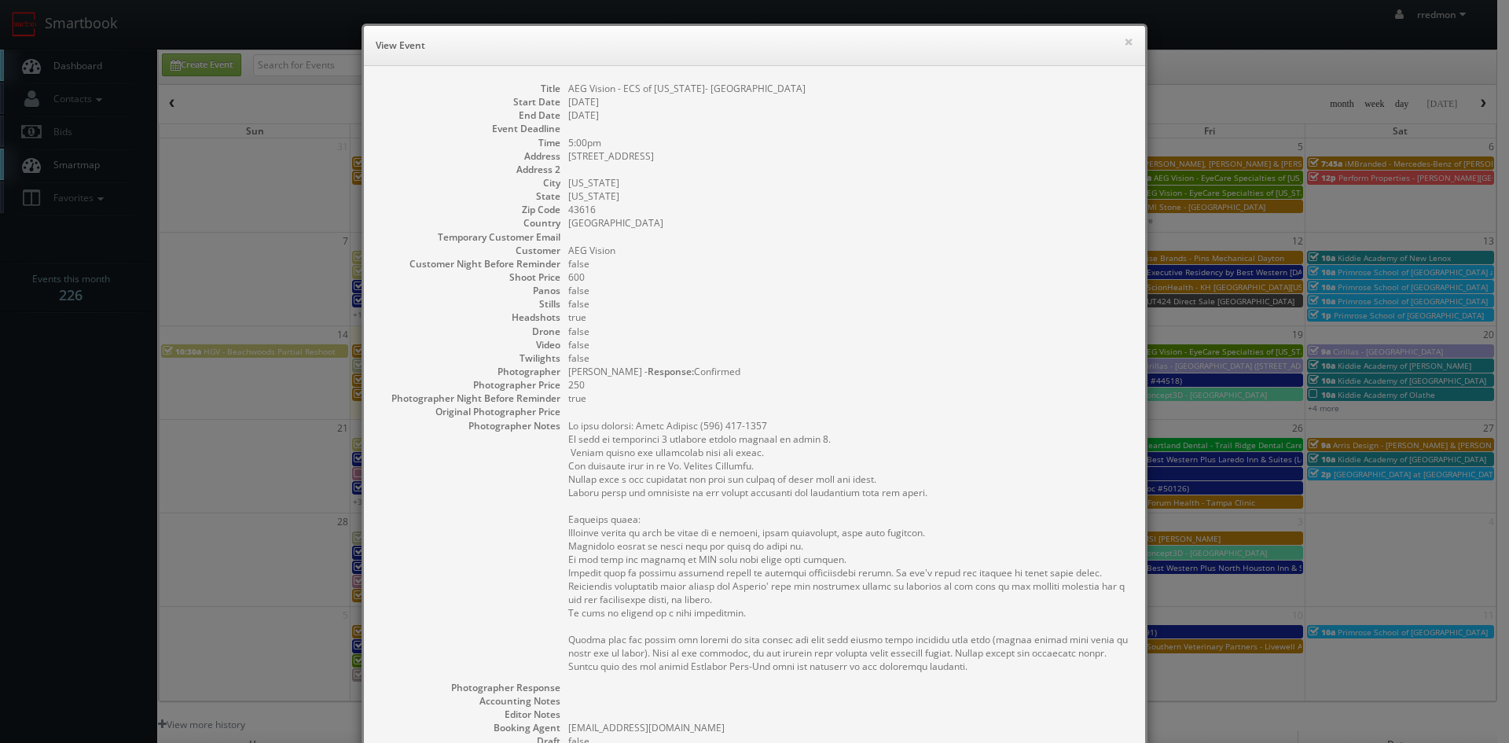
drag, startPoint x: 798, startPoint y: 91, endPoint x: 561, endPoint y: 94, distance: 237.4
click at [561, 94] on dl "Title AEG Vision - ECS of Ohio- Maumee Bay Vision Center Start Date 09/25/2025 …" at bounding box center [755, 489] width 750 height 814
click at [1124, 45] on button "×" at bounding box center [1128, 41] width 9 height 11
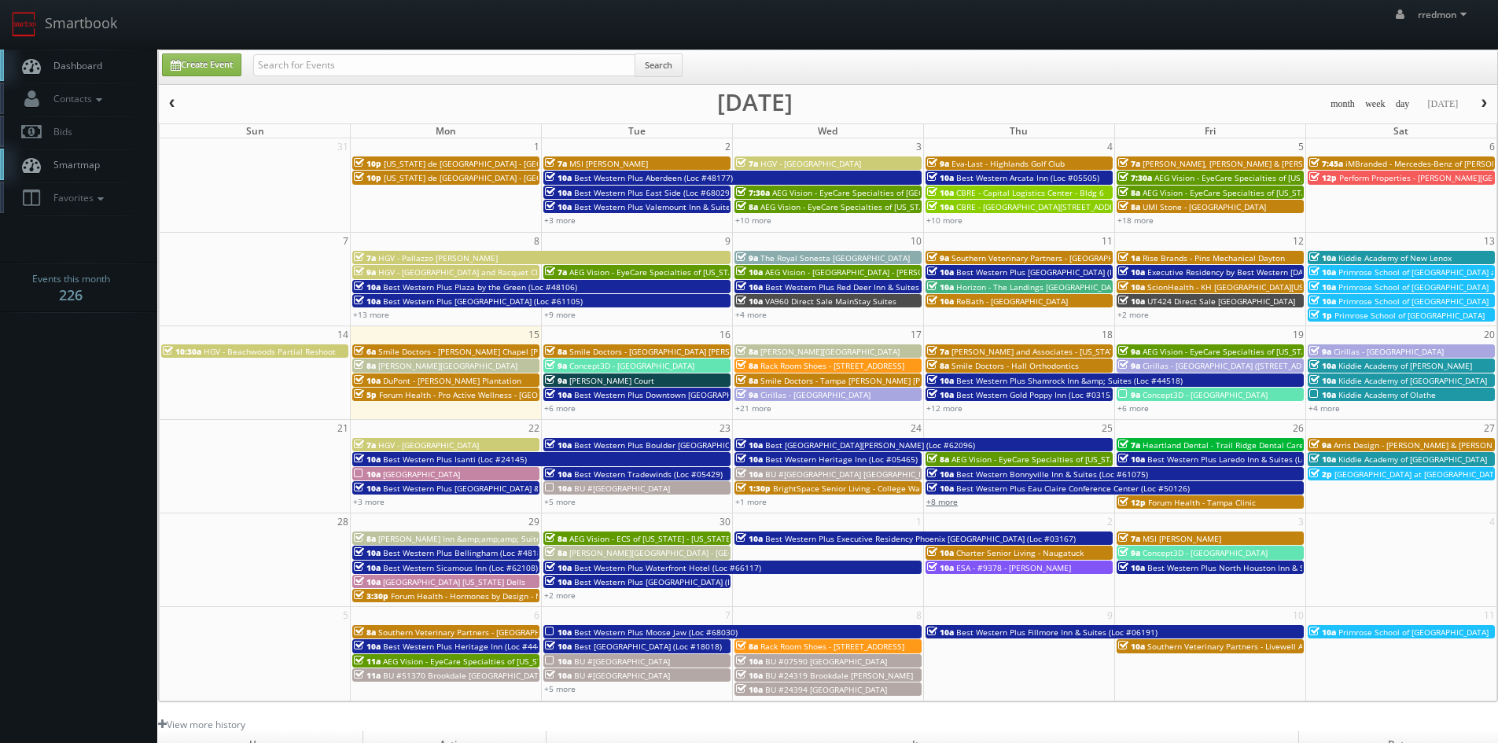
click at [953, 505] on link "+8 more" at bounding box center [941, 501] width 31 height 11
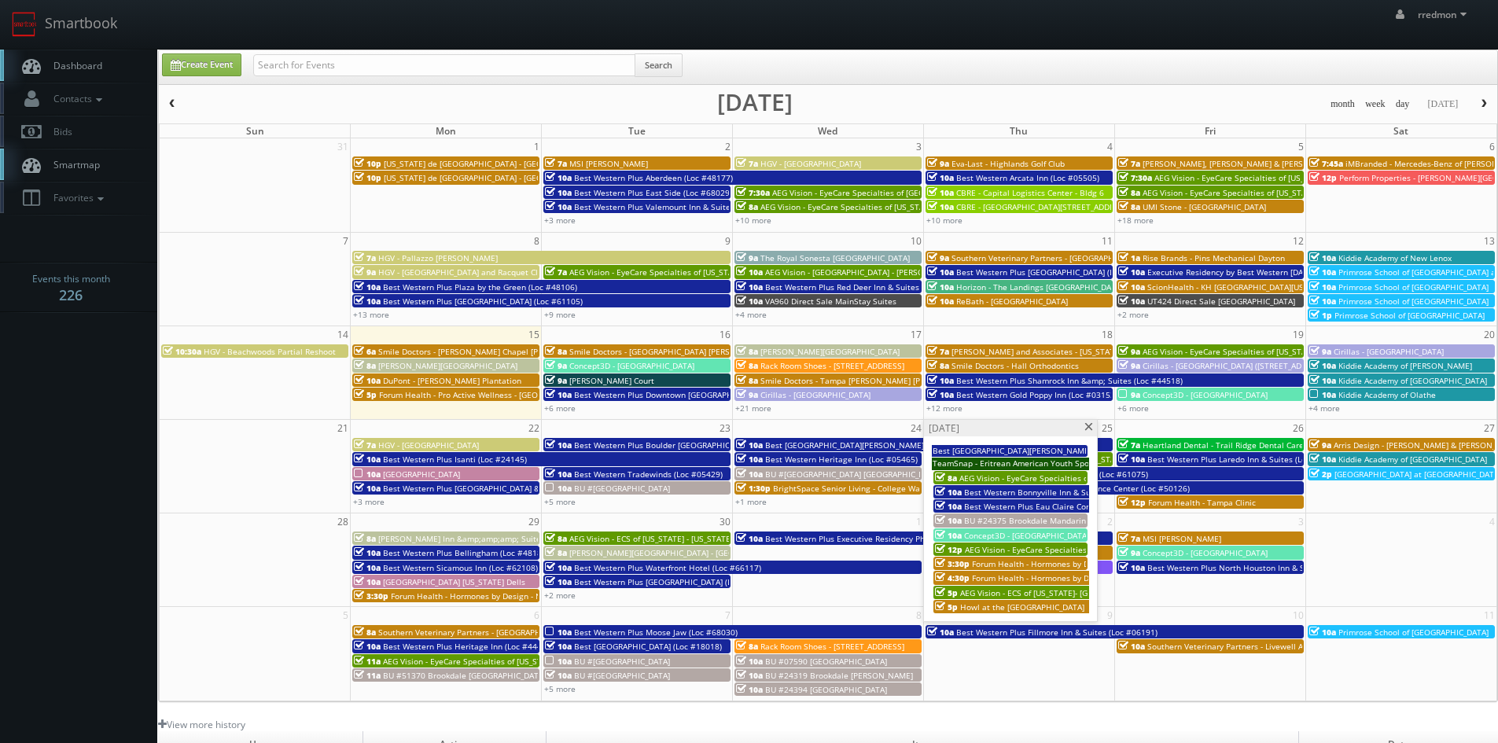
click at [1030, 605] on span "Howl at the [GEOGRAPHIC_DATA]" at bounding box center [1022, 606] width 124 height 11
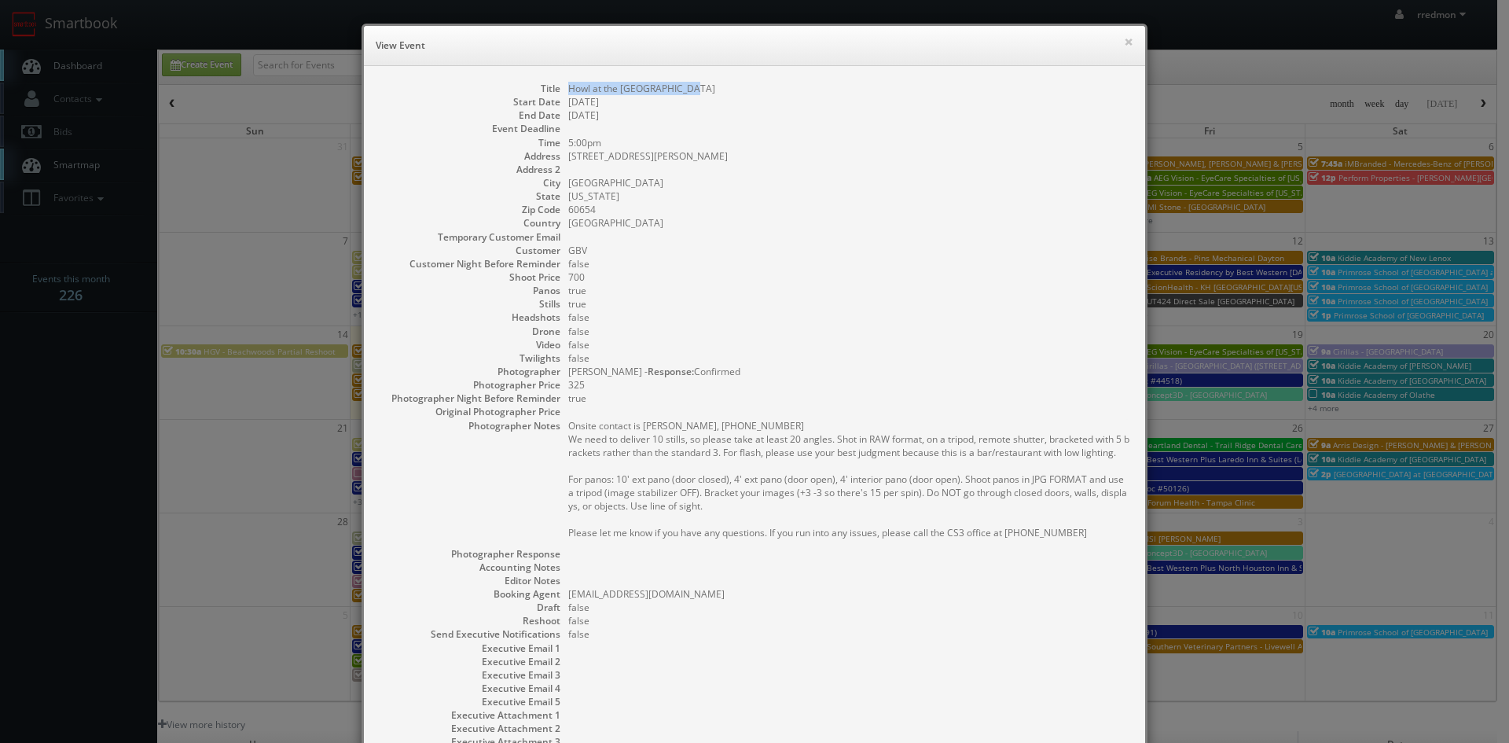
drag, startPoint x: 683, startPoint y: 90, endPoint x: 559, endPoint y: 89, distance: 124.2
click at [559, 89] on dl "Title Howl at the Moon - Chicago Start Date 09/25/2025 End Date 09/26/2025 Even…" at bounding box center [755, 422] width 750 height 681
click at [1124, 41] on button "×" at bounding box center [1128, 41] width 9 height 11
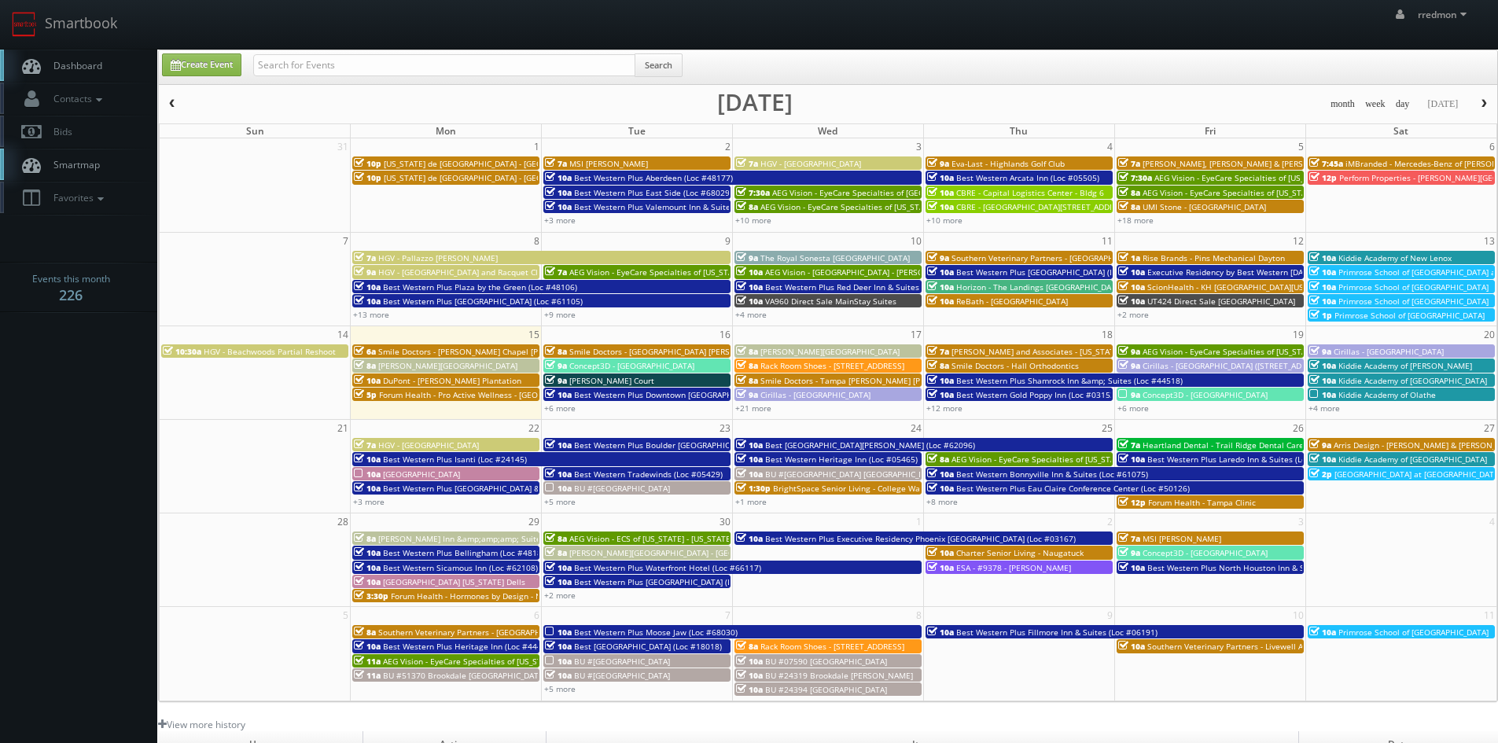
click at [1180, 442] on span "Heartland Dental - Trail Ridge Dental Care" at bounding box center [1222, 444] width 161 height 11
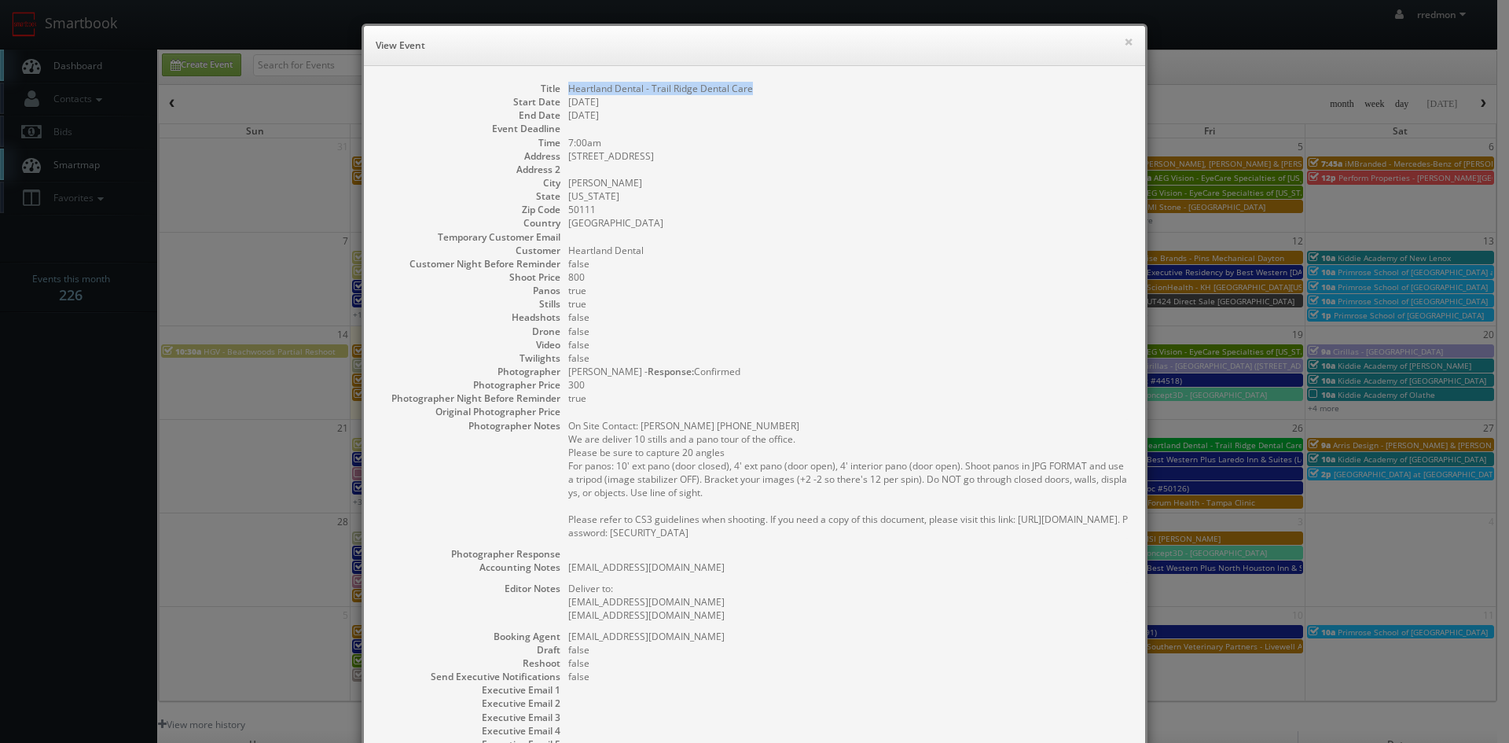
drag, startPoint x: 759, startPoint y: 94, endPoint x: 563, endPoint y: 83, distance: 196.8
click at [568, 83] on dd "Heartland Dental - Trail Ridge Dental Care" at bounding box center [848, 88] width 561 height 13
click at [1127, 46] on button "×" at bounding box center [1128, 41] width 9 height 11
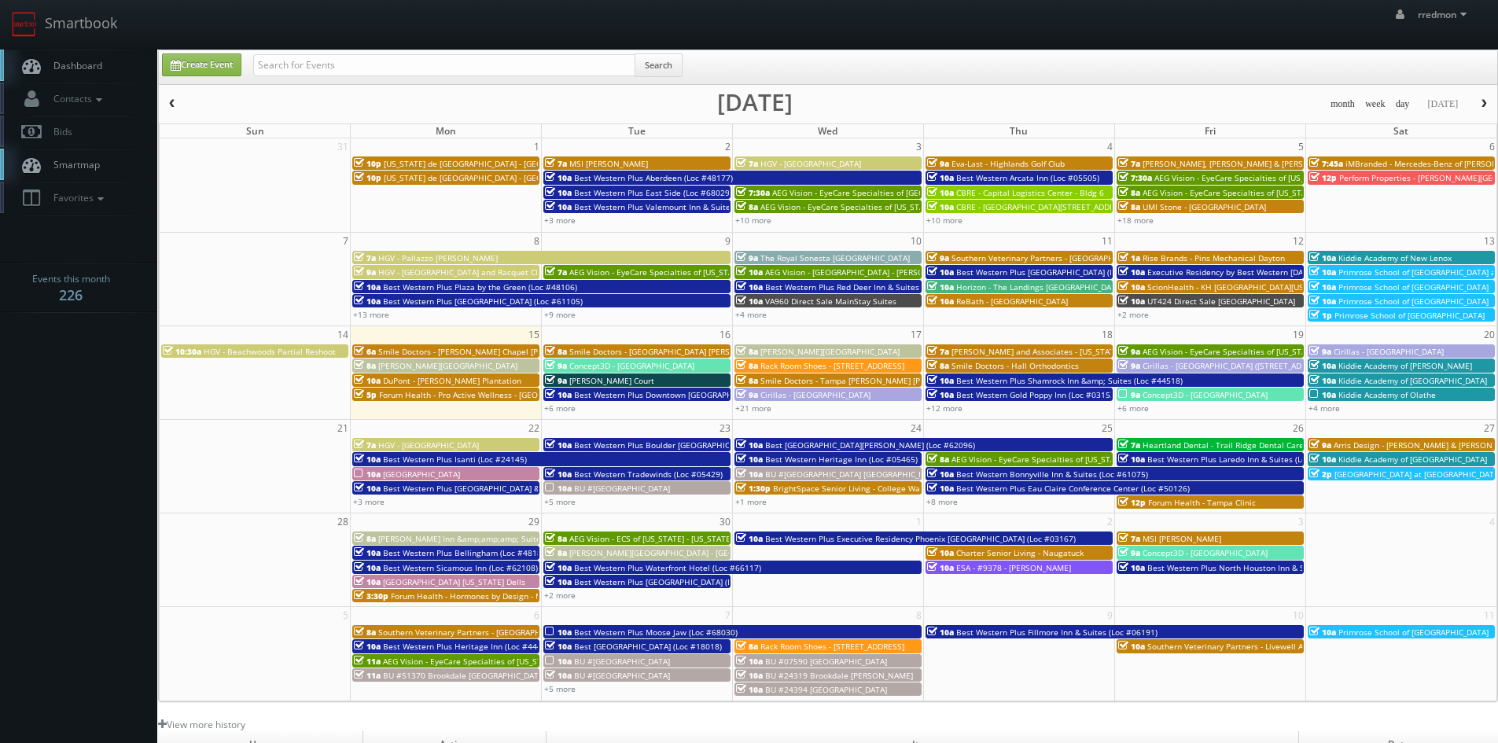
click at [1178, 458] on span "Best Western Plus Laredo Inn & Suites (Loc #44702)" at bounding box center [1245, 459] width 197 height 11
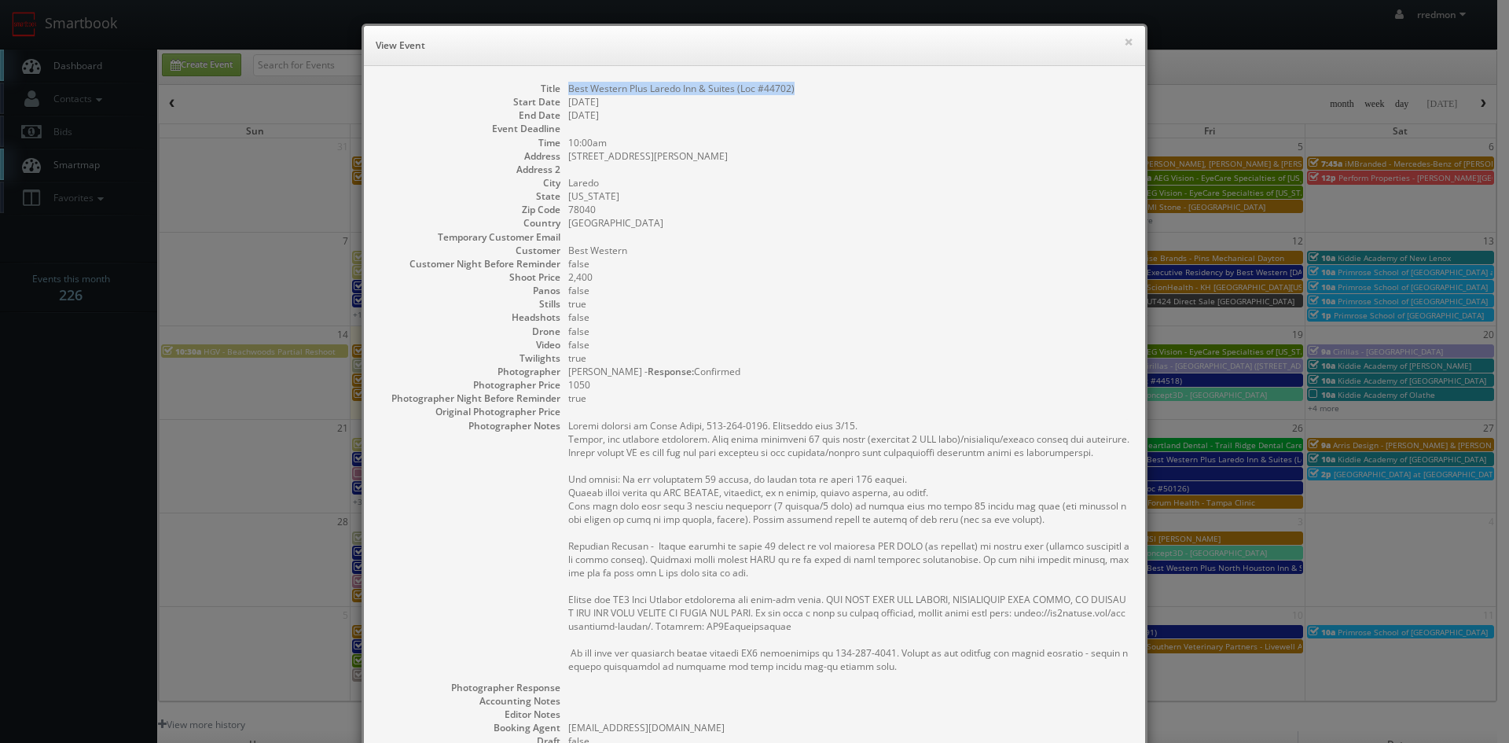
drag, startPoint x: 789, startPoint y: 90, endPoint x: 564, endPoint y: 94, distance: 225.6
click at [568, 94] on dd "Best Western Plus Laredo Inn & Suites (Loc #44702)" at bounding box center [848, 88] width 561 height 13
click at [1124, 42] on button "×" at bounding box center [1128, 41] width 9 height 11
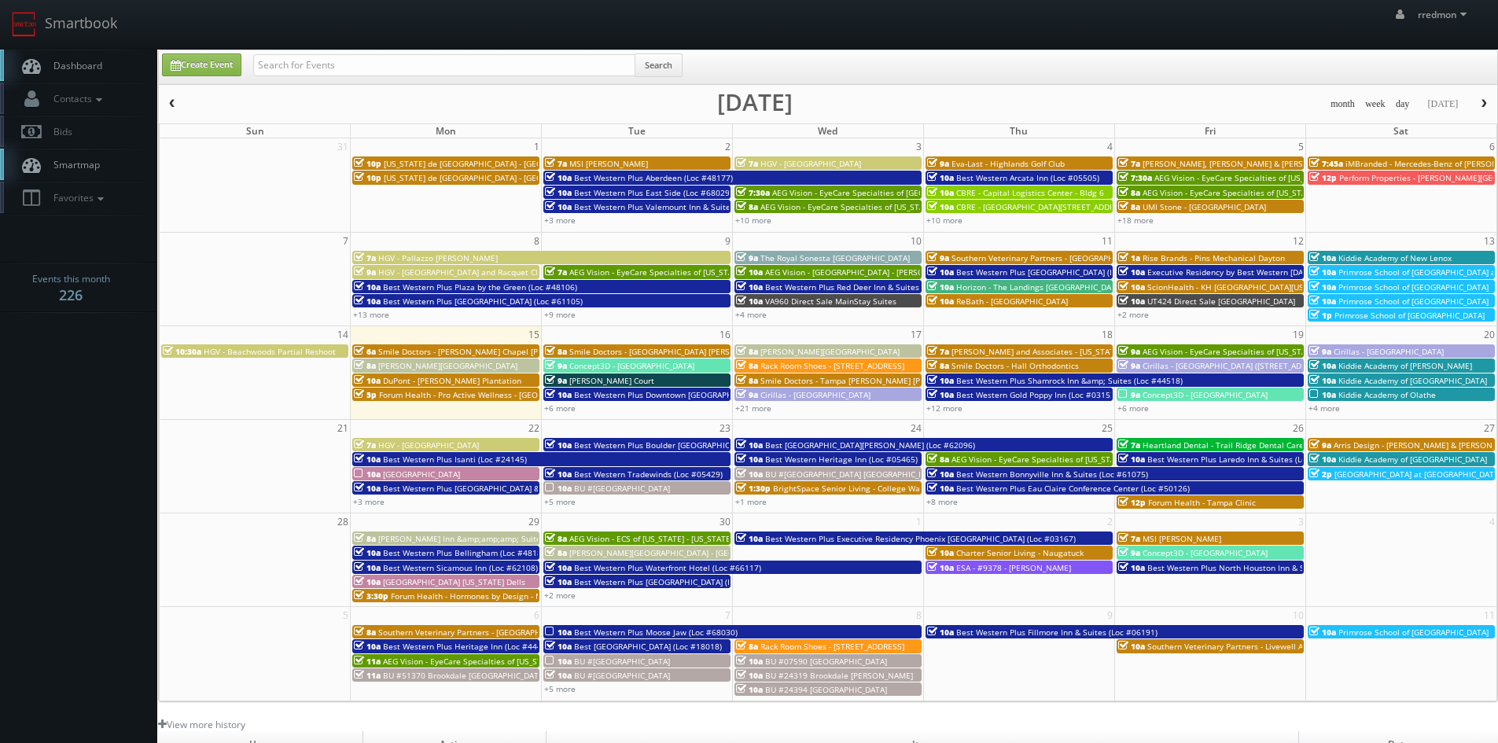
click at [1189, 501] on span "Forum Health - Tampa Clinic" at bounding box center [1202, 502] width 108 height 11
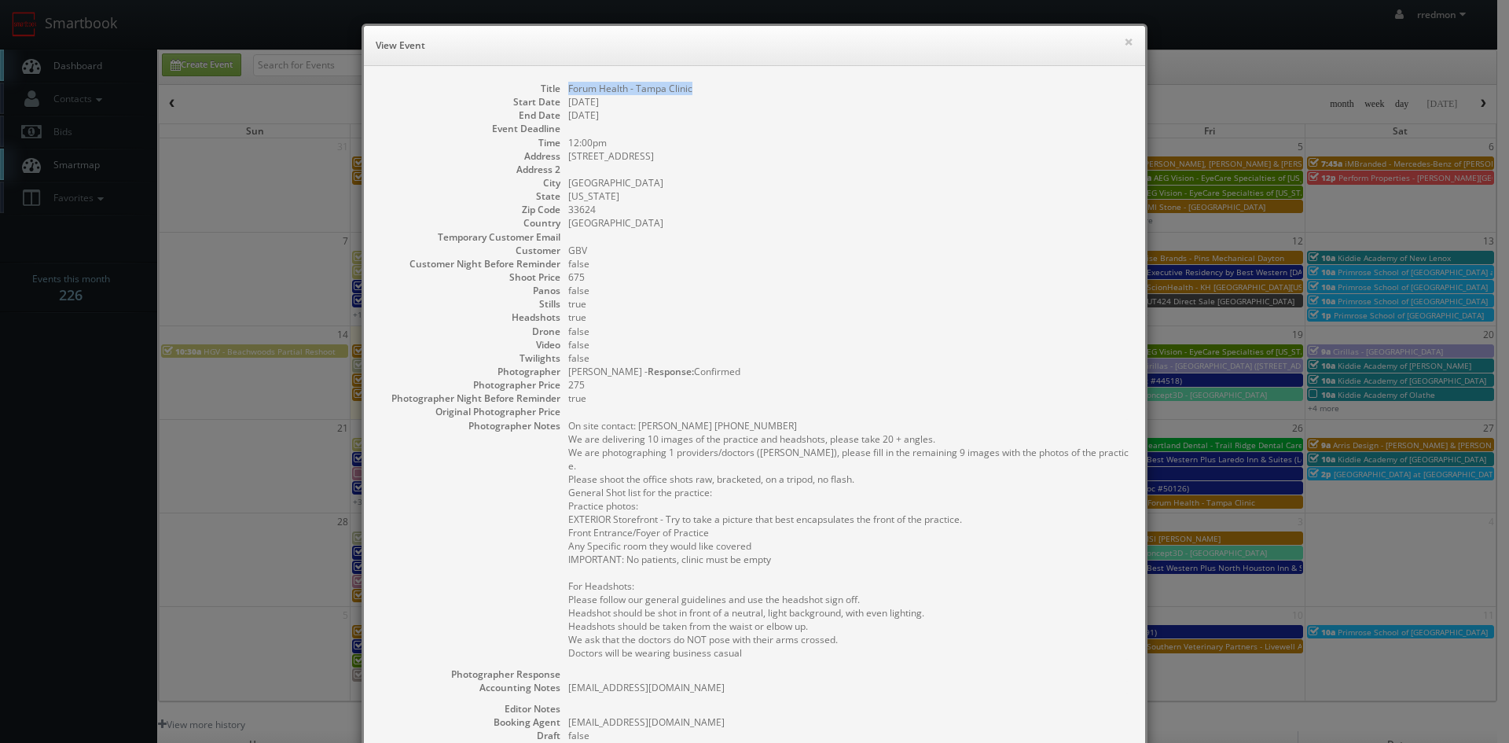
drag, startPoint x: 701, startPoint y: 90, endPoint x: 558, endPoint y: 86, distance: 143.1
click at [558, 86] on dl "Title Forum Health - Tampa Clinic Start Date 09/26/2025 End Date 09/26/2025 Eve…" at bounding box center [755, 486] width 750 height 809
click at [1126, 44] on button "×" at bounding box center [1128, 41] width 9 height 11
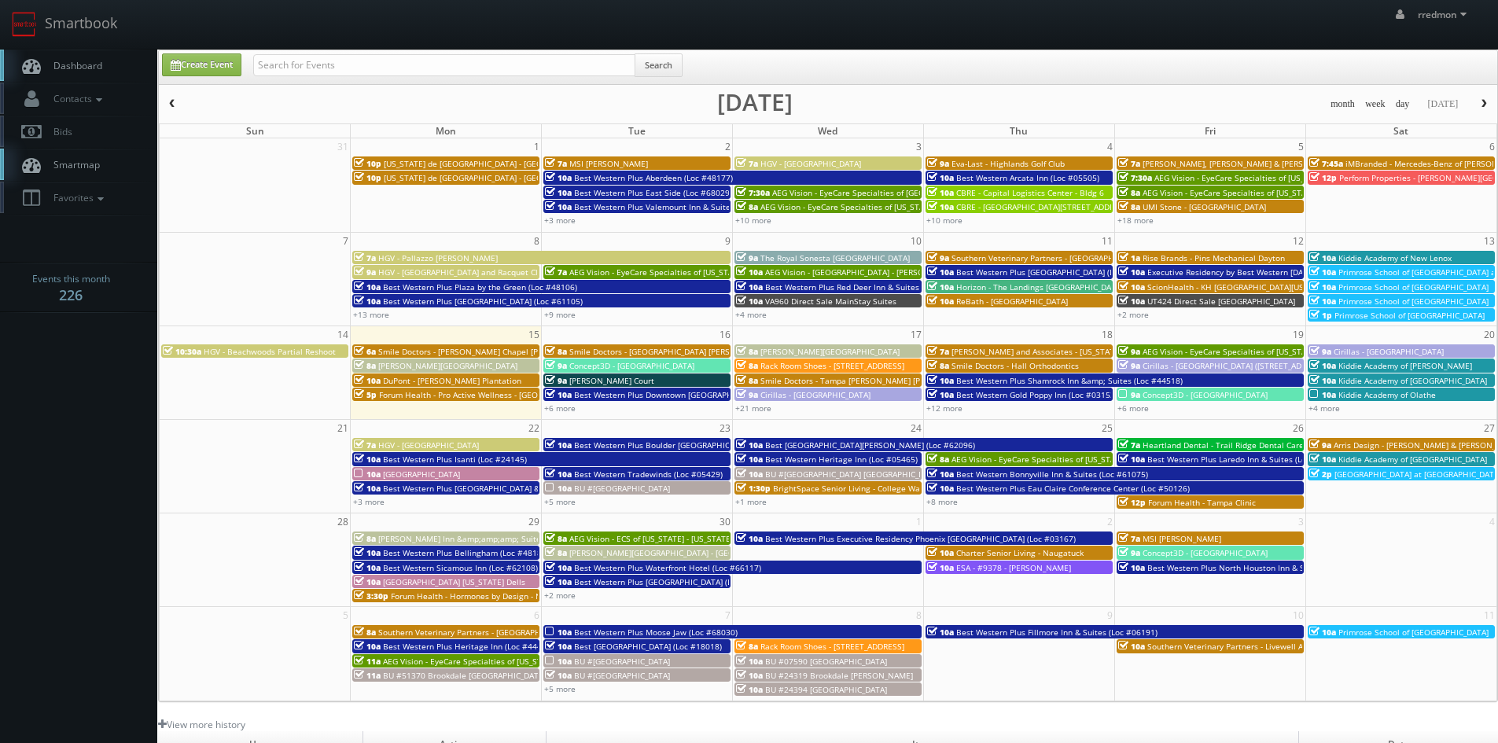
click at [1385, 442] on span "Arris Design - [PERSON_NAME] & [PERSON_NAME]" at bounding box center [1426, 444] width 187 height 11
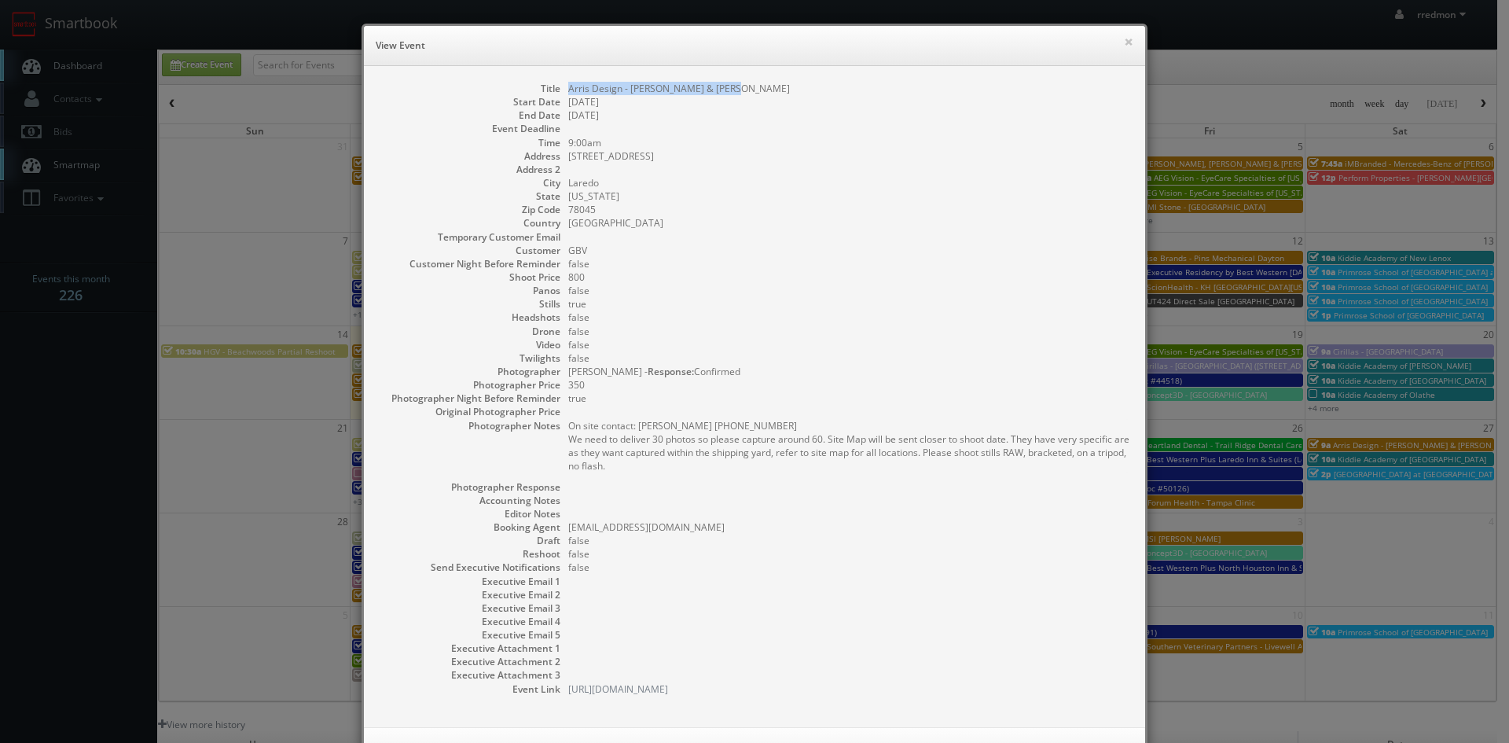
drag, startPoint x: 742, startPoint y: 91, endPoint x: 561, endPoint y: 87, distance: 181.6
click at [561, 87] on dl "Title Arris Design - Kuehne & Nagel Laredo Start Date 09/27/2025 End Date 09/27…" at bounding box center [755, 389] width 750 height 614
click at [1124, 42] on button "×" at bounding box center [1128, 41] width 9 height 11
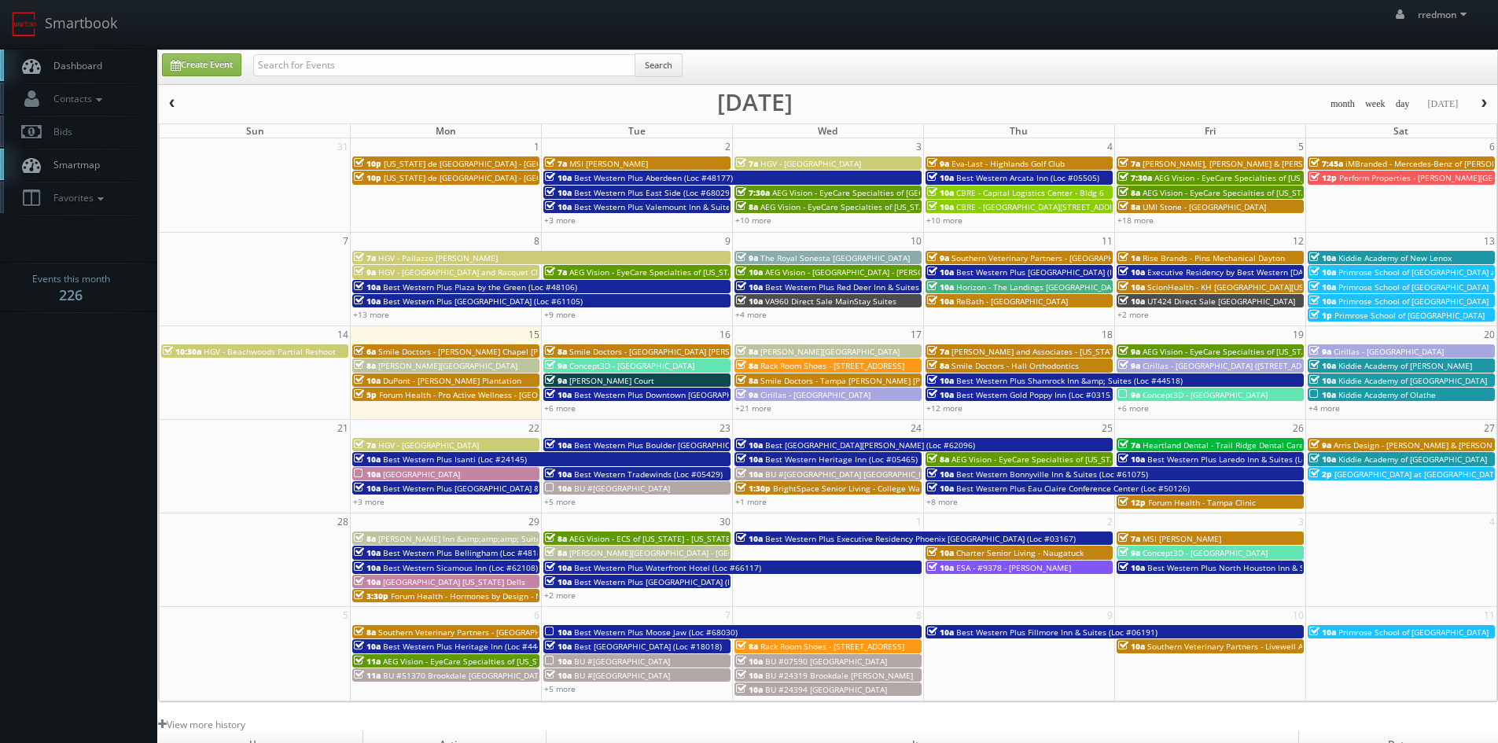
click at [1418, 457] on span "Kiddie Academy of [GEOGRAPHIC_DATA]" at bounding box center [1412, 459] width 149 height 11
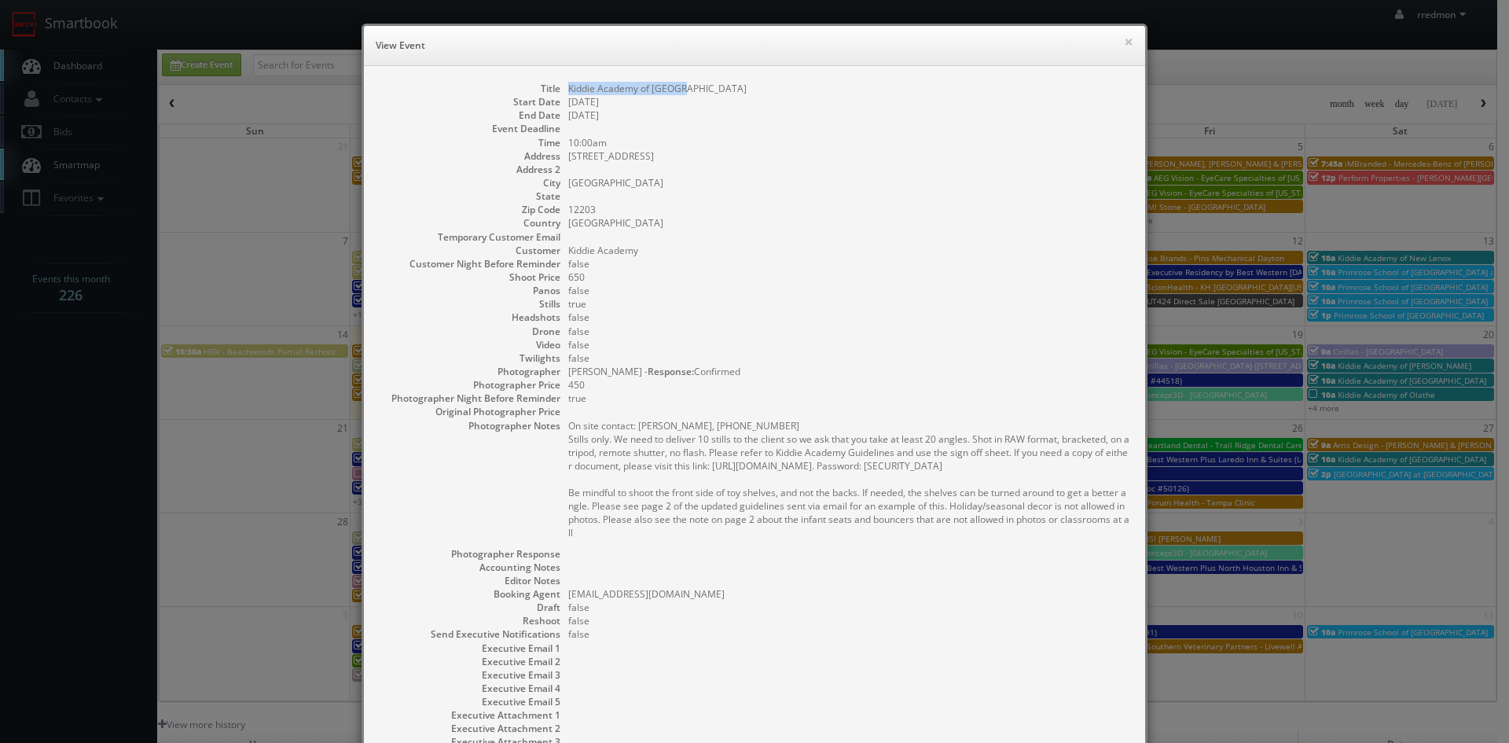
drag, startPoint x: 675, startPoint y: 90, endPoint x: 557, endPoint y: 92, distance: 117.9
click at [557, 92] on dl "Title Kiddie Academy of Albany Start Date 09/27/2025 End Date 09/27/2025 Event …" at bounding box center [755, 422] width 750 height 681
click at [1124, 44] on button "×" at bounding box center [1128, 41] width 9 height 11
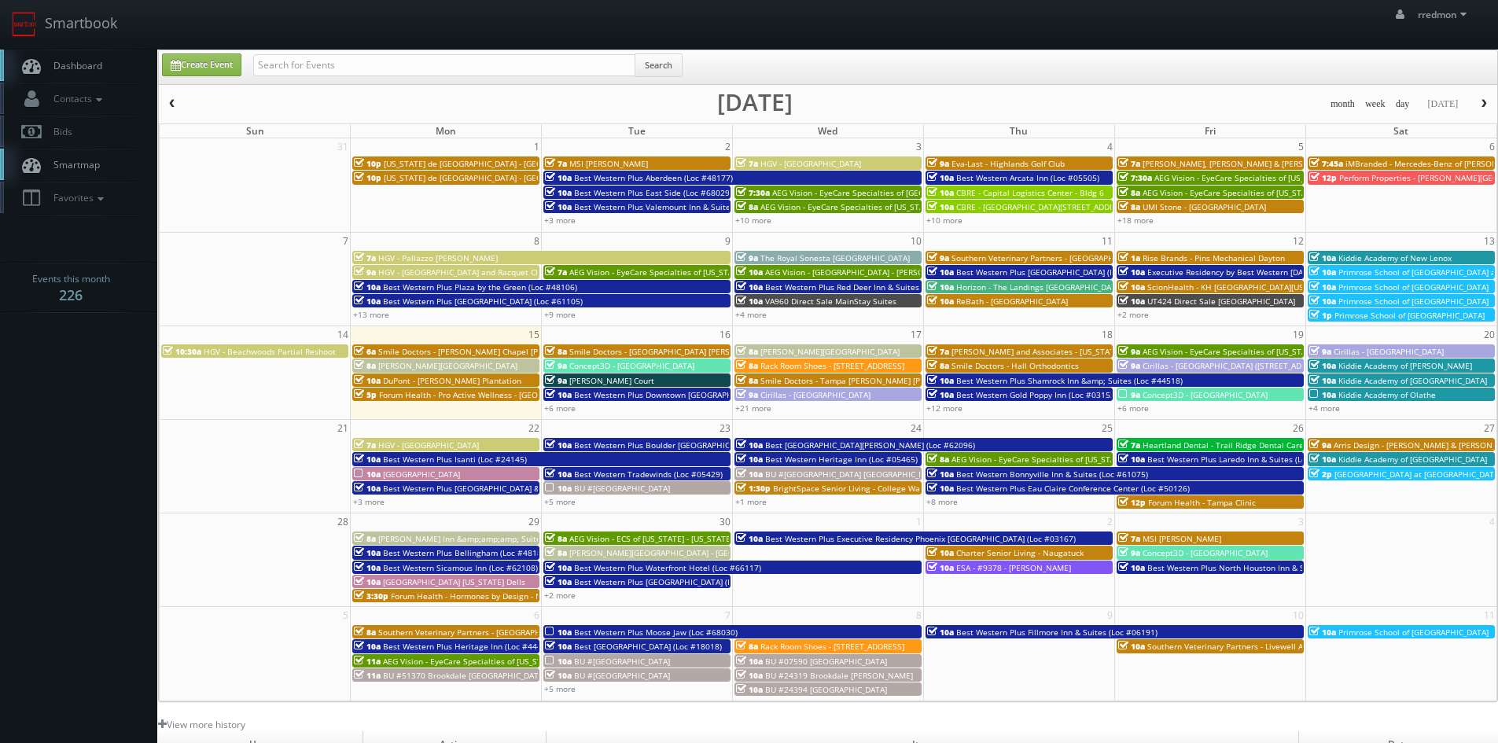
click at [1394, 471] on span "[GEOGRAPHIC_DATA] at [GEOGRAPHIC_DATA]" at bounding box center [1417, 474] width 167 height 11
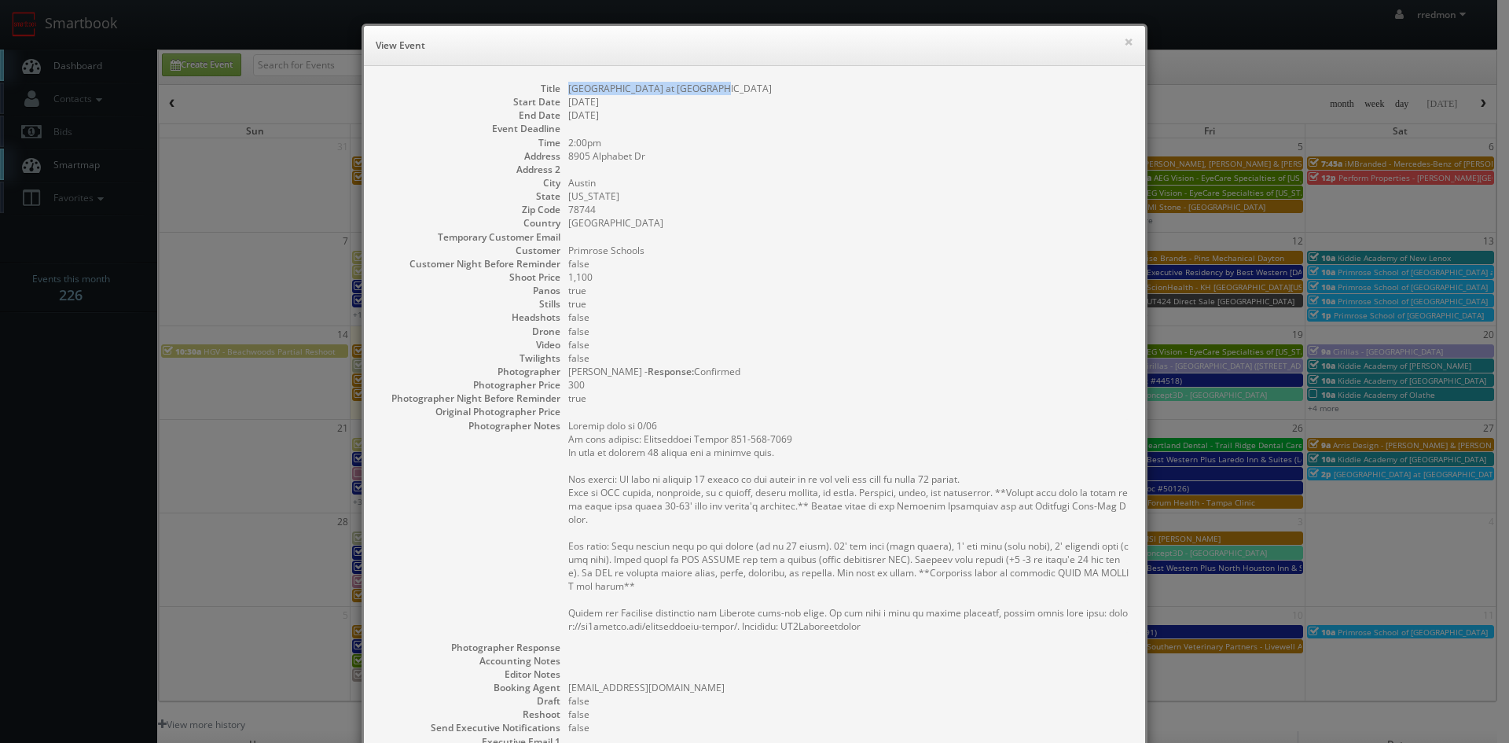
drag, startPoint x: 715, startPoint y: 90, endPoint x: 562, endPoint y: 90, distance: 153.3
click at [568, 90] on dd "[GEOGRAPHIC_DATA] at [GEOGRAPHIC_DATA]" at bounding box center [848, 88] width 561 height 13
click at [1124, 43] on button "×" at bounding box center [1128, 41] width 9 height 11
